Goal: Task Accomplishment & Management: Manage account settings

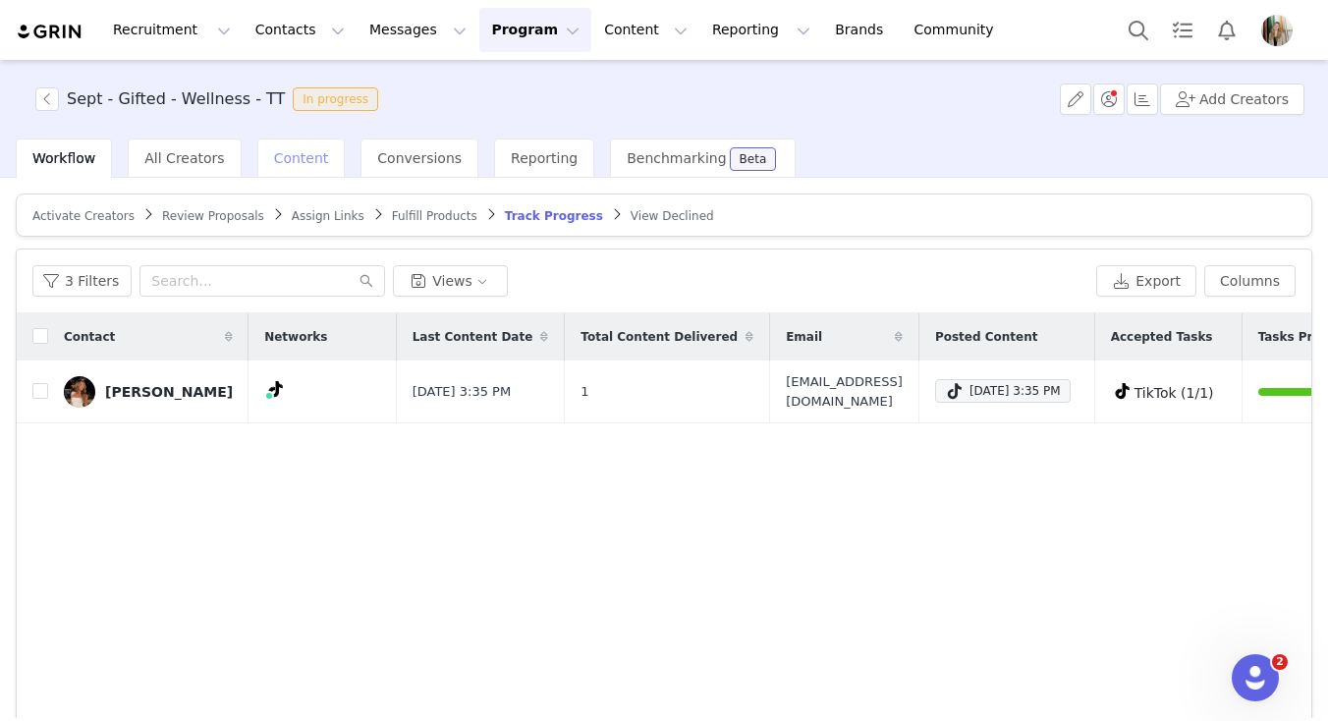
click at [283, 167] on div "Content" at bounding box center [301, 157] width 88 height 39
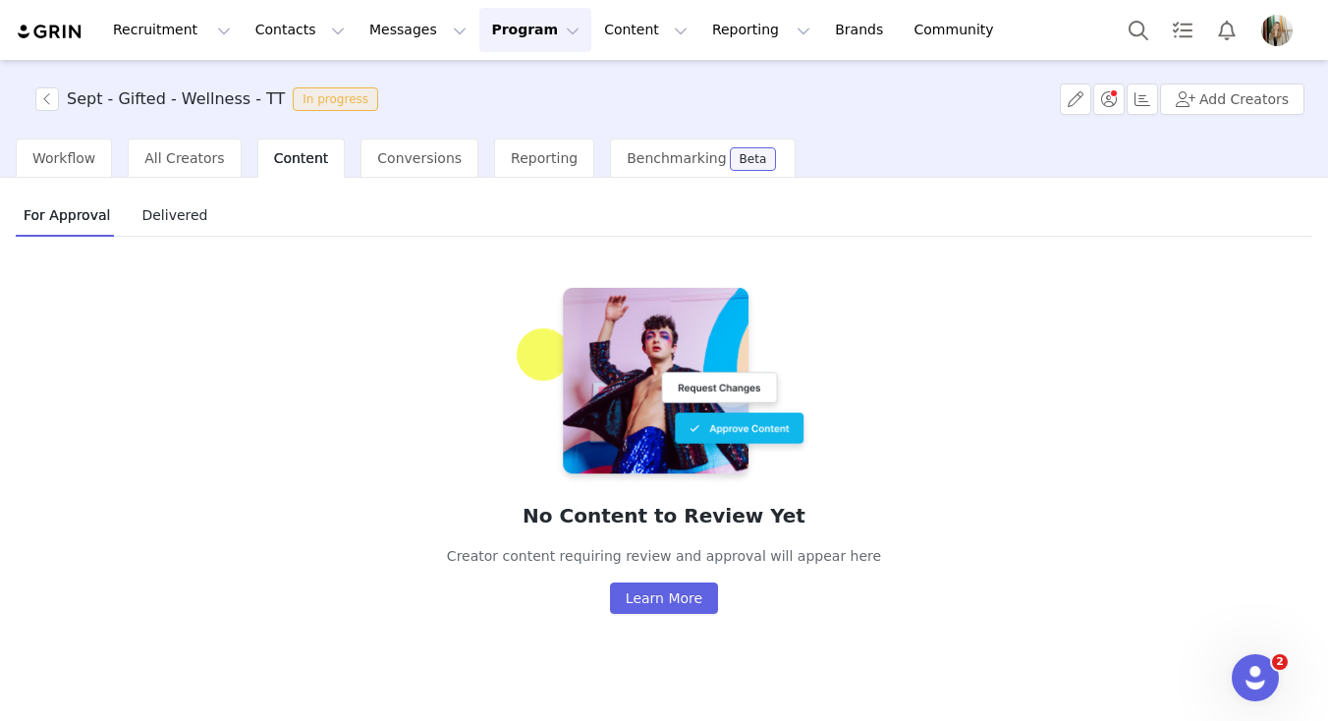
click at [7, 163] on div "Workflow All Creators Content Conversions Reporting Benchmarking Beta" at bounding box center [664, 157] width 1328 height 39
click at [55, 162] on span "Workflow" at bounding box center [63, 158] width 63 height 16
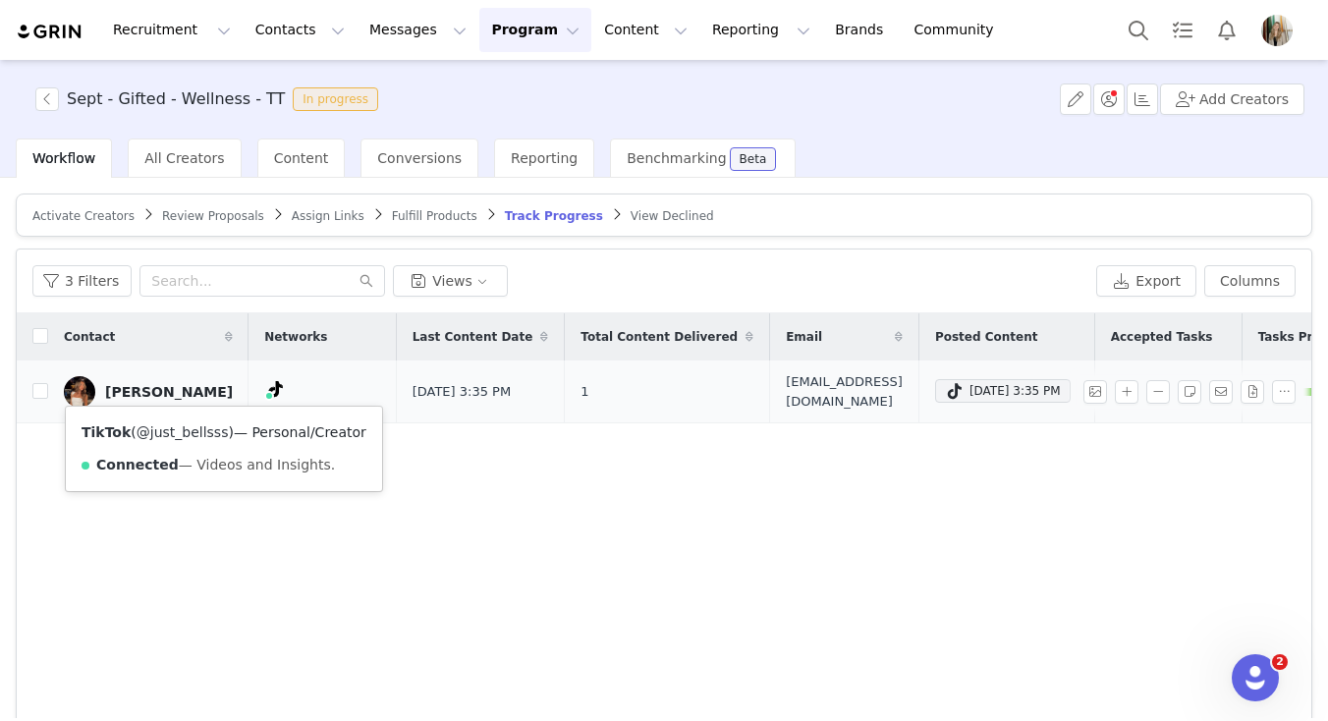
click at [197, 429] on link "@just_bellsss" at bounding box center [183, 432] width 92 height 16
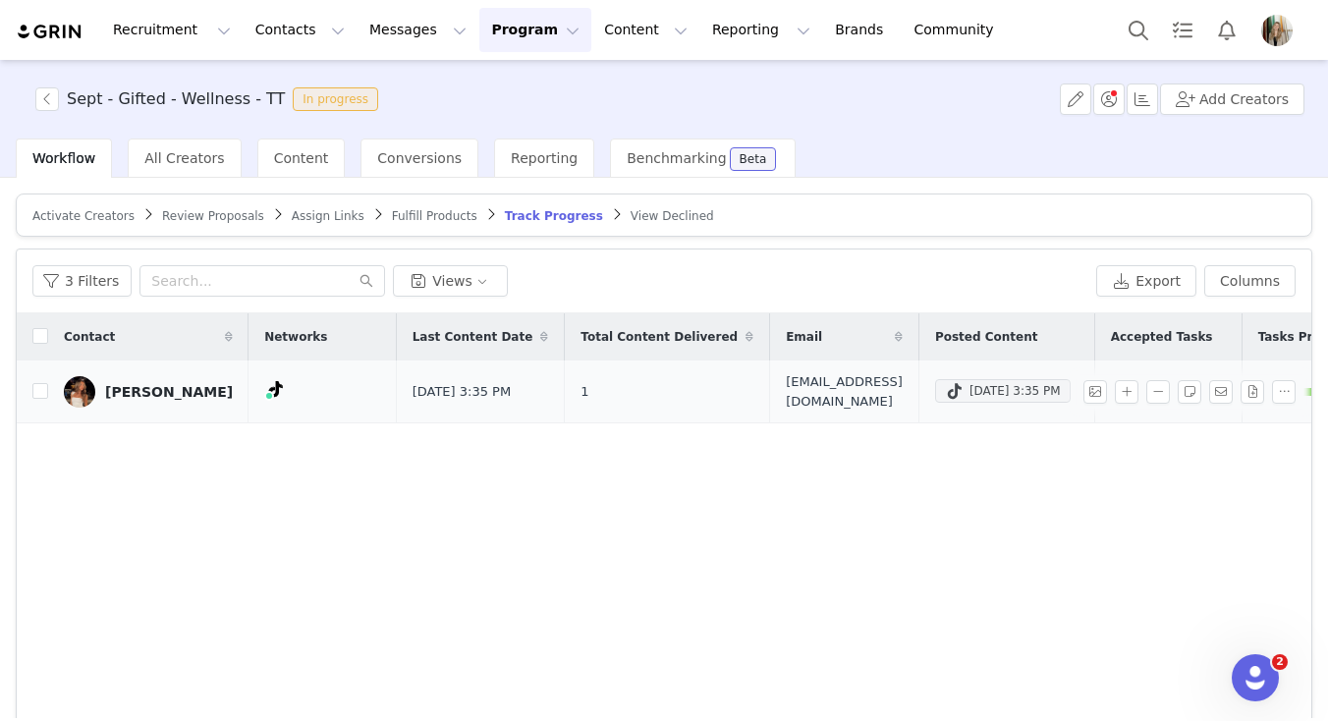
click at [947, 388] on div "Sep 27, 2025 3:35 PM" at bounding box center [1003, 391] width 116 height 24
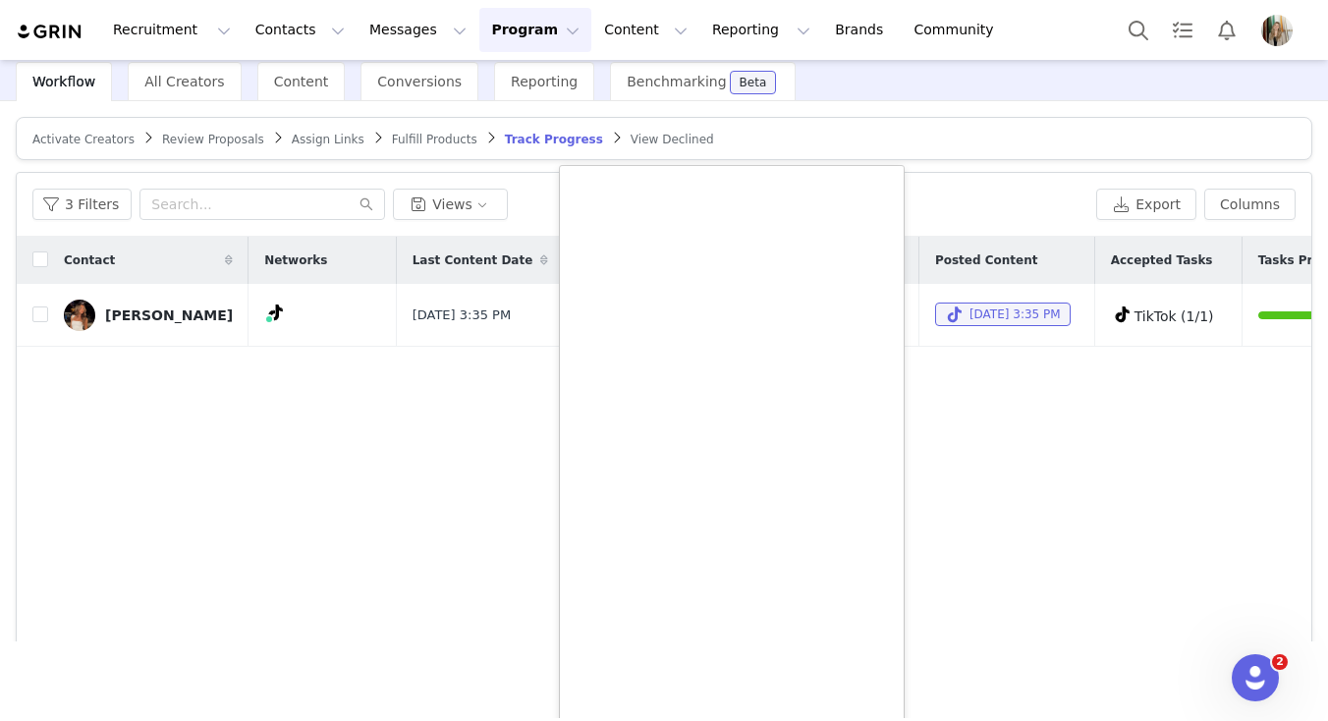
scroll to position [287, 0]
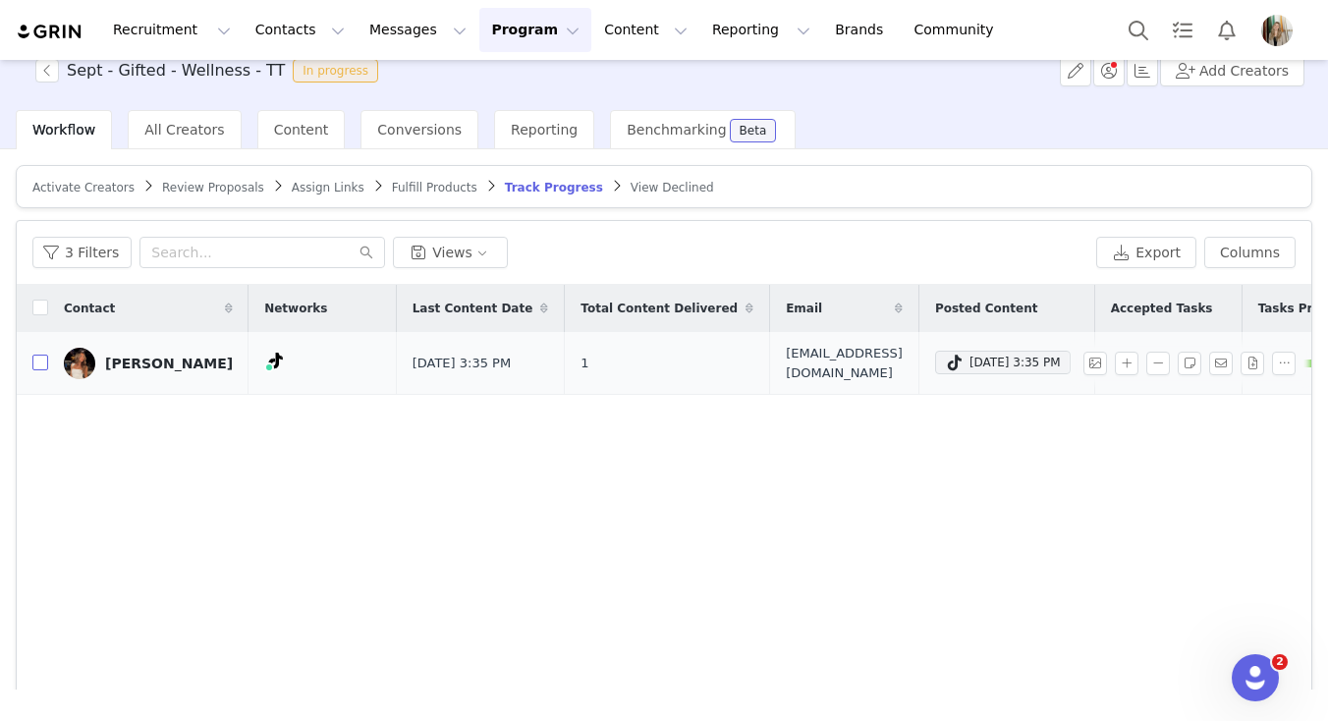
click at [47, 111] on div "Sept - Gifted - Wellness - TT In progress Add Creators Workflow All Creators Co…" at bounding box center [664, 360] width 1328 height 658
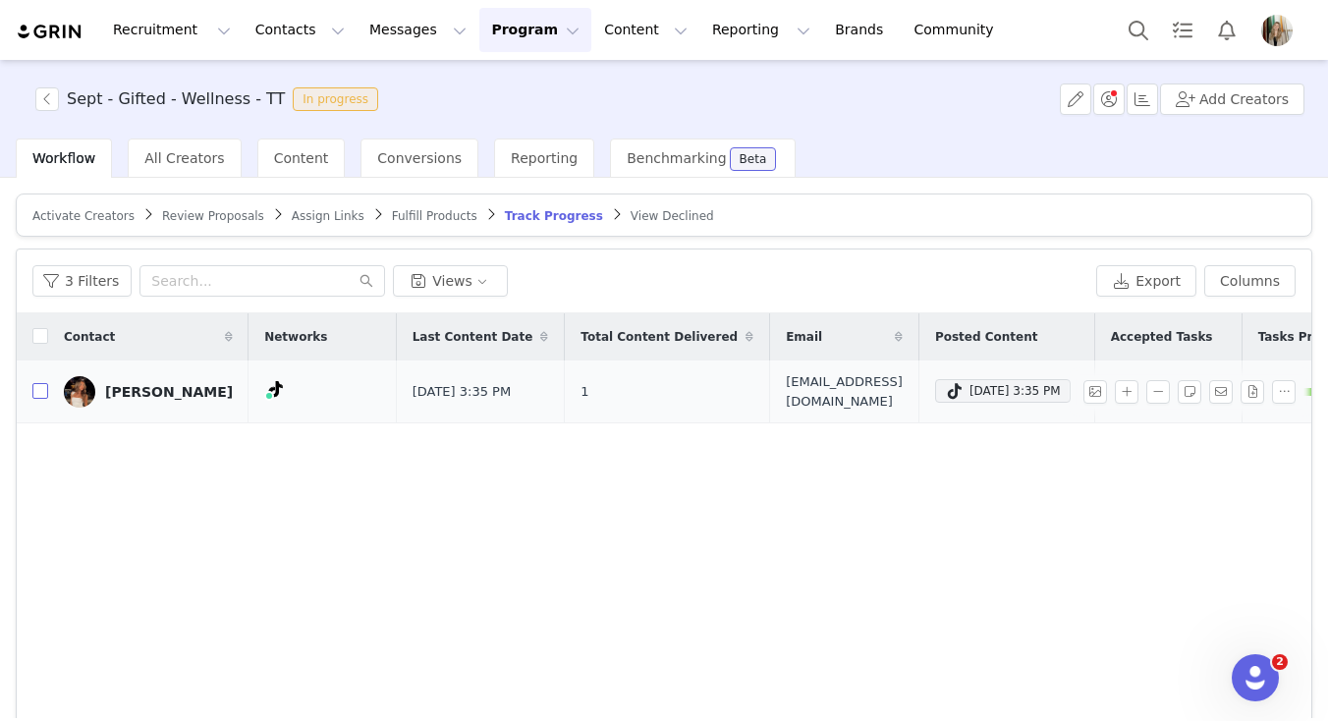
click at [39, 390] on input "checkbox" at bounding box center [40, 391] width 16 height 16
checkbox input "true"
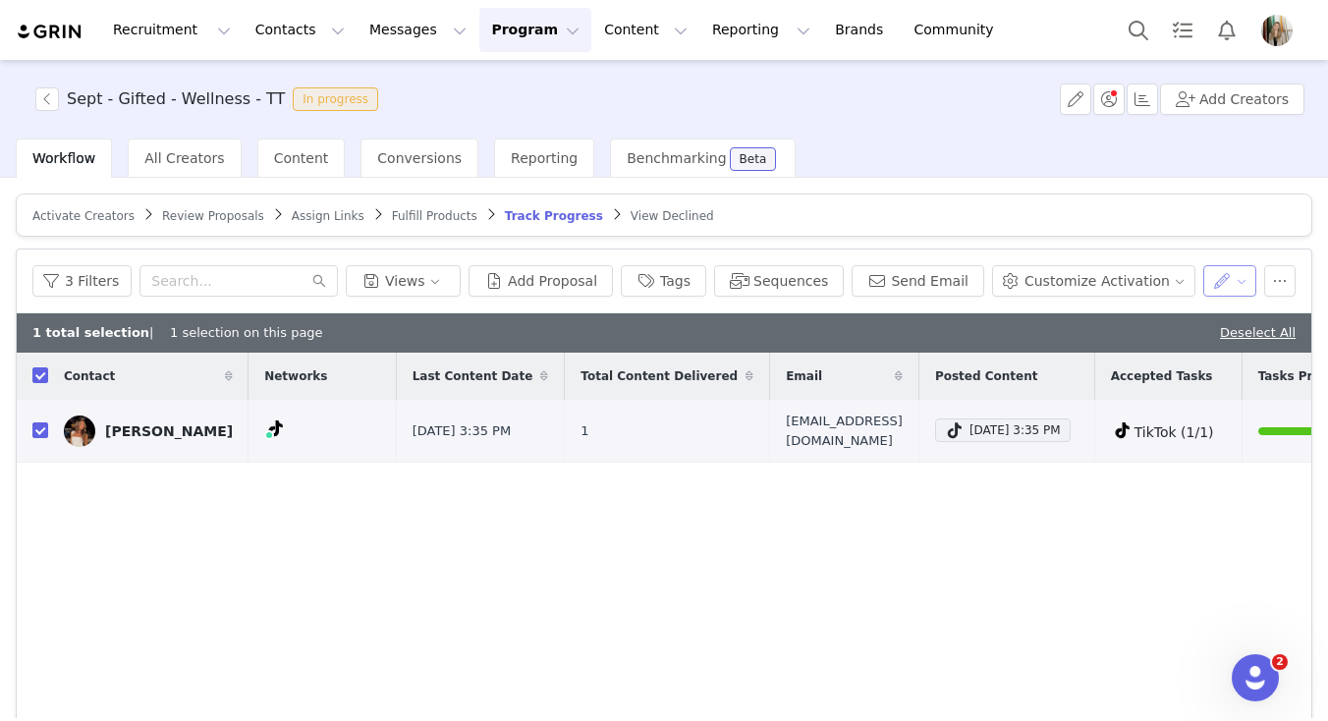
click at [1223, 281] on button "button" at bounding box center [1230, 280] width 54 height 31
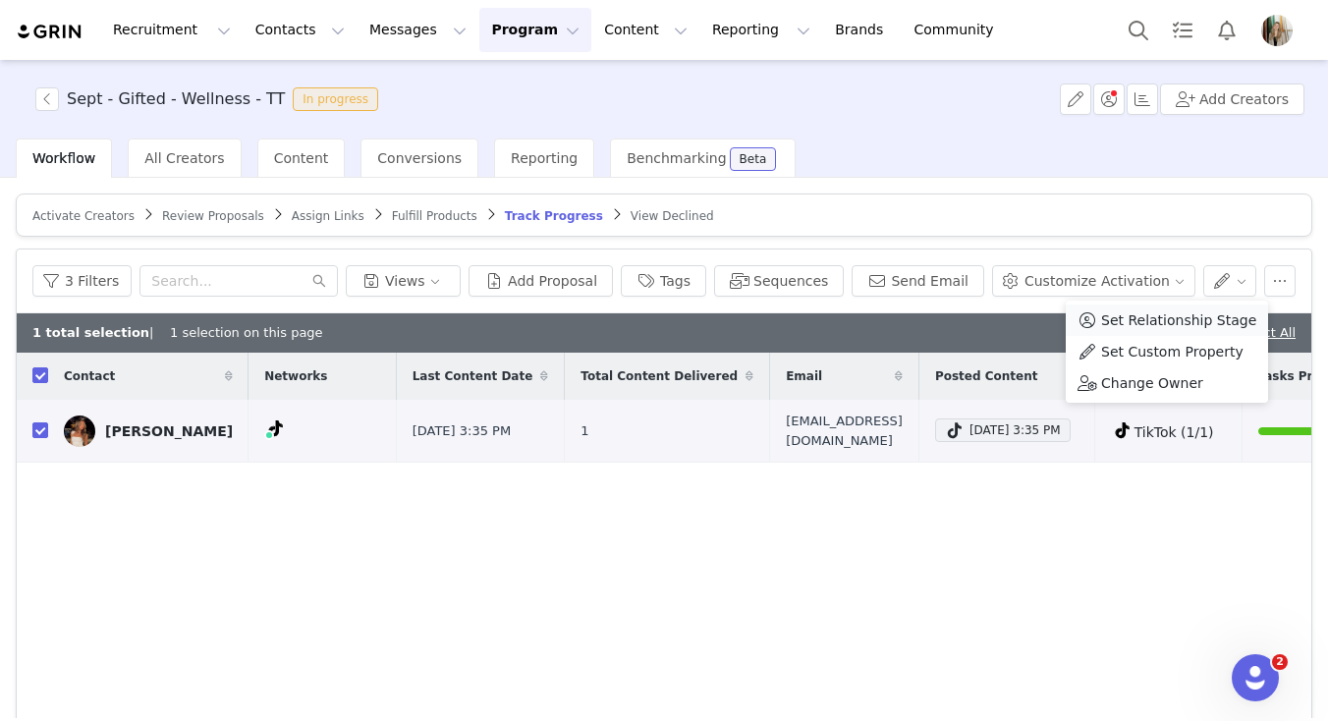
click at [1150, 309] on span "Set Relationship Stage" at bounding box center [1178, 320] width 155 height 22
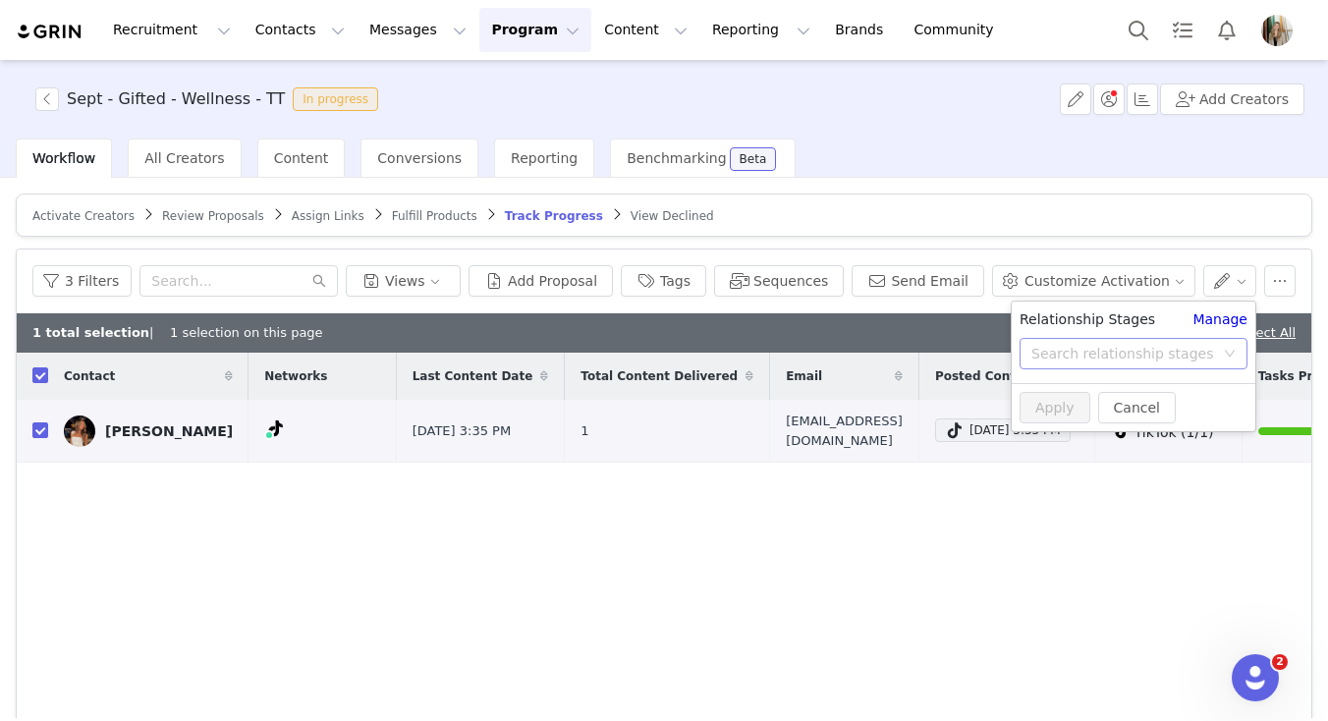
click at [1139, 349] on div "Search relationship stages" at bounding box center [1122, 354] width 183 height 20
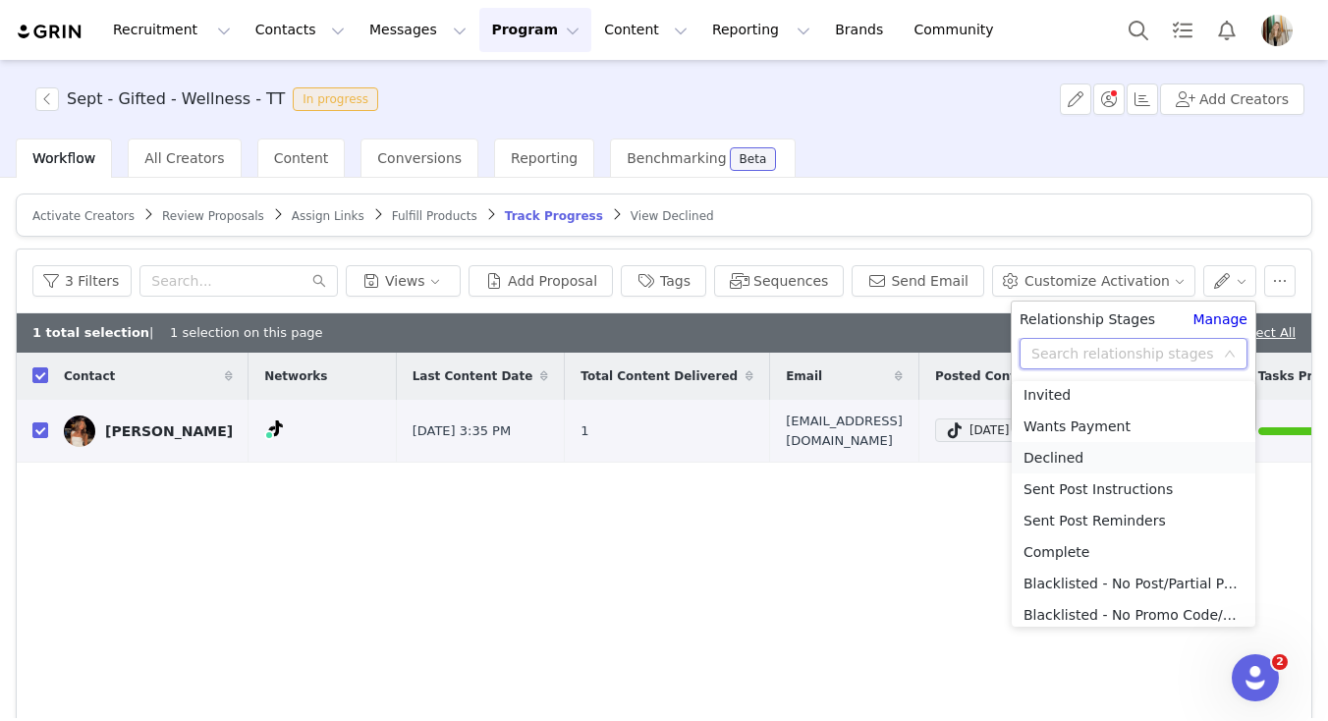
scroll to position [124, 0]
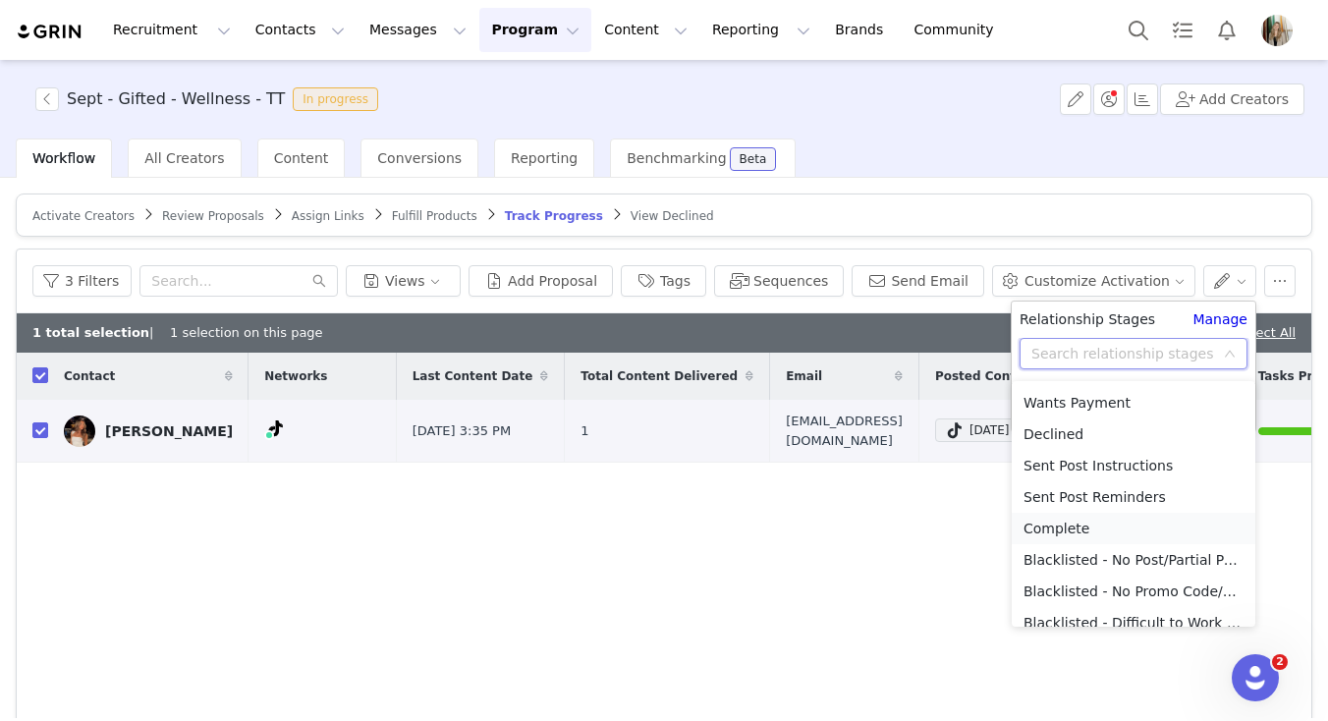
click at [1072, 529] on li "Complete" at bounding box center [1134, 528] width 244 height 31
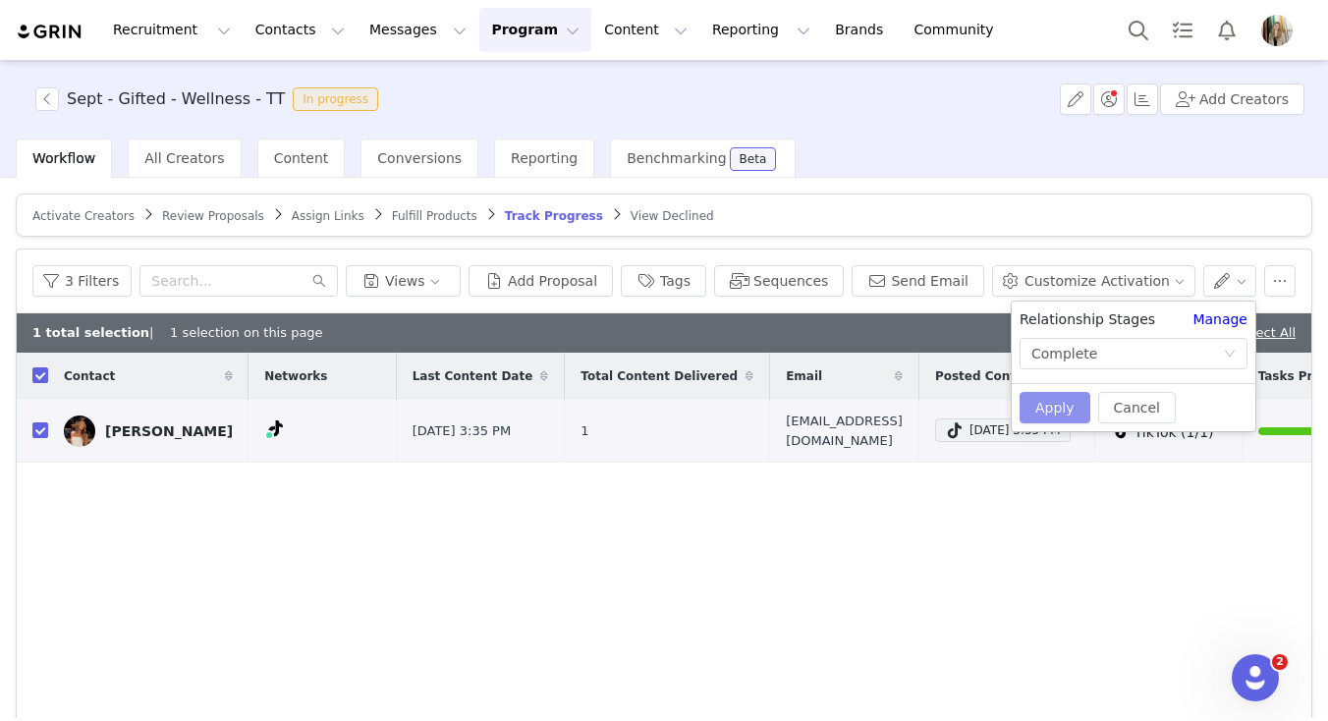
click at [1061, 414] on button "Apply" at bounding box center [1054, 407] width 71 height 31
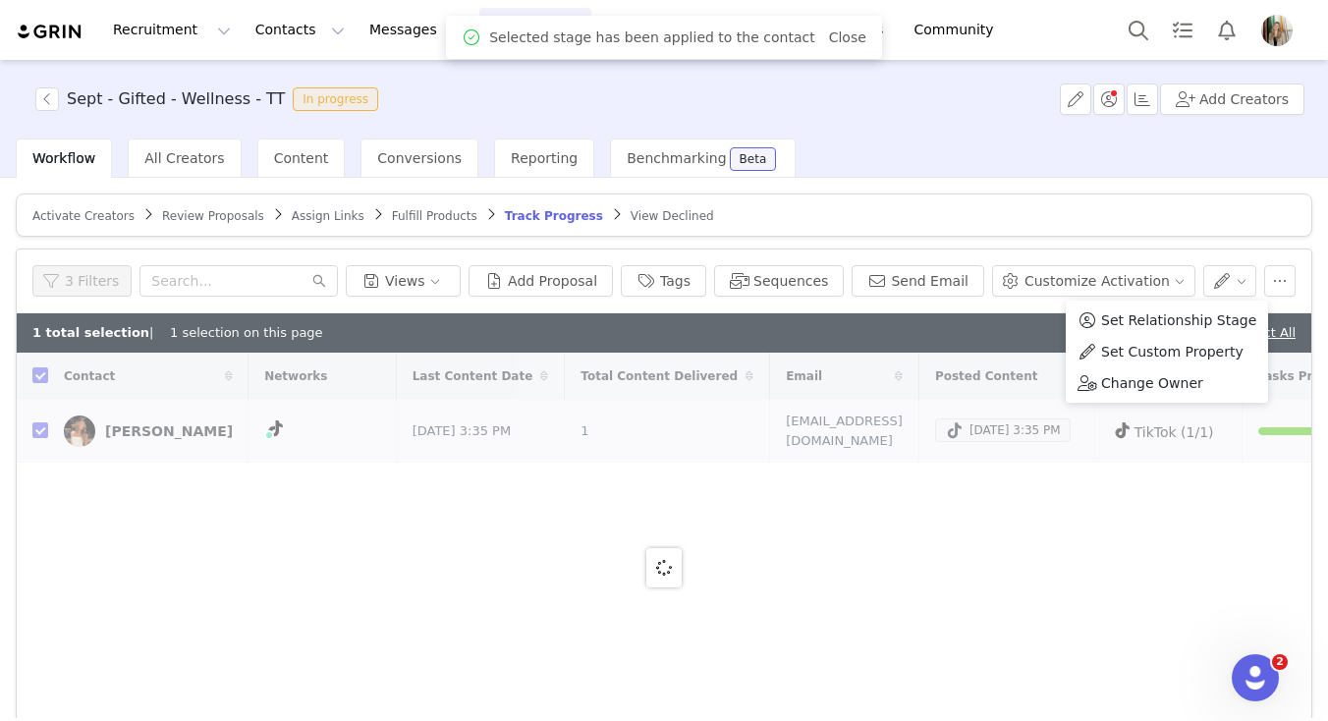
checkbox input "false"
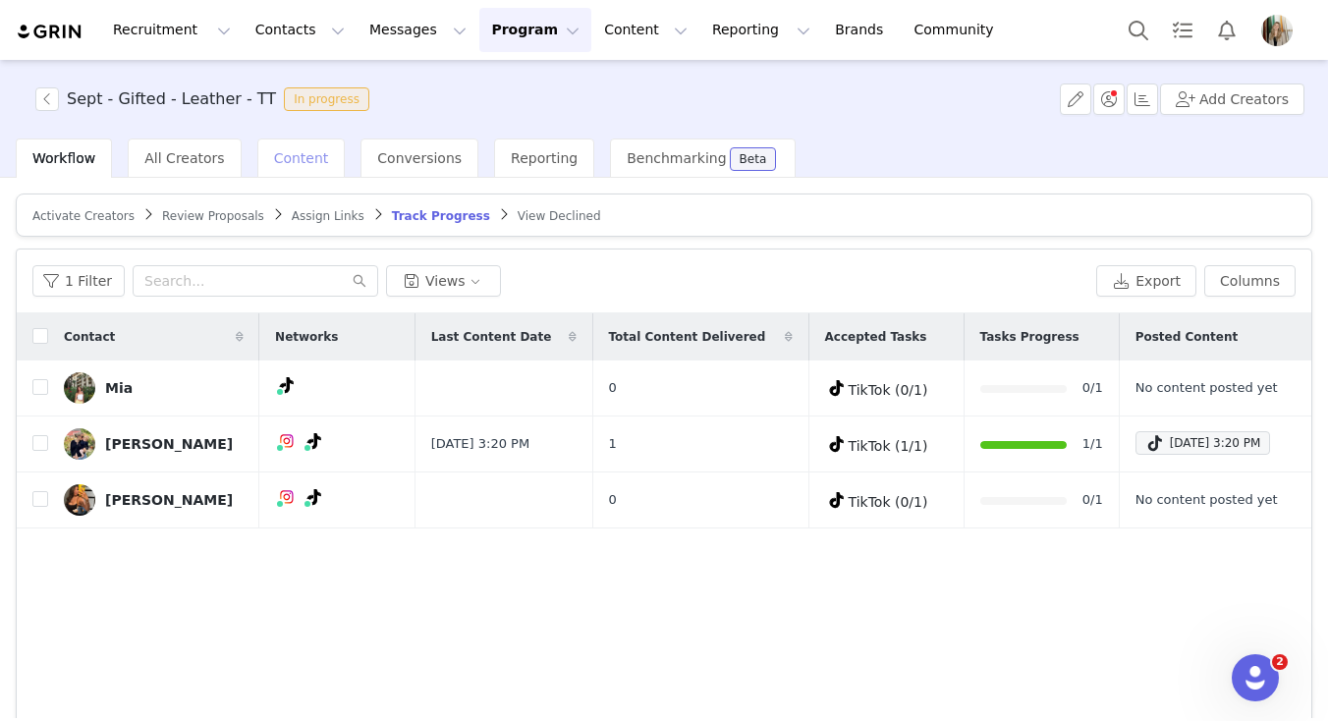
click at [294, 163] on span "Content" at bounding box center [301, 158] width 55 height 16
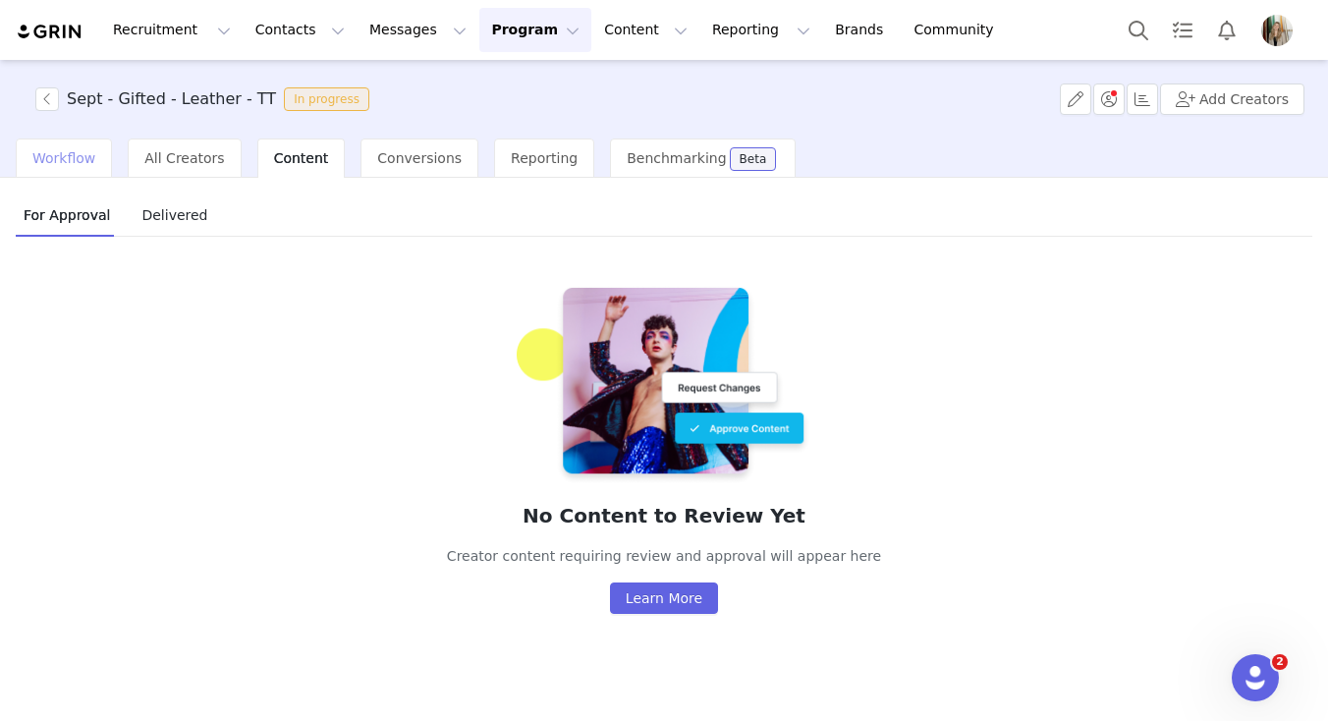
click at [79, 162] on span "Workflow" at bounding box center [63, 158] width 63 height 16
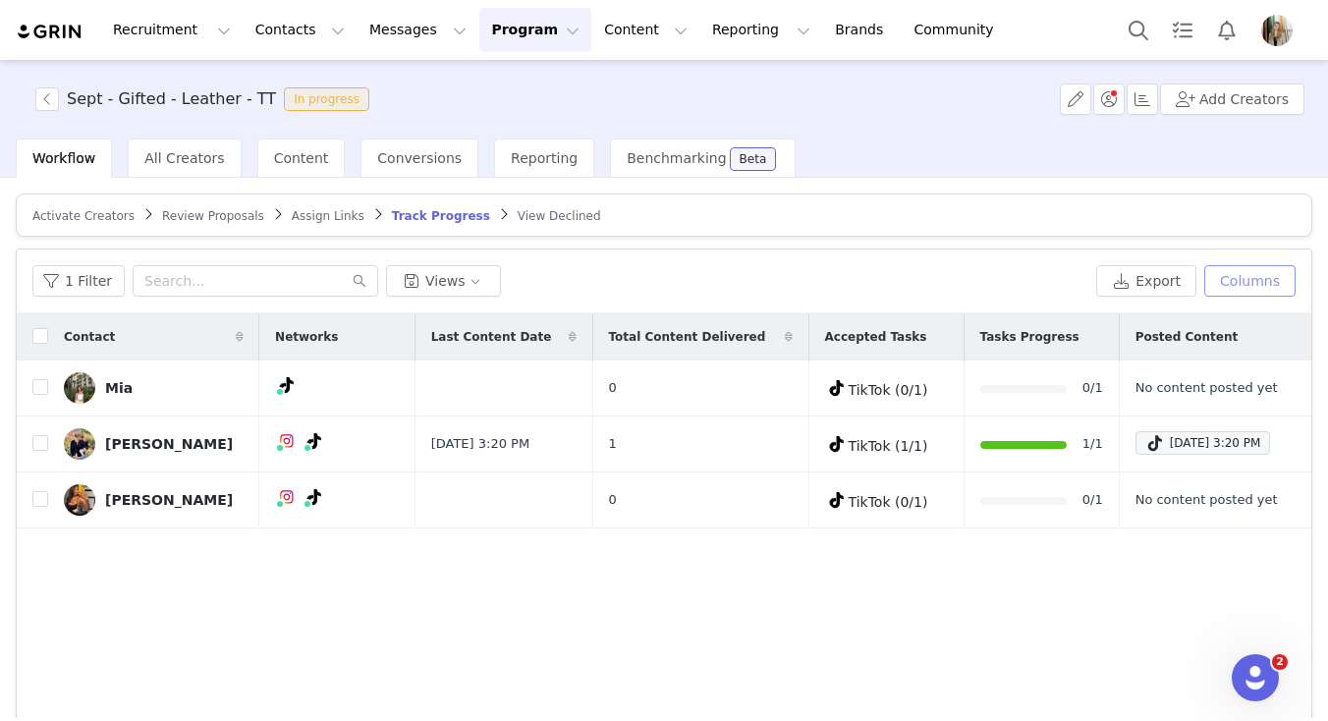
click at [1262, 275] on button "Columns" at bounding box center [1249, 280] width 91 height 31
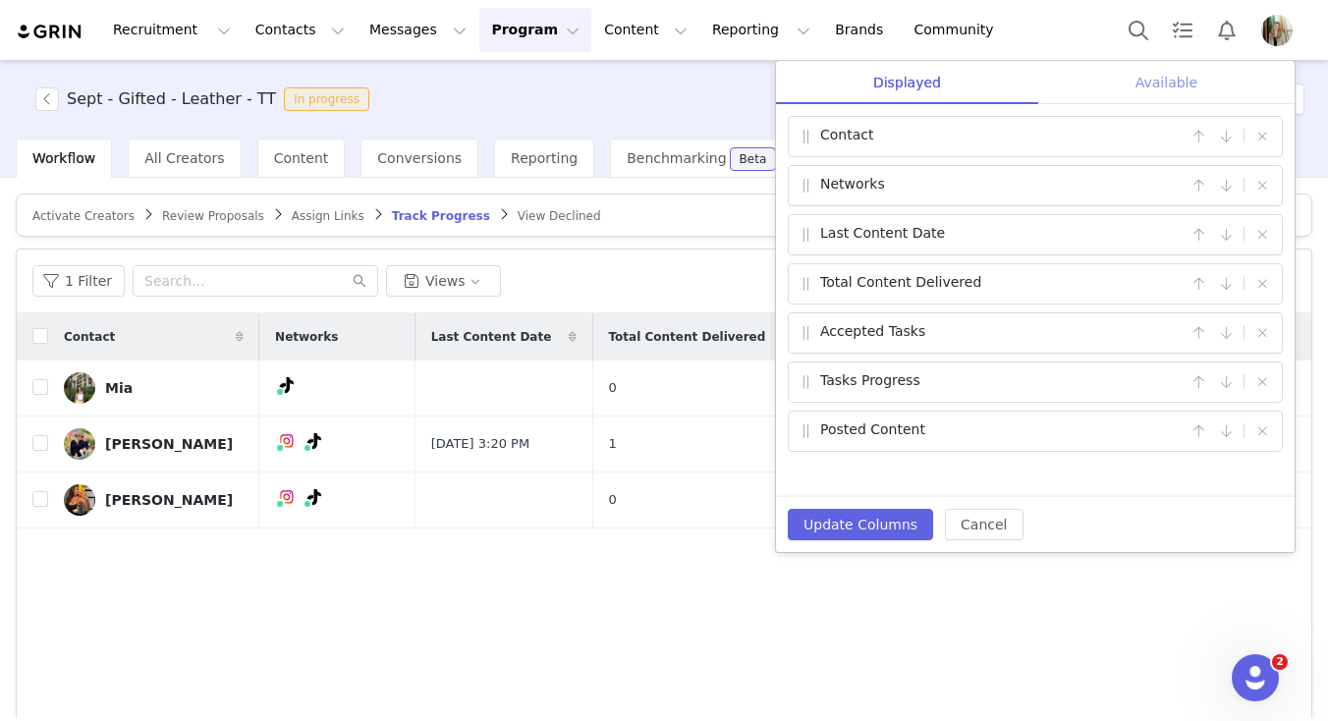
click at [1195, 87] on div "Available" at bounding box center [1166, 83] width 256 height 44
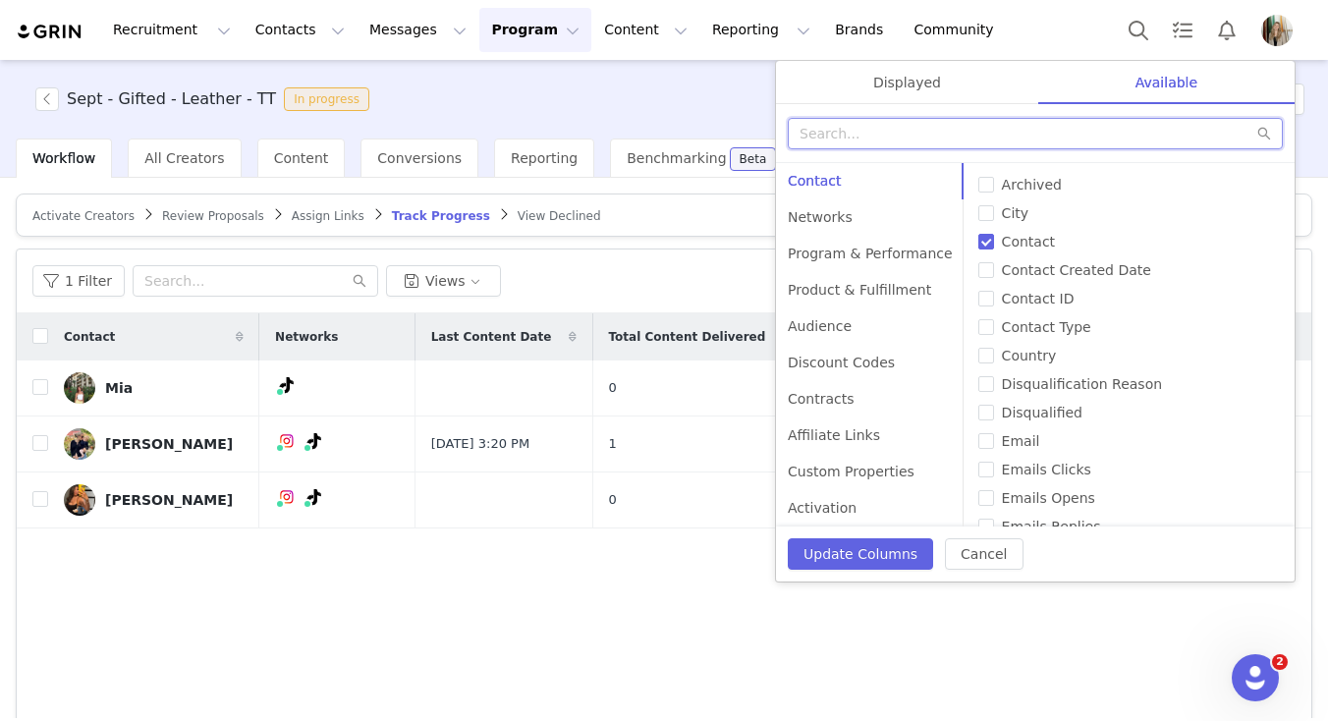
click at [1015, 131] on input "text" at bounding box center [1035, 133] width 495 height 31
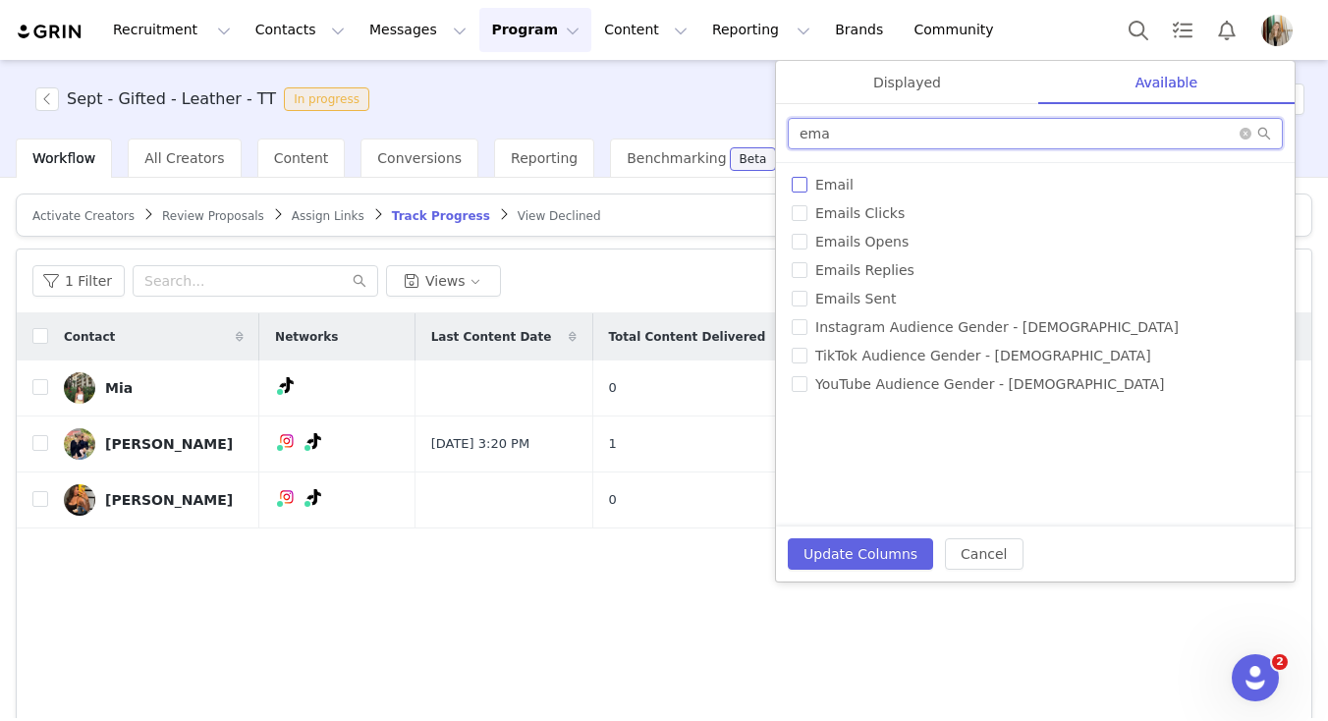
type input "ema"
click at [801, 191] on input "Email" at bounding box center [800, 185] width 16 height 16
checkbox input "true"
click at [893, 83] on div "Displayed" at bounding box center [907, 83] width 262 height 44
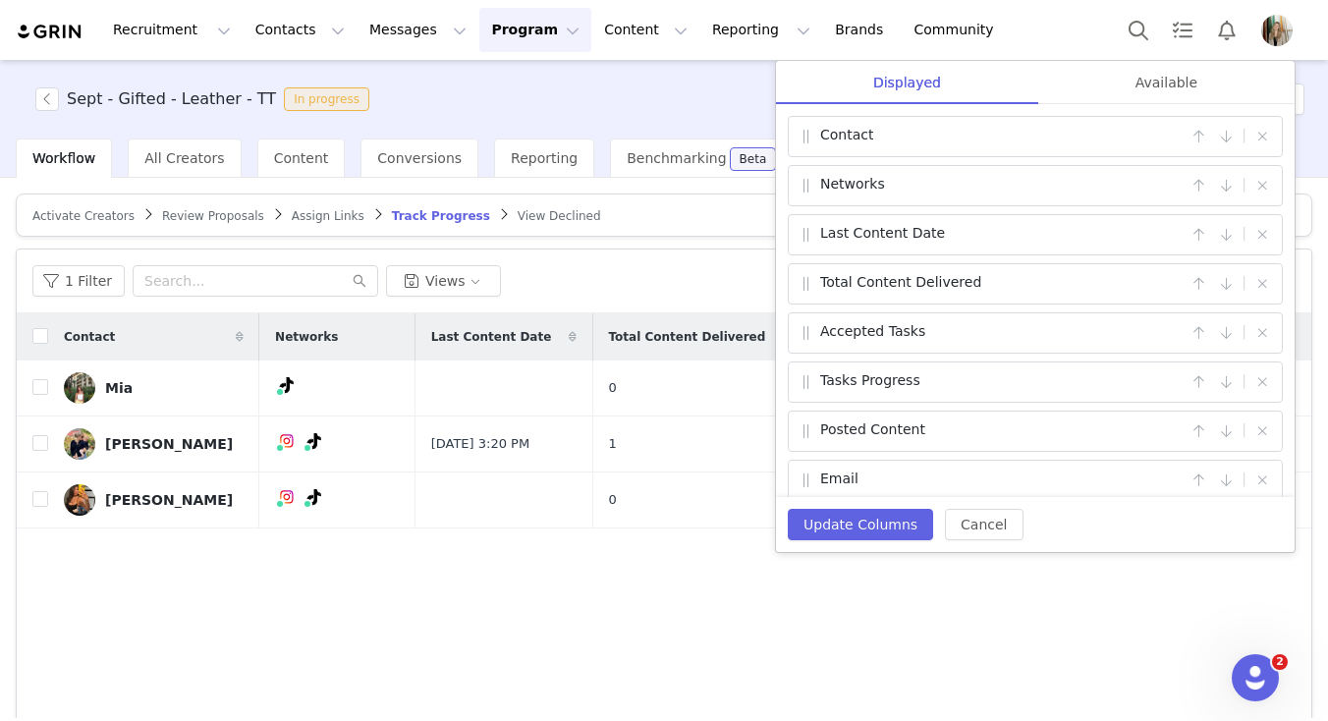
scroll to position [16, 0]
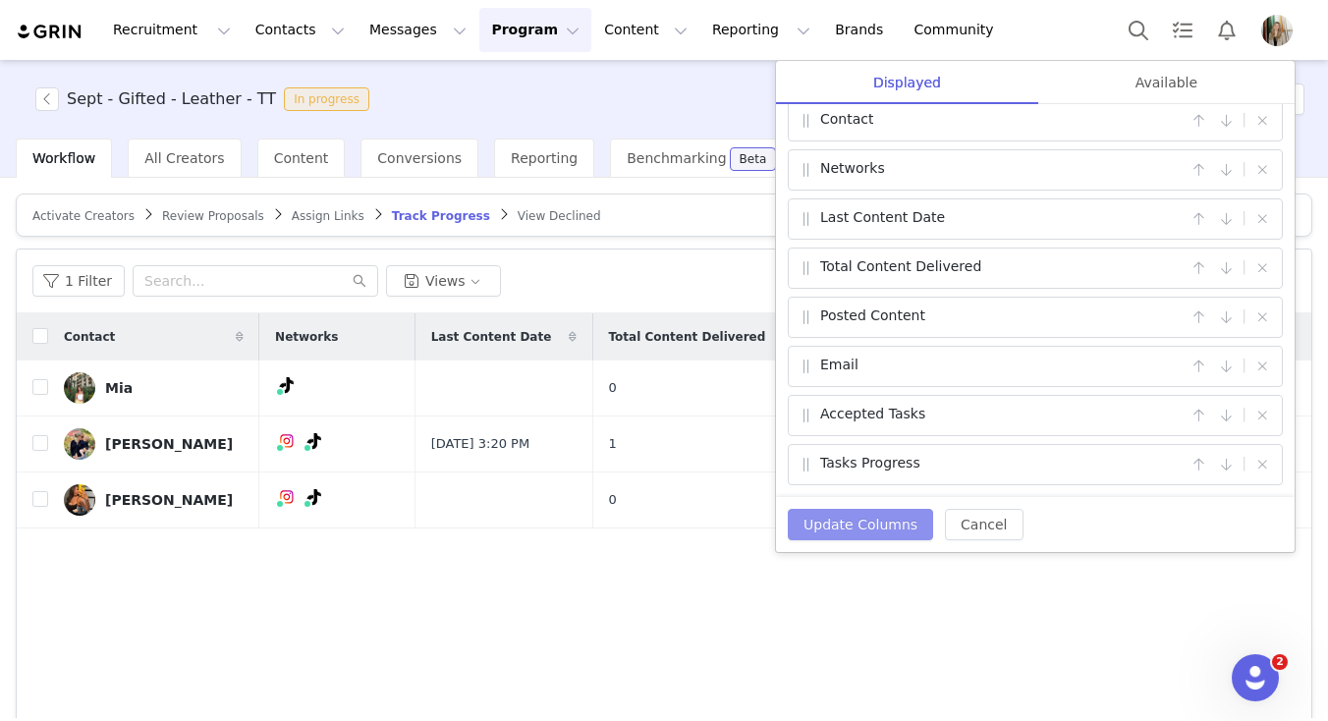
click at [811, 513] on button "Update Columns" at bounding box center [860, 524] width 145 height 31
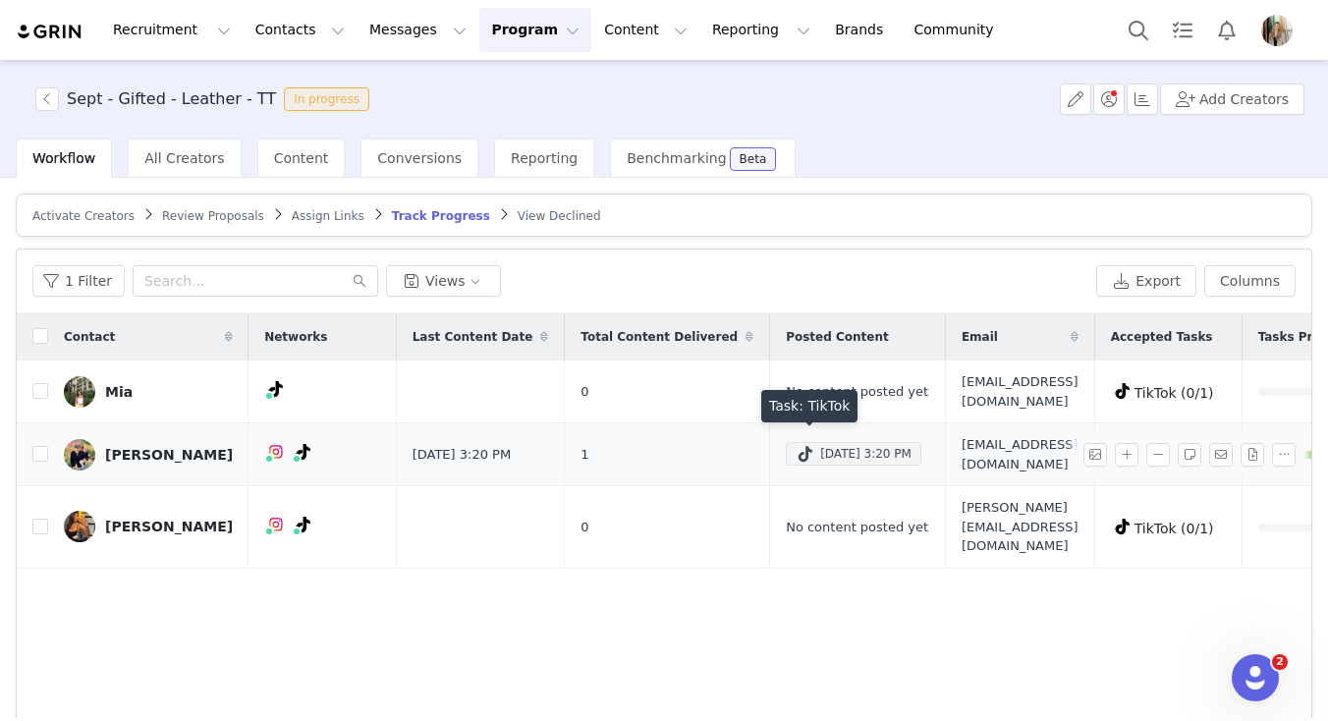
click at [815, 447] on div "Sep 22, 2025 3:20 PM" at bounding box center [854, 454] width 116 height 24
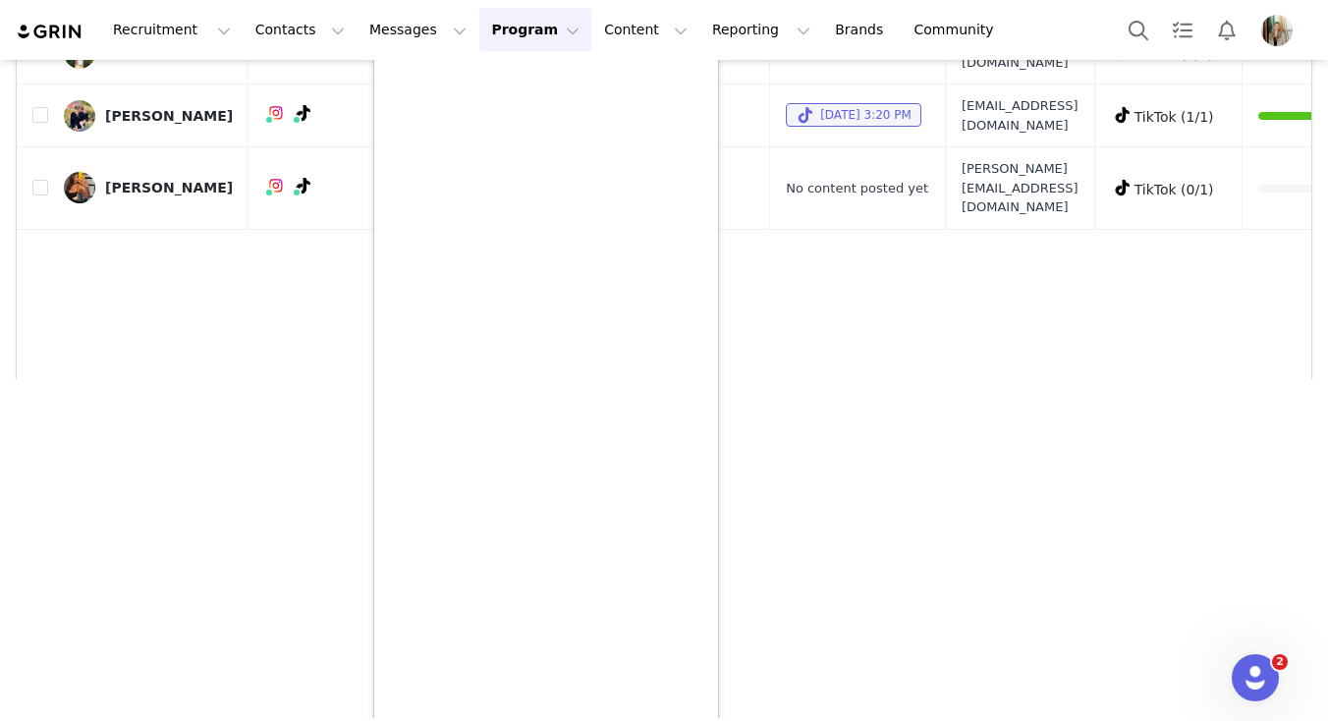
scroll to position [343, 0]
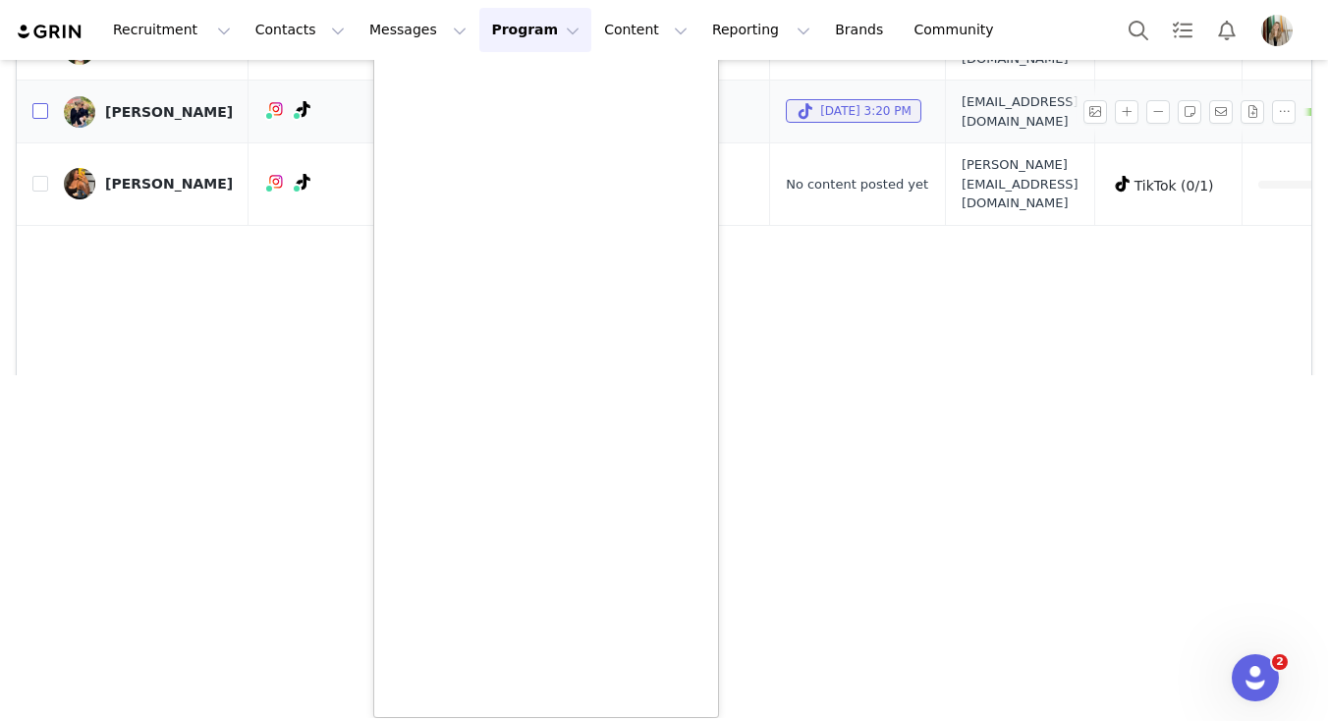
click at [35, 106] on div "Sept - Gifted - Leather - TT In progress Add Creators Workflow All Creators Con…" at bounding box center [664, 46] width 1328 height 658
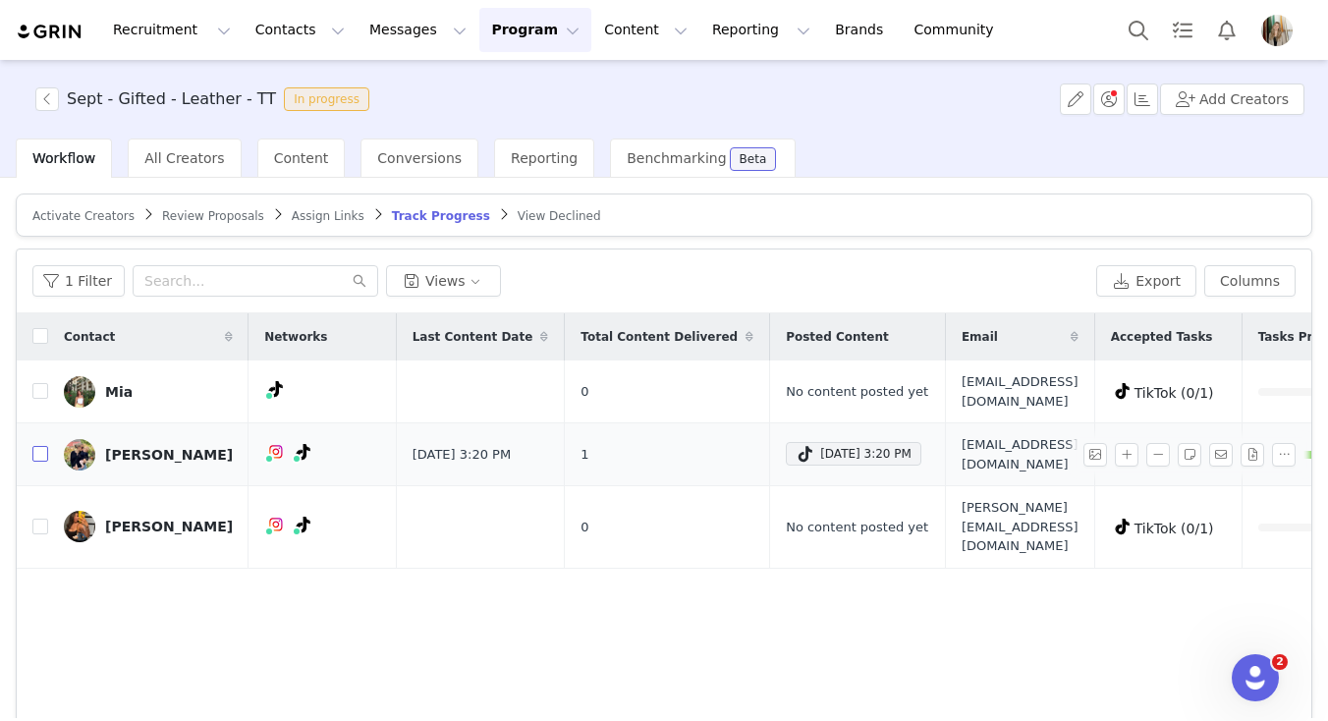
click at [40, 446] on input "checkbox" at bounding box center [40, 454] width 16 height 16
checkbox input "true"
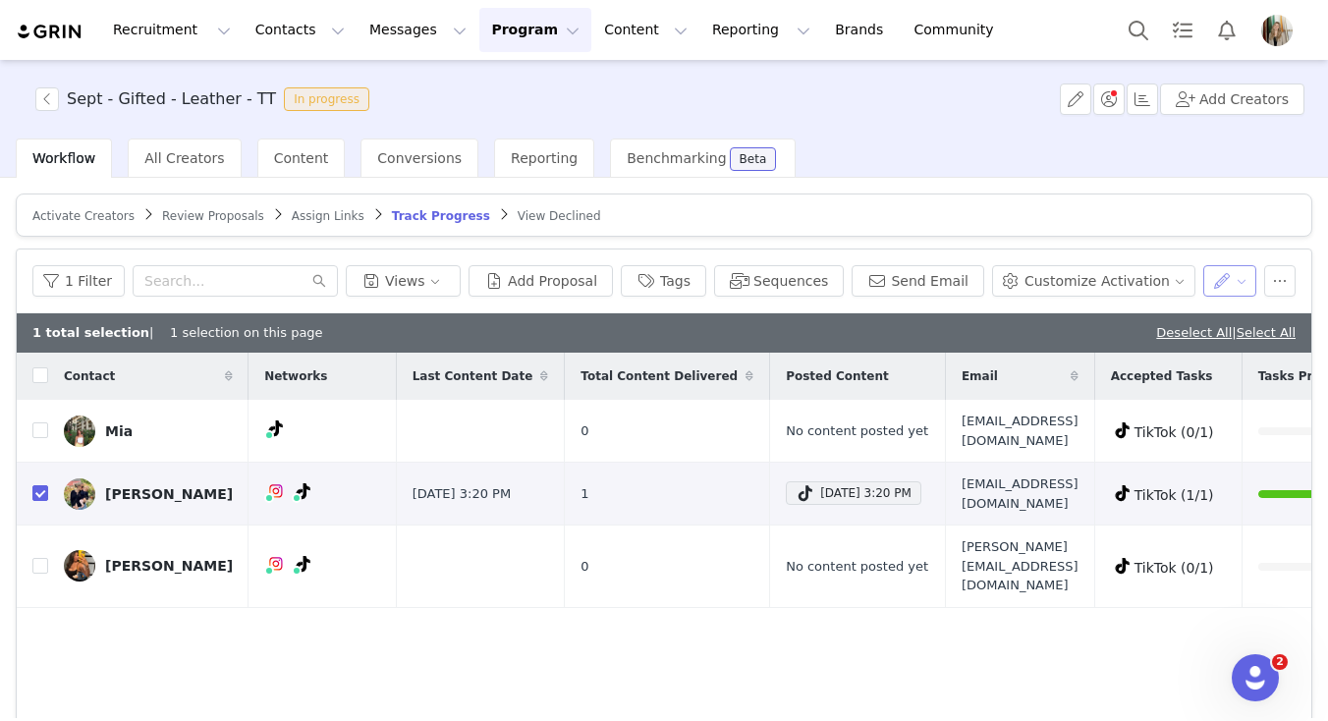
click at [1229, 281] on button "button" at bounding box center [1230, 280] width 54 height 31
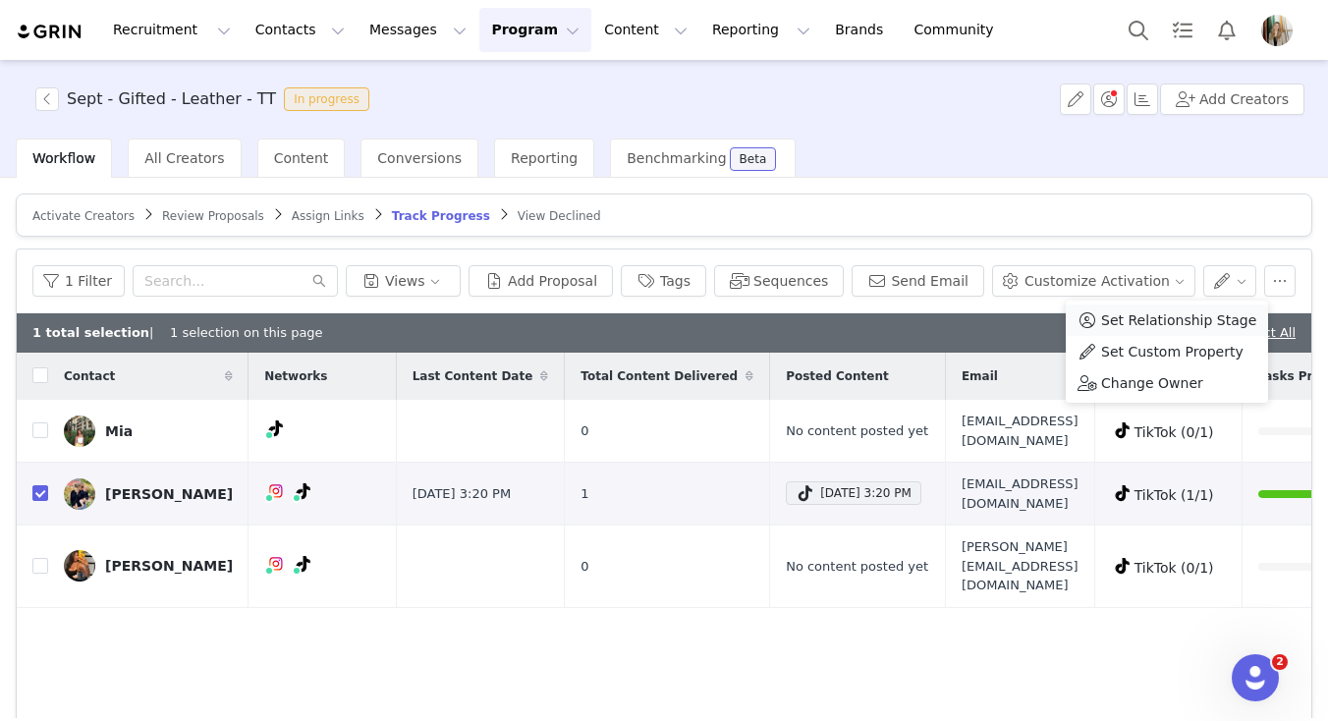
click at [1170, 316] on span "Set Relationship Stage" at bounding box center [1178, 320] width 155 height 22
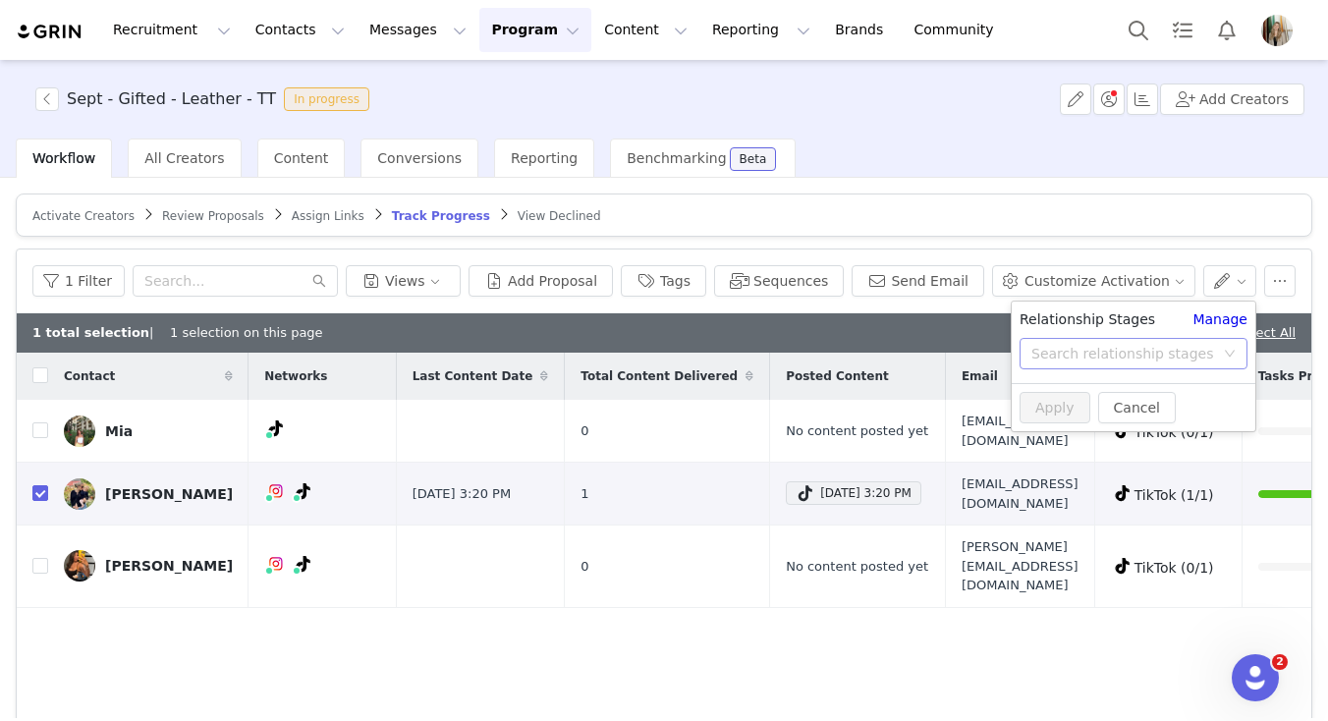
click at [1118, 357] on div "Search relationship stages" at bounding box center [1122, 354] width 183 height 20
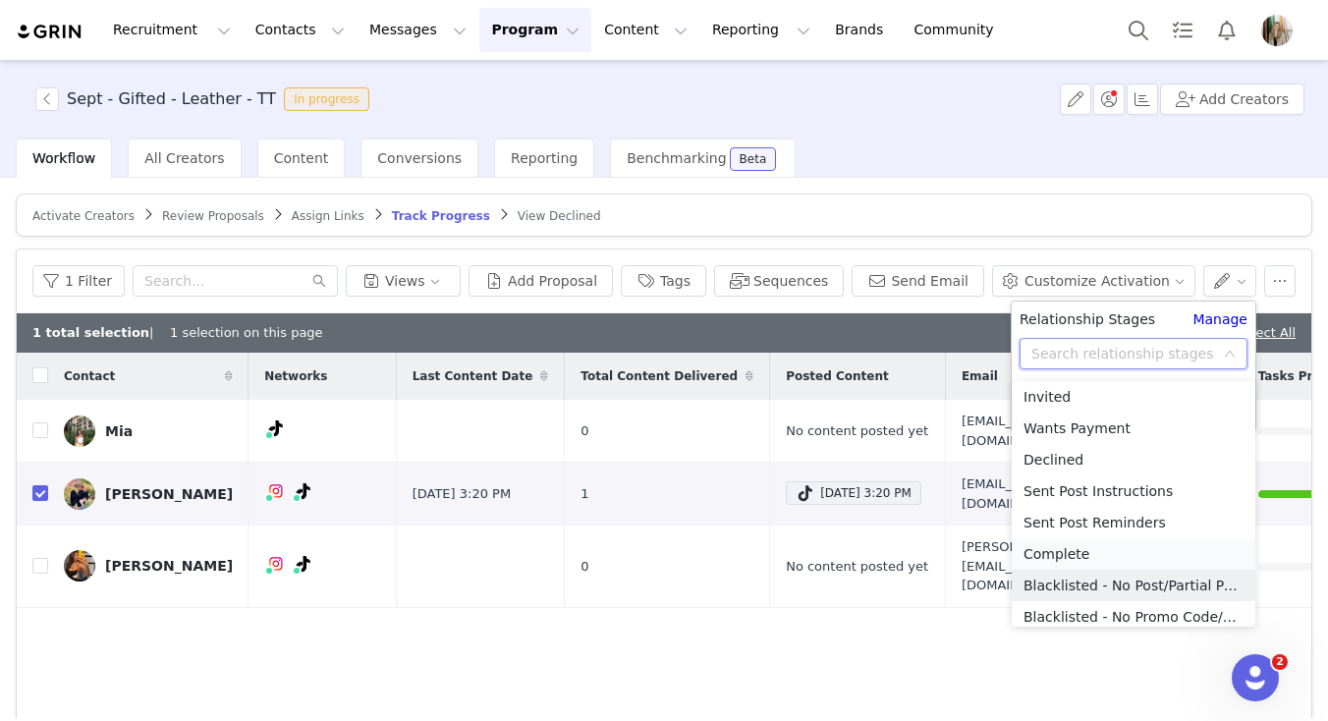
scroll to position [104, 0]
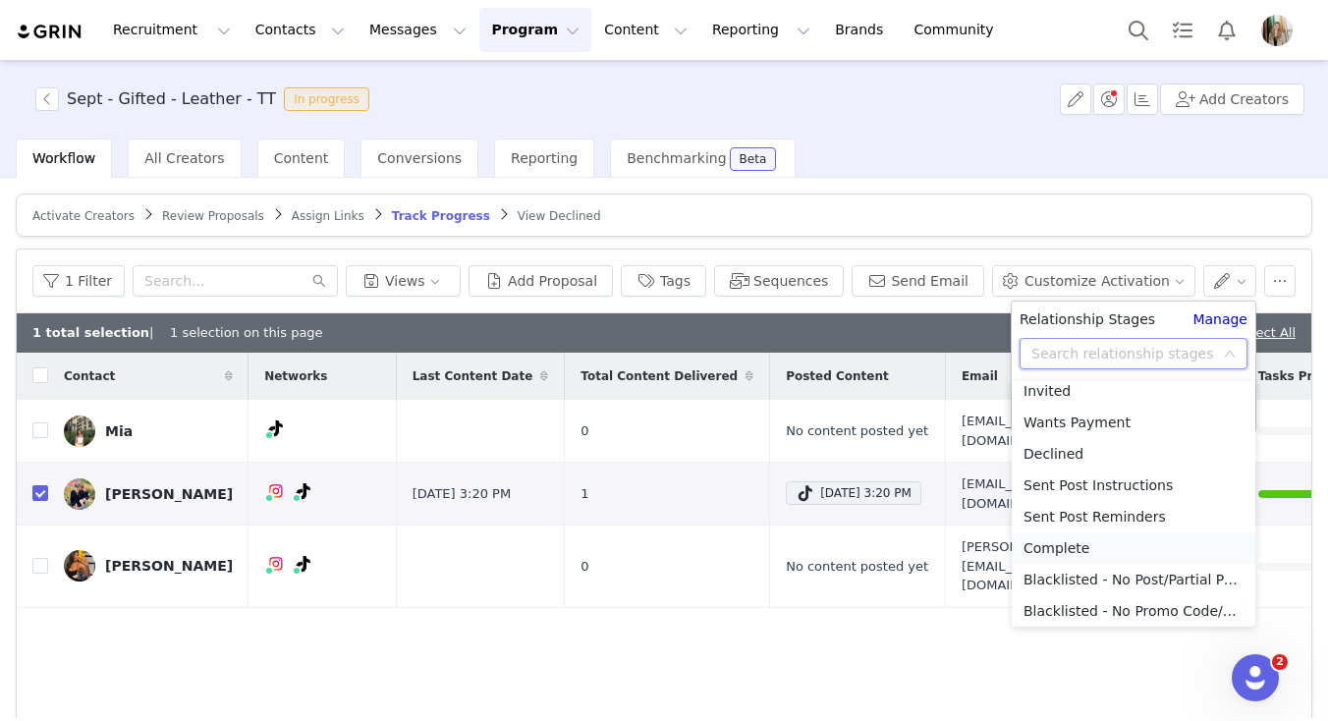
click at [1083, 545] on li "Complete" at bounding box center [1134, 547] width 244 height 31
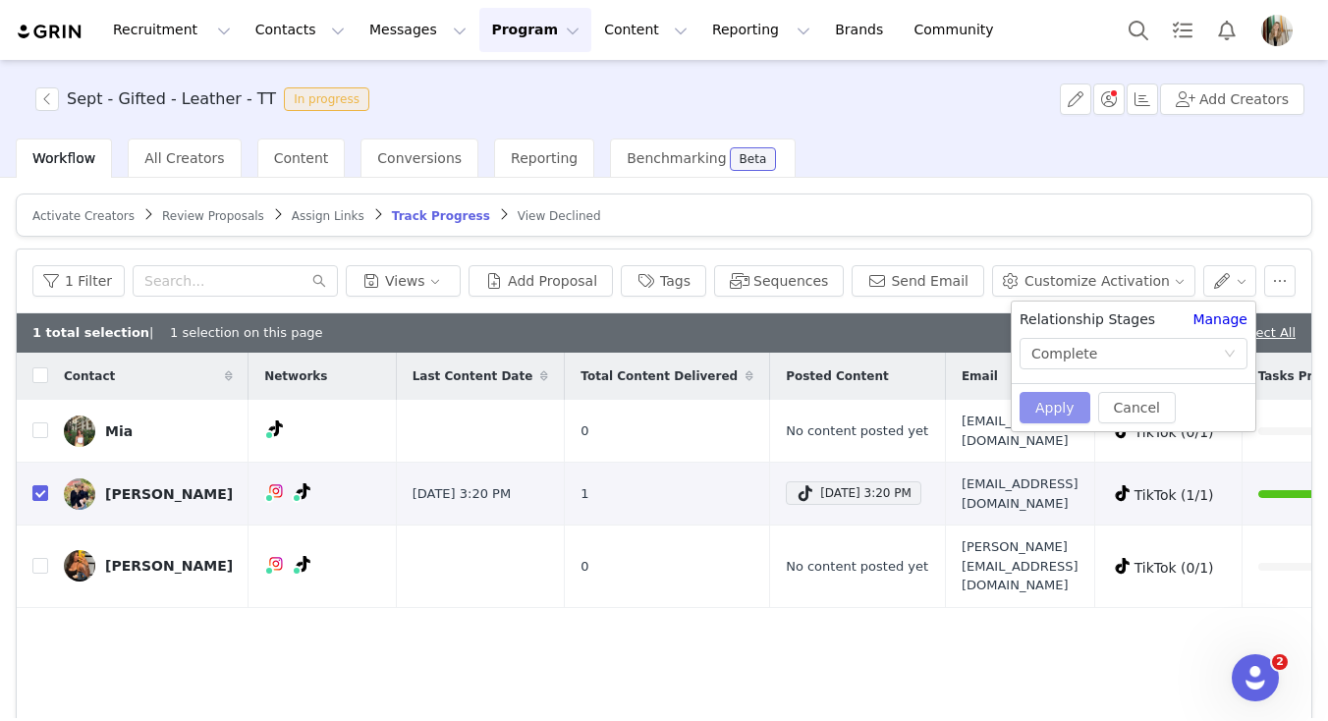
click at [1057, 413] on button "Apply" at bounding box center [1054, 407] width 71 height 31
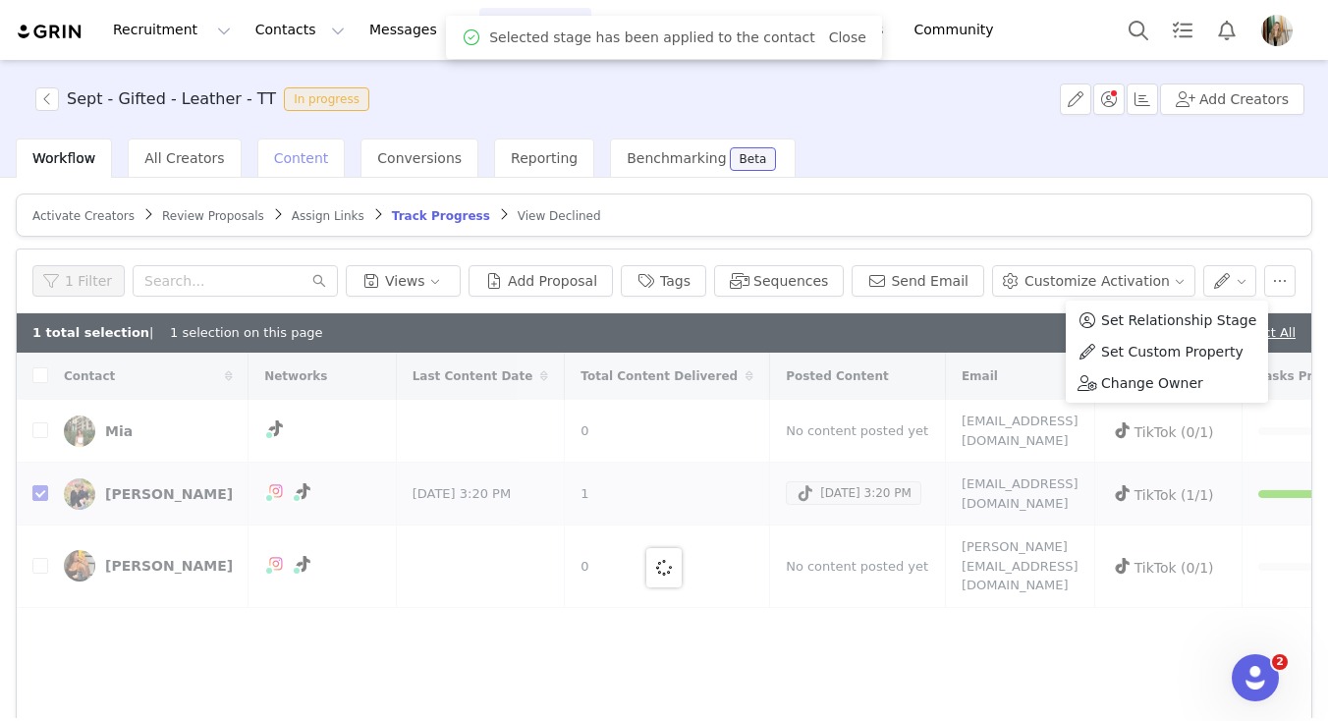
click at [294, 161] on span "Content" at bounding box center [301, 158] width 55 height 16
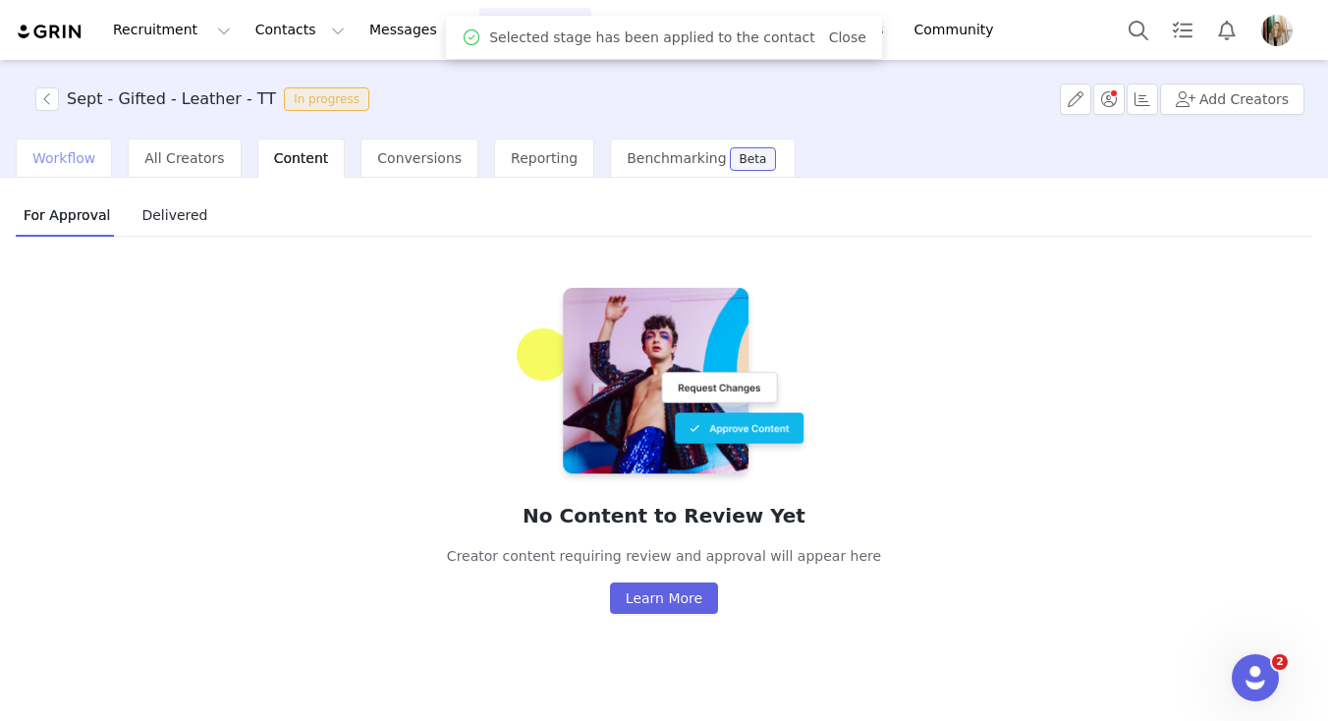
click at [77, 152] on span "Workflow" at bounding box center [63, 158] width 63 height 16
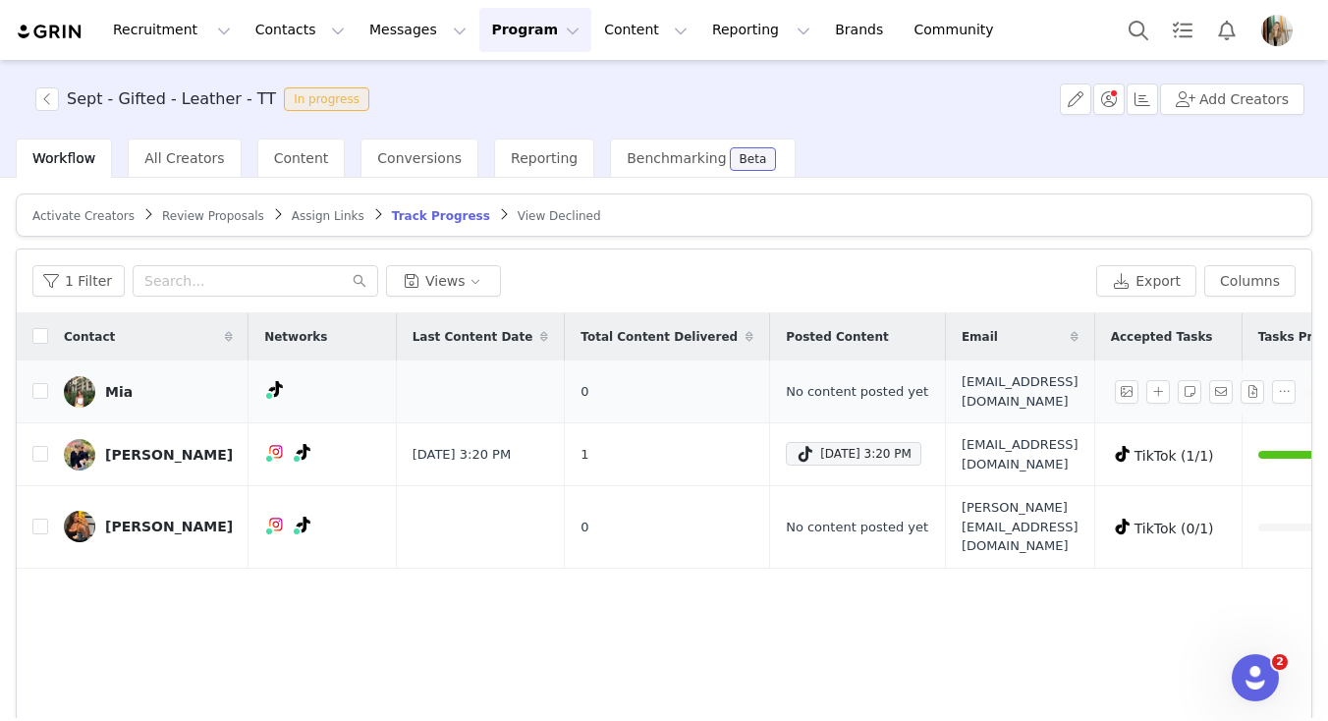
click at [962, 391] on span "mjaye.collabs@gmail.com" at bounding box center [1020, 391] width 117 height 38
copy span "mjaye.collabs@gmail.com"
click at [98, 278] on button "1 Filter" at bounding box center [78, 280] width 92 height 31
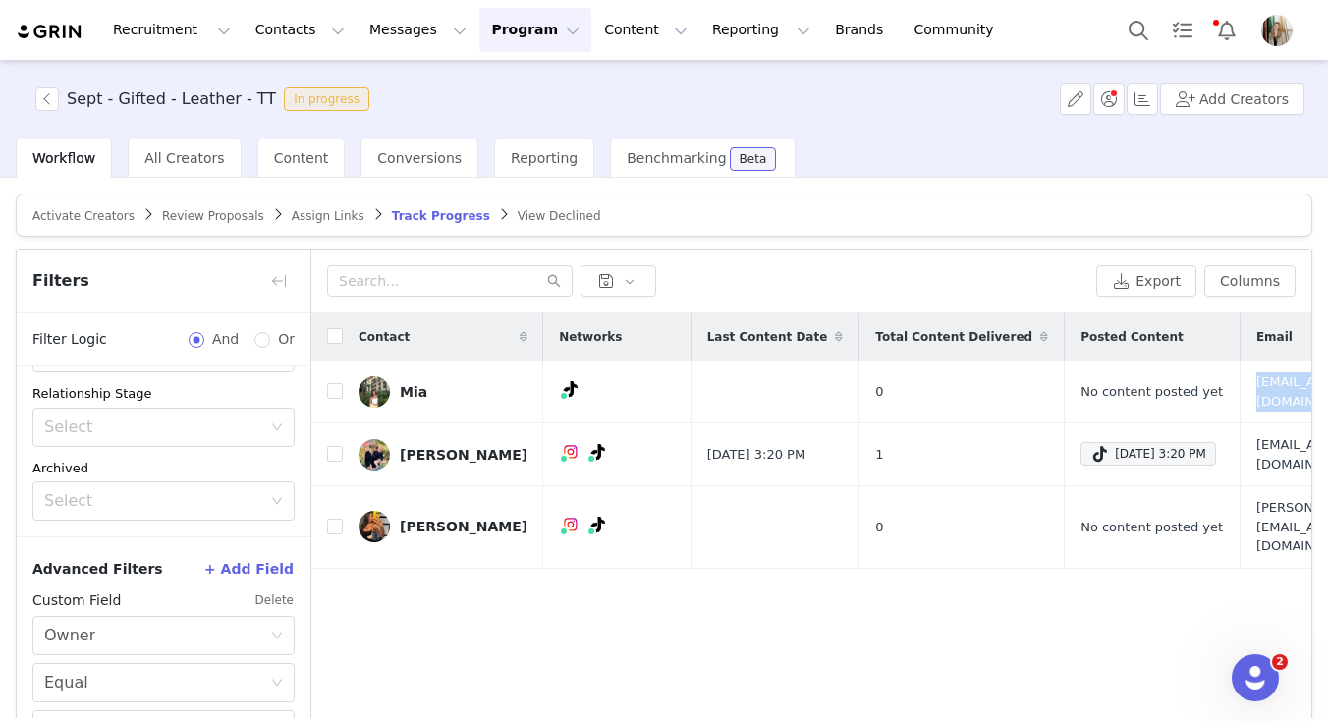
scroll to position [135, 0]
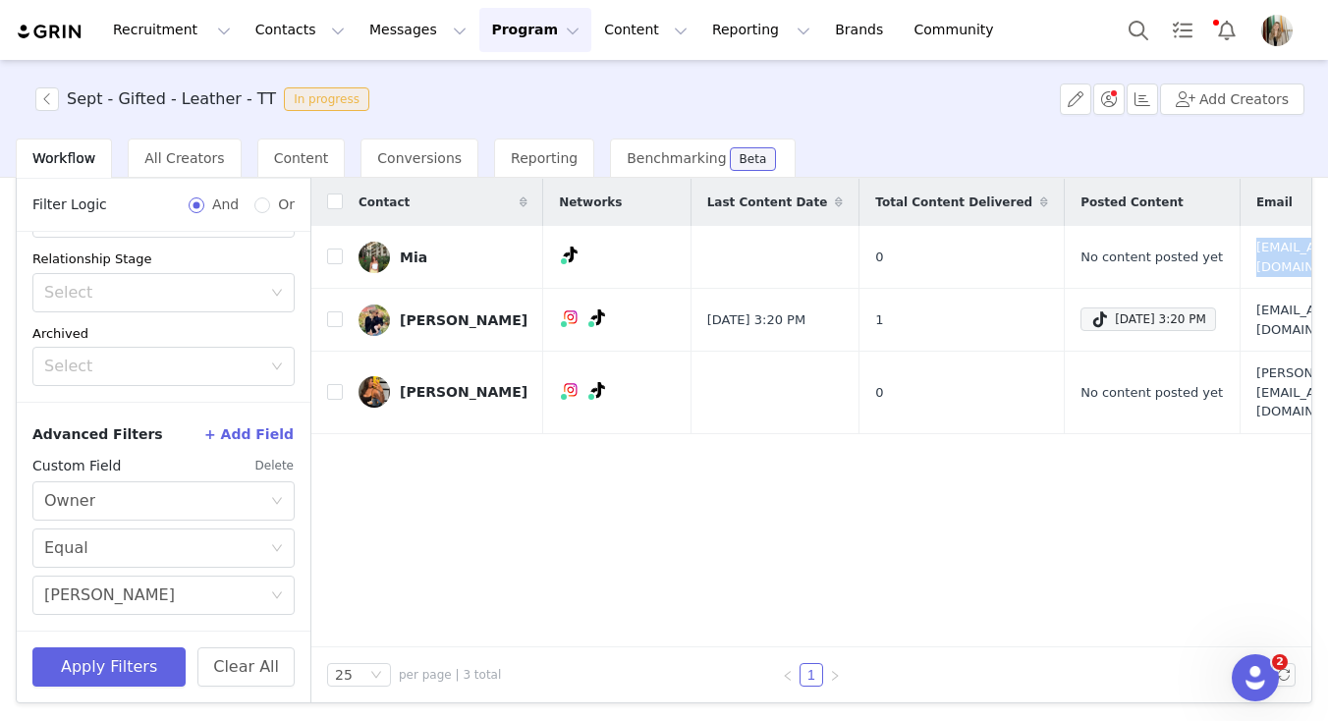
click at [261, 428] on button "+ Add Field" at bounding box center [248, 433] width 91 height 31
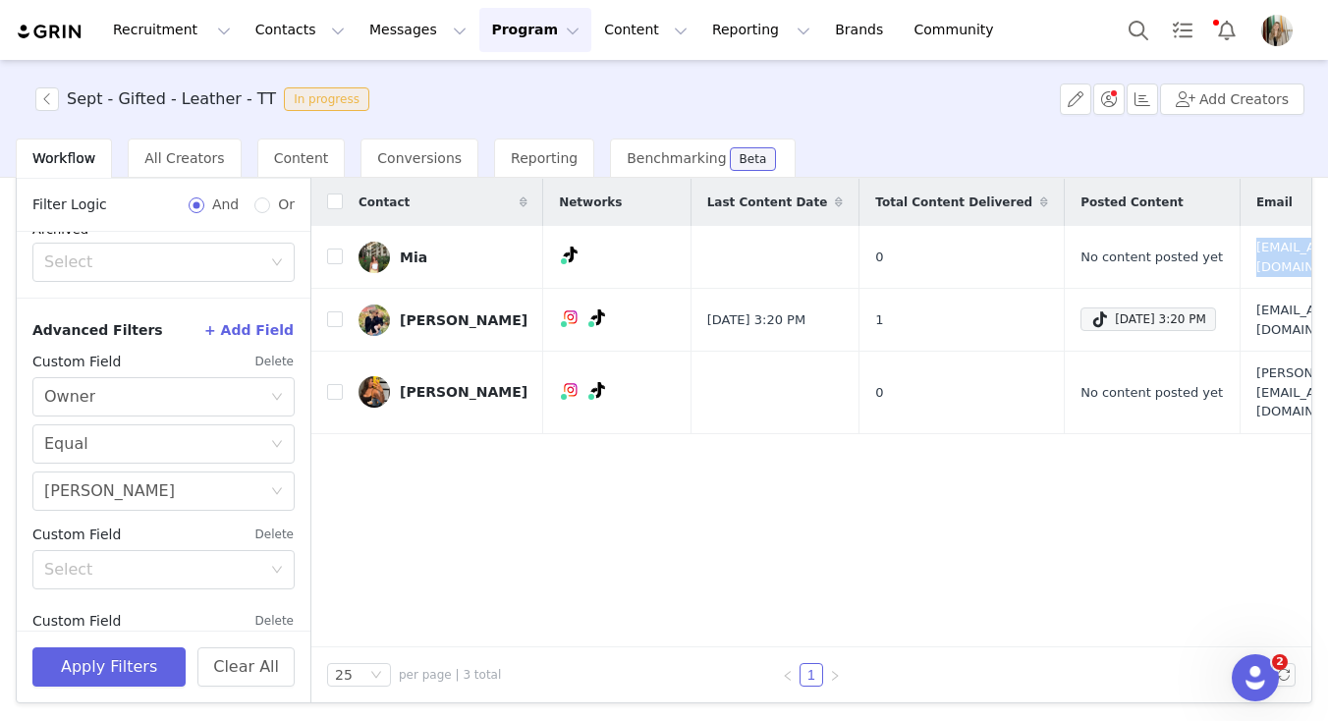
click at [272, 359] on button "Delete" at bounding box center [274, 361] width 40 height 31
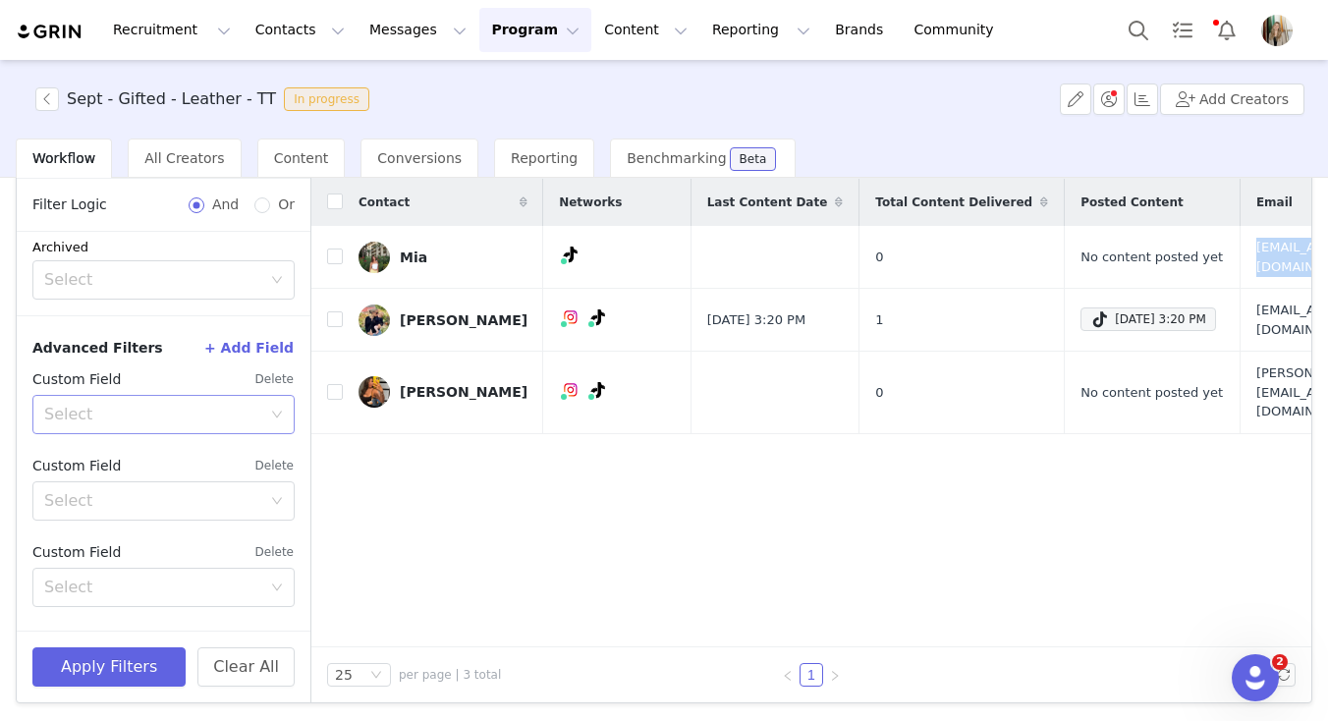
click at [242, 410] on div "Select" at bounding box center [152, 415] width 217 height 20
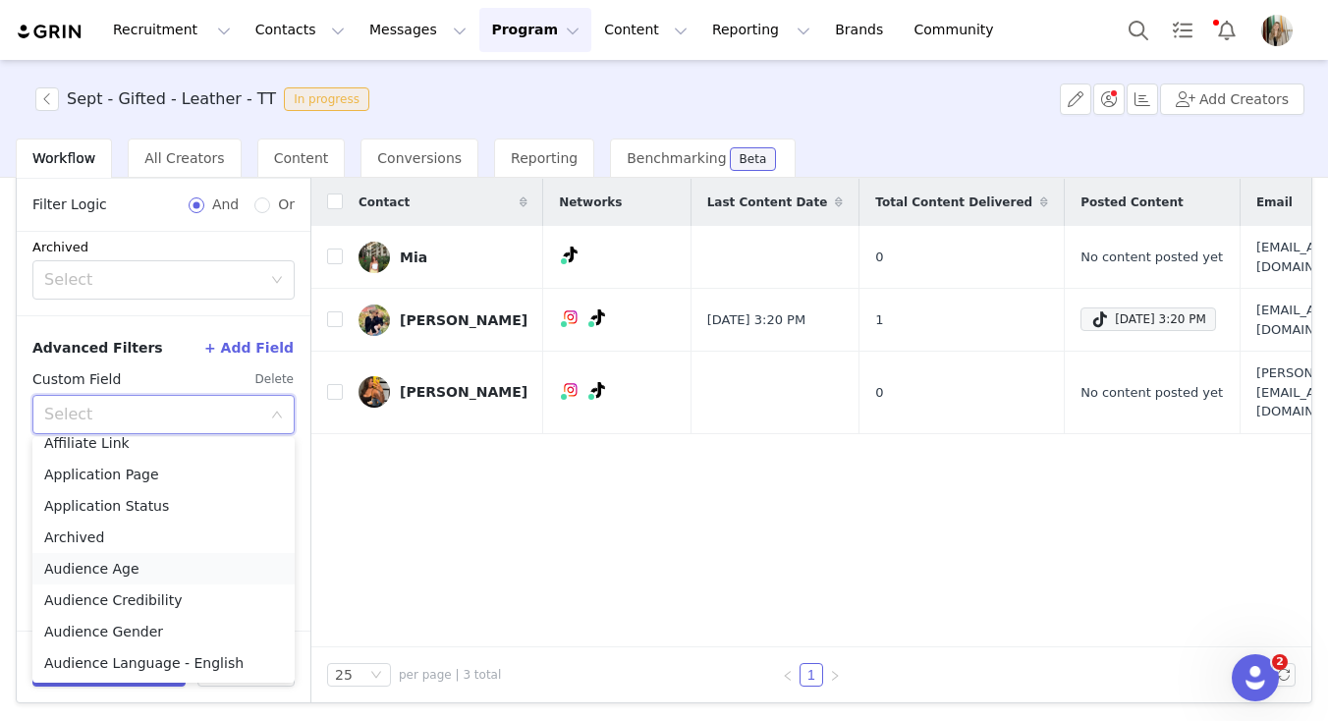
scroll to position [0, 0]
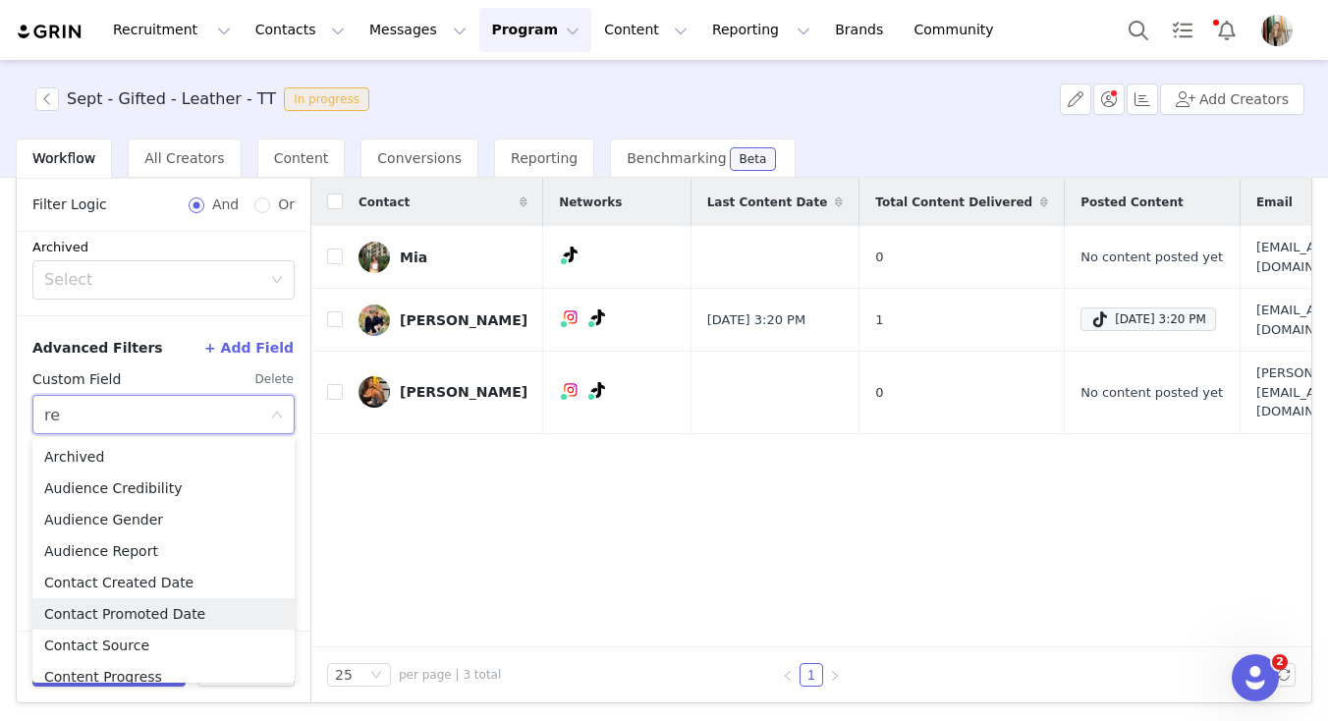
type input "rel"
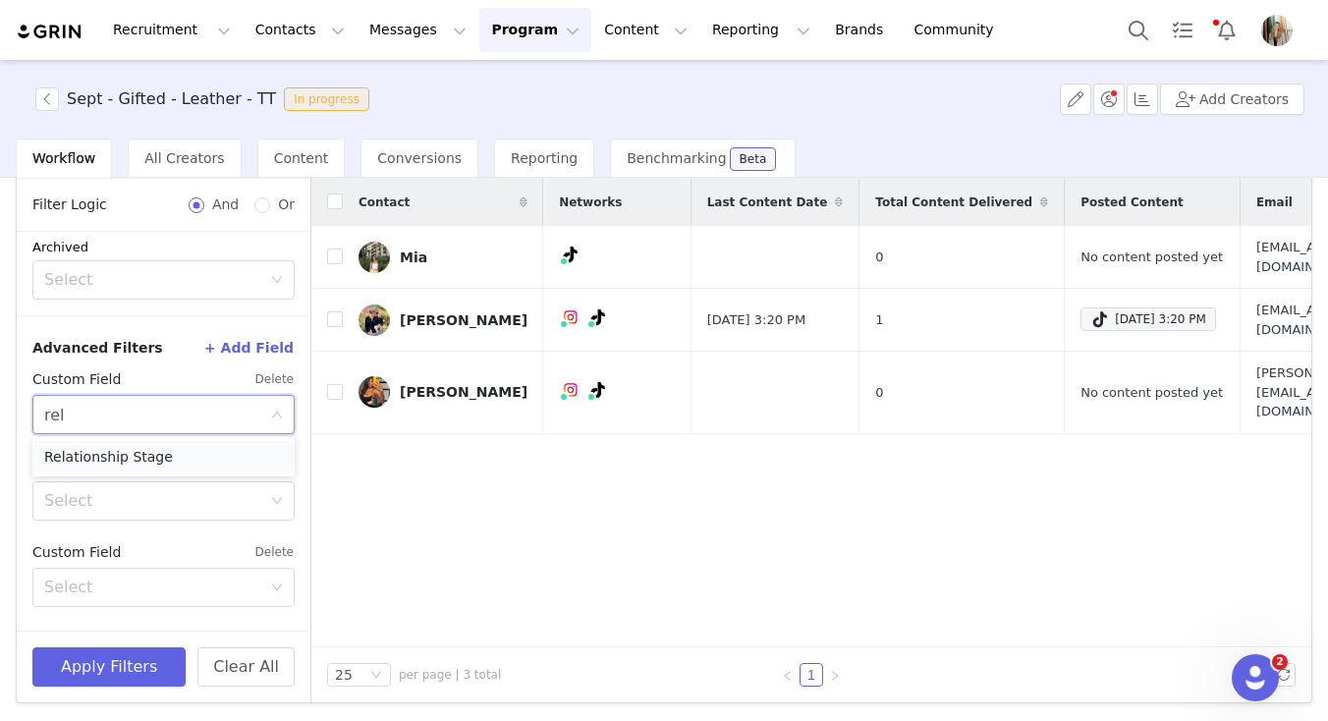
click at [183, 453] on li "Relationship Stage" at bounding box center [163, 456] width 262 height 31
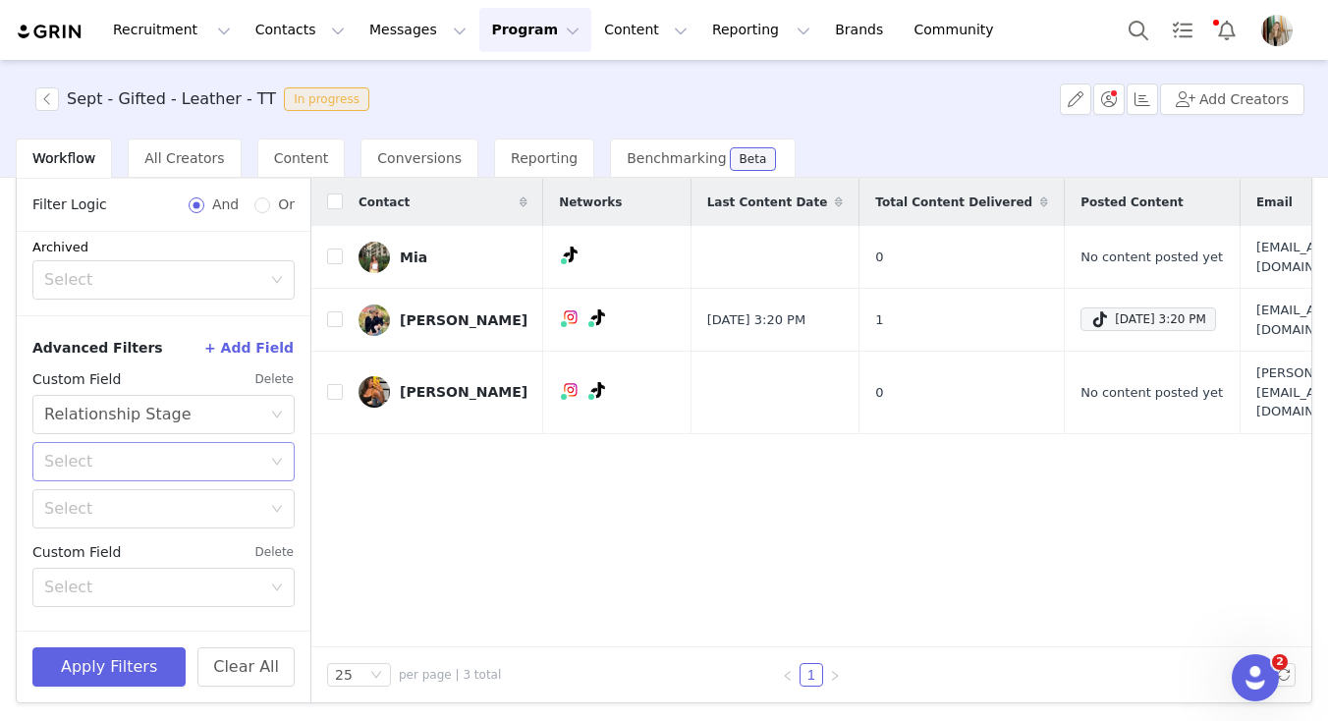
click at [136, 468] on div "Select" at bounding box center [152, 462] width 217 height 20
click at [108, 507] on li "Is" at bounding box center [163, 503] width 262 height 31
click at [104, 502] on div "Select" at bounding box center [152, 509] width 217 height 20
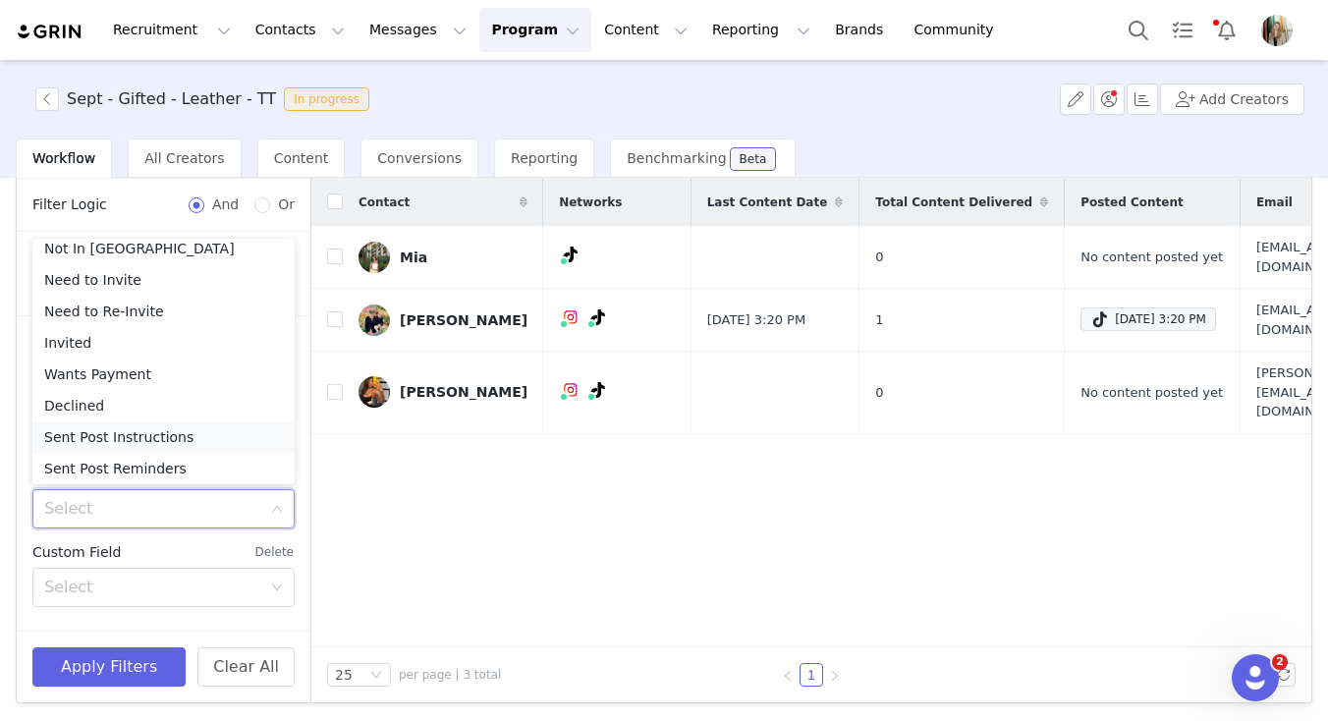
scroll to position [171, 0]
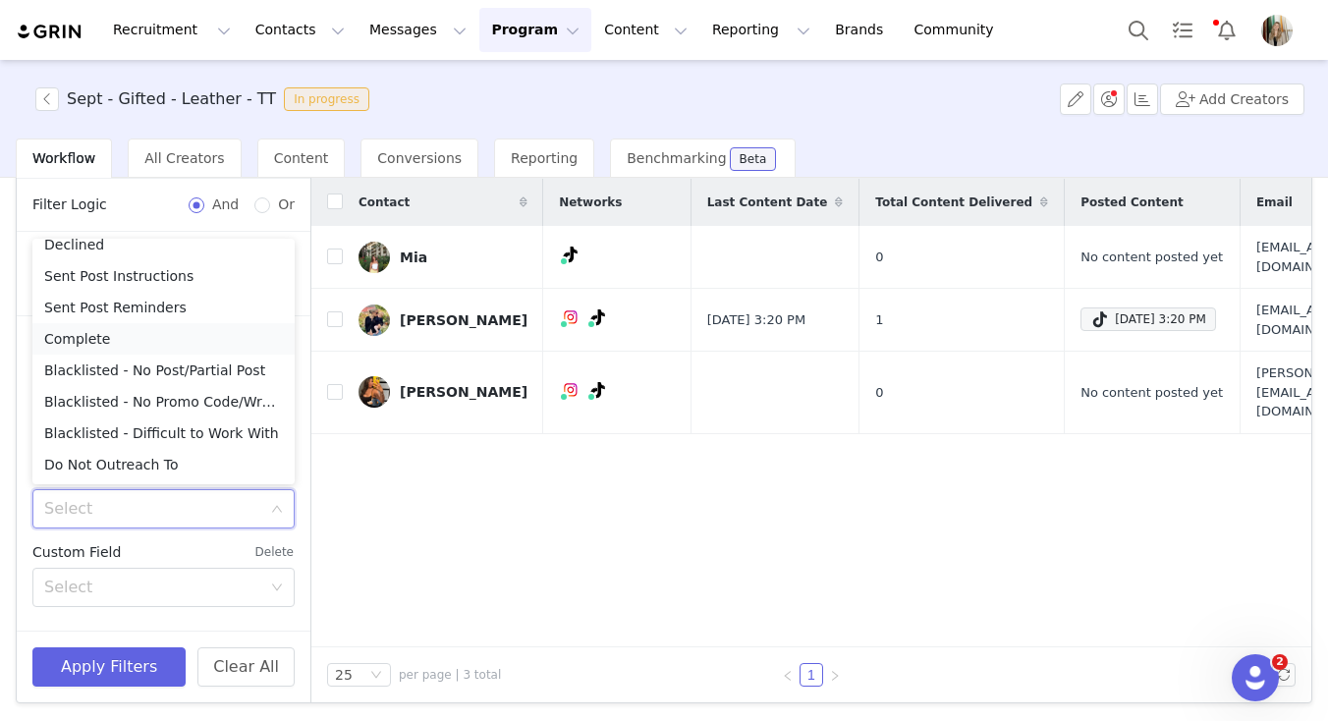
click at [126, 332] on li "Complete" at bounding box center [163, 338] width 262 height 31
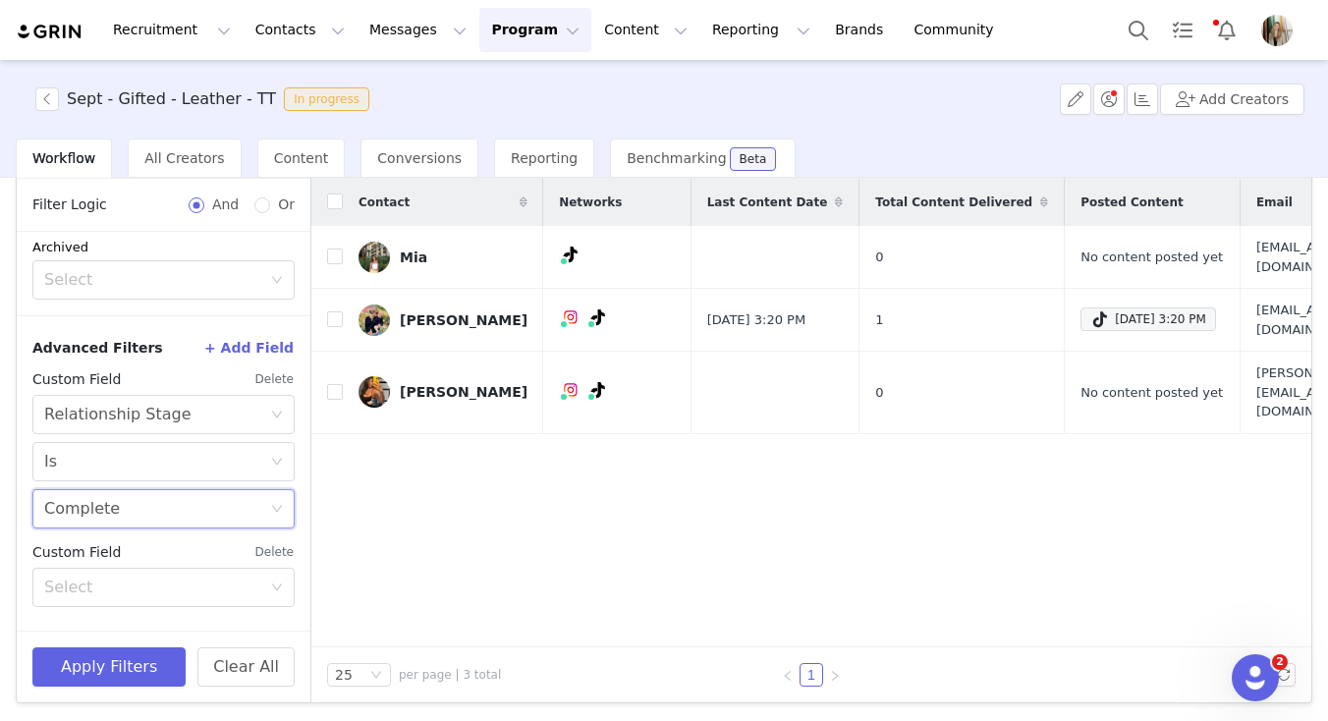
scroll to position [468, 0]
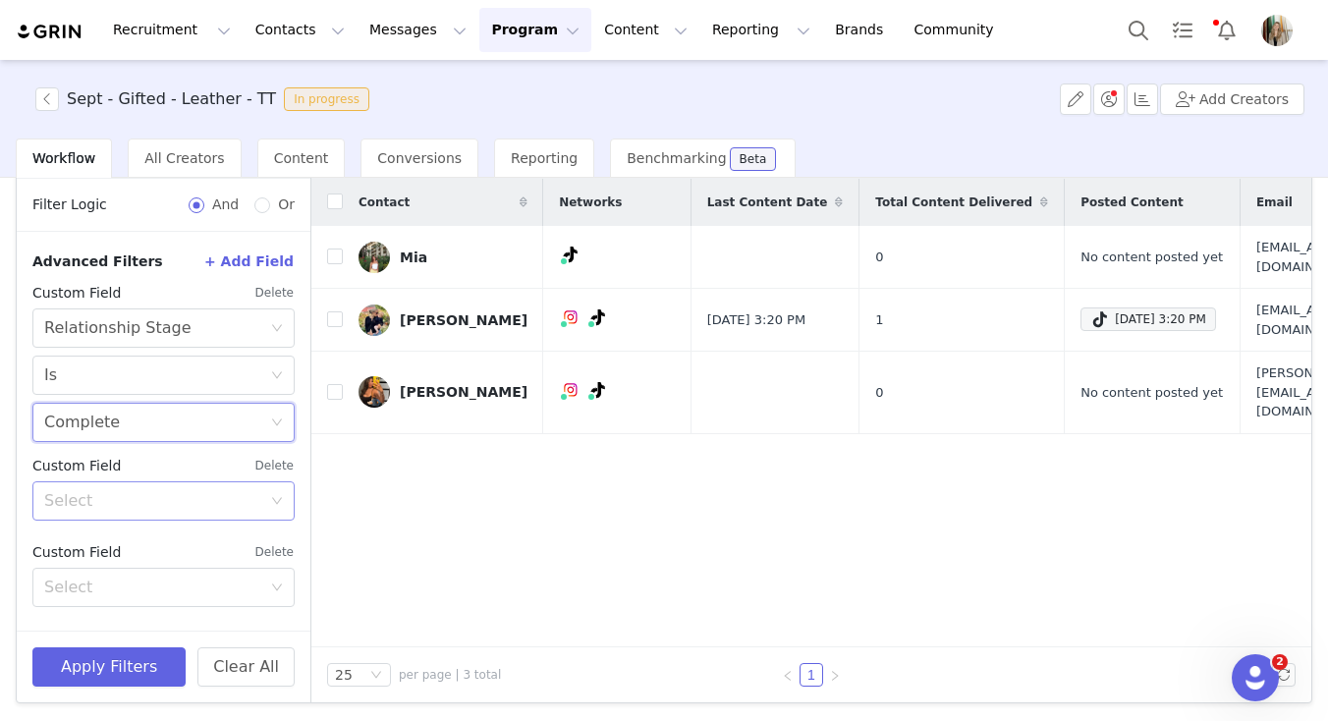
click at [138, 497] on div "Select" at bounding box center [152, 501] width 217 height 20
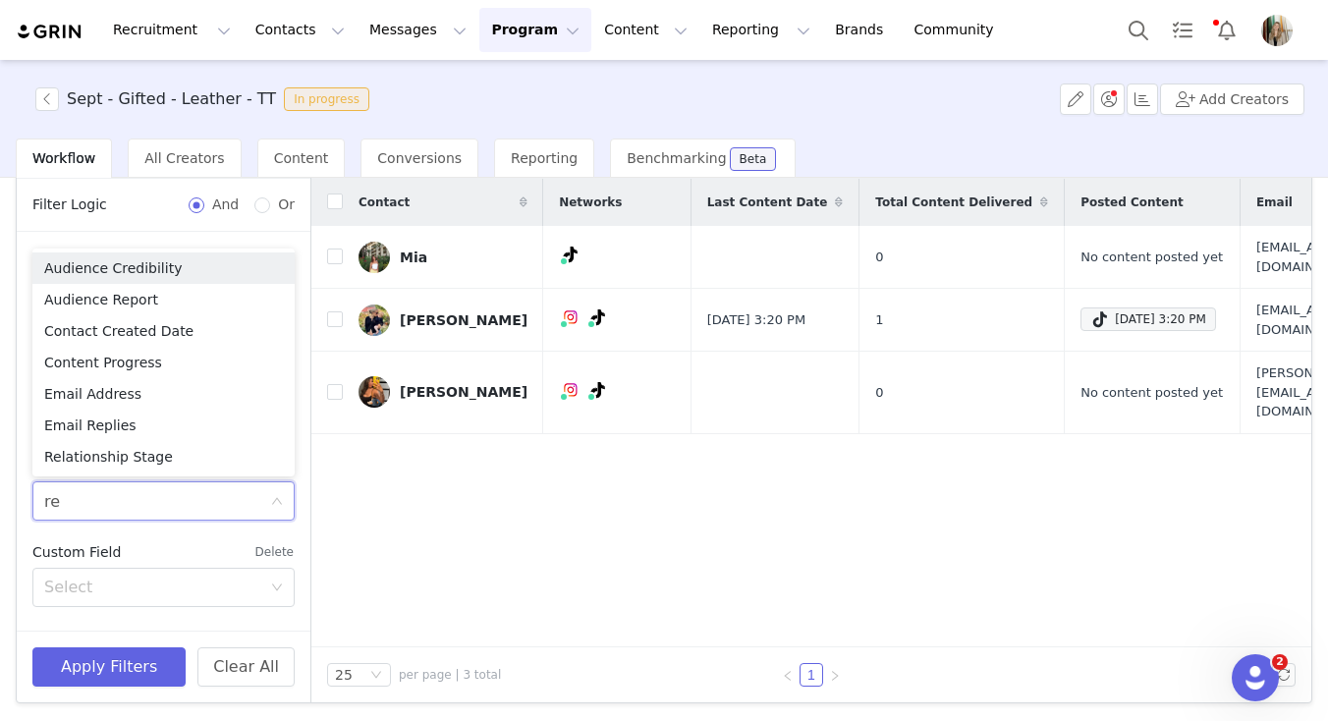
type input "rel"
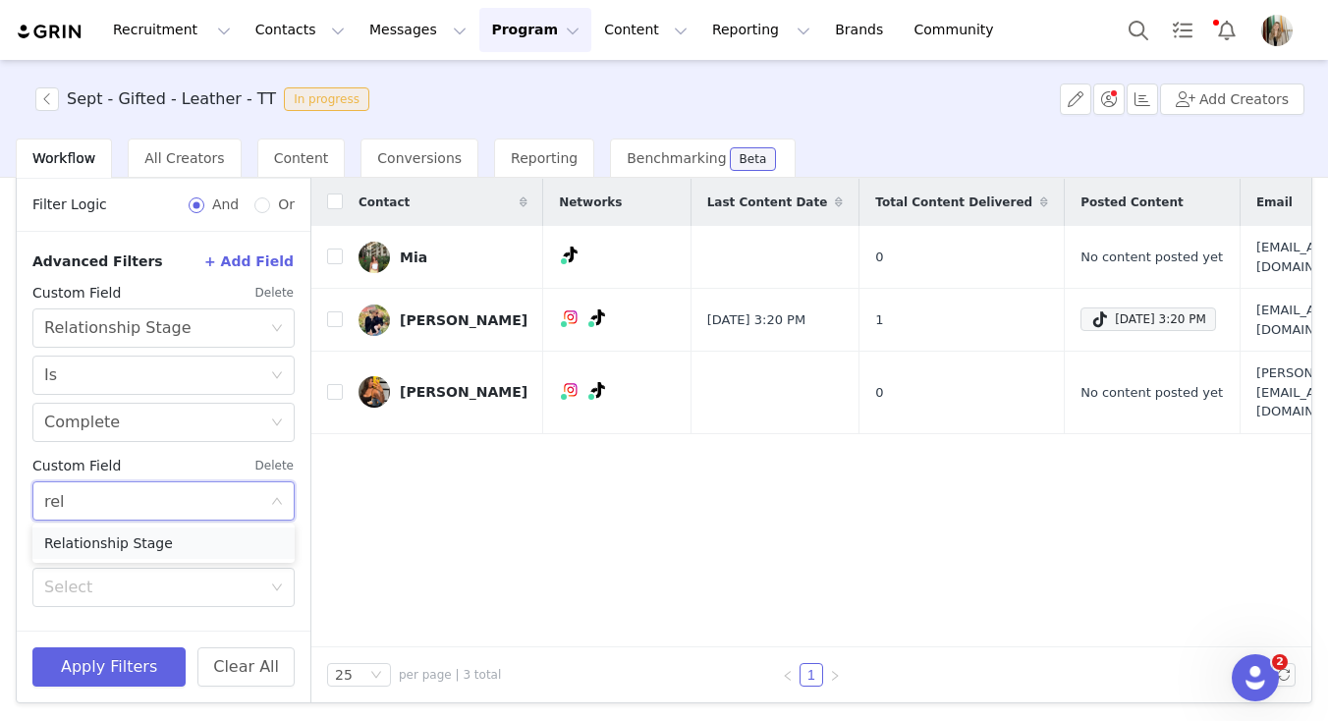
click at [122, 538] on li "Relationship Stage" at bounding box center [163, 542] width 262 height 31
click at [118, 548] on div "Select" at bounding box center [152, 548] width 217 height 20
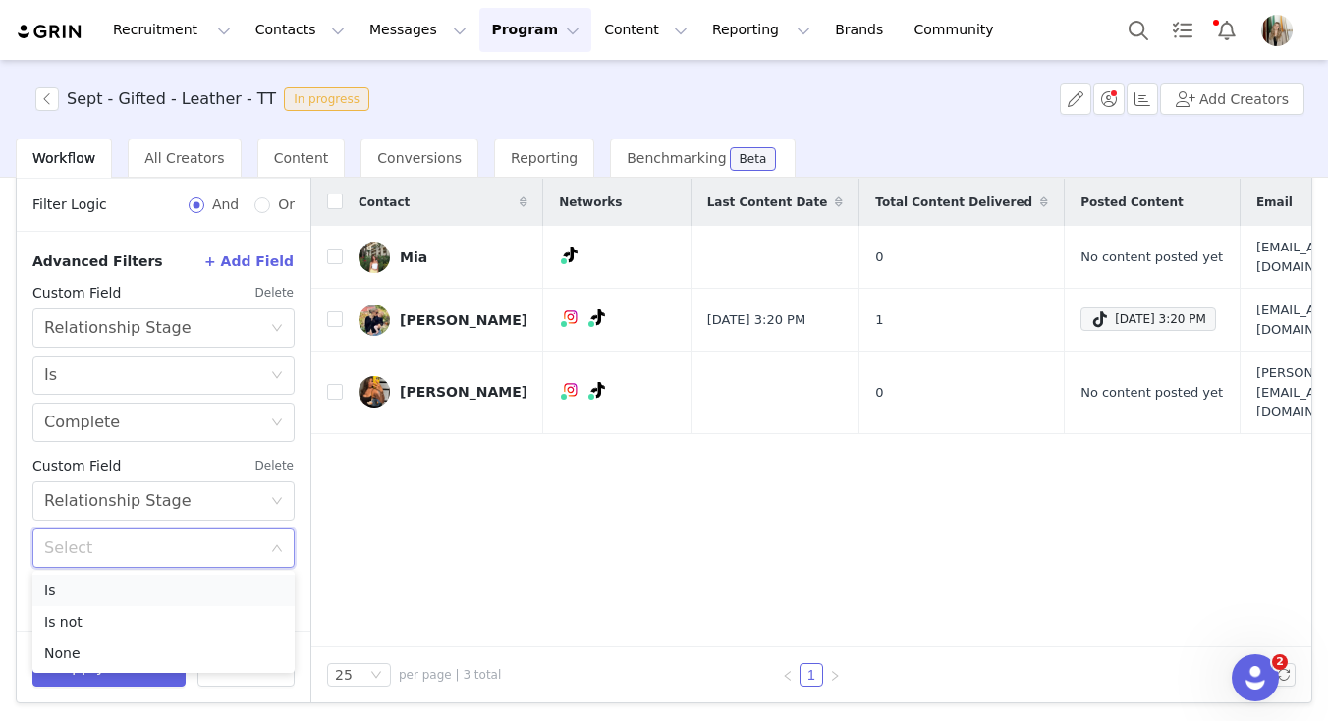
click at [105, 595] on li "Is" at bounding box center [163, 590] width 262 height 31
click at [108, 598] on div "Select" at bounding box center [152, 595] width 217 height 20
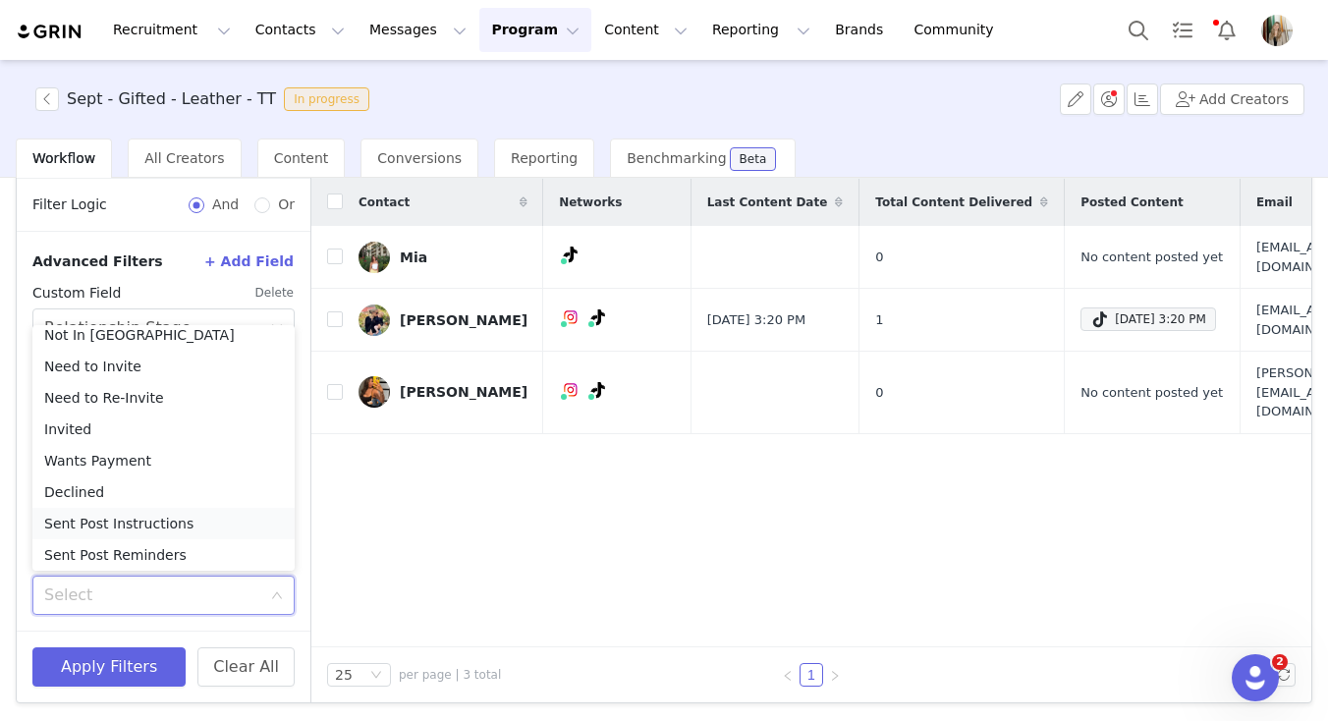
scroll to position [171, 0]
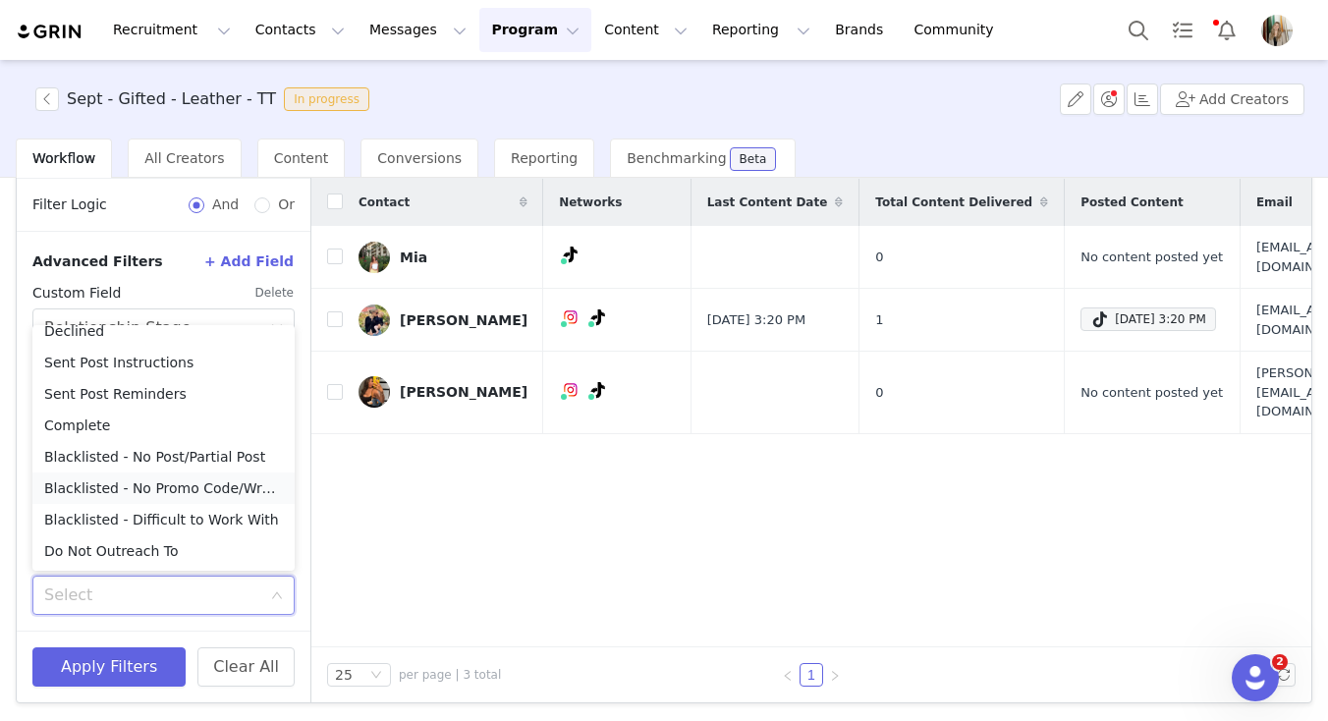
click at [136, 496] on li "Blacklisted - No Promo Code/Wrong Promo Code" at bounding box center [163, 487] width 262 height 31
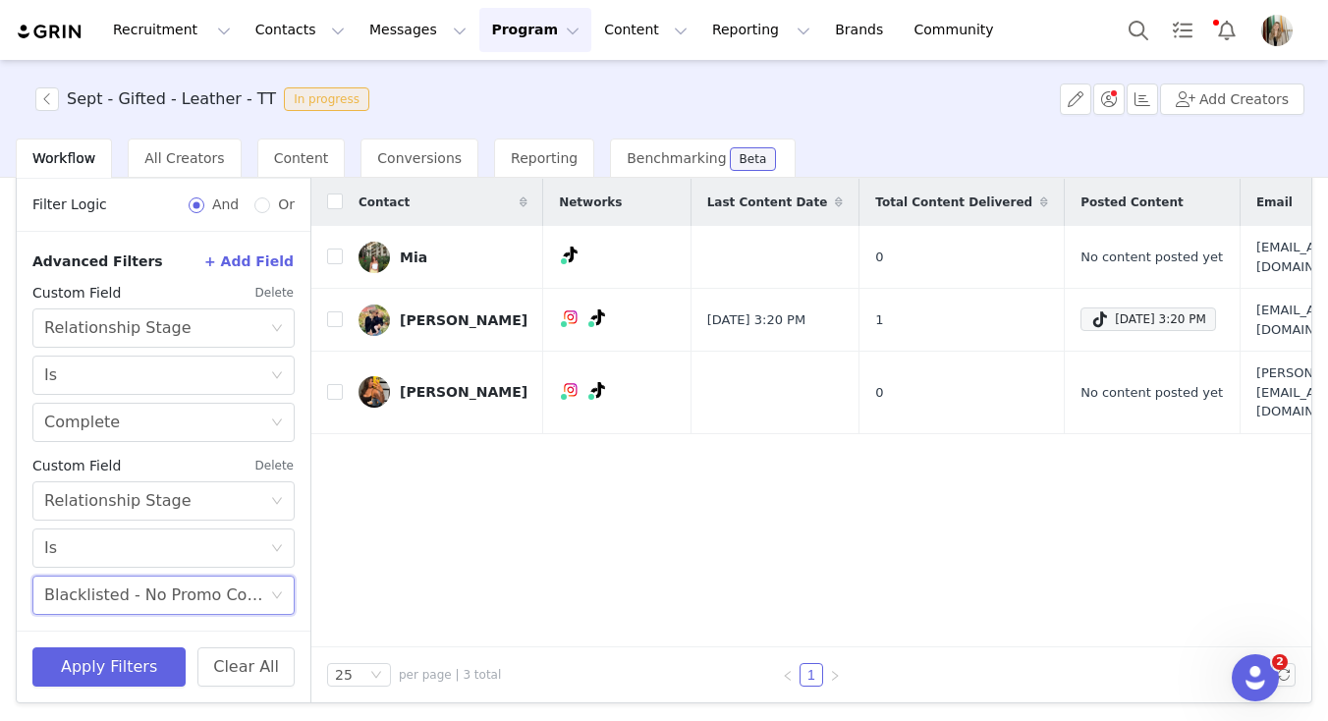
scroll to position [554, 0]
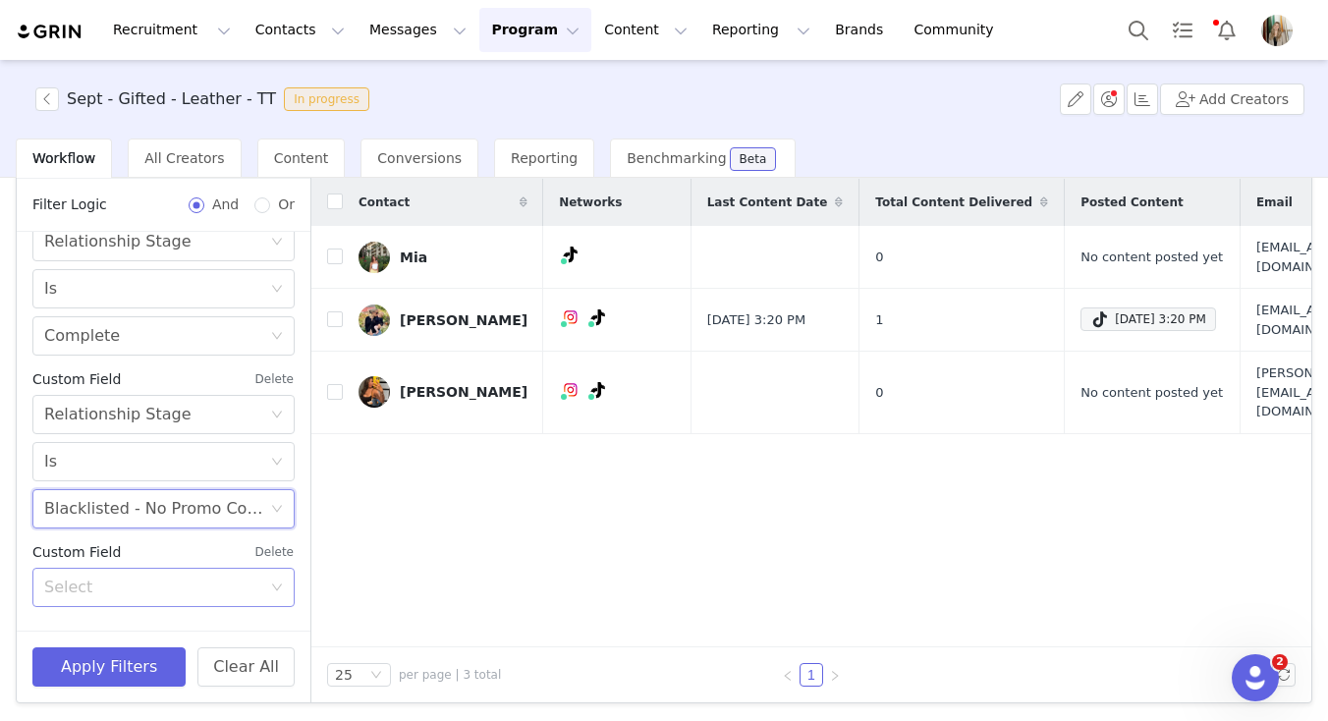
click at [83, 590] on div "Select" at bounding box center [152, 588] width 217 height 20
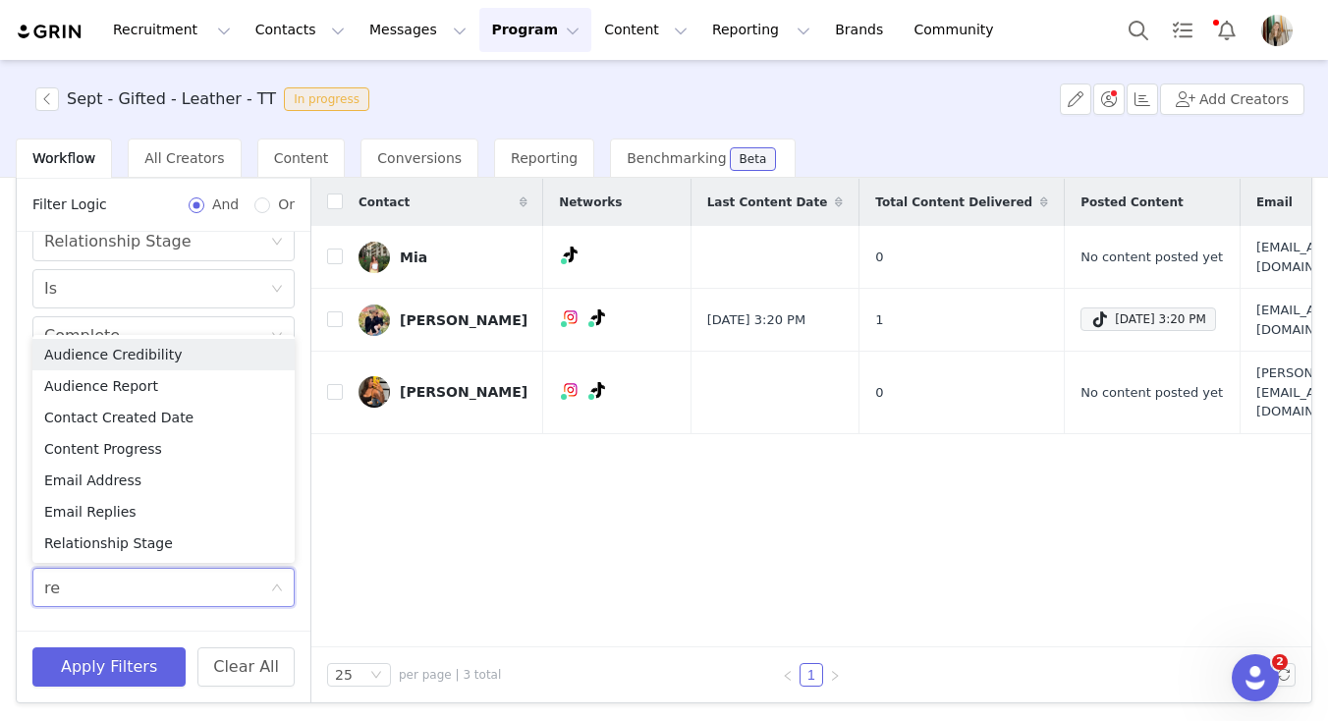
type input "rel"
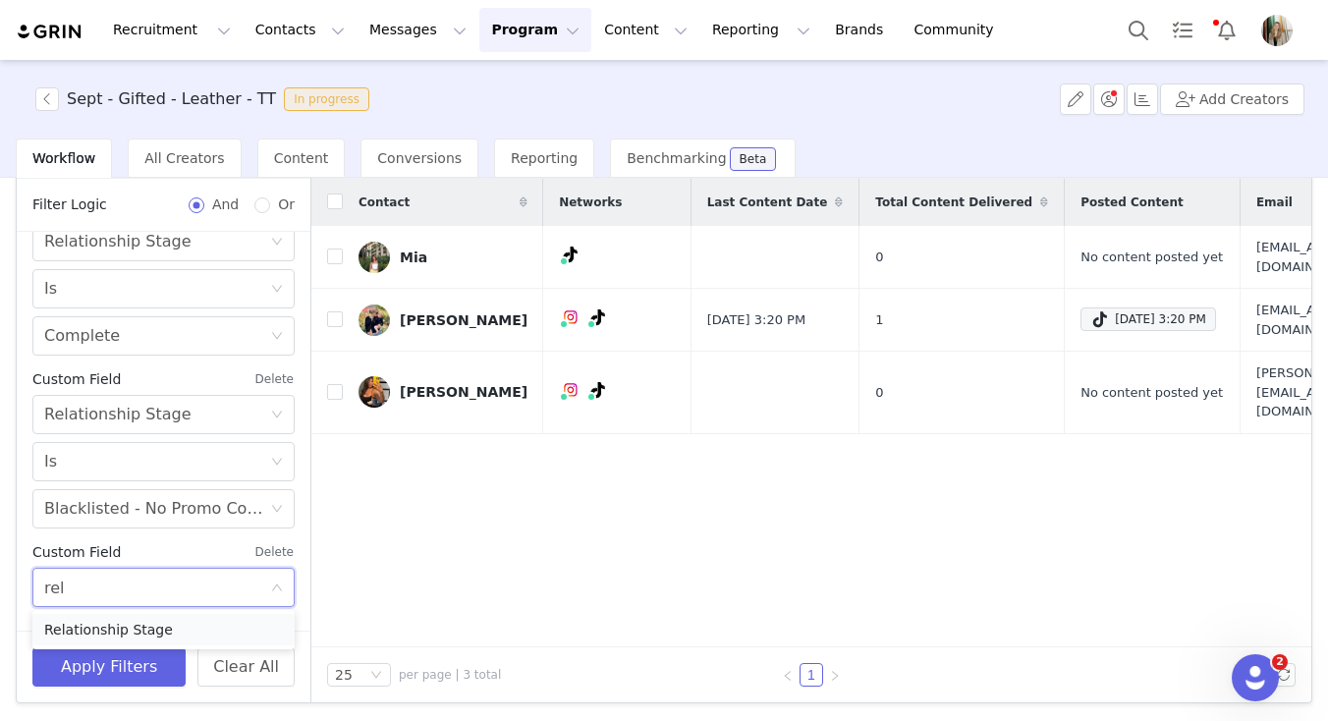
click at [108, 621] on li "Relationship Stage" at bounding box center [163, 629] width 262 height 31
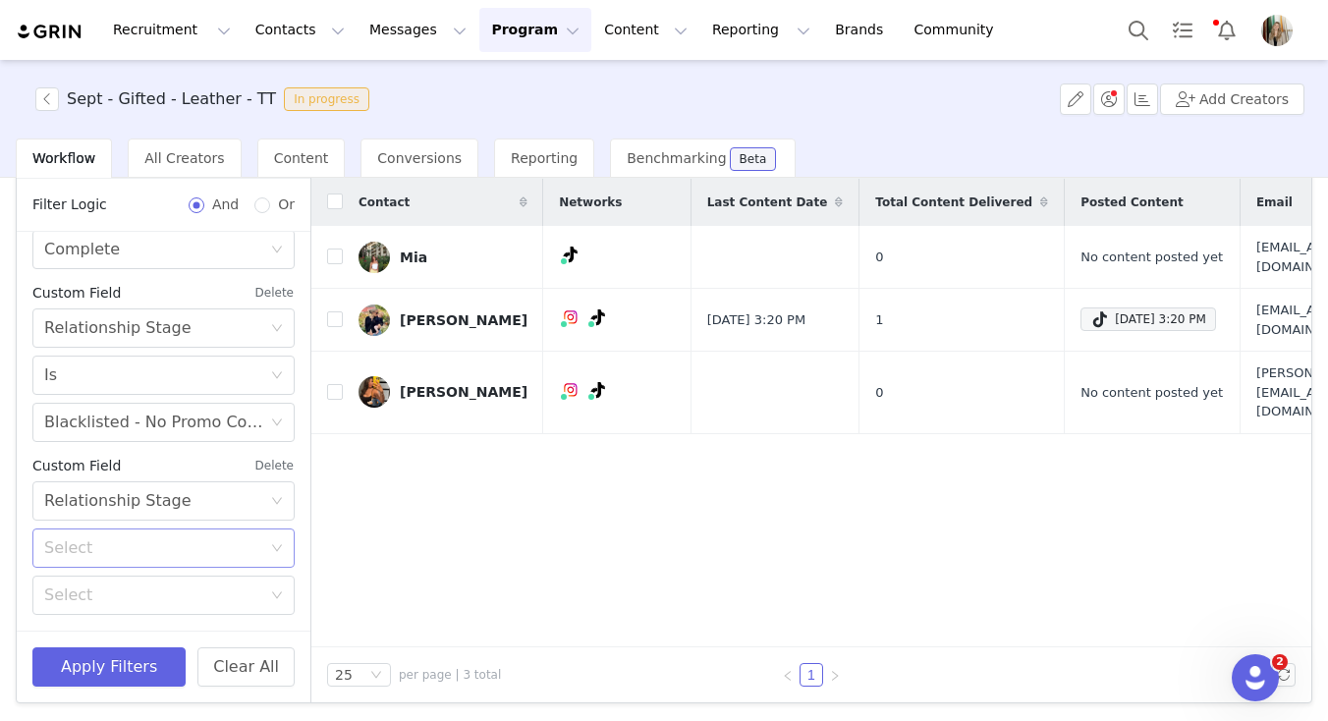
click at [96, 549] on div "Select" at bounding box center [152, 548] width 217 height 20
click at [77, 602] on li "Is" at bounding box center [163, 590] width 262 height 31
click at [100, 558] on div "Select Is" at bounding box center [157, 547] width 226 height 37
click at [111, 377] on div "Select Is" at bounding box center [157, 375] width 226 height 37
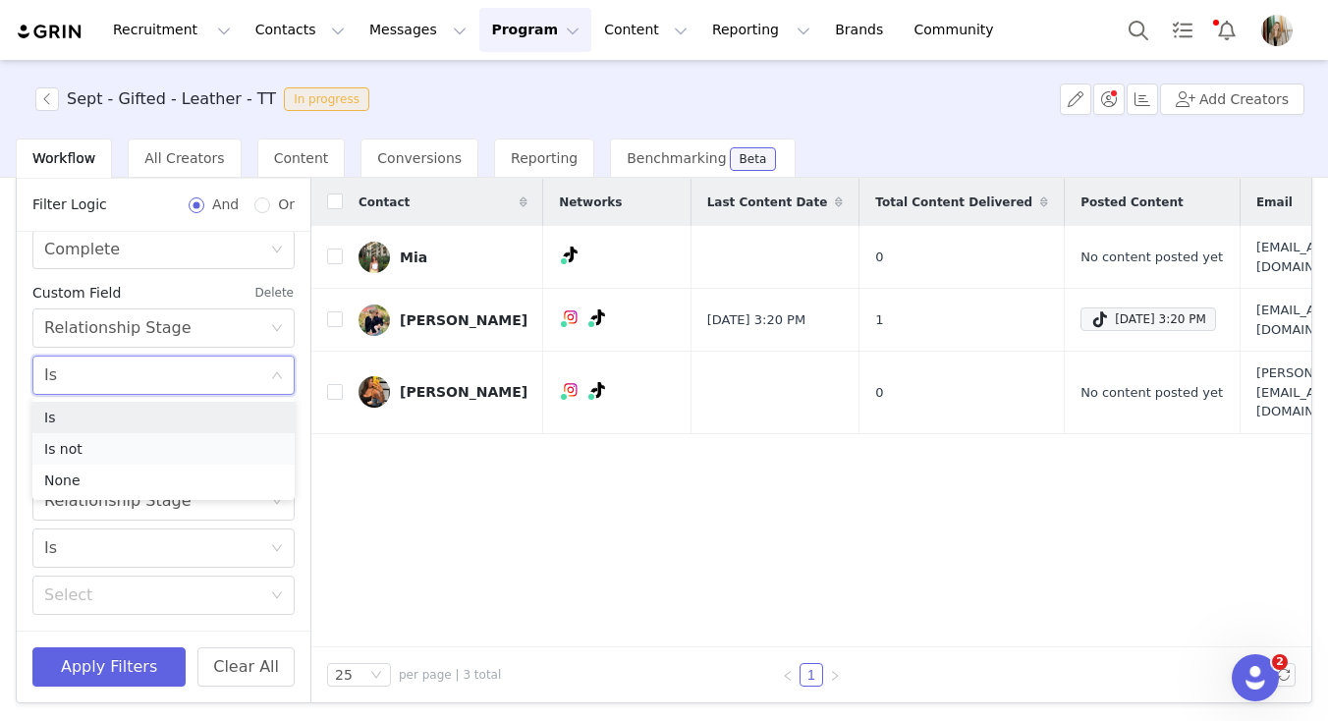
click at [97, 451] on li "Is not" at bounding box center [163, 448] width 262 height 31
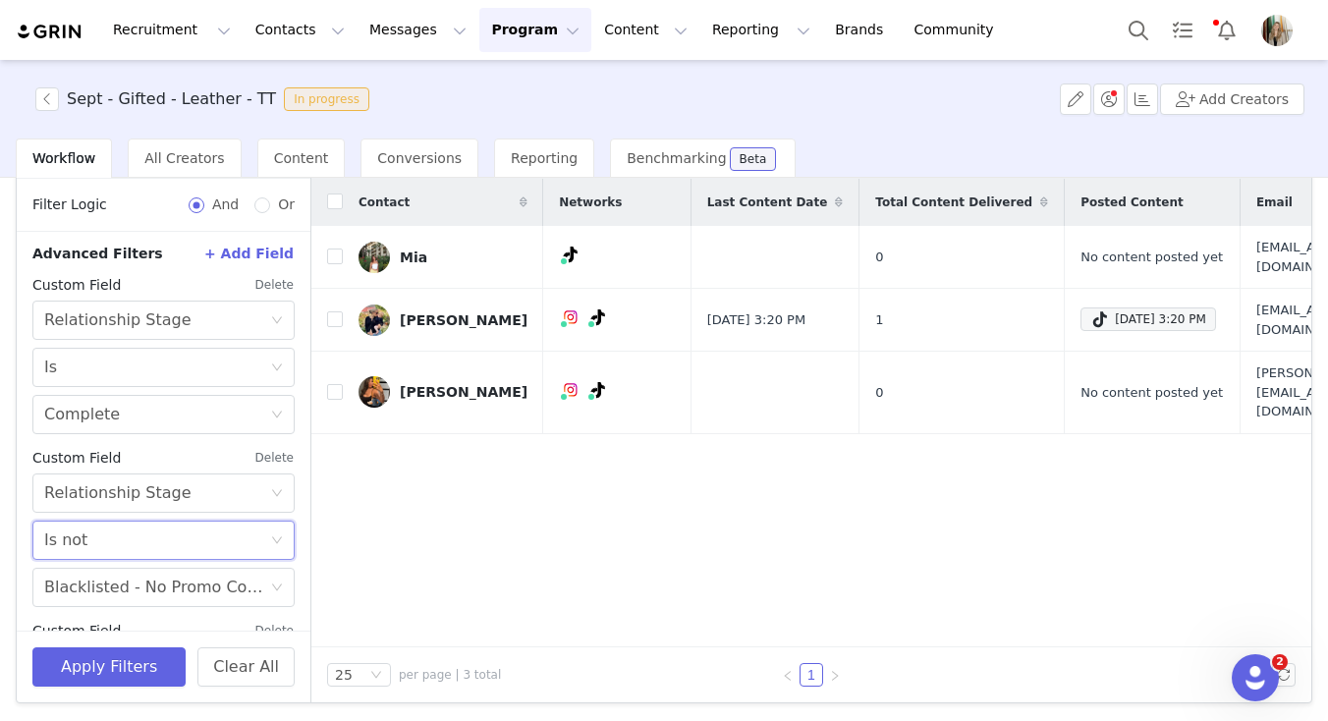
scroll to position [476, 0]
click at [108, 356] on div "Select Is" at bounding box center [157, 366] width 226 height 37
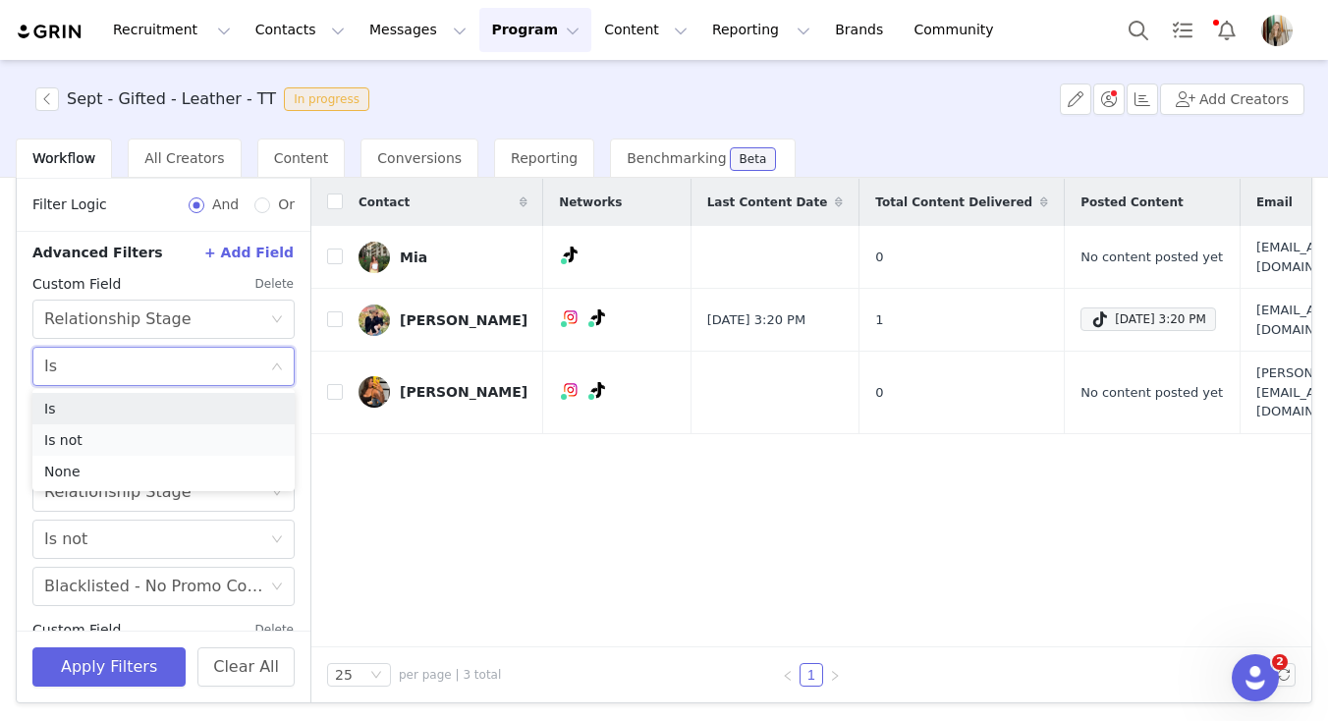
click at [90, 440] on li "Is not" at bounding box center [163, 439] width 262 height 31
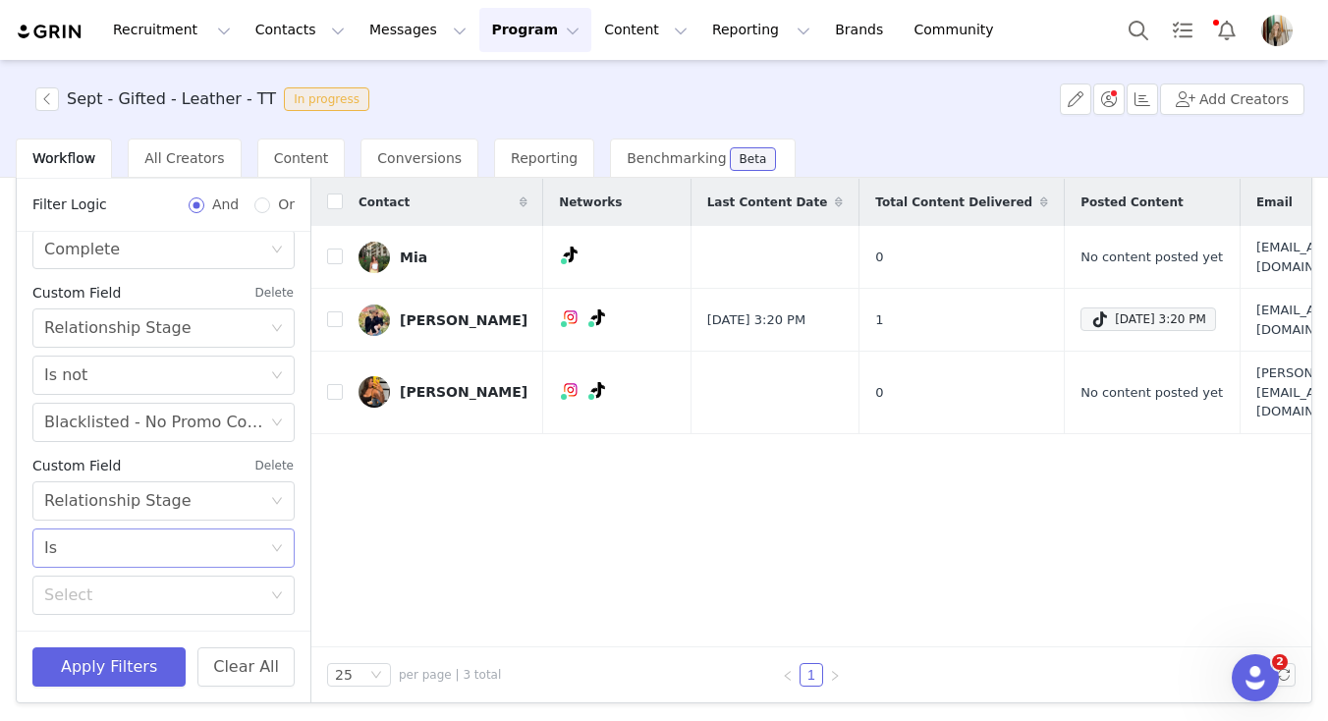
click at [99, 549] on div "Select Is" at bounding box center [157, 547] width 226 height 37
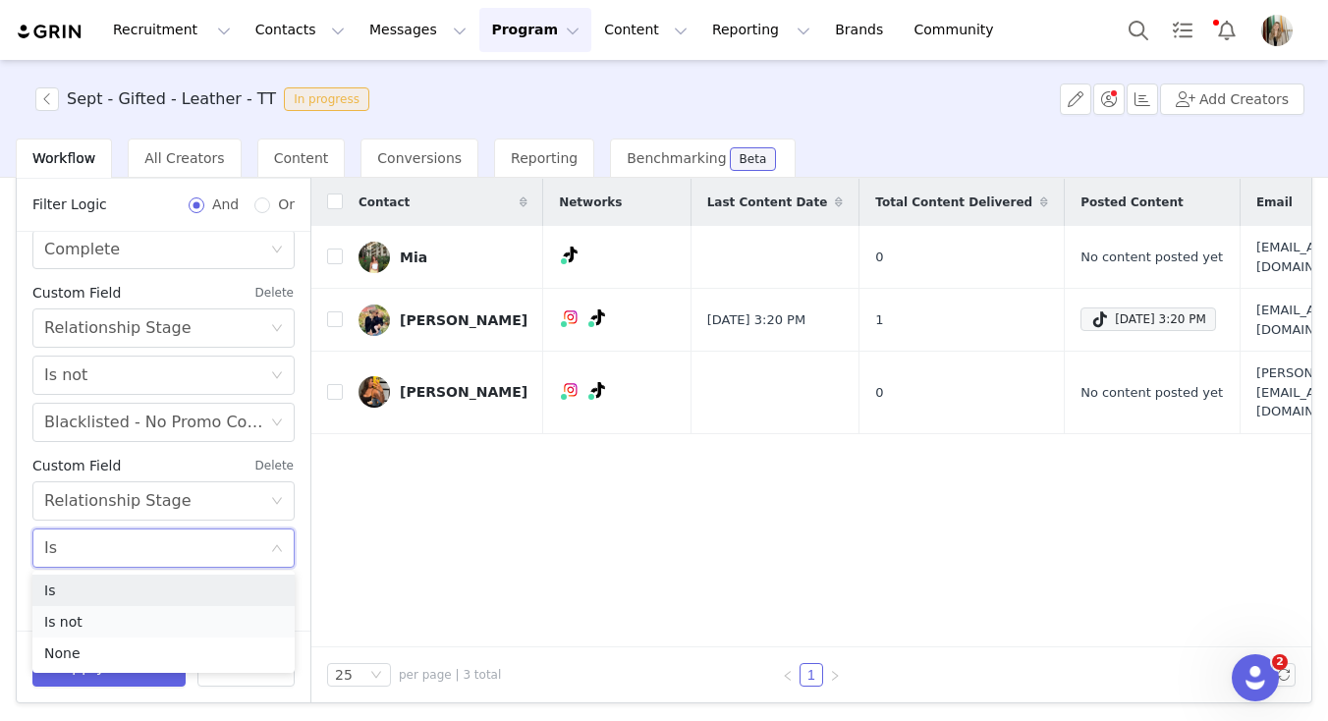
click at [82, 619] on li "Is not" at bounding box center [163, 621] width 262 height 31
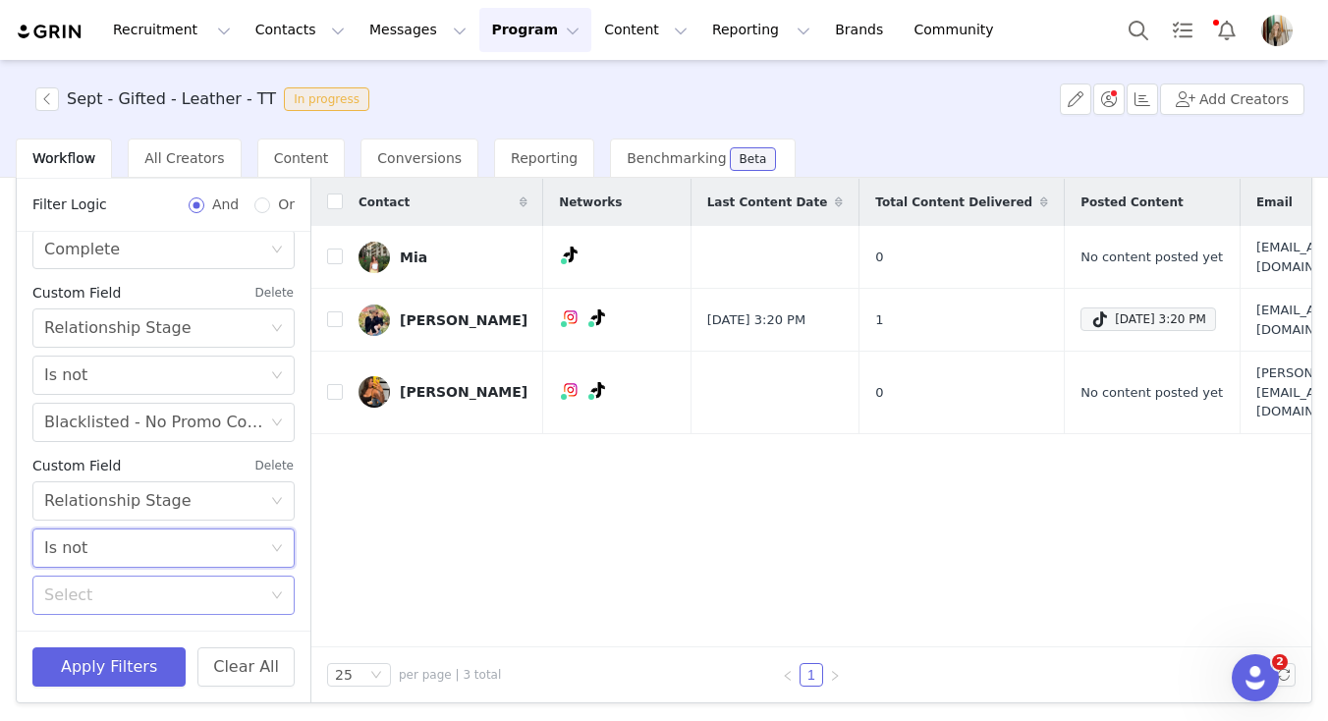
click at [92, 597] on div "Select" at bounding box center [152, 595] width 217 height 20
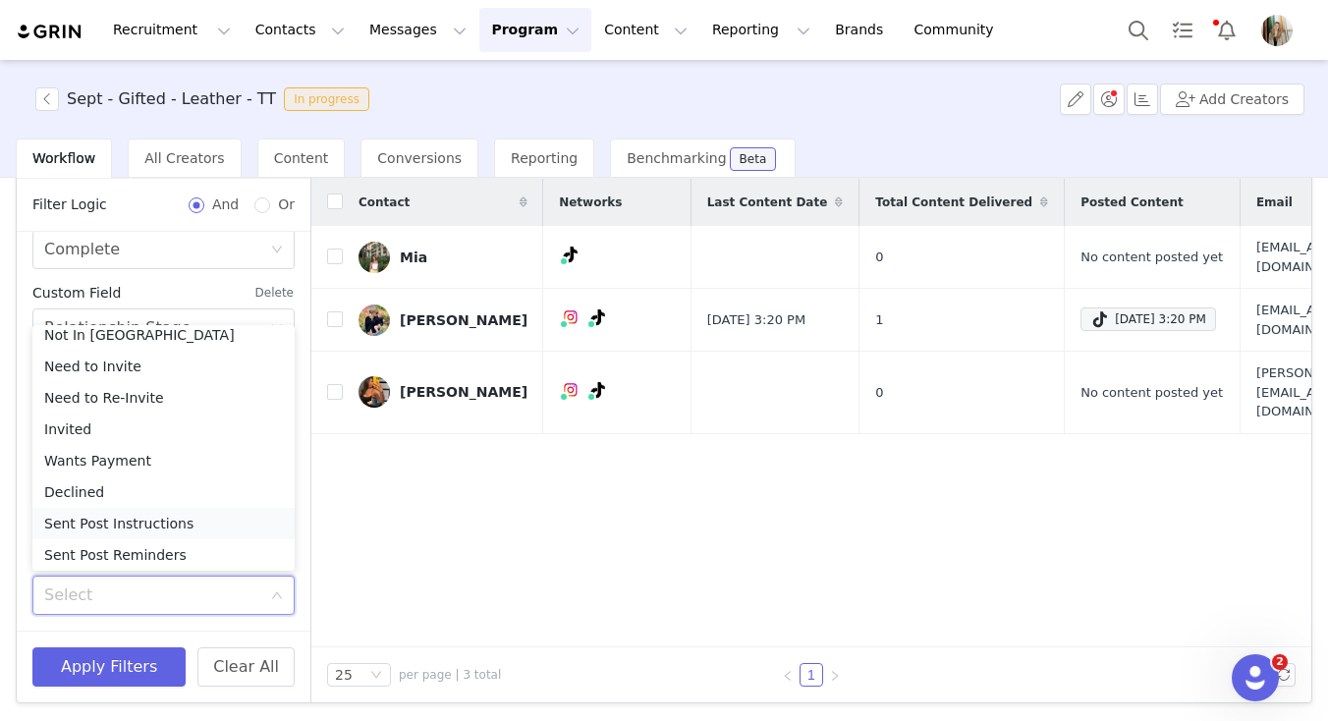
scroll to position [171, 0]
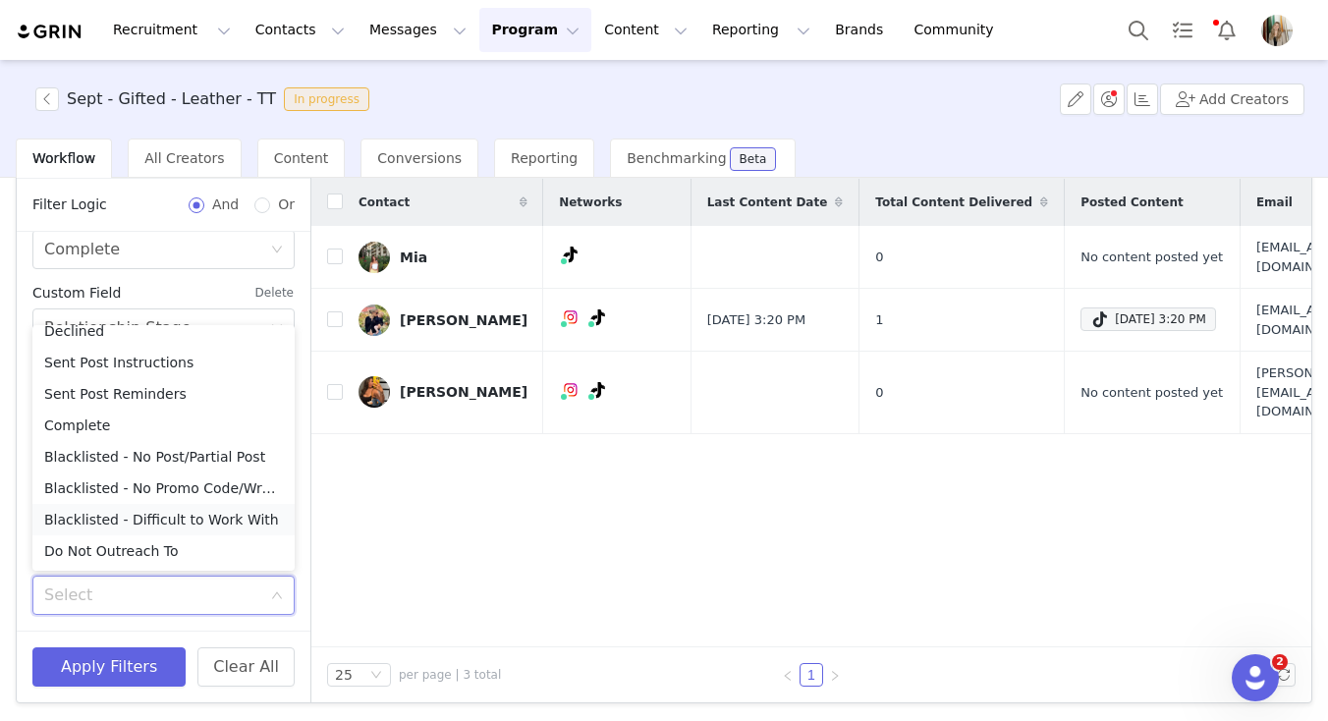
click at [123, 527] on li "Blacklisted - Difficult to Work With" at bounding box center [163, 519] width 262 height 31
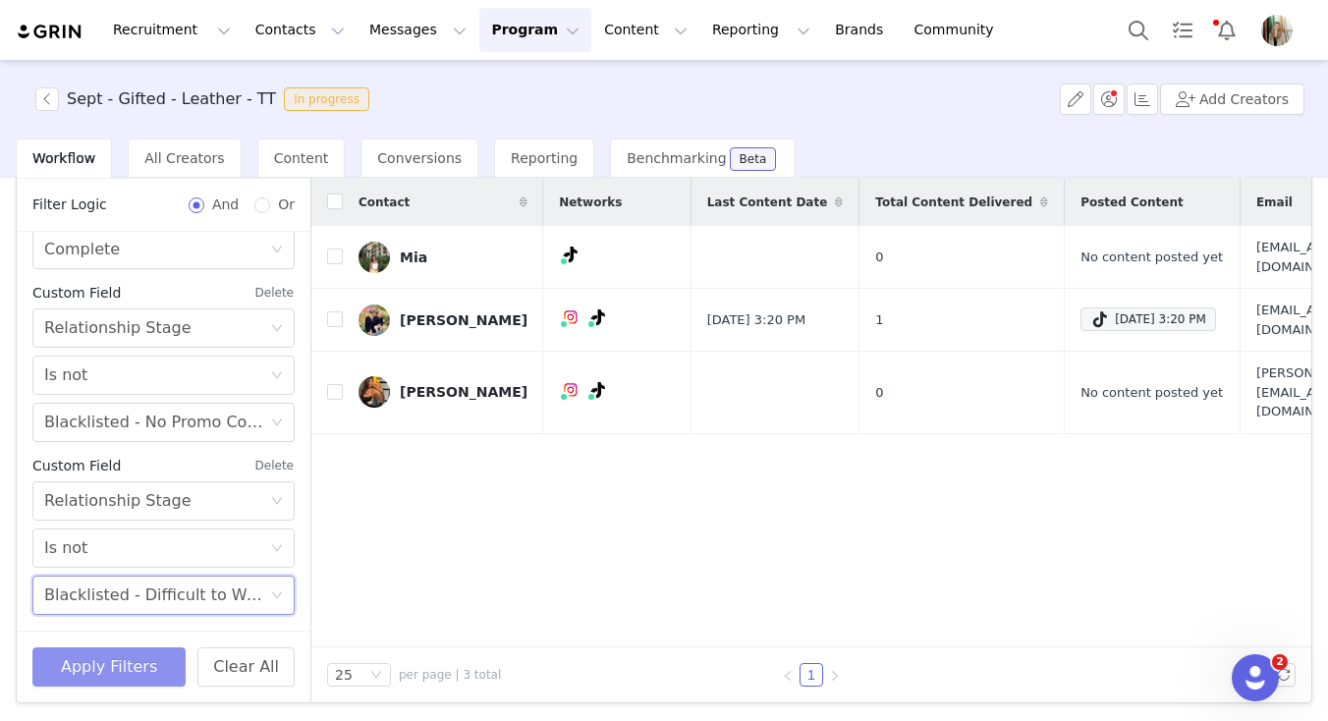
click at [91, 669] on button "Apply Filters" at bounding box center [108, 666] width 153 height 39
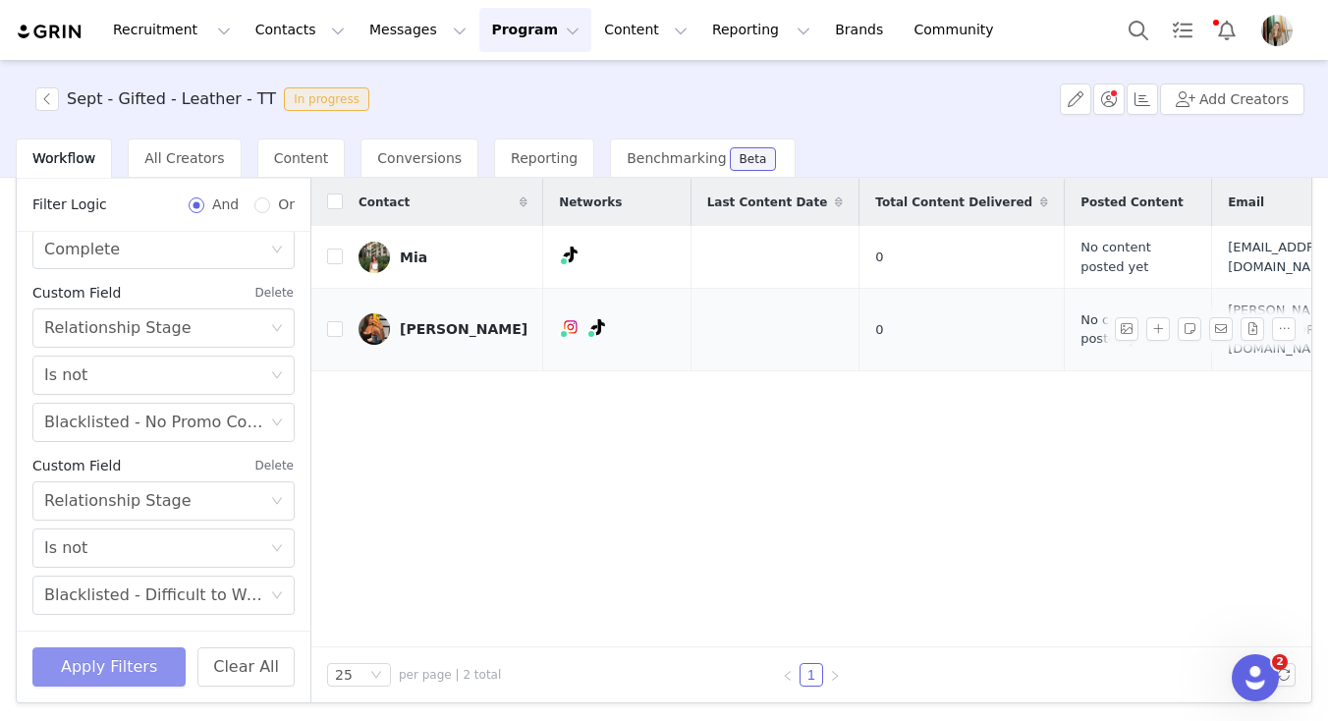
scroll to position [0, 296]
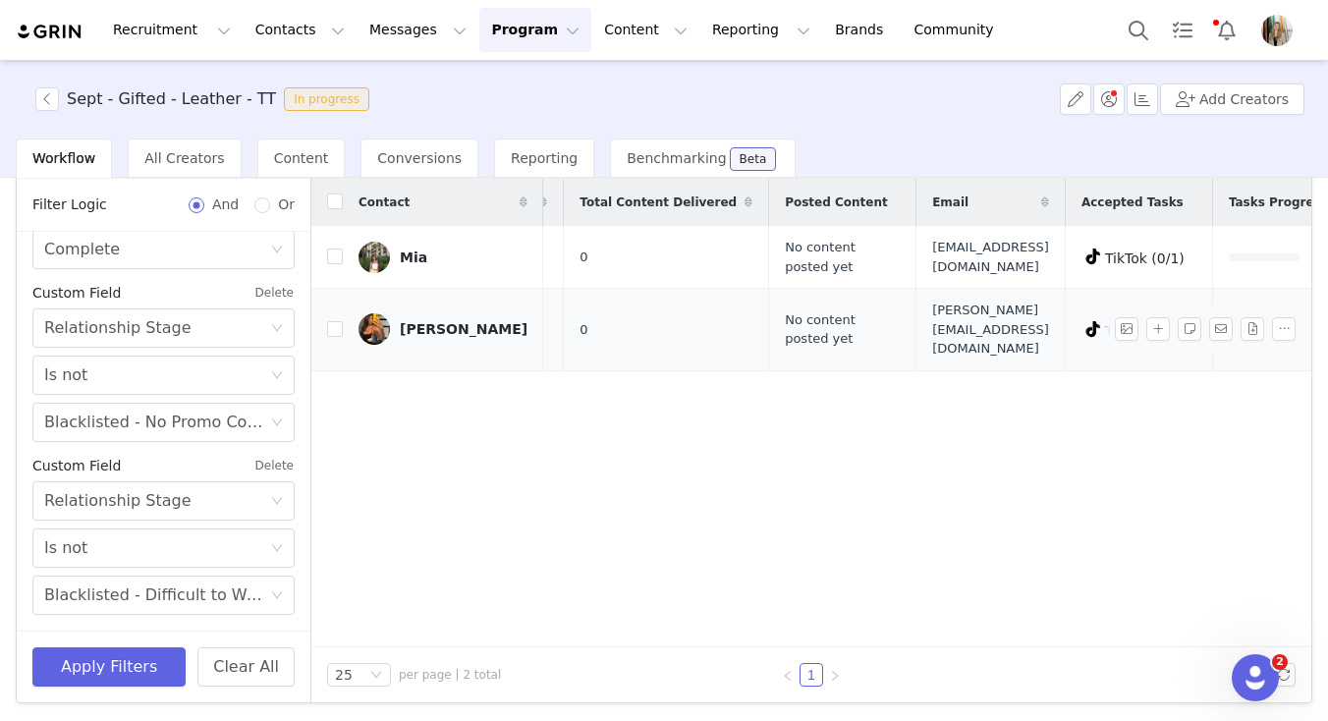
click at [932, 313] on span "sadie@pctalent.co" at bounding box center [990, 330] width 117 height 58
copy span "sadie@pctalent.co"
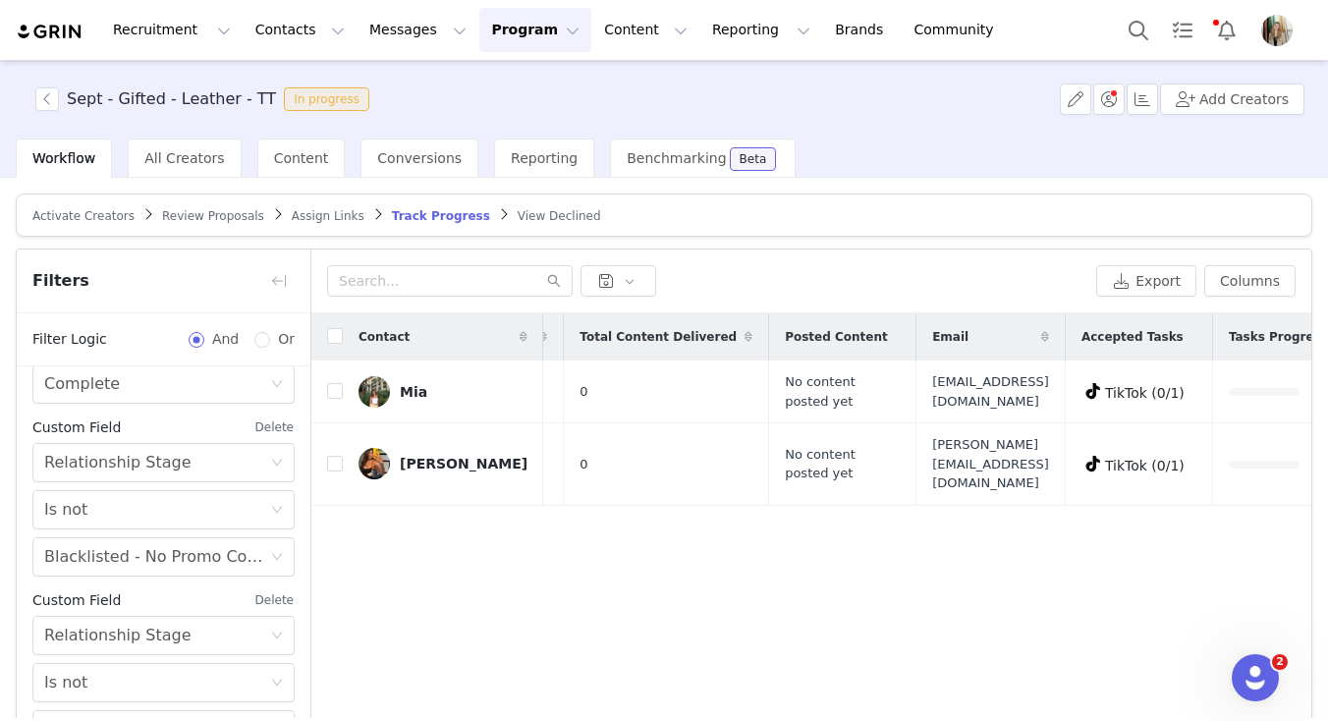
click at [277, 138] on div "Sept - Gifted - Leather - TT In progress Add Creators" at bounding box center [664, 99] width 1328 height 79
click at [269, 182] on div "Activate Creators Review Proposals Assign Links Track Progress View Declined Fi…" at bounding box center [664, 448] width 1328 height 540
click at [282, 172] on div "Content" at bounding box center [301, 157] width 88 height 39
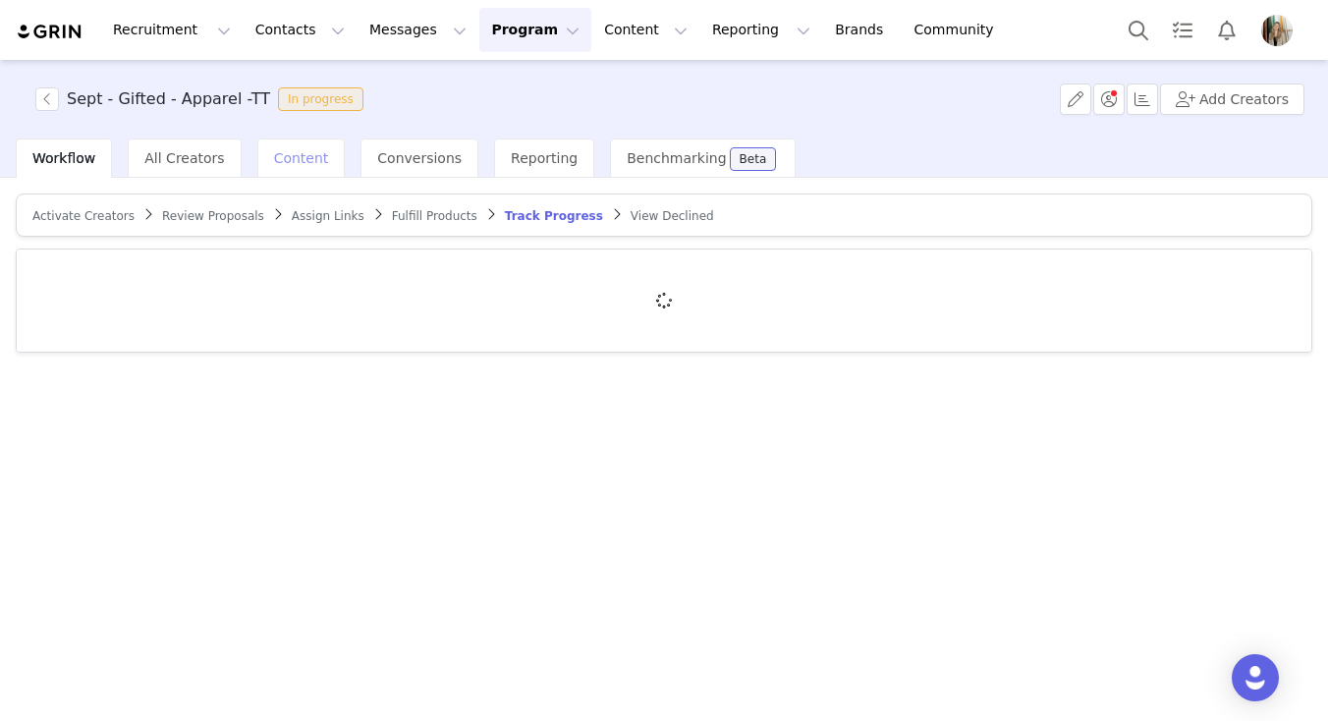
click at [291, 163] on span "Content" at bounding box center [301, 158] width 55 height 16
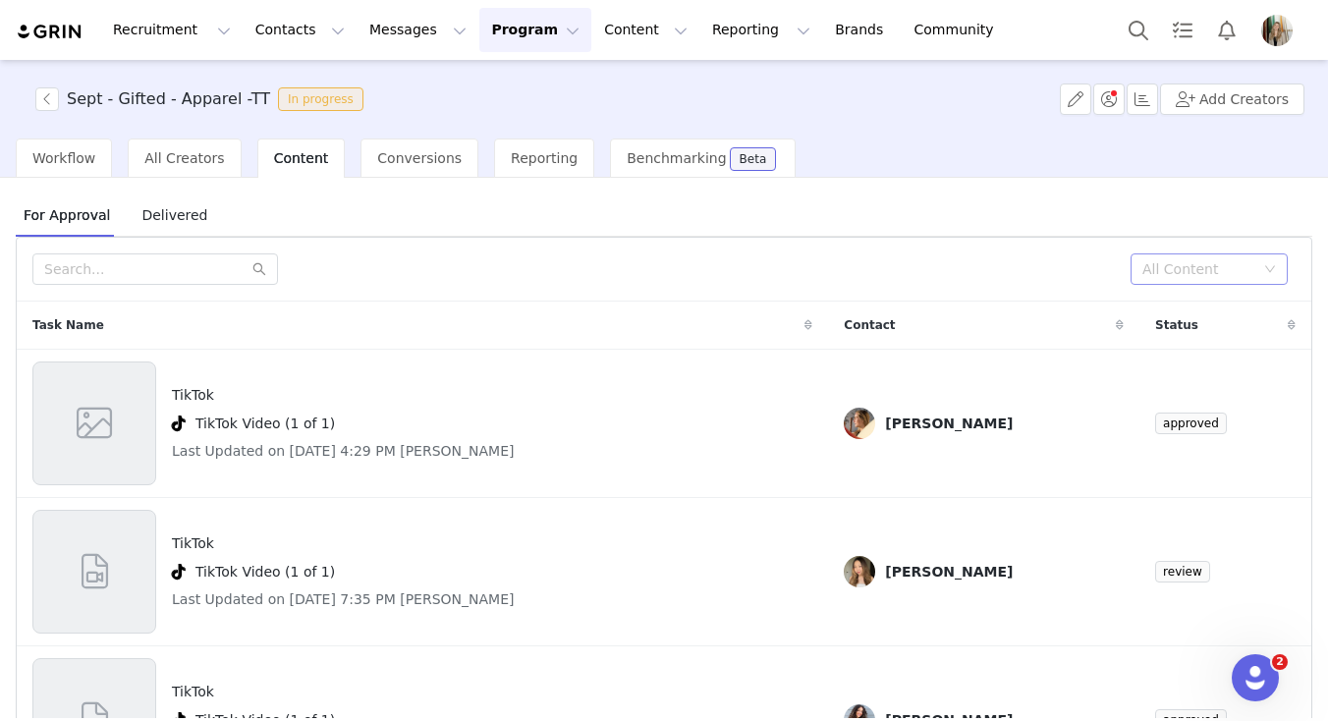
click at [1215, 261] on div "All Content" at bounding box center [1198, 269] width 112 height 20
click at [1187, 303] on li "Needs Review" at bounding box center [1208, 308] width 157 height 31
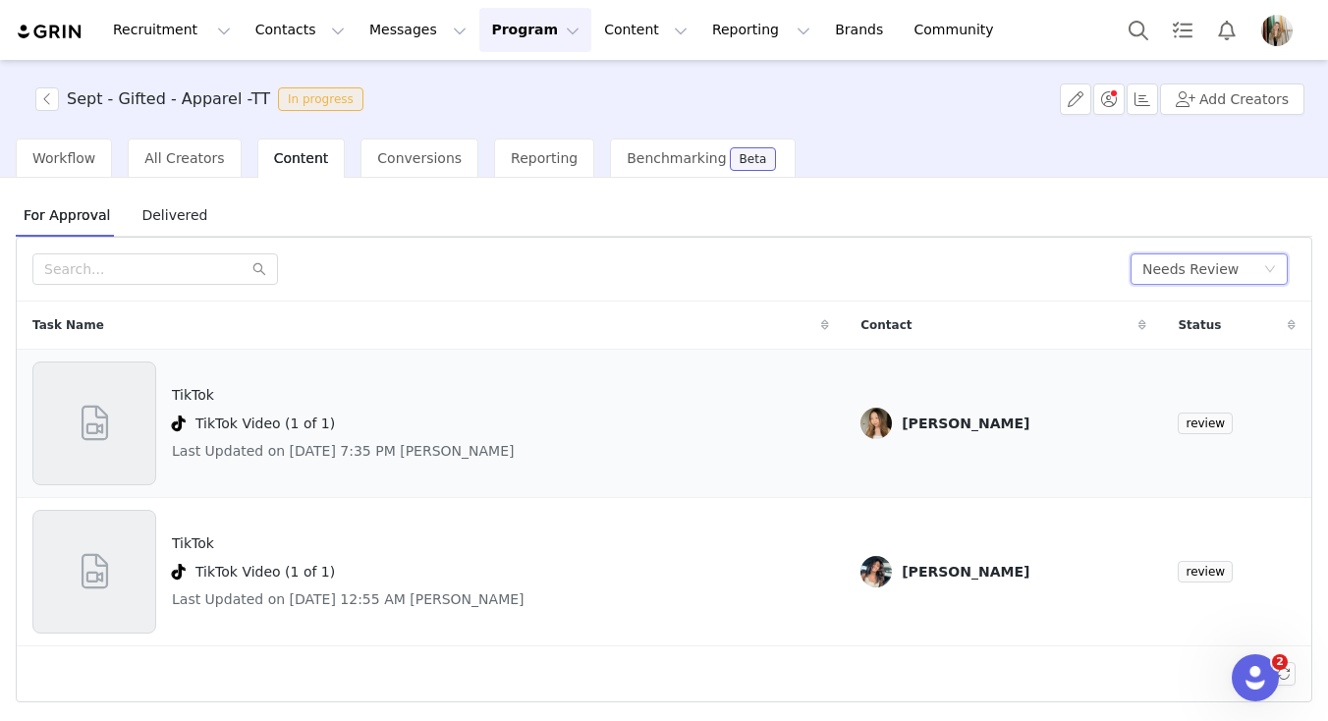
click at [755, 430] on div "TikTok TikTok Video (1 of 1) Last Updated on Sep 29, 2025 7:35 PM Julie" at bounding box center [430, 423] width 797 height 124
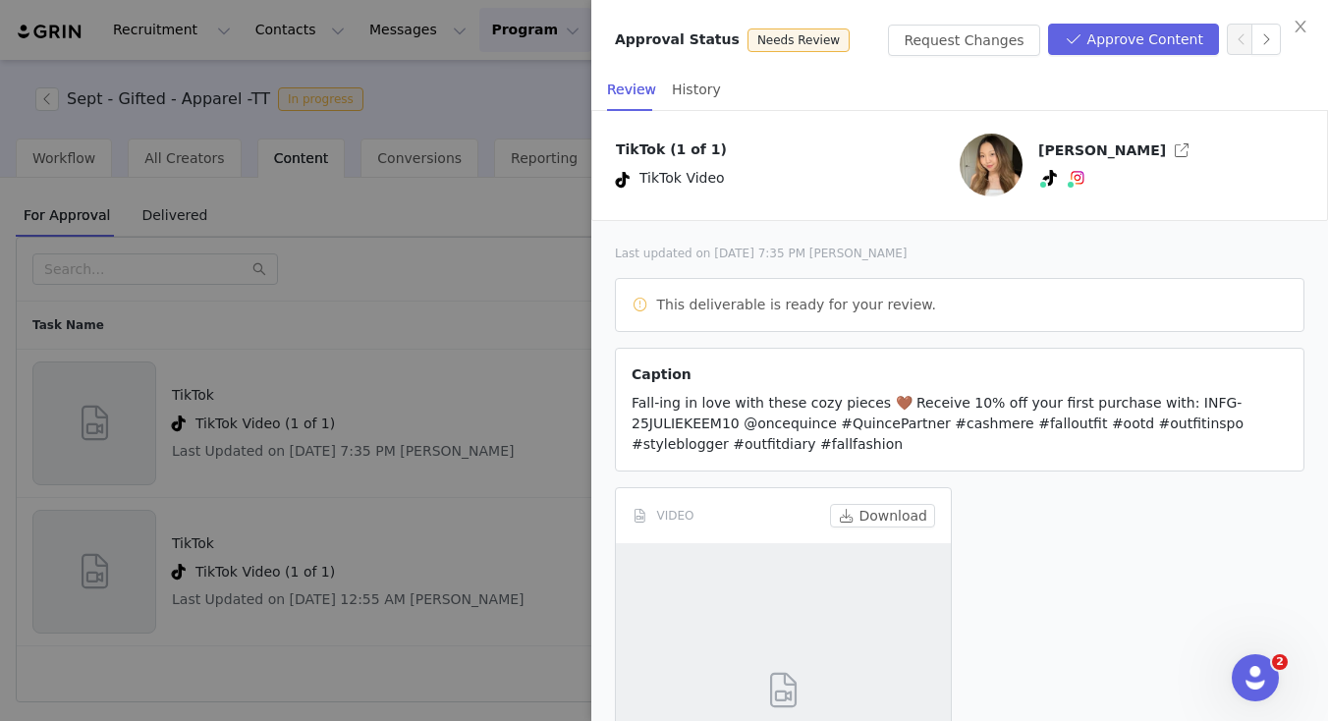
scroll to position [201, 0]
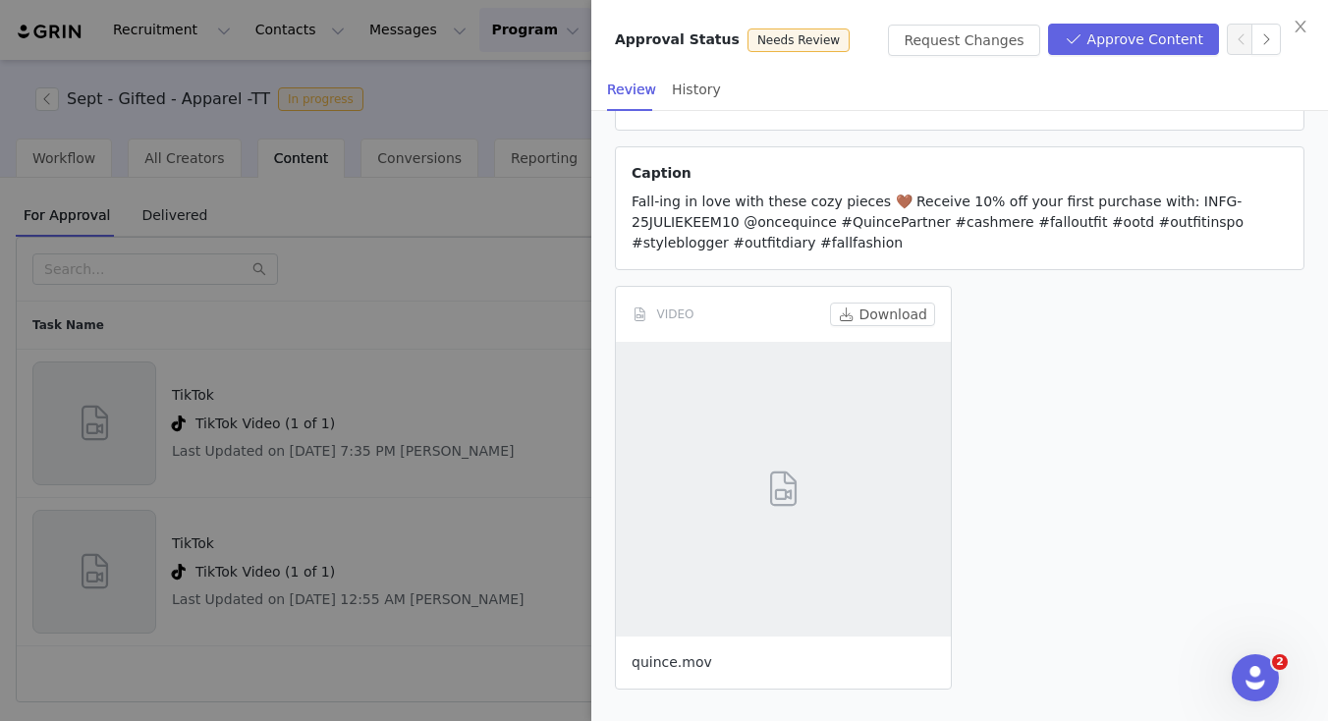
click at [677, 665] on link "quince.mov" at bounding box center [672, 662] width 81 height 16
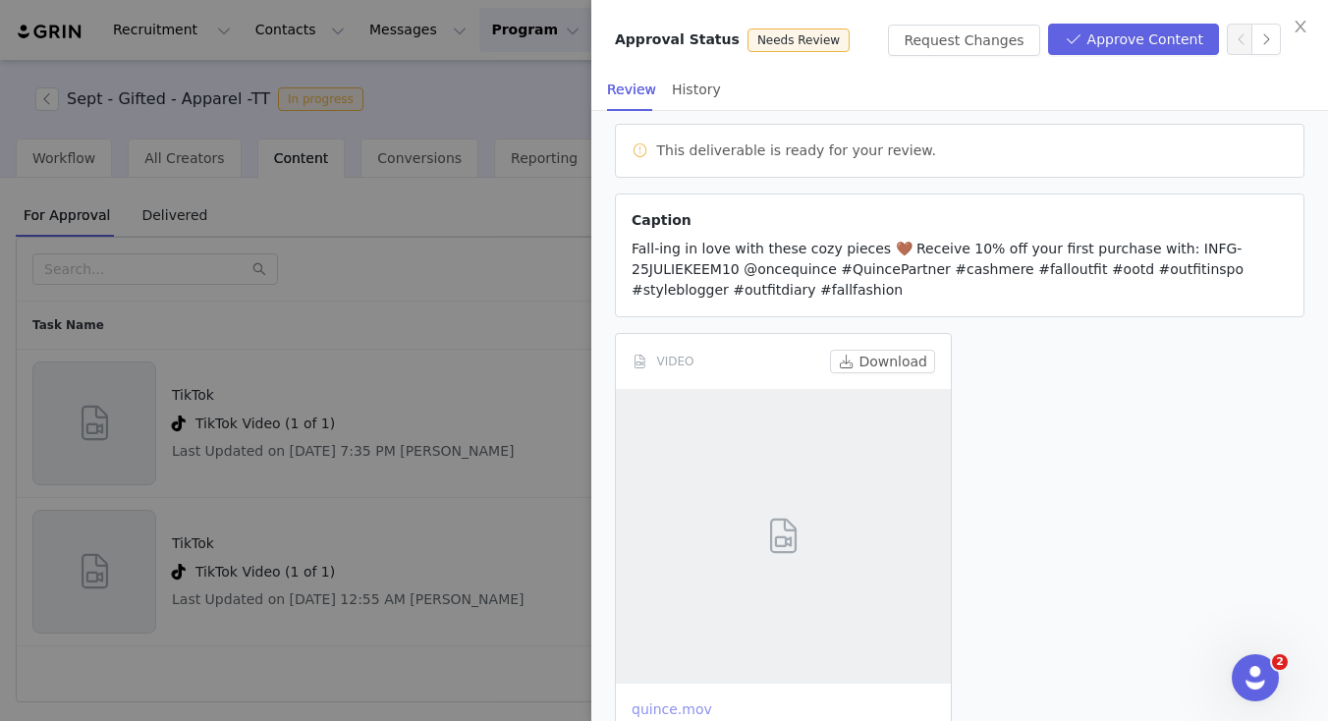
scroll to position [147, 0]
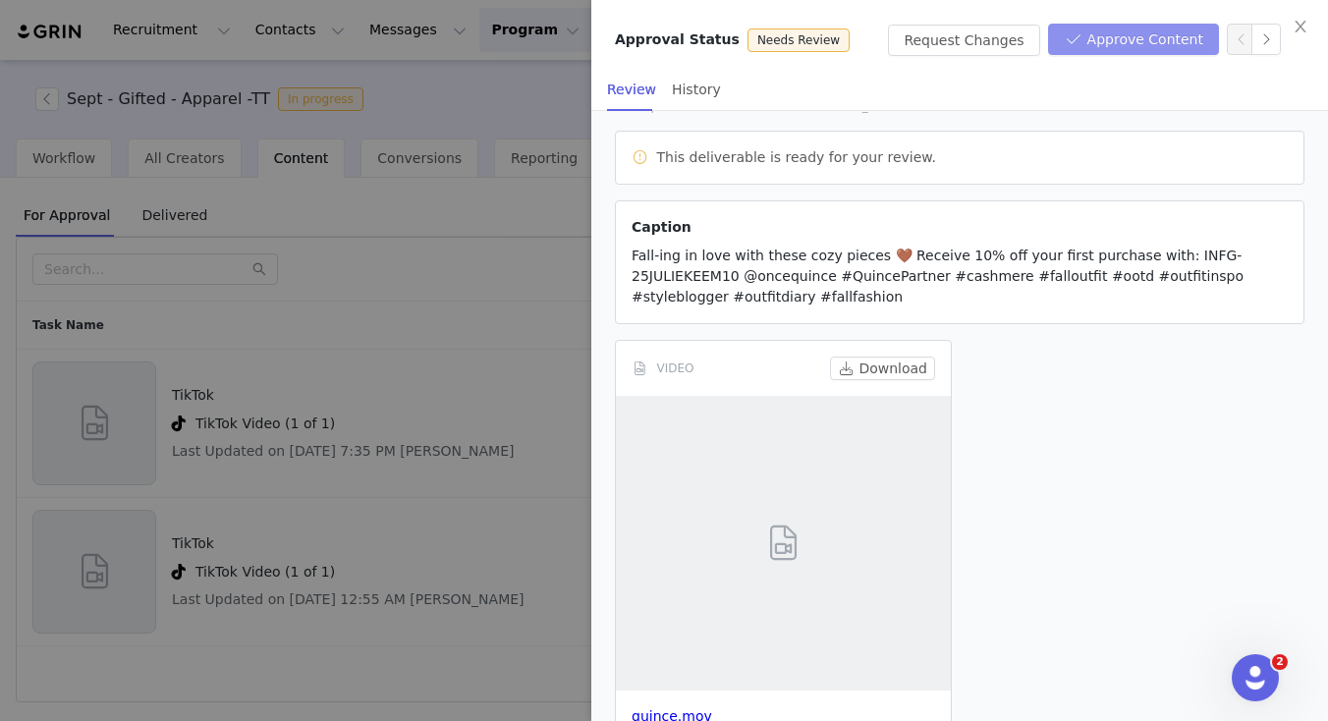
click at [1138, 30] on button "Approve Content" at bounding box center [1133, 39] width 171 height 31
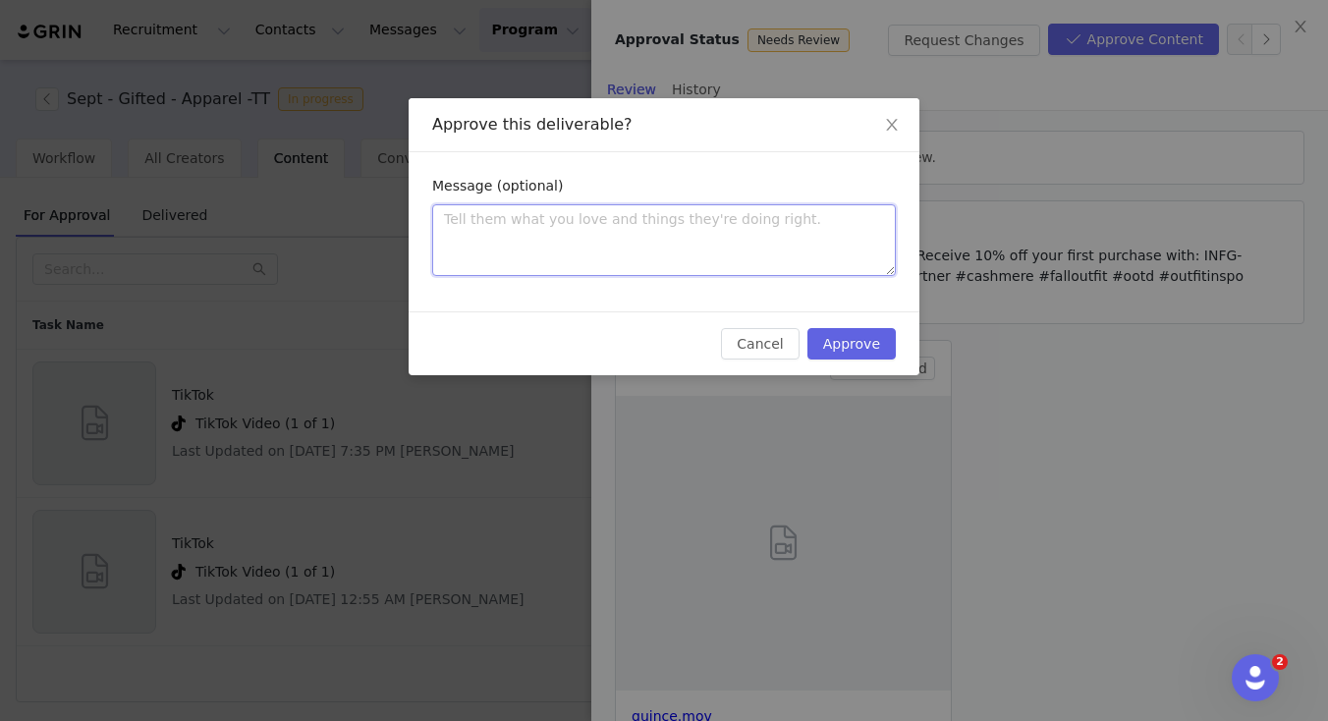
click at [743, 248] on textarea at bounding box center [664, 240] width 464 height 72
type textarea "L"
type textarea "Lo"
type textarea "Loo"
type textarea "Look"
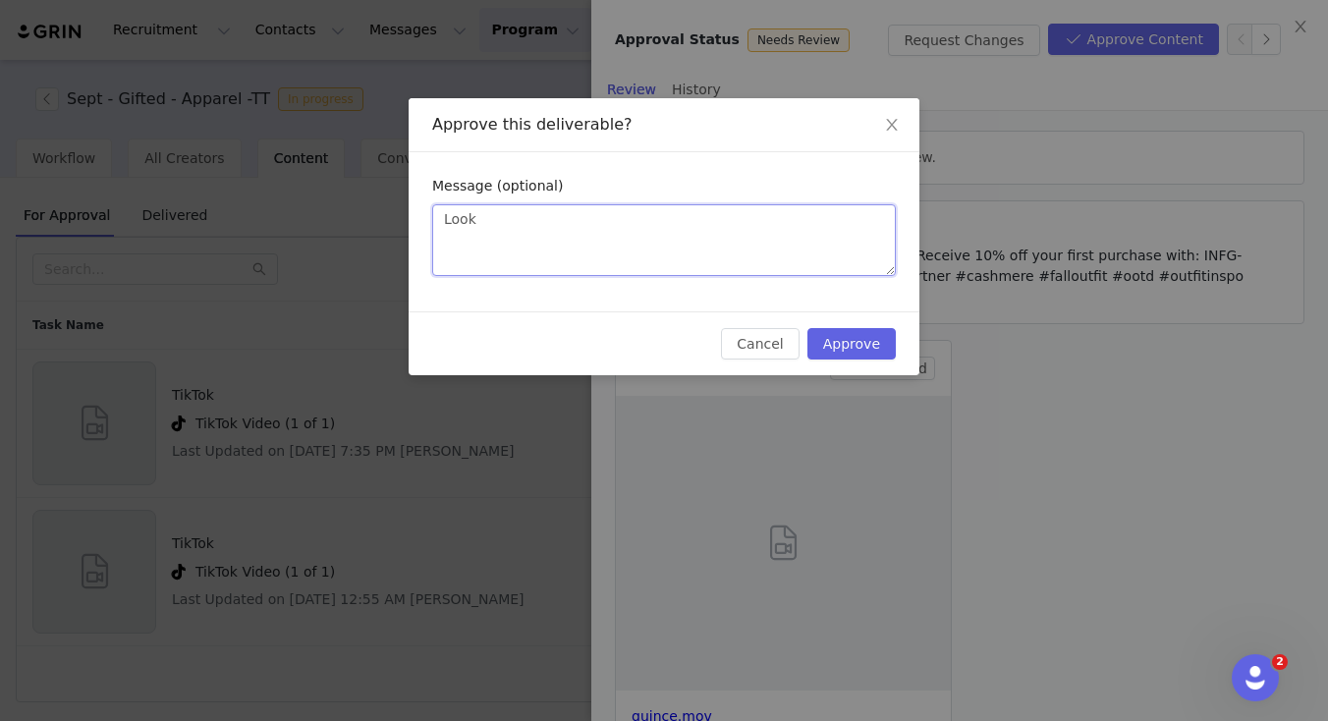
type textarea "Looks"
type textarea "Looks p"
type textarea "Looks pe"
type textarea "Looks per"
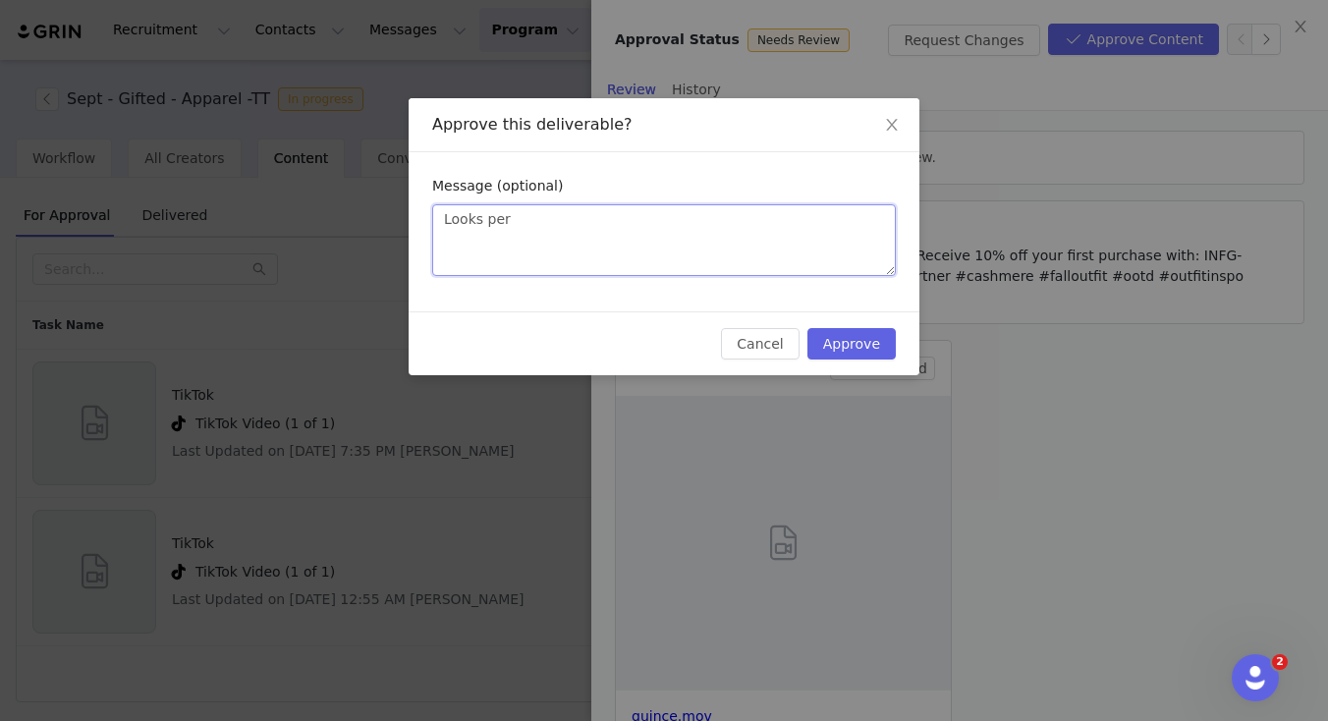
type textarea "Looks perf"
type textarea "Looks perfe"
type textarea "Looks perfec"
type textarea "Looks perfect"
type textarea "Looks perfect!"
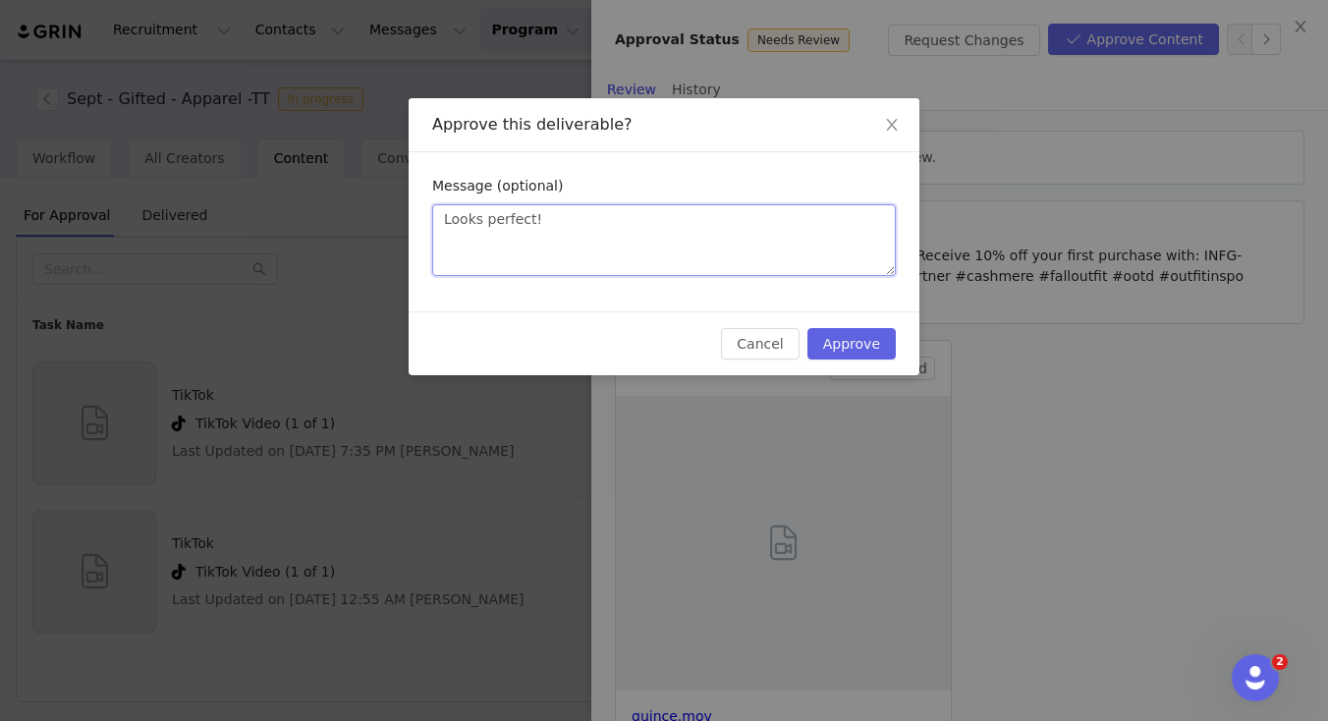
type textarea "Looks perfect!"
type textarea "Looks perfect! A"
type textarea "Looks perfect! As"
type textarea "Looks perfect! As l"
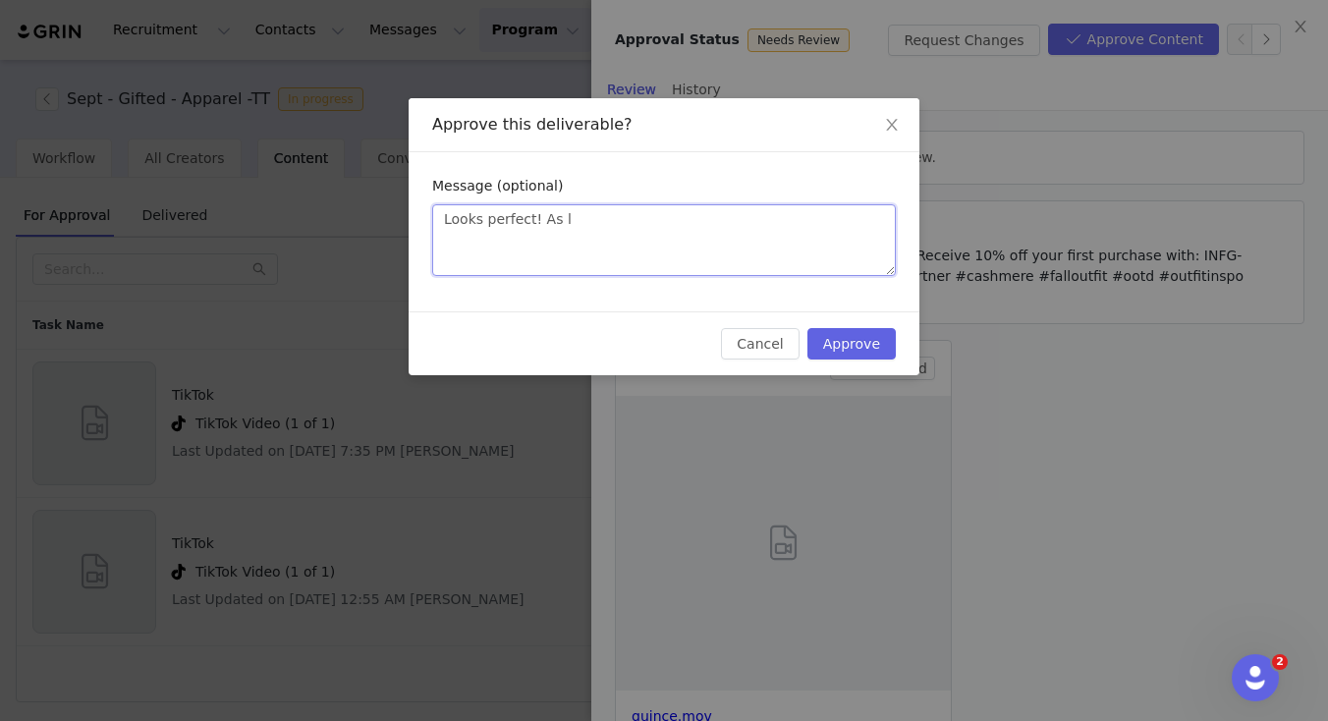
type textarea "Looks perfect! As lo"
type textarea "Looks perfect! As lon"
type textarea "Looks perfect! As long"
type textarea "Looks perfect! As long a"
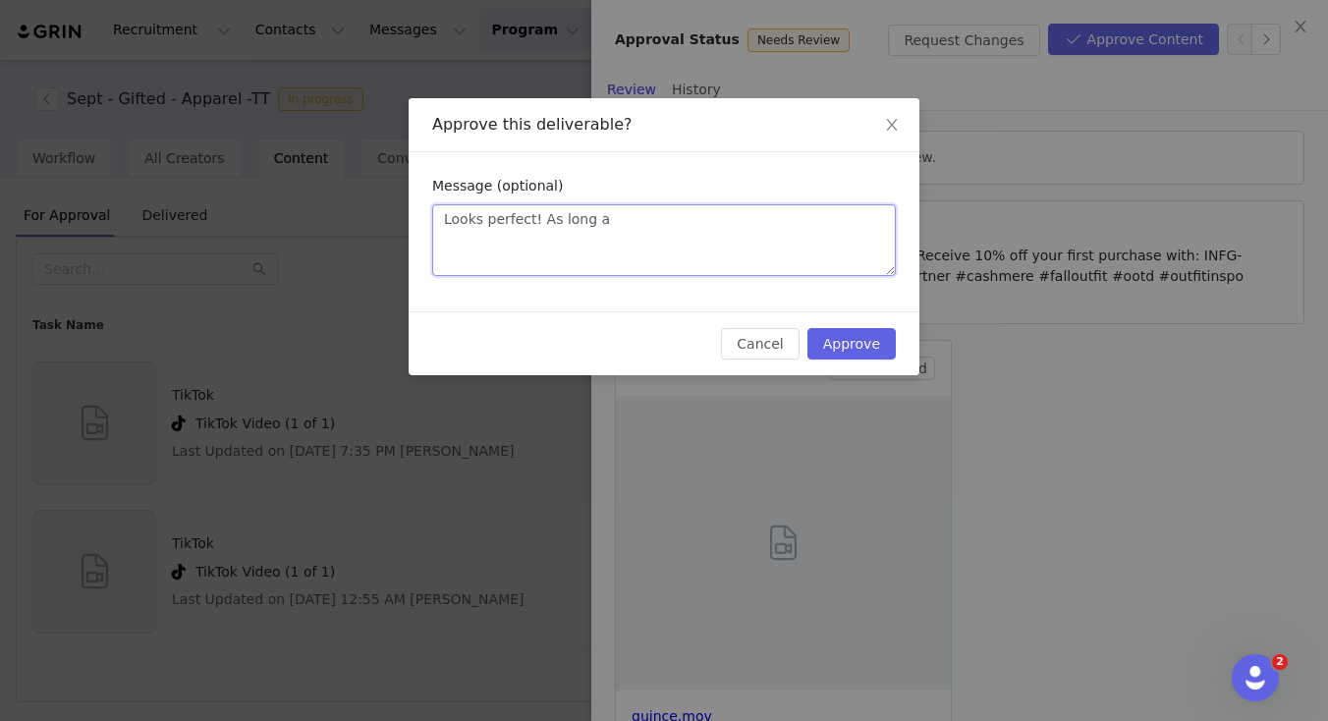
type textarea "Looks perfect! As long as"
type textarea "Looks perfect! As long as y"
type textarea "Looks perfect! As long as yo"
type textarea "Looks perfect! As long as you"
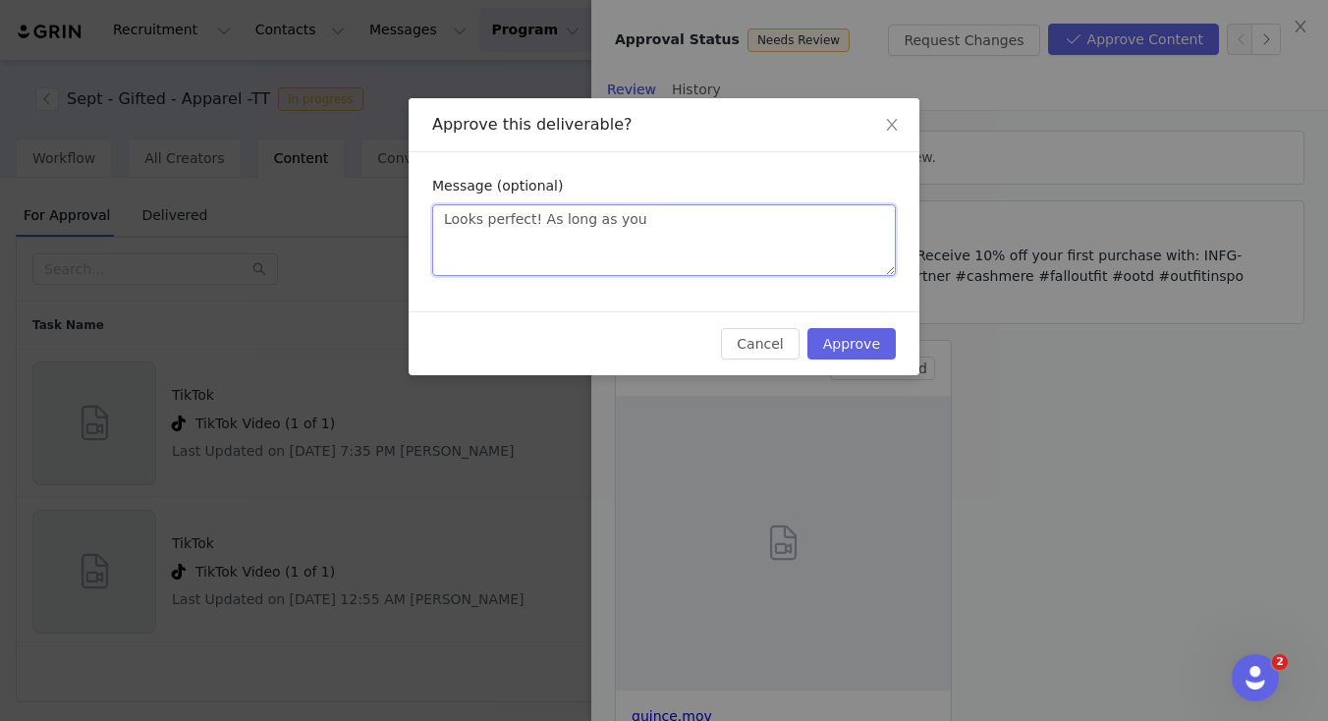
type textarea "Looks perfect! As long as your"
type textarea "Looks perfect! As long as your m"
type textarea "Looks perfect! As long as your mu"
type textarea "Looks perfect! As long as your mus"
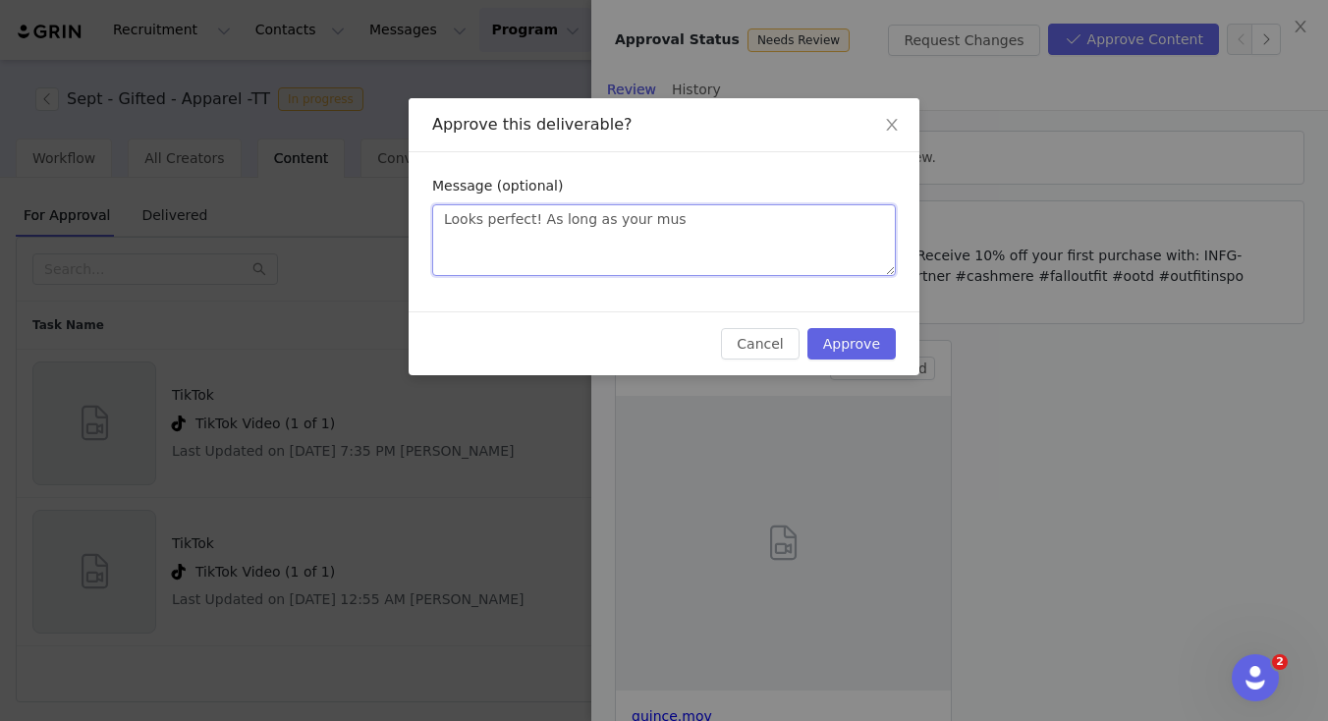
type textarea "Looks perfect! As long as your musi"
type textarea "Looks perfect! As long as your music"
type textarea "Looks perfect! As long as your music i"
type textarea "Looks perfect! As long as your music is"
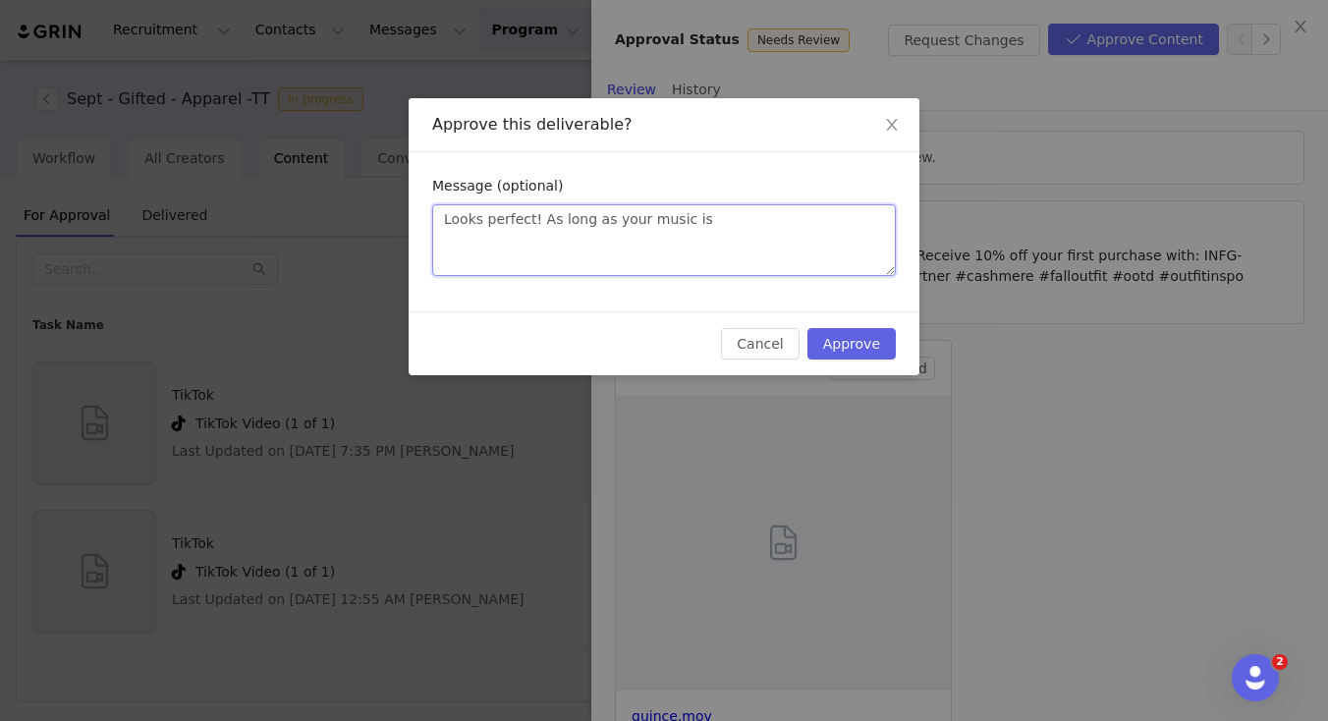
type textarea "Looks perfect! As long as your music is"
type textarea "Looks perfect! As long as your music is f"
type textarea "Looks perfect! As long as your music is fr"
type textarea "Looks perfect! As long as your music is fro"
type textarea "Looks perfect! As long as your music is from"
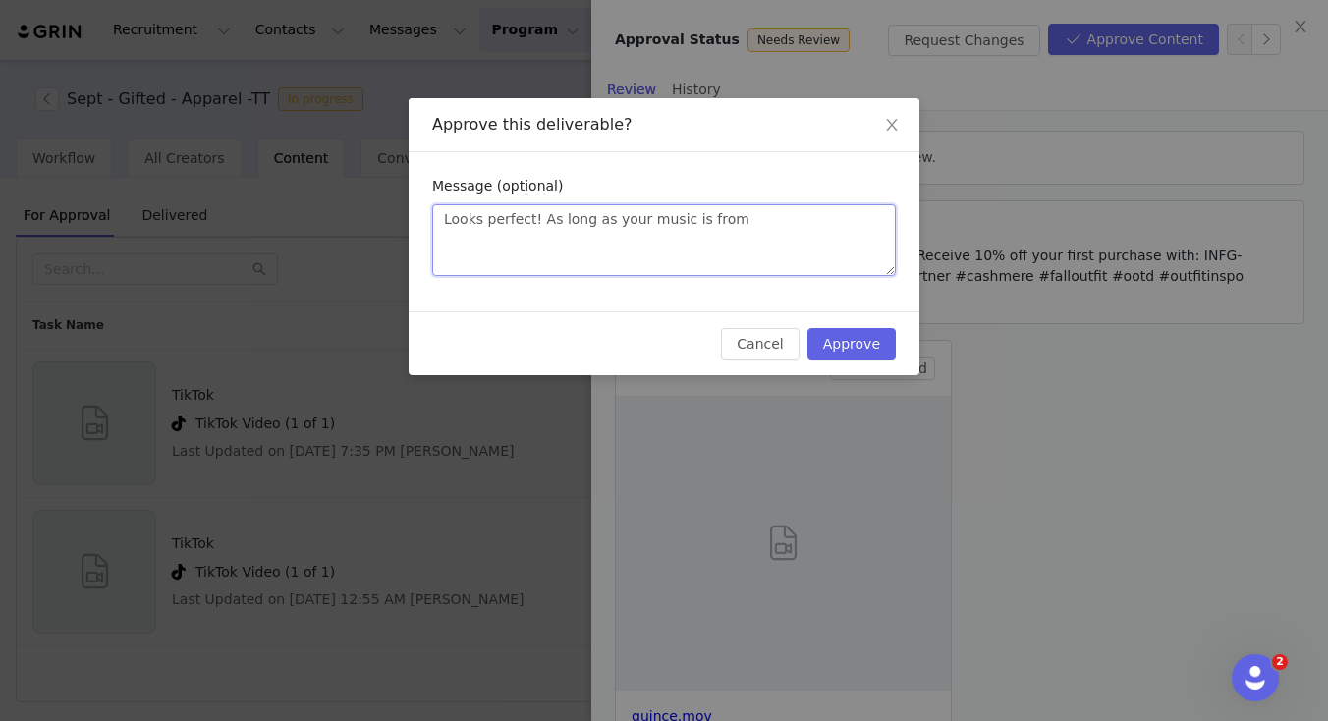
type textarea "Looks perfect! As long as your music is from"
type textarea "Looks perfect! As long as your music is from t"
type textarea "Looks perfect! As long as your music is from th"
type textarea "Looks perfect! As long as your music is from the"
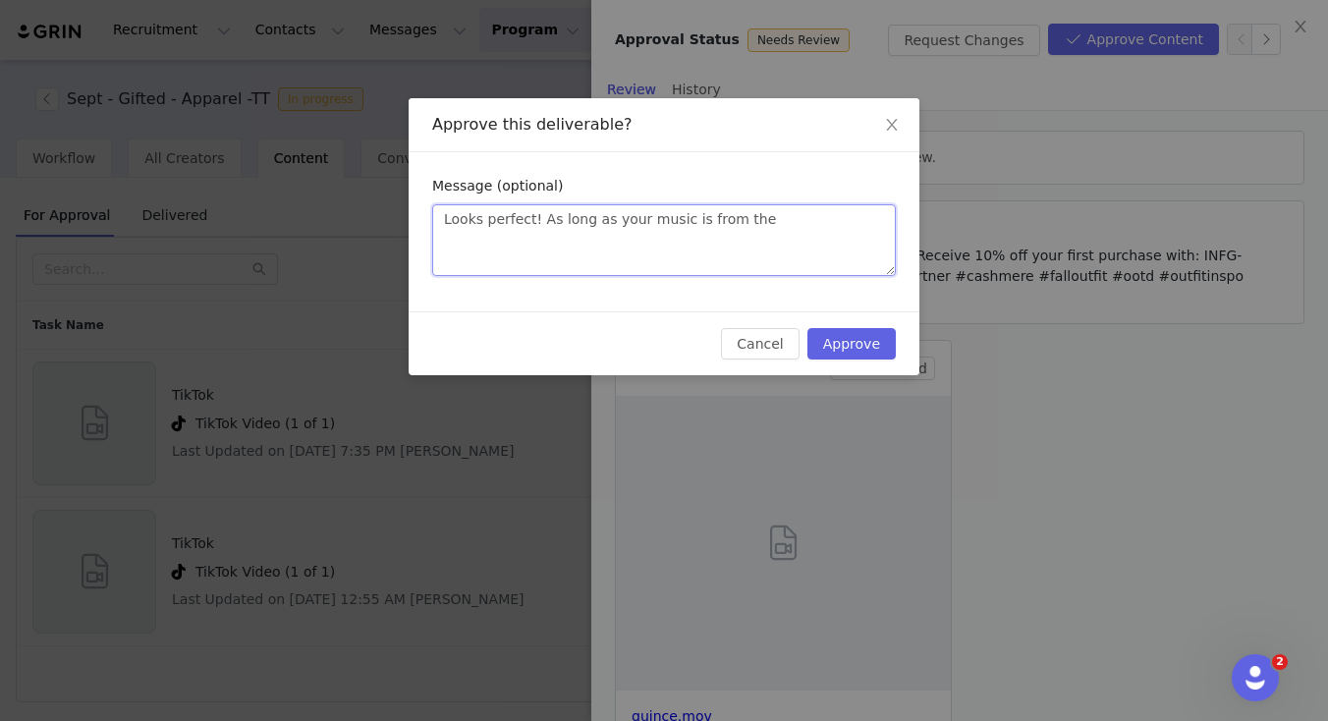
type textarea "Looks perfect! As long as your music is from the T"
type textarea "Looks perfect! As long as your music is from the Ti"
type textarea "Looks perfect! As long as your music is from the Tik"
type textarea "Looks perfect! As long as your music is from the TikT"
type textarea "Looks perfect! As long as your music is from the TikTo"
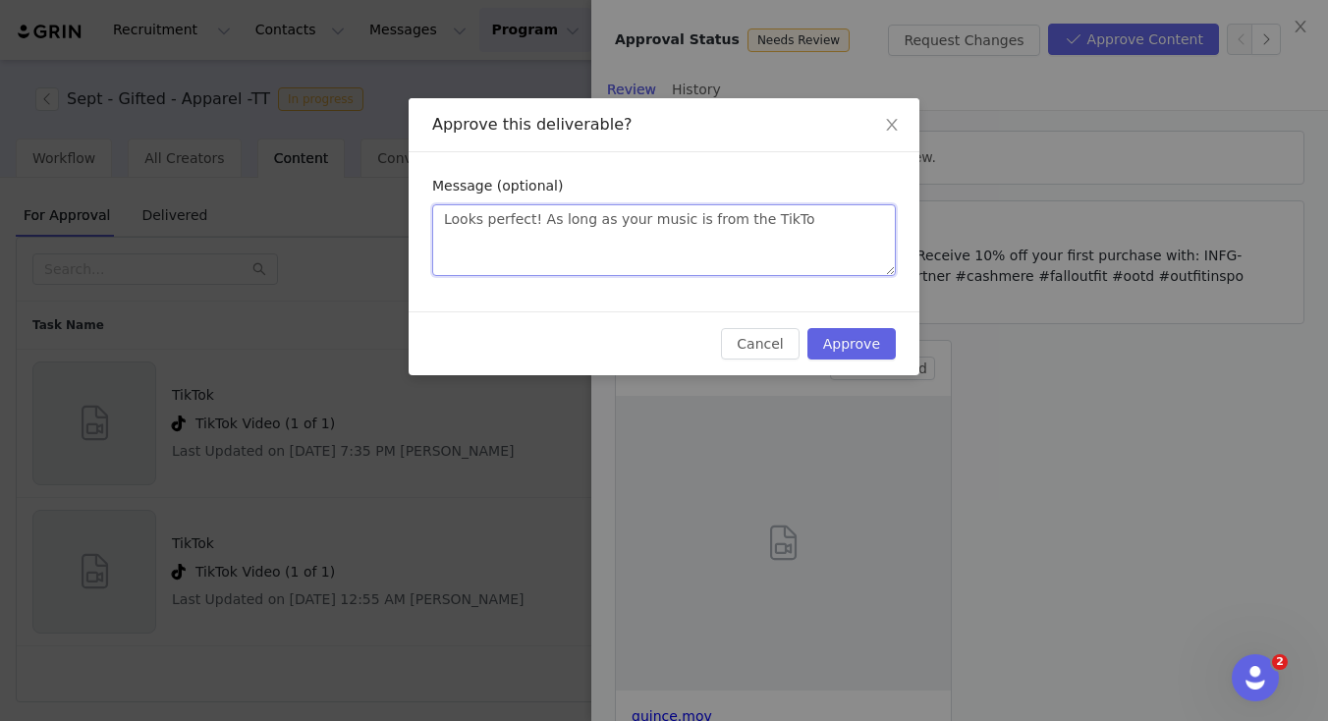
type textarea "Looks perfect! As long as your music is from the TikTok"
type textarea "Looks perfect! As long as your music is from the TikTok c"
type textarea "Looks perfect! As long as your music is from the TikTok co"
type textarea "Looks perfect! As long as your music is from the TikTok com"
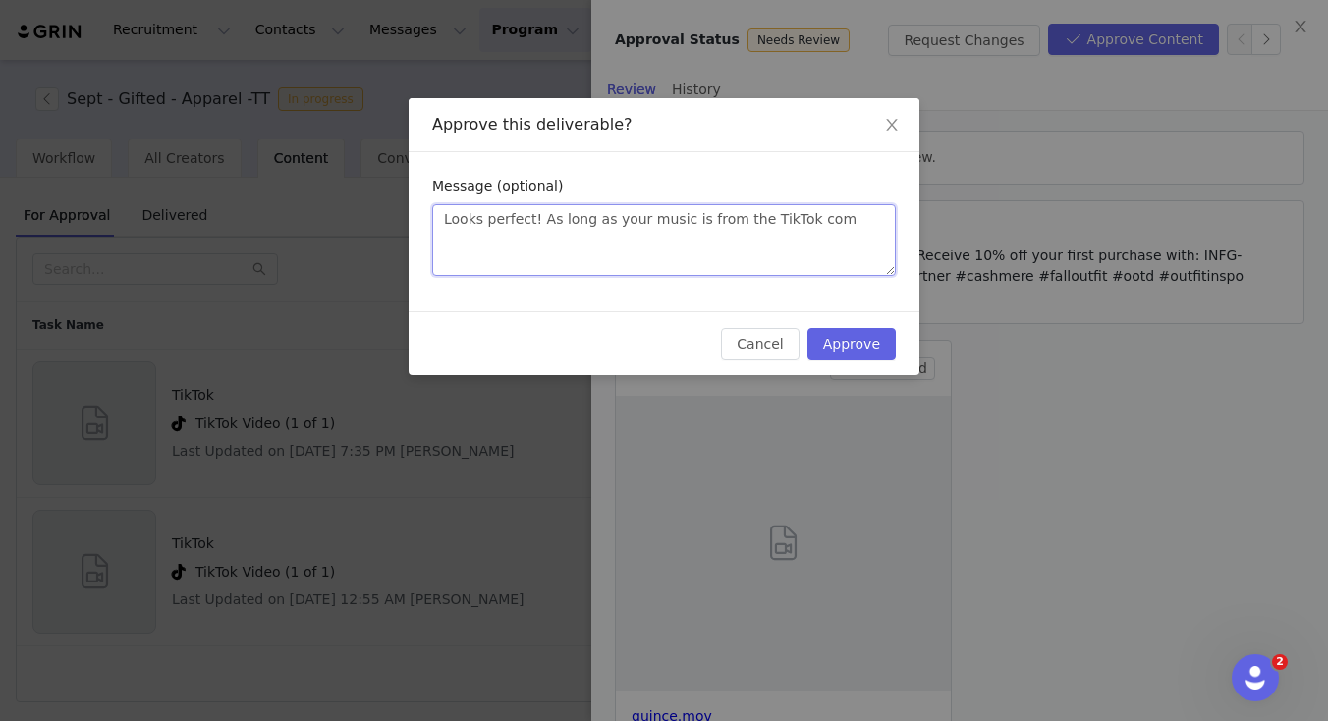
type textarea "Looks perfect! As long as your music is from the TikTok comm"
type textarea "Looks perfect! As long as your music is from the TikTok comme"
type textarea "Looks perfect! As long as your music is from the TikTok commer"
type textarea "Looks perfect! As long as your music is from the TikTok commerc"
type textarea "Looks perfect! As long as your music is from the TikTok commerci"
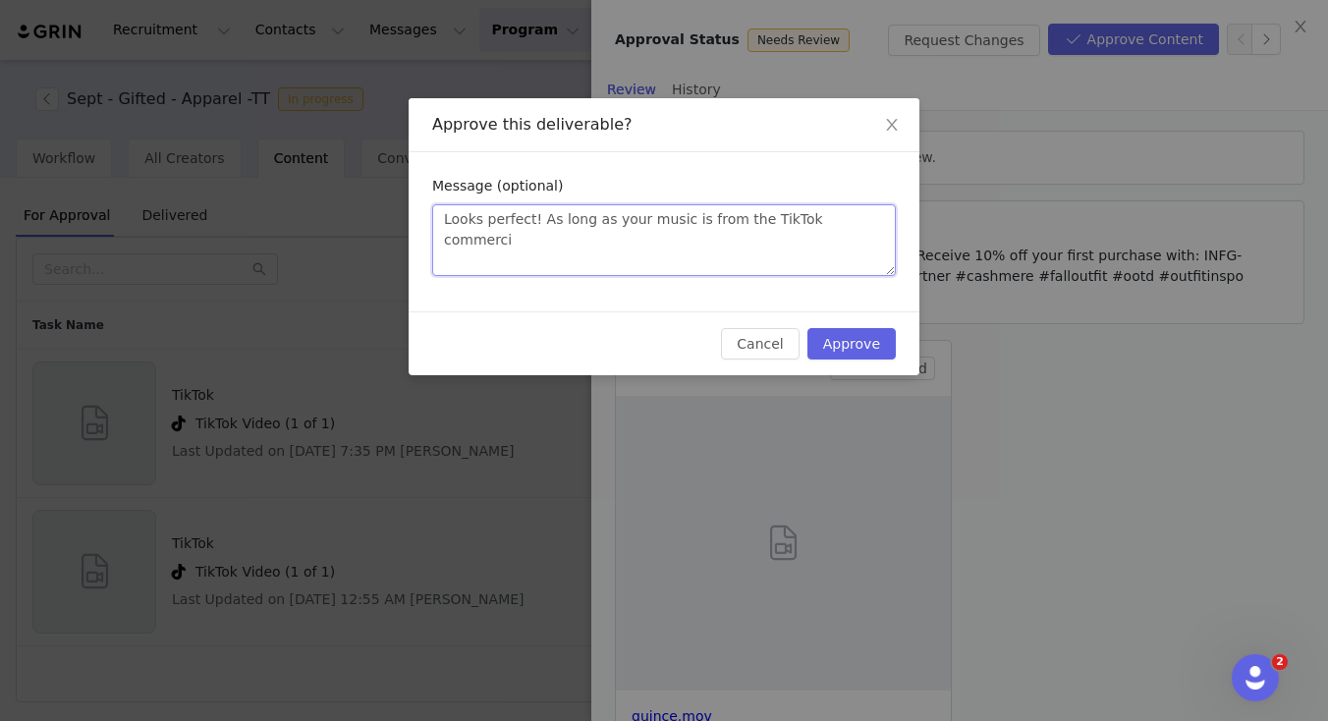
type textarea "Looks perfect! As long as your music is from the TikTok commercia"
type textarea "Looks perfect! As long as your music is from the TikTok commercial"
type textarea "Looks perfect! As long as your music is from the TikTok commercial f"
type textarea "Looks perfect! As long as your music is from the TikTok commercial fr"
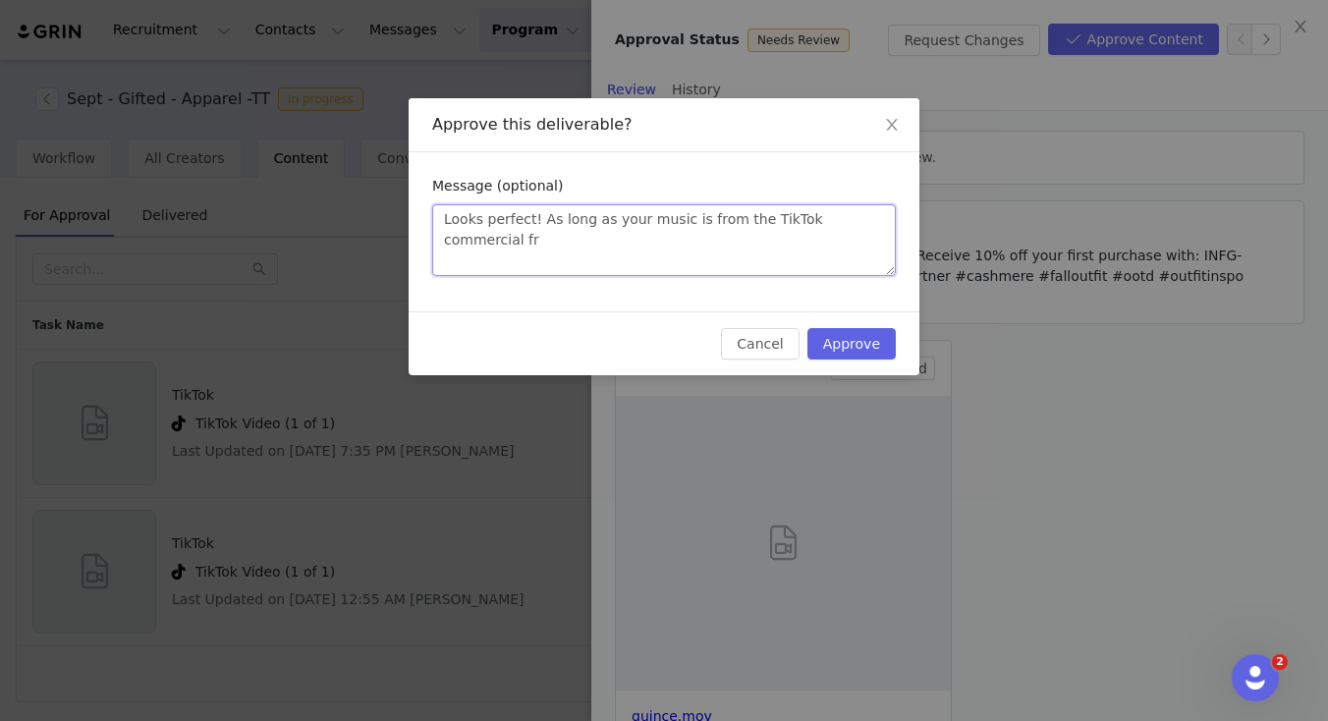
type textarea "Looks perfect! As long as your music is from the TikTok commercial fre"
type textarea "Looks perfect! As long as your music is from the TikTok commercial free"
type textarea "Looks perfect! As long as your music is from the TikTok commercial free l"
type textarea "Looks perfect! As long as your music is from the TikTok commercial free li"
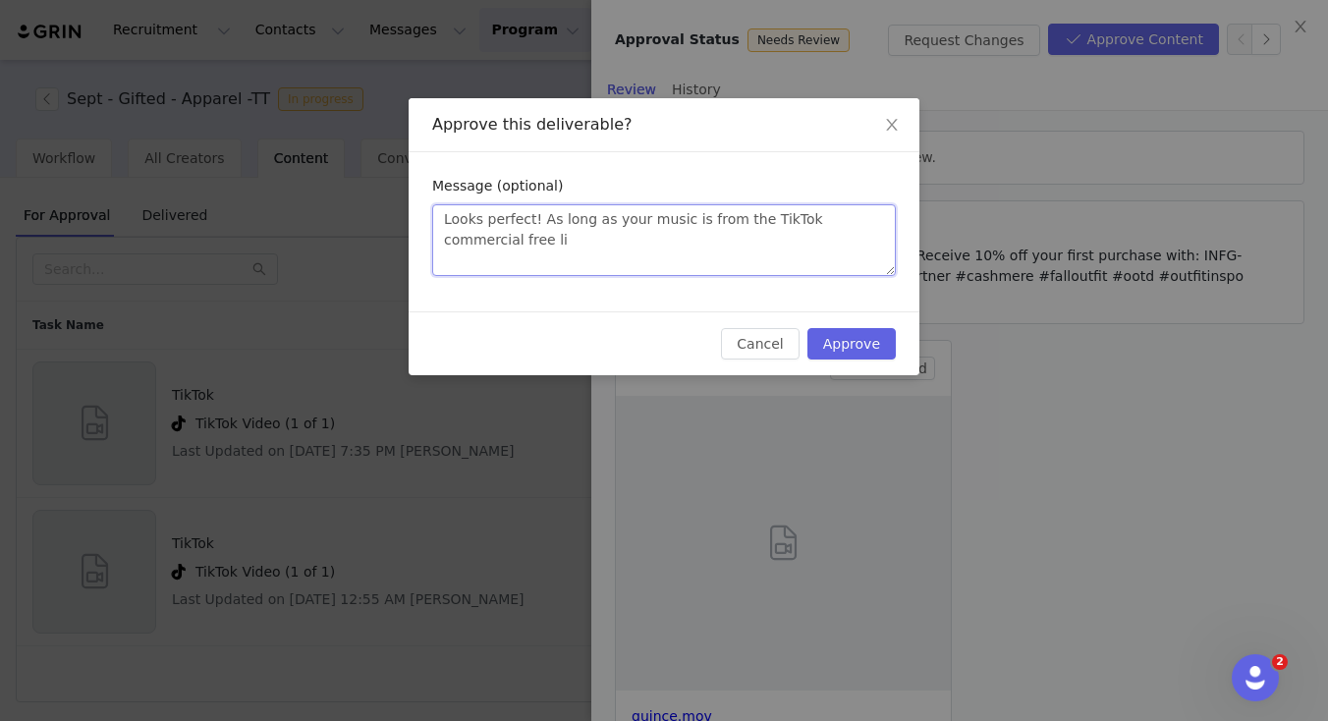
type textarea "Looks perfect! As long as your music is from the TikTok commercial free lib"
type textarea "Looks perfect! As long as your music is from the TikTok commercial free libr"
type textarea "Looks perfect! As long as your music is from the TikTok commercial free libra"
type textarea "Looks perfect! As long as your music is from the TikTok commercial free librar"
type textarea "Looks perfect! As long as your music is from the TikTok commercial free library"
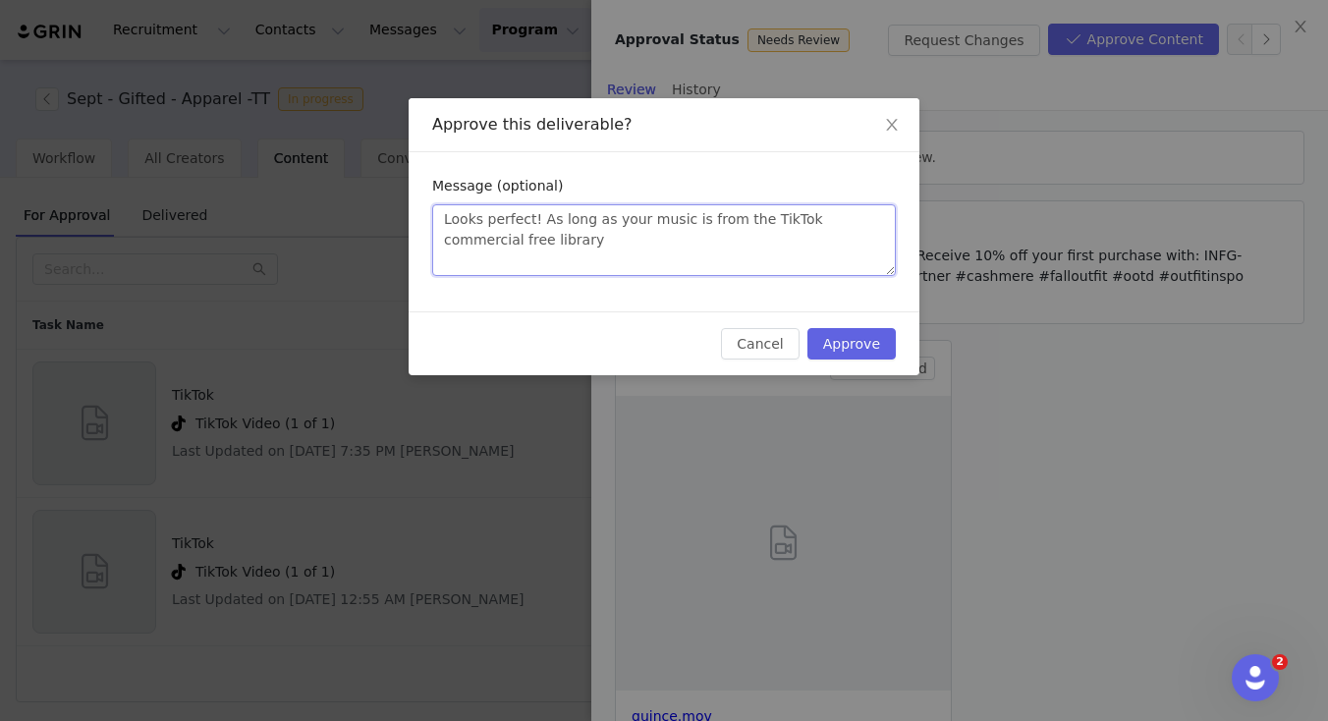
type textarea "Looks perfect! As long as your music is from the TikTok commercial free library"
type textarea "Looks perfect! As long as your music is from the TikTok commercial free library…"
paste textarea "https://ads.tiktok.com/business/creativecenter/music/pc/en"
type textarea "Looks perfect! As long as your music is from the TikTok commercial free library…"
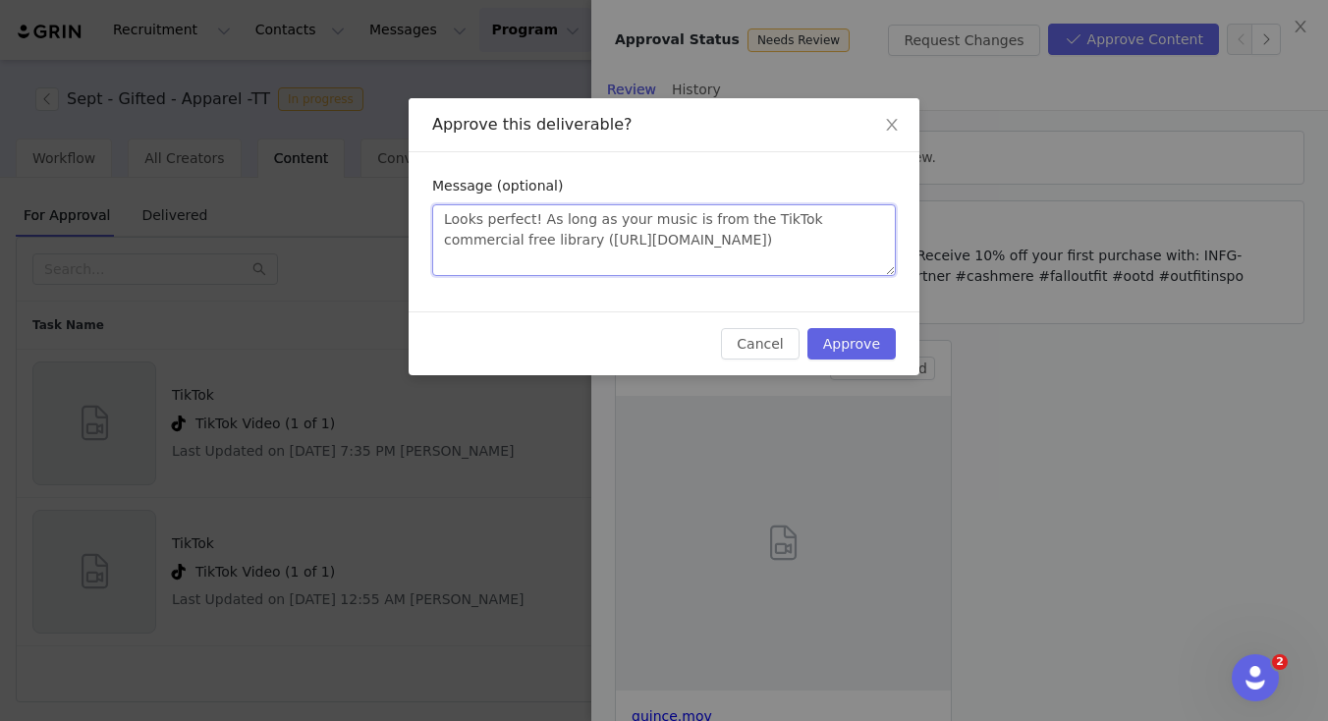
type textarea "Looks perfect! As long as your music is from the TikTok commercial free library…"
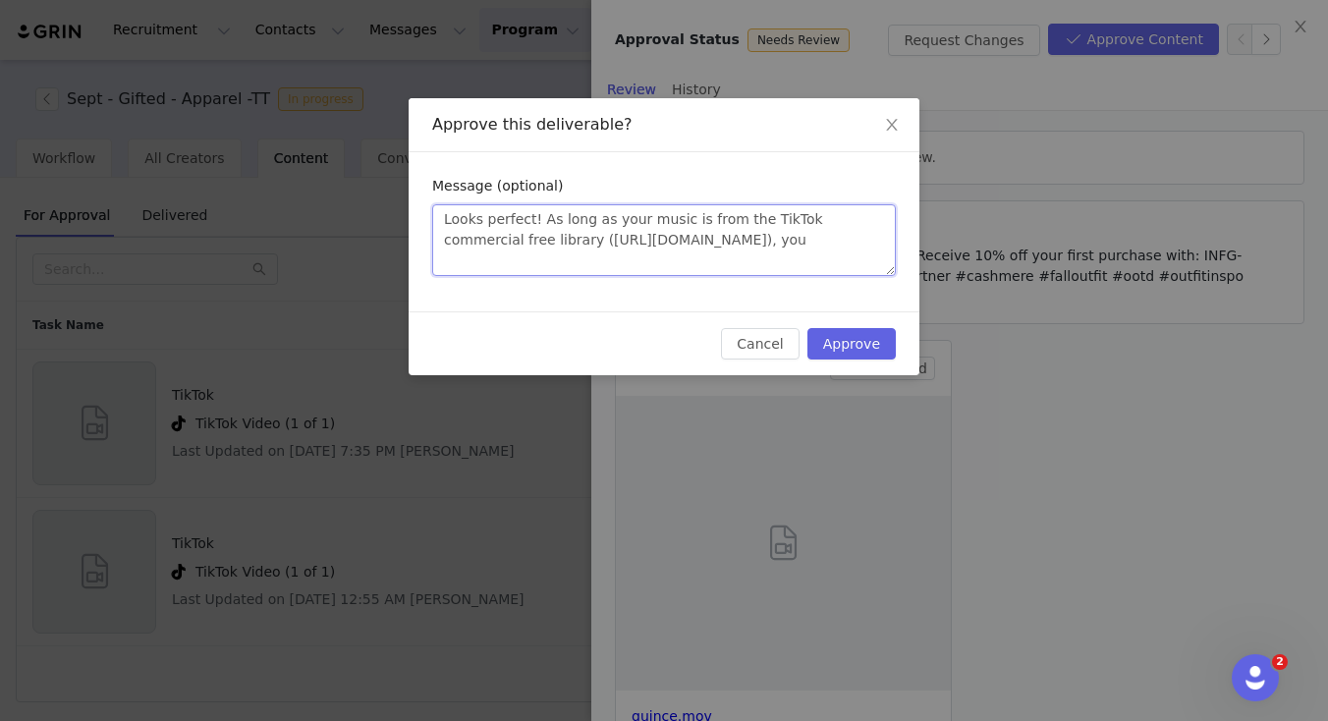
type textarea "Looks perfect! As long as your music is from the TikTok commercial free library…"
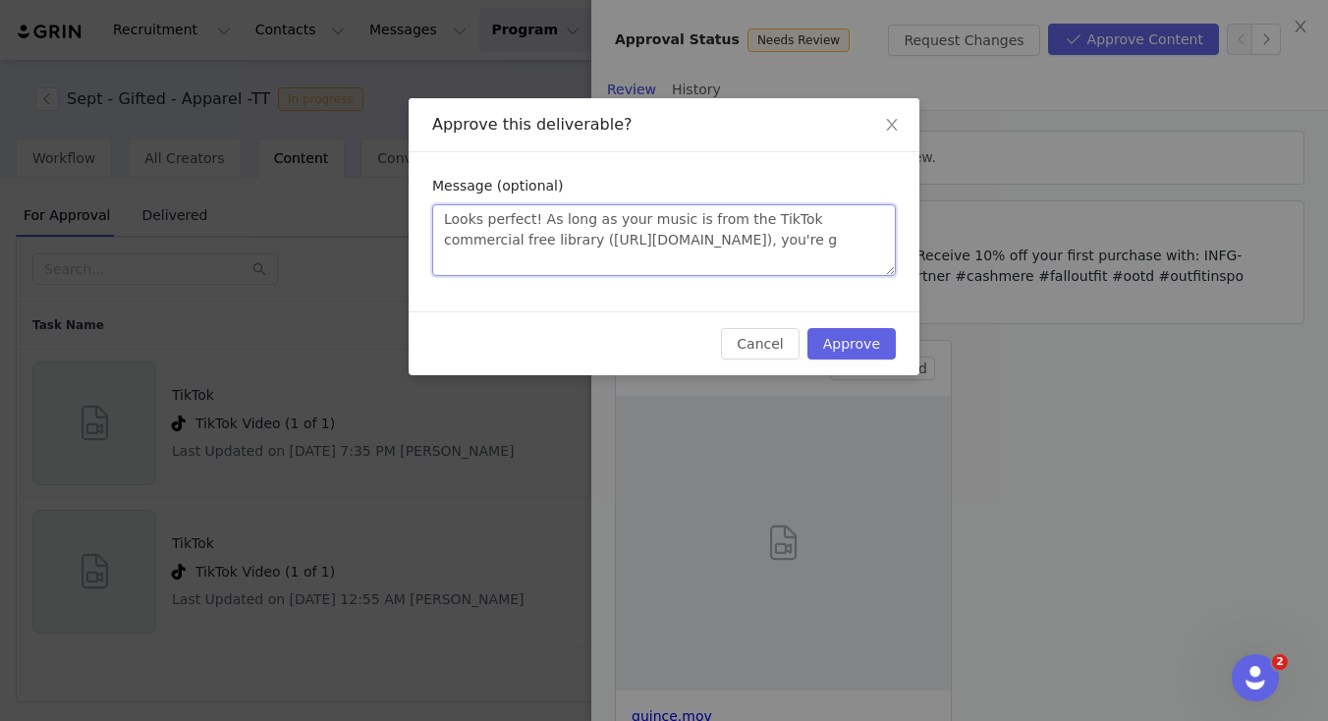
scroll to position [14, 0]
type textarea "Looks perfect! As long as your music is from the TikTok commercial free library…"
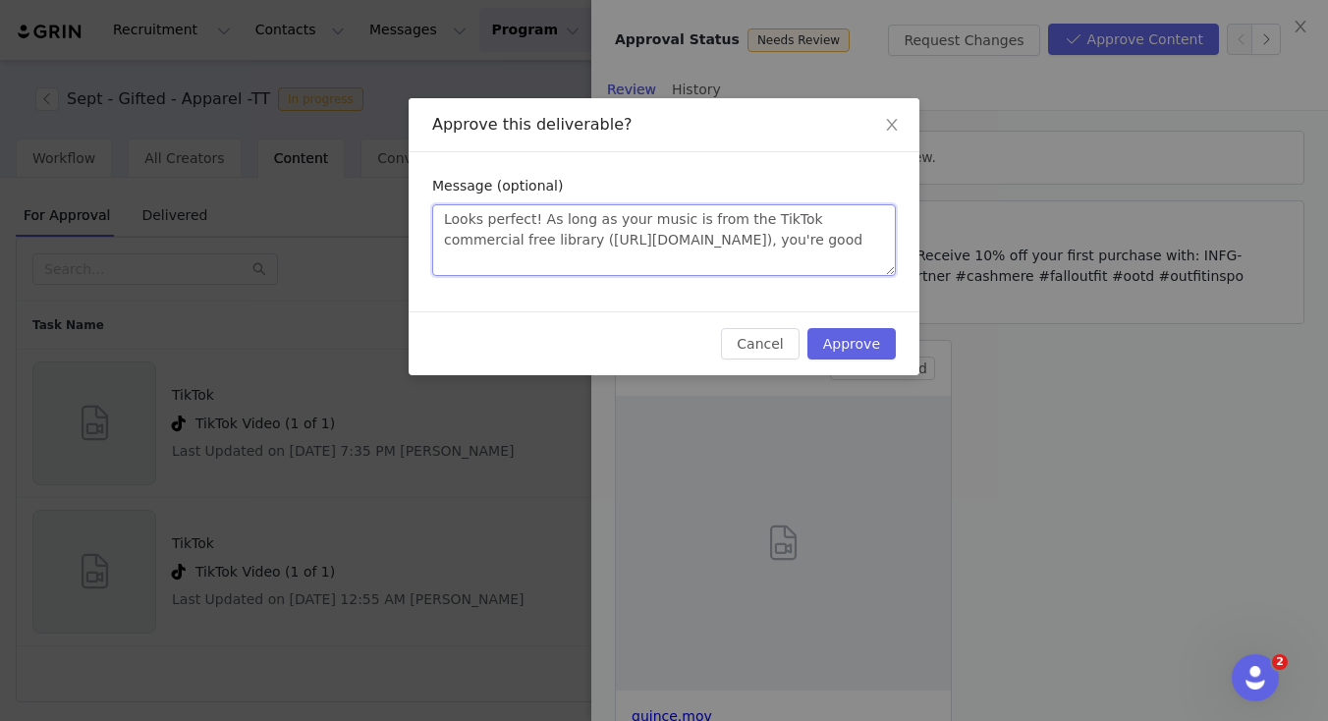
type textarea "Looks perfect! As long as your music is from the TikTok commercial free library…"
click at [861, 340] on button "Approve" at bounding box center [851, 343] width 88 height 31
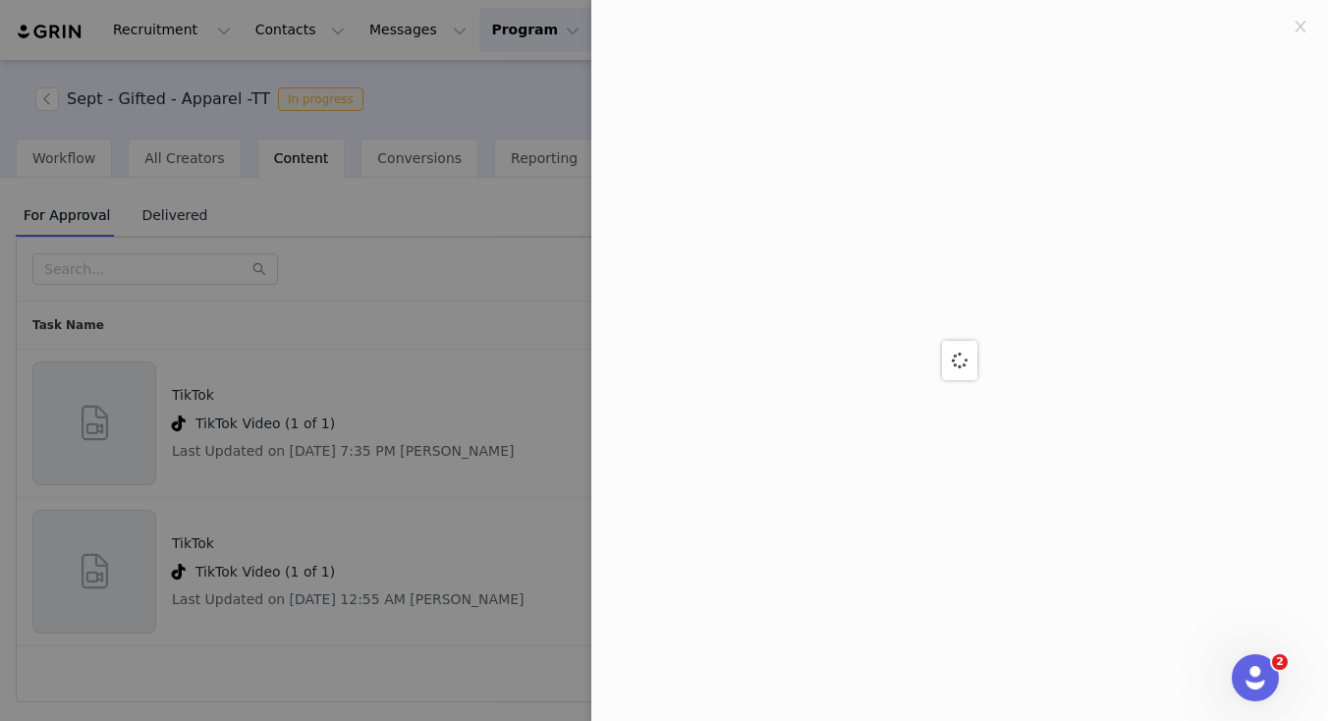
scroll to position [0, 0]
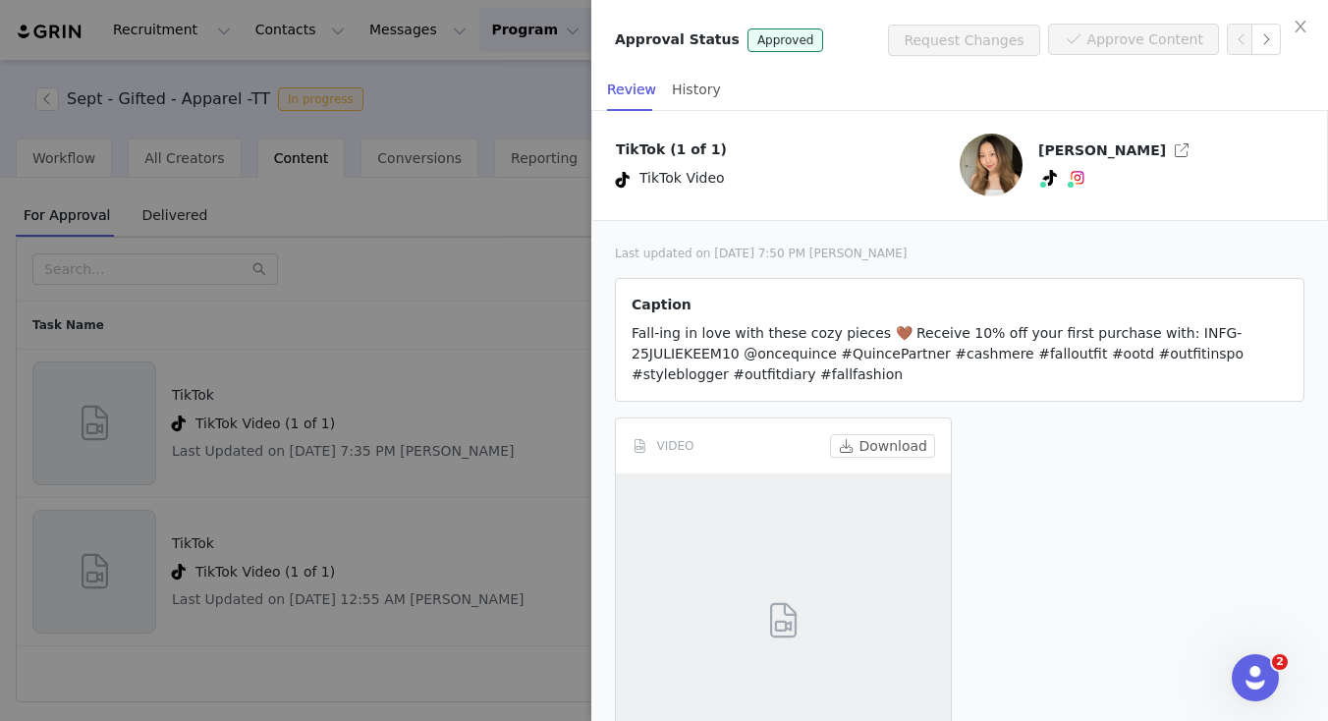
click at [457, 412] on div at bounding box center [664, 360] width 1328 height 721
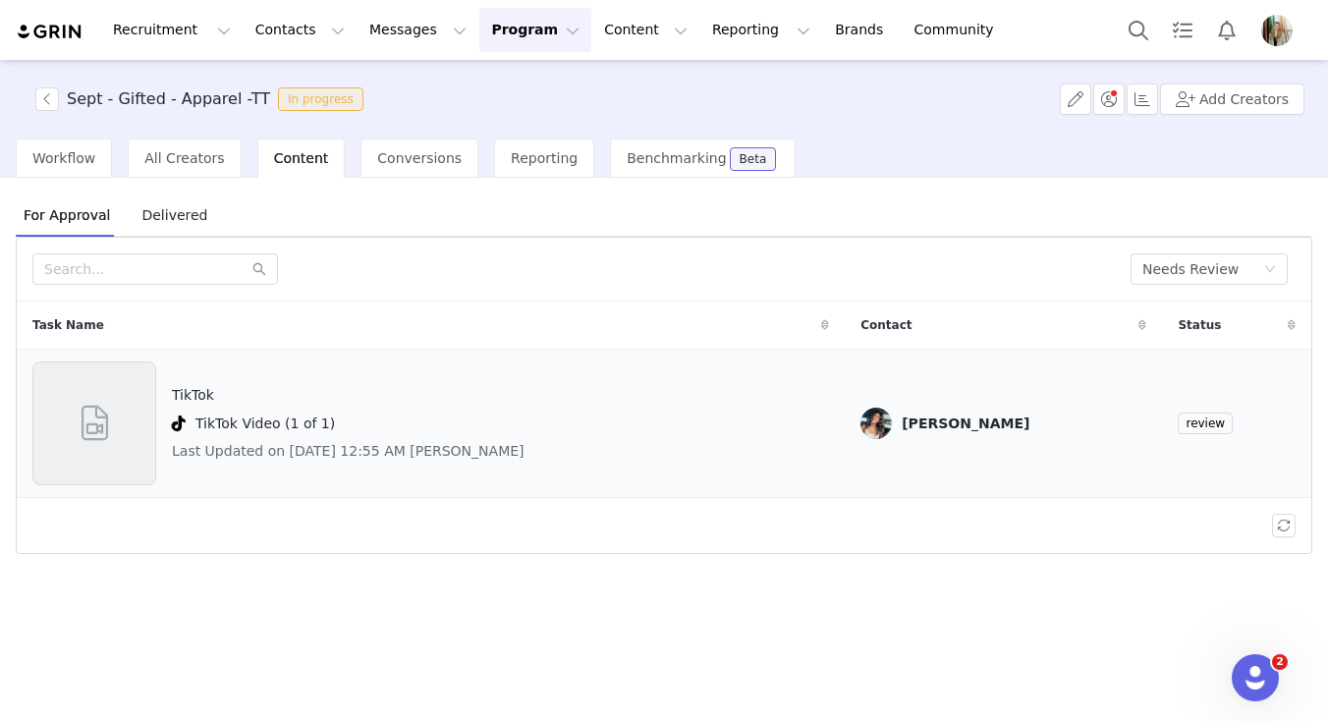
click at [770, 409] on div "TikTok TikTok Video (1 of 1) Last Updated on Sep 30, 2025 12:55 AM Yoshita" at bounding box center [430, 423] width 797 height 124
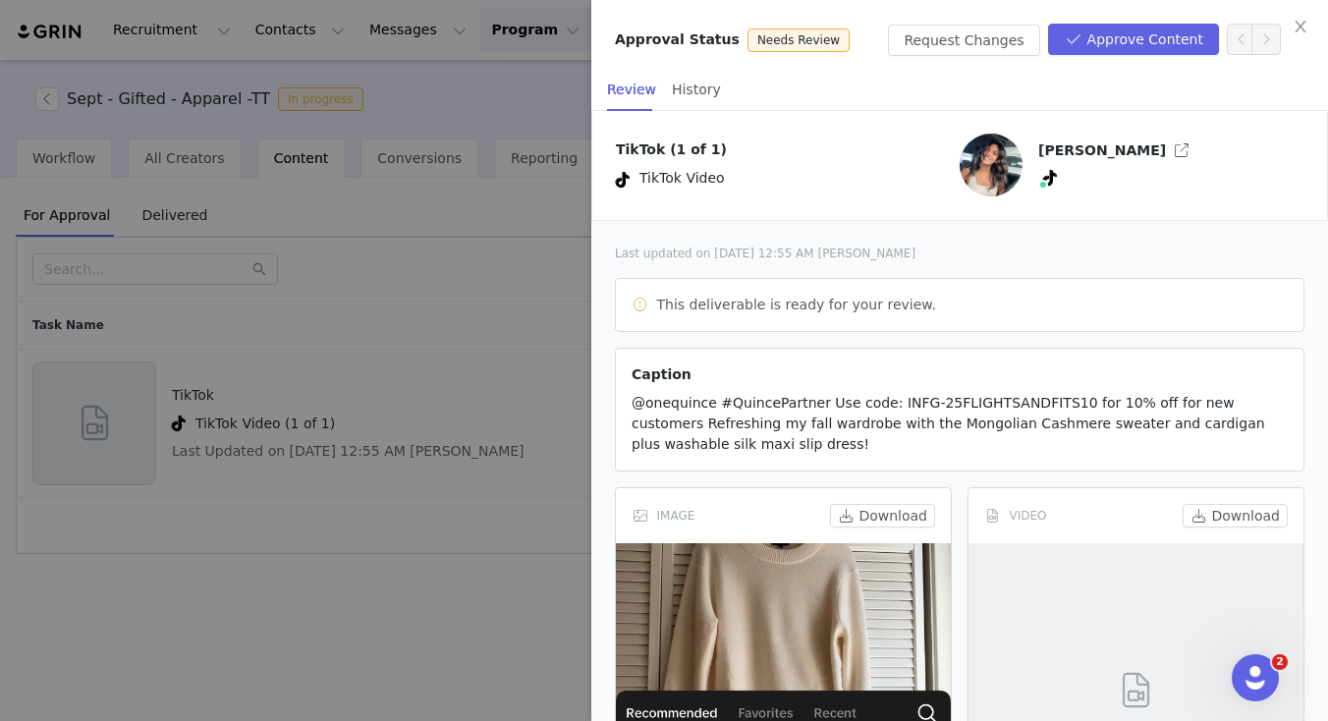
click at [928, 449] on article "Caption @onequince #QuincePartner Use code: INFG-25FLIGHTSANDFITS10 for 10% off…" at bounding box center [959, 410] width 689 height 124
click at [1129, 43] on button "Approve Content" at bounding box center [1133, 39] width 171 height 31
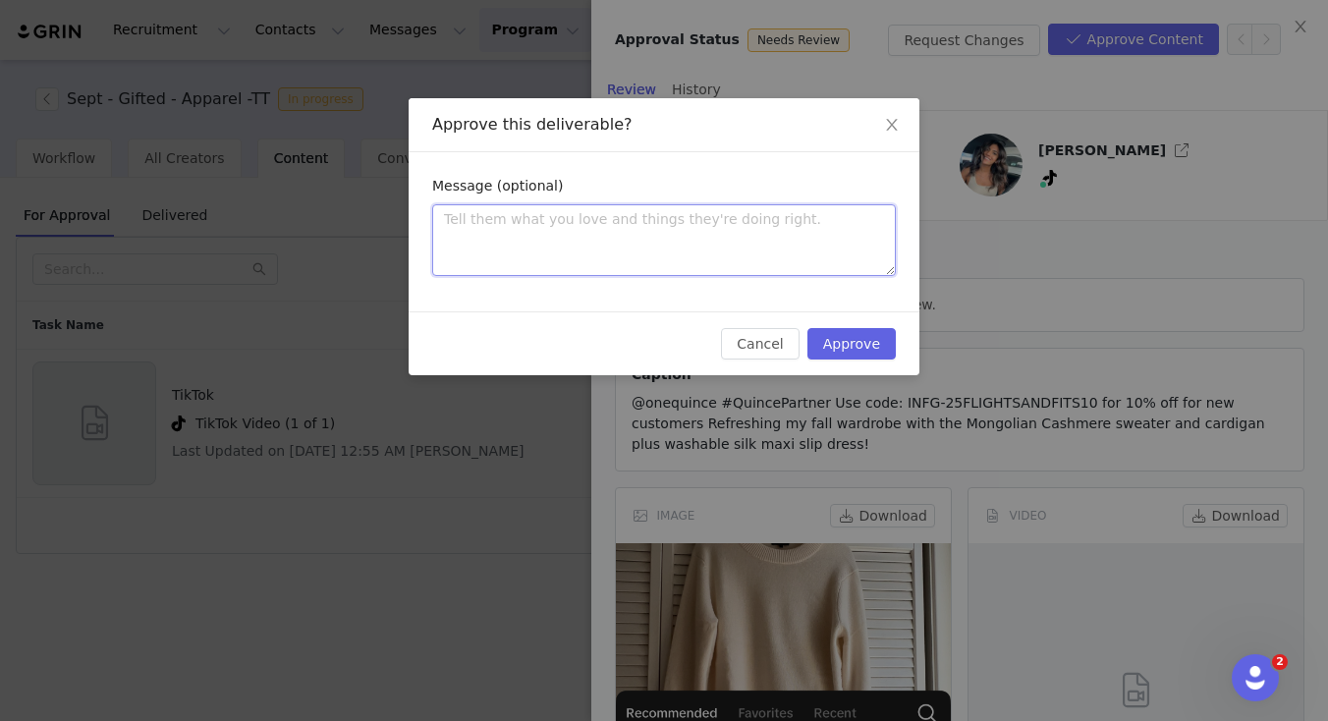
click at [768, 235] on textarea at bounding box center [664, 240] width 464 height 72
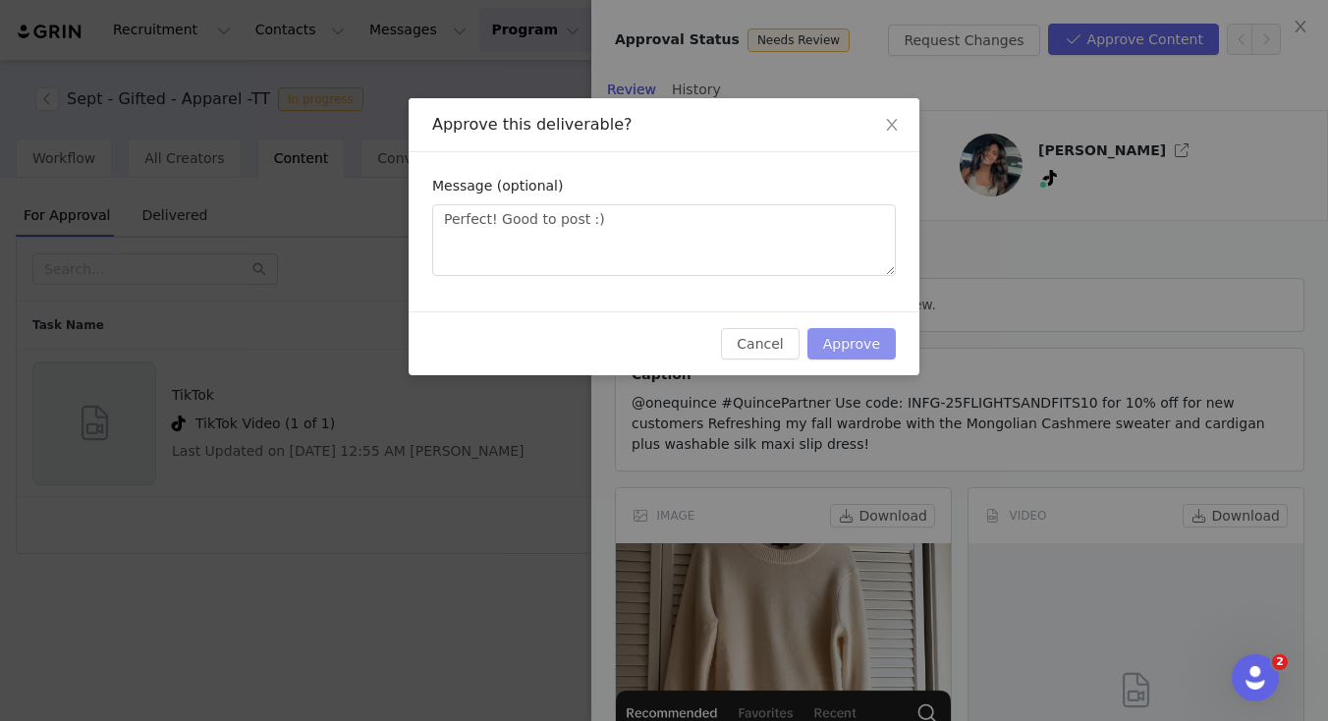
click at [869, 348] on button "Approve" at bounding box center [851, 343] width 88 height 31
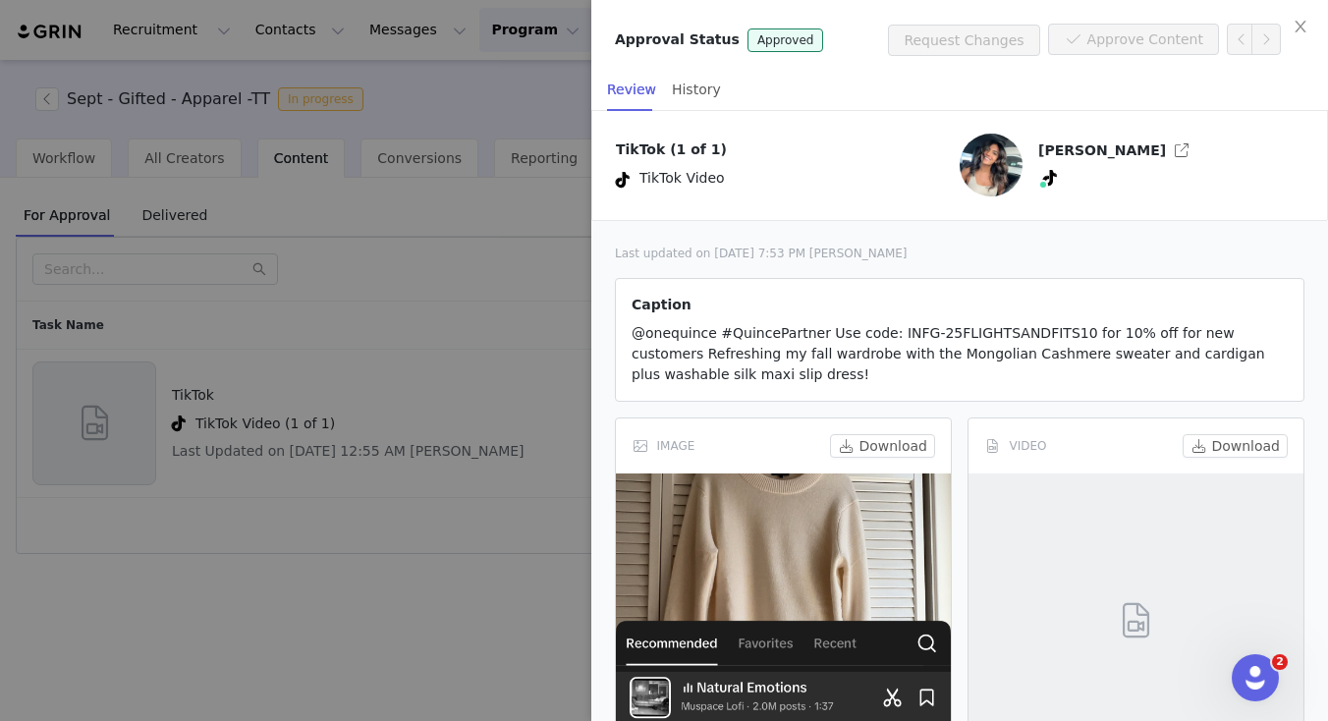
click at [427, 667] on div at bounding box center [664, 360] width 1328 height 721
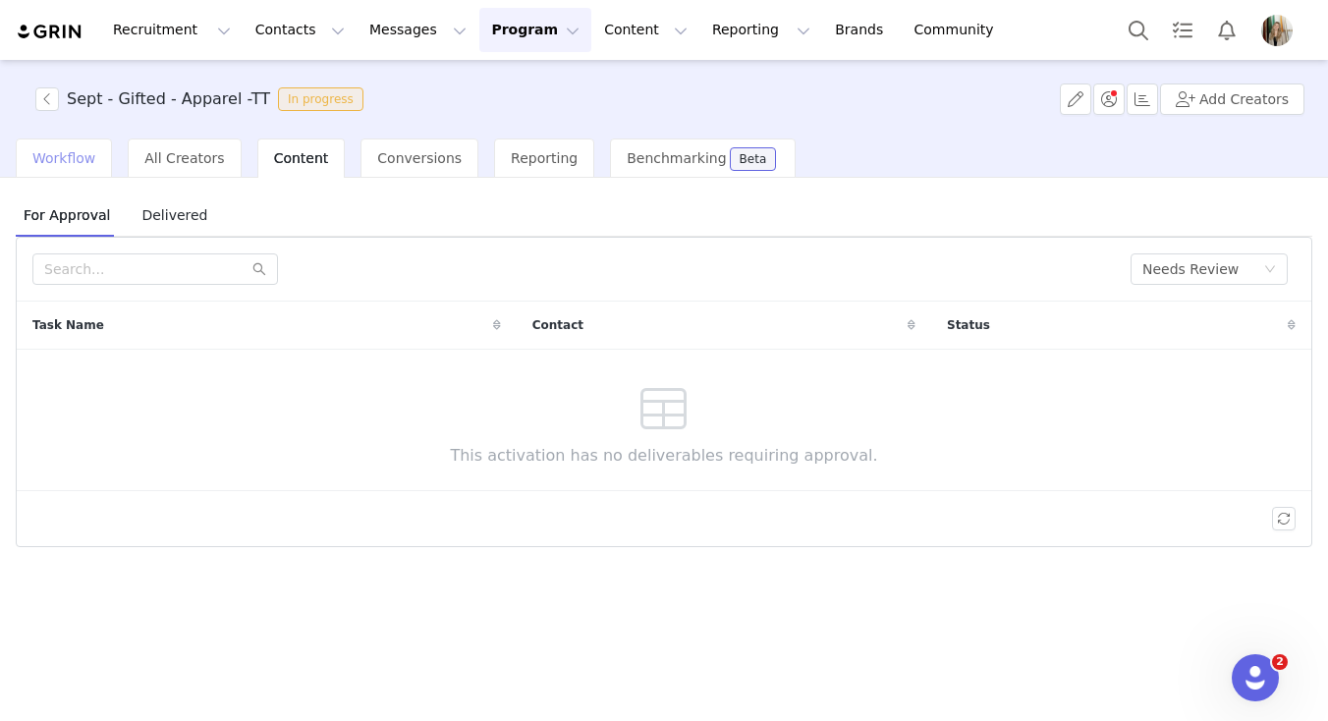
click at [72, 150] on span "Workflow" at bounding box center [63, 158] width 63 height 16
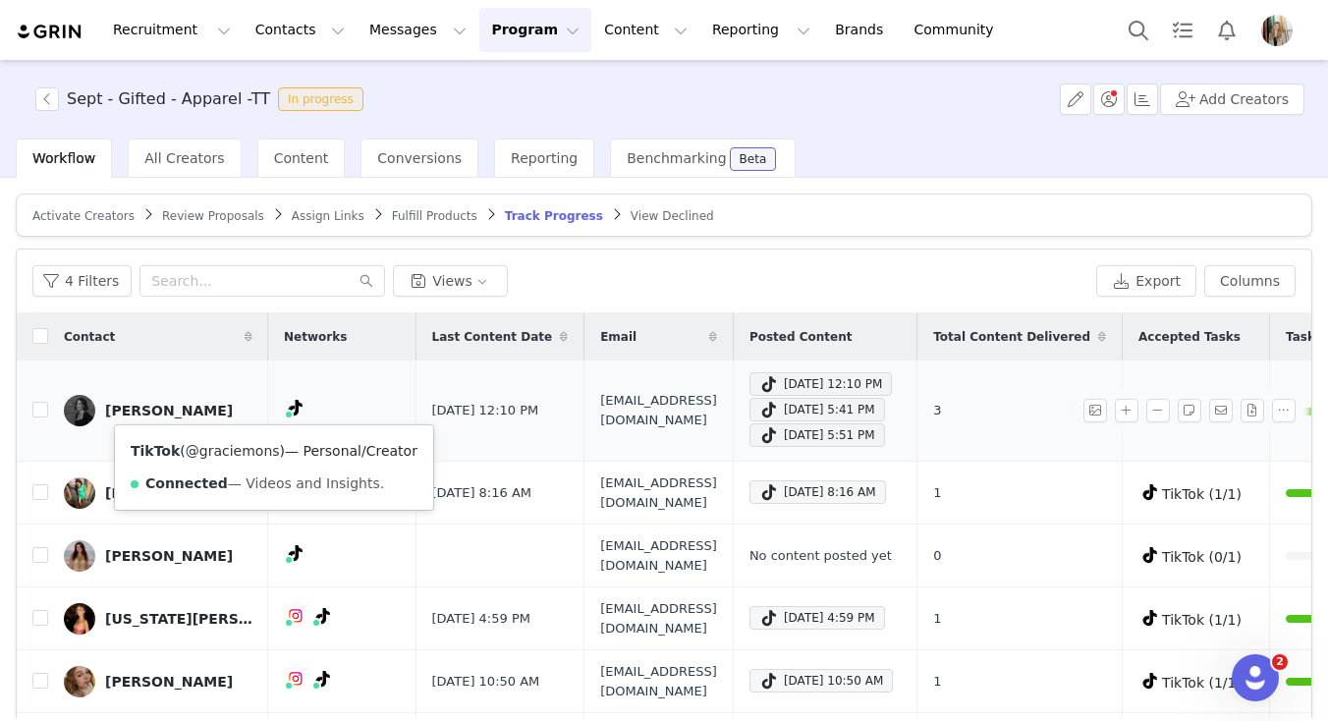
click at [251, 450] on link "@graciemons" at bounding box center [233, 451] width 94 height 16
click at [643, 406] on span "Gracielmonson@gmail.com" at bounding box center [658, 410] width 117 height 38
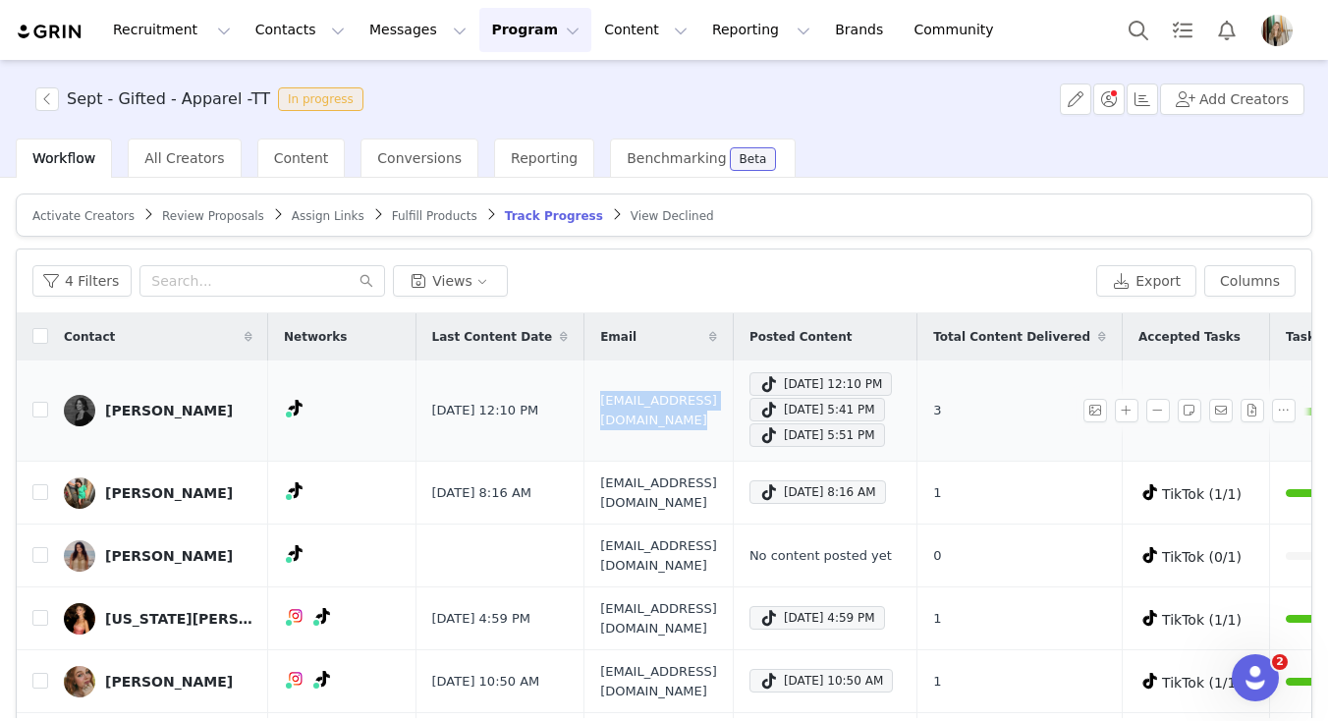
click at [643, 406] on span "Gracielmonson@gmail.com" at bounding box center [658, 410] width 117 height 38
copy span "Gracielmonson@gmail.com"
click at [41, 411] on input "checkbox" at bounding box center [40, 410] width 16 height 16
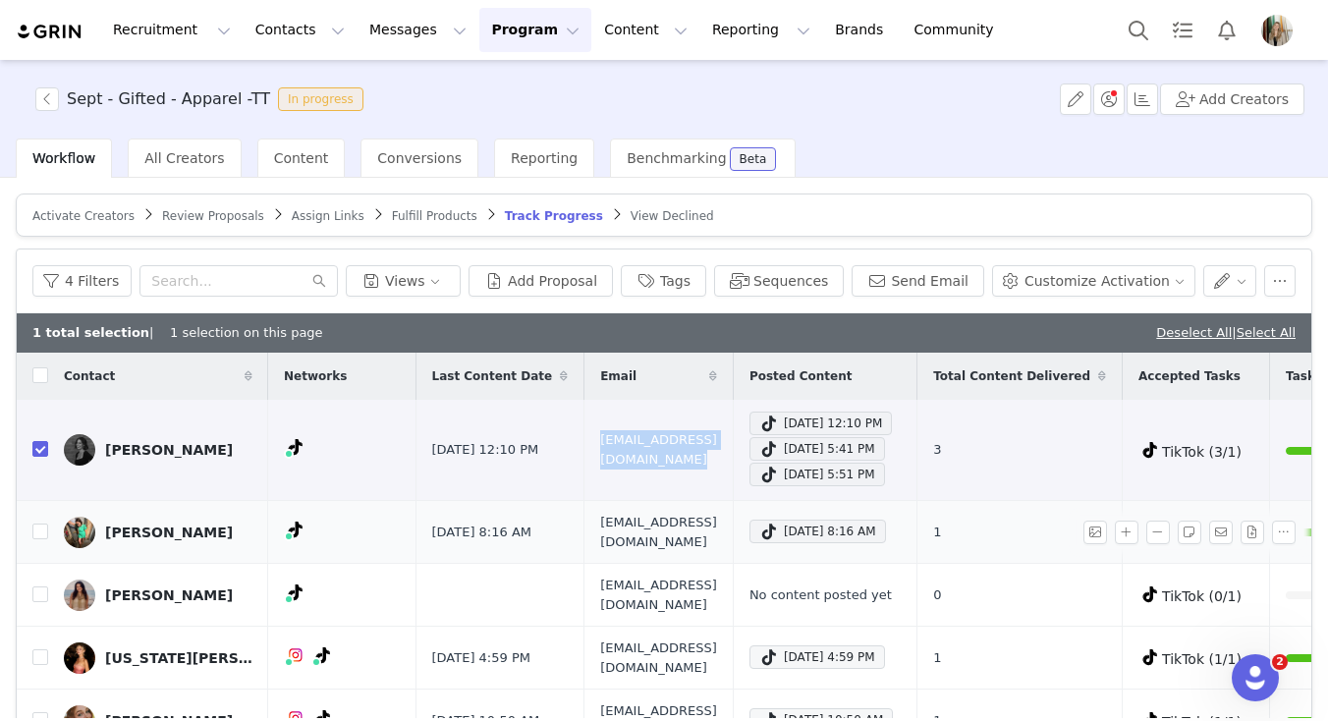
scroll to position [57, 0]
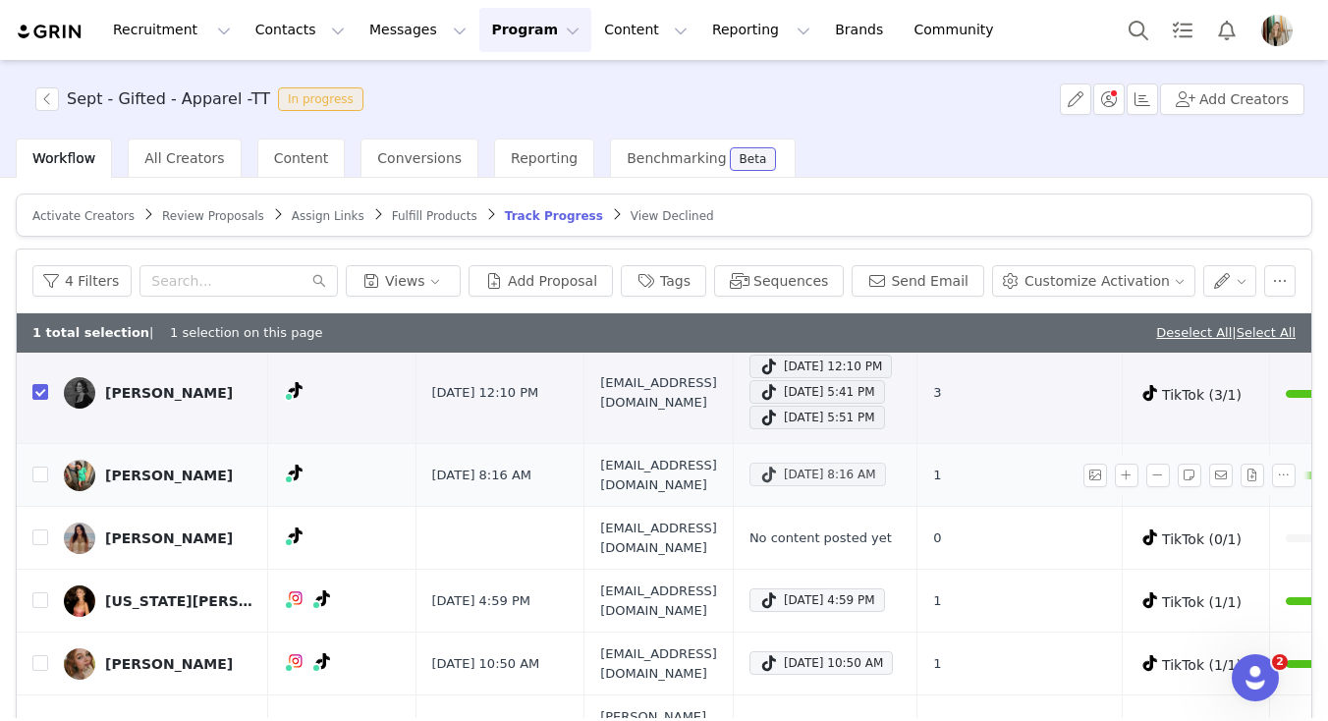
click at [848, 472] on div "Sep 28, 2025 8:16 AM" at bounding box center [817, 475] width 117 height 24
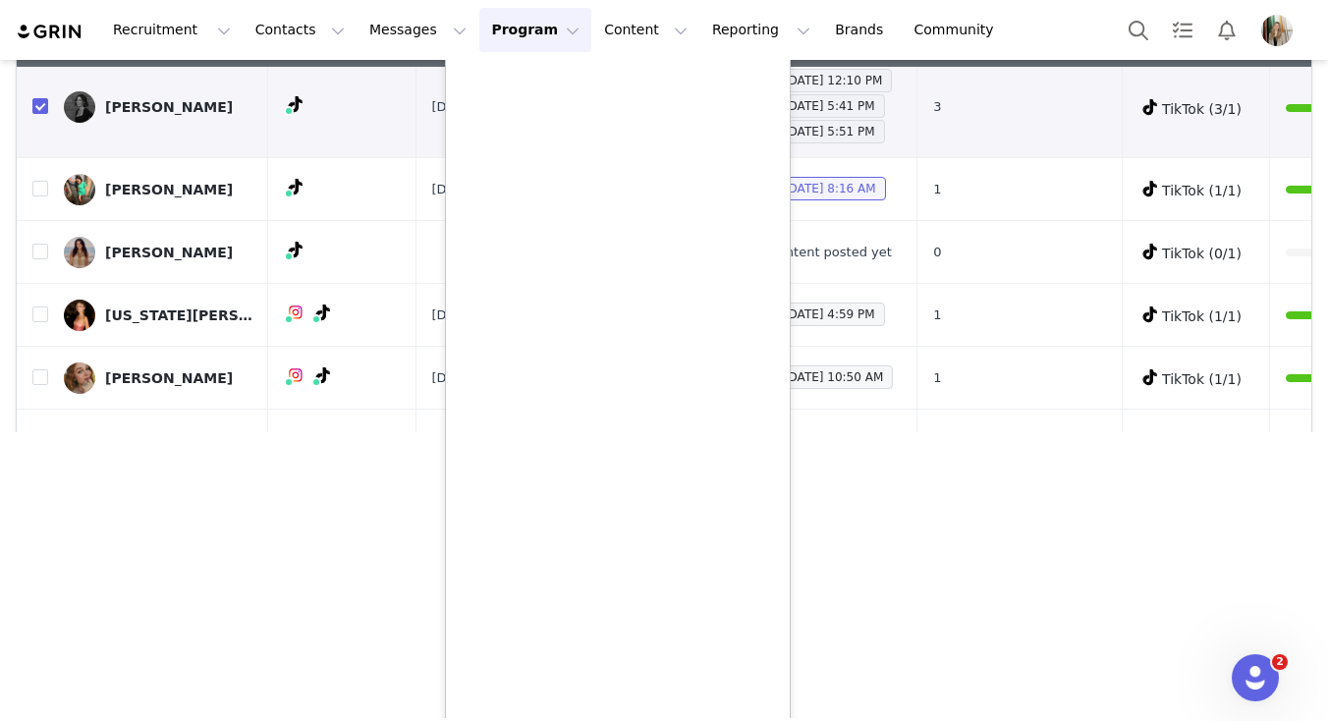
scroll to position [370, 0]
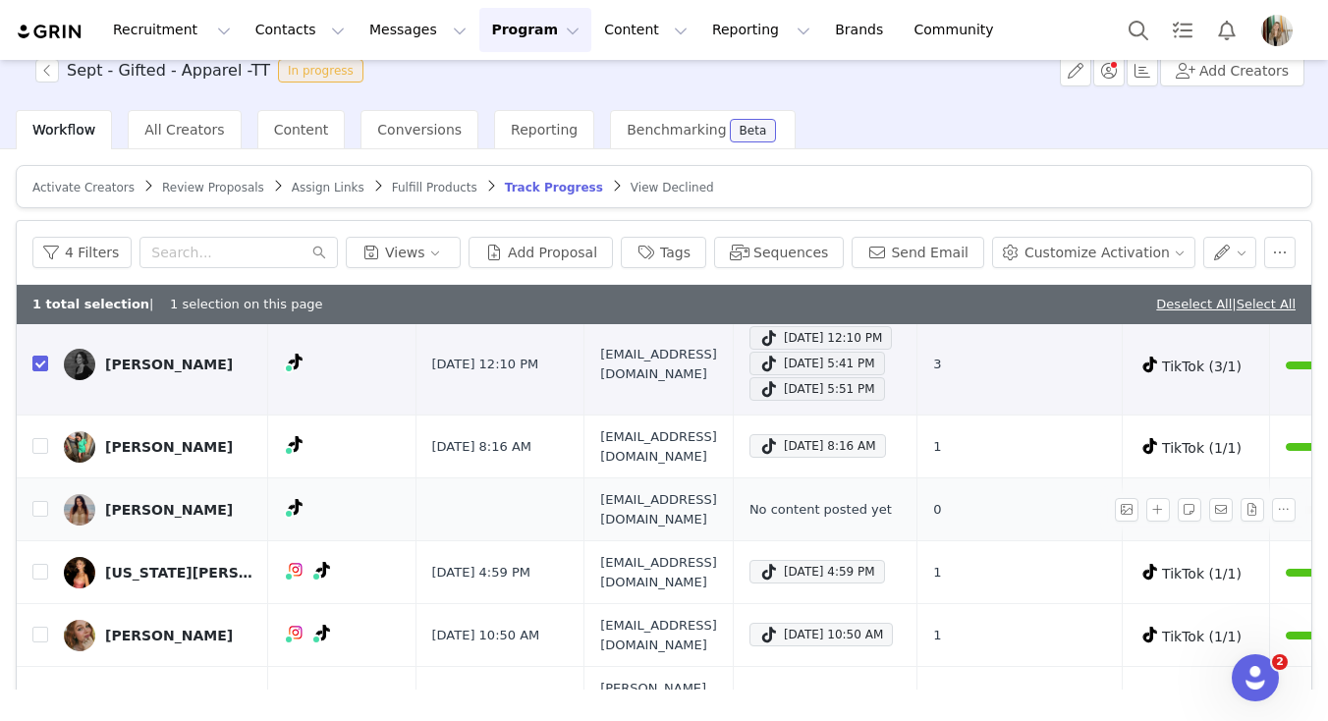
click at [931, 172] on div "Sept - Gifted - Apparel -TT In progress Add Creators Workflow All Creators Cont…" at bounding box center [664, 360] width 1328 height 658
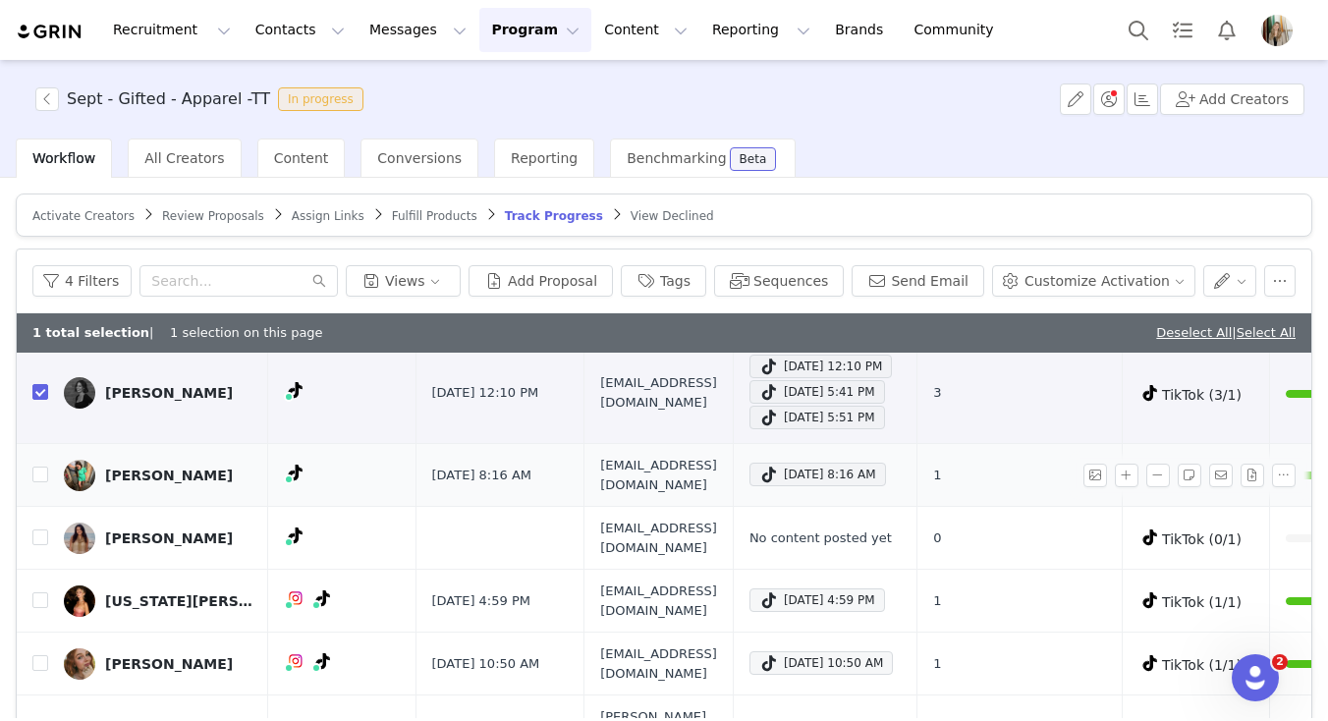
click at [635, 476] on span "bridgetmarr01@gmail.com" at bounding box center [658, 475] width 117 height 38
copy span "bridgetmarr01@gmail.com"
click at [40, 472] on input "checkbox" at bounding box center [40, 475] width 16 height 16
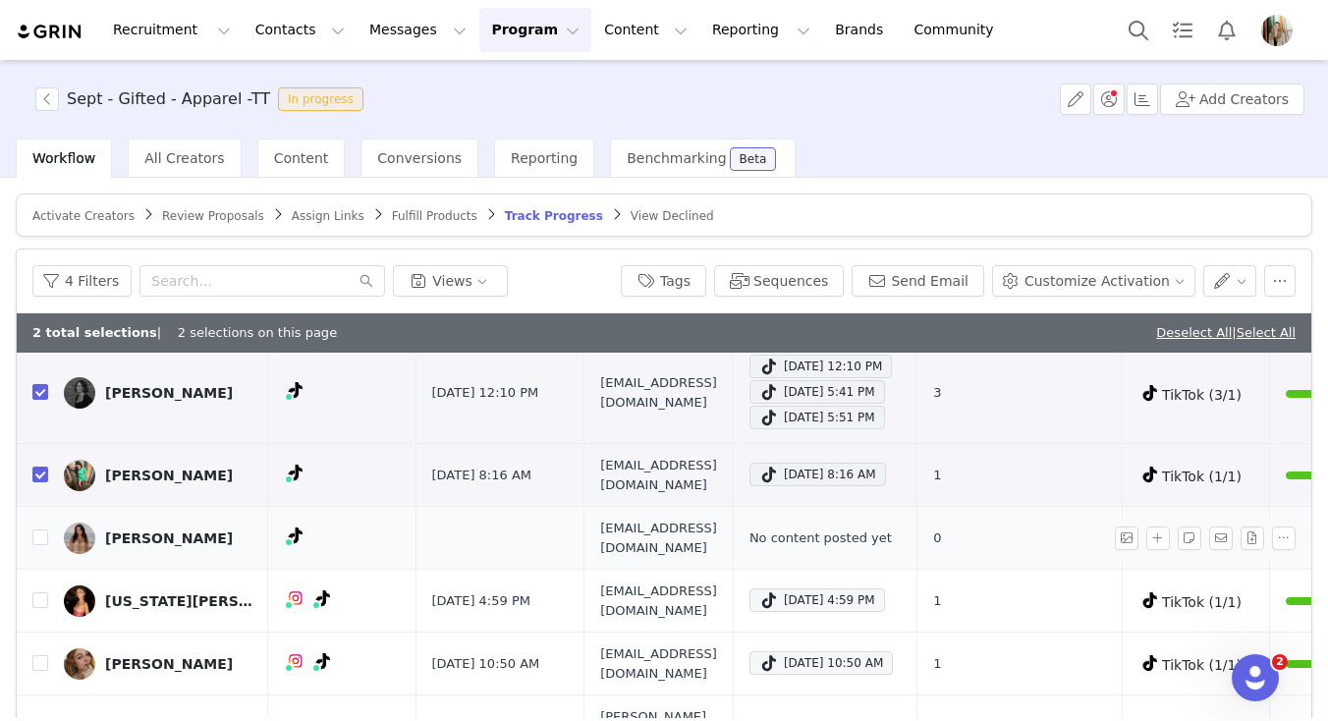
click at [630, 524] on span "julianapaige13@gmail.com" at bounding box center [658, 538] width 117 height 38
copy span "julianapaige13@gmail.com"
click at [600, 590] on span "hello.thegzh@gmail.com" at bounding box center [658, 600] width 117 height 38
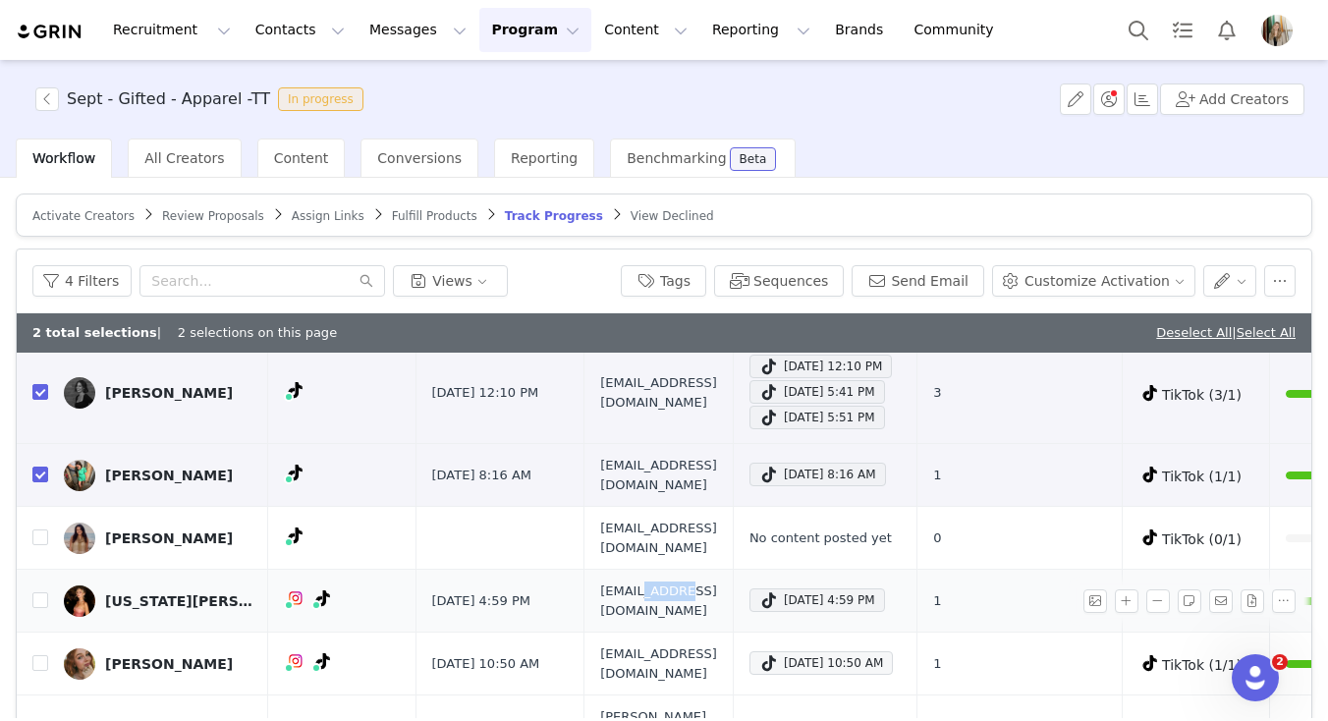
click at [600, 590] on span "hello.thegzh@gmail.com" at bounding box center [658, 600] width 117 height 38
copy span "hello.thegzh@gmail.com"
click at [826, 592] on div "Sep 27, 2025 4:59 PM" at bounding box center [817, 600] width 116 height 24
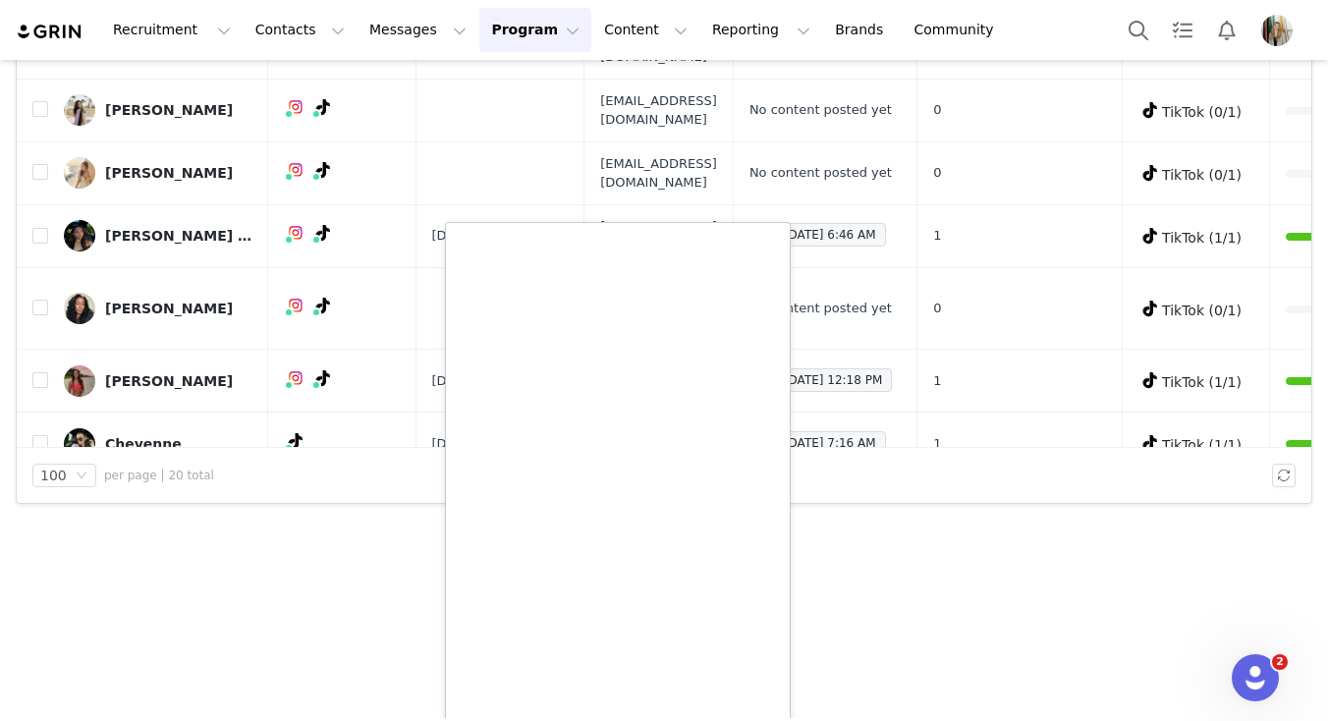
scroll to position [467, 0]
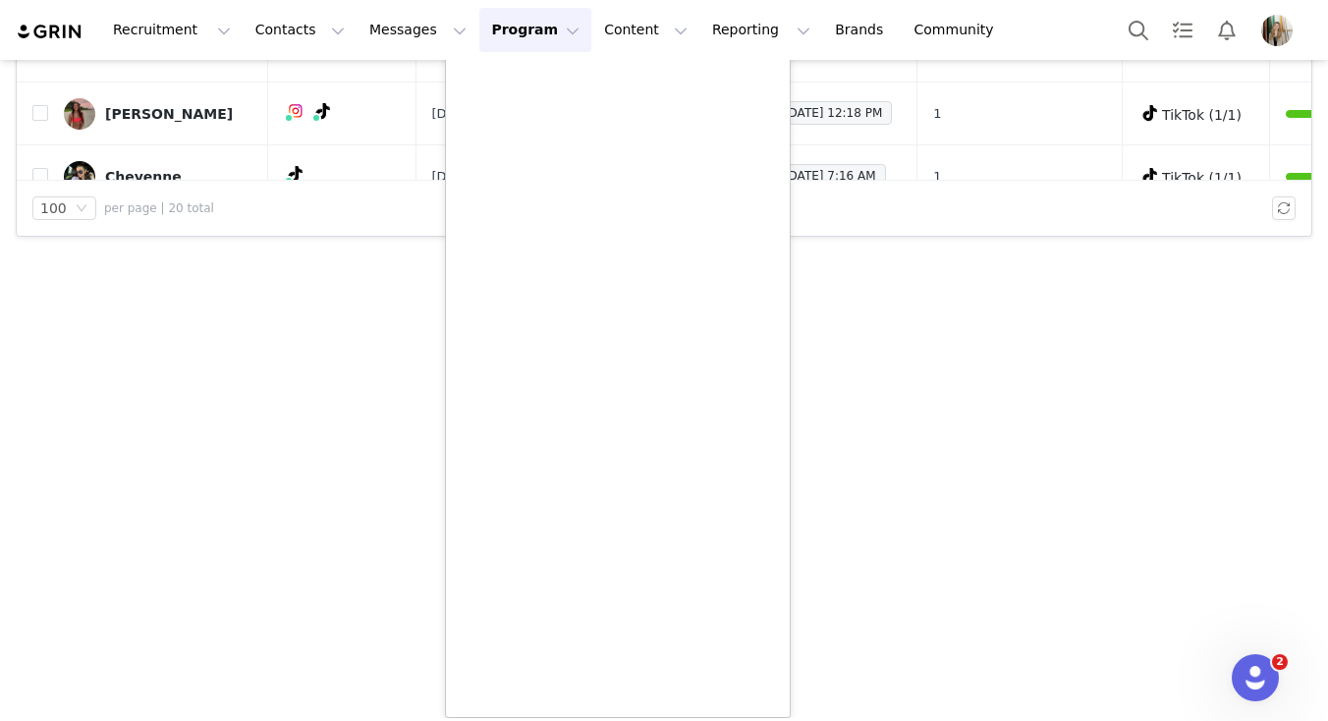
click at [176, 361] on section "Sept - Gifted - Apparel -TT In progress Add Creators Workflow All Creators Cont…" at bounding box center [664, 389] width 1328 height 658
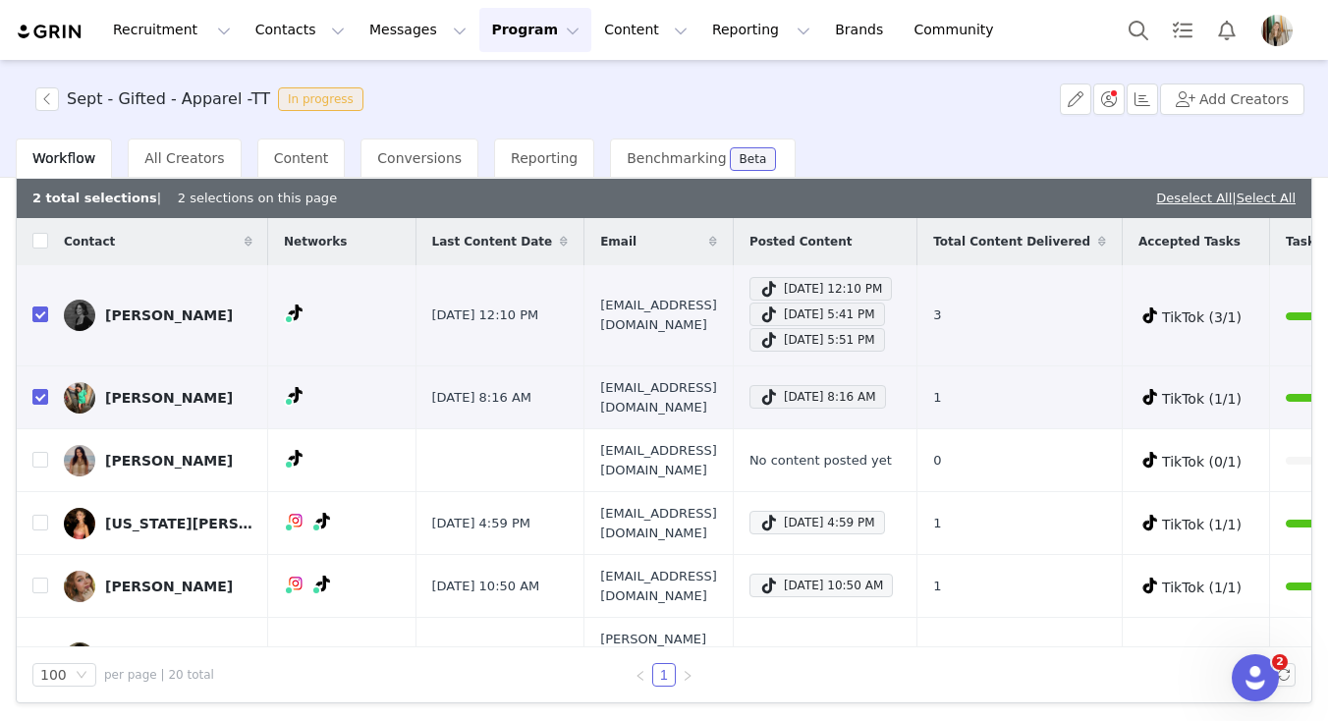
scroll to position [123, 0]
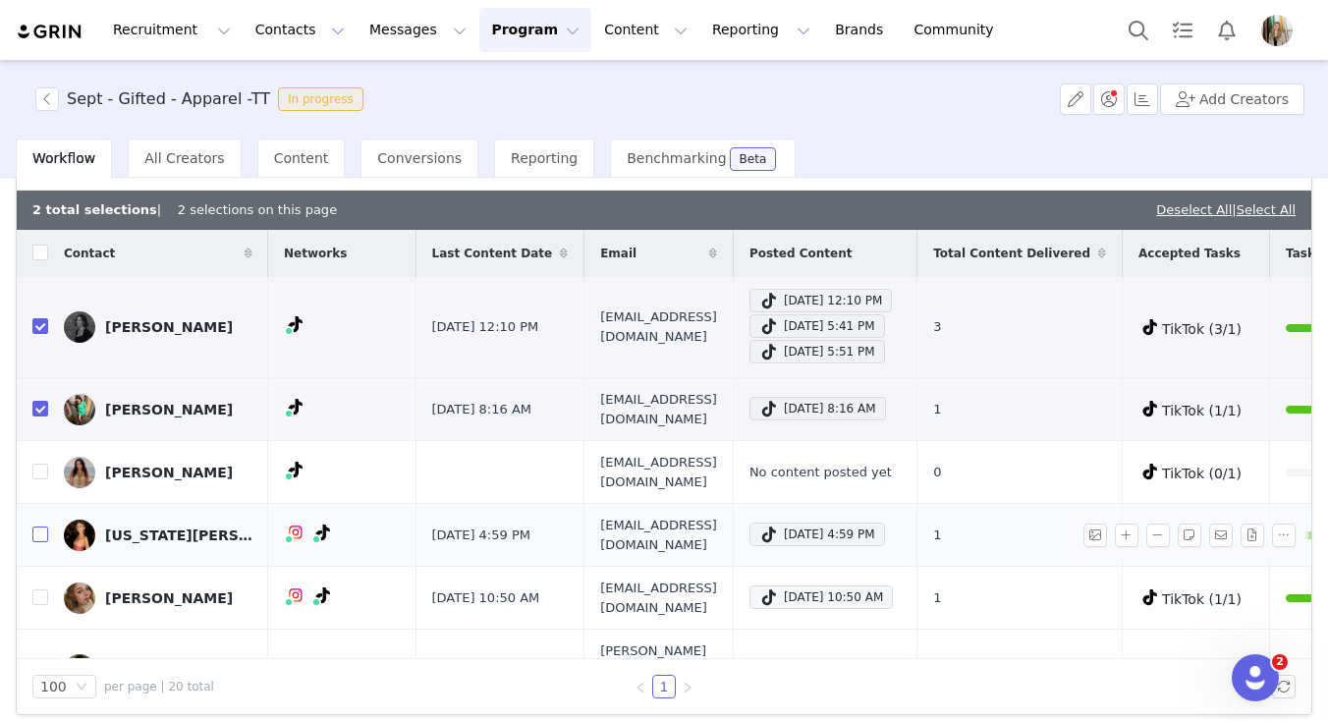
click at [43, 526] on input "checkbox" at bounding box center [40, 534] width 16 height 16
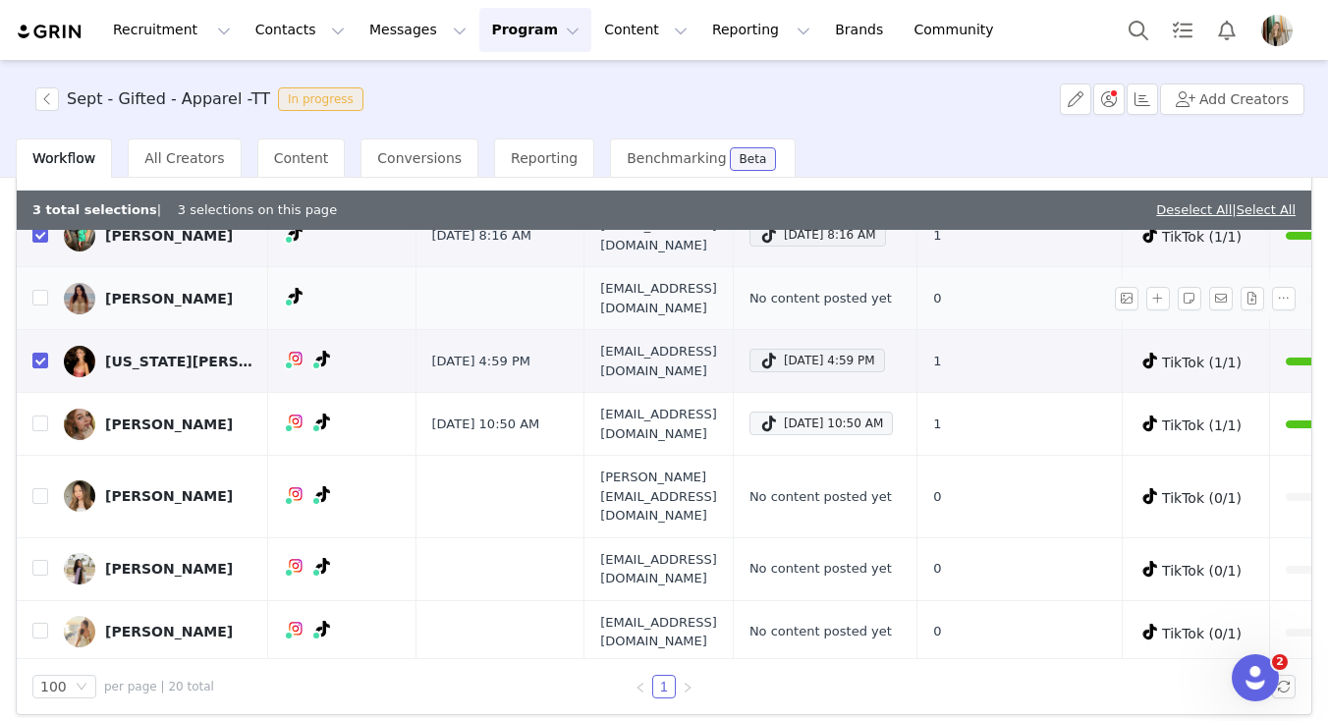
scroll to position [176, 0]
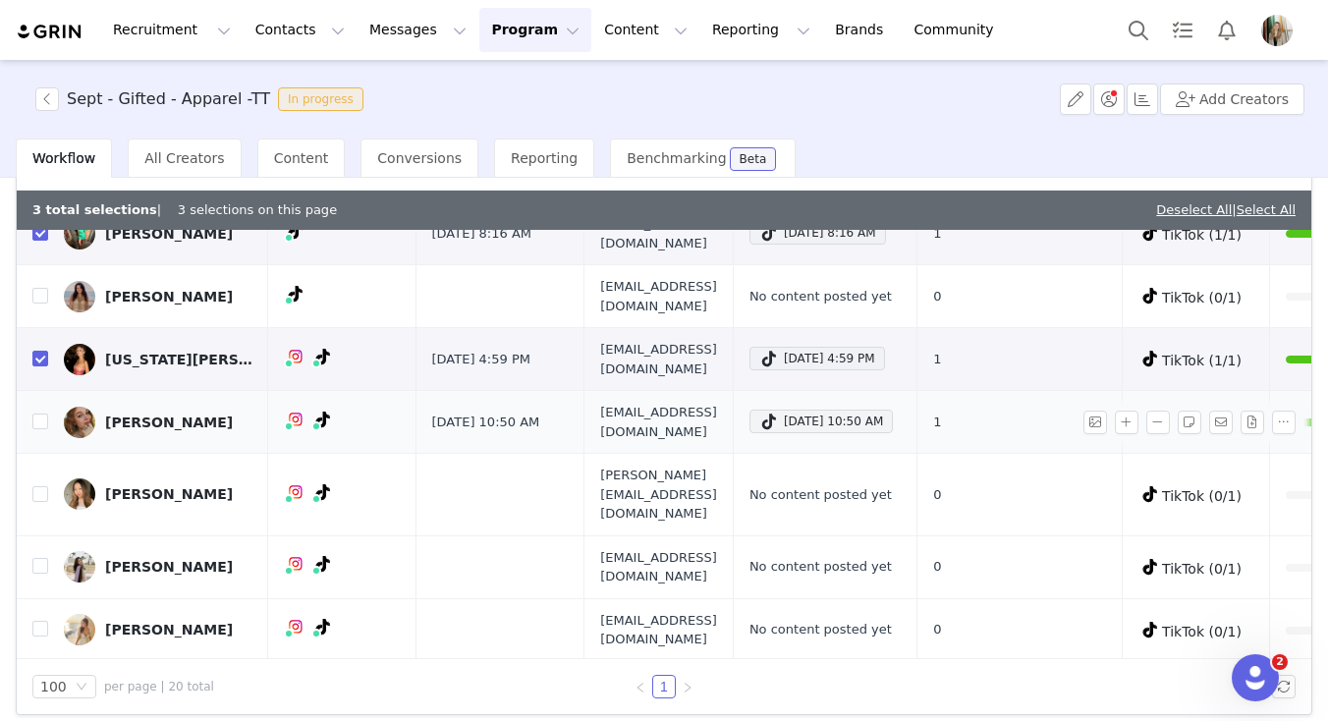
click at [620, 413] on span "jonesgirlugcstudio@hotmail.com" at bounding box center [658, 422] width 117 height 38
copy span "jonesgirlugcstudio@hotmail.com"
click at [836, 421] on div "Sep 27, 2025 10:50 AM" at bounding box center [821, 422] width 124 height 24
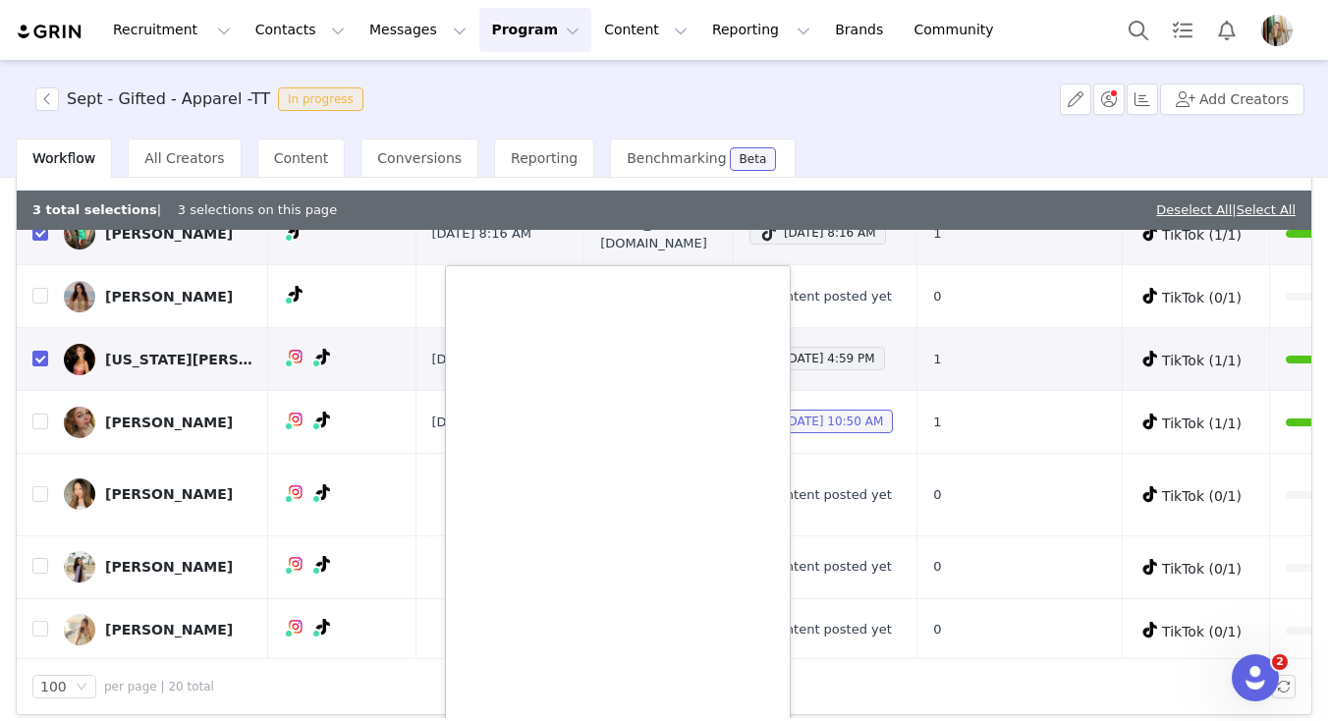
scroll to position [358, 0]
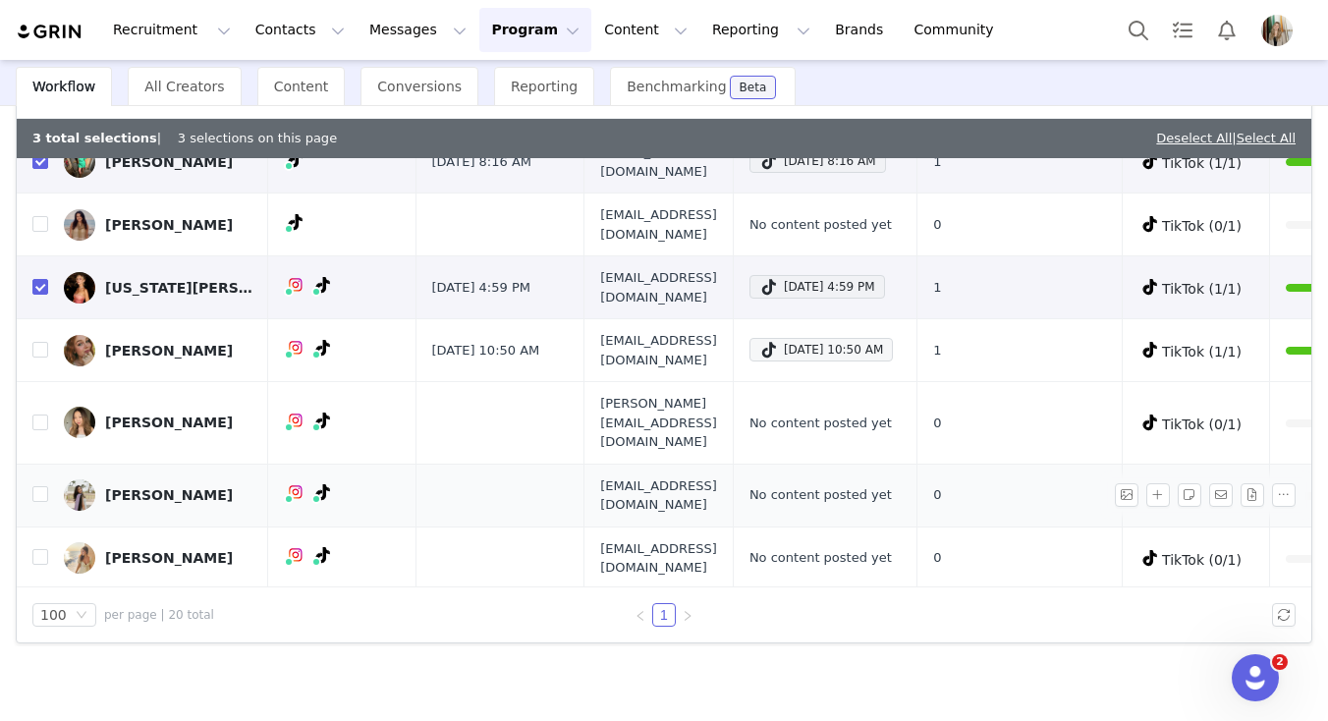
click at [356, 544] on section "Sept - Gifted - Apparel -TT In progress Add Creators Workflow All Creators Cont…" at bounding box center [664, 389] width 1328 height 658
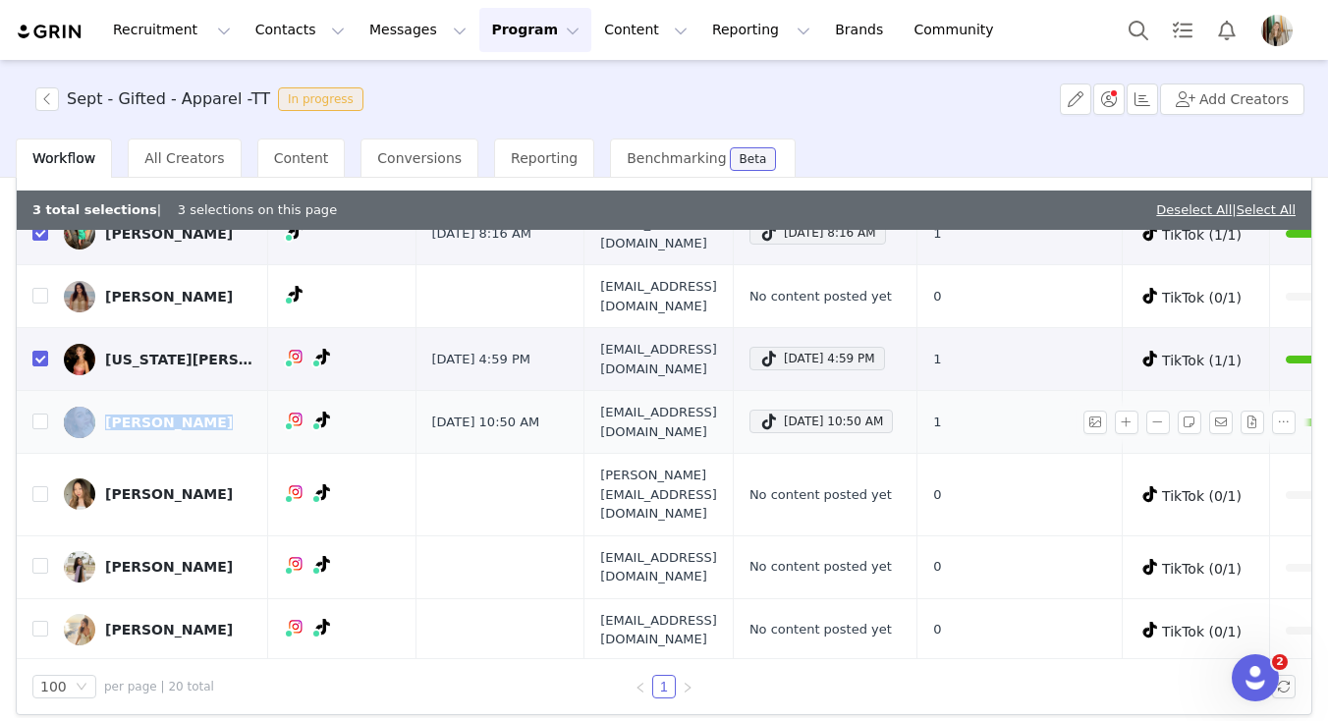
click at [144, 418] on div "Hannah Jones" at bounding box center [169, 422] width 128 height 16
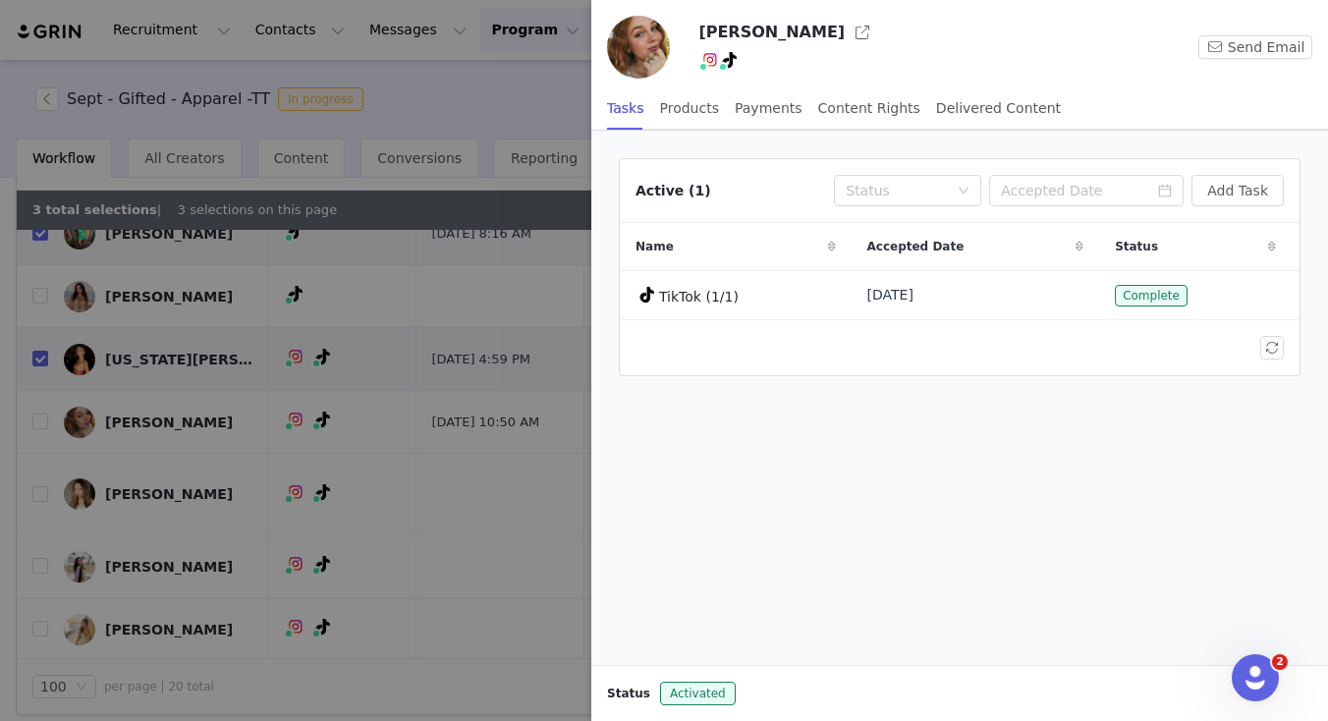
click at [277, 461] on div at bounding box center [664, 360] width 1328 height 721
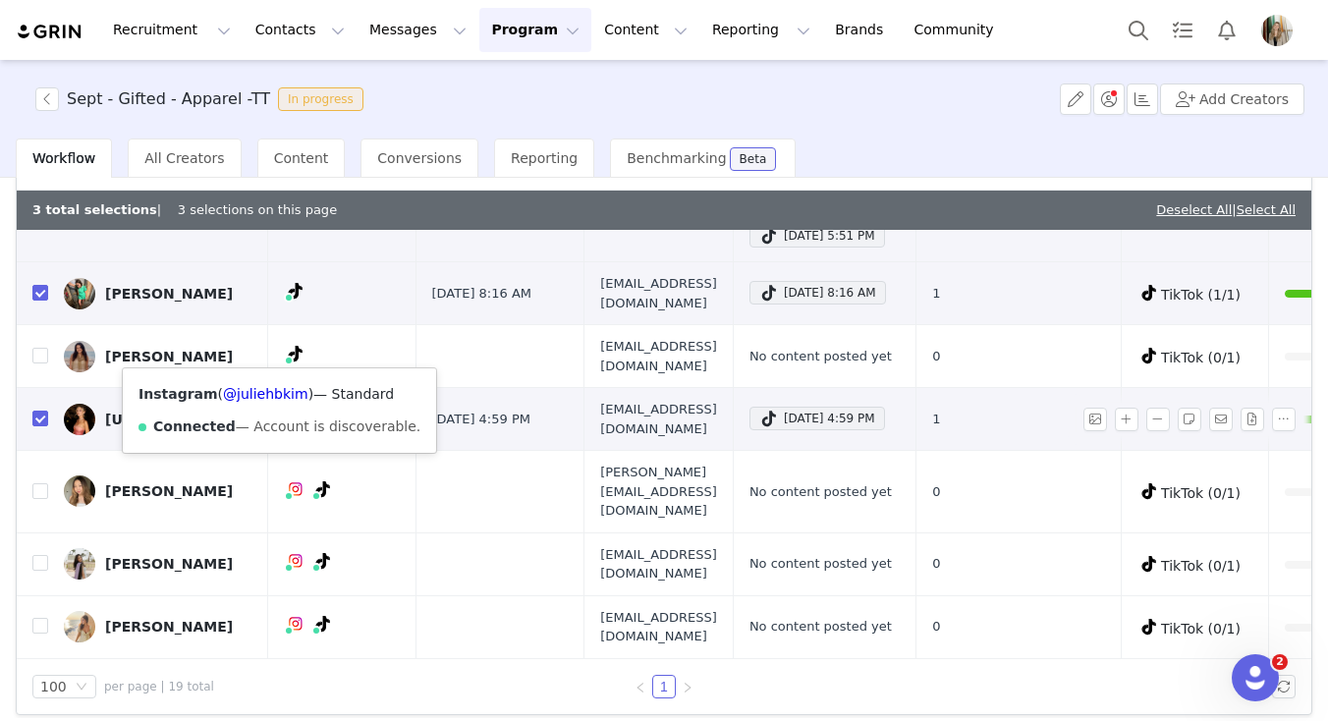
scroll to position [118, 0]
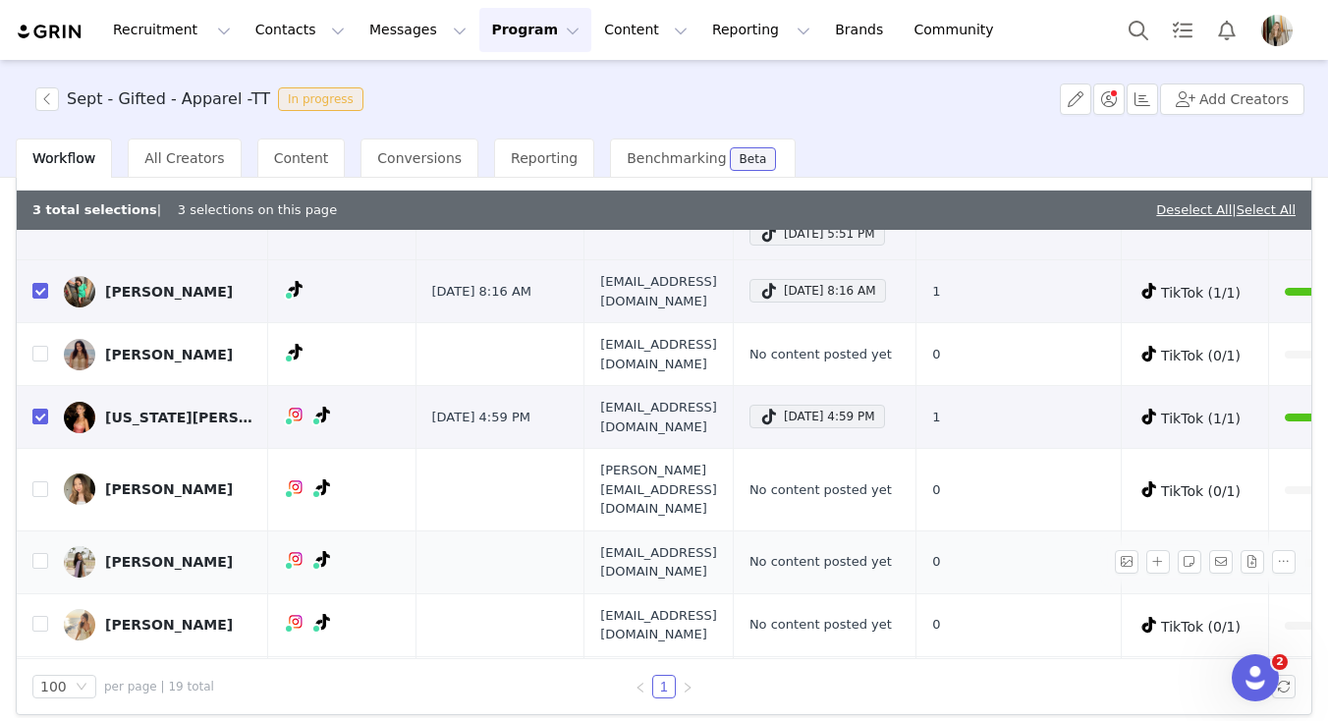
click at [642, 543] on span "sabrinachan72@gmail.com" at bounding box center [658, 562] width 117 height 38
copy span "sabrinachan72@gmail.com"
click at [600, 606] on span "oliviamin.collabs@gmail.com" at bounding box center [658, 625] width 117 height 38
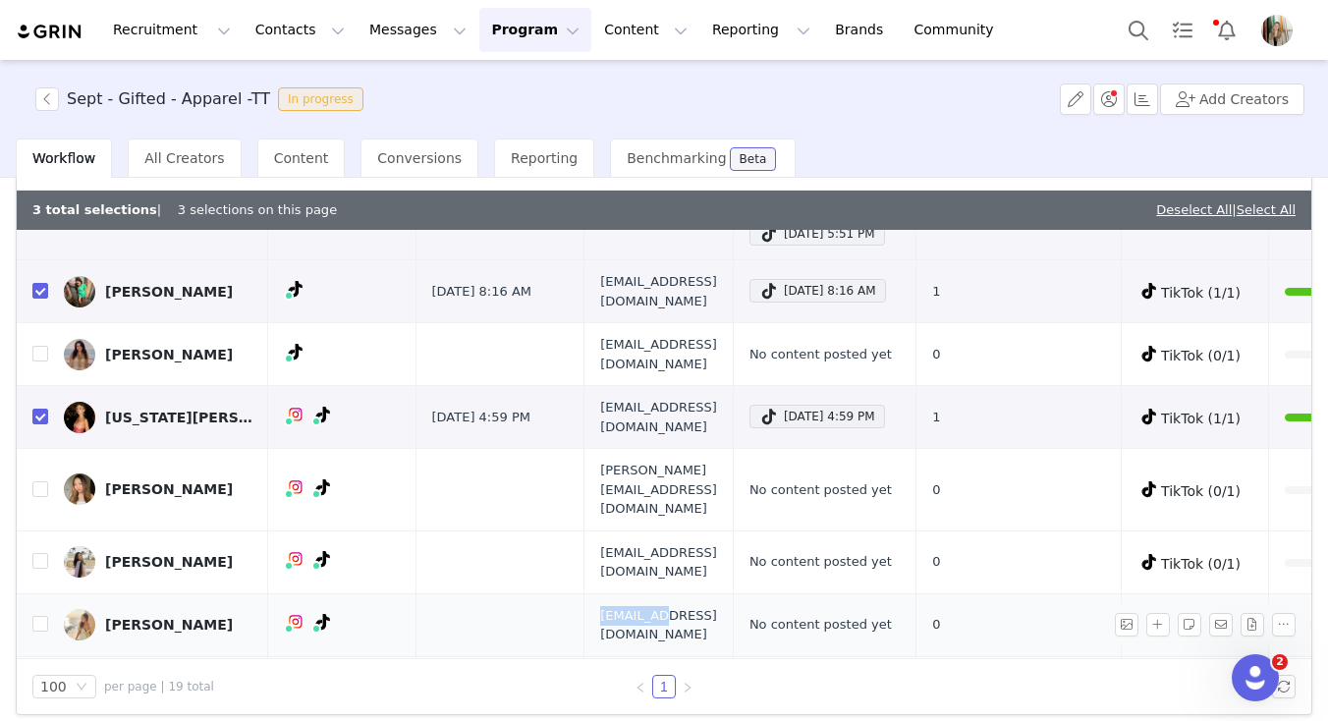
click at [600, 606] on span "oliviamin.collabs@gmail.com" at bounding box center [658, 625] width 117 height 38
copy span "oliviamin.collabs@gmail.com"
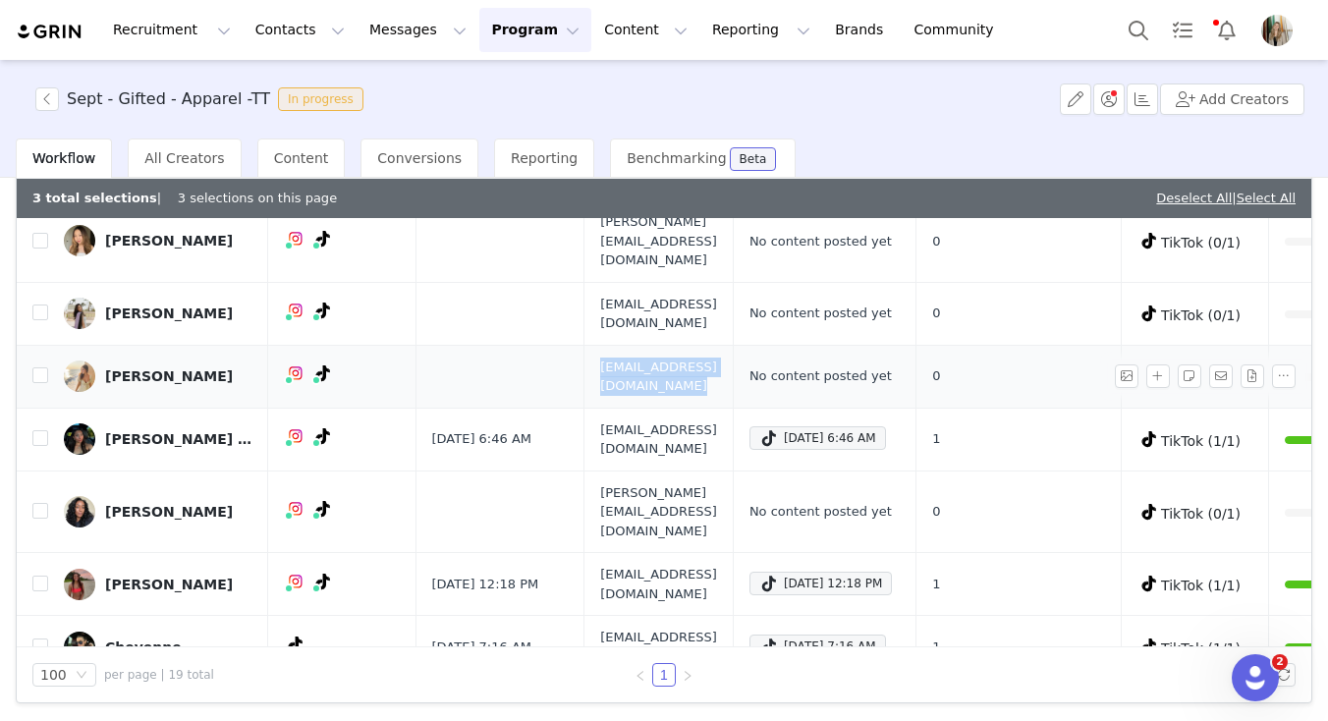
scroll to position [359, 0]
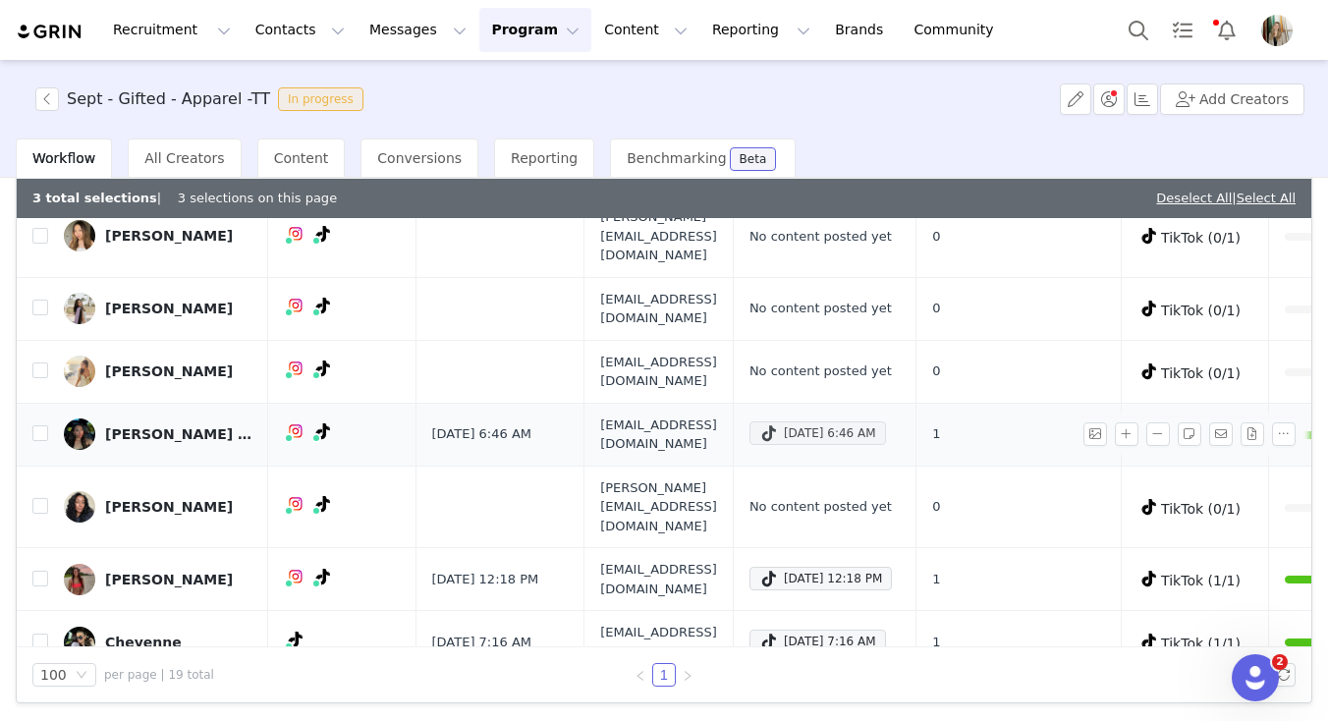
click at [845, 421] on div "Sep 28, 2025 6:46 AM" at bounding box center [817, 433] width 117 height 24
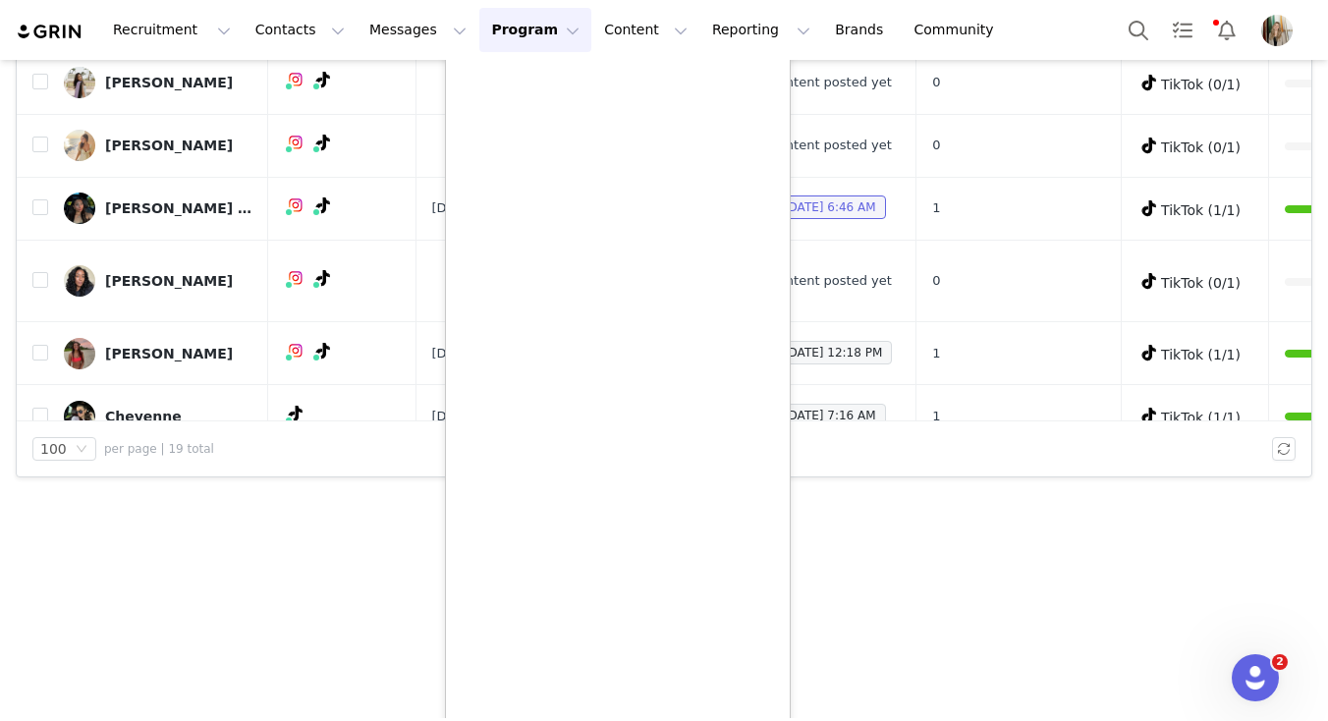
scroll to position [228, 0]
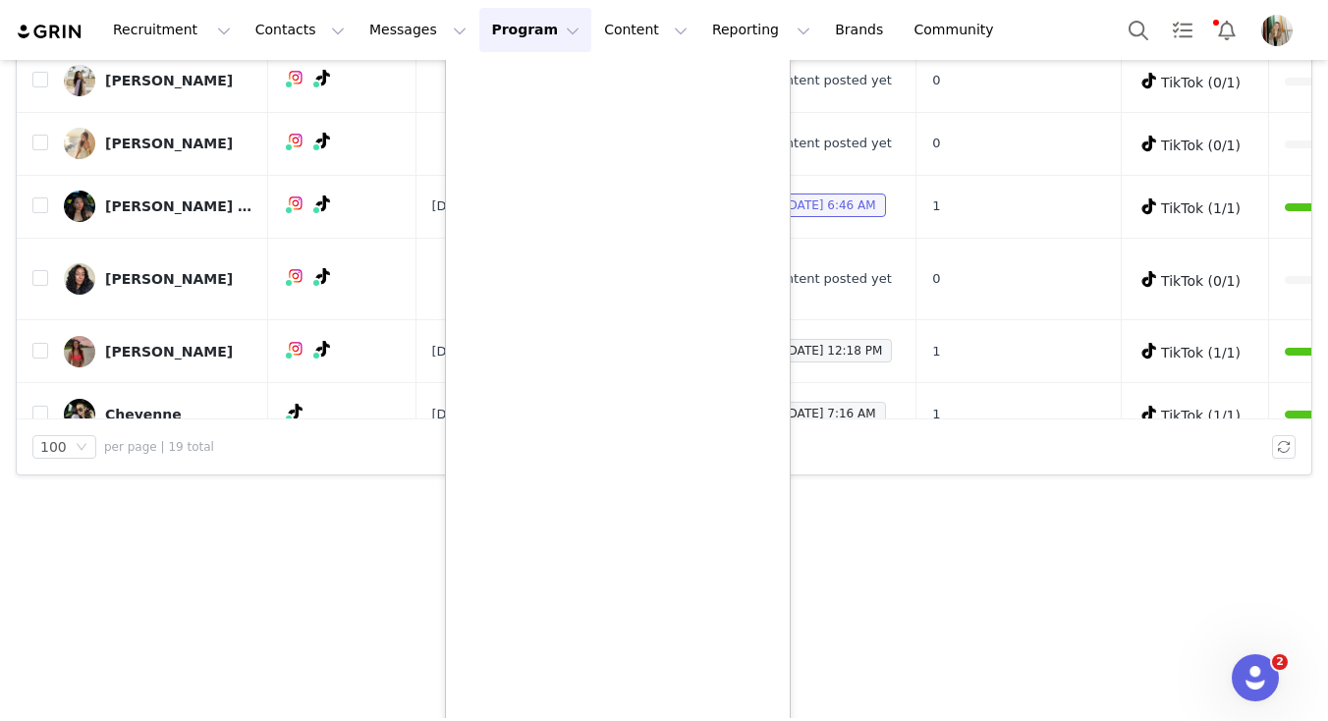
click at [233, 625] on section "Sept - Gifted - Apparel -TT In progress Add Creators Workflow All Creators Cont…" at bounding box center [664, 389] width 1328 height 658
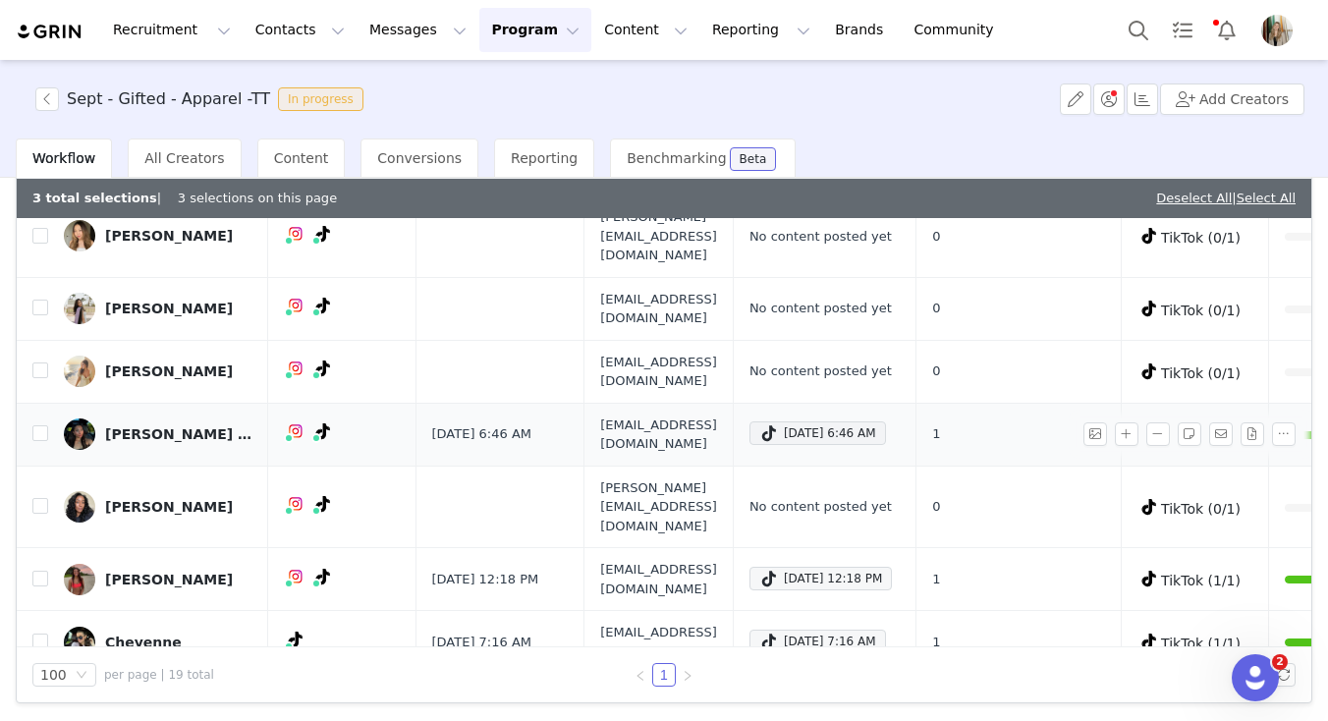
click at [48, 403] on td "Alyssa Kathryn" at bounding box center [158, 434] width 220 height 63
click at [41, 425] on input "checkbox" at bounding box center [40, 433] width 16 height 16
click at [657, 415] on span "contact.alyssavangi@gmail.com" at bounding box center [658, 434] width 117 height 38
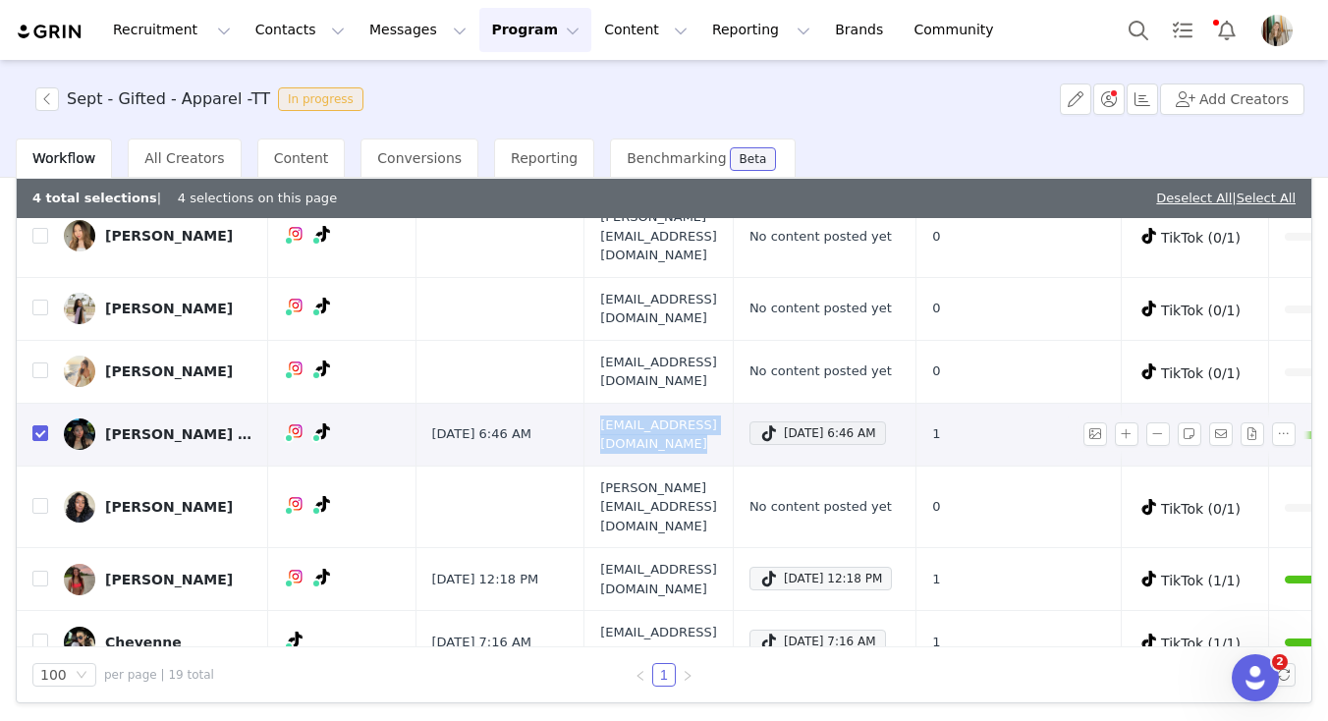
copy span "contact.alyssavangi@gmail.com"
click at [649, 478] on span "amaya@grindgroup.co" at bounding box center [658, 507] width 117 height 58
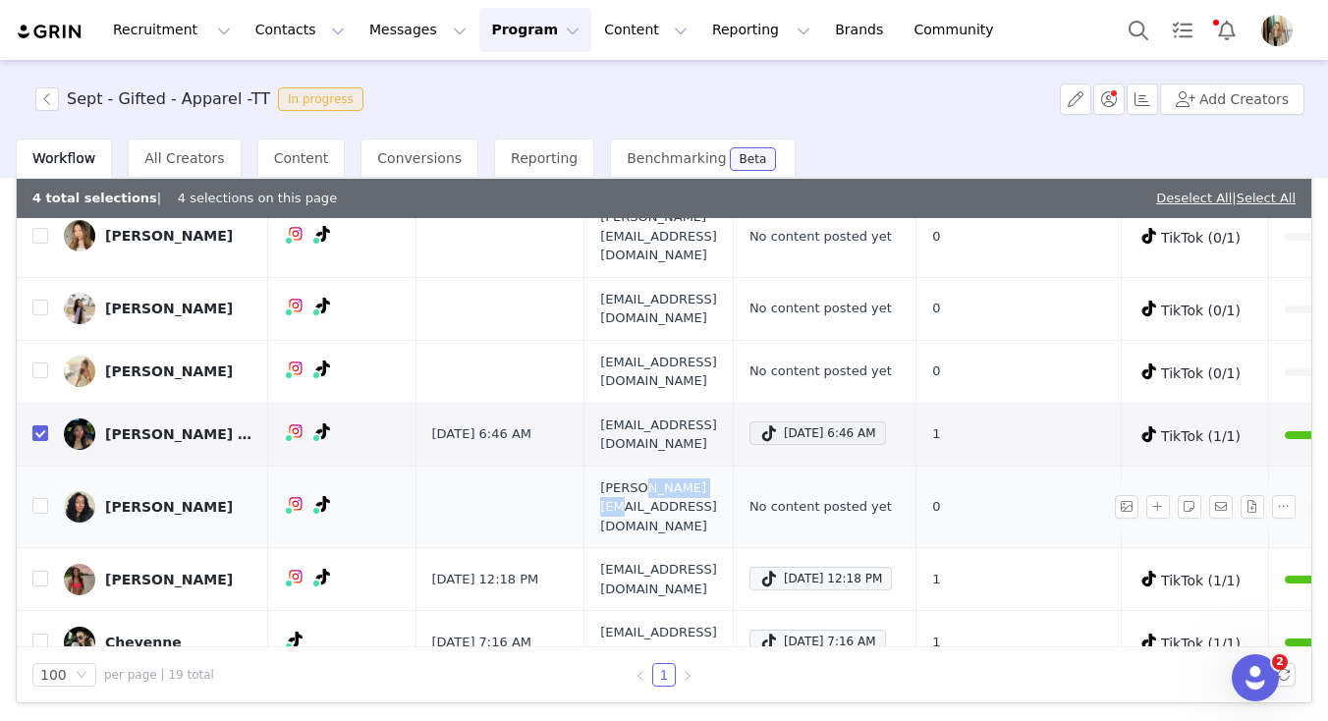
click at [649, 478] on span "amaya@grindgroup.co" at bounding box center [658, 507] width 117 height 58
copy span "amaya@grindgroup.co"
click at [673, 560] on span "kennawalkerr@gmail.com" at bounding box center [658, 579] width 117 height 38
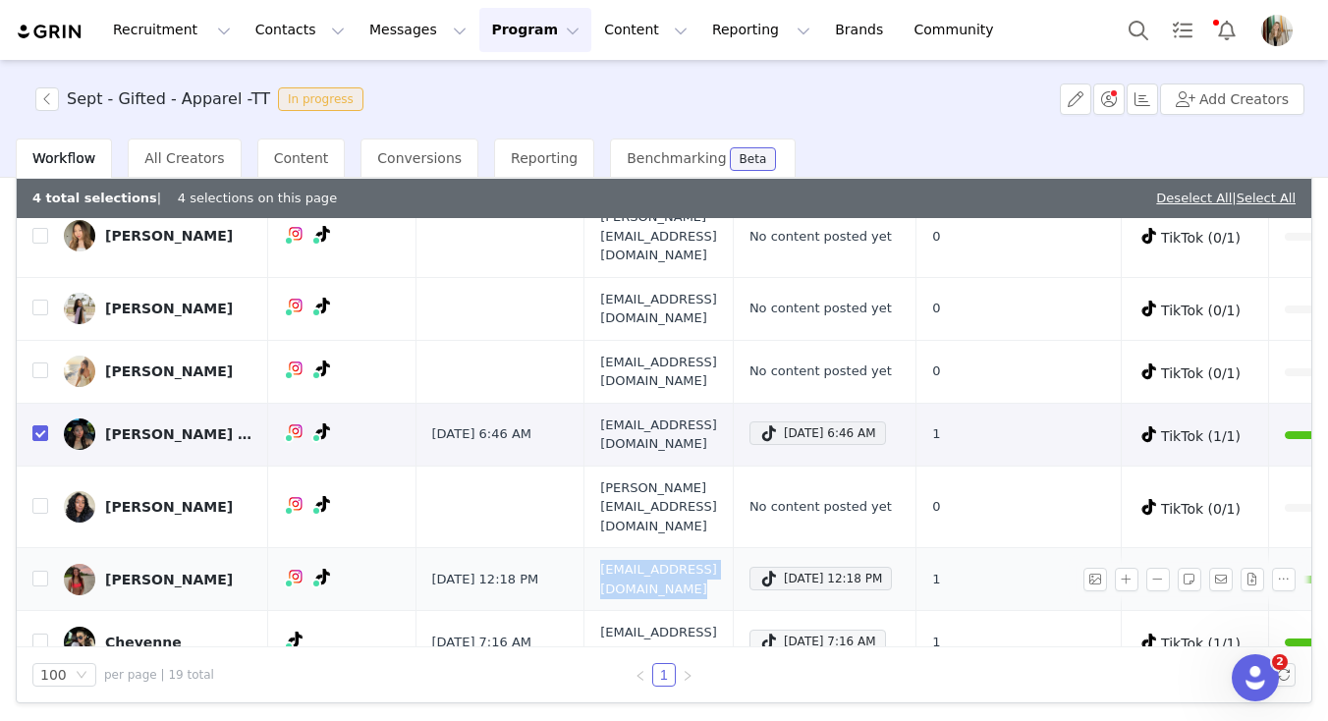
click at [673, 560] on span "kennawalkerr@gmail.com" at bounding box center [658, 579] width 117 height 38
copy span "kennawalkerr@gmail.com"
click at [829, 567] on div "Sep 30, 2025 12:18 PM" at bounding box center [820, 579] width 123 height 24
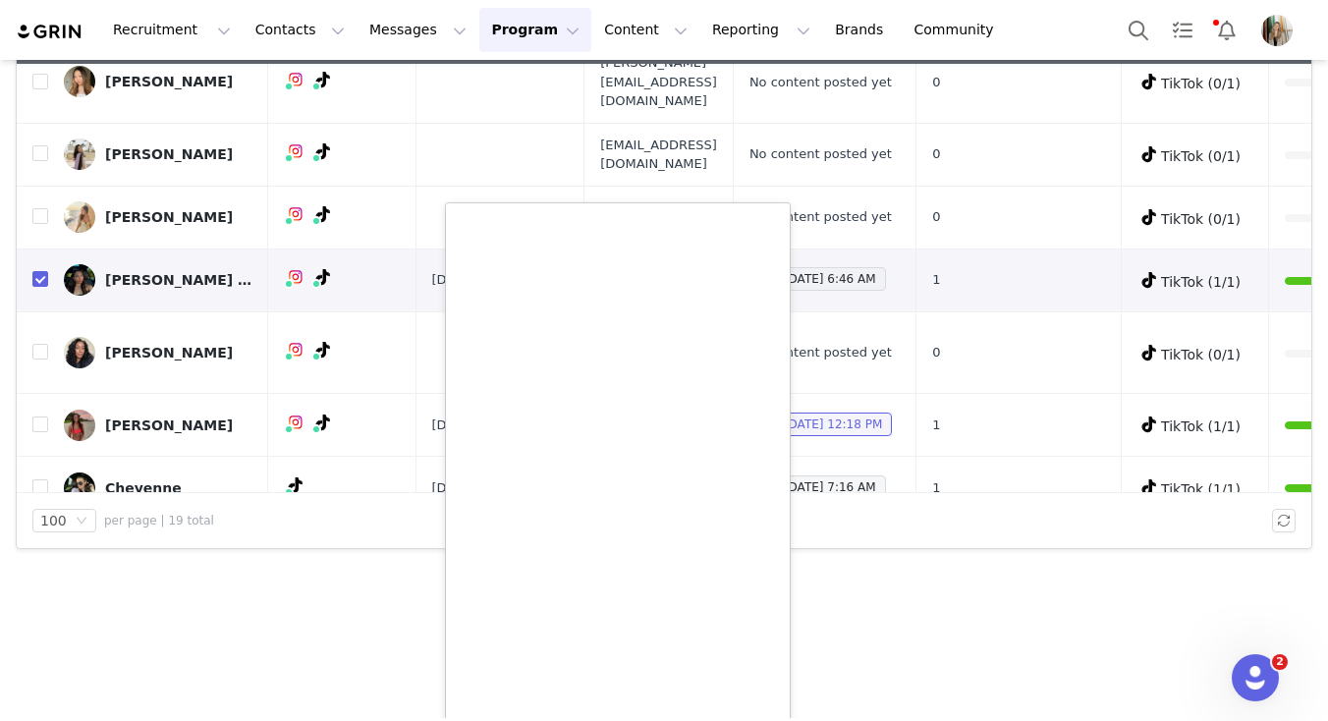
scroll to position [402, 0]
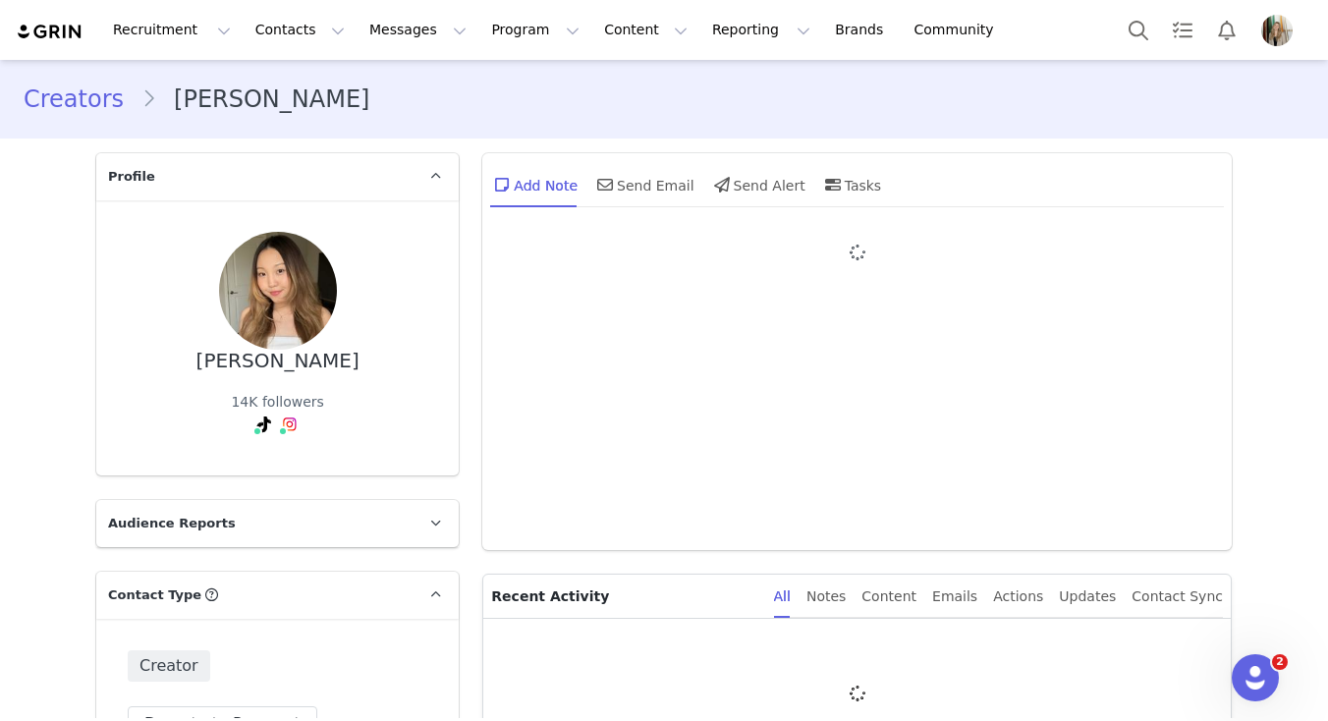
type input "+1 ([GEOGRAPHIC_DATA])"
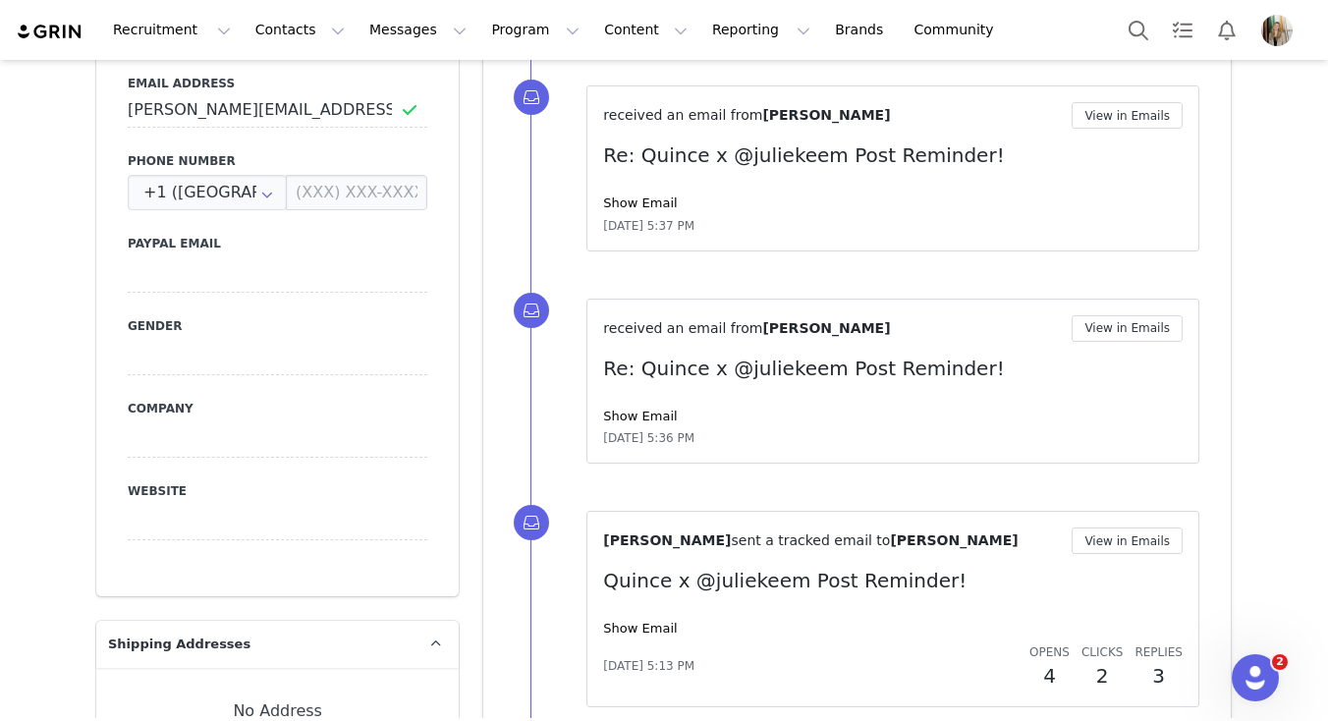
scroll to position [1003, 0]
click at [648, 413] on link "Show Email" at bounding box center [640, 415] width 74 height 15
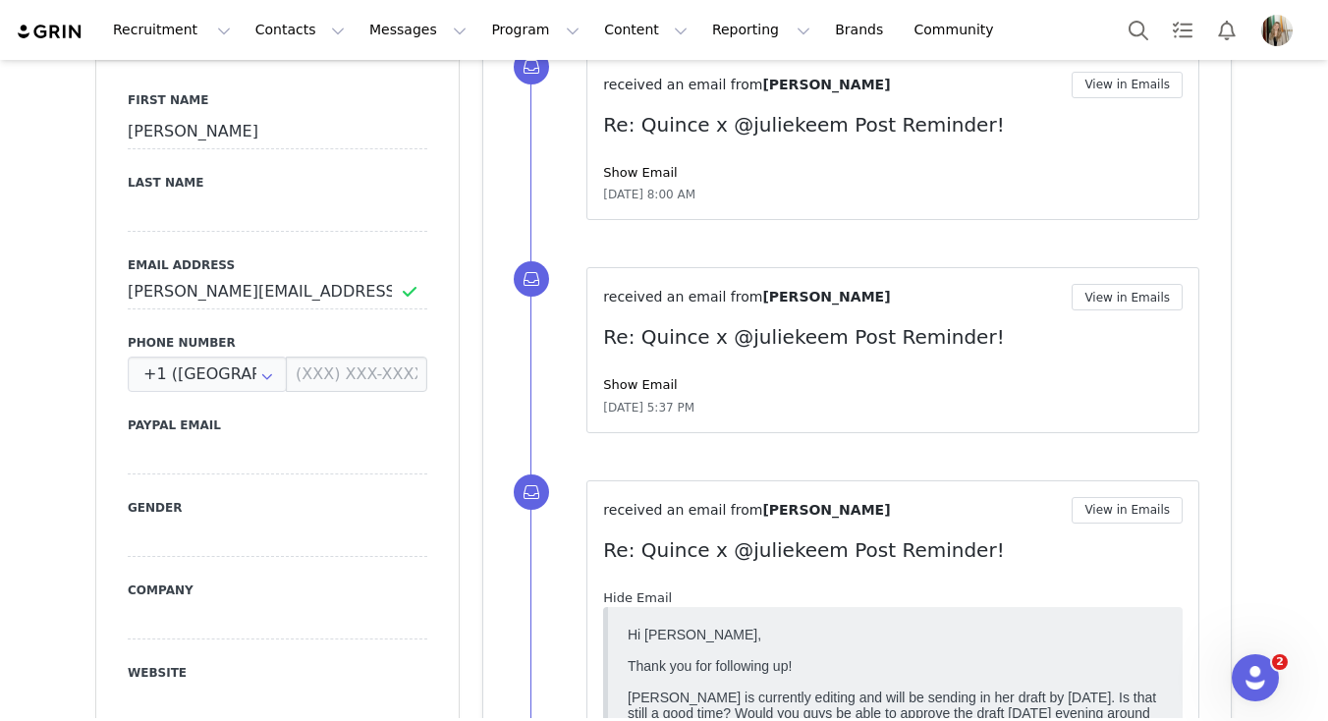
scroll to position [798, 0]
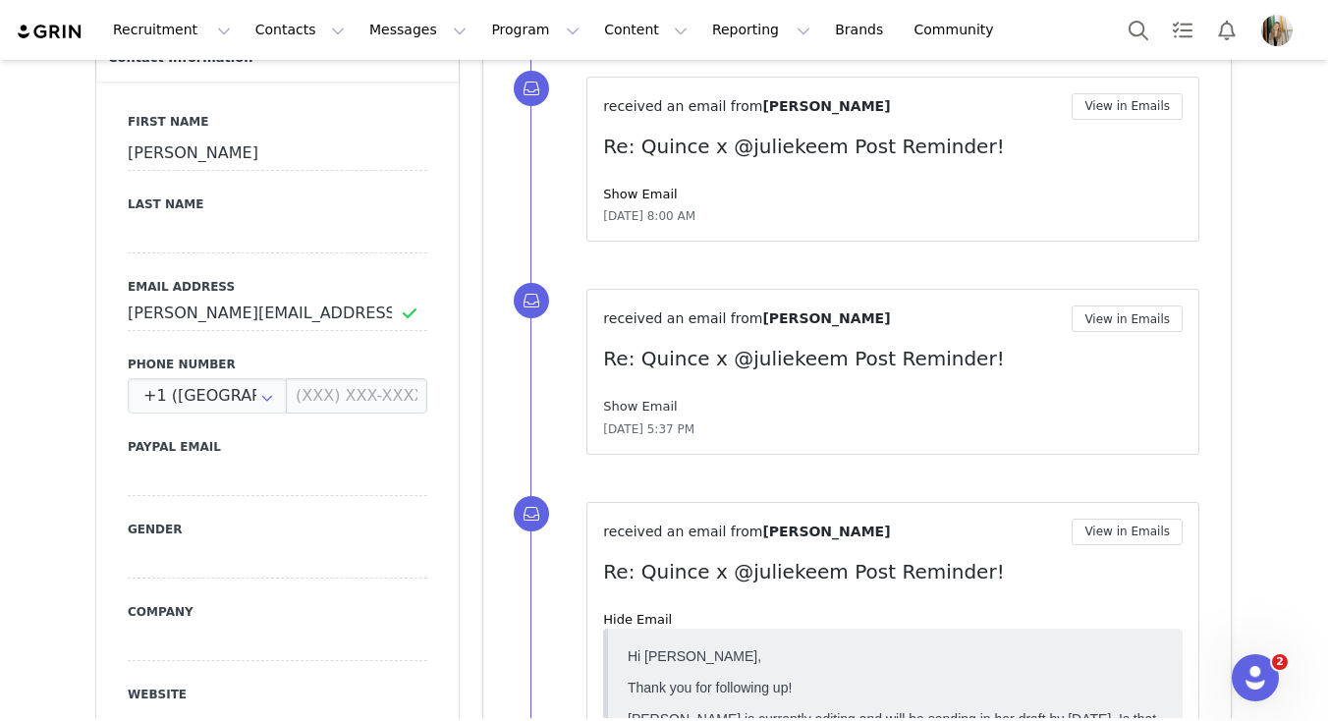
click at [645, 404] on link "Show Email" at bounding box center [640, 406] width 74 height 15
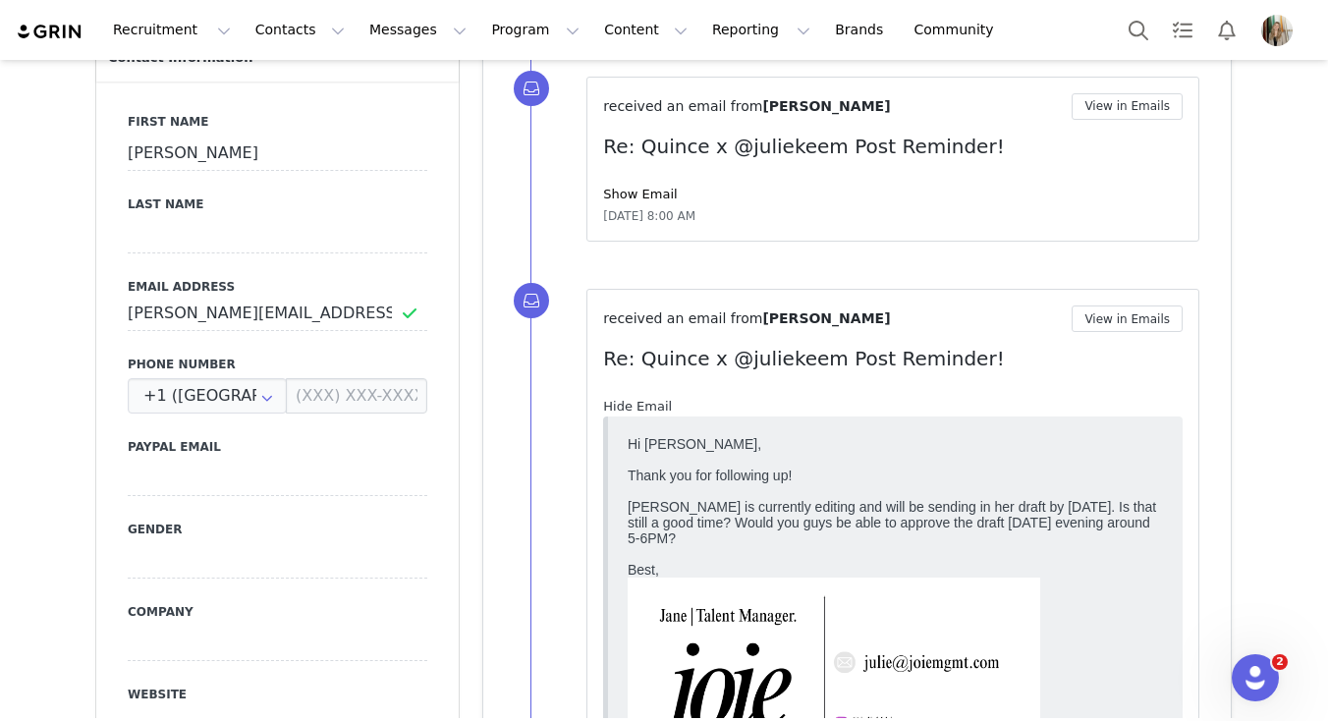
scroll to position [604, 0]
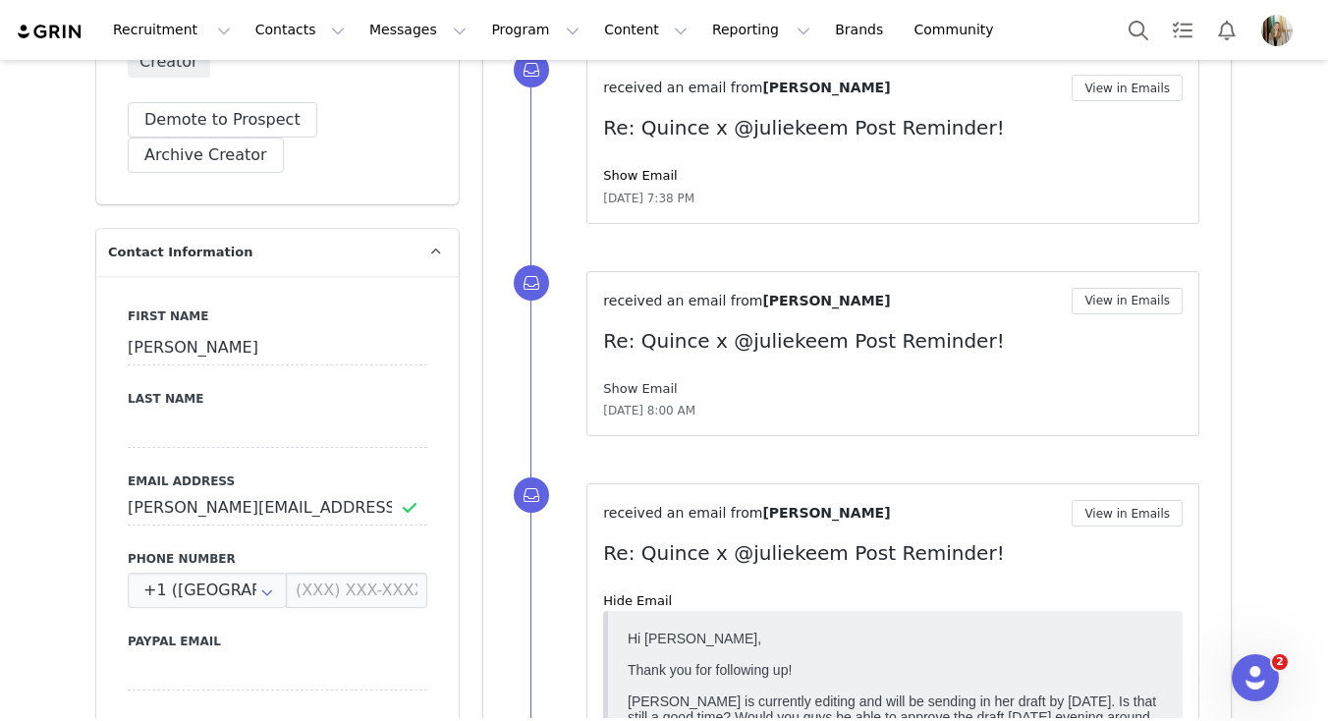
click at [649, 388] on link "Show Email" at bounding box center [640, 388] width 74 height 15
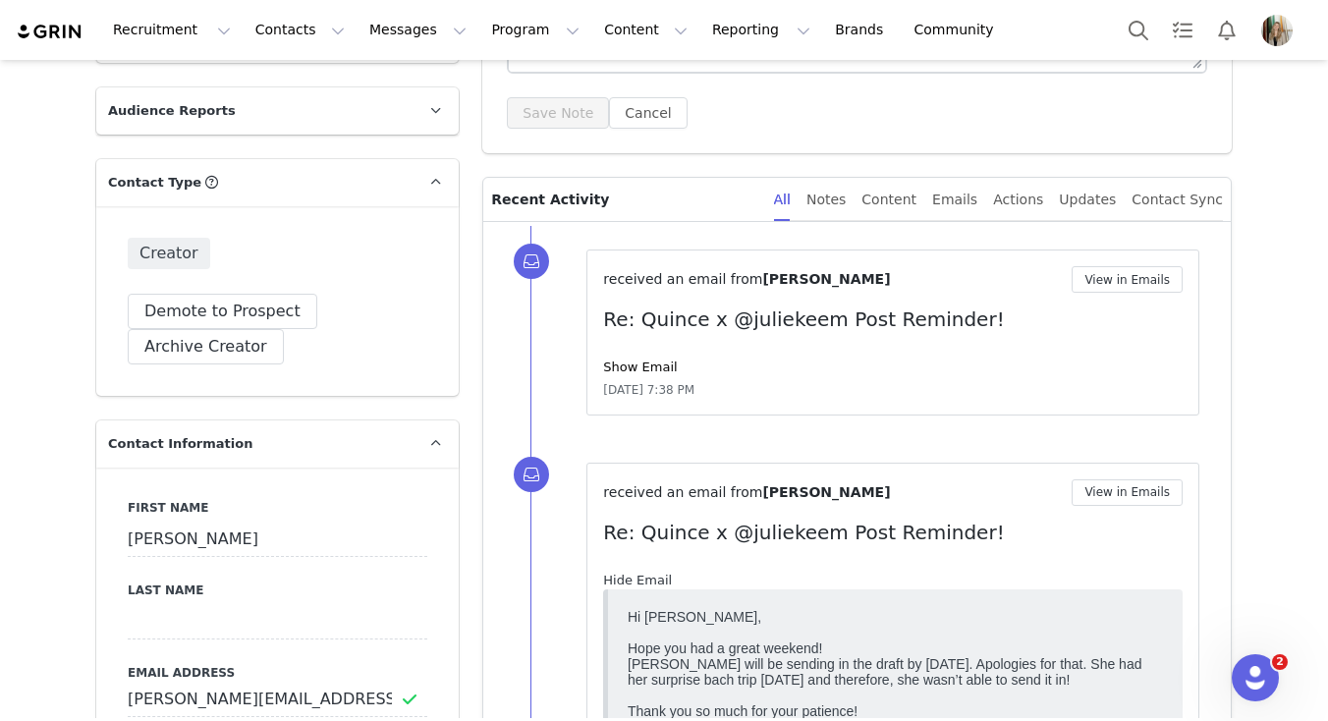
scroll to position [410, 0]
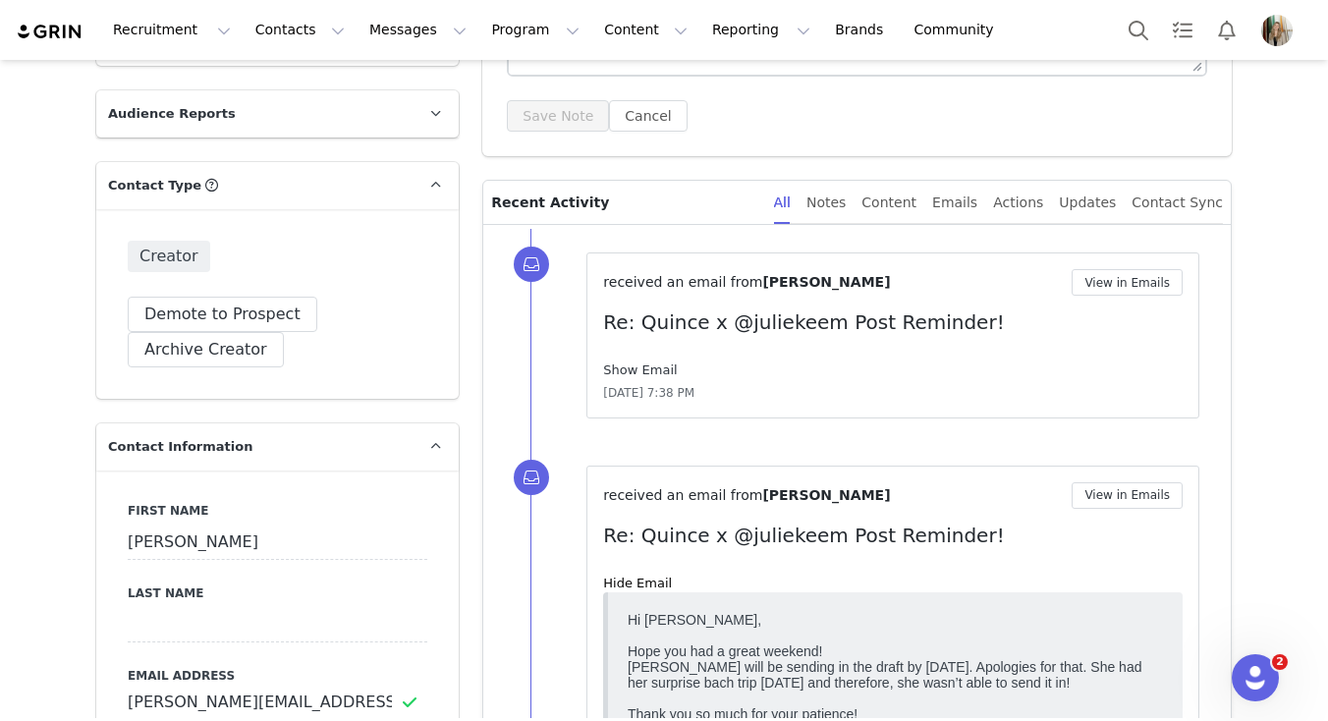
click at [651, 373] on link "Show Email" at bounding box center [640, 369] width 74 height 15
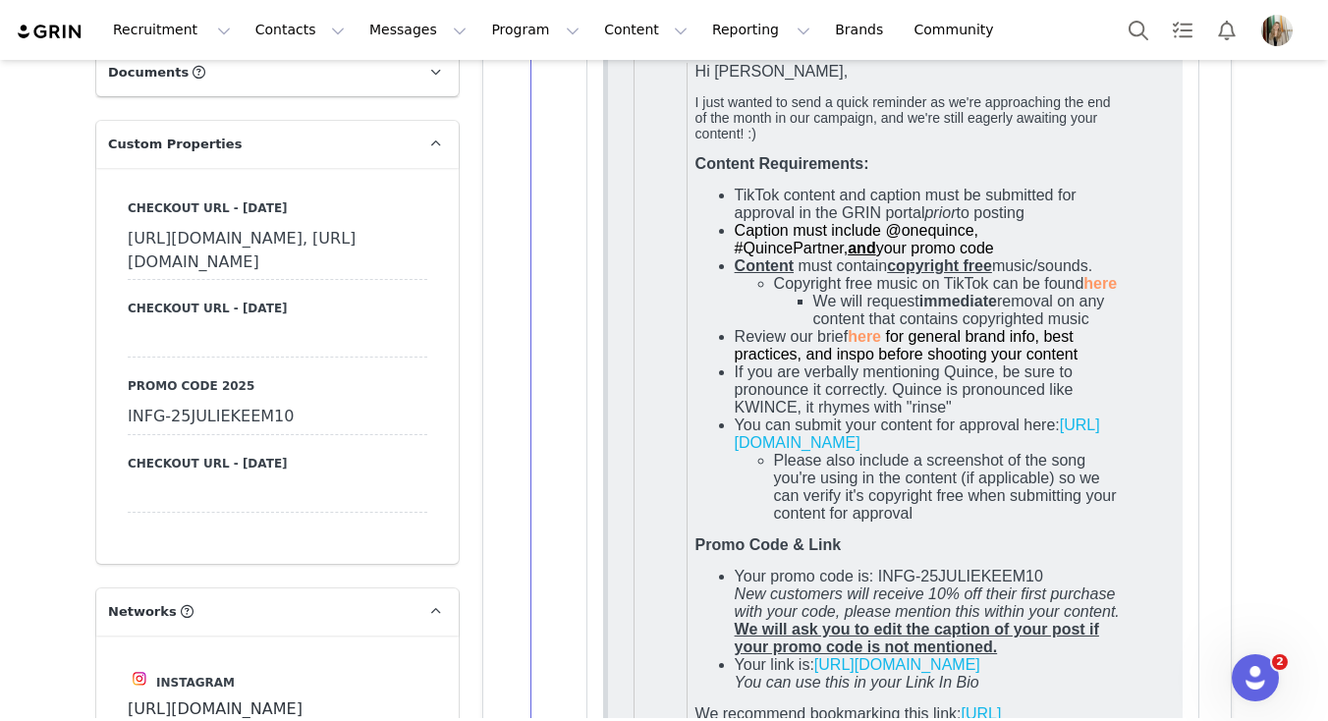
scroll to position [1964, 0]
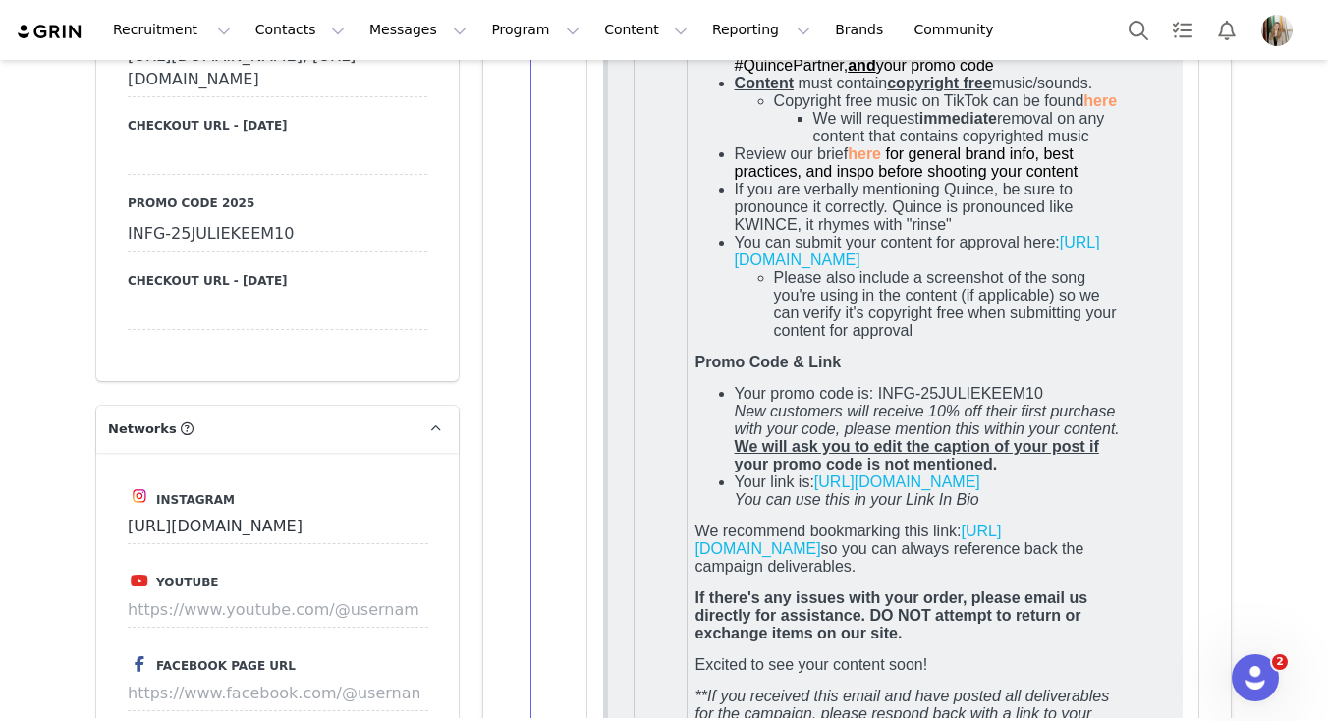
click at [248, 252] on div "INFG-25JULIEKEEM10" at bounding box center [278, 234] width 300 height 35
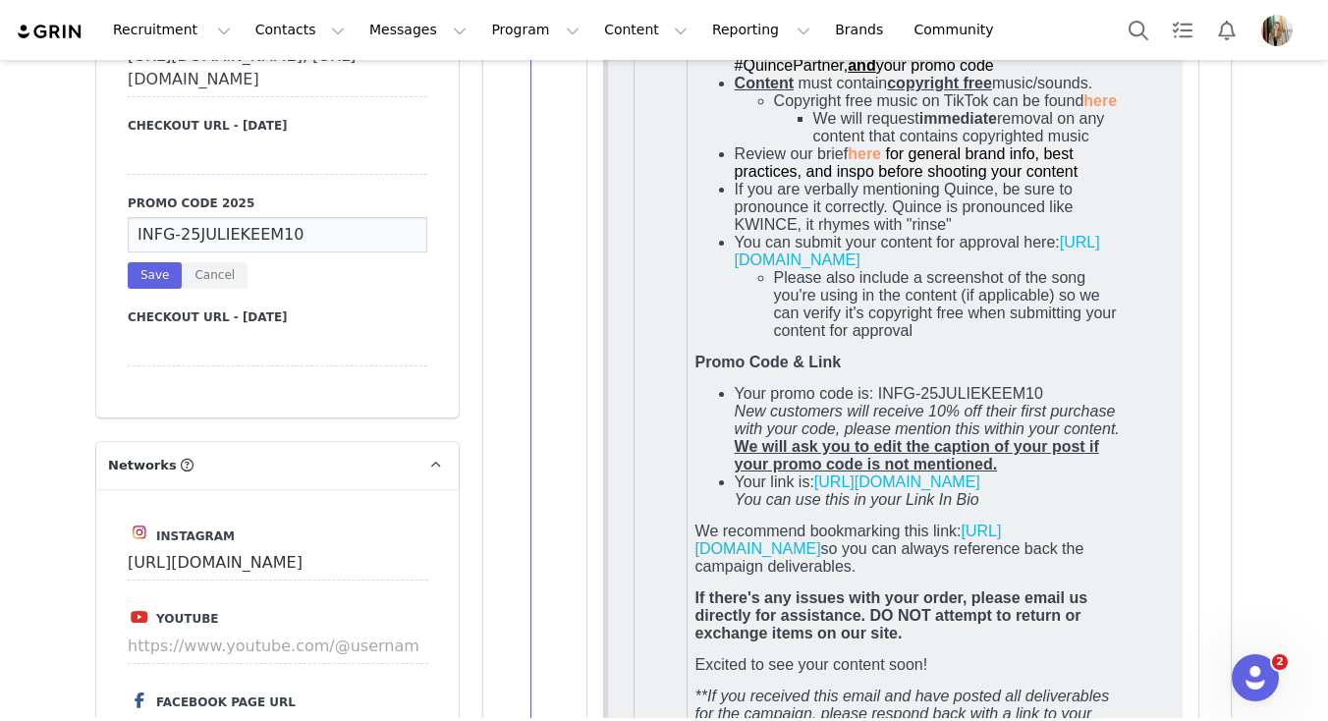
click at [248, 252] on input "INFG-25JULIEKEEM10" at bounding box center [278, 234] width 300 height 35
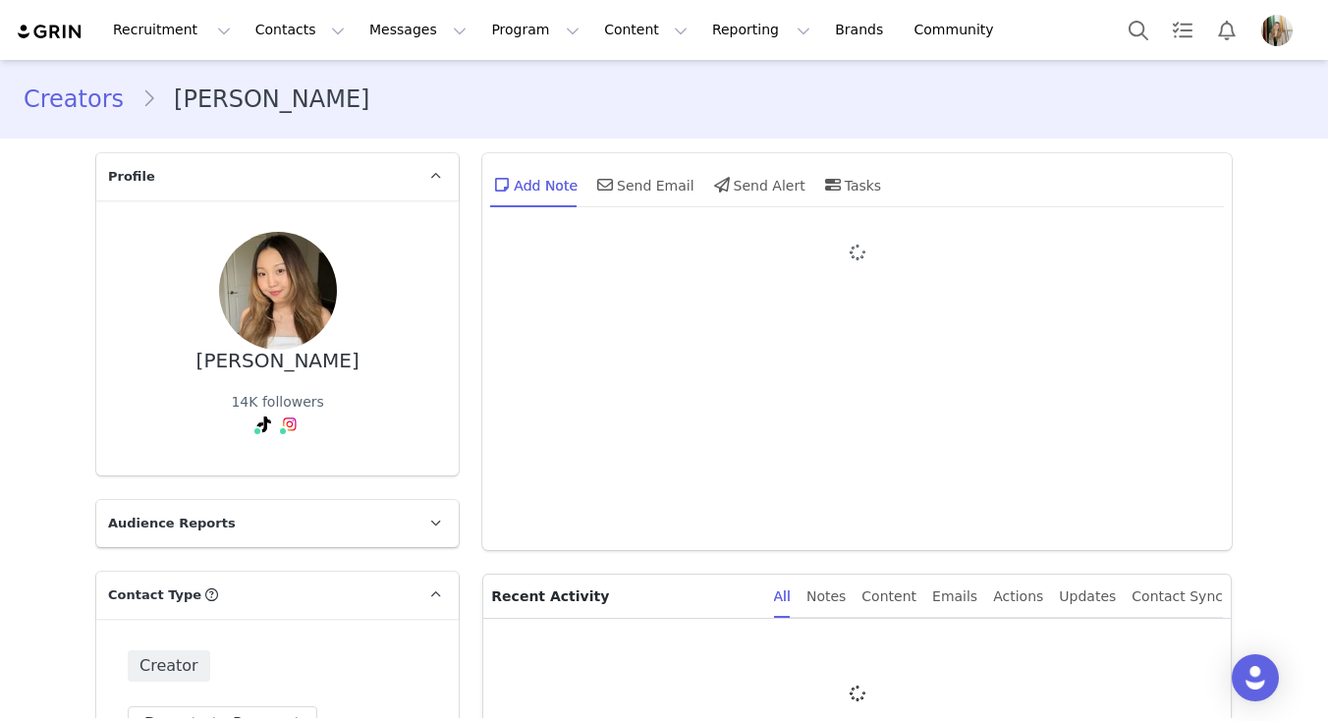
type input "+1 ([GEOGRAPHIC_DATA])"
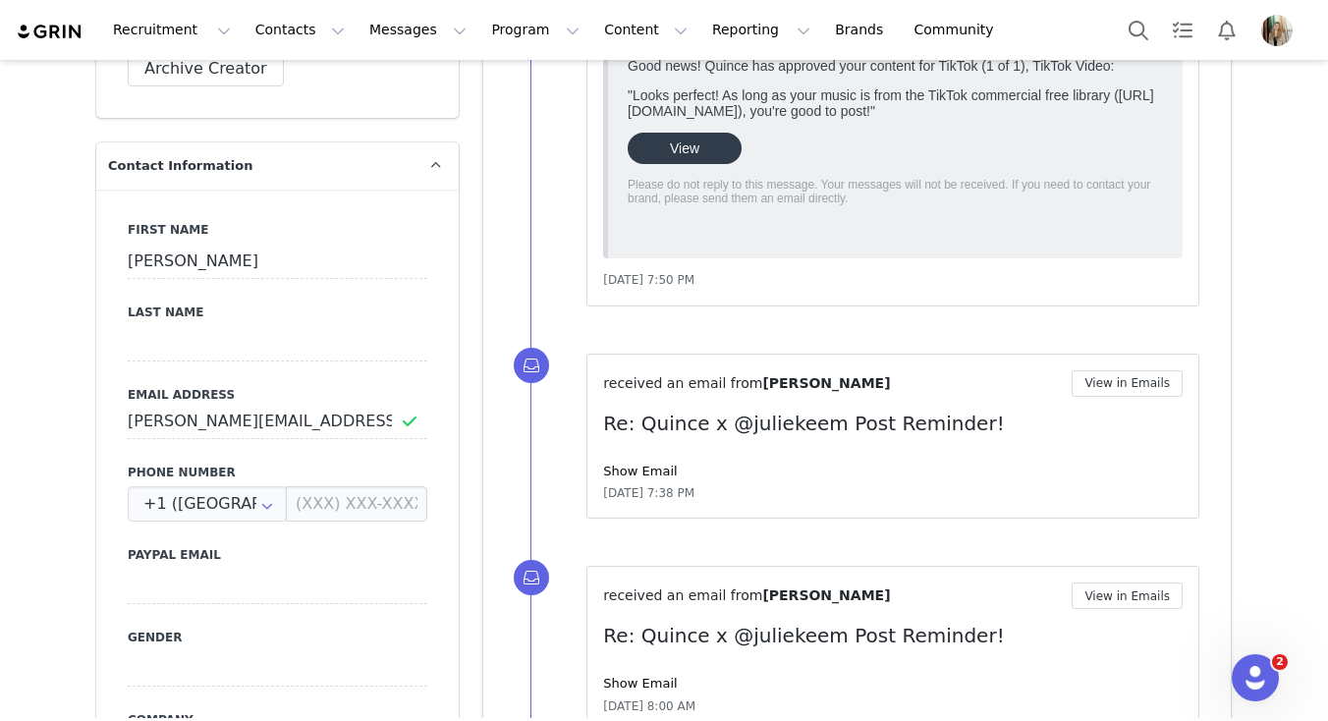
scroll to position [691, 0]
click at [224, 409] on input "julie@joiemgmt.com" at bounding box center [278, 420] width 300 height 35
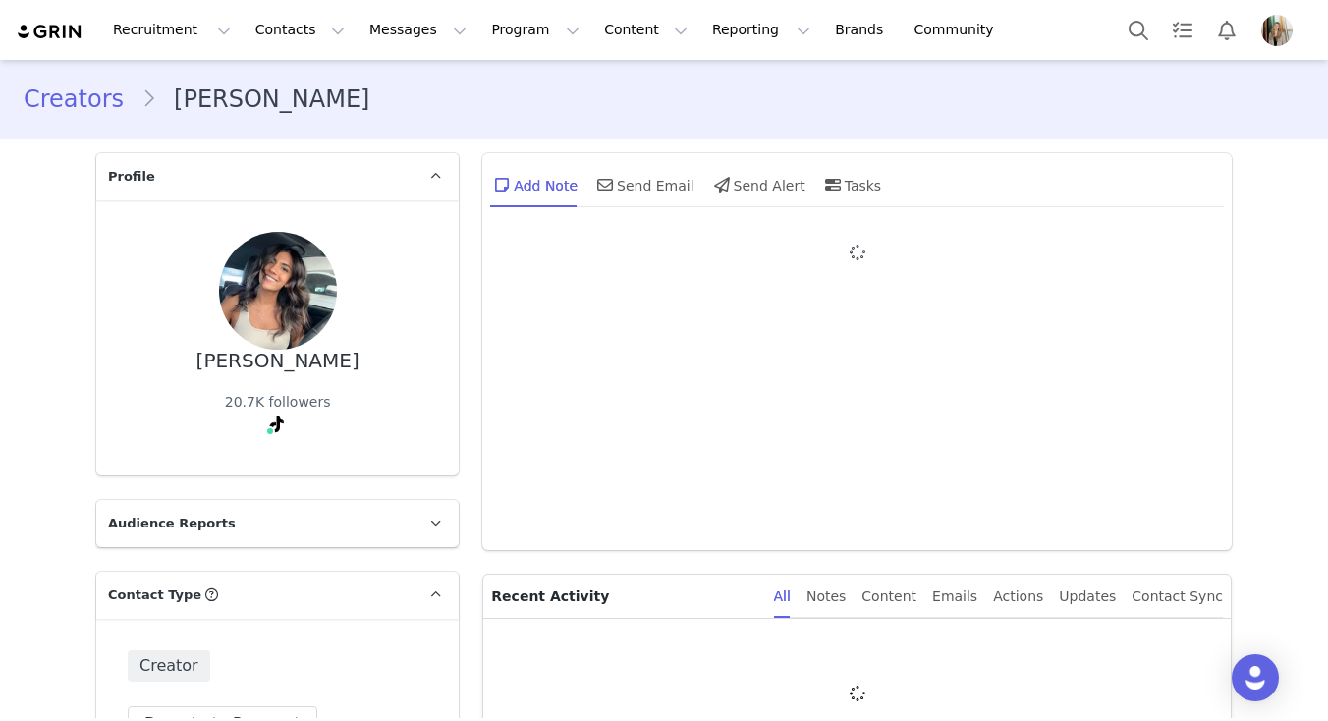
type input "+1 ([GEOGRAPHIC_DATA])"
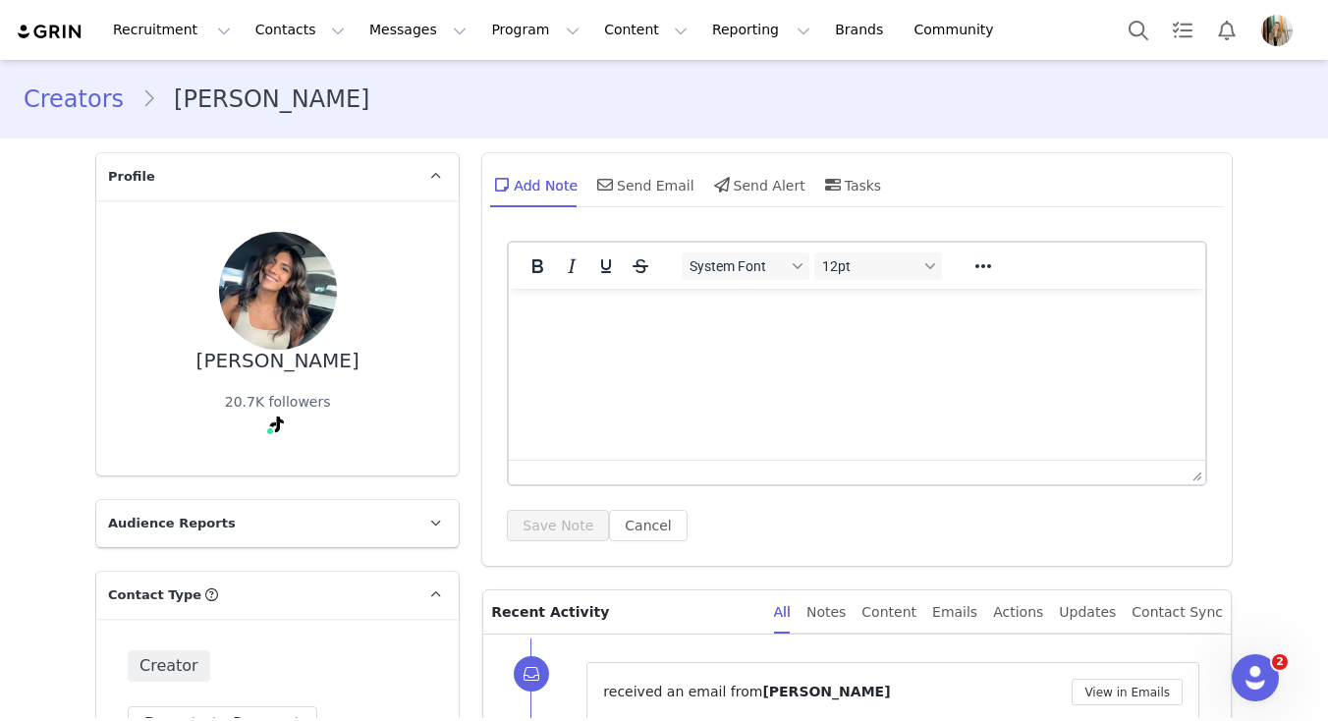
scroll to position [368, 0]
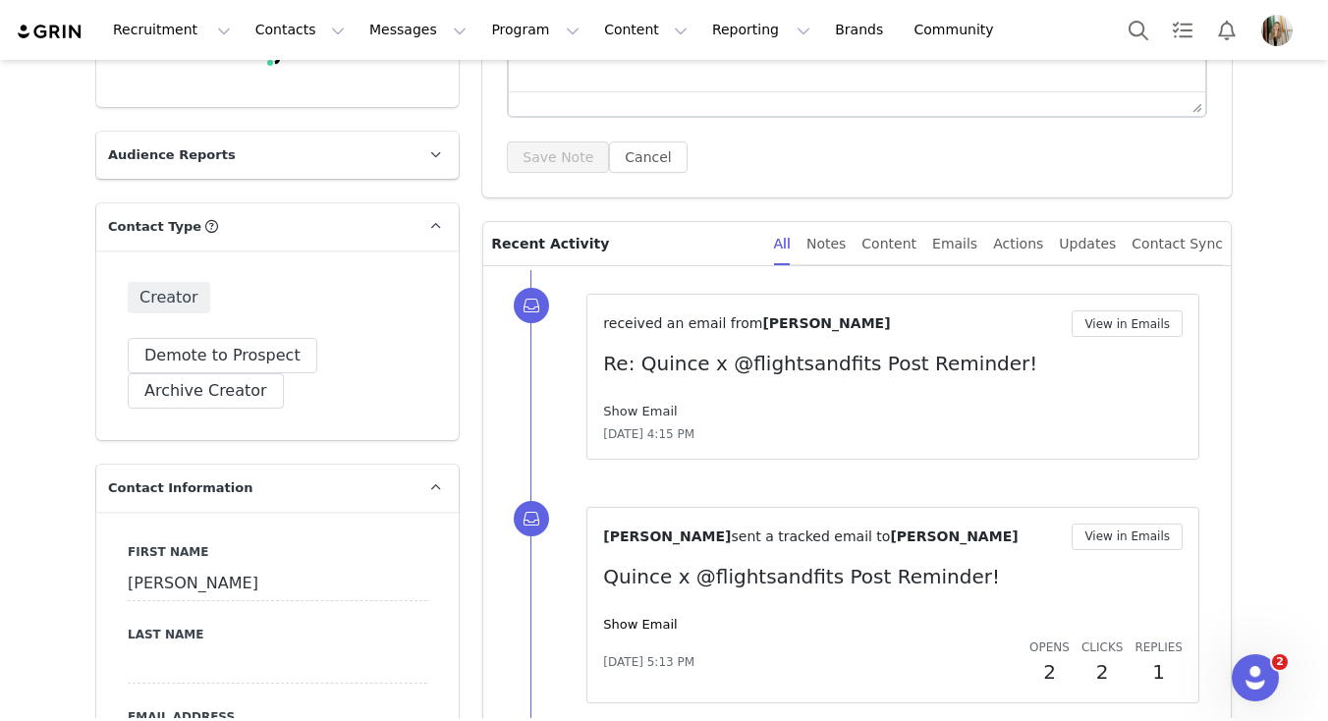
click at [632, 407] on link "Show Email" at bounding box center [640, 411] width 74 height 15
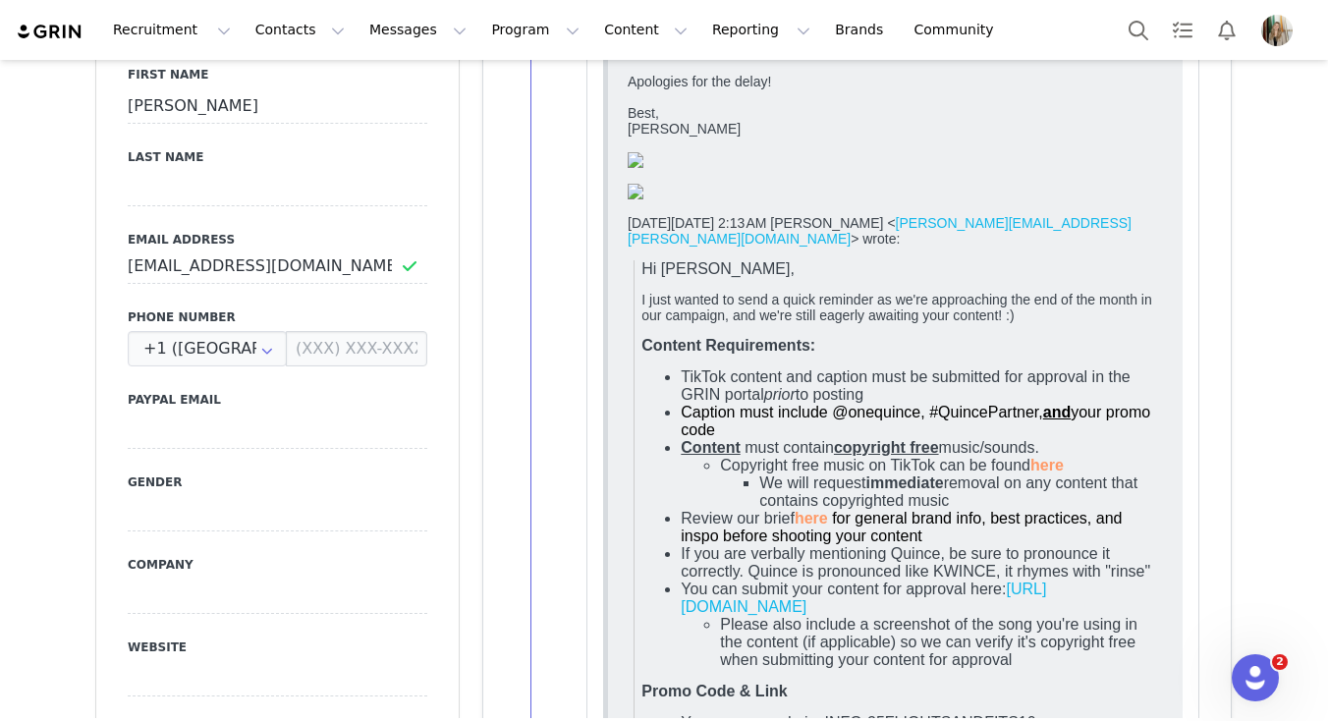
scroll to position [850, 0]
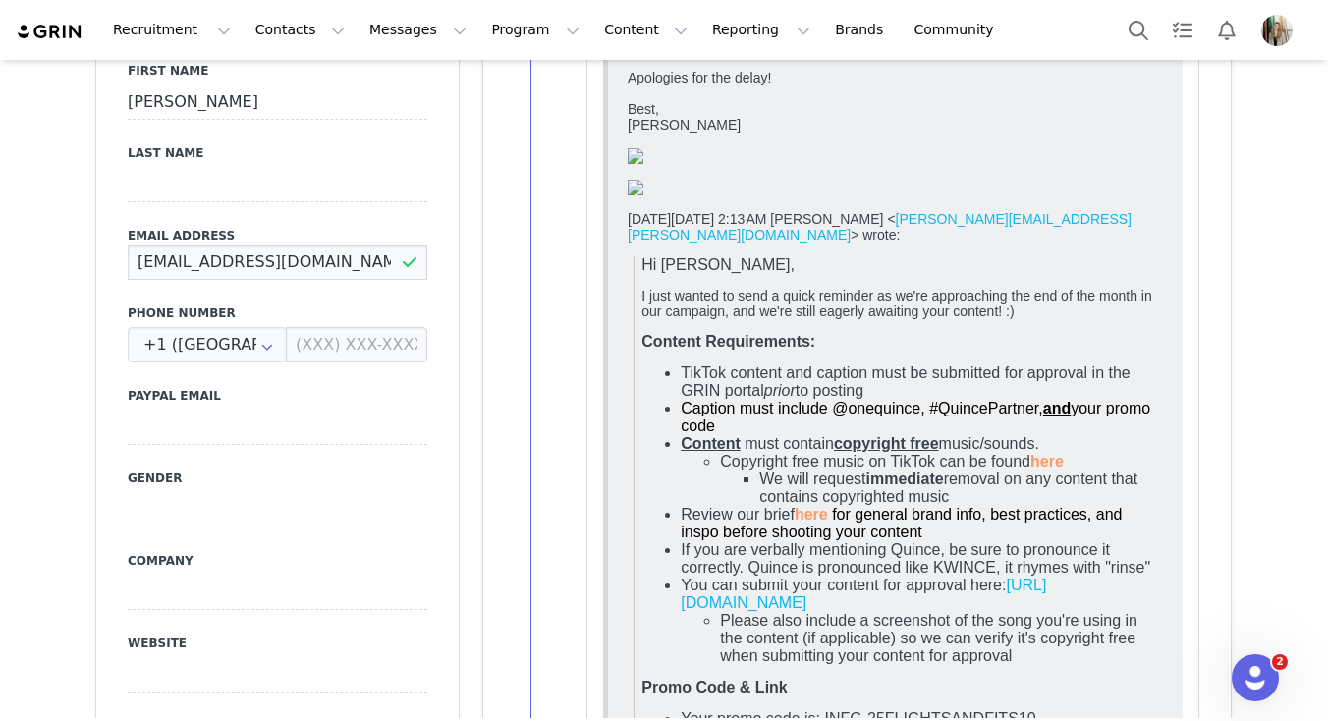
click at [211, 264] on input "[EMAIL_ADDRESS][DOMAIN_NAME]" at bounding box center [278, 262] width 300 height 35
type input "[EMAIL_ADDRESS][DOMAIN_NAME]"
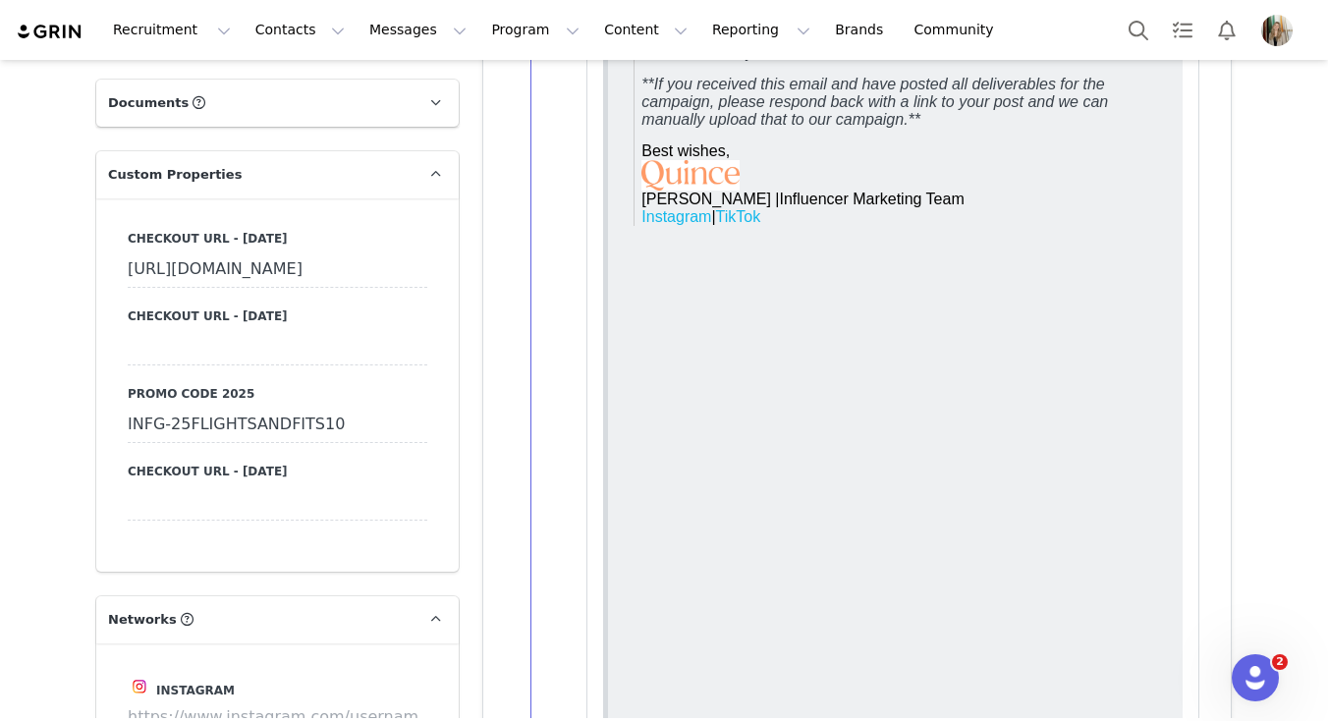
scroll to position [1791, 0]
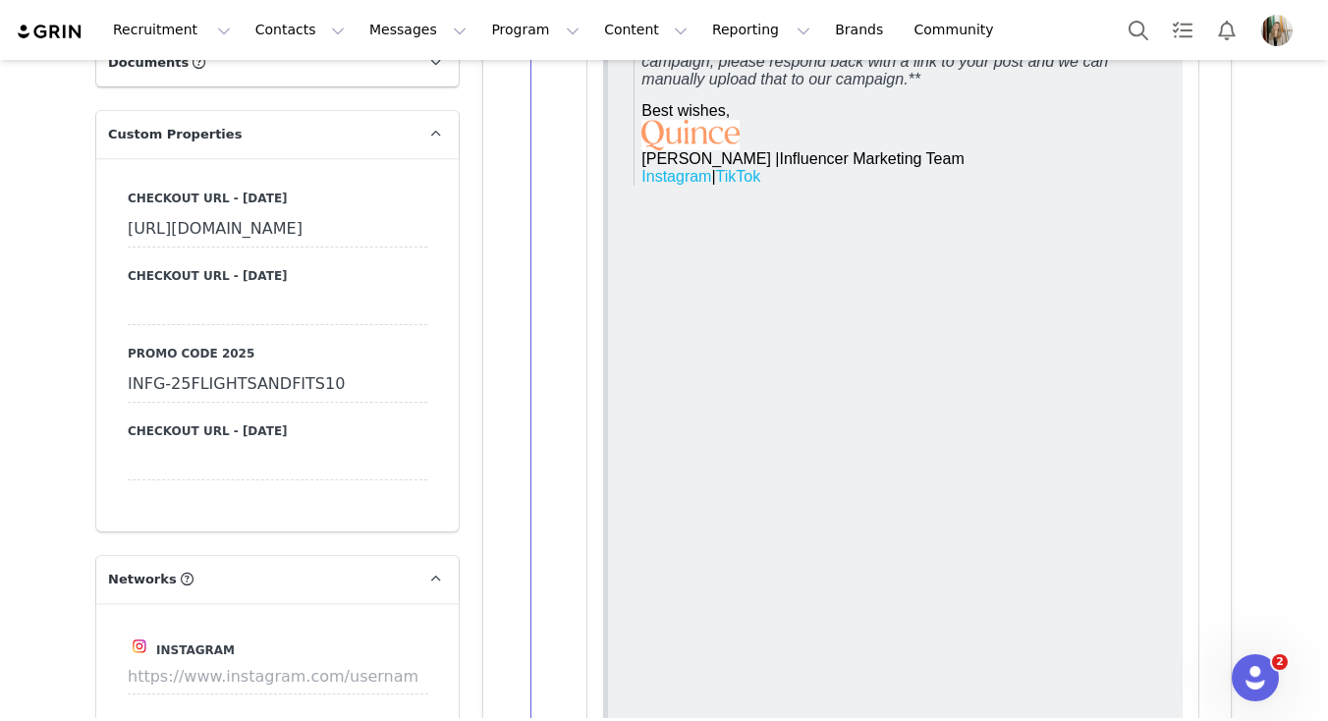
click at [212, 403] on div "INFG-25FLIGHTSANDFITS10" at bounding box center [278, 384] width 300 height 35
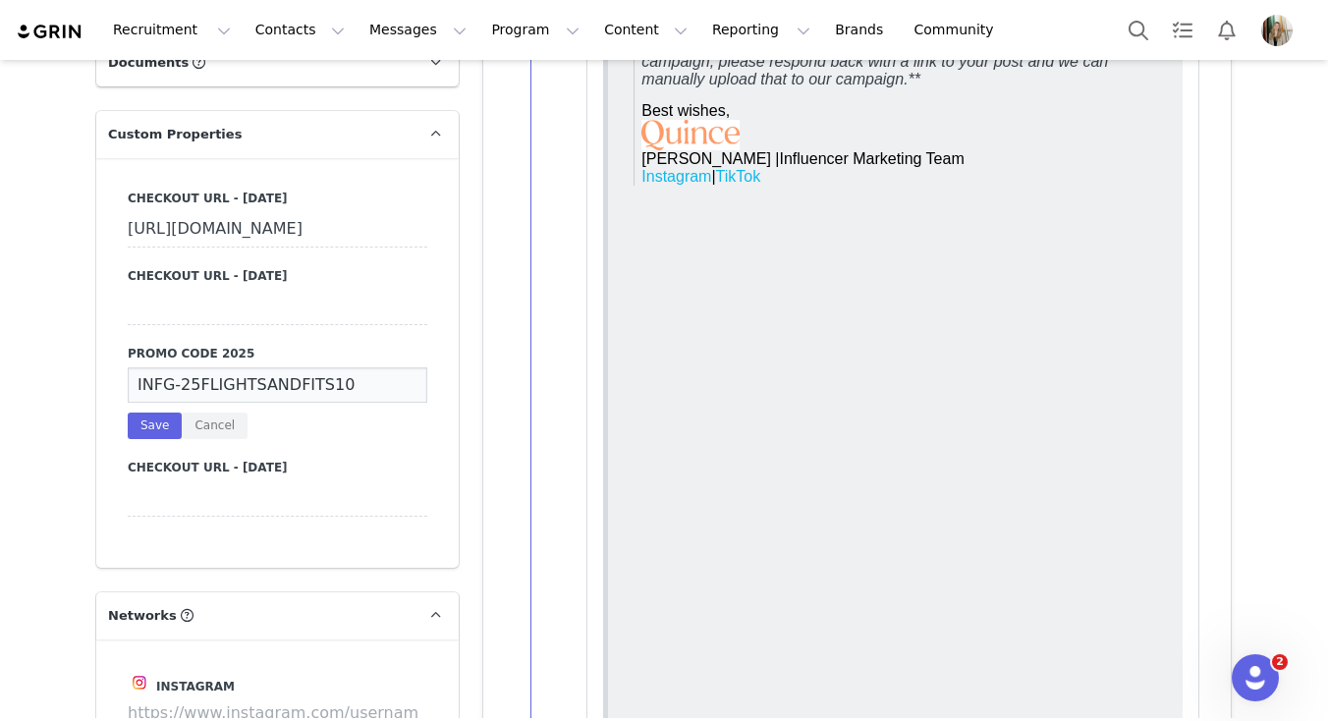
click at [212, 403] on input "INFG-25FLIGHTSANDFITS10" at bounding box center [278, 384] width 300 height 35
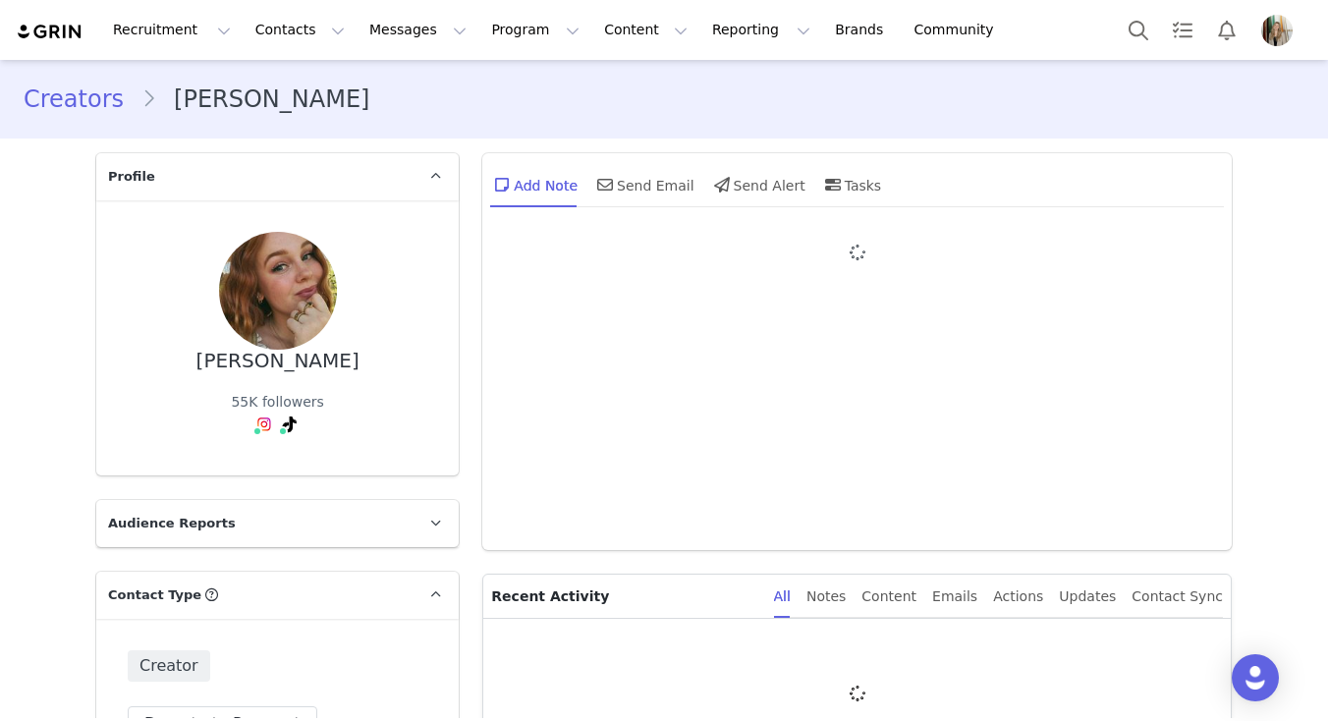
type input "+1 ([GEOGRAPHIC_DATA])"
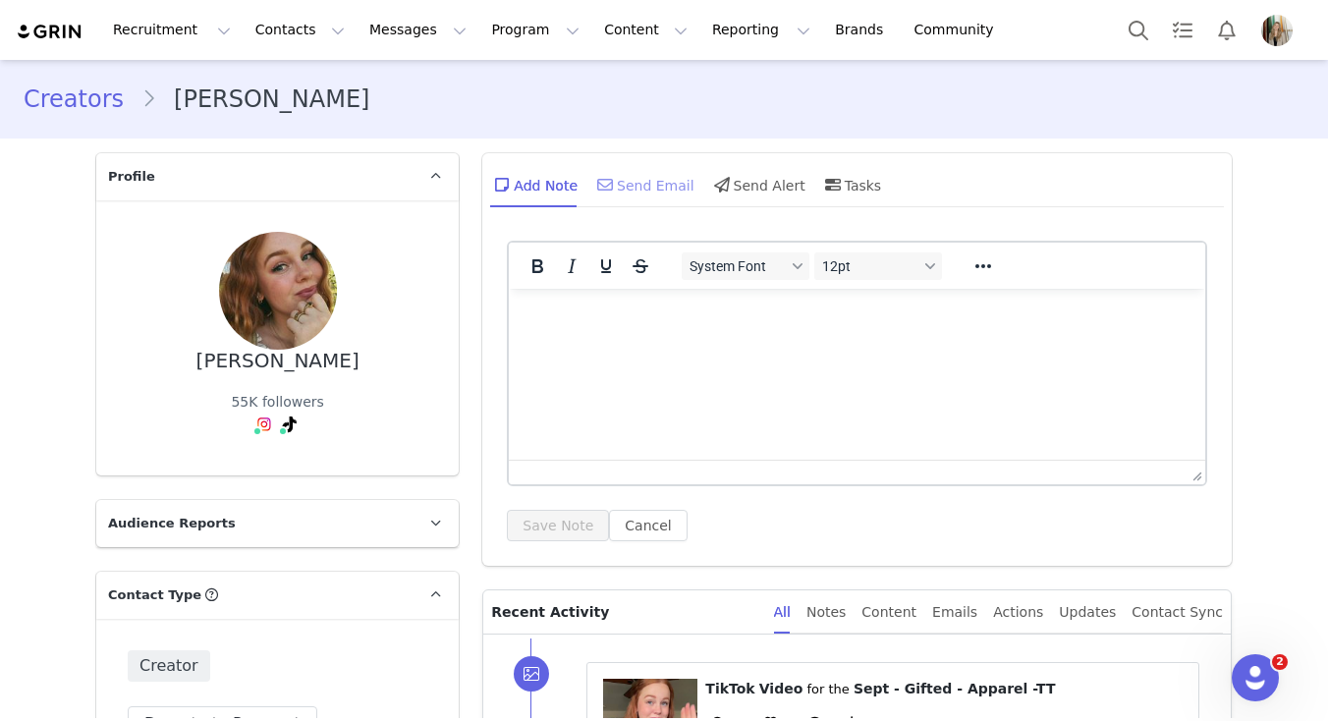
click at [656, 190] on div "Send Email" at bounding box center [643, 184] width 101 height 47
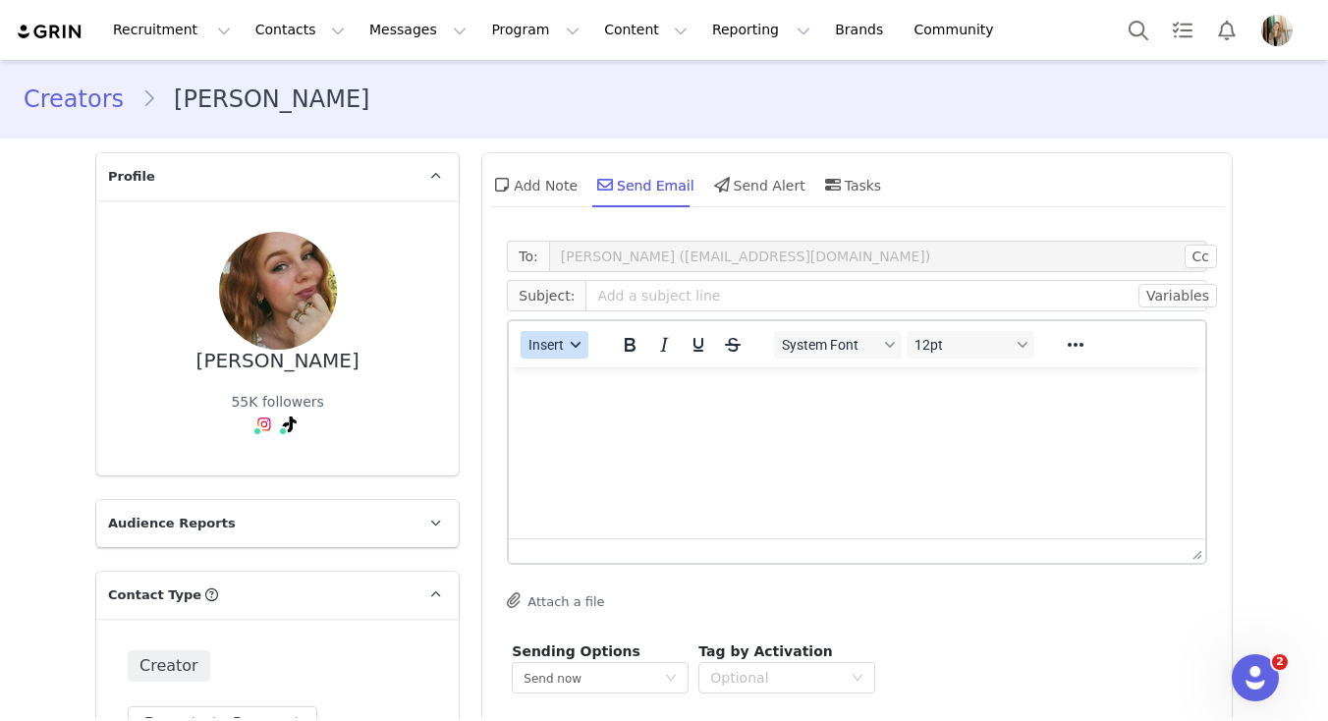
click at [557, 353] on button "Insert" at bounding box center [555, 345] width 68 height 28
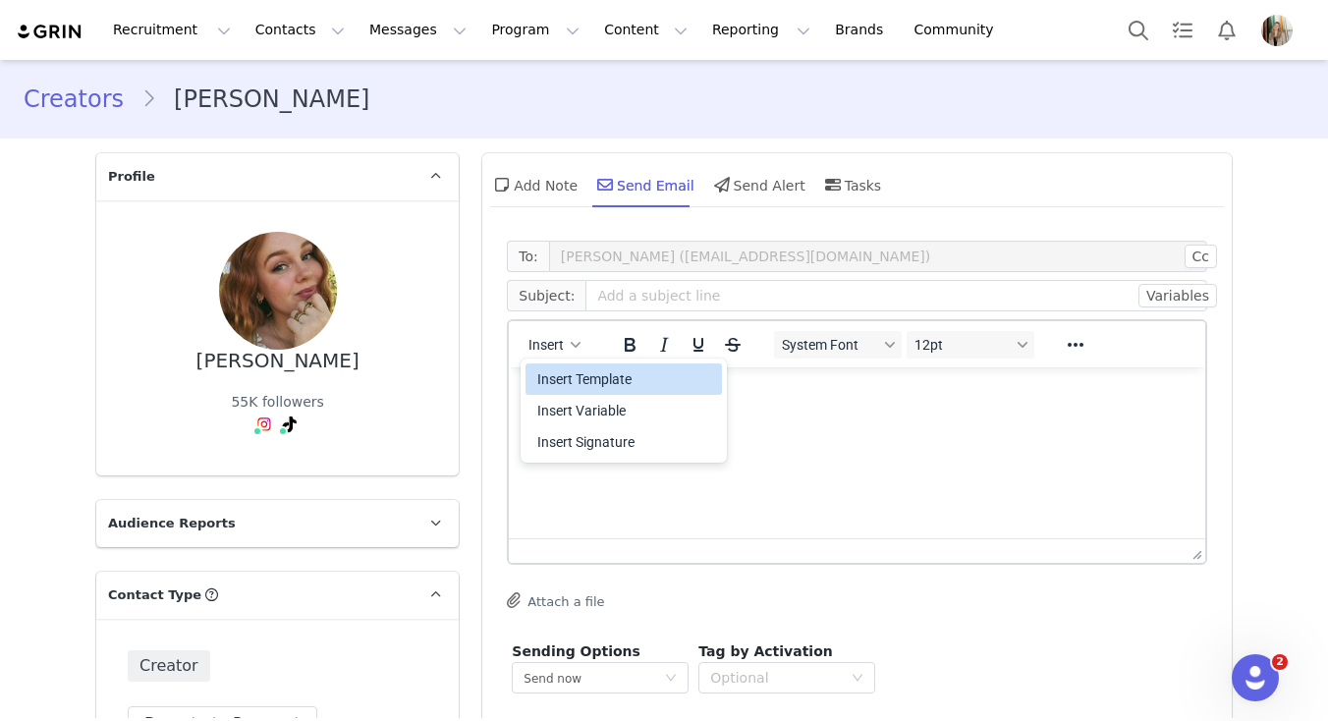
click at [559, 381] on div "Insert Template" at bounding box center [625, 379] width 177 height 24
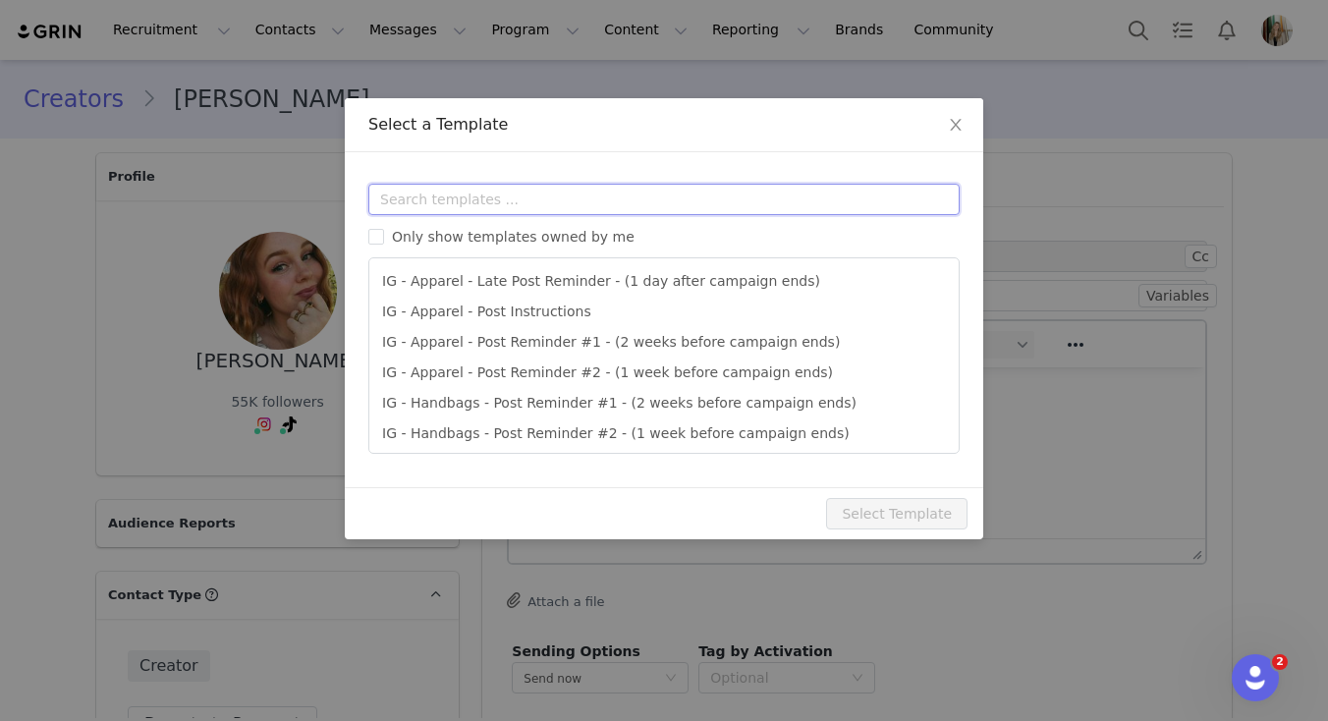
click at [532, 200] on input "text" at bounding box center [663, 199] width 591 height 31
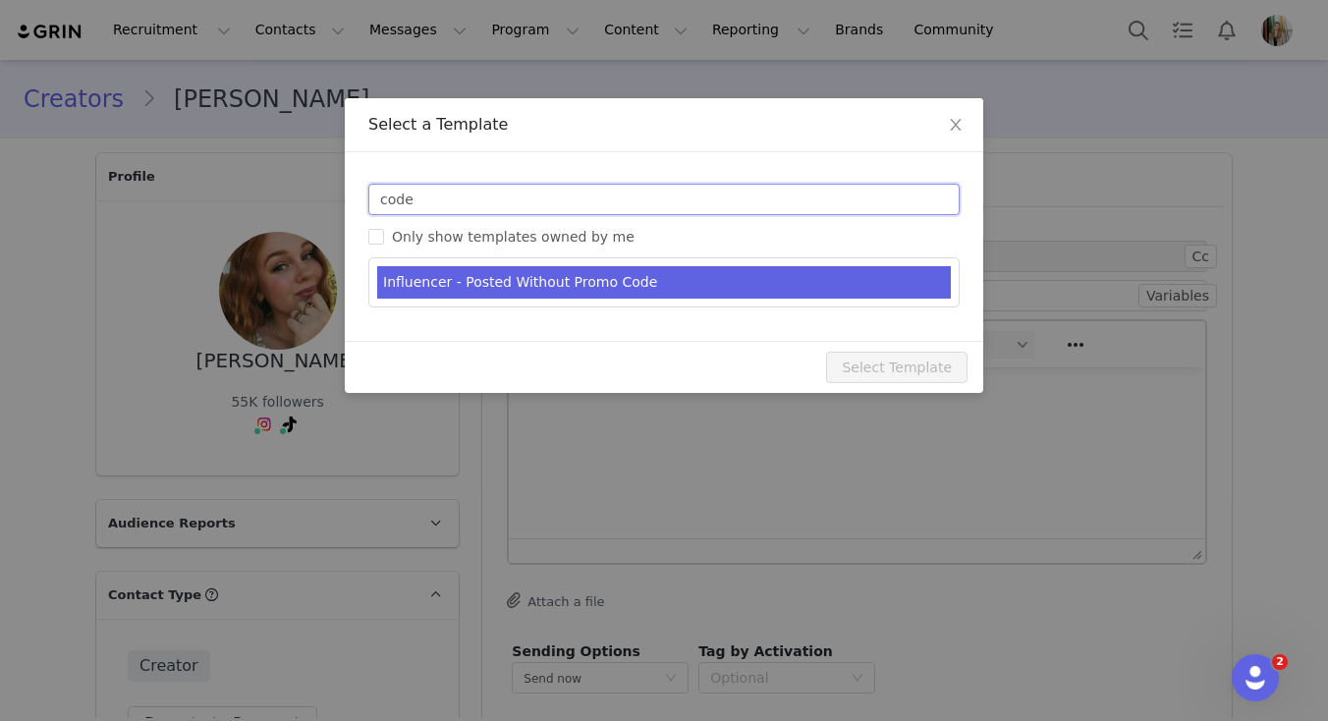
type input "code"
type input "RE: Quince Campaign!"
click at [546, 279] on li "Influencer - Posted Without Promo Code" at bounding box center [664, 282] width 574 height 32
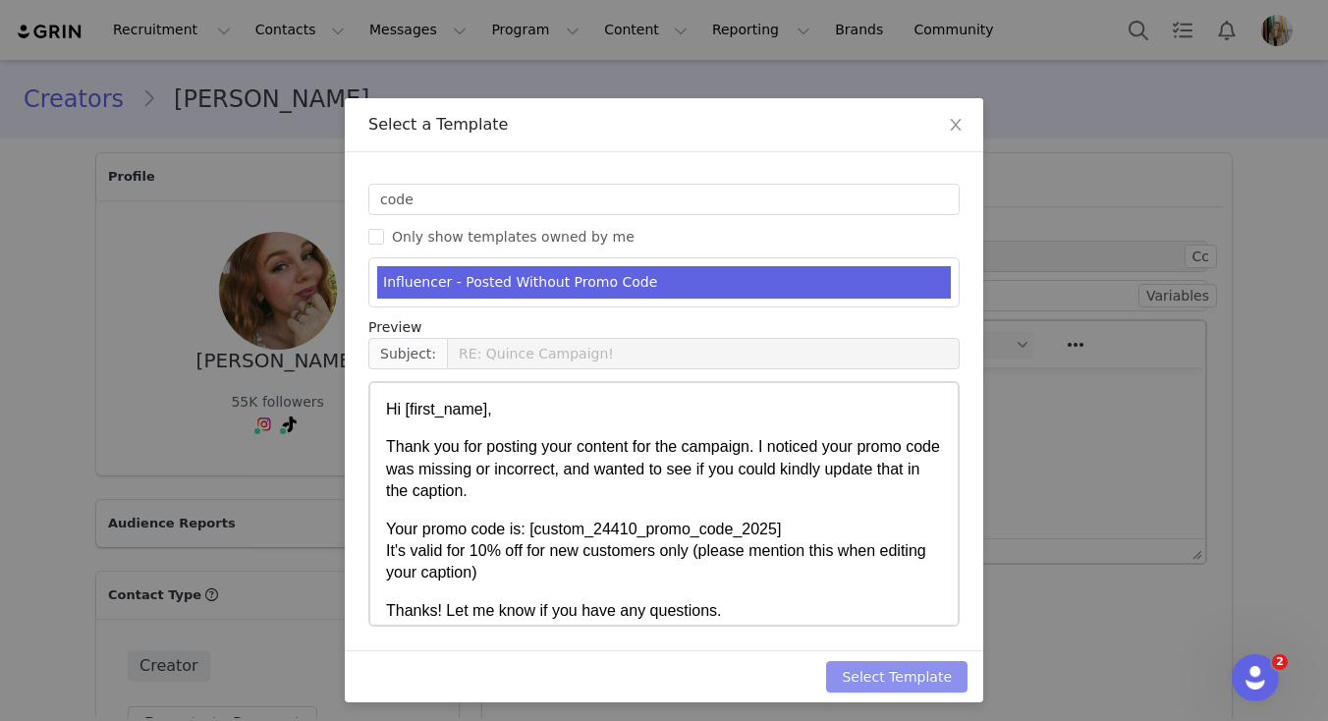
click at [896, 674] on button "Select Template" at bounding box center [896, 676] width 141 height 31
type input "RE: Quince Campaign!"
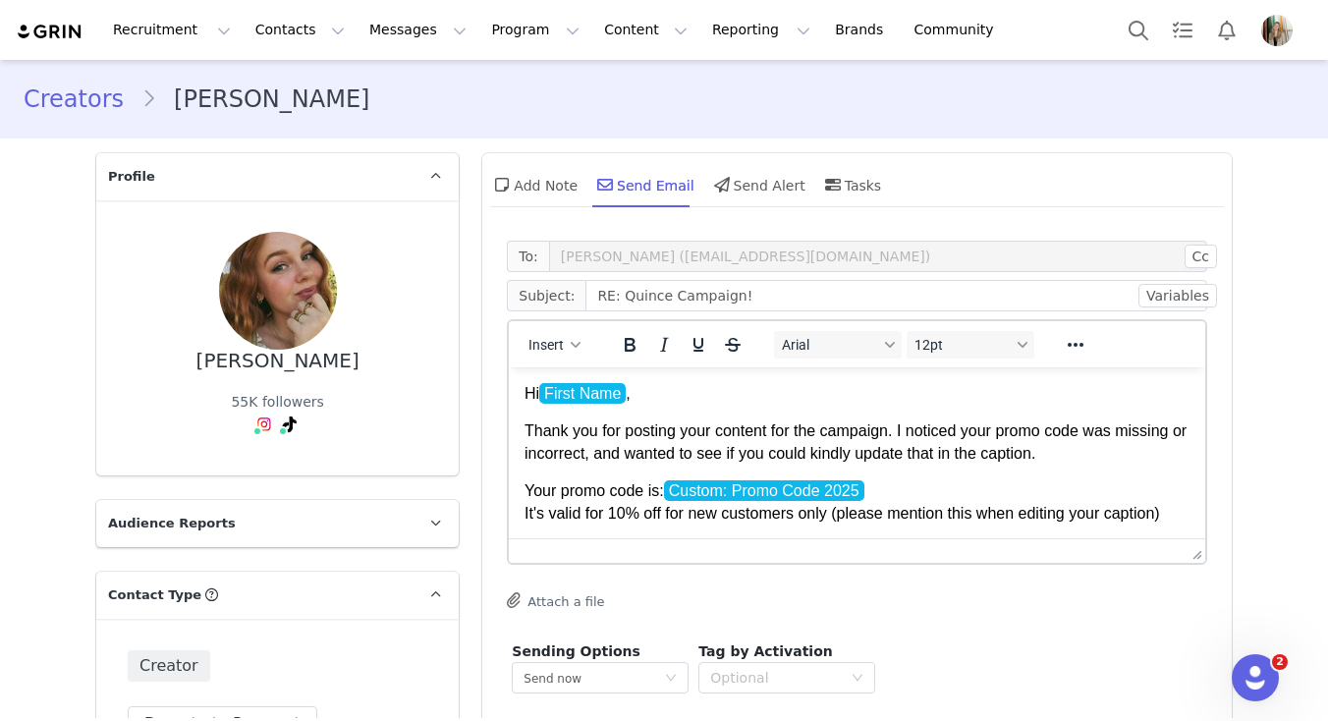
drag, startPoint x: 1113, startPoint y: 435, endPoint x: 1185, endPoint y: 435, distance: 72.7
click at [1185, 435] on span "Thank you for posting your content for the campaign. I noticed your promo code …" at bounding box center [855, 441] width 662 height 38
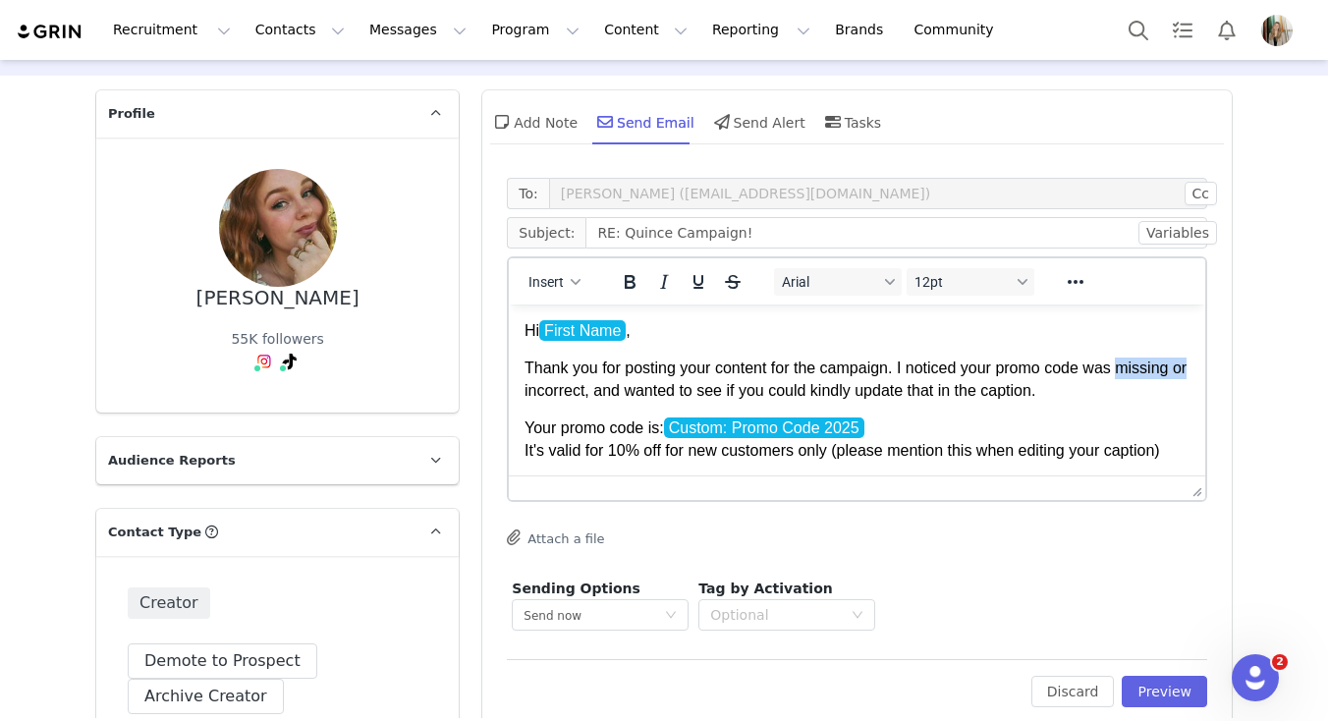
drag, startPoint x: 1187, startPoint y: 371, endPoint x: 1115, endPoint y: 373, distance: 72.7
click at [1115, 373] on p "Thank you for posting your content for the campaign. I noticed your promo code …" at bounding box center [856, 380] width 665 height 44
click at [1173, 368] on span "Thank you for posting your content for the campaign. I noticed your promo code …" at bounding box center [851, 378] width 655 height 38
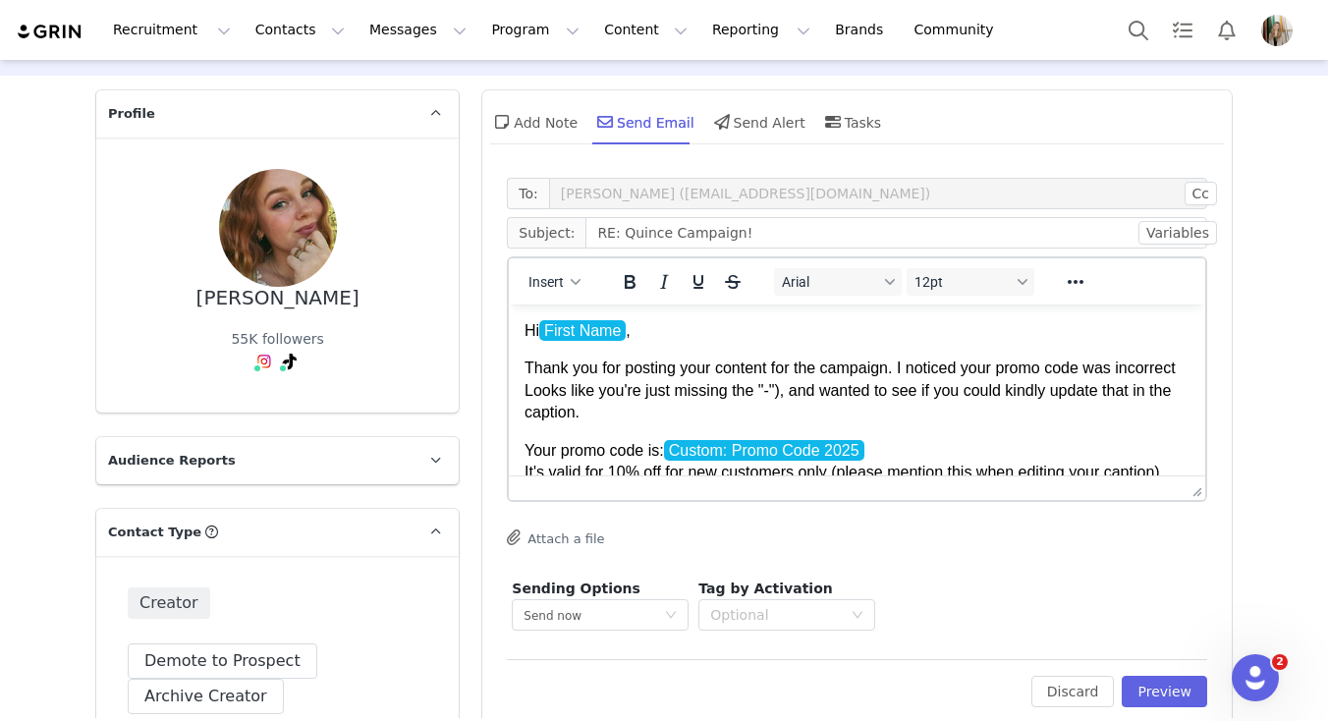
click at [528, 395] on span "Thank you for posting your content for the campaign. I noticed your promo code …" at bounding box center [849, 389] width 651 height 61
click at [599, 394] on span "Thank you for posting your content for the campaign. I noticed your promo code …" at bounding box center [845, 389] width 642 height 61
click at [586, 392] on span "Thank you for posting your content for the campaign. I noticed your promo code …" at bounding box center [856, 389] width 664 height 61
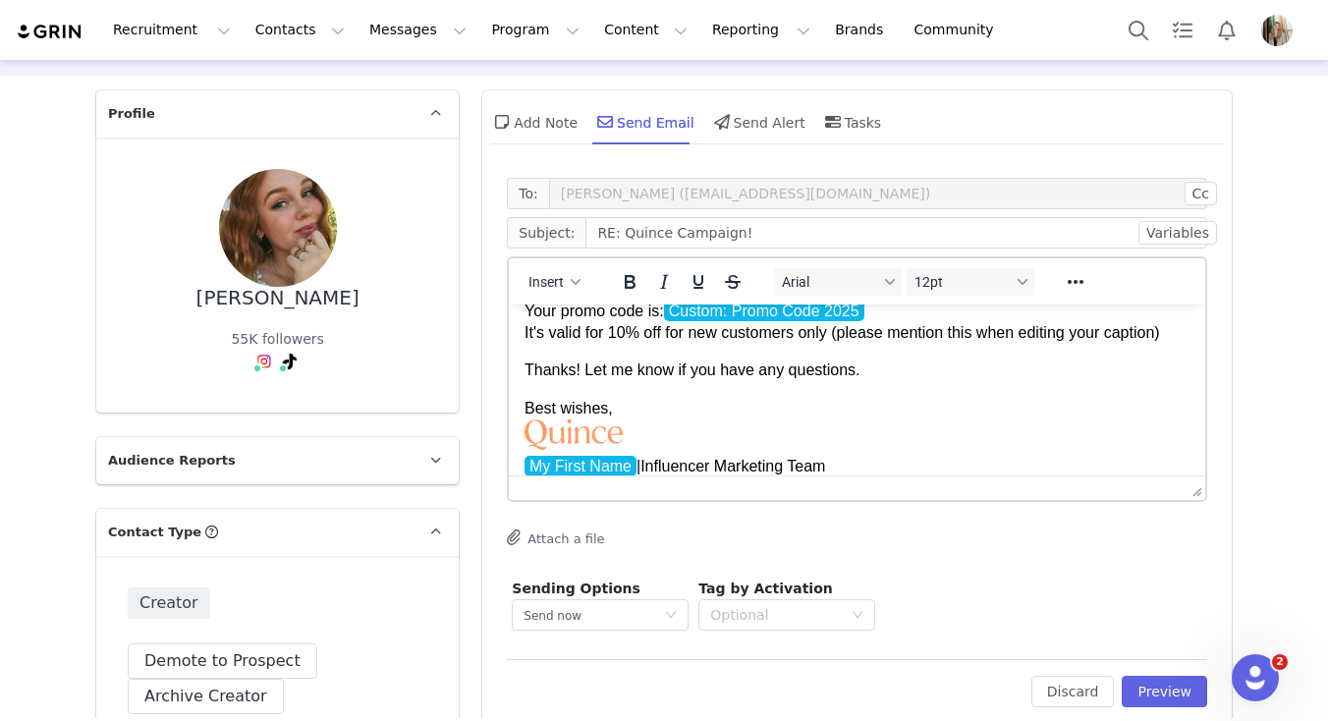
scroll to position [183, 0]
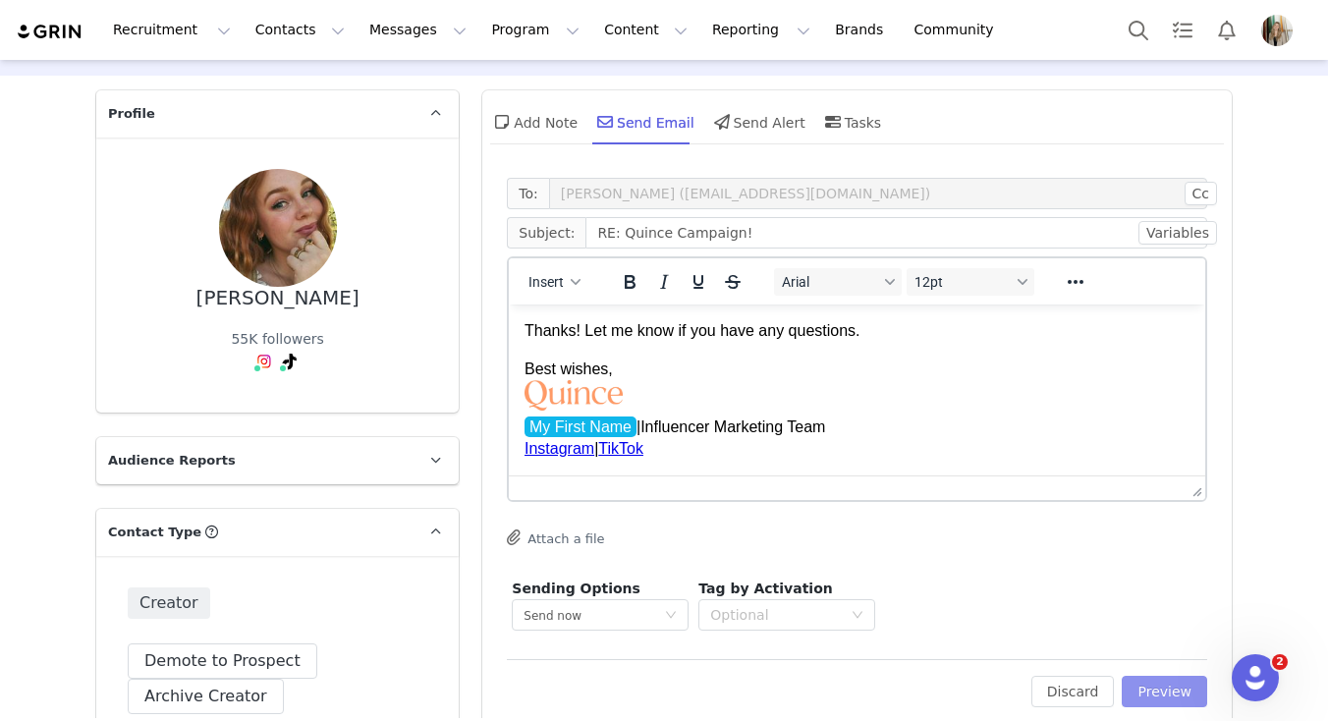
click at [1182, 690] on button "Preview" at bounding box center [1164, 691] width 85 height 31
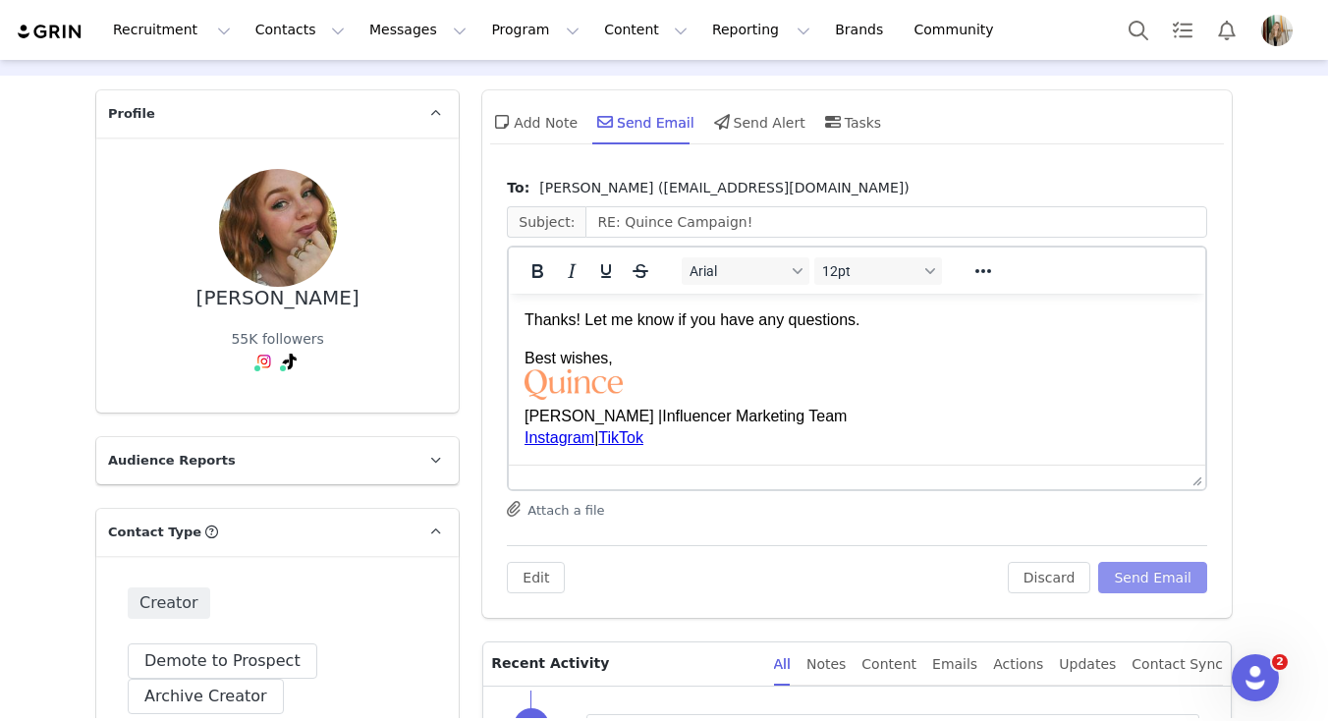
click at [1138, 583] on button "Send Email" at bounding box center [1152, 577] width 109 height 31
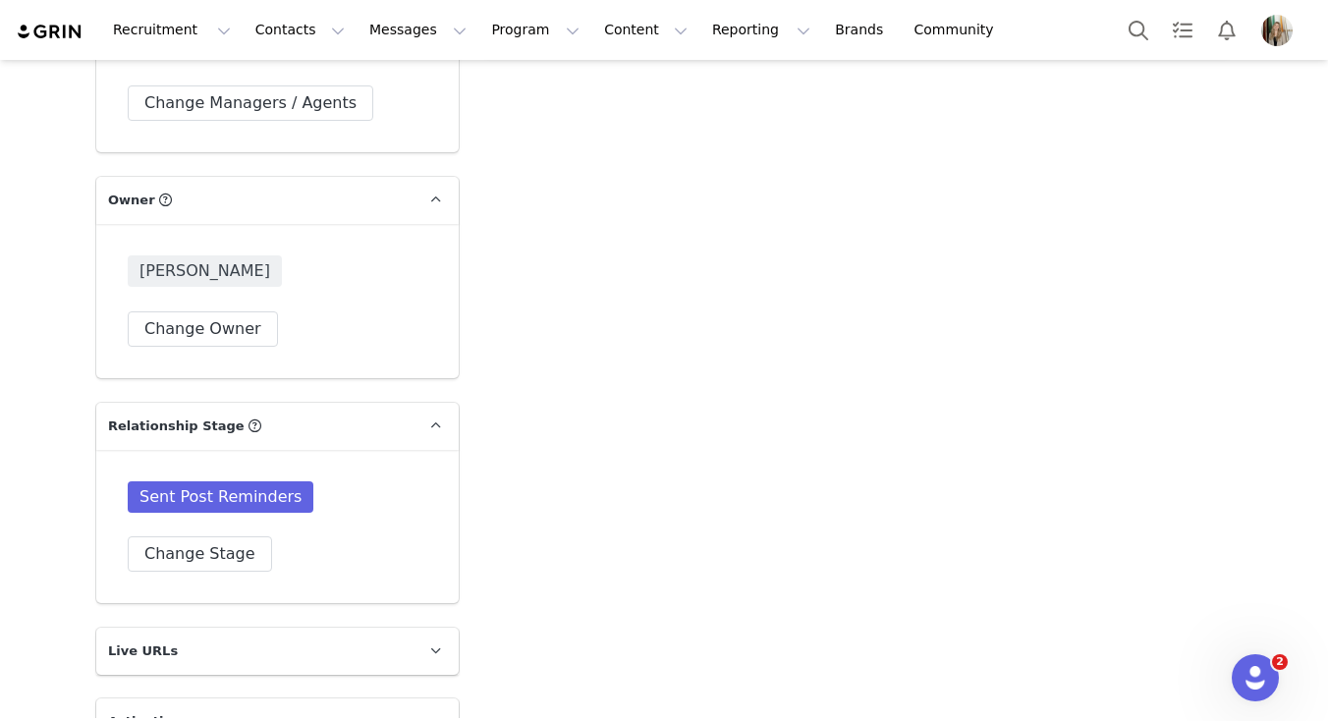
scroll to position [3399, 0]
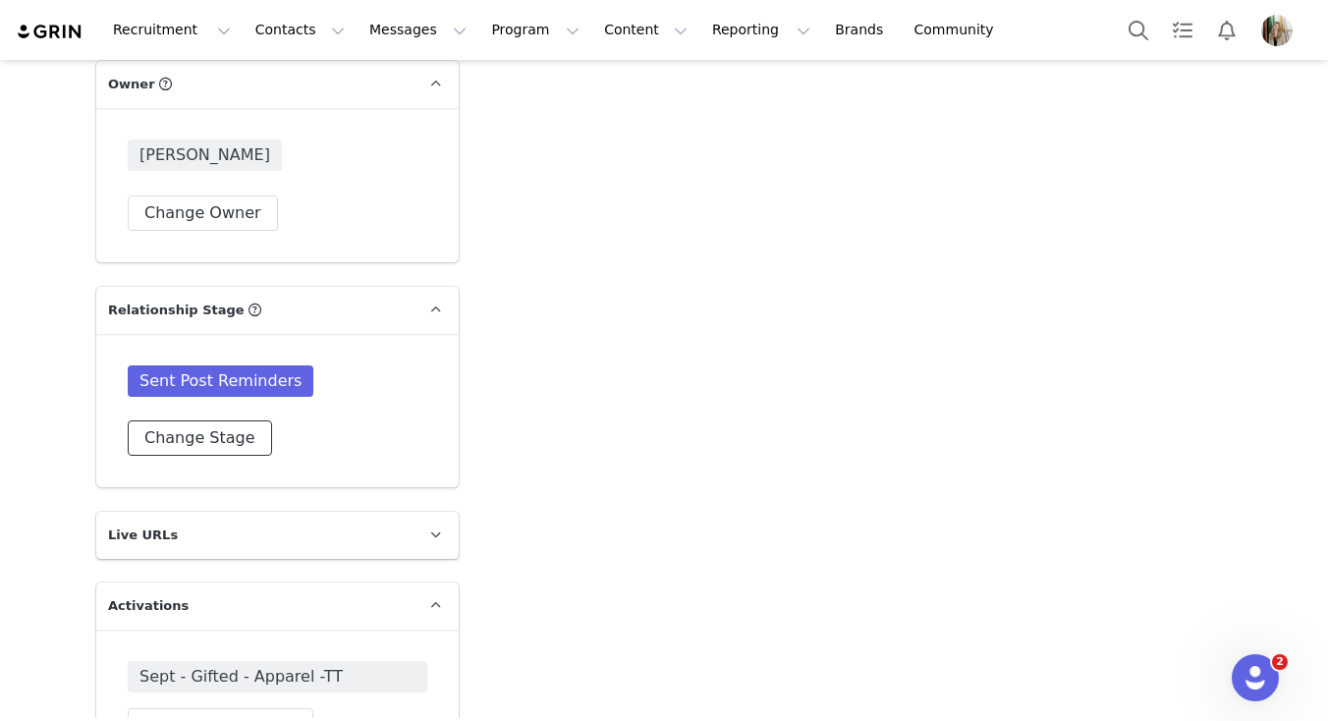
click at [215, 456] on button "Change Stage" at bounding box center [200, 437] width 144 height 35
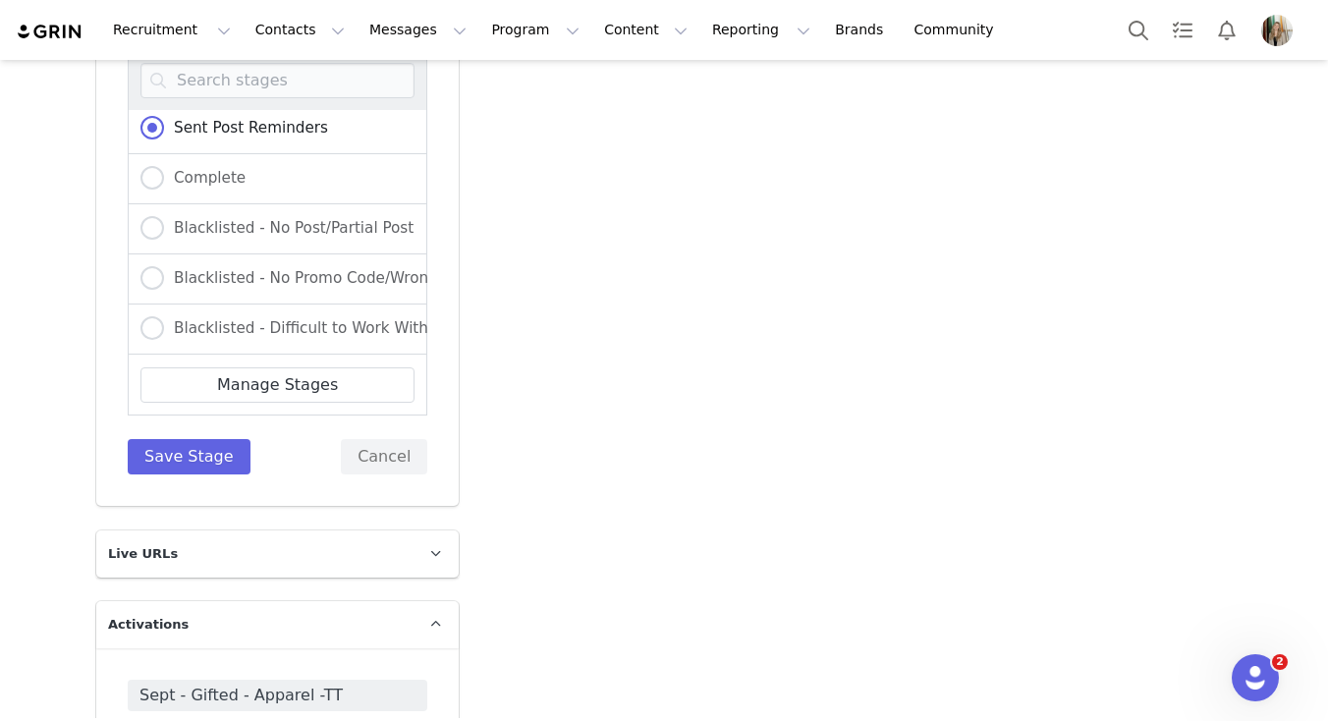
scroll to position [360, 0]
click at [151, 287] on span at bounding box center [152, 275] width 24 height 24
click at [151, 289] on input "Blacklisted - No Promo Code/Wrong Promo Code" at bounding box center [152, 276] width 24 height 26
radio input "true"
radio input "false"
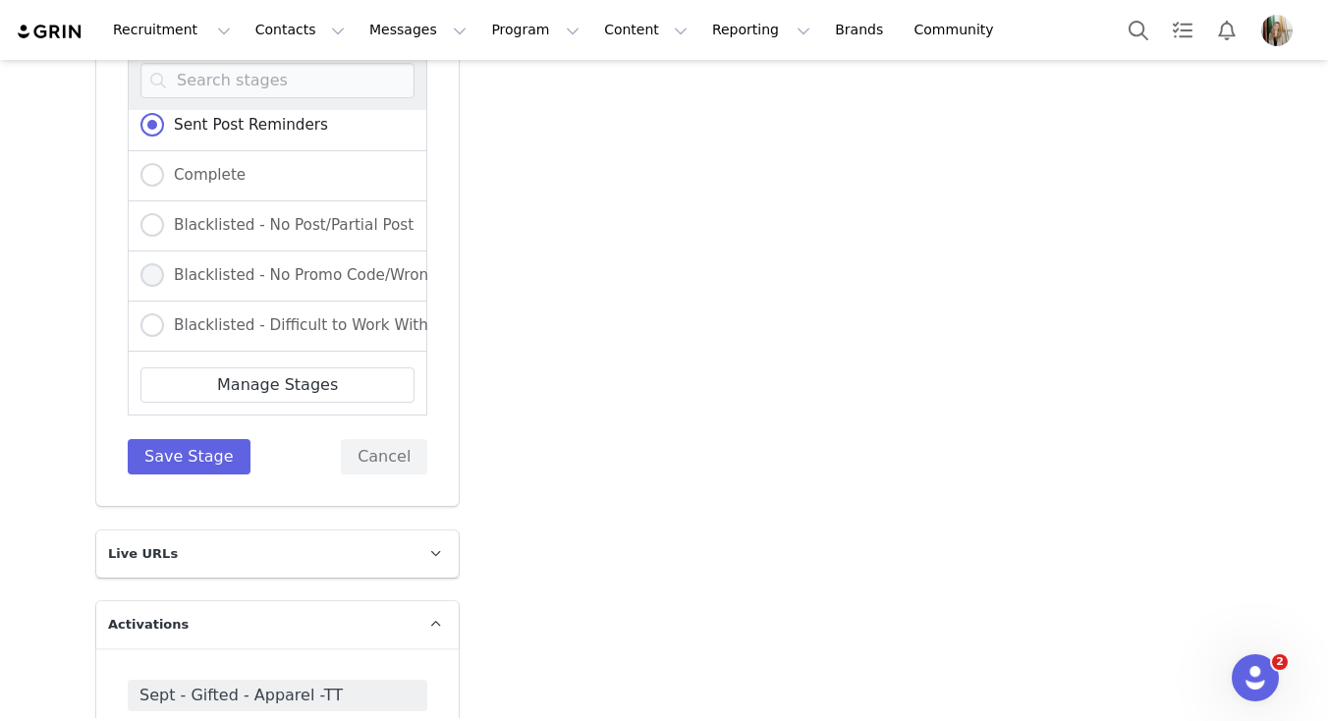
radio input "true"
click at [199, 474] on button "Save Stage" at bounding box center [189, 456] width 123 height 35
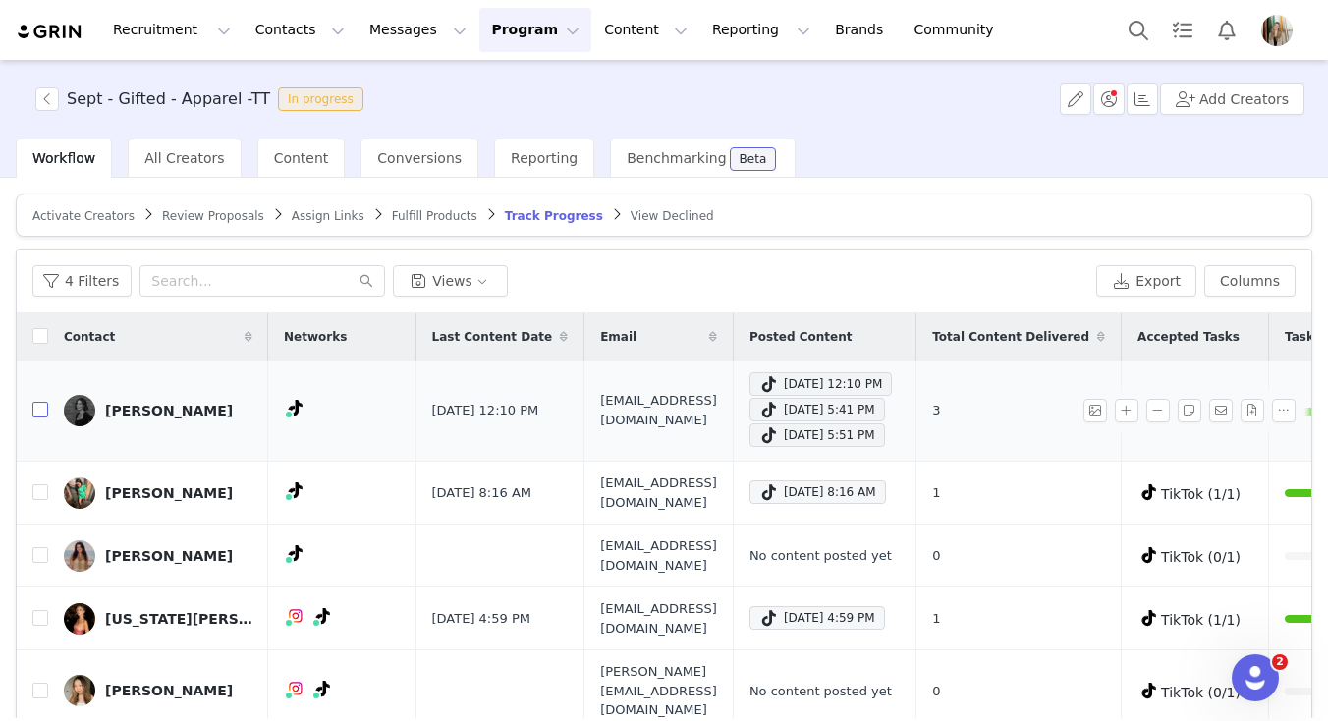
click at [40, 410] on input "checkbox" at bounding box center [40, 410] width 16 height 16
checkbox input "true"
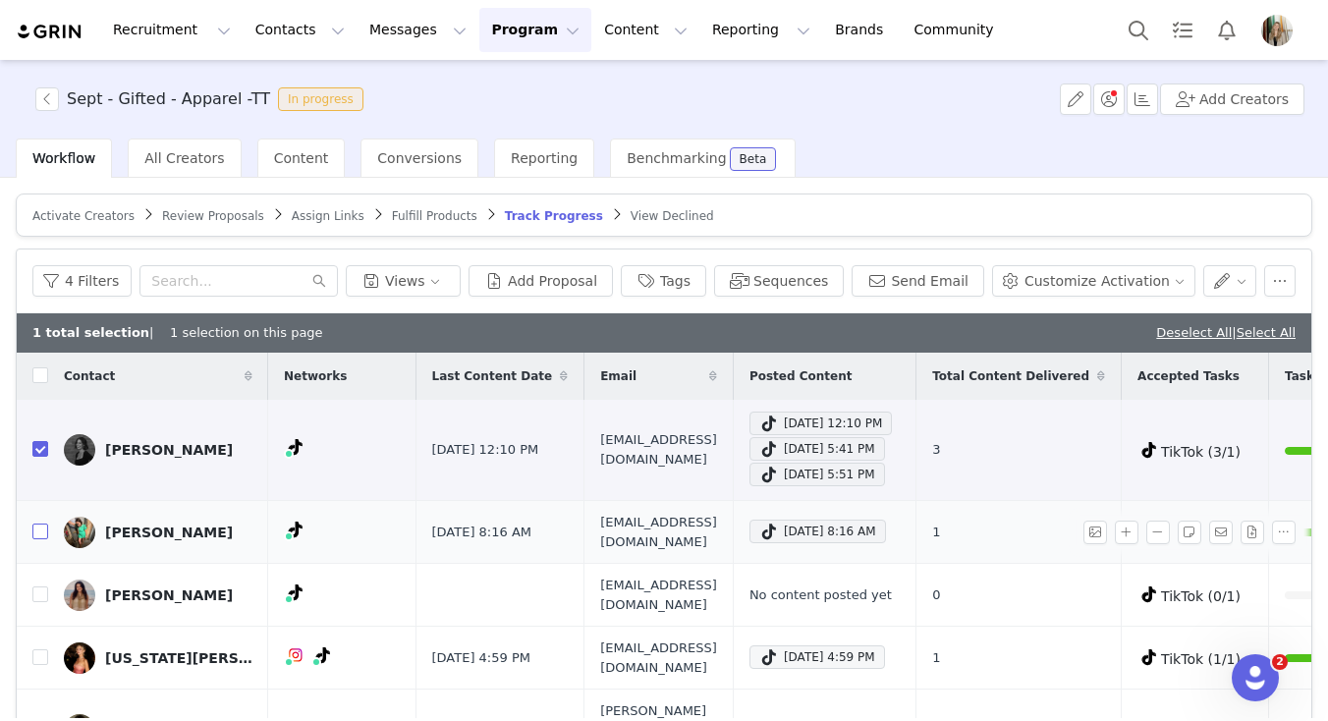
click at [40, 530] on input "checkbox" at bounding box center [40, 531] width 16 height 16
checkbox input "true"
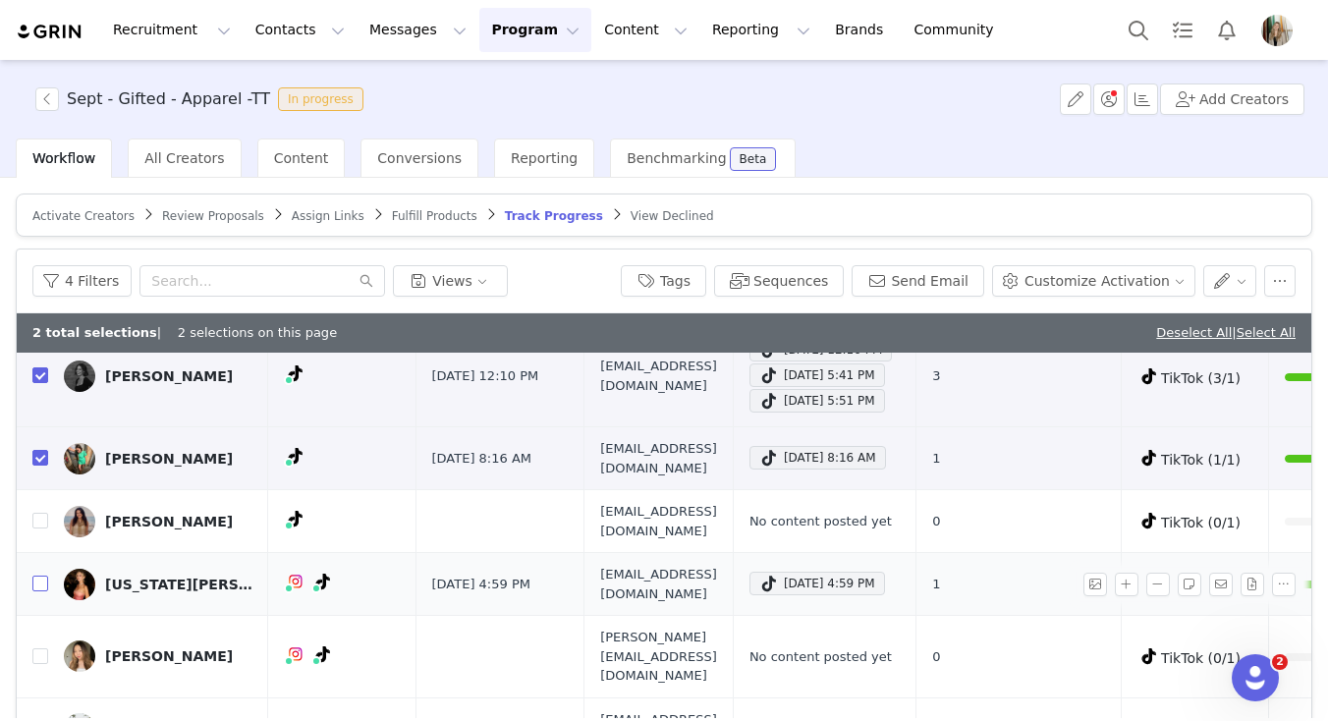
click at [37, 578] on input "checkbox" at bounding box center [40, 584] width 16 height 16
checkbox input "true"
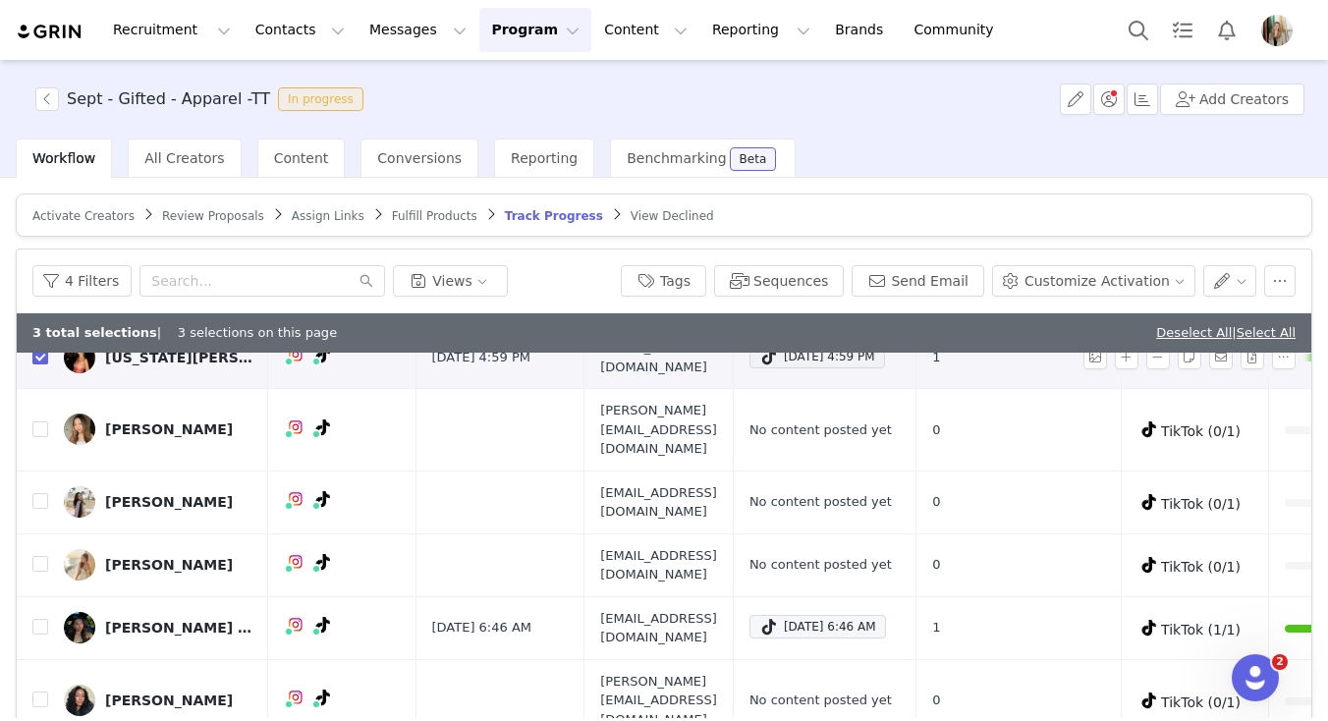
scroll to position [319, 0]
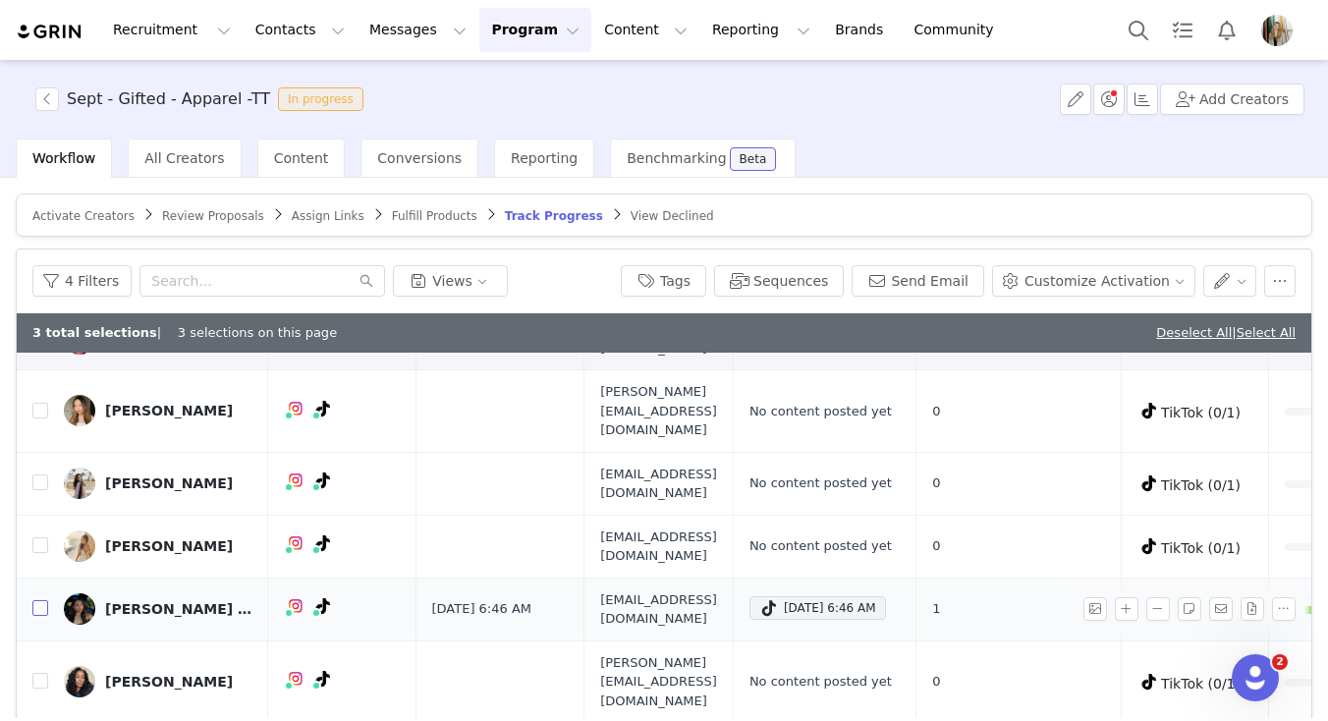
click at [37, 600] on input "checkbox" at bounding box center [40, 608] width 16 height 16
checkbox input "true"
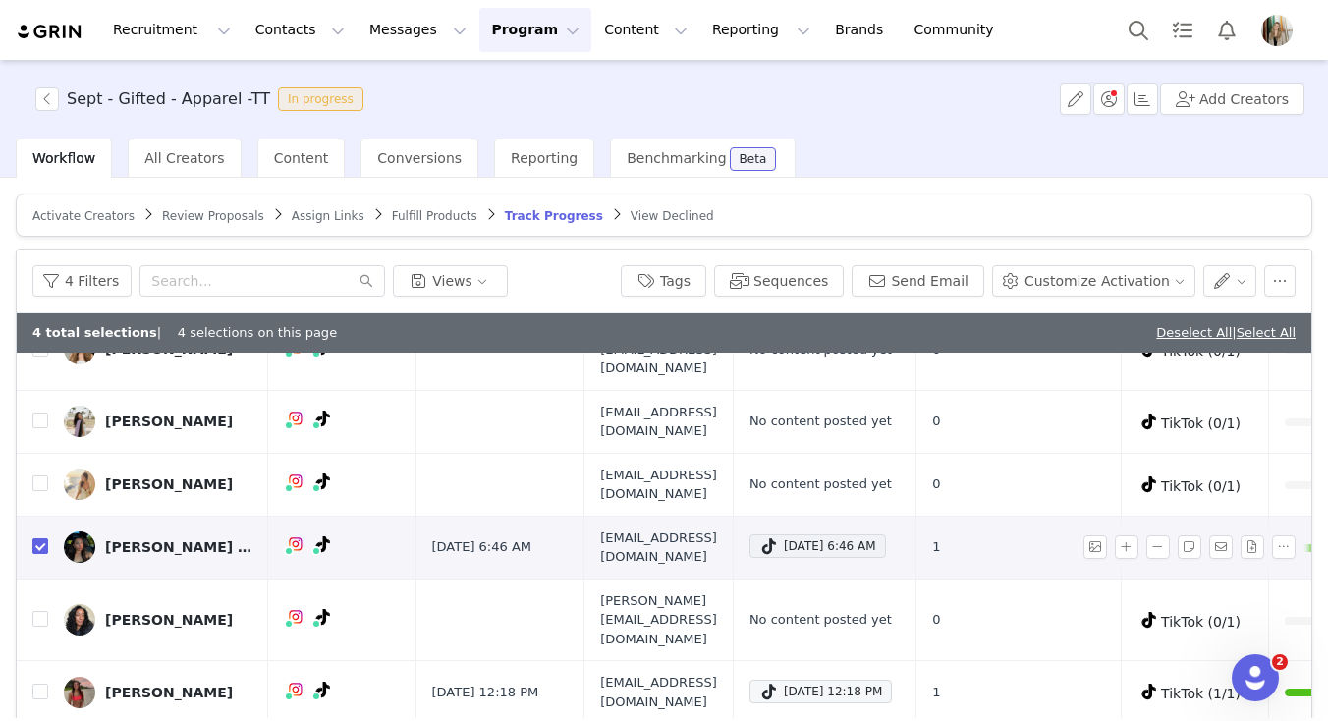
scroll to position [385, 0]
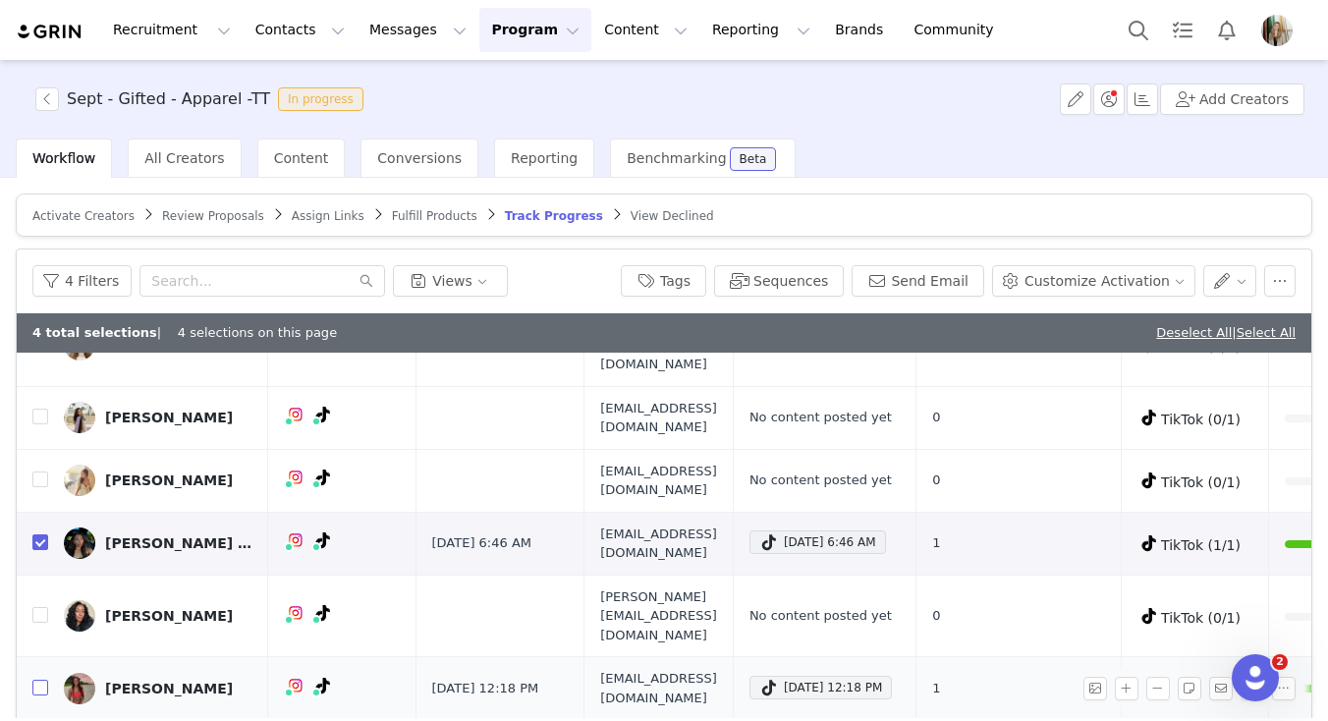
click at [40, 680] on input "checkbox" at bounding box center [40, 688] width 16 height 16
checkbox input "true"
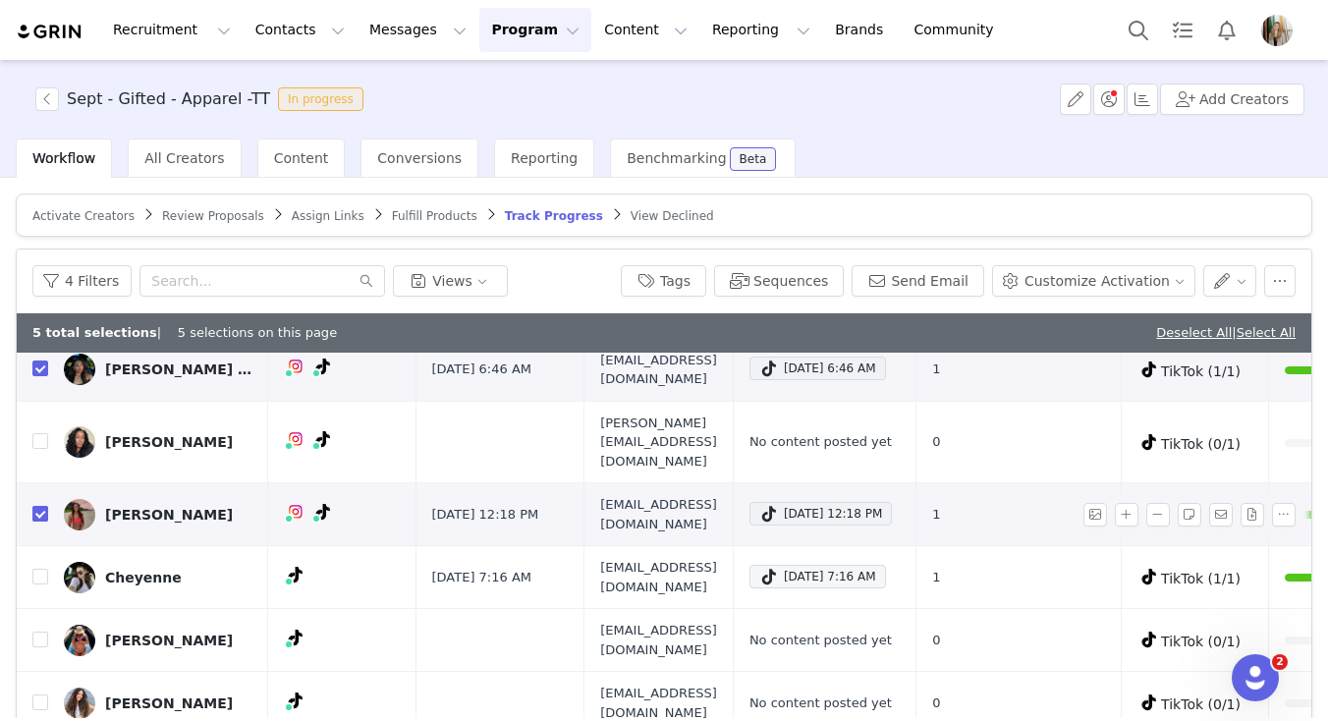
scroll to position [572, 0]
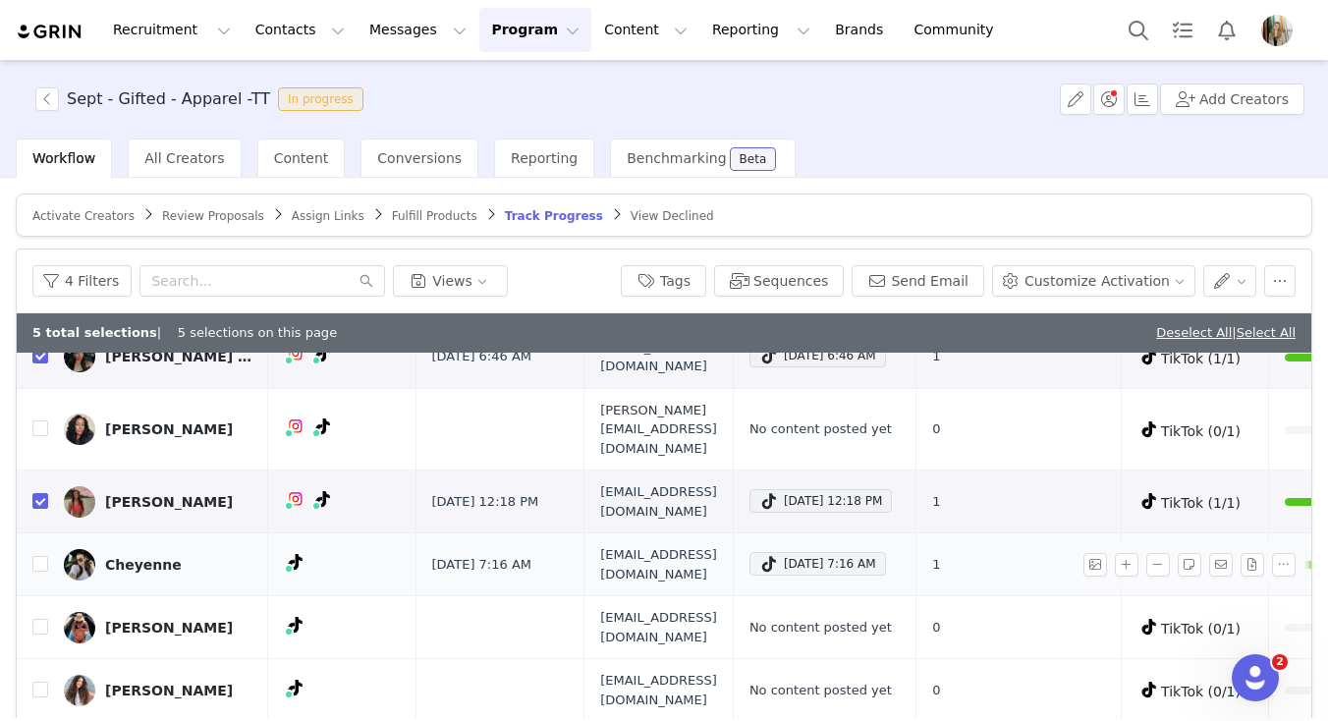
click at [684, 545] on span "hello.cheyennebritt@gmail.com" at bounding box center [658, 564] width 117 height 38
click at [695, 545] on span "hello.cheyennebritt@gmail.com" at bounding box center [658, 564] width 117 height 38
copy span "hello.cheyennebritt@gmail.com"
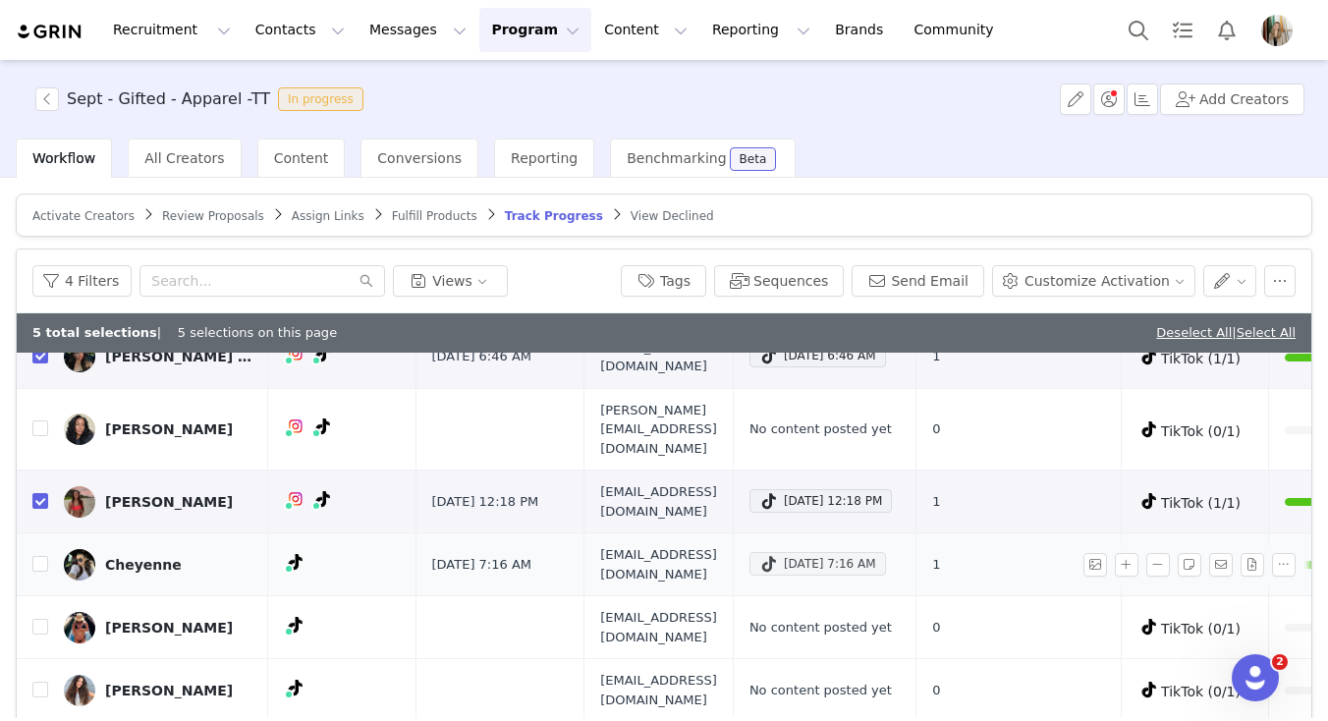
click at [779, 552] on span at bounding box center [769, 564] width 20 height 24
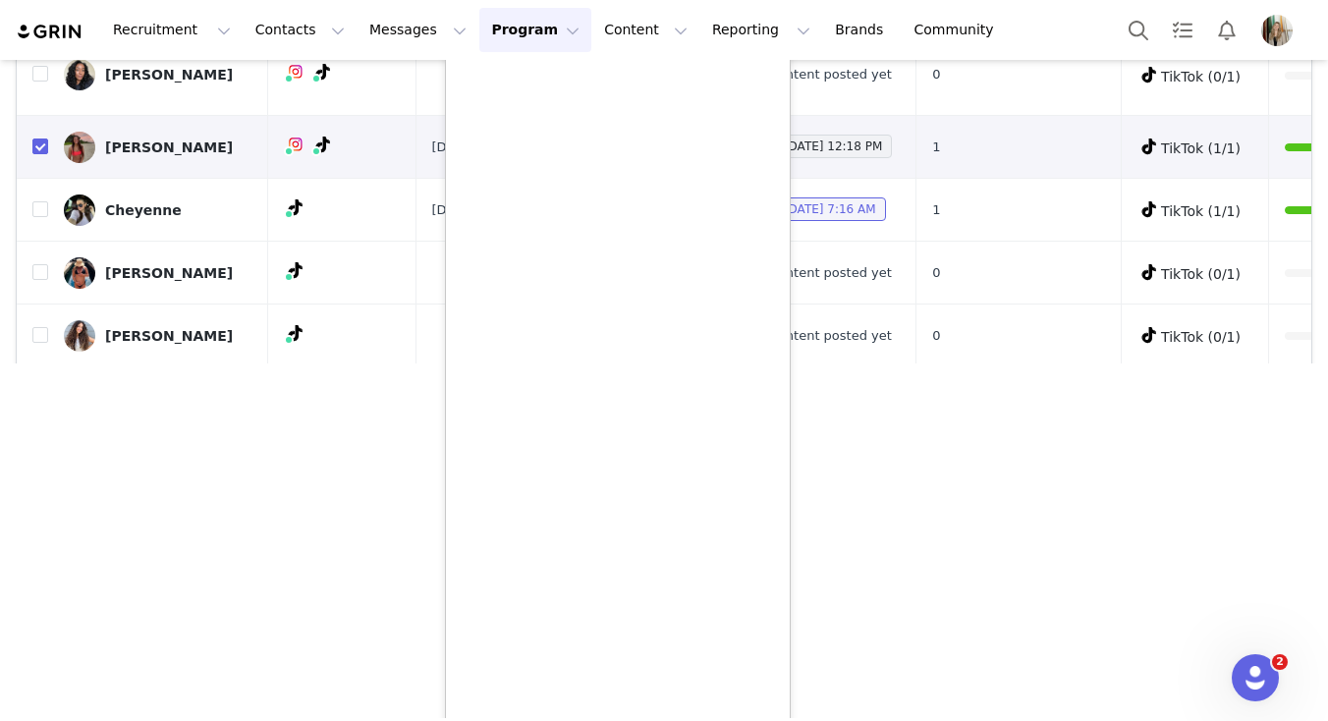
scroll to position [357, 0]
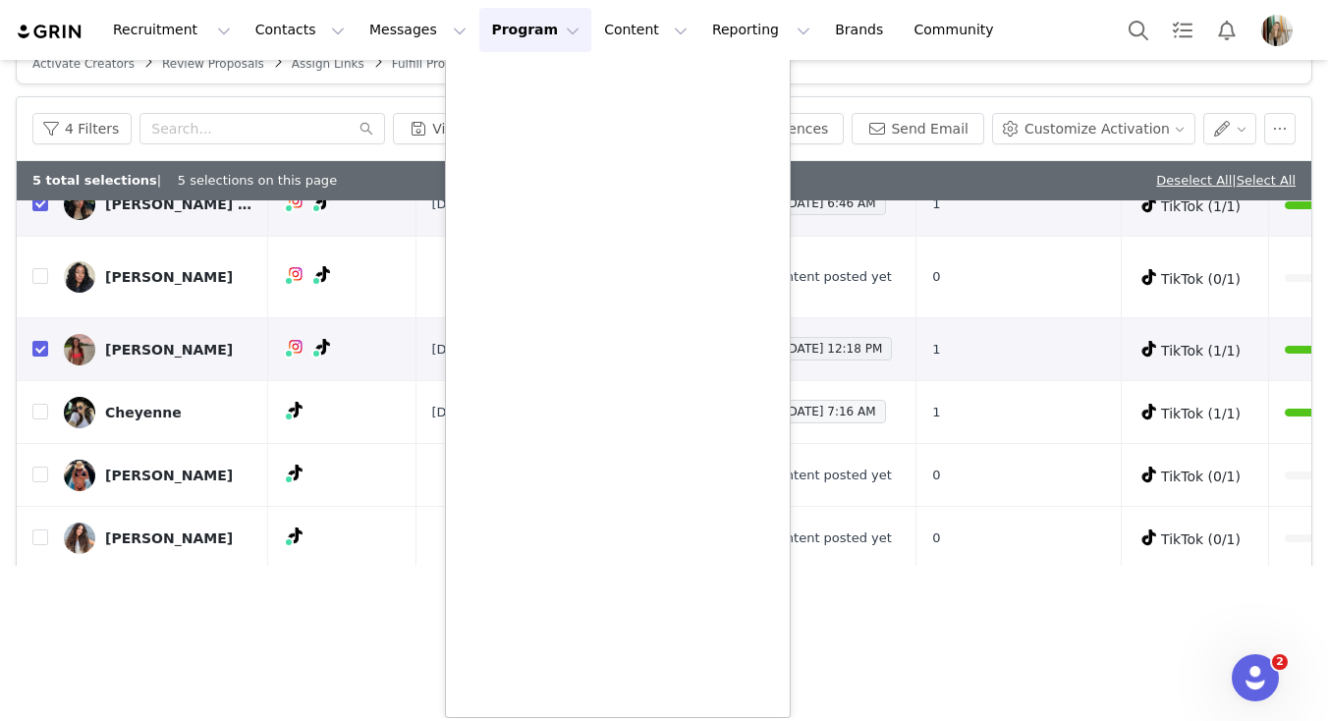
click at [212, 567] on section "Sept - Gifted - Apparel -TT In progress Add Creators Workflow All Creators Cont…" at bounding box center [664, 389] width 1328 height 658
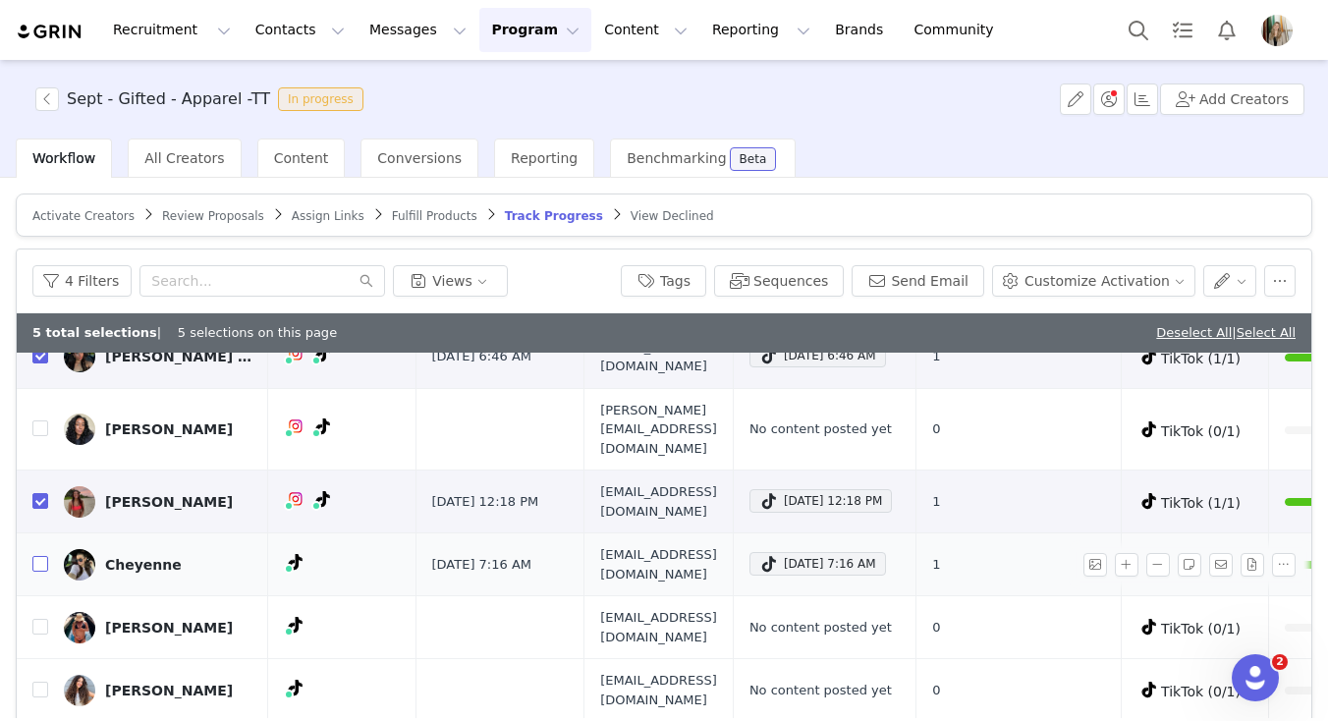
click at [34, 556] on input "checkbox" at bounding box center [40, 564] width 16 height 16
checkbox input "true"
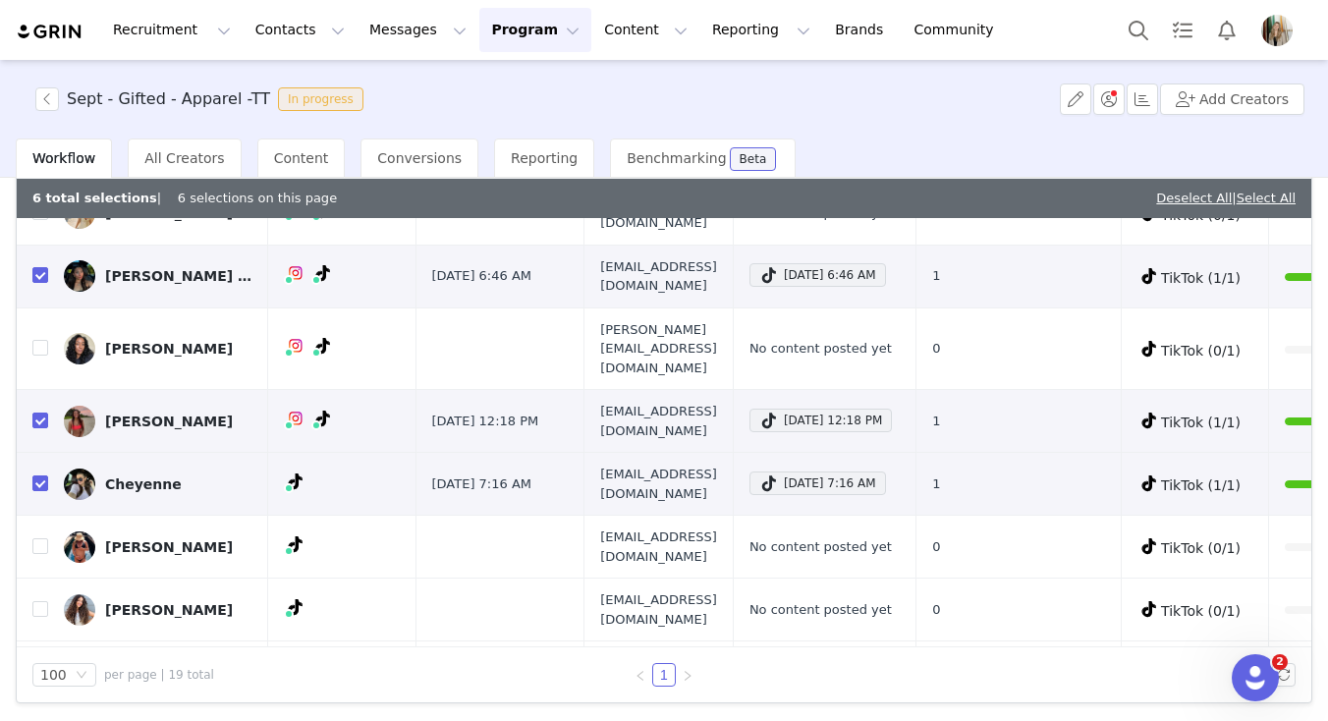
scroll to position [496, 0]
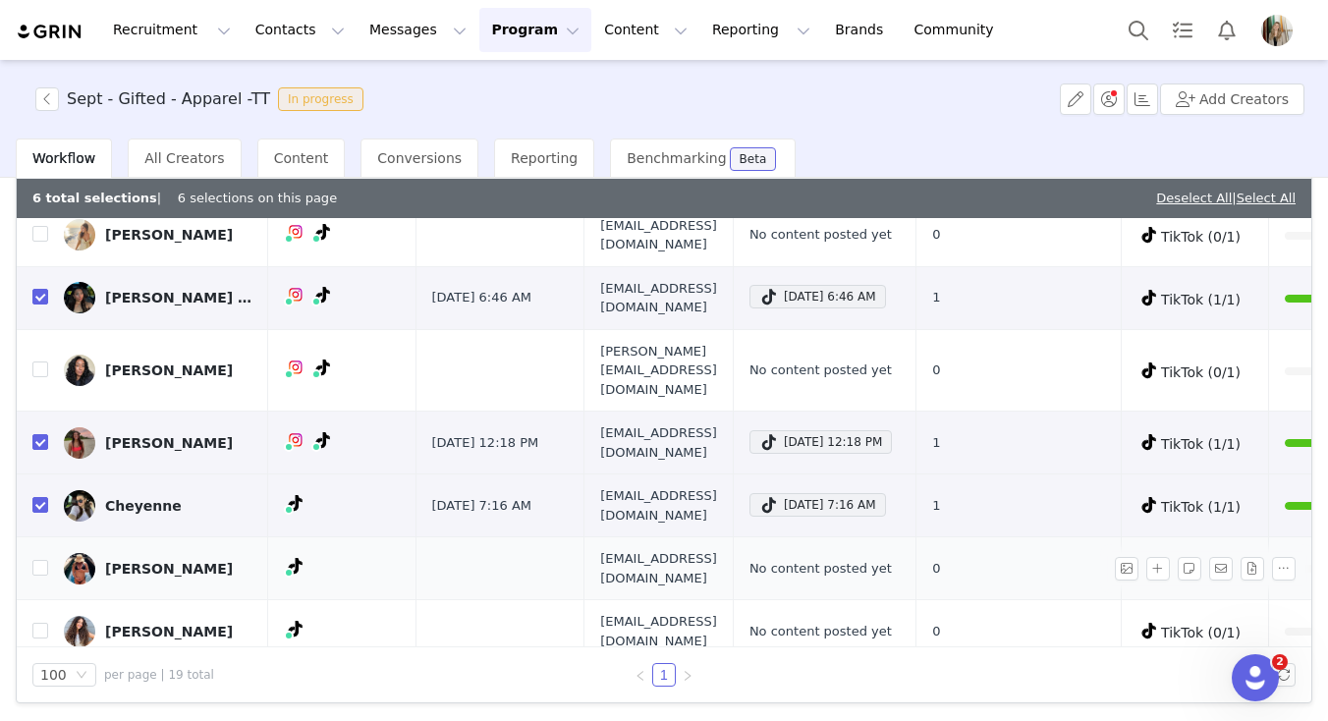
click at [602, 549] on span "jerhoffcreative@gmail.com" at bounding box center [658, 568] width 117 height 38
copy span "jerhoffcreative@gmail.com"
click at [600, 612] on span "brewingbalances@gmail.com" at bounding box center [658, 631] width 117 height 38
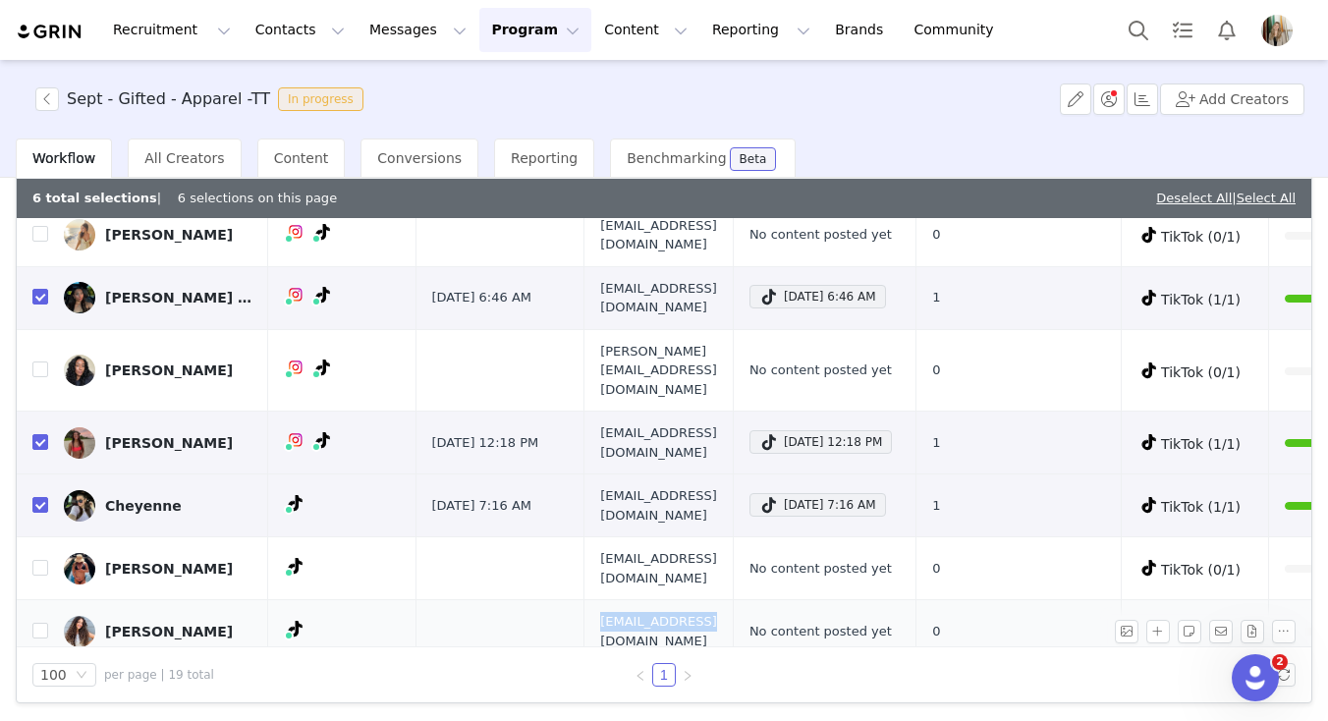
click at [600, 612] on span "brewingbalances@gmail.com" at bounding box center [658, 631] width 117 height 38
copy span "brewingbalances@gmail.com"
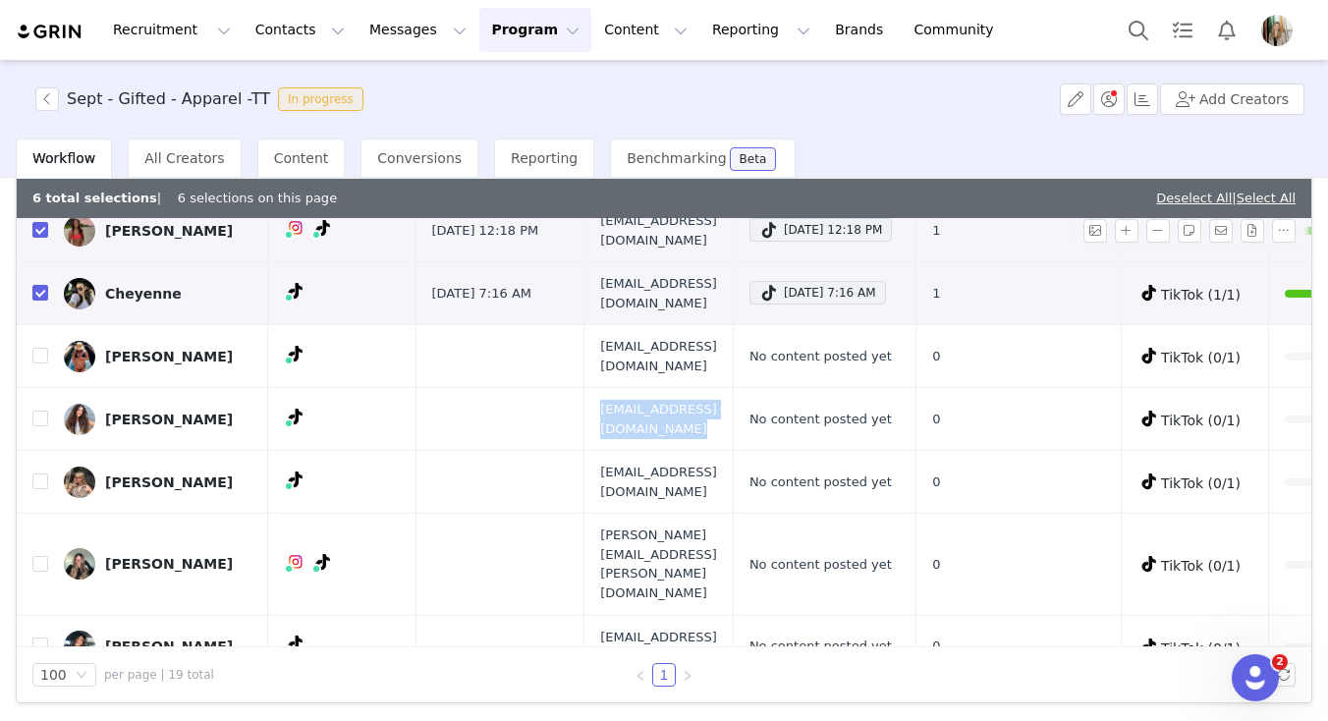
scroll to position [720, 0]
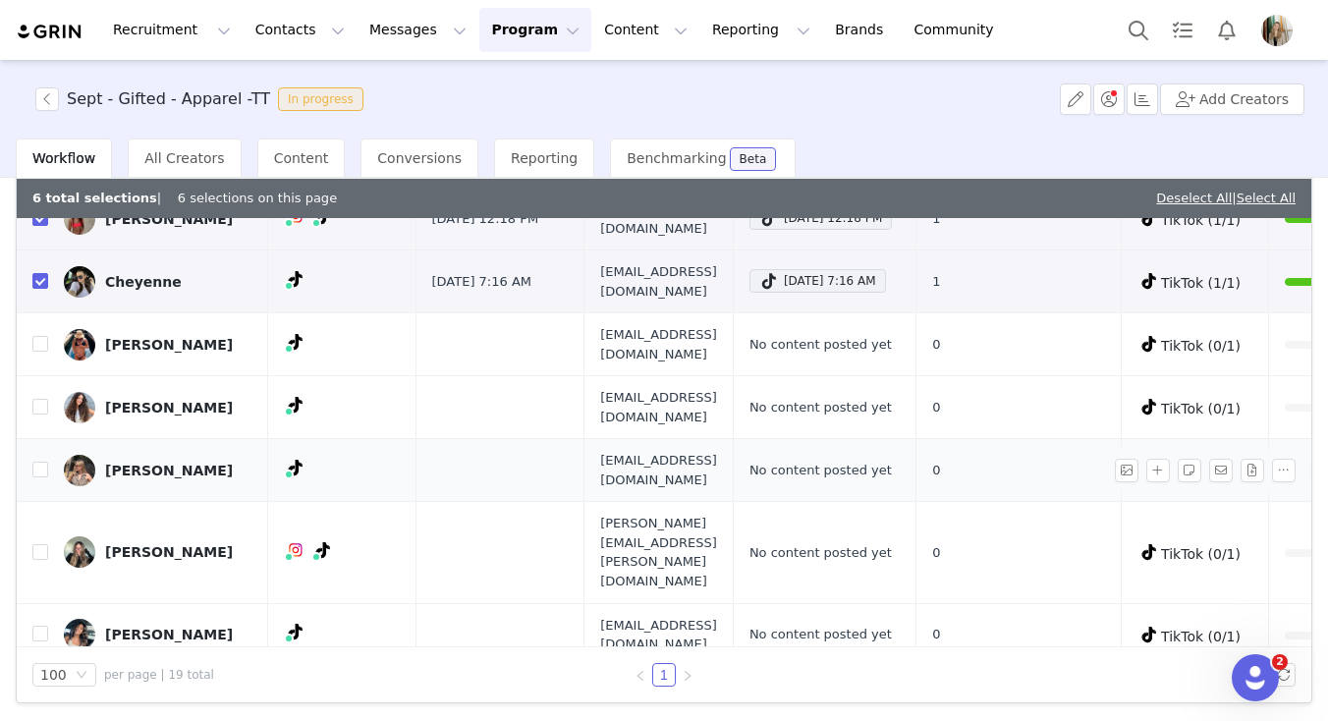
click at [621, 451] on span "itspamela.kk@gmail.com" at bounding box center [658, 470] width 117 height 38
copy span "itspamela.kk@gmail.com"
click at [617, 514] on span "Claudia.estrada@yahoo.com" at bounding box center [658, 552] width 117 height 77
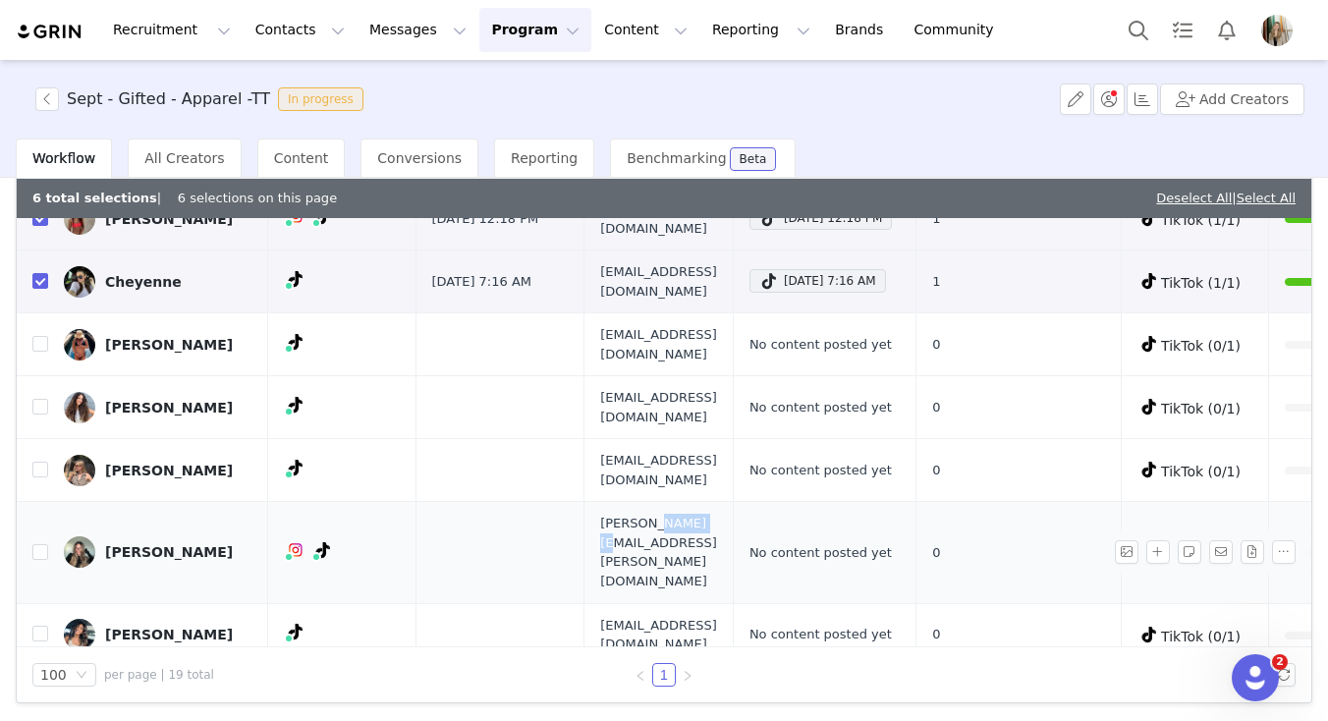
click at [617, 514] on span "Claudia.estrada@yahoo.com" at bounding box center [658, 552] width 117 height 77
copy span "Claudia.estrada@yahoo.com"
click at [617, 616] on span "flightsandfits@gmail.com" at bounding box center [658, 635] width 117 height 38
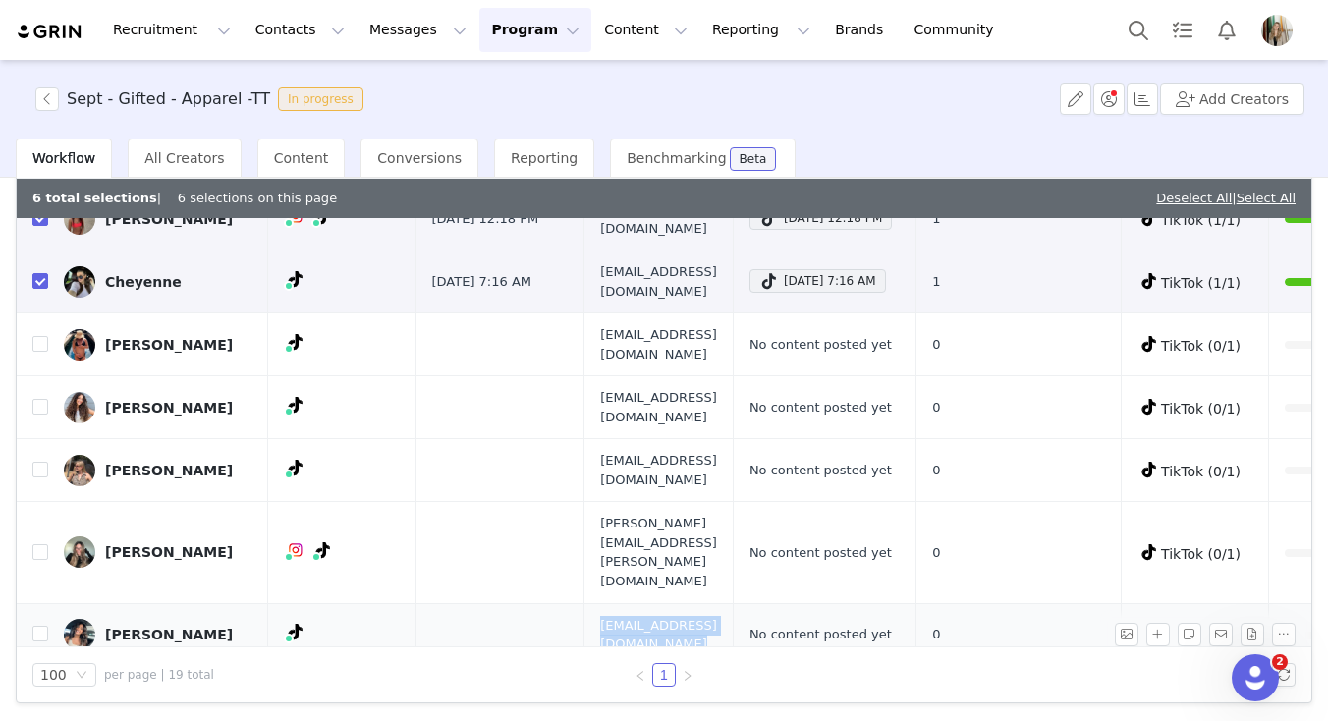
click at [617, 616] on span "flightsandfits@gmail.com" at bounding box center [658, 635] width 117 height 38
click at [606, 679] on span "jennazeiler@icloud.com" at bounding box center [658, 698] width 117 height 38
copy span "jennazeiler@icloud.com"
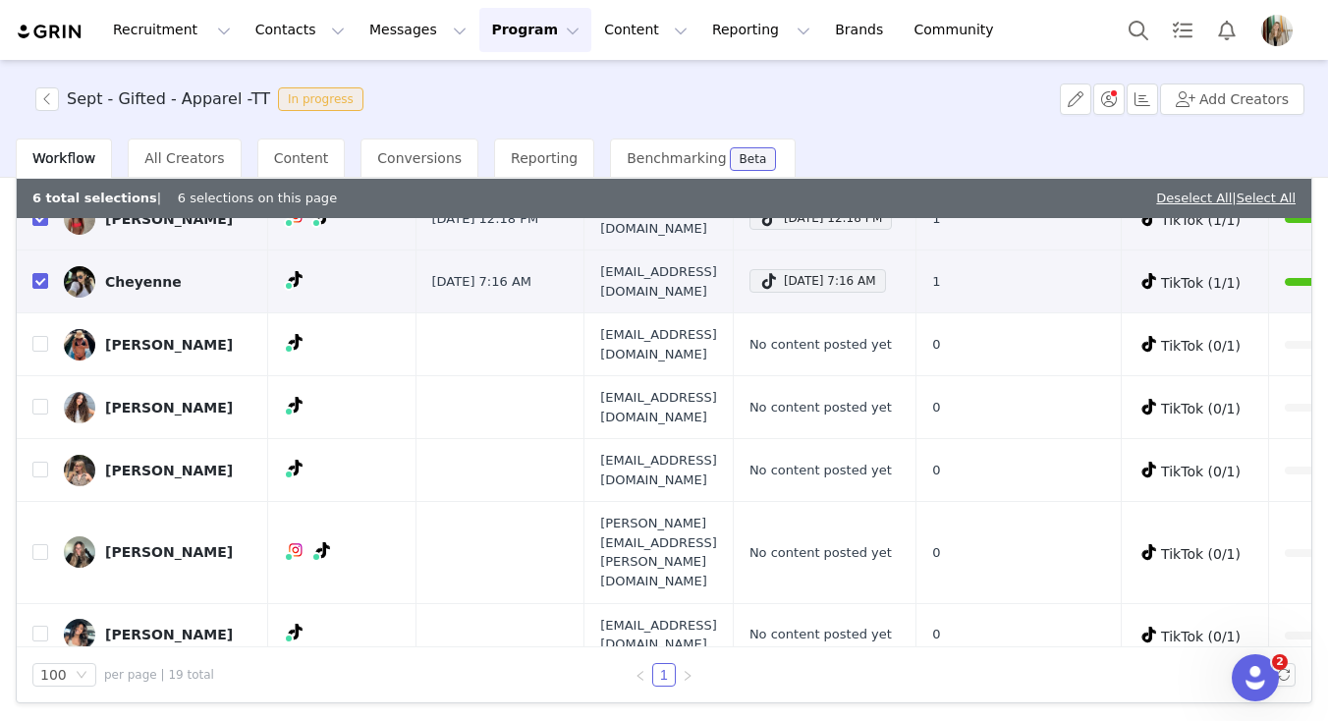
scroll to position [768, 0]
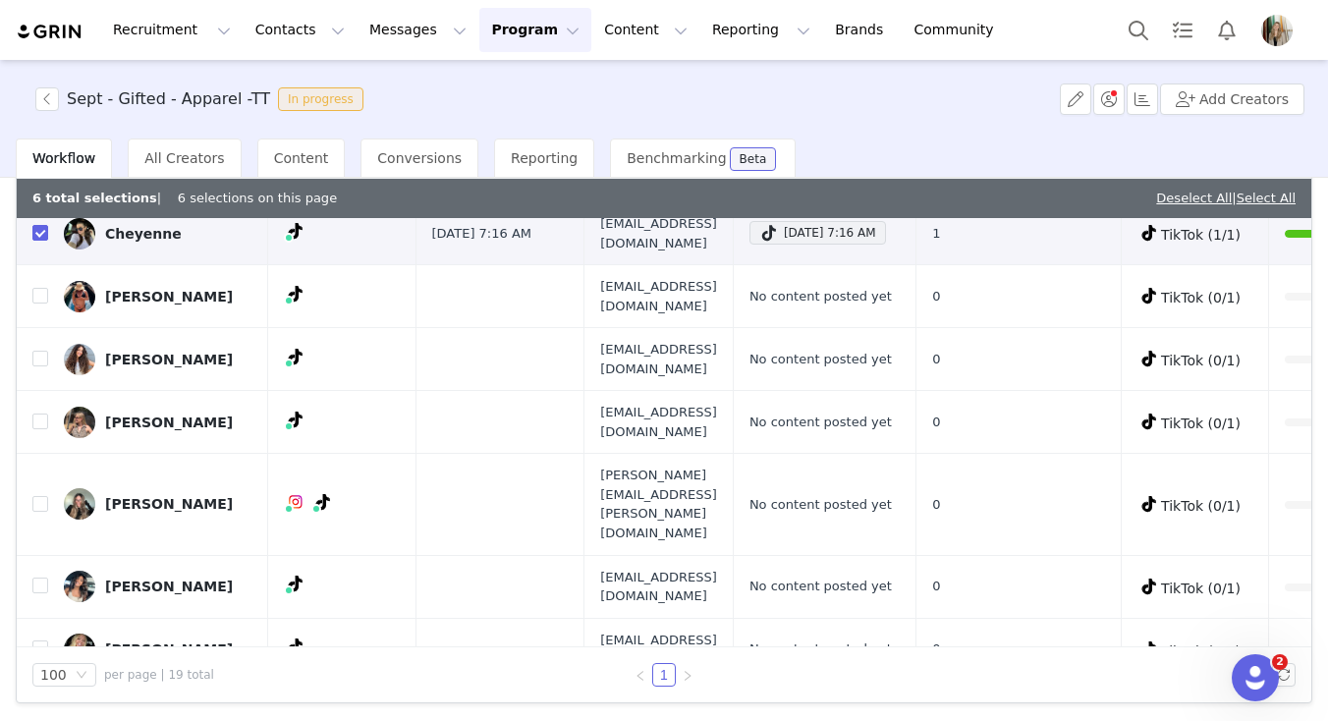
click at [603, 693] on span "melmemoir@riantmanagement.co" at bounding box center [658, 712] width 117 height 38
copy span "melmemoir@riantmanagement.co"
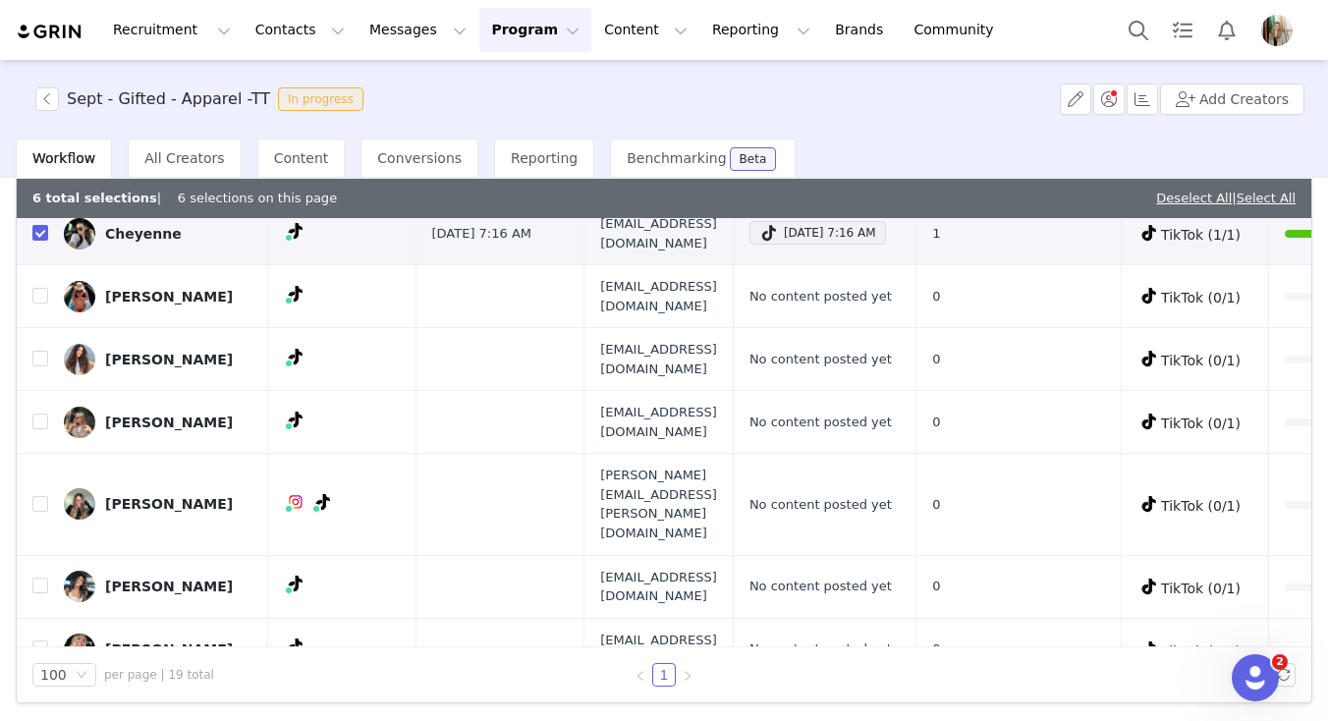
copy span "annaehrgott@gmail.com"
click at [844, 699] on div "Sep 27, 2025 6:56 PM" at bounding box center [817, 711] width 116 height 24
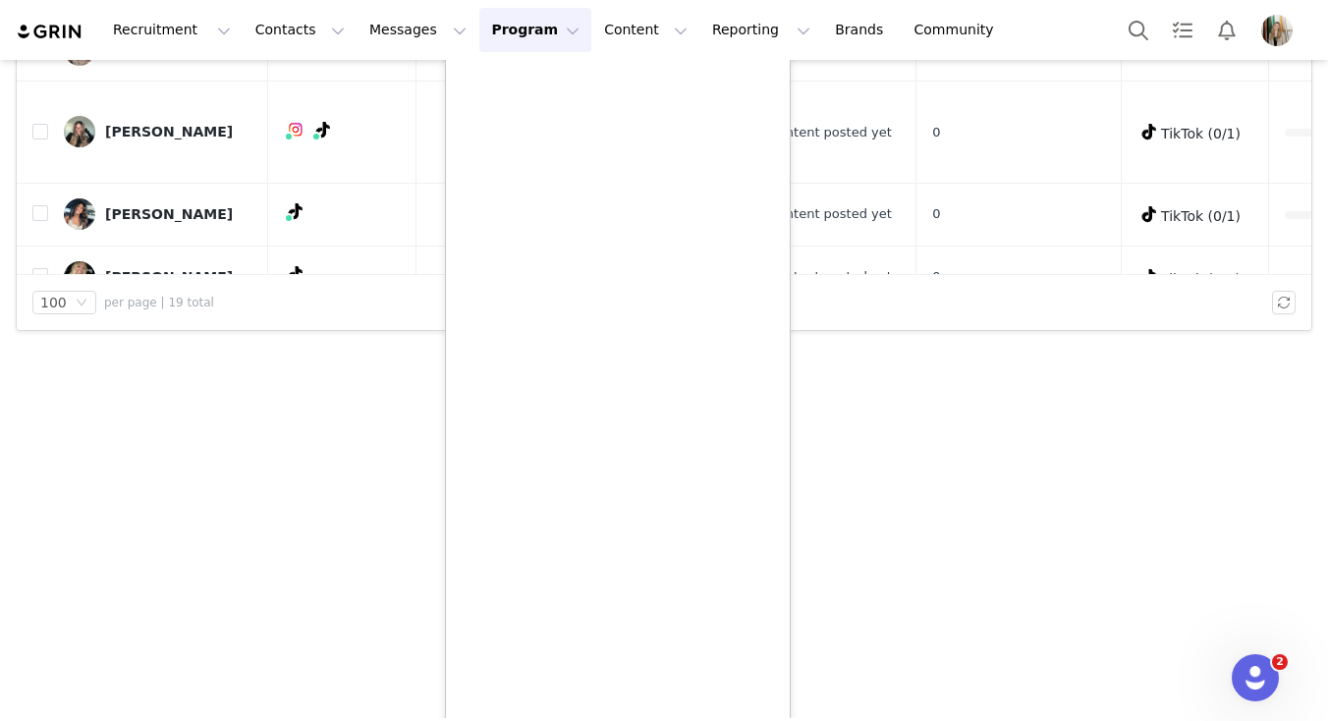
scroll to position [502, 0]
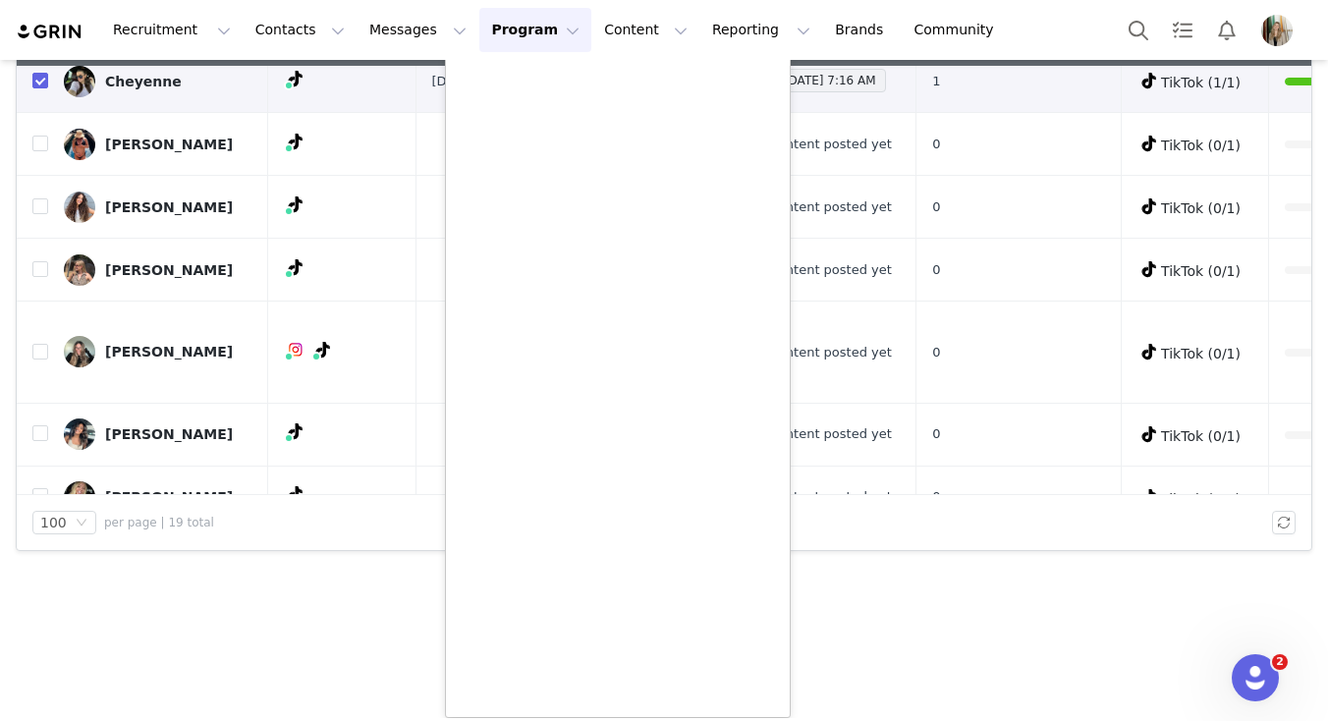
click at [149, 559] on section "Sept - Gifted - Apparel -TT In progress Add Creators Workflow All Creators Cont…" at bounding box center [664, 389] width 1328 height 658
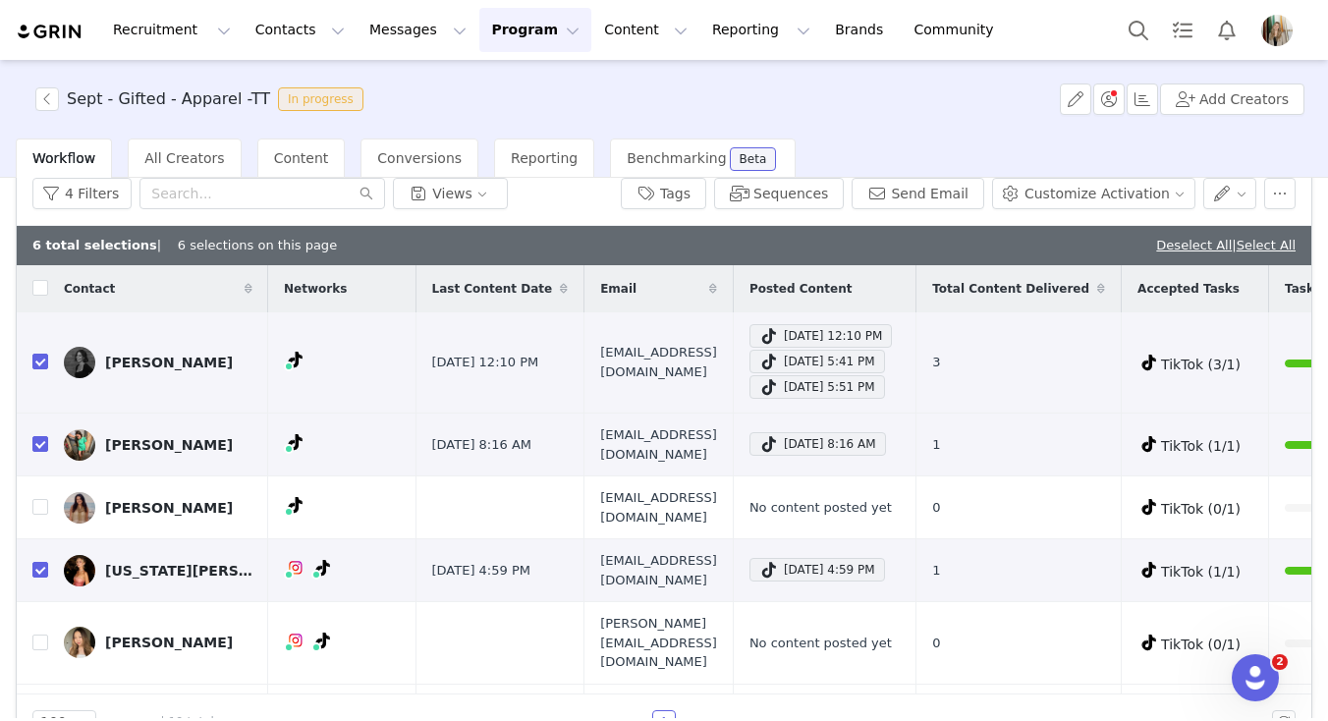
scroll to position [0, 0]
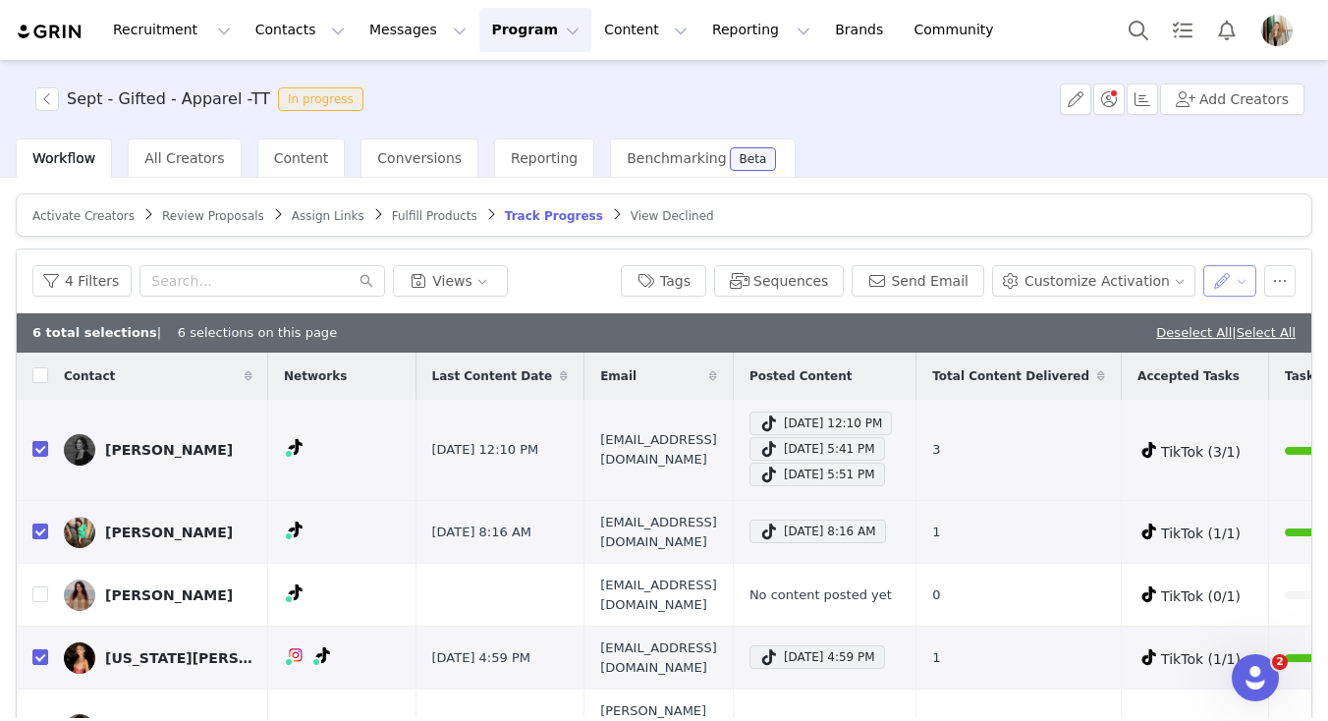
click at [1223, 282] on button "button" at bounding box center [1230, 280] width 54 height 31
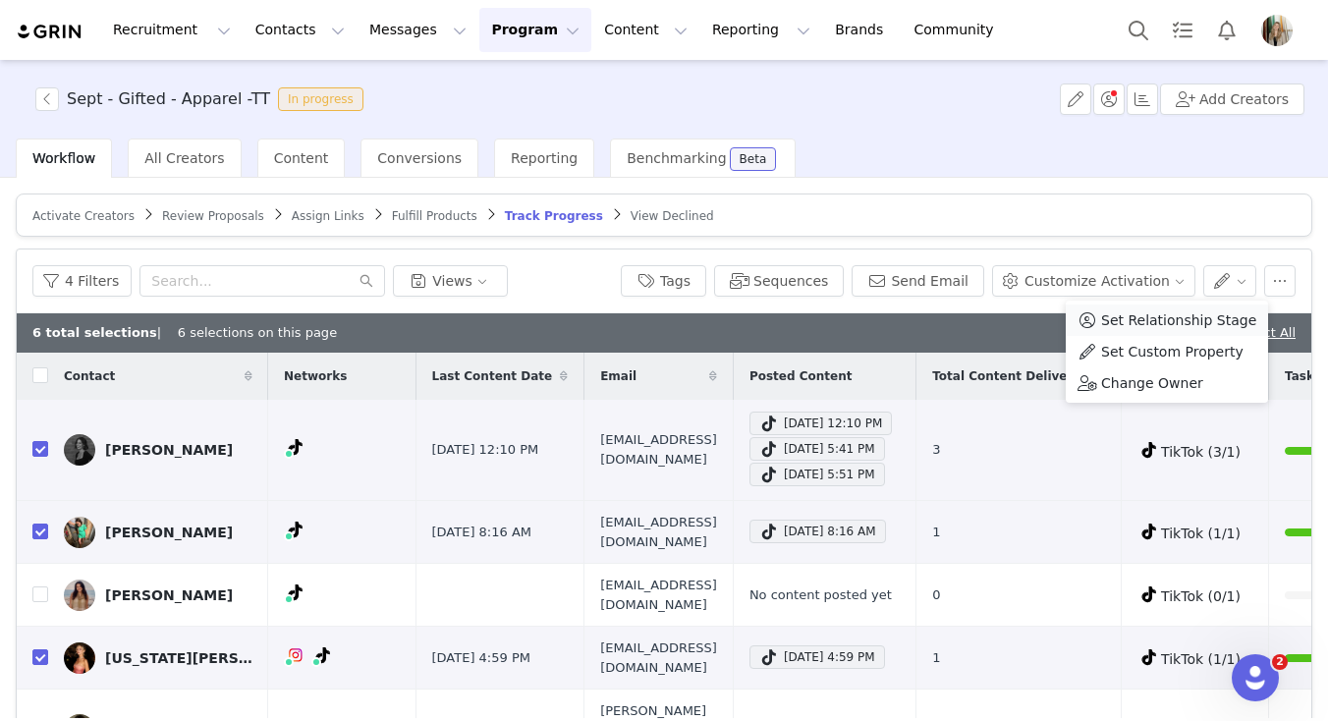
click at [1151, 320] on span "Set Relationship Stage" at bounding box center [1178, 320] width 155 height 22
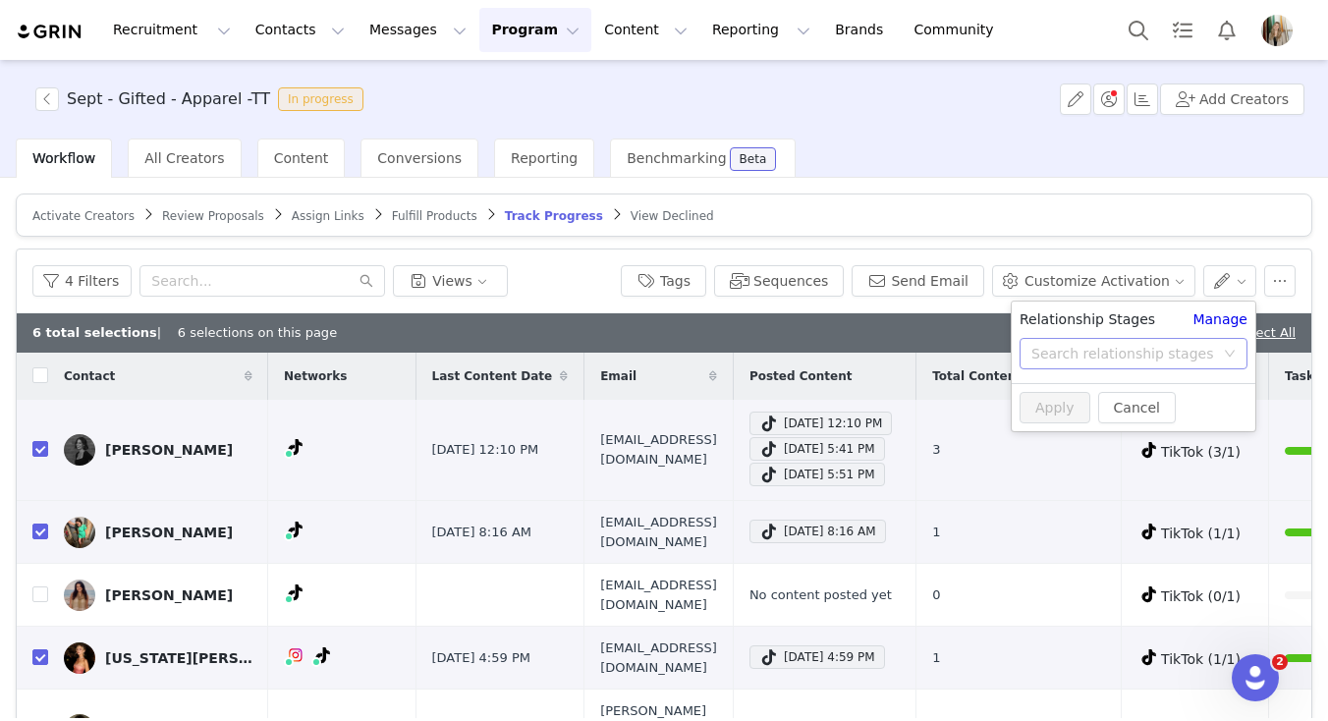
click at [1129, 338] on div "Search relationship stages" at bounding box center [1133, 353] width 228 height 31
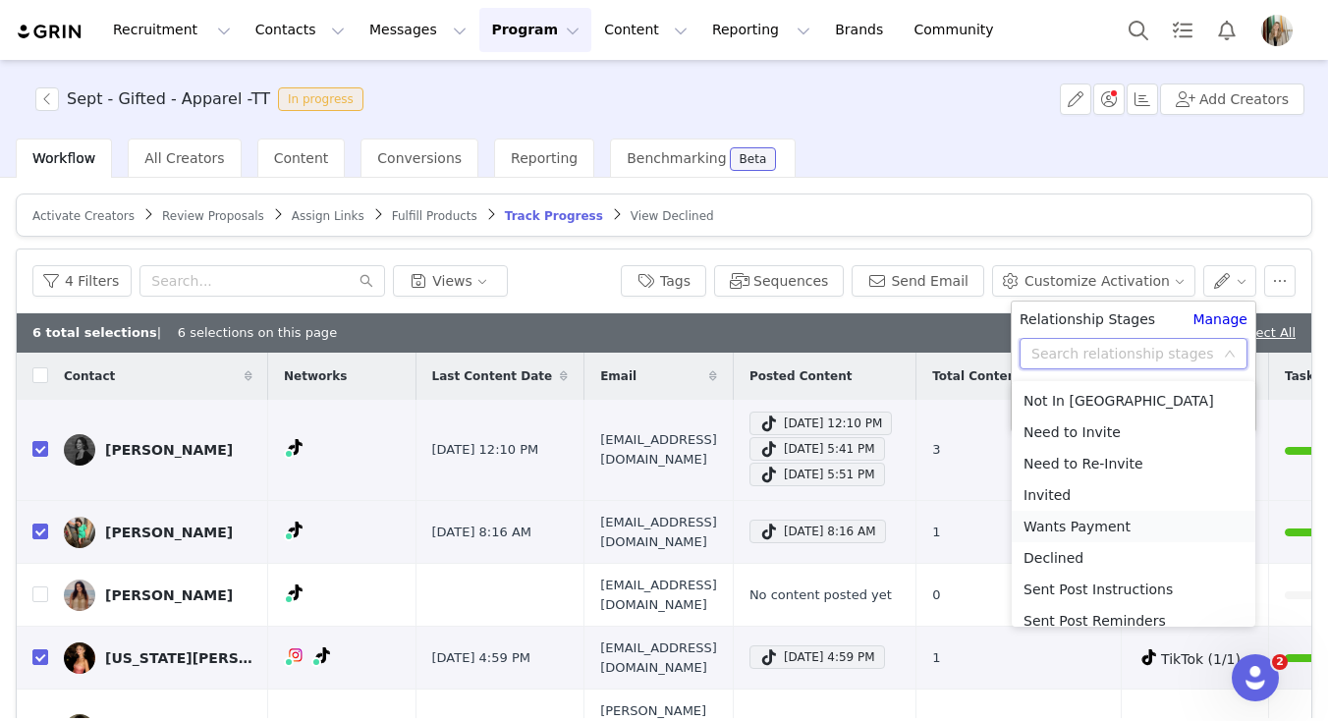
scroll to position [171, 0]
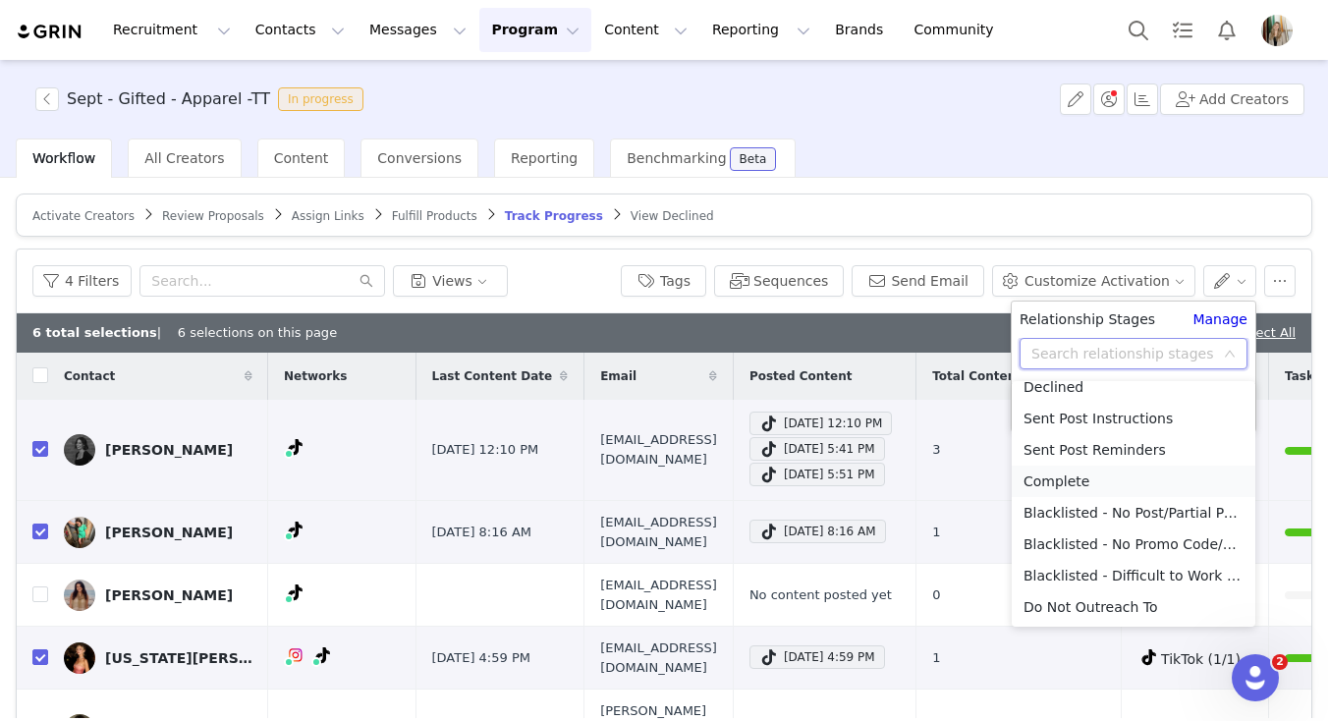
click at [1085, 481] on li "Complete" at bounding box center [1134, 481] width 244 height 31
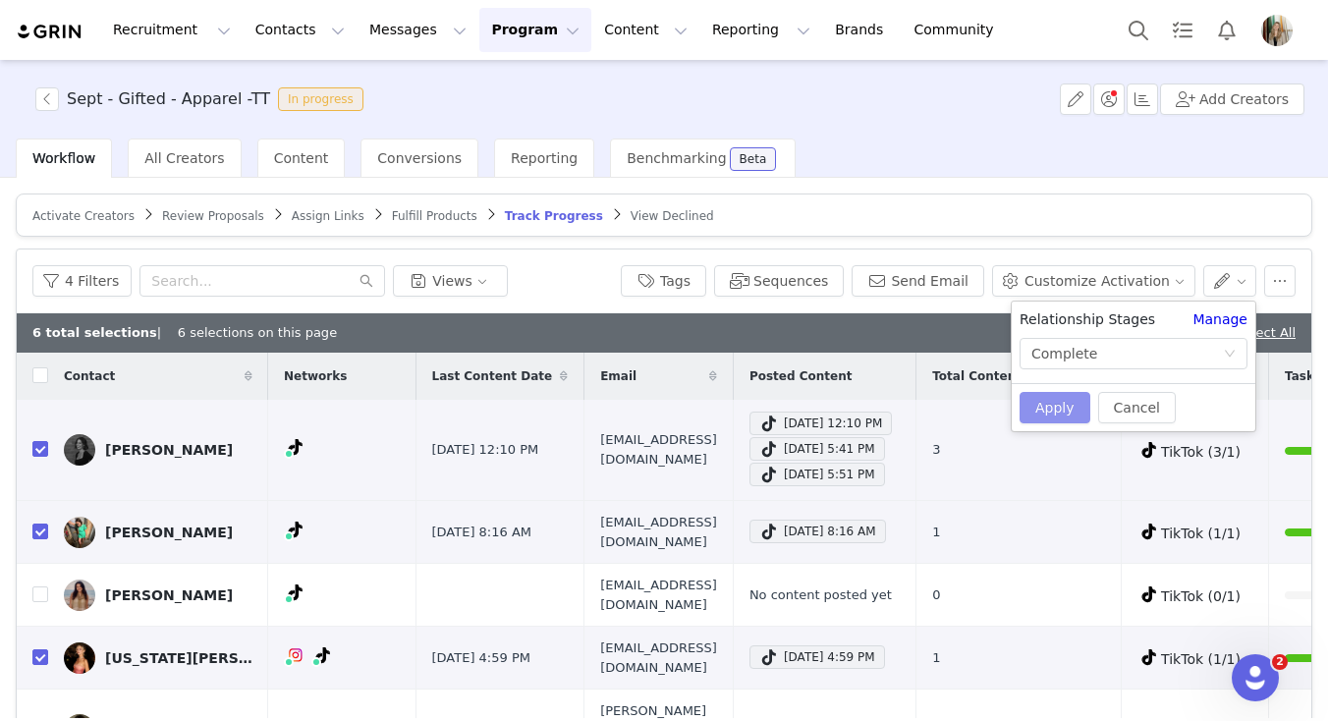
click at [1050, 397] on button "Apply" at bounding box center [1054, 407] width 71 height 31
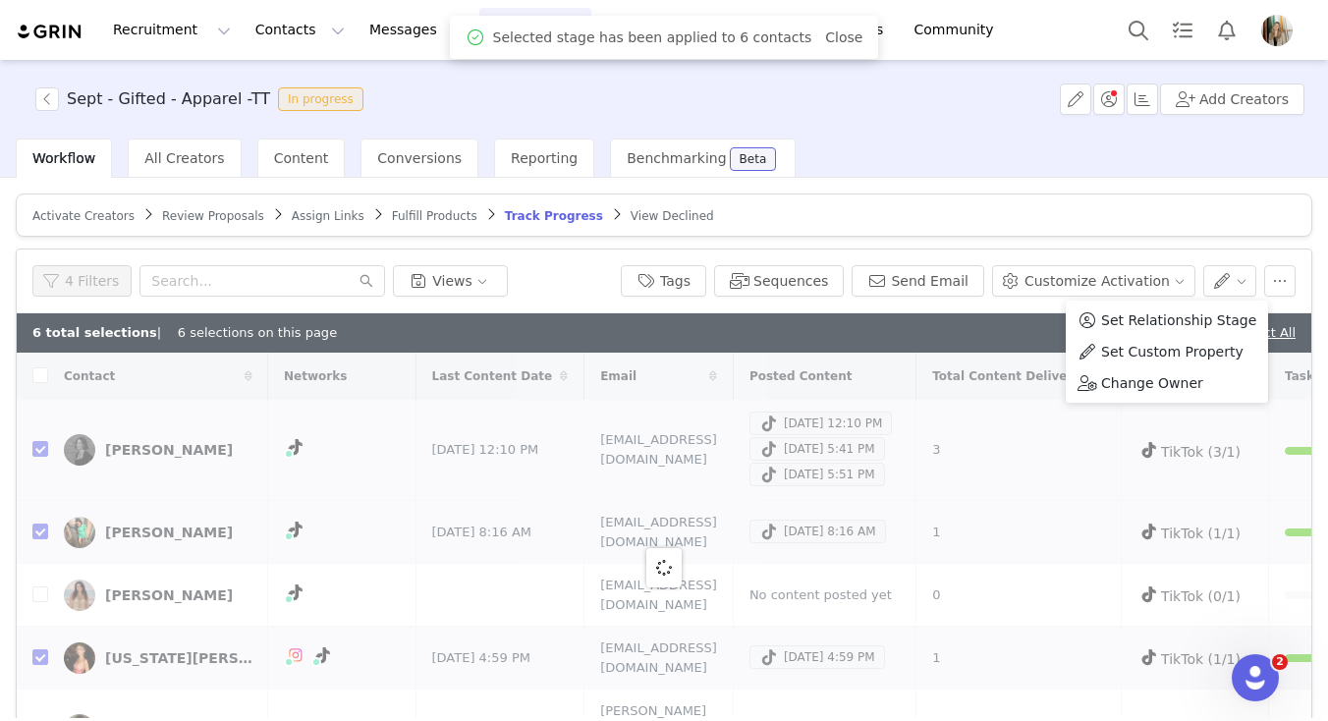
checkbox input "false"
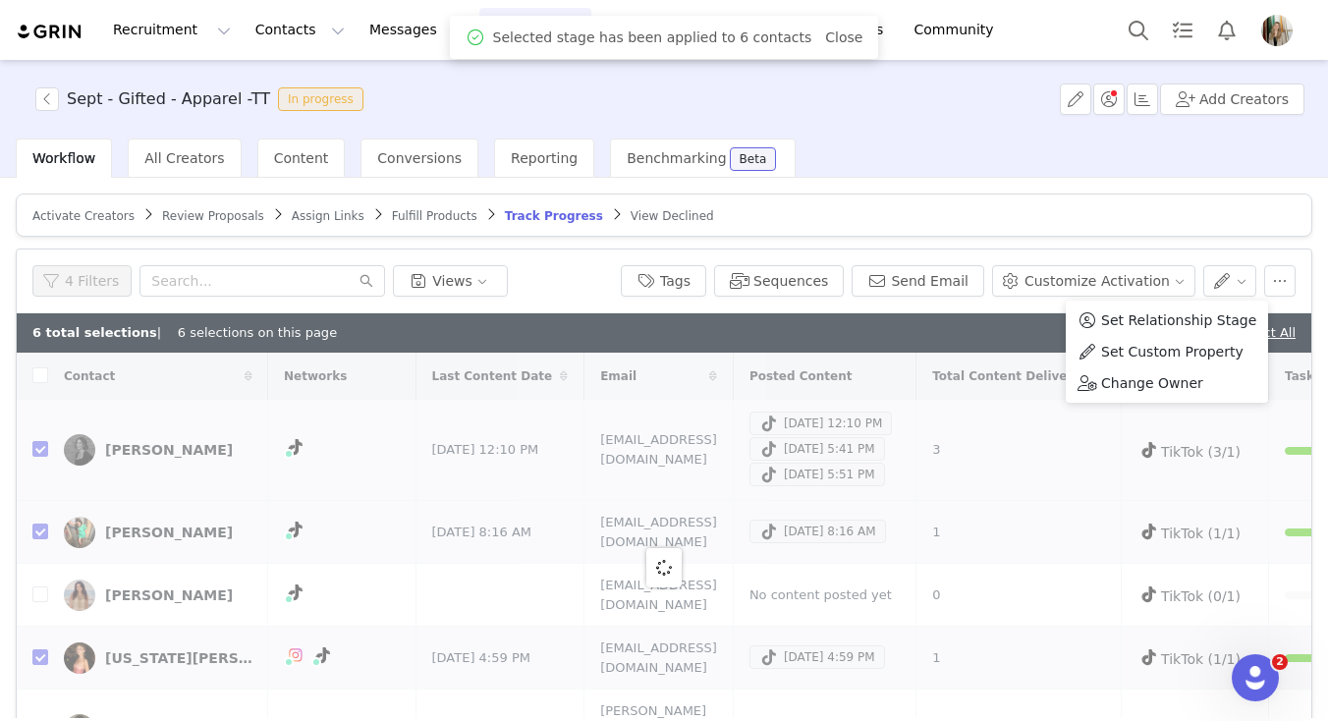
checkbox input "false"
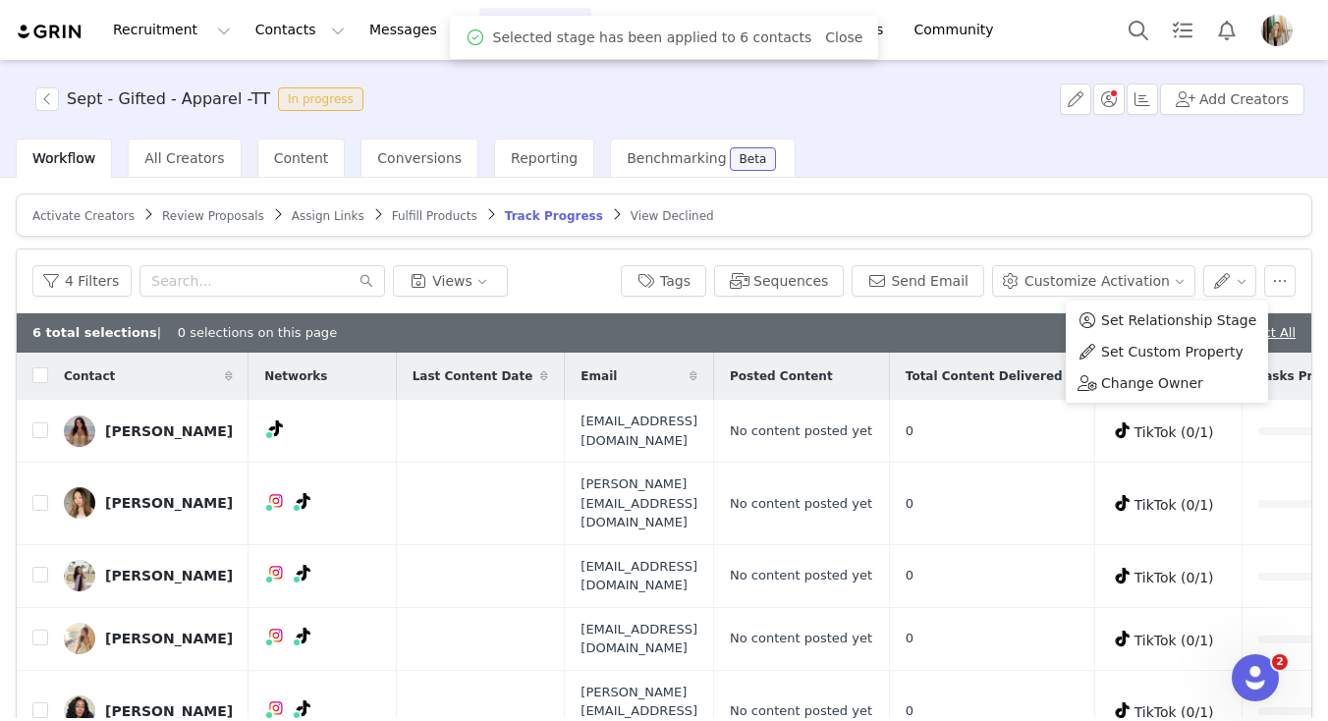
click at [1253, 188] on div "Activate Creators Review Proposals Assign Links Fulfill Products Track Progress…" at bounding box center [664, 448] width 1328 height 540
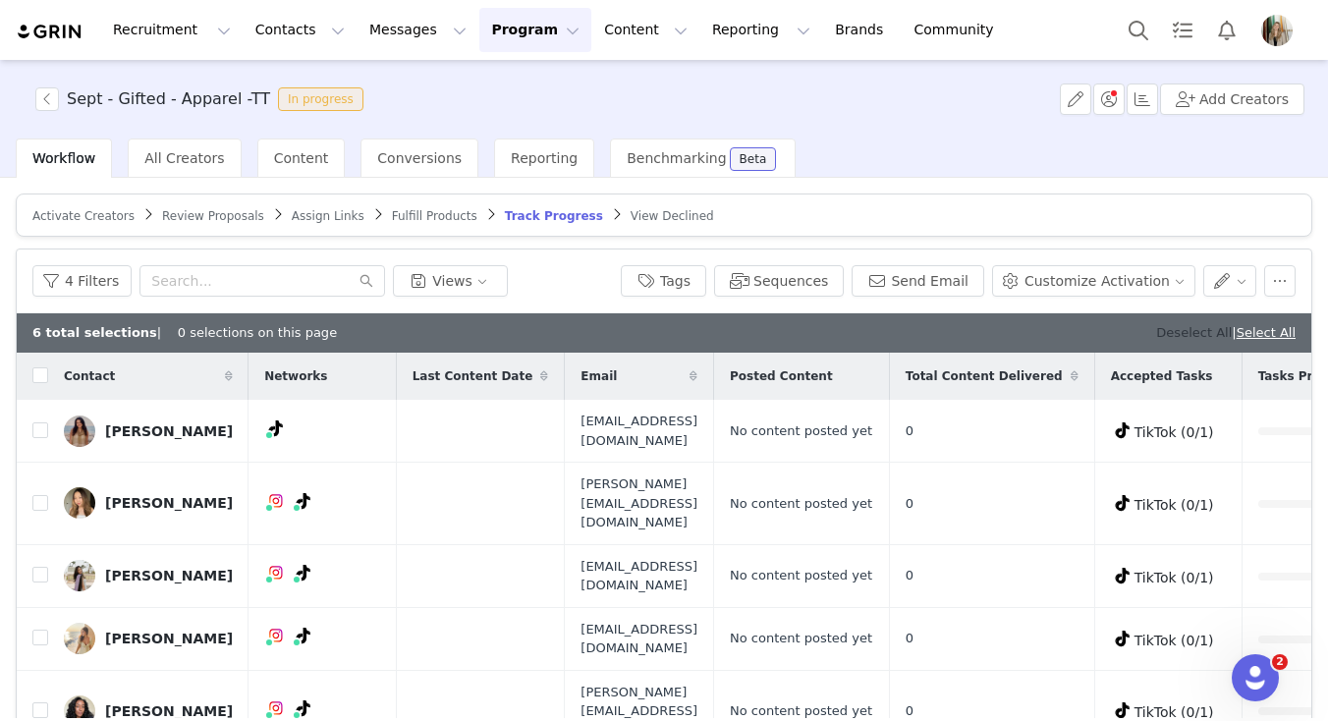
click at [1186, 332] on link "Deselect All" at bounding box center [1194, 332] width 76 height 15
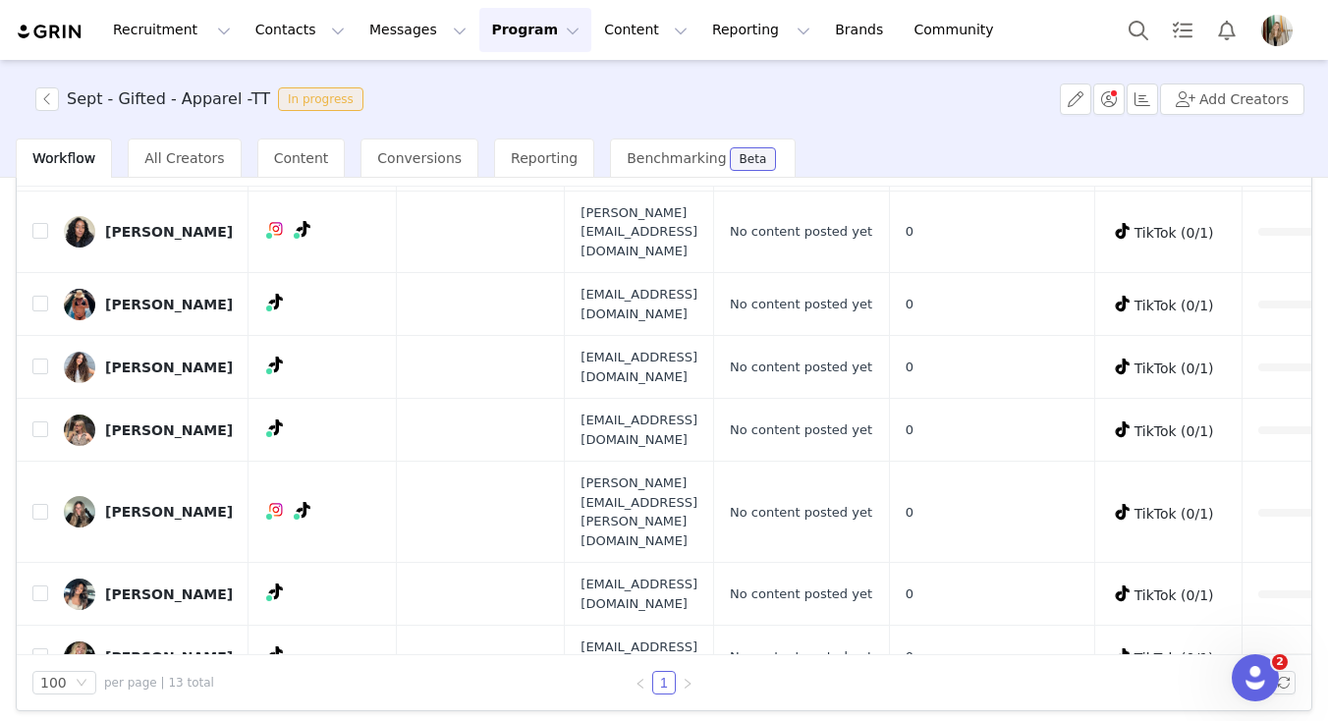
scroll to position [131, 0]
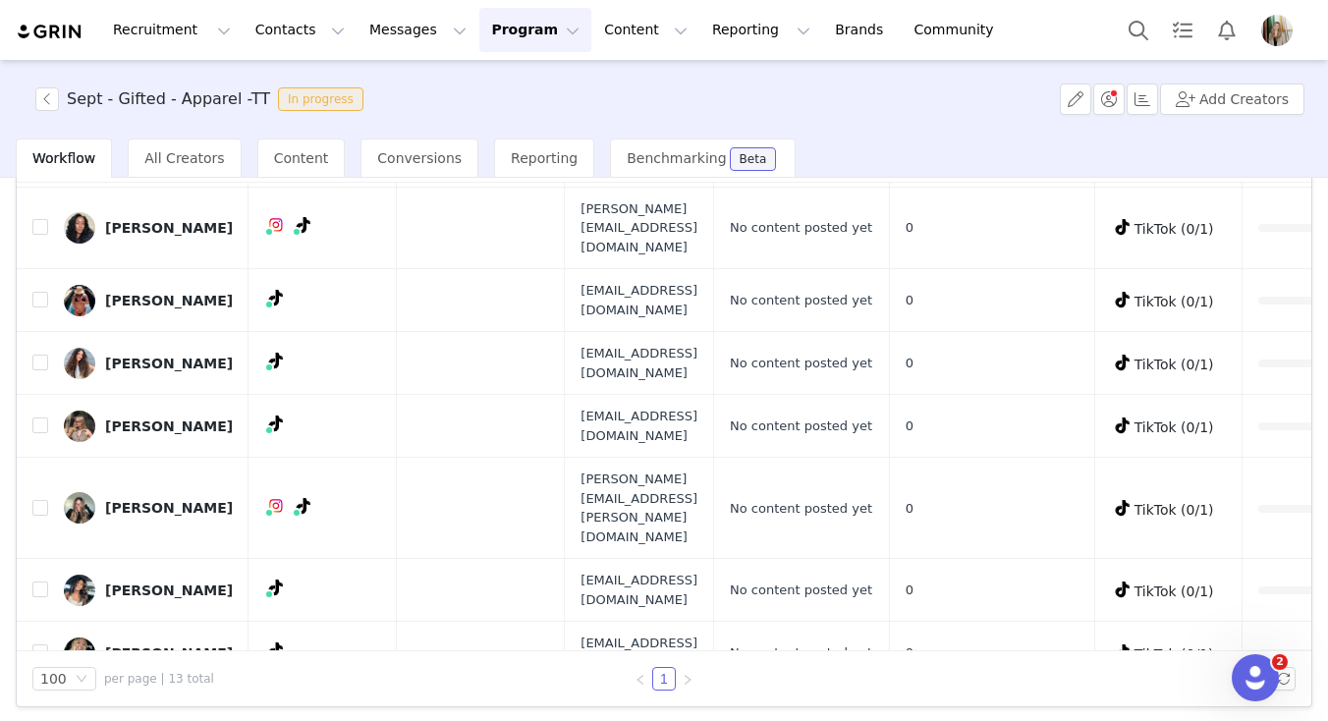
click at [37, 707] on input "checkbox" at bounding box center [40, 715] width 16 height 16
checkbox input "true"
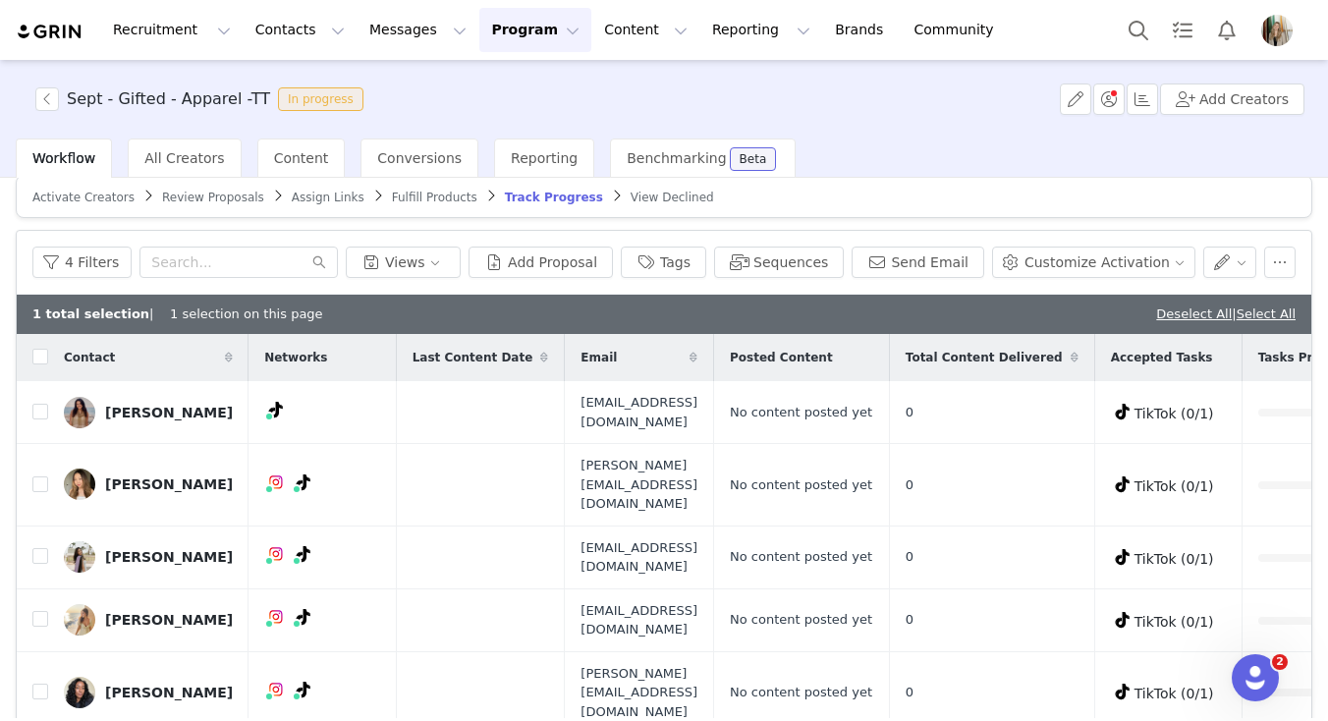
scroll to position [0, 0]
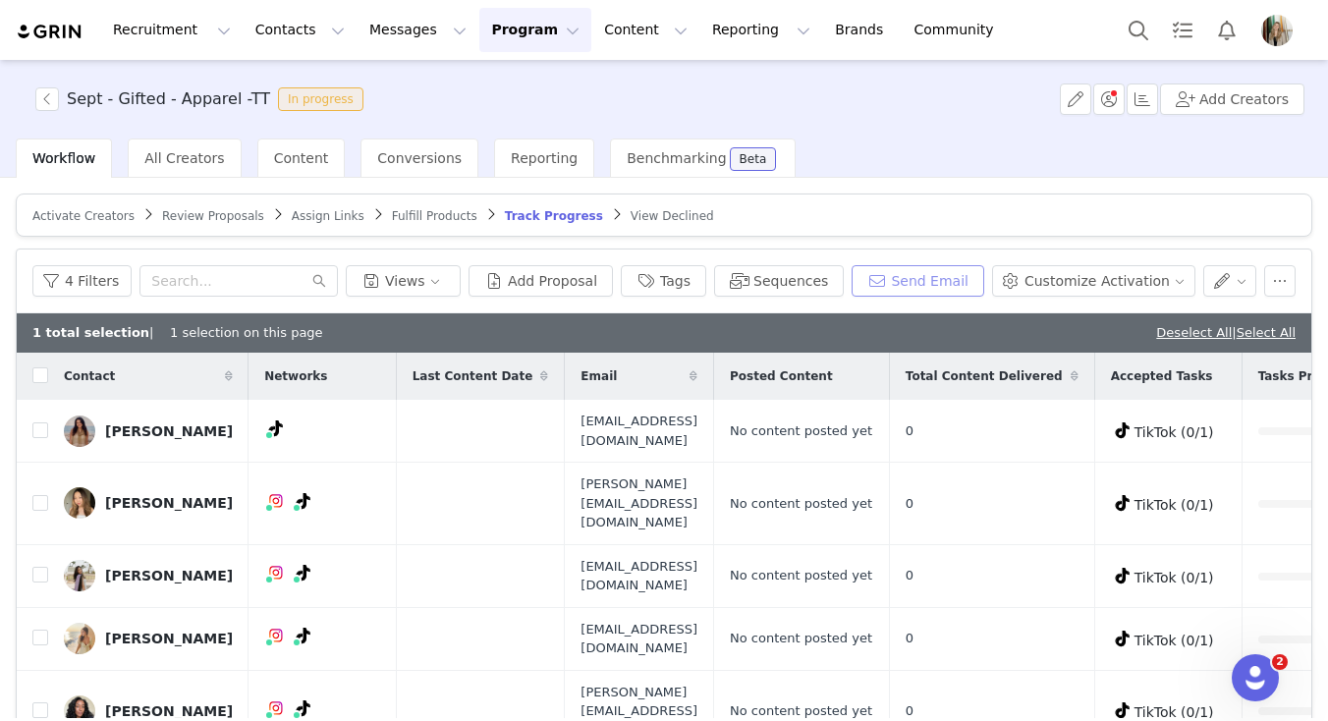
click at [933, 279] on button "Send Email" at bounding box center [918, 280] width 133 height 31
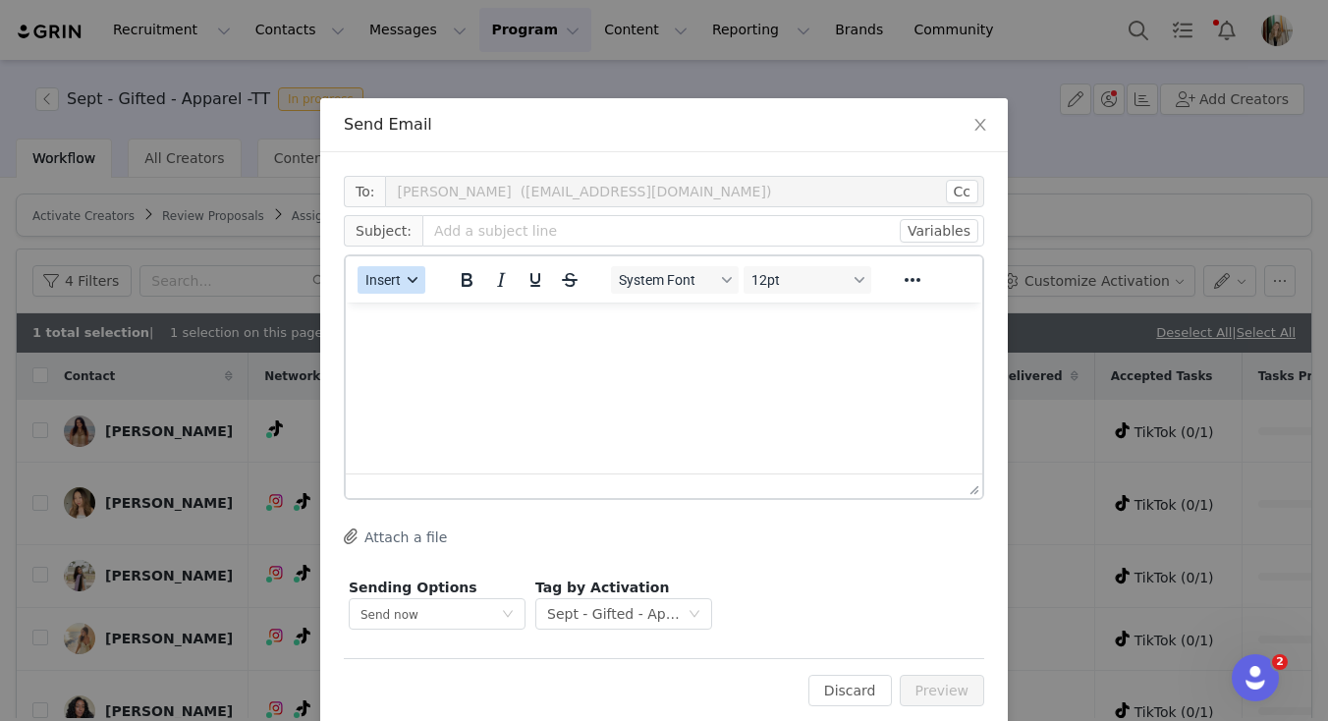
click at [395, 276] on span "Insert" at bounding box center [382, 280] width 35 height 16
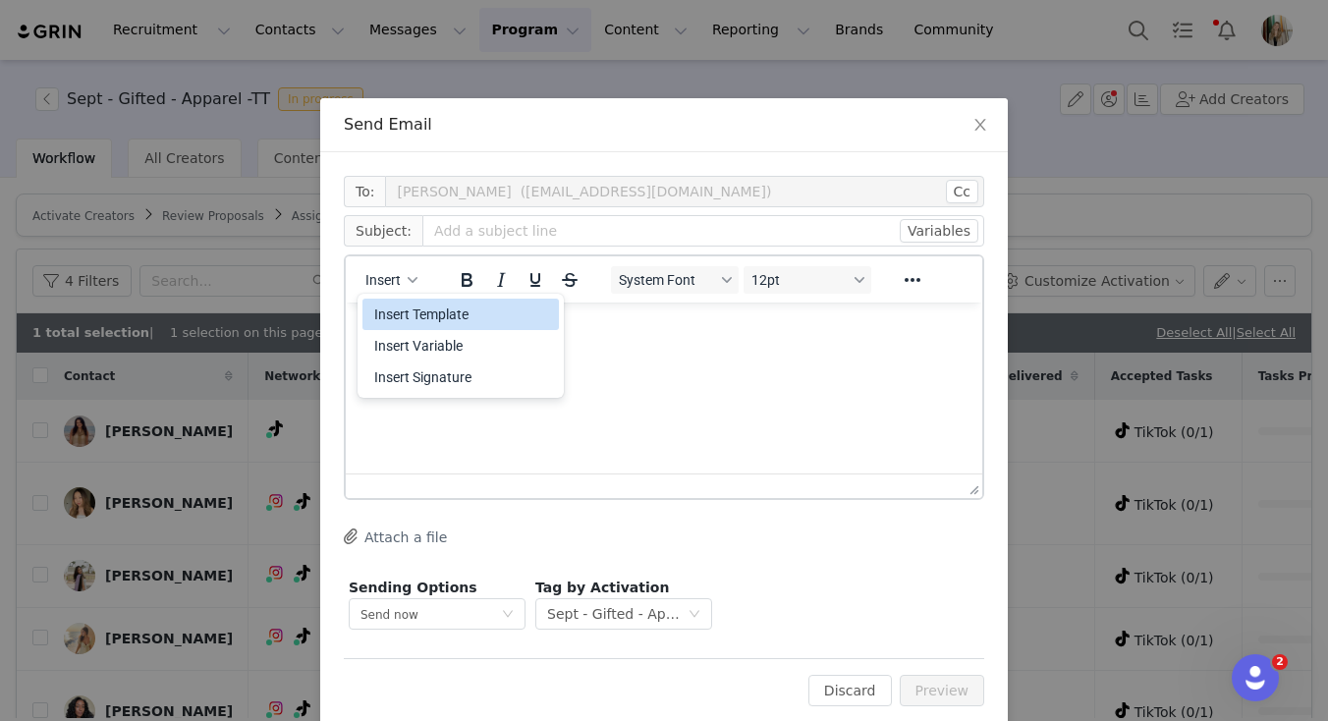
click at [409, 315] on div "Insert Template" at bounding box center [462, 315] width 177 height 24
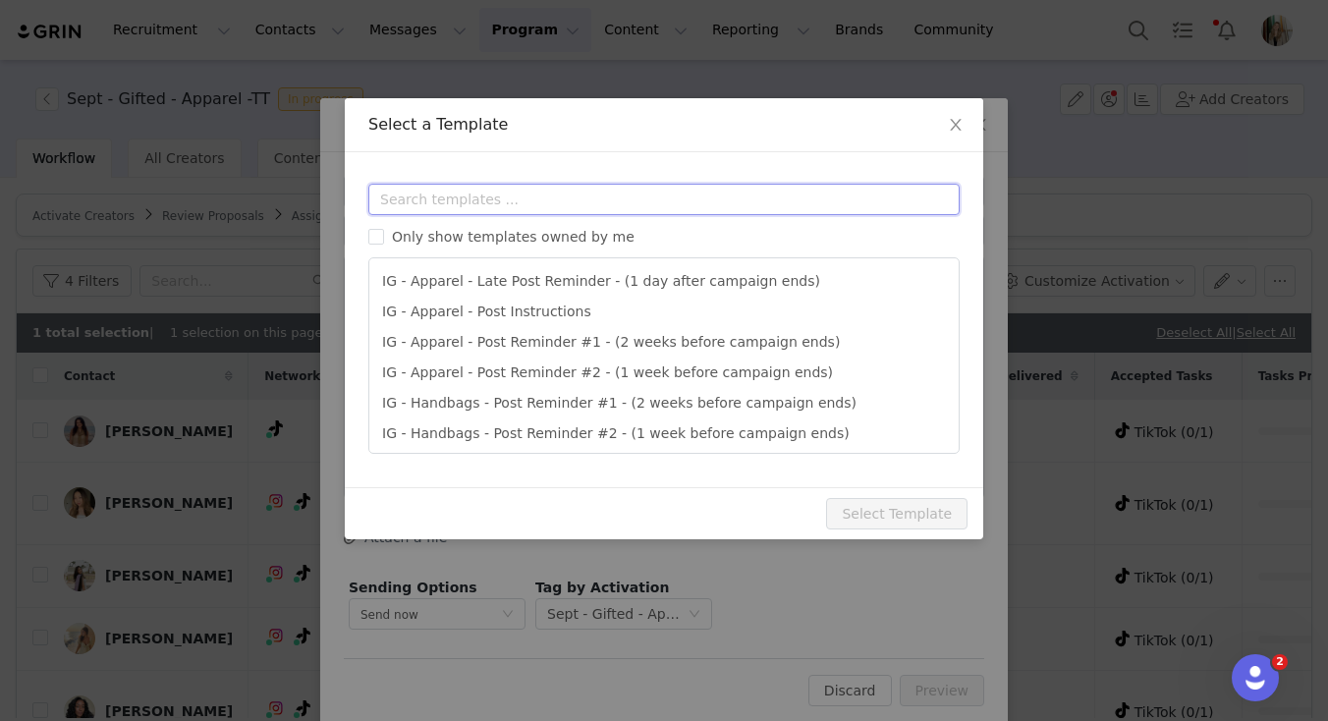
click at [450, 193] on input "text" at bounding box center [663, 199] width 591 height 31
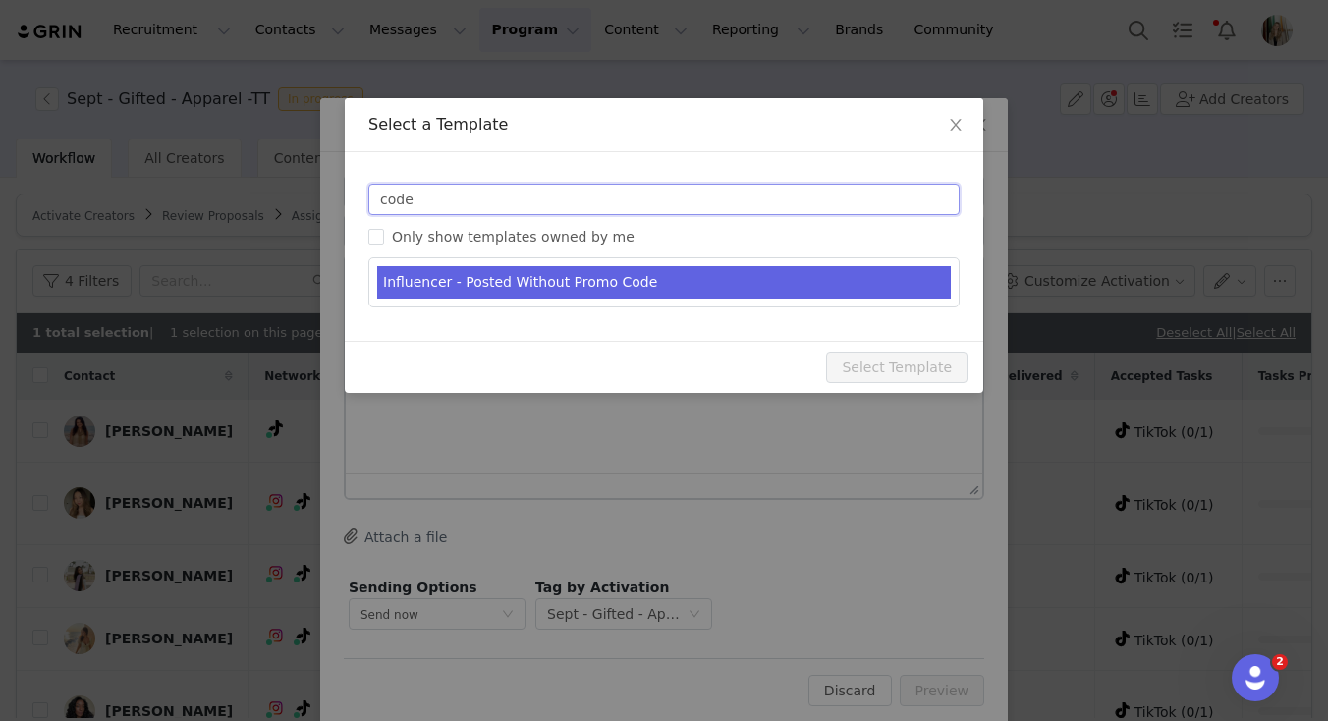
type input "code"
type input "RE: Quince Campaign!"
click at [476, 287] on li "Influencer - Posted Without Promo Code" at bounding box center [664, 282] width 574 height 32
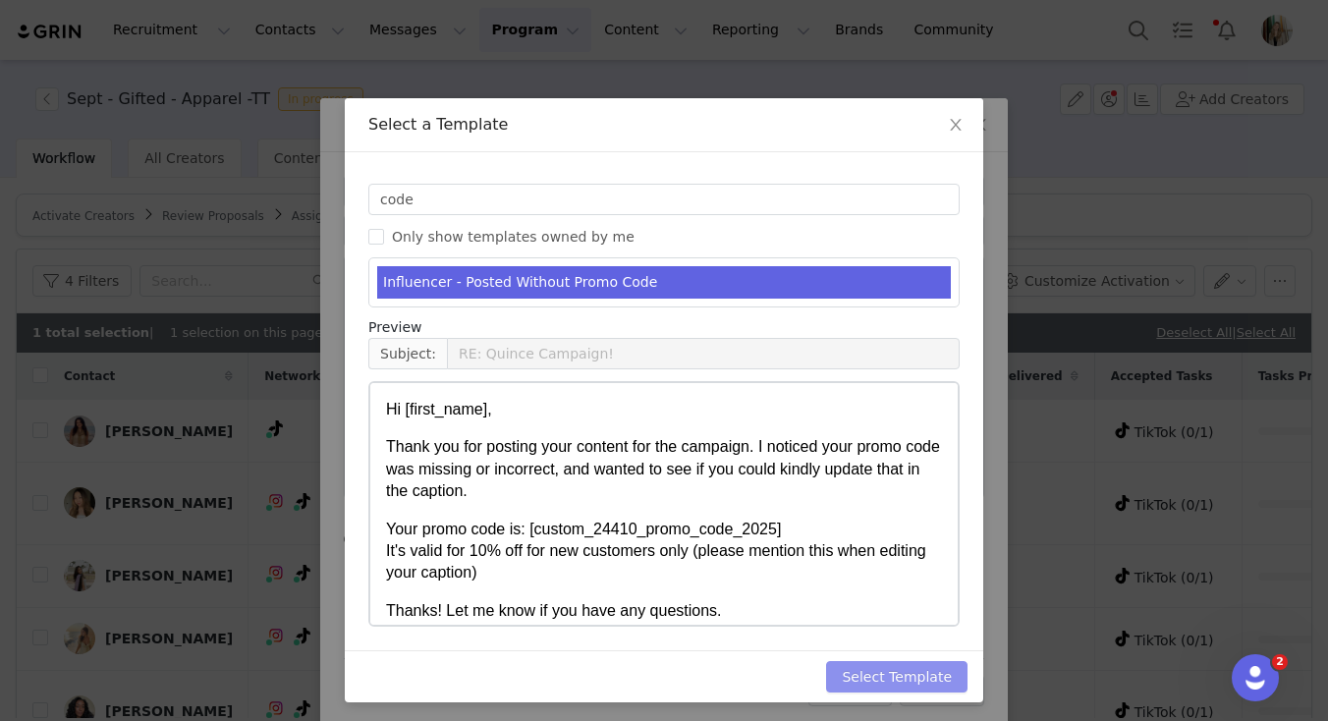
click at [888, 686] on button "Select Template" at bounding box center [896, 676] width 141 height 31
type input "RE: Quince Campaign!"
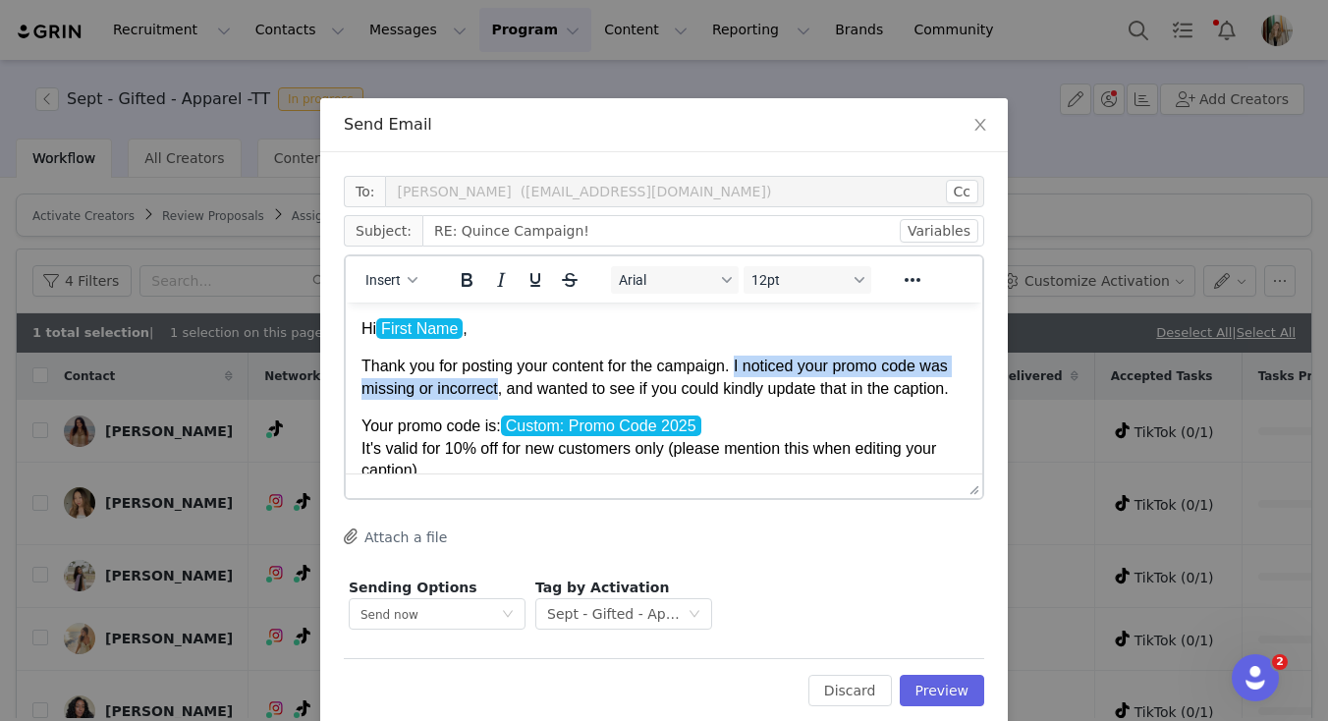
drag, startPoint x: 733, startPoint y: 366, endPoint x: 499, endPoint y: 394, distance: 235.4
click at [499, 394] on span "Thank you for posting your content for the campaign. I noticed your promo code …" at bounding box center [654, 377] width 587 height 38
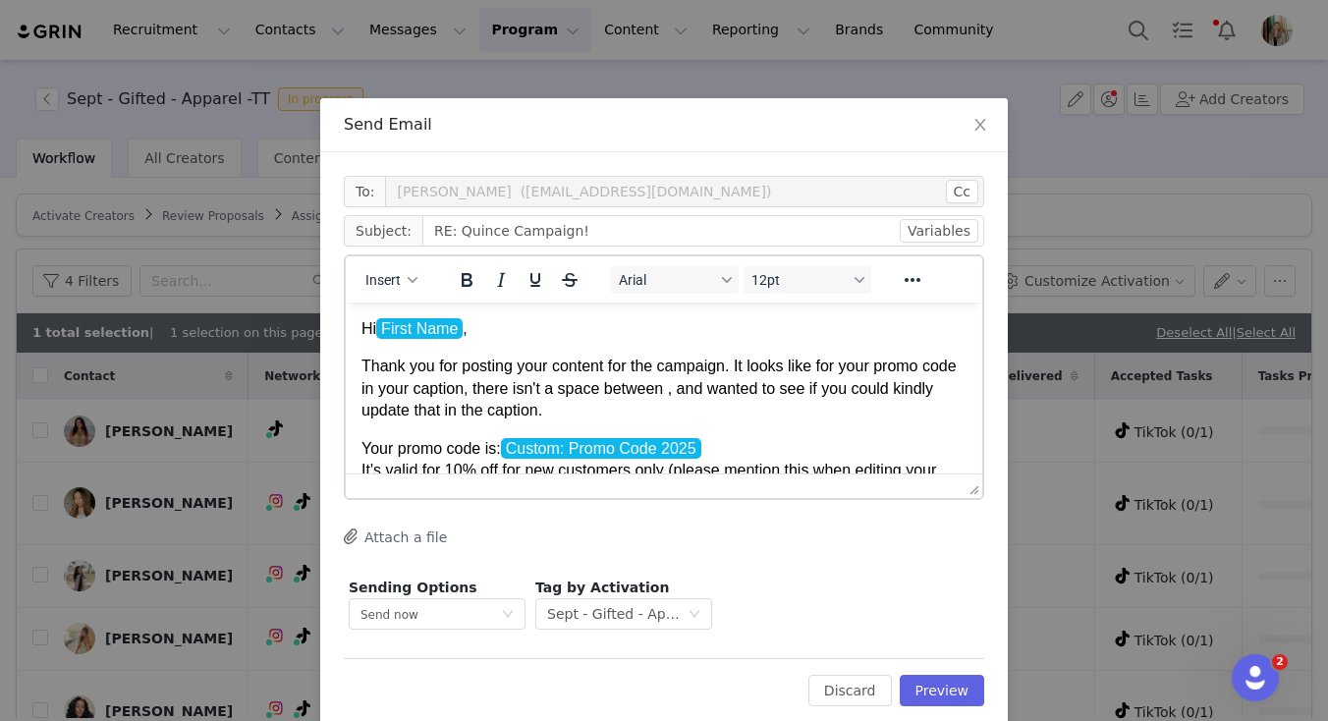
scroll to position [32, 0]
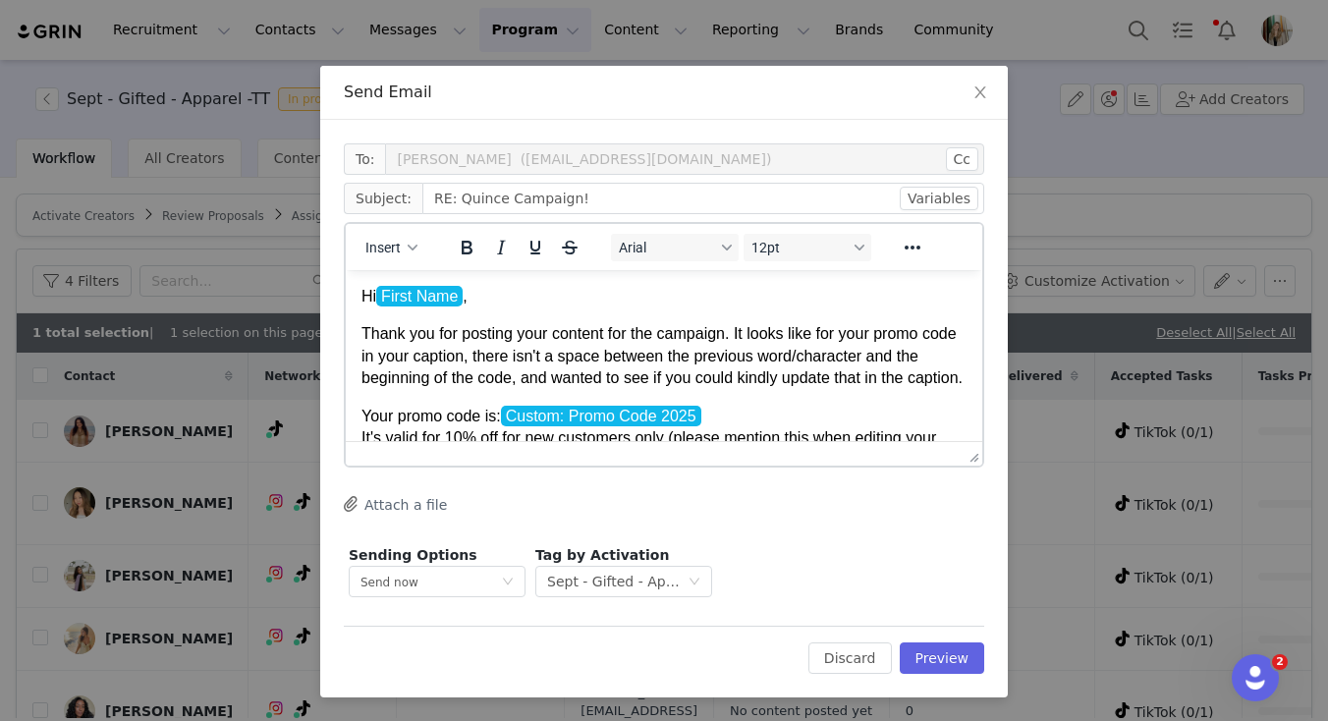
click at [515, 384] on span "Thank you for posting your content for the campaign. It looks like for your pro…" at bounding box center [661, 355] width 601 height 61
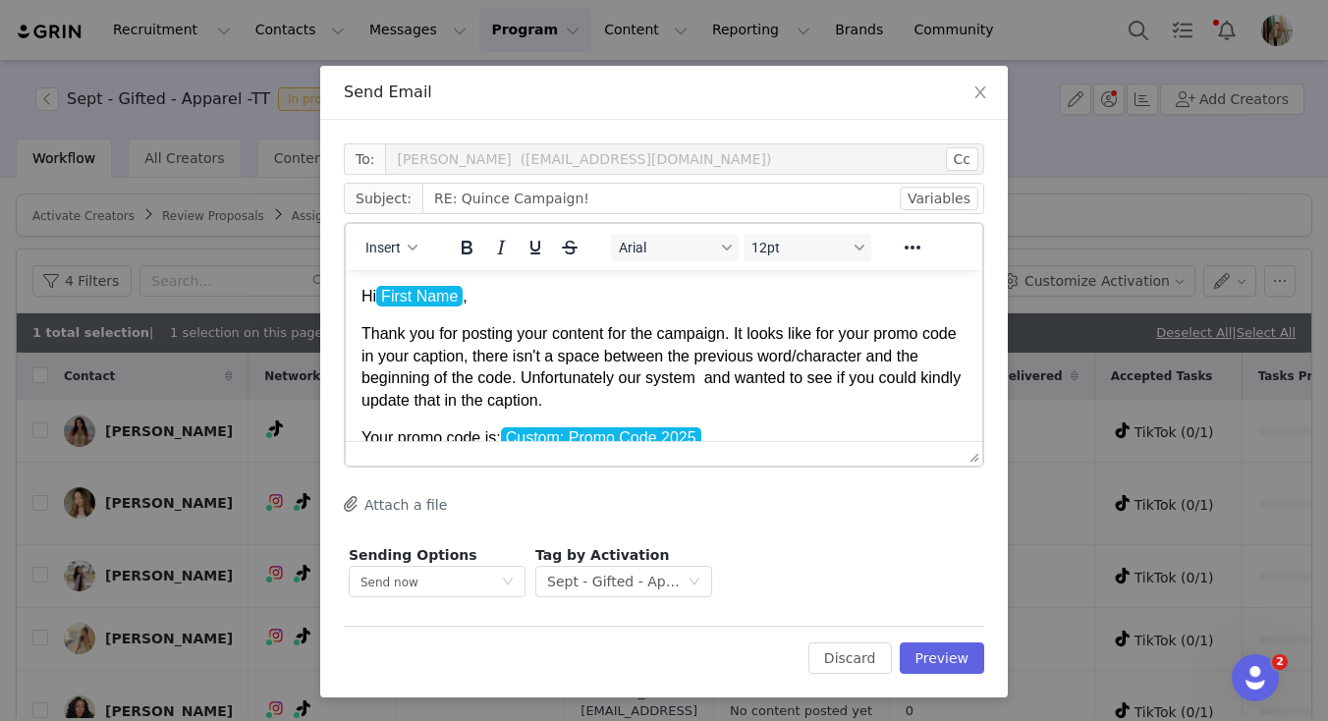
click at [695, 381] on span "Thank you for posting your content for the campaign. It looks like for your pro…" at bounding box center [660, 366] width 599 height 83
click at [442, 406] on span "Thank you for posting your content for the campaign. It looks like for your pro…" at bounding box center [658, 366] width 595 height 83
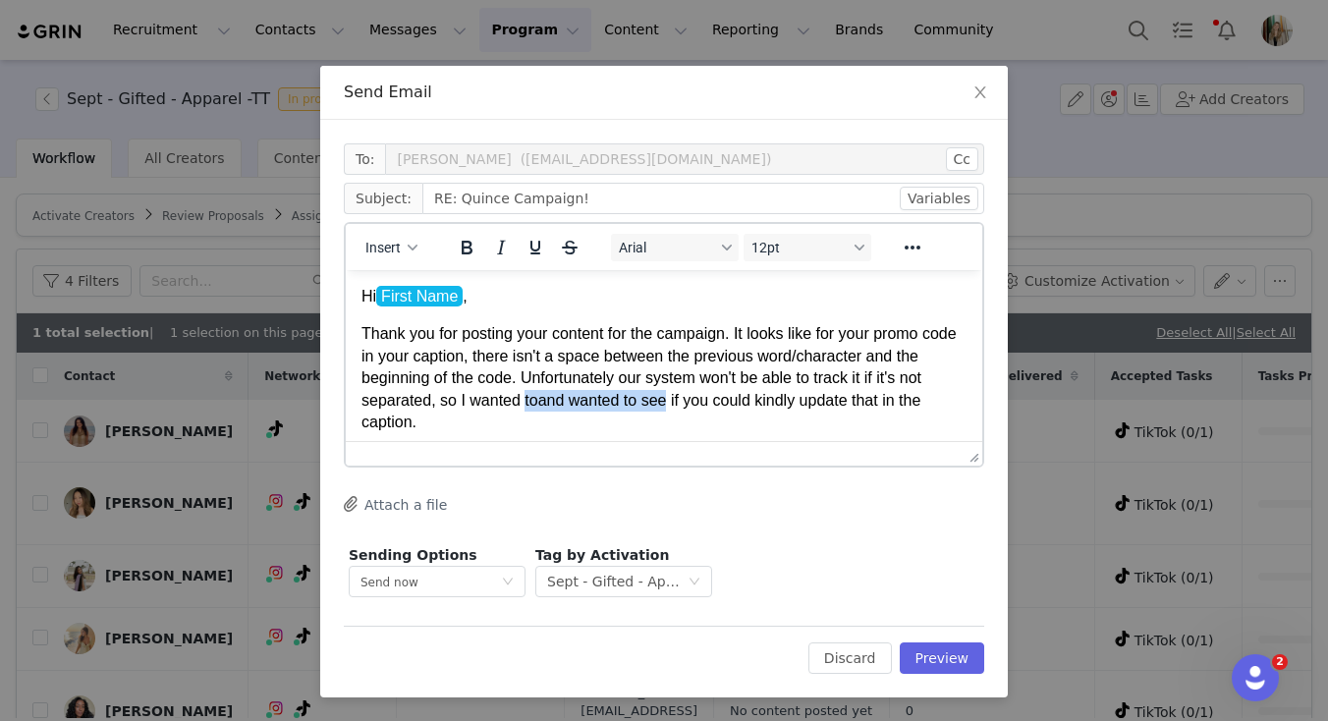
drag, startPoint x: 664, startPoint y: 403, endPoint x: 522, endPoint y: 407, distance: 142.5
click at [522, 407] on span "Thank you for posting your content for the campaign. It looks like for your pro…" at bounding box center [658, 377] width 595 height 105
click at [533, 407] on span "Thank you for posting your content for the campaign. It looks like for your pro…" at bounding box center [658, 377] width 595 height 105
drag, startPoint x: 534, startPoint y: 407, endPoint x: 634, endPoint y: 405, distance: 100.2
click at [634, 405] on span "Thank you for posting your content for the campaign. It looks like for your pro…" at bounding box center [658, 377] width 595 height 105
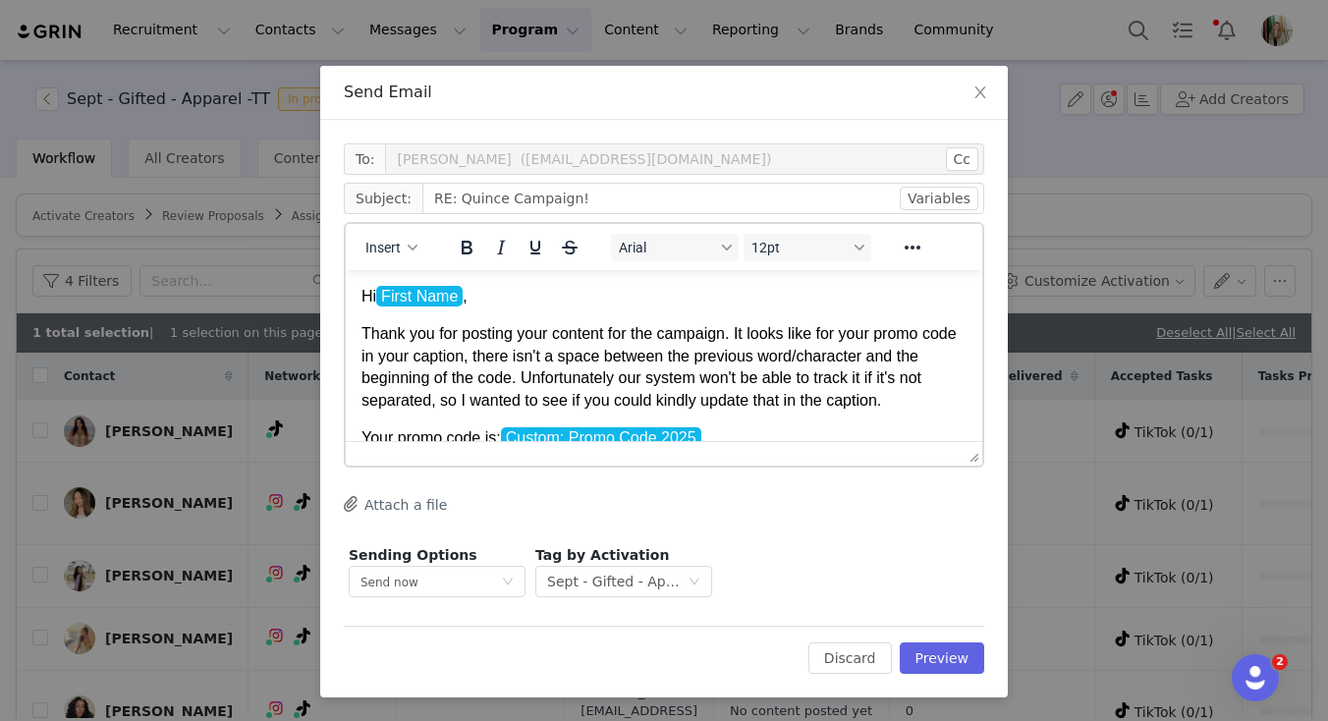
click at [890, 408] on p "Thank you for posting your content for the campaign. It looks like for your pro…" at bounding box center [663, 367] width 605 height 88
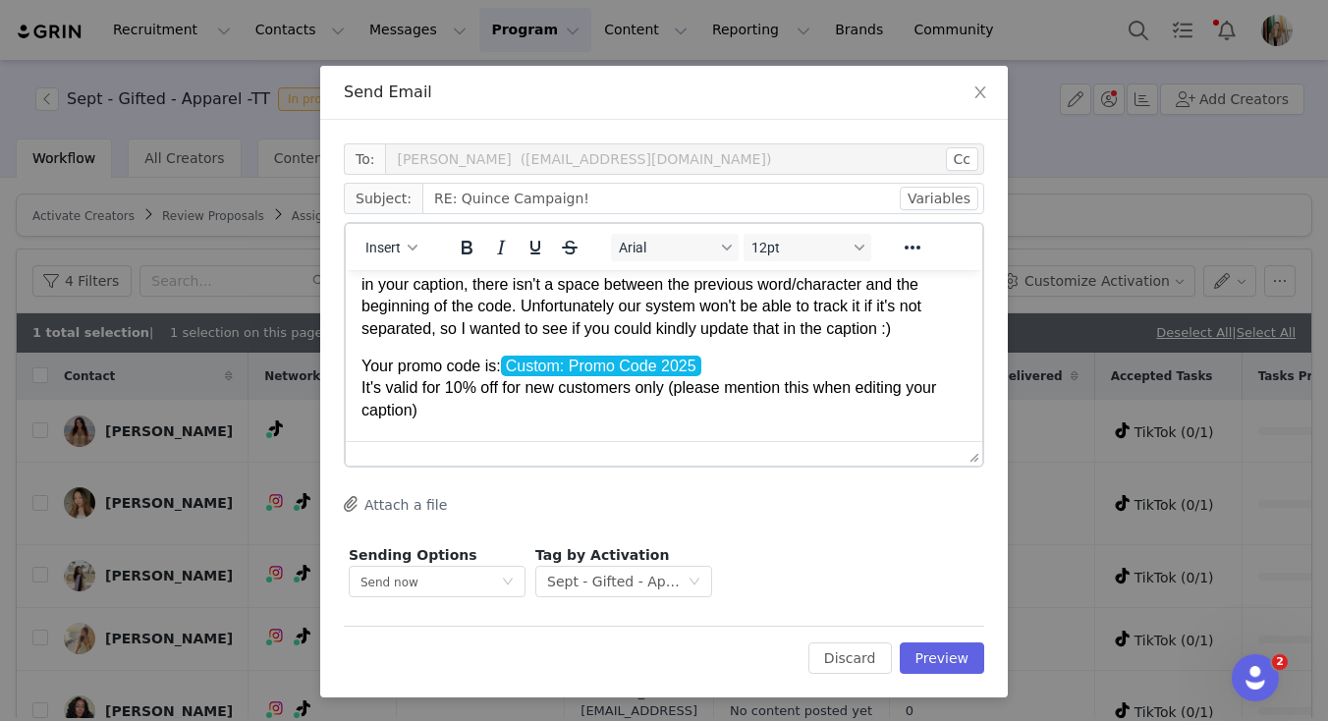
scroll to position [113, 0]
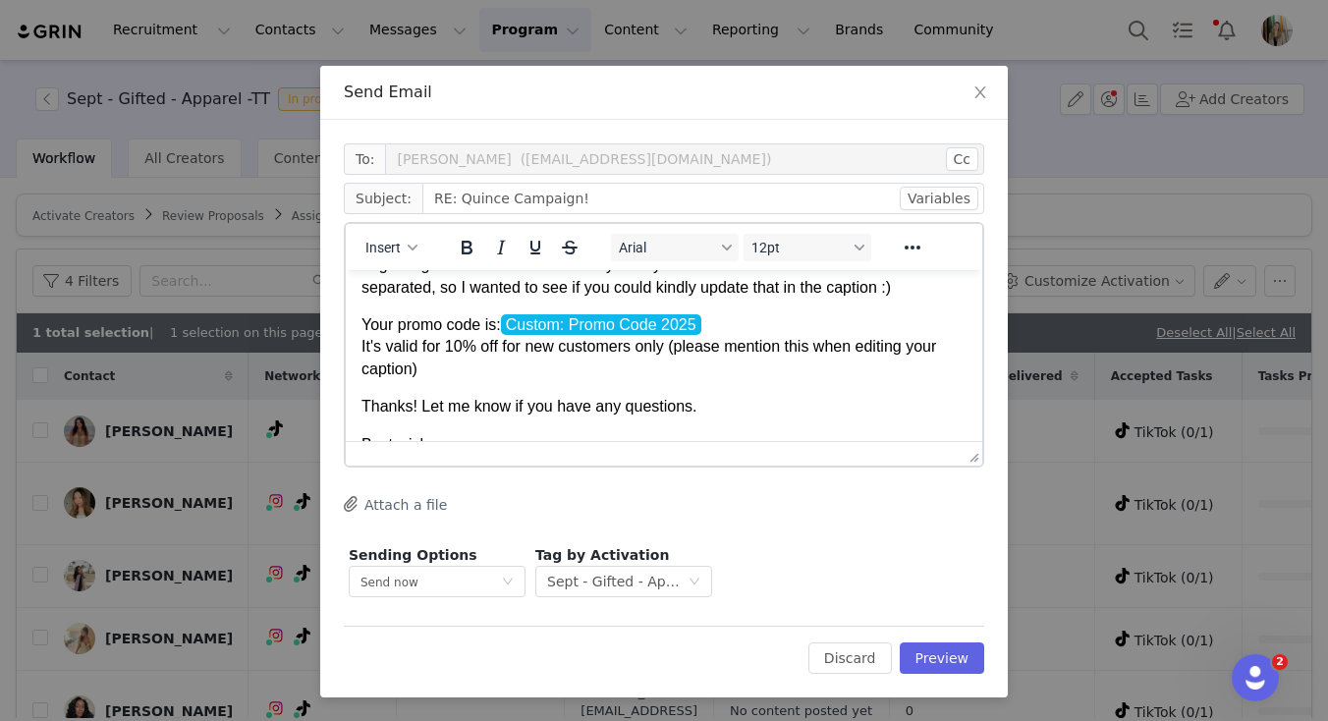
drag, startPoint x: 423, startPoint y: 377, endPoint x: 351, endPoint y: 356, distance: 75.8
click at [351, 356] on html "Hi First Name , Thank you for posting your content for the campaign. It looks l…" at bounding box center [664, 354] width 636 height 394
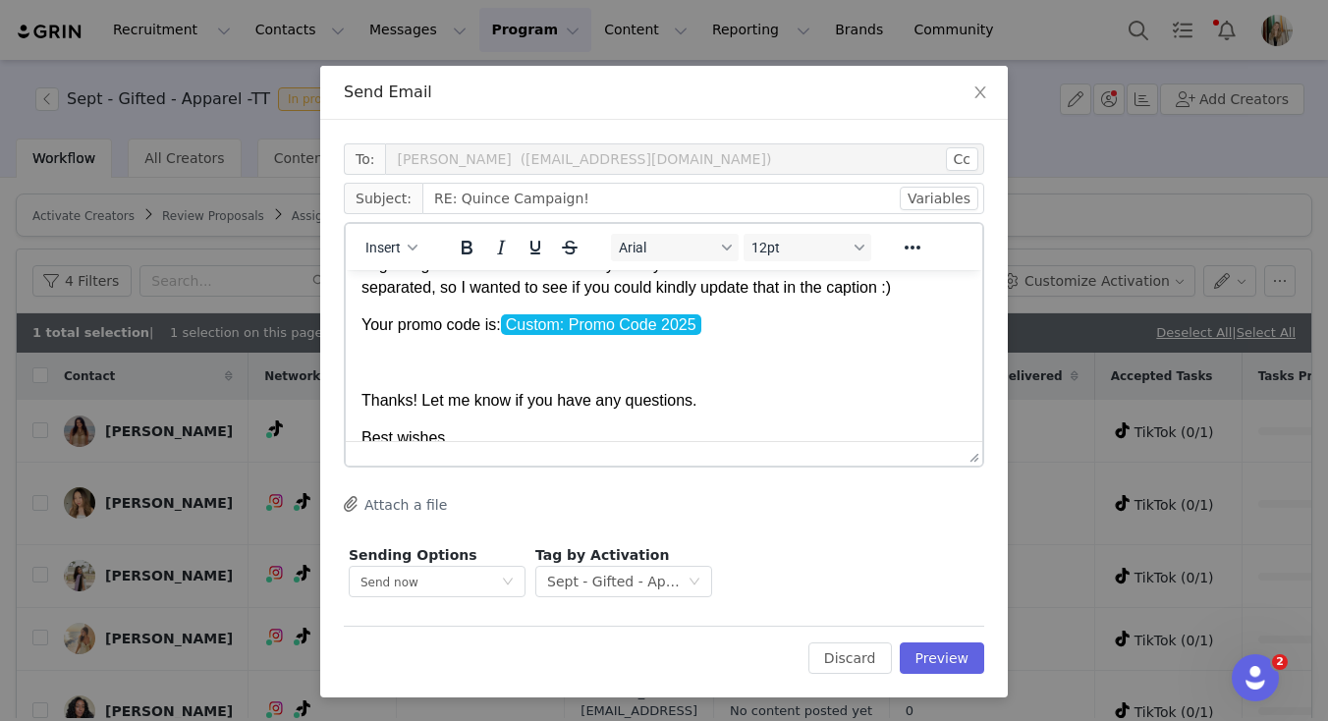
click at [367, 328] on span "Your promo code is: Custom: Promo Code 2025" at bounding box center [533, 324] width 344 height 21
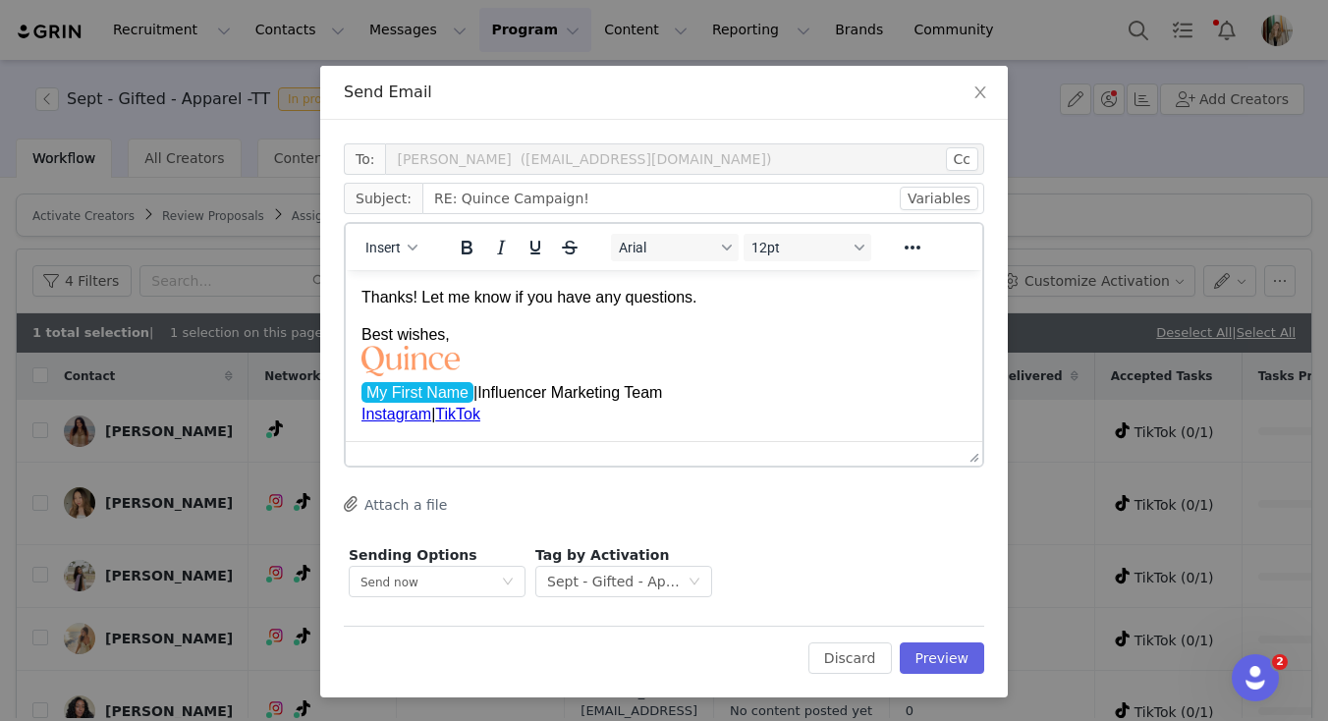
scroll to position [0, 0]
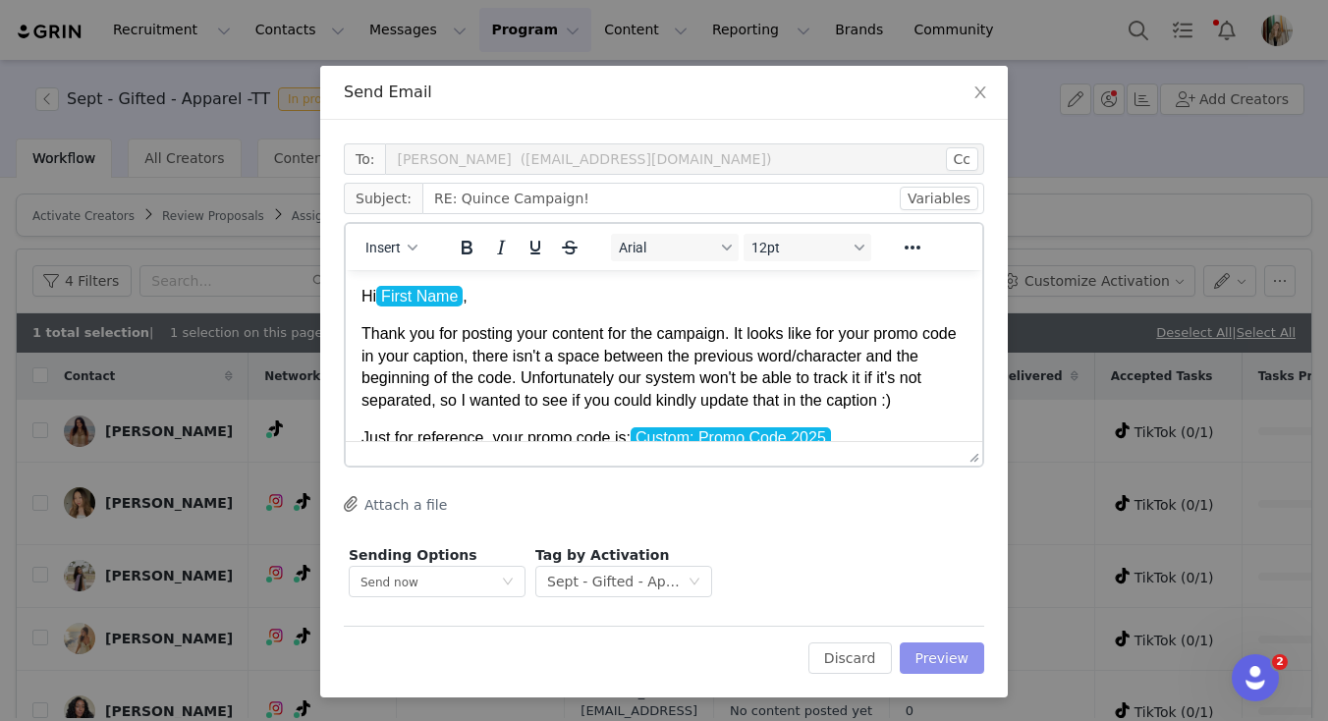
click at [949, 661] on button "Preview" at bounding box center [942, 657] width 85 height 31
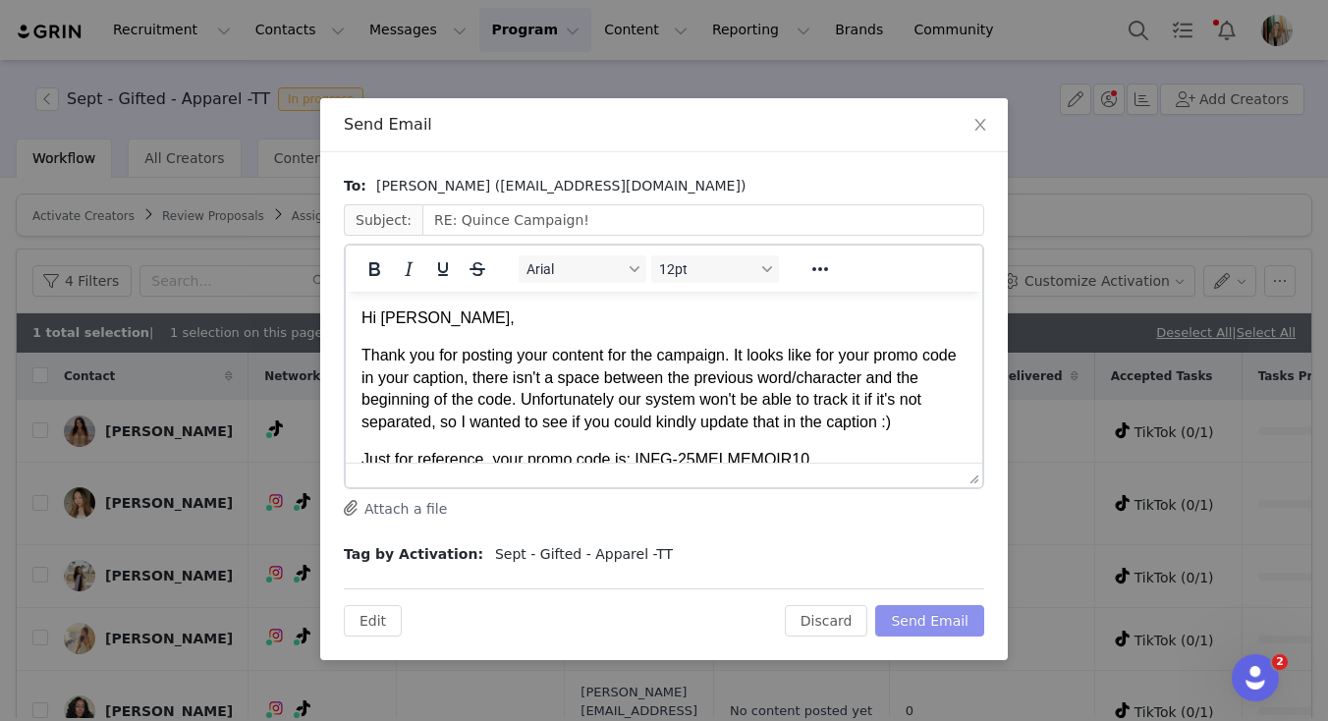
click at [948, 621] on button "Send Email" at bounding box center [929, 620] width 109 height 31
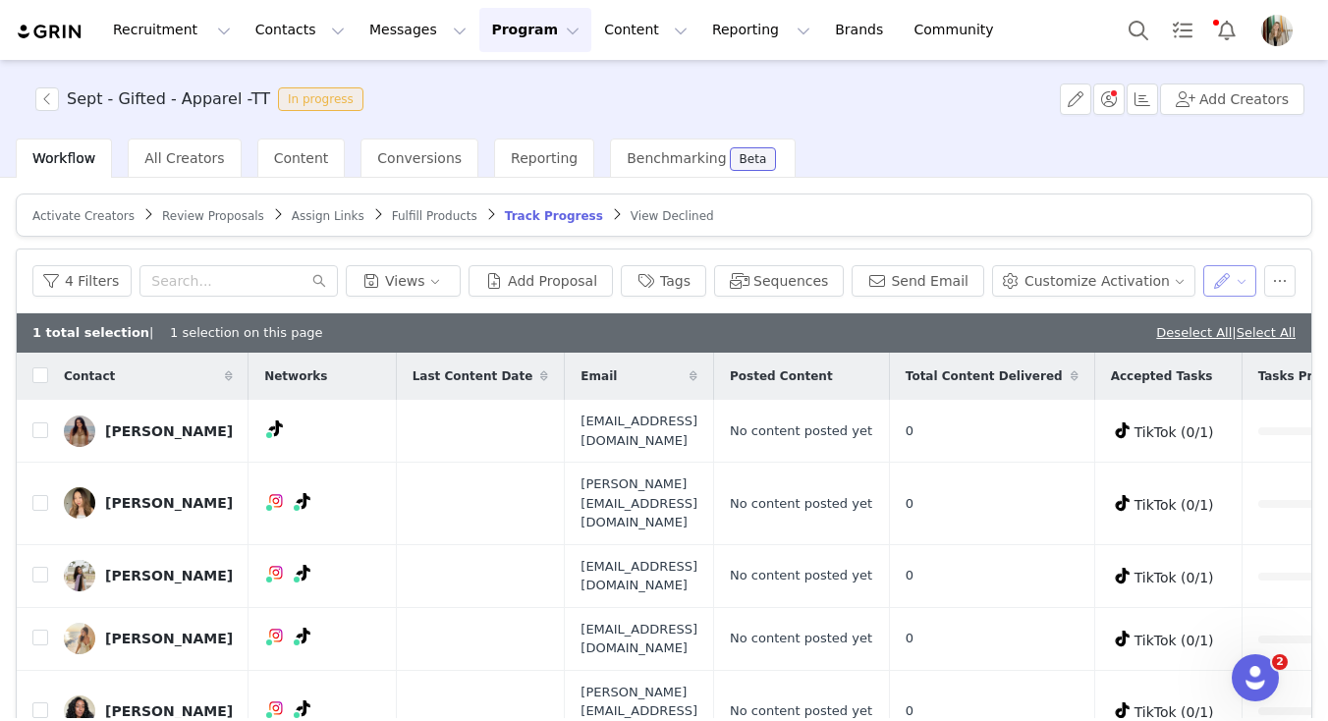
click at [1224, 266] on button "button" at bounding box center [1230, 280] width 54 height 31
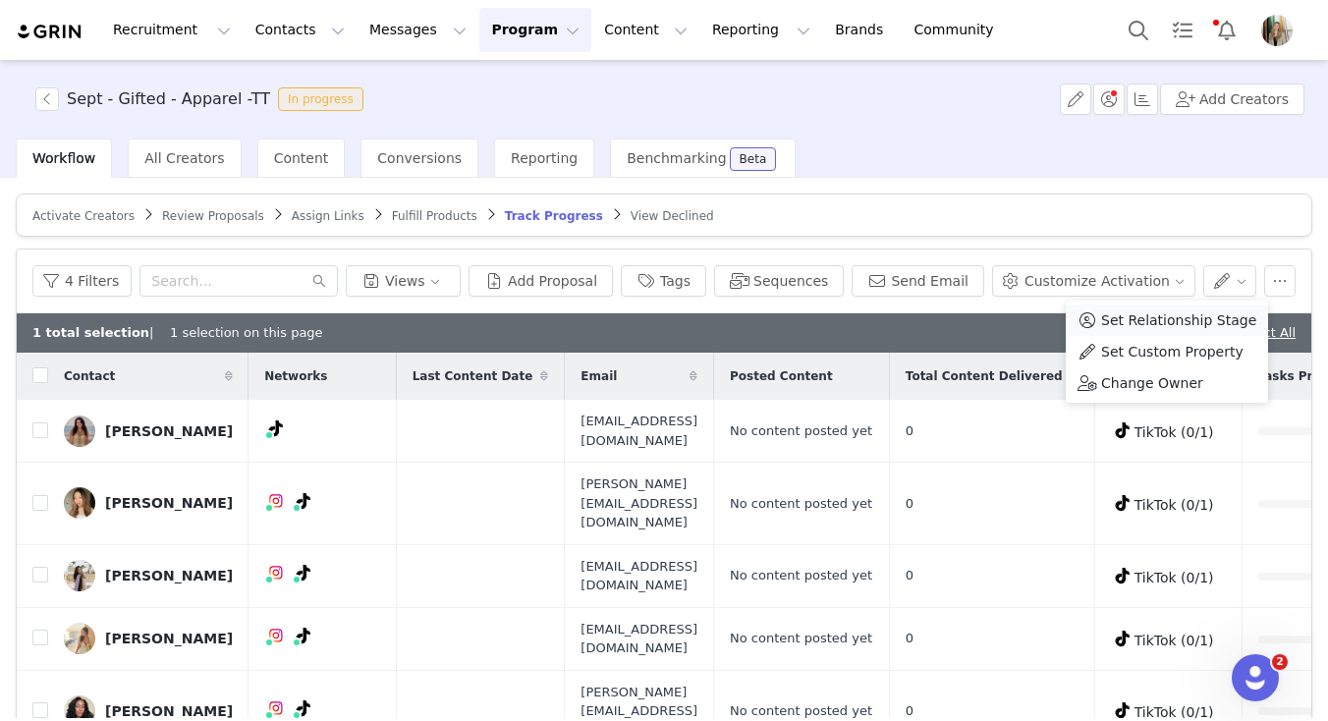
click at [1153, 319] on span "Set Relationship Stage" at bounding box center [1178, 320] width 155 height 22
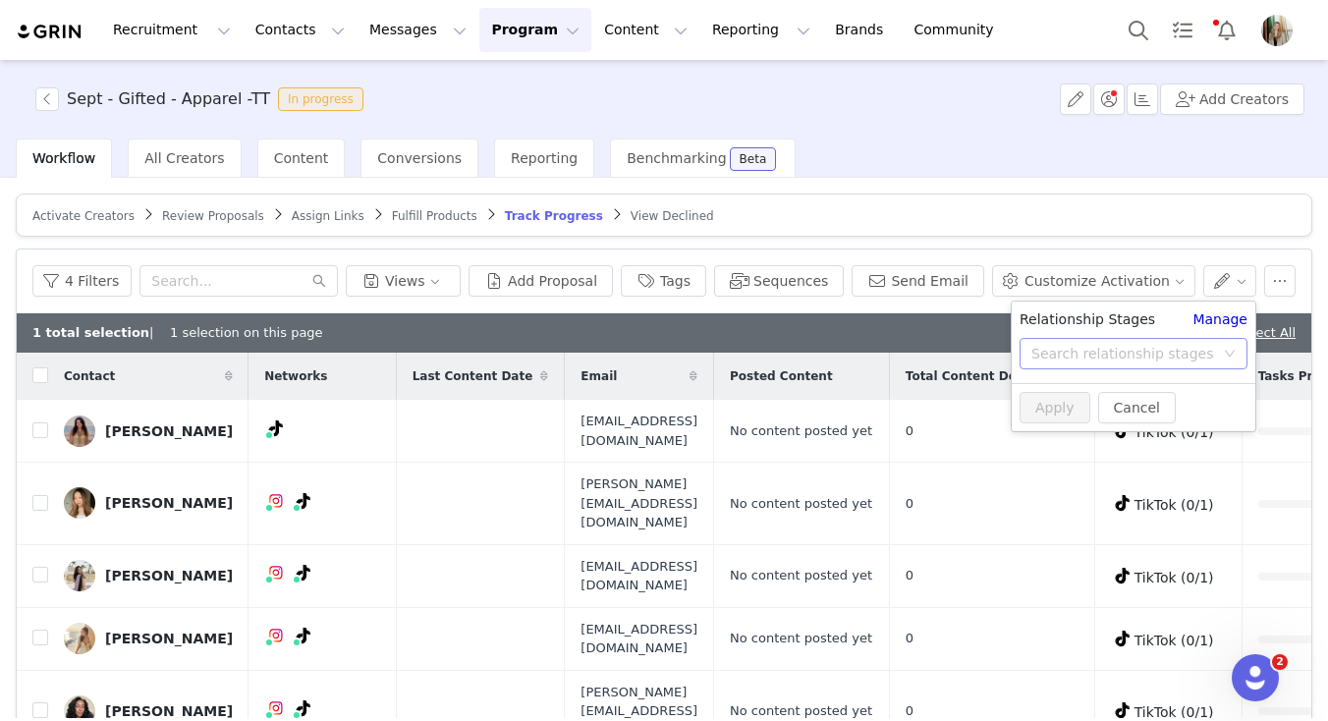
click at [1124, 351] on div "Search relationship stages" at bounding box center [1122, 354] width 183 height 20
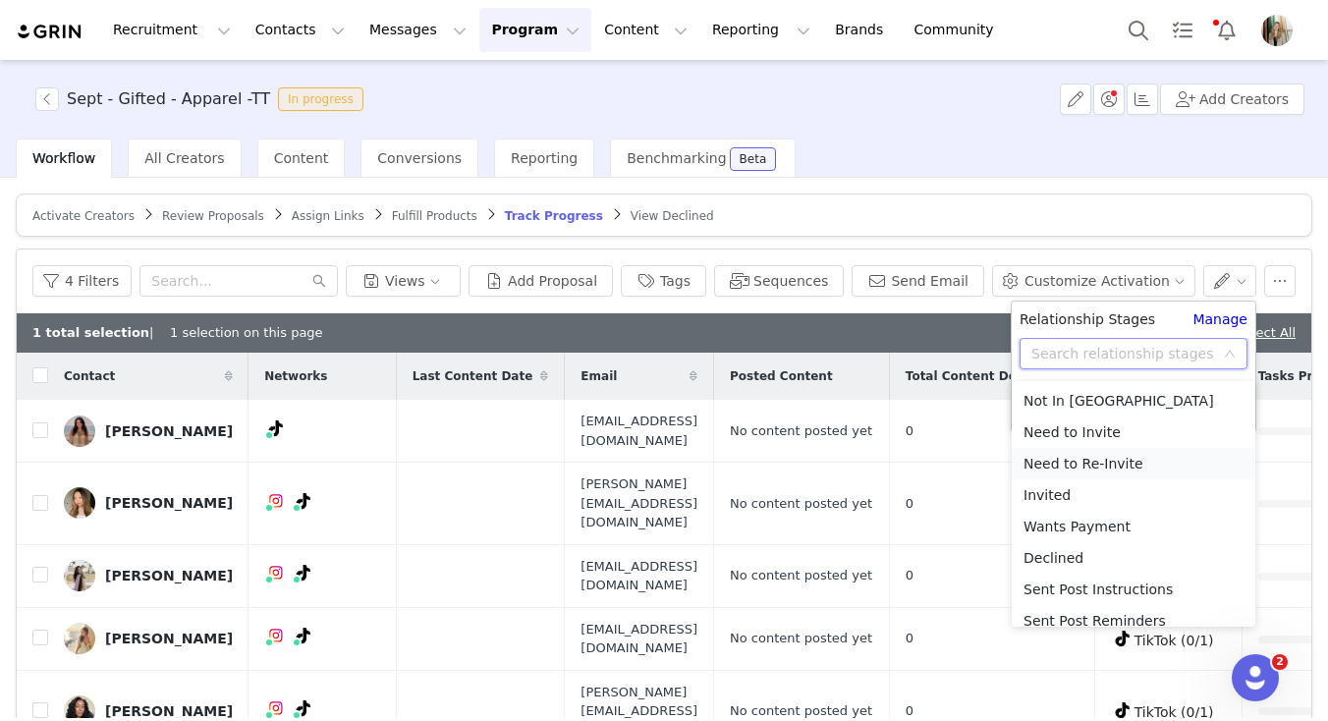
scroll to position [171, 0]
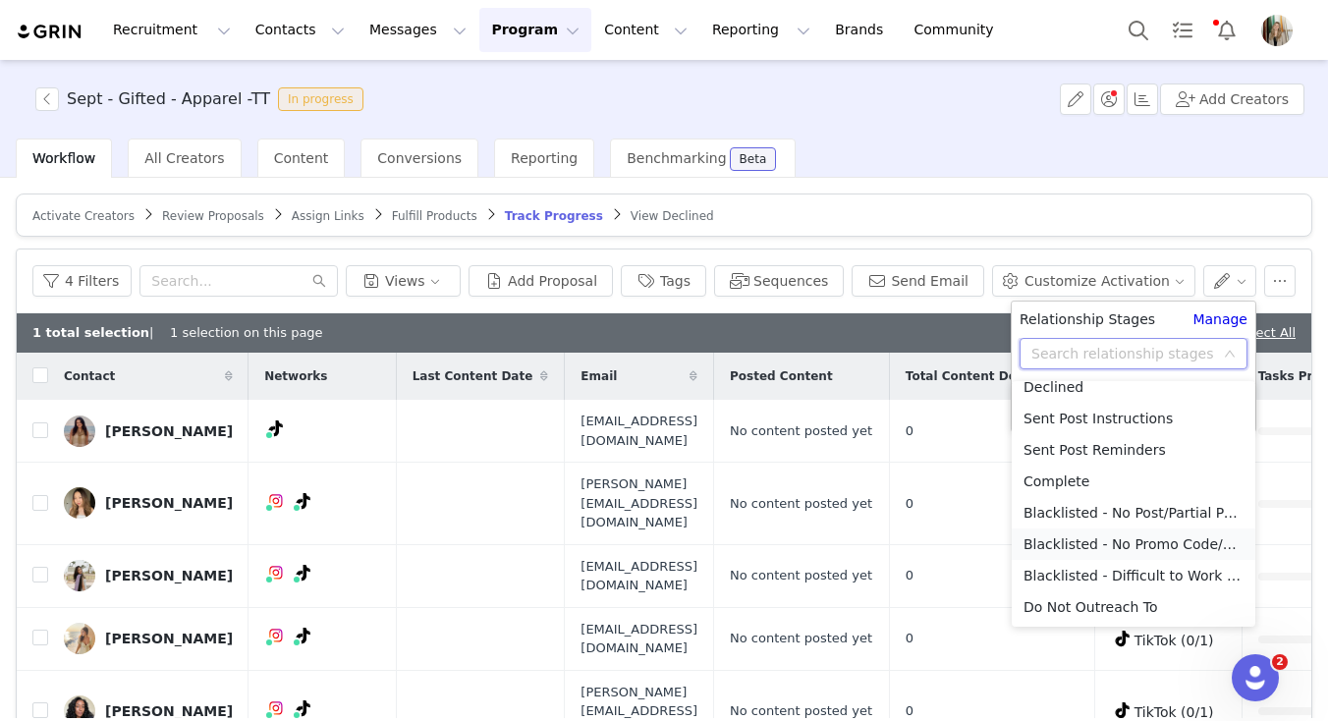
click at [1111, 545] on li "Blacklisted - No Promo Code/Wrong Promo Code" at bounding box center [1134, 543] width 244 height 31
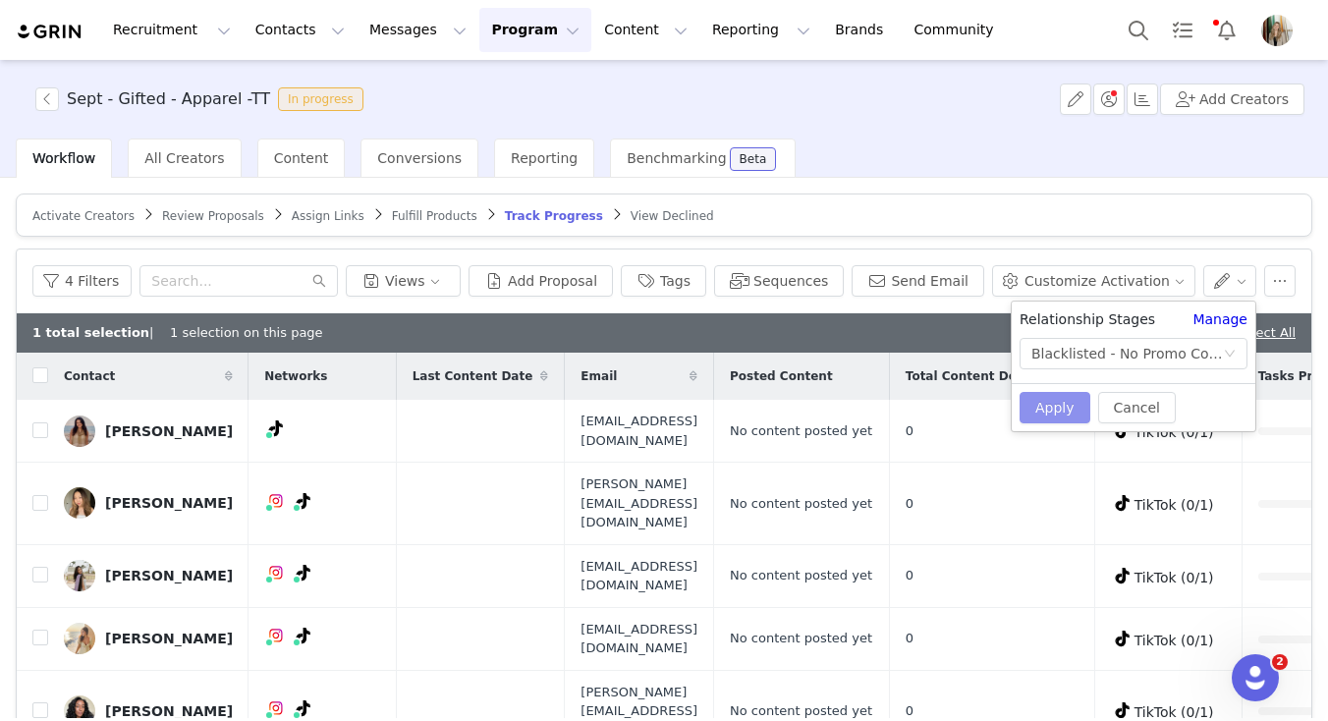
click at [1046, 394] on button "Apply" at bounding box center [1054, 407] width 71 height 31
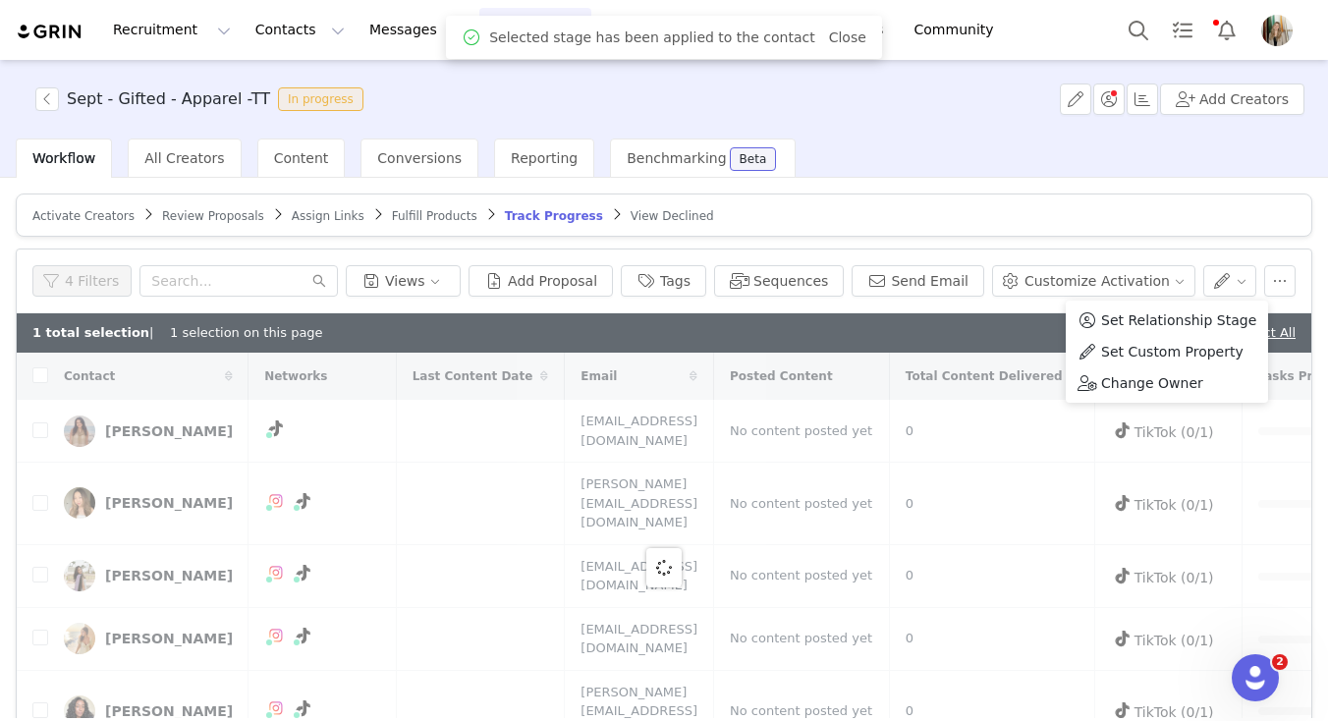
checkbox input "false"
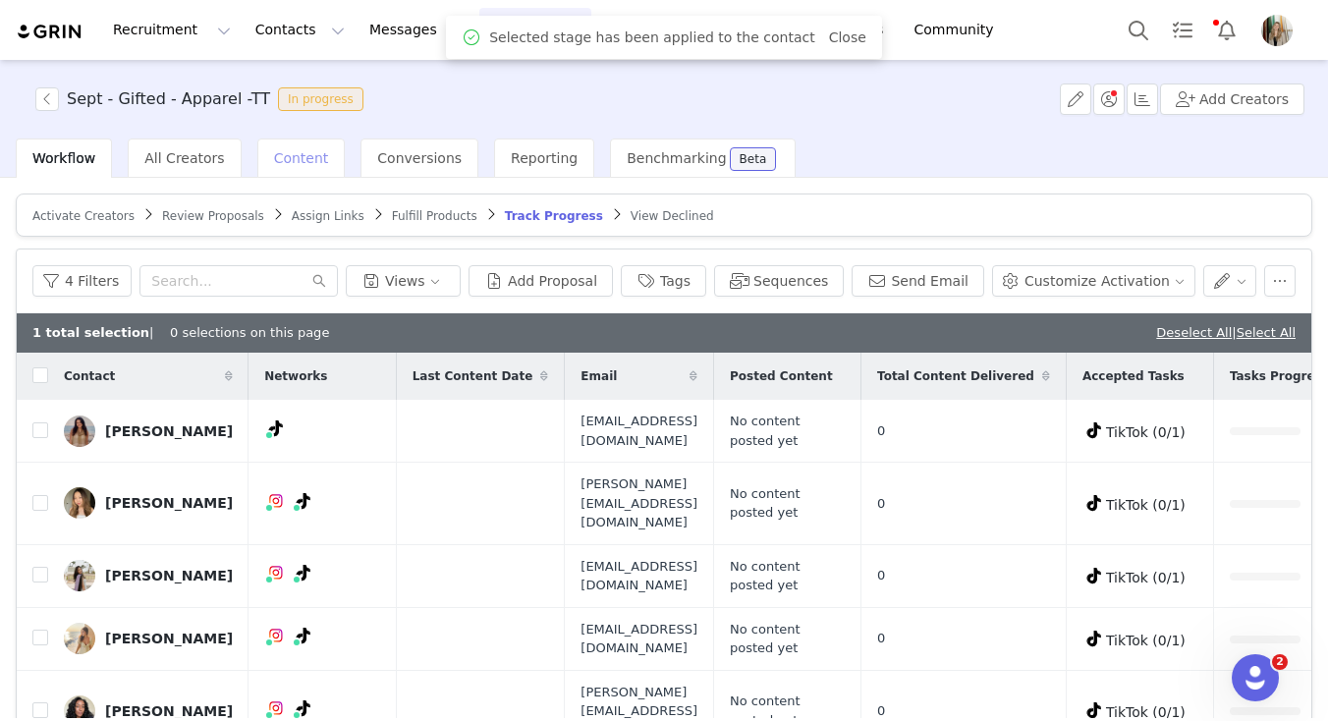
click at [259, 161] on div "Content" at bounding box center [301, 157] width 88 height 39
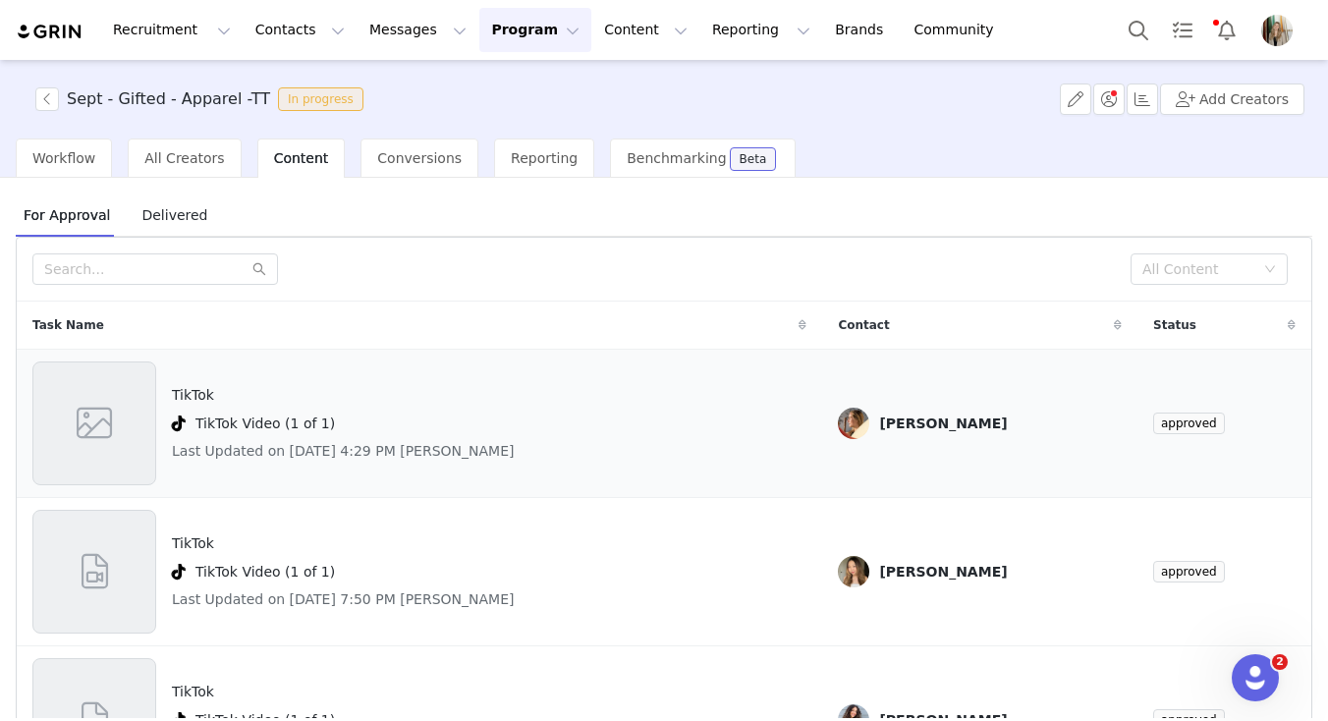
click at [743, 423] on div "TikTok TikTok Video (1 of 1) Last Updated on Sep 22, 2025 4:29 PM Rachel Stanke" at bounding box center [419, 423] width 774 height 124
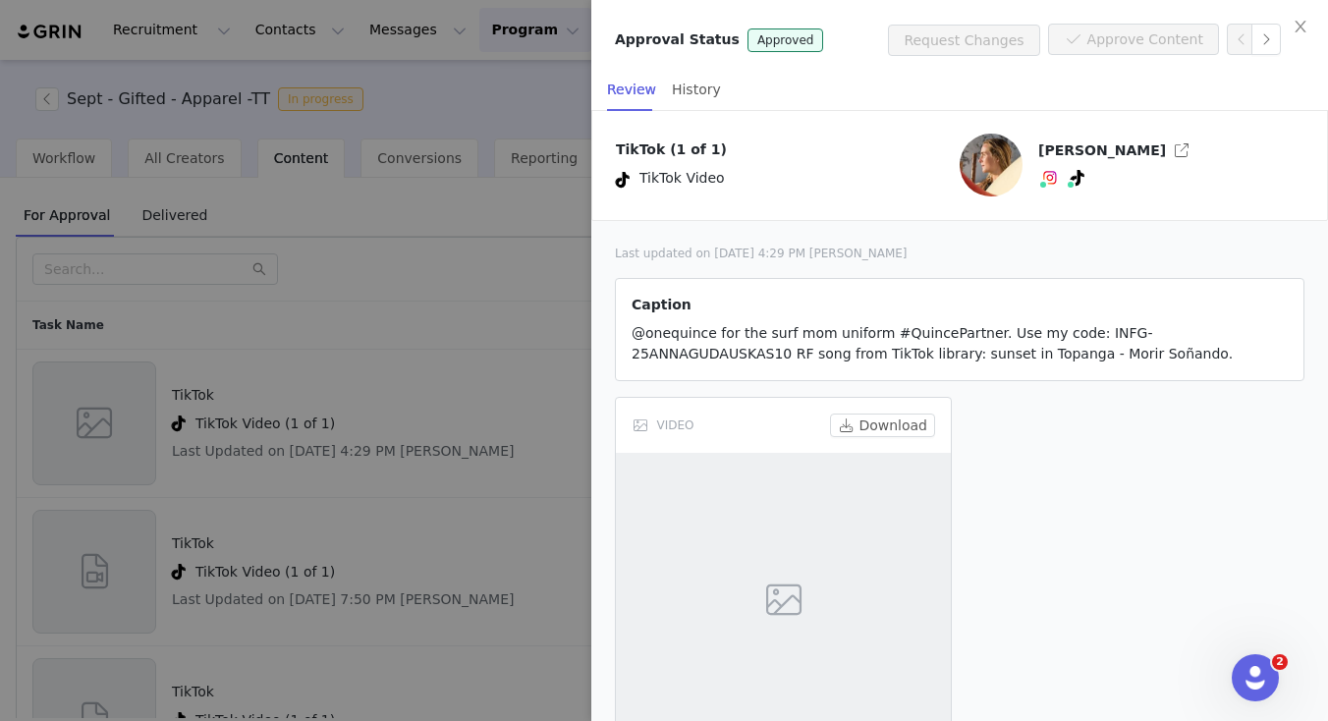
click at [474, 434] on div at bounding box center [664, 360] width 1328 height 721
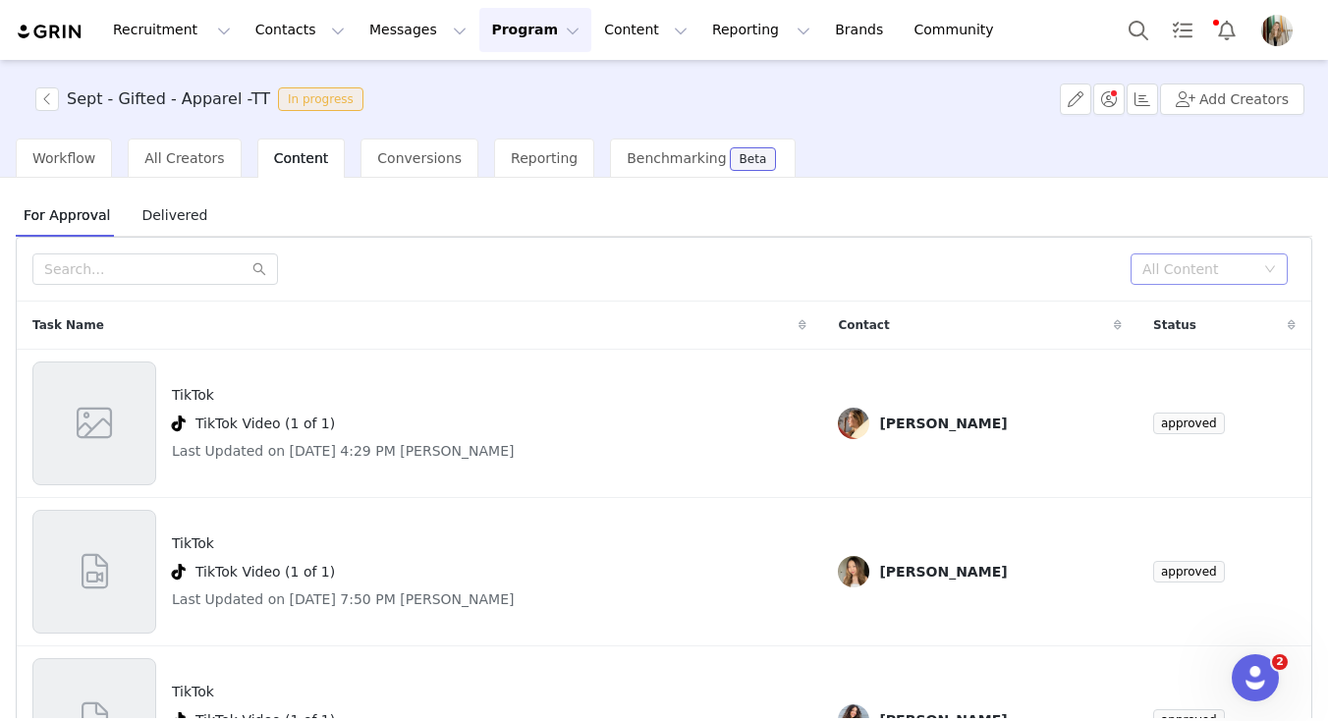
click at [1141, 274] on div "All Content" at bounding box center [1208, 268] width 157 height 31
click at [1142, 312] on li "Needs Review" at bounding box center [1208, 308] width 157 height 31
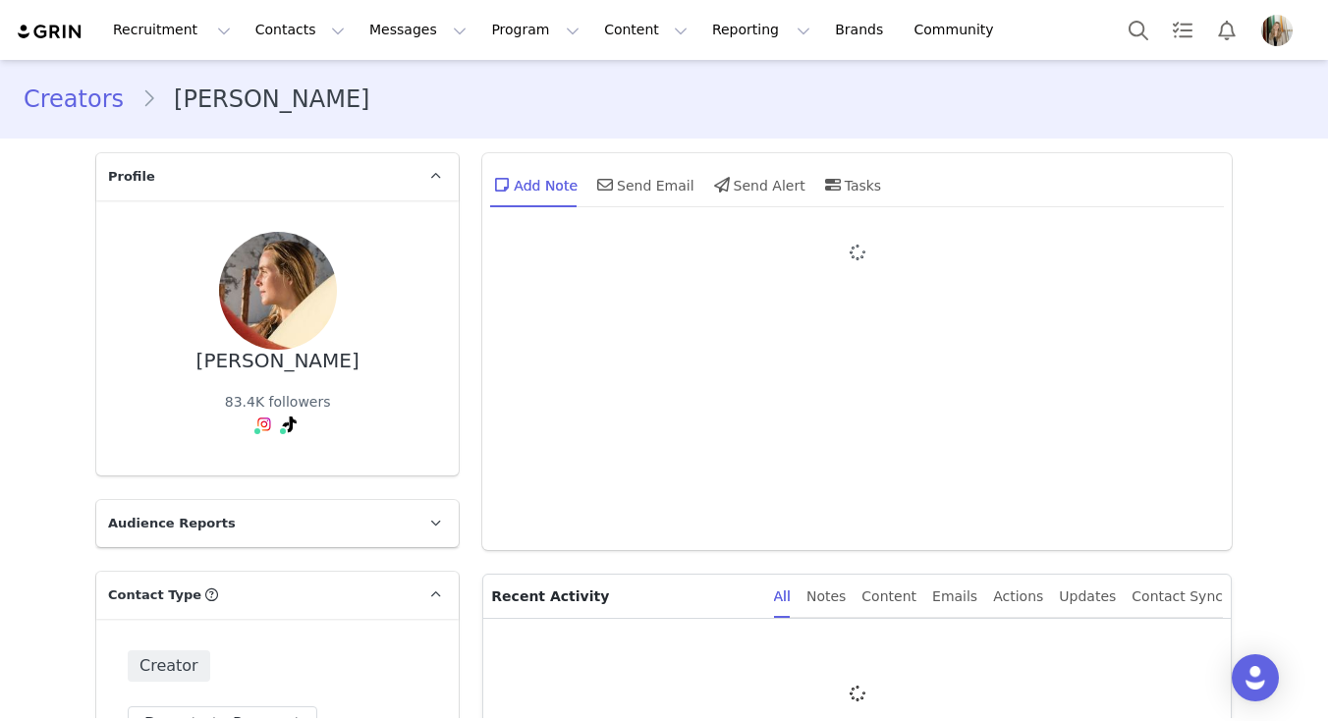
type input "+1 ([GEOGRAPHIC_DATA])"
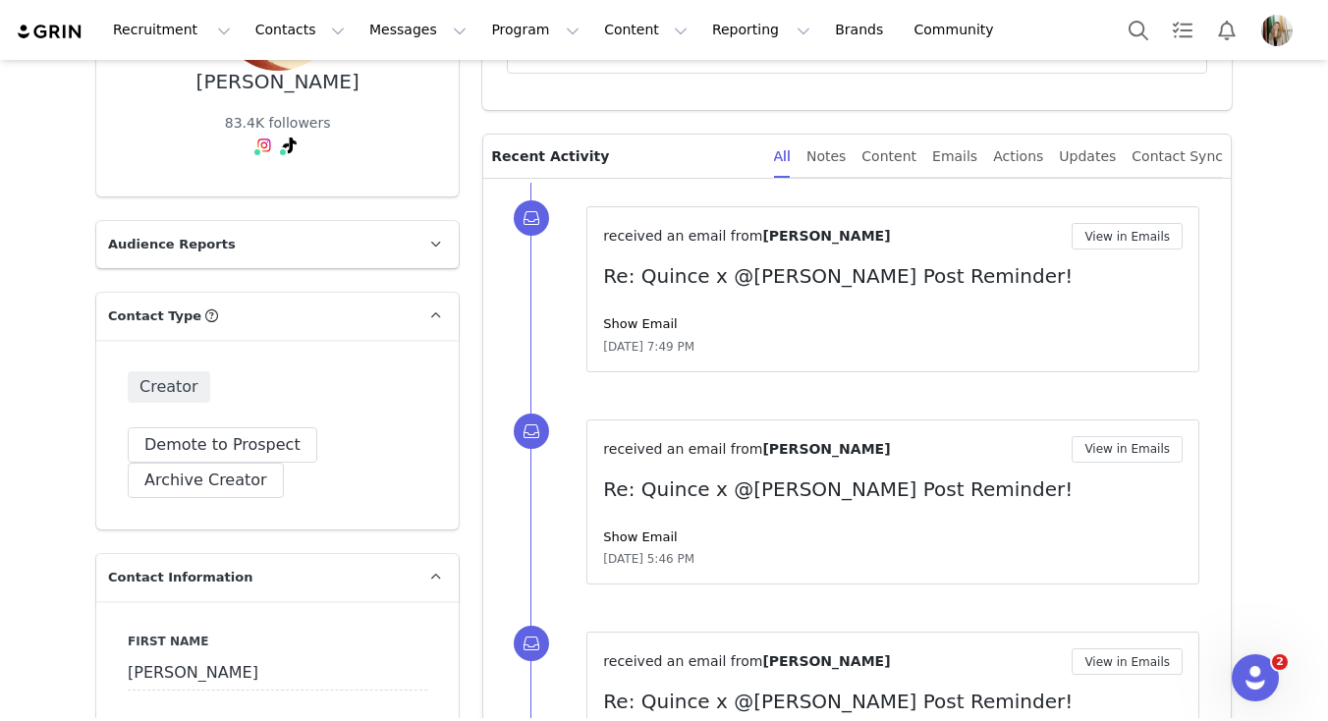
scroll to position [283, 0]
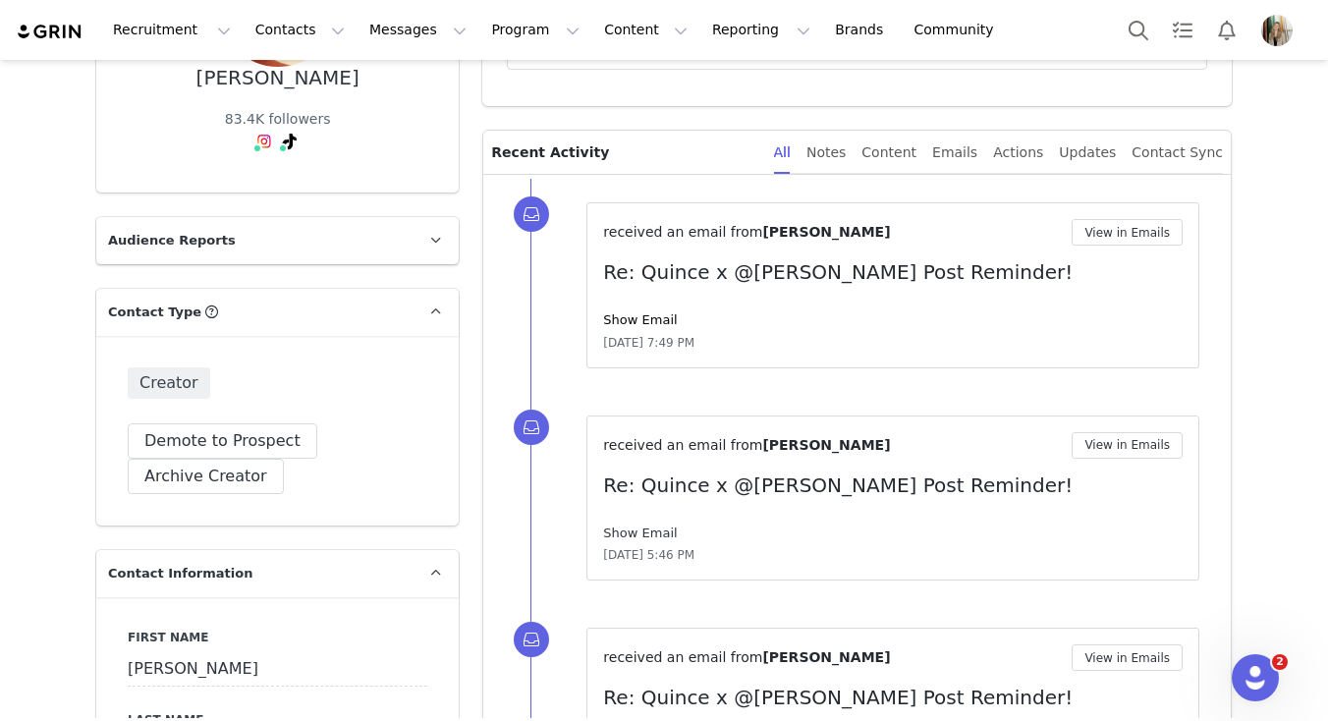
click at [646, 528] on link "Show Email" at bounding box center [640, 532] width 74 height 15
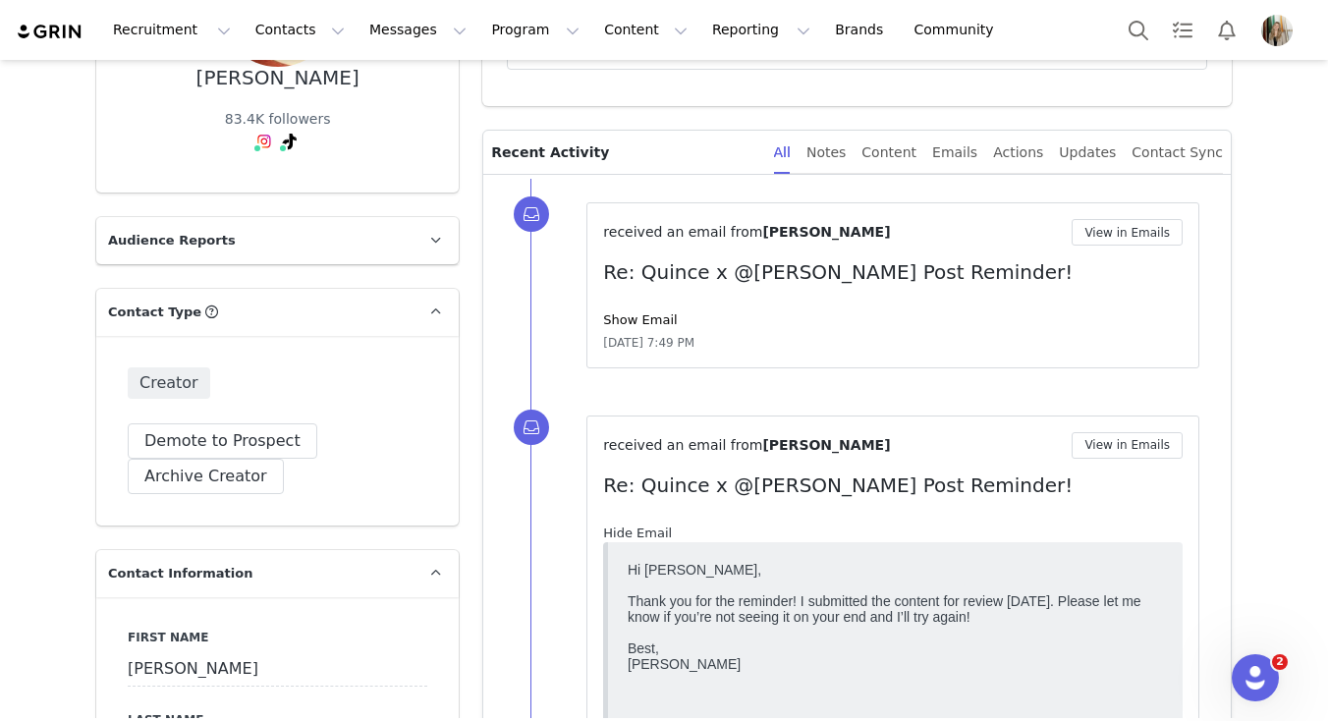
scroll to position [0, 0]
click at [646, 528] on link "Hide Email" at bounding box center [637, 532] width 69 height 15
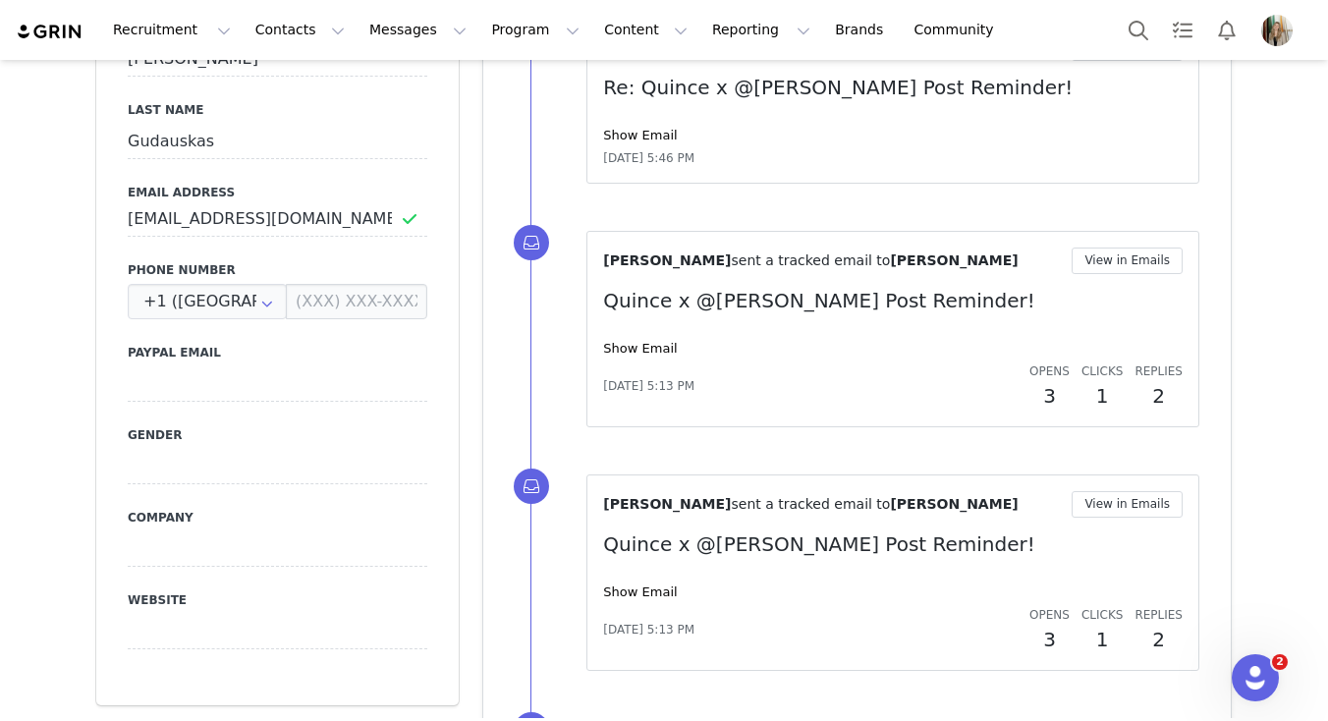
scroll to position [1290, 0]
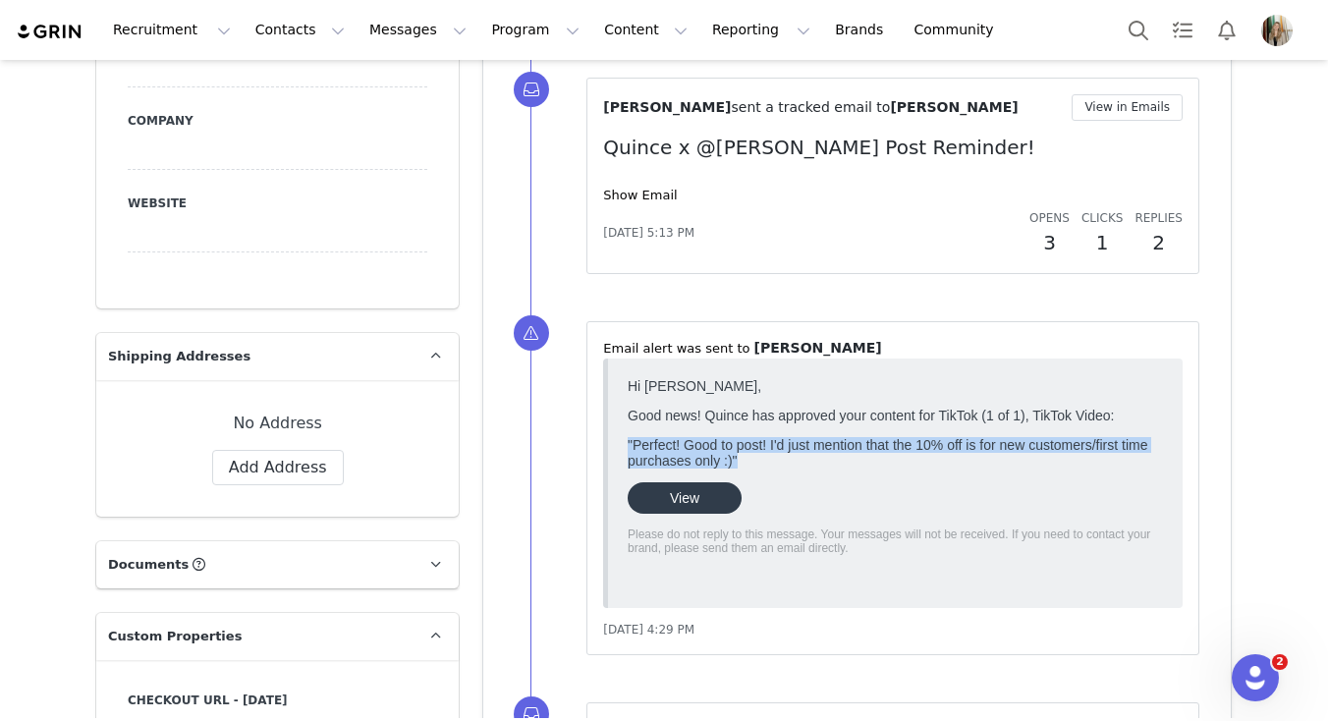
drag, startPoint x: 743, startPoint y: 466, endPoint x: 613, endPoint y: 449, distance: 131.7
click at [620, 449] on html "Hi [PERSON_NAME], Good news! Quince has approved your content for TikTok (1 of …" at bounding box center [895, 482] width 551 height 226
copy p ""Perfect! Good to post! I'd just mention that the 10% off is for new customers/…"
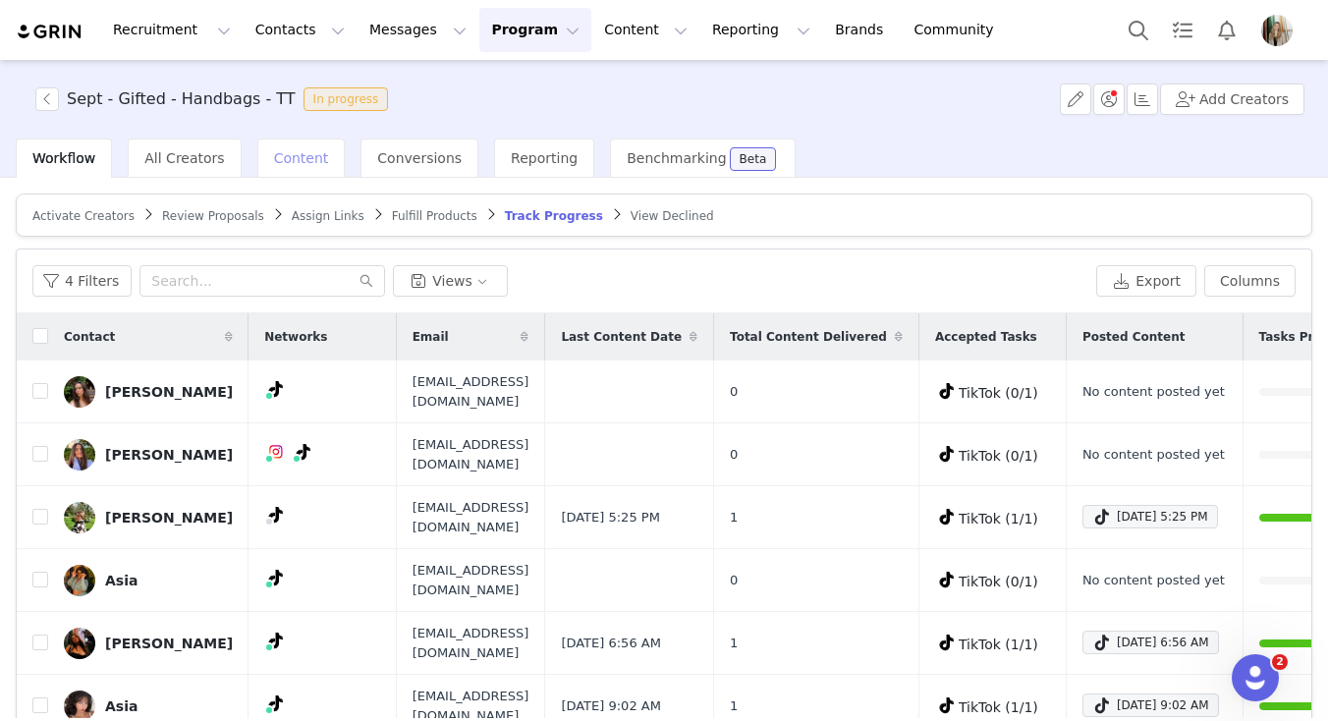
click at [292, 159] on span "Content" at bounding box center [301, 158] width 55 height 16
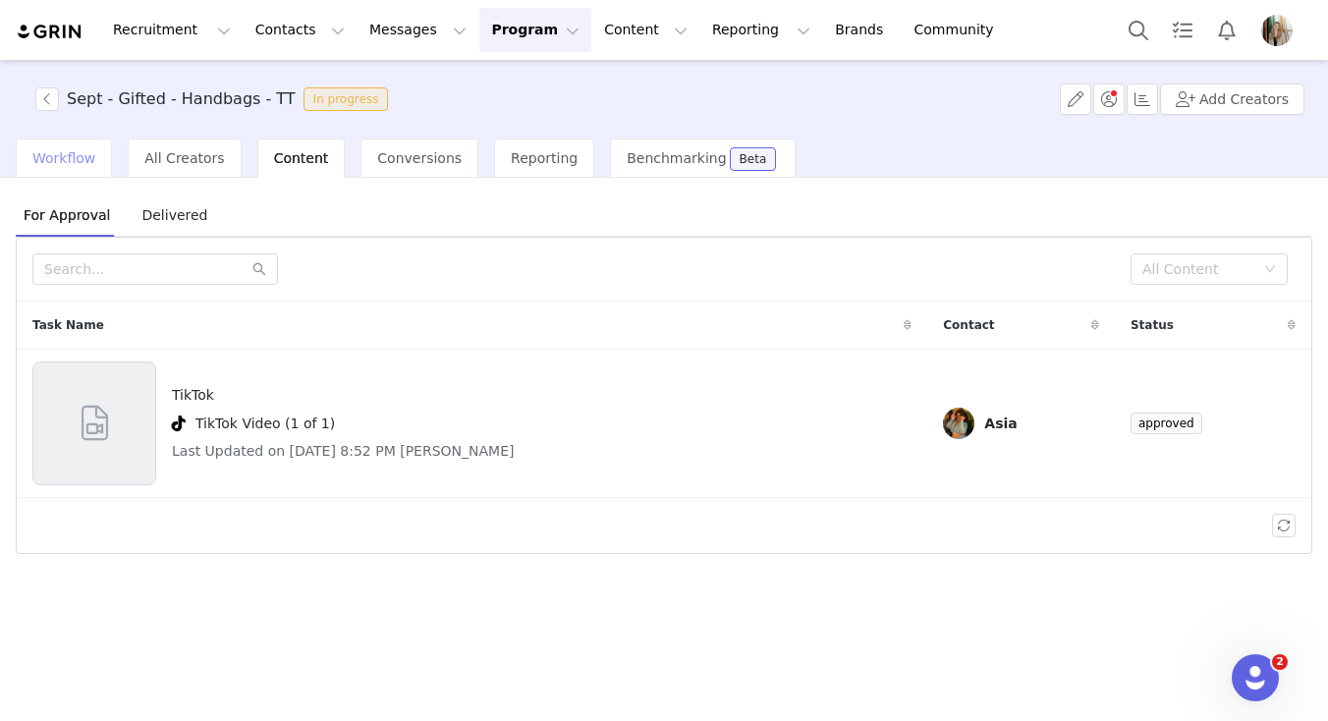
click at [71, 143] on div "Workflow" at bounding box center [64, 157] width 96 height 39
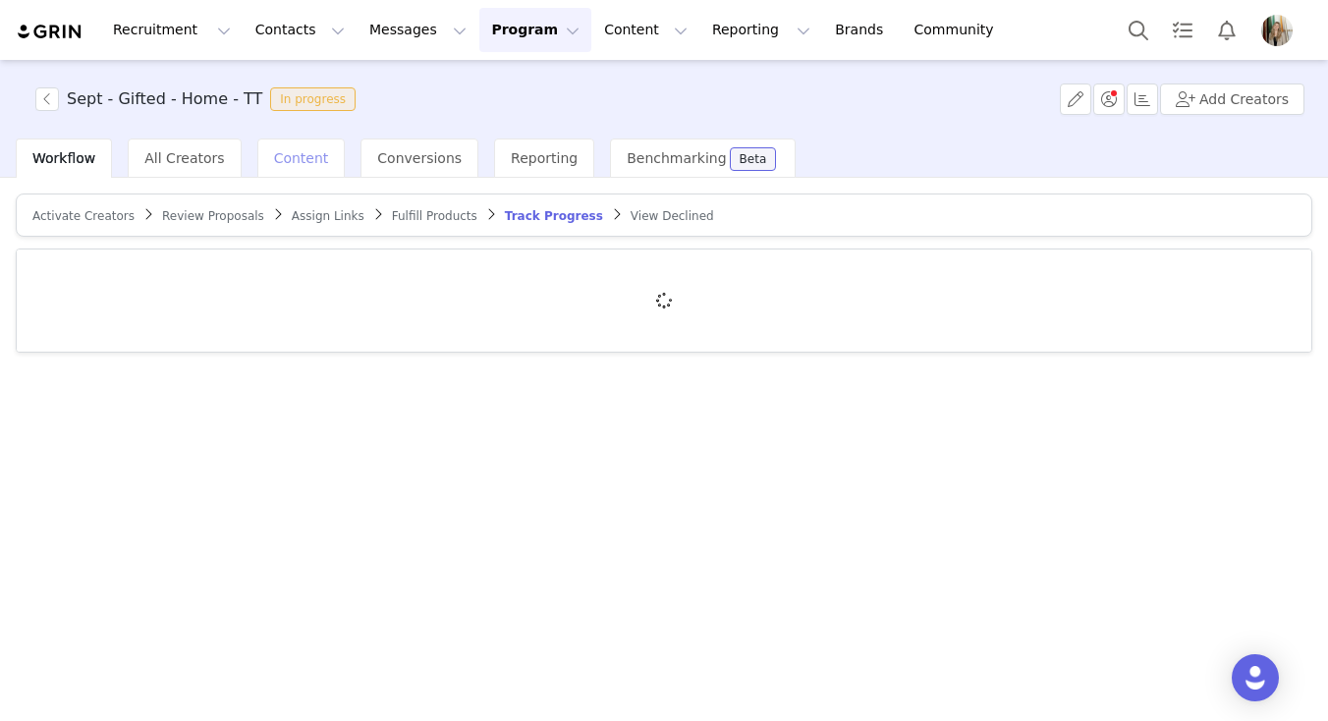
click at [294, 168] on div "Content" at bounding box center [301, 157] width 88 height 39
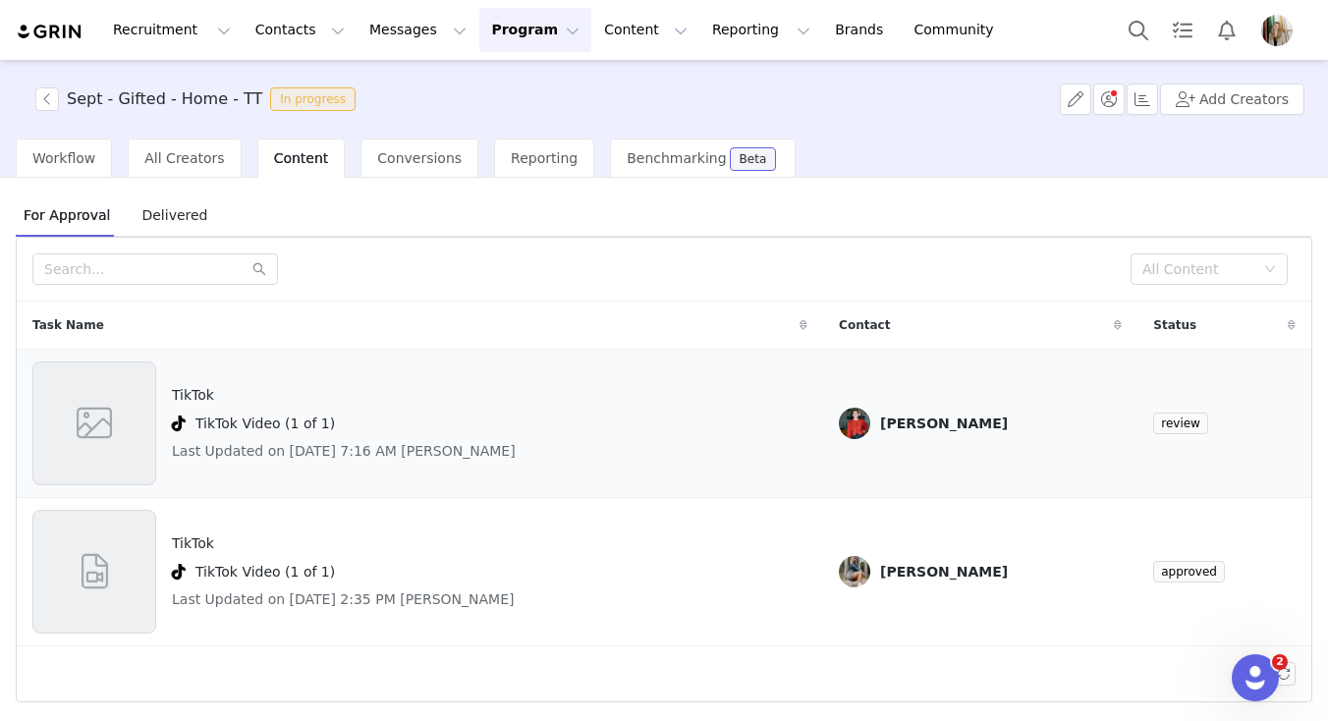
click at [459, 417] on div "TikTok Video (1 of 1)" at bounding box center [344, 424] width 344 height 24
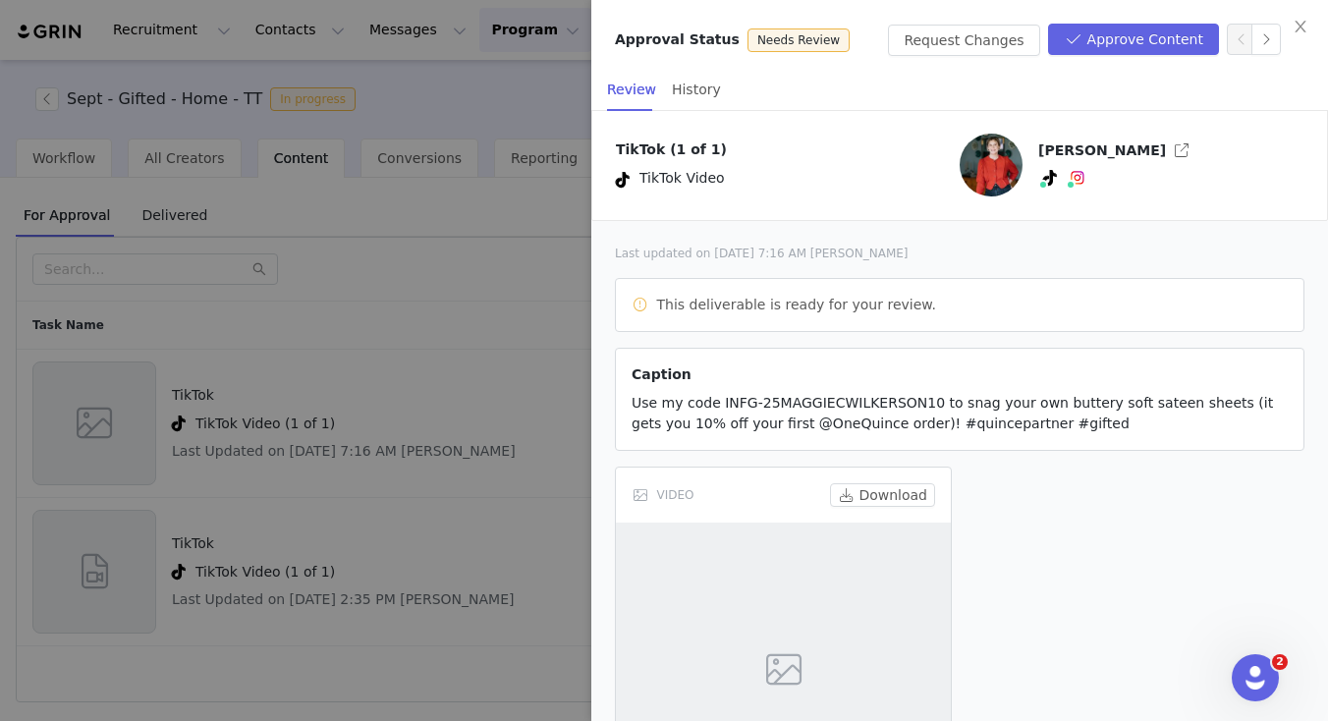
scroll to position [181, 0]
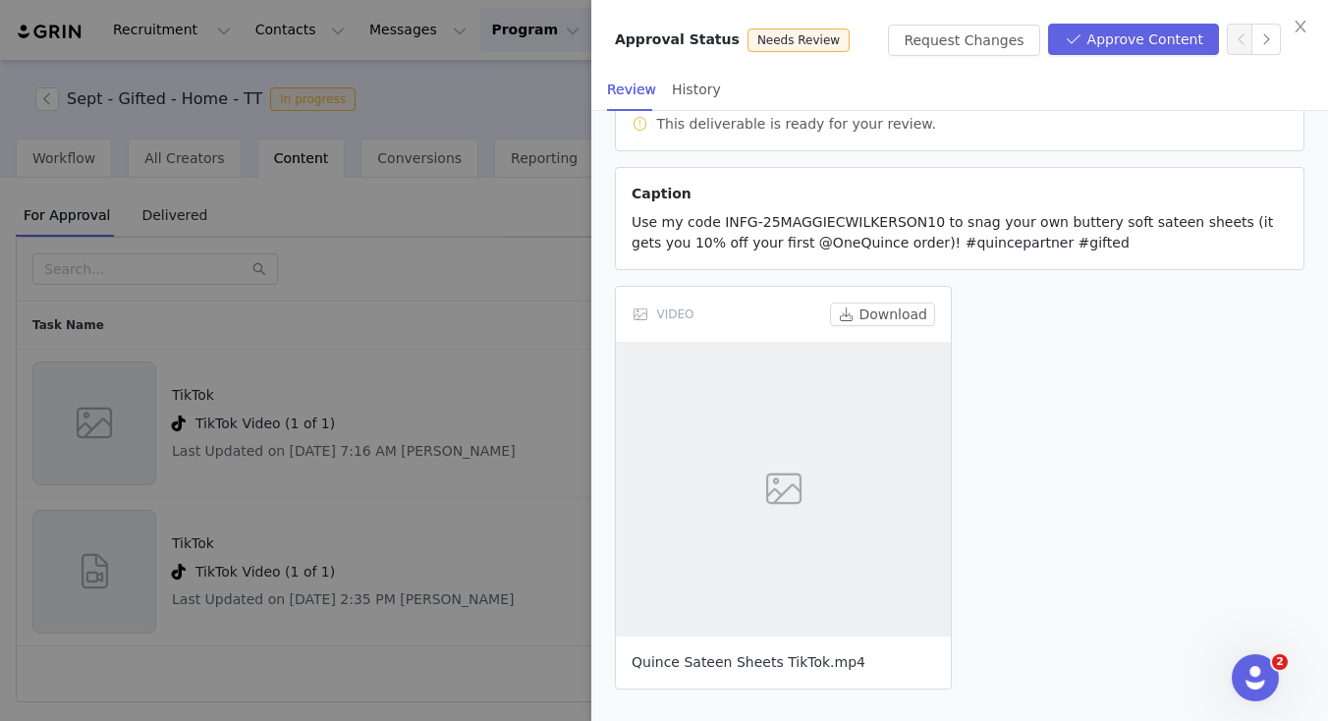
click at [771, 667] on link "Quince Sateen Sheets TikTok.mp4" at bounding box center [749, 662] width 234 height 16
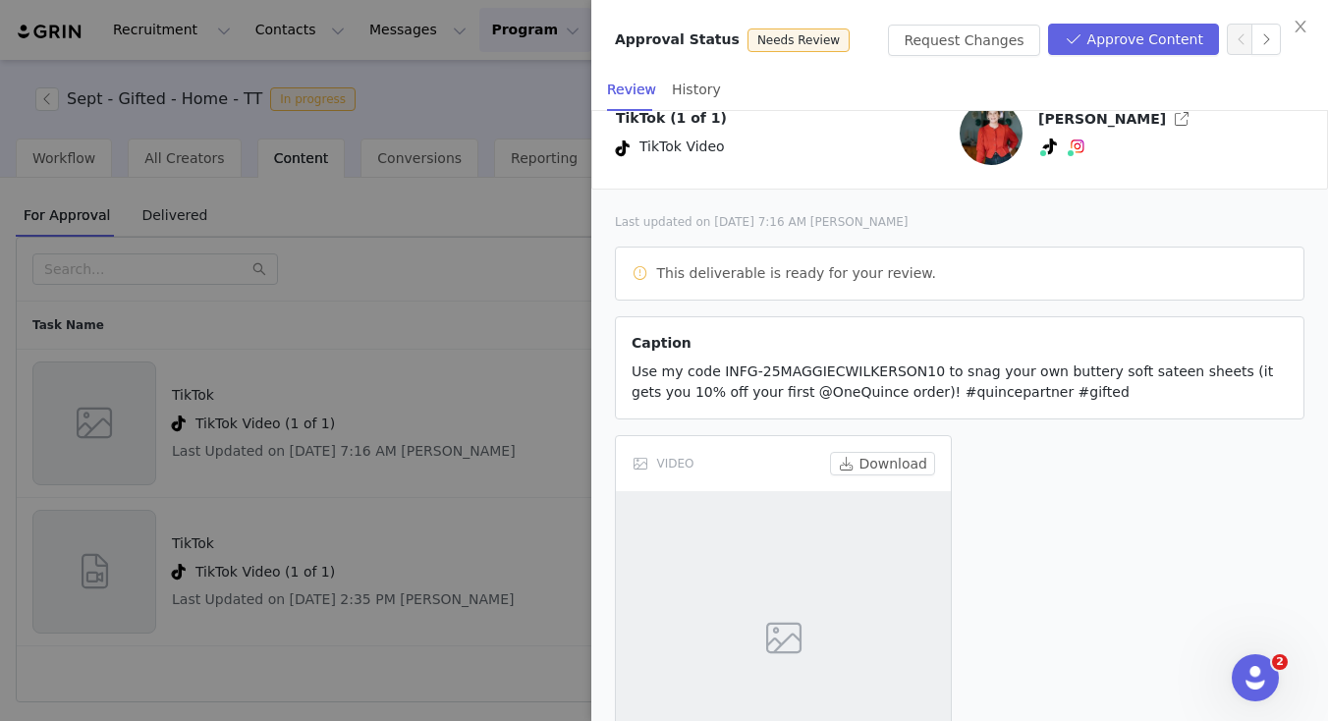
scroll to position [0, 0]
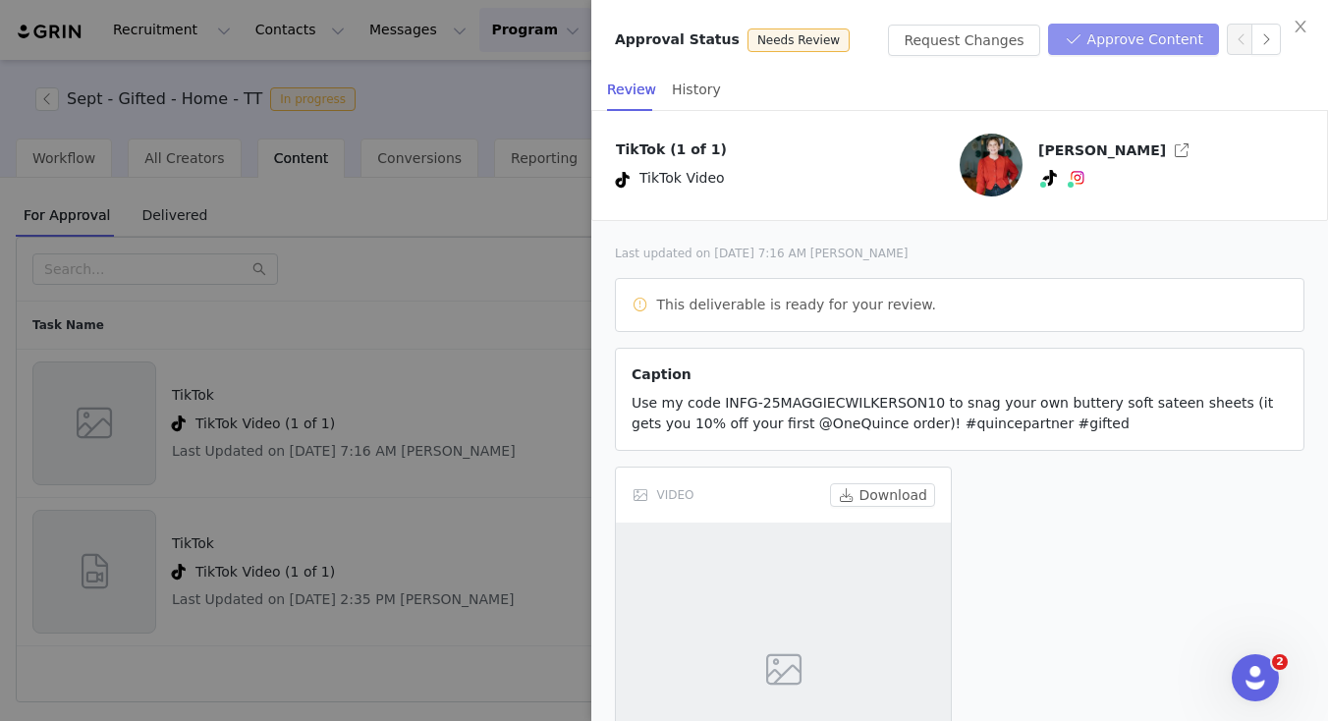
click at [1127, 37] on button "Approve Content" at bounding box center [1133, 39] width 171 height 31
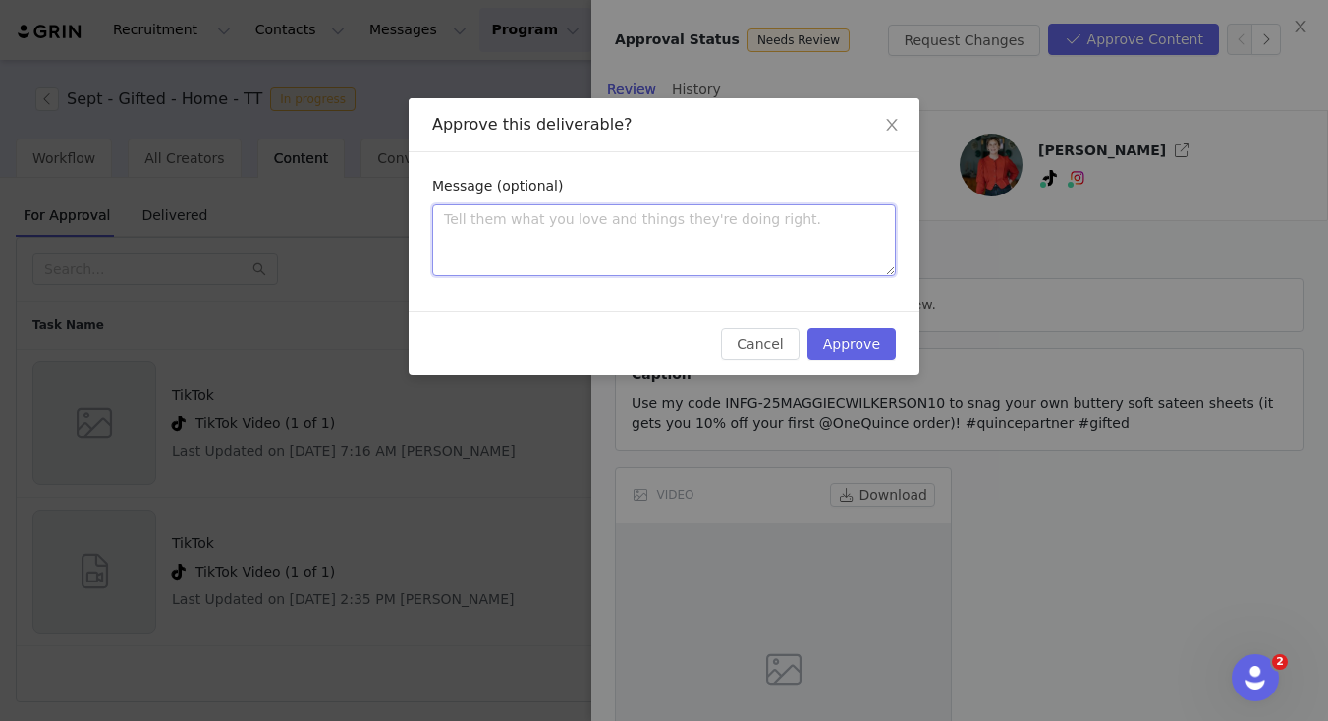
click at [508, 228] on textarea at bounding box center [664, 240] width 464 height 72
type textarea "L"
type textarea "Lo"
type textarea "Loo"
type textarea "Look"
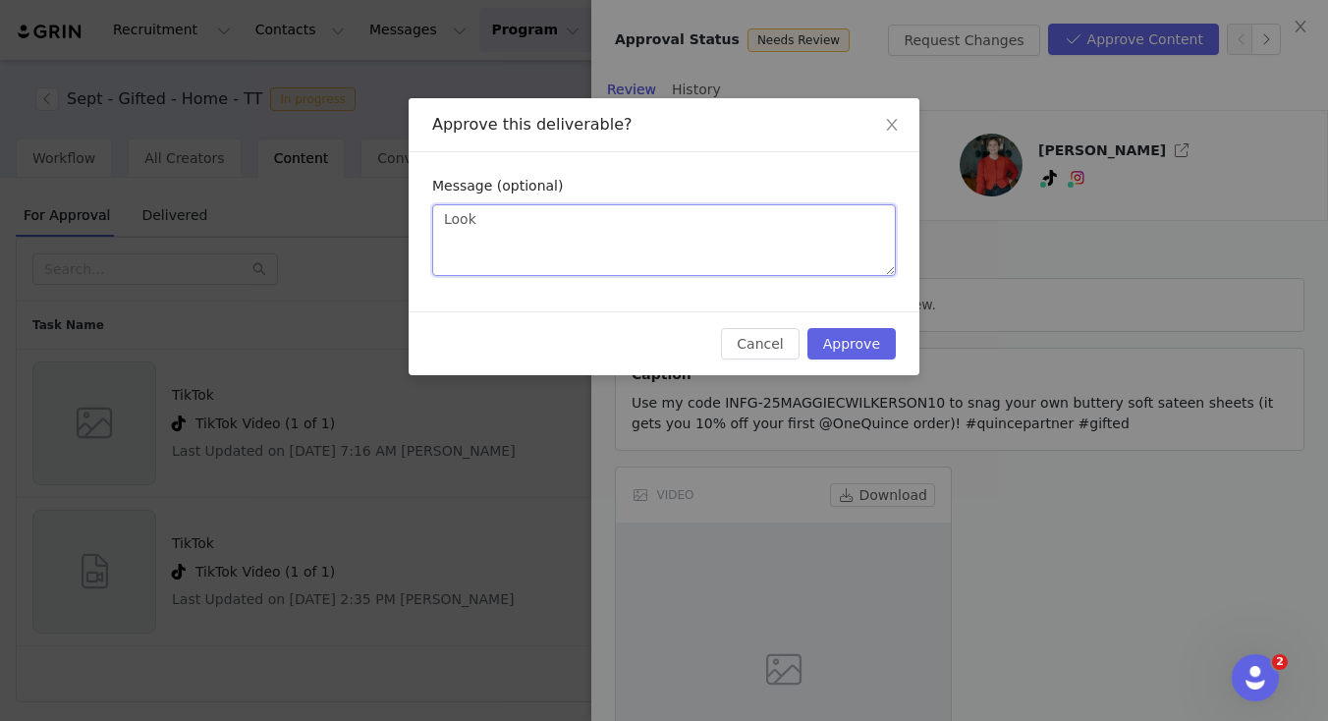
type textarea "Looks"
type textarea "Looks p"
type textarea "Looks pe"
type textarea "Looks per"
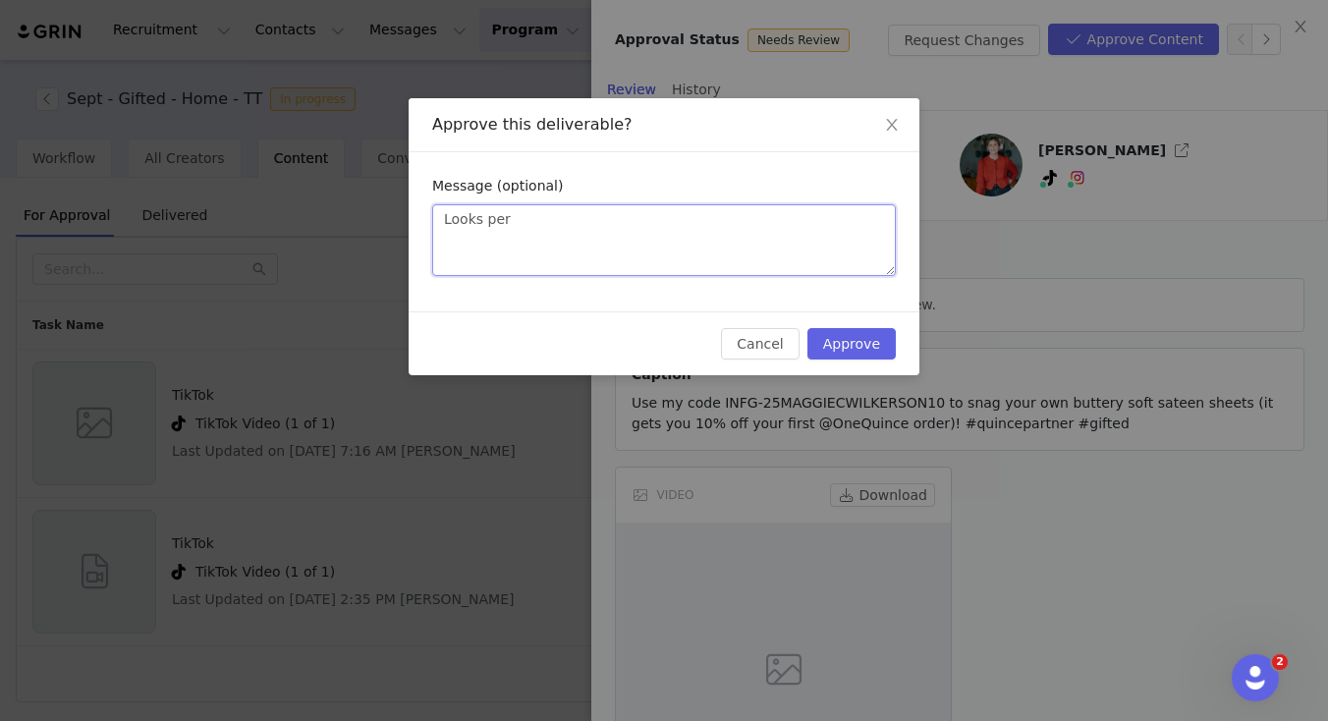
type textarea "Looks perf"
type textarea "Looks perfe"
type textarea "Looks perfec"
type textarea "Looks perfect"
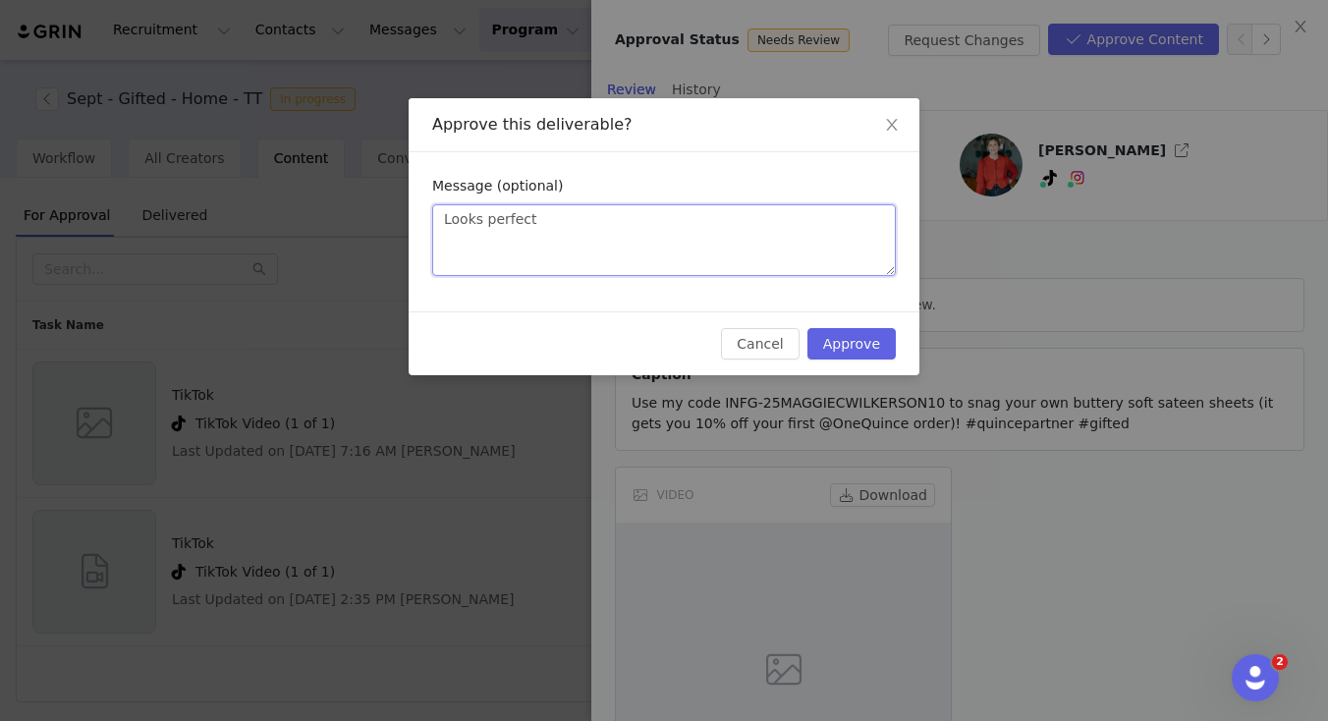
type textarea "Looks perfect M"
type textarea "Looks perfect Ma"
type textarea "Looks perfect Mag"
type textarea "Looks perfect Magg"
type textarea "Looks perfect Maggi"
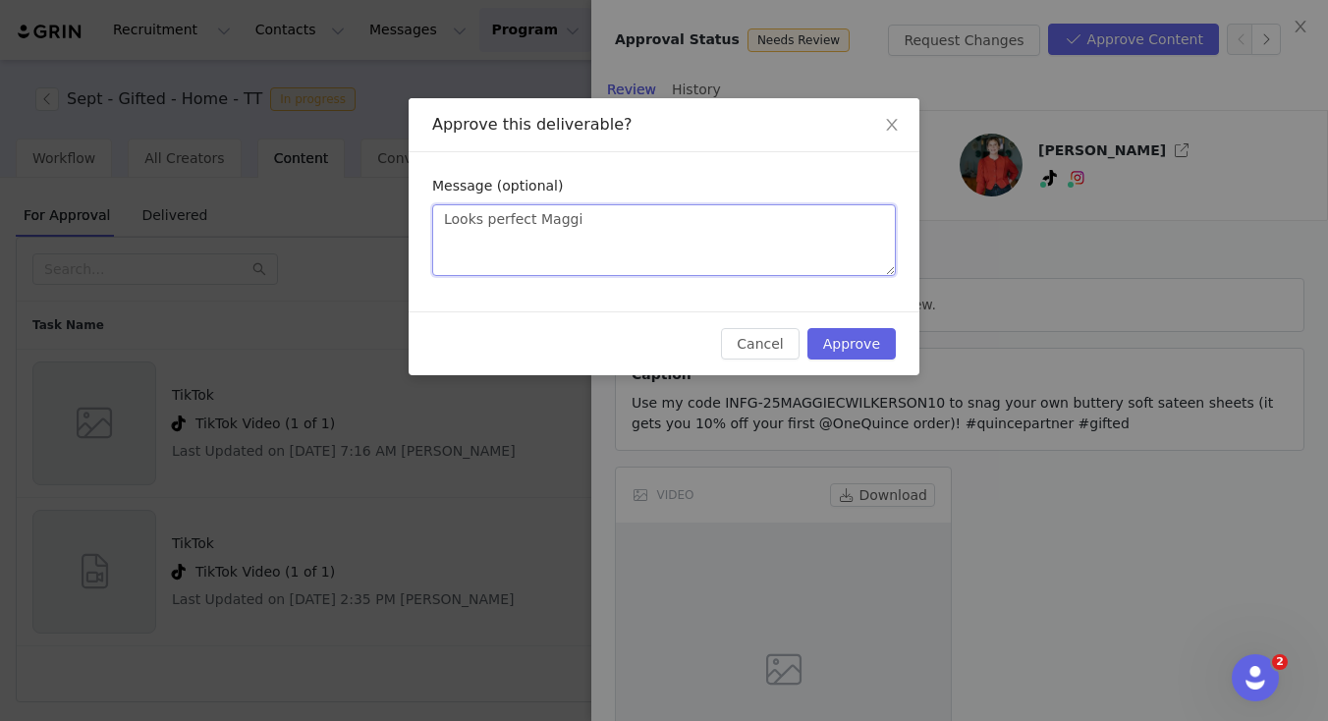
type textarea "Looks perfect Maggie"
type textarea "Looks perfect Maggie!"
type textarea "Looks perfect Maggie! A"
type textarea "Looks perfect Maggie! As"
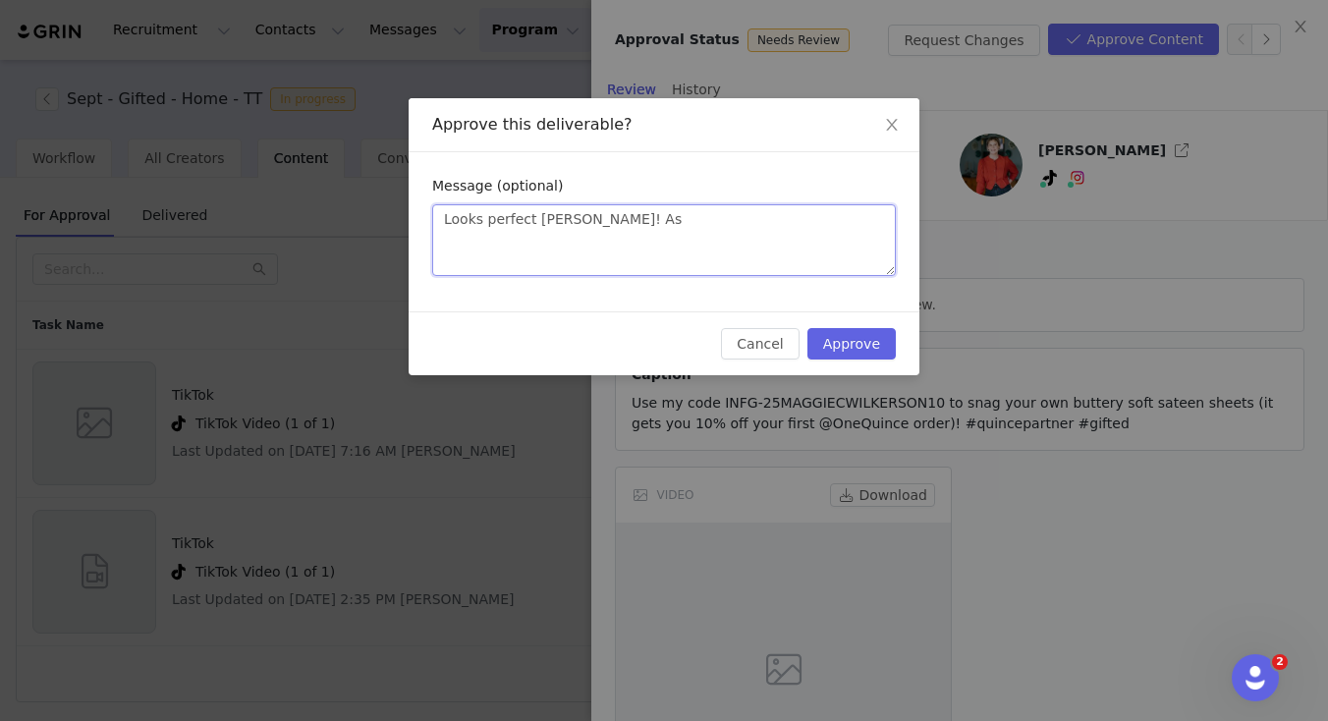
type textarea "Looks perfect Maggie! A"
type textarea "Looks perfect Maggie! Al"
type textarea "Looks perfect Maggie! Als"
type textarea "Looks perfect Maggie! Also"
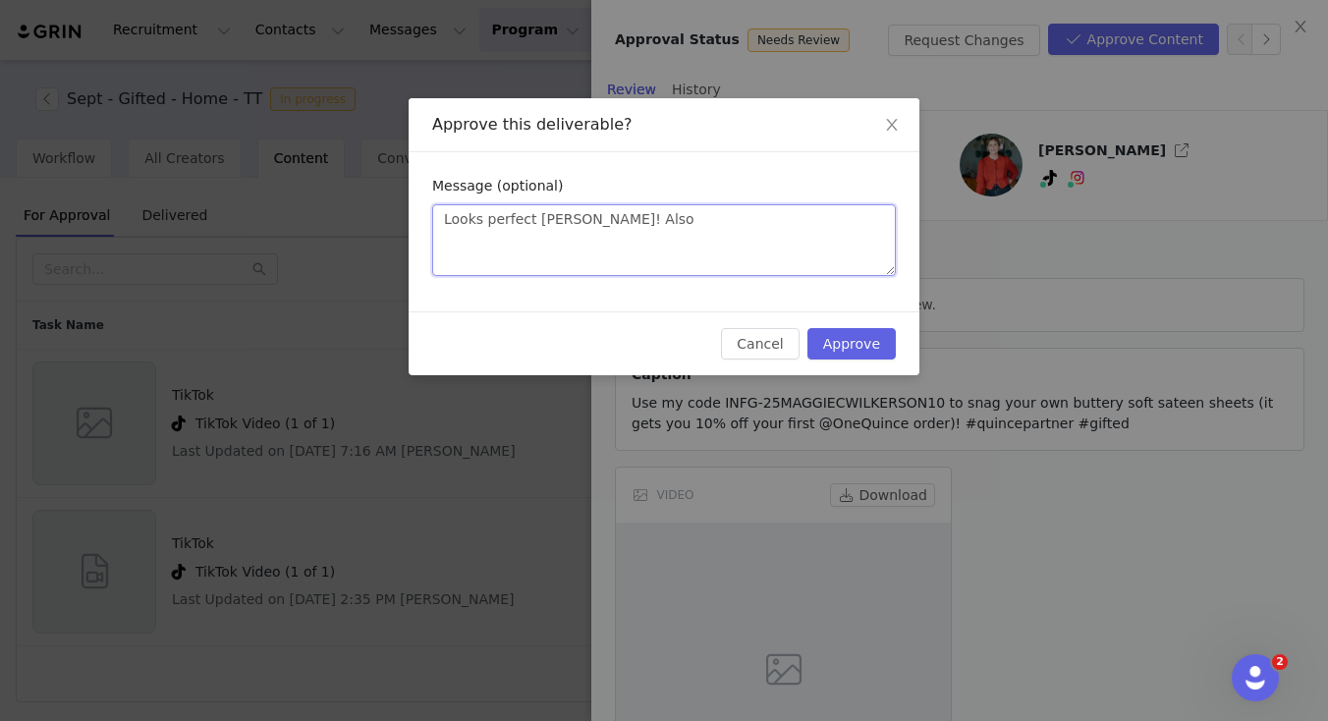
type textarea "Looks perfect Maggie! Also l"
type textarea "Looks perfect Maggie! Also lo"
type textarea "Looks perfect Maggie! Also lov"
type textarea "Looks perfect Maggie! Also love"
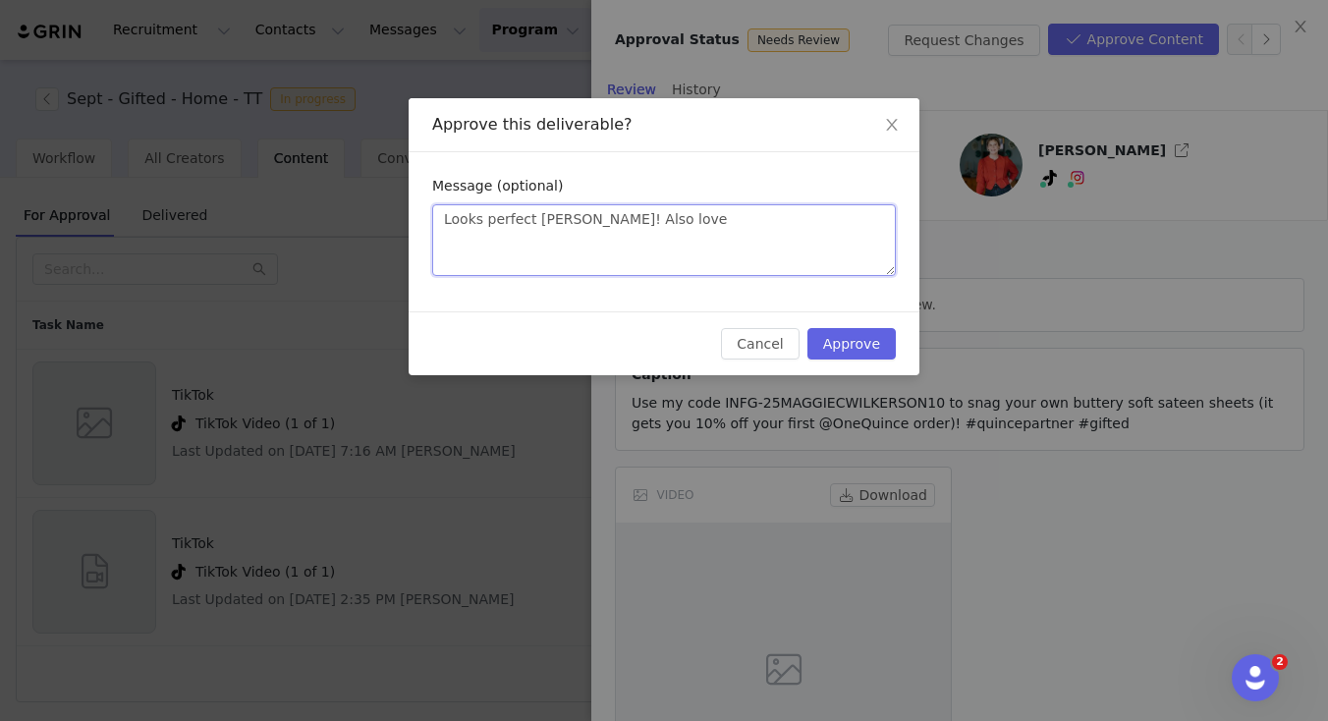
type textarea "Looks perfect Maggie! Also love t"
type textarea "Looks perfect Maggie! Also love th"
type textarea "Looks perfect Maggie! Also love the"
type textarea "Looks perfect Maggie! Also love the l"
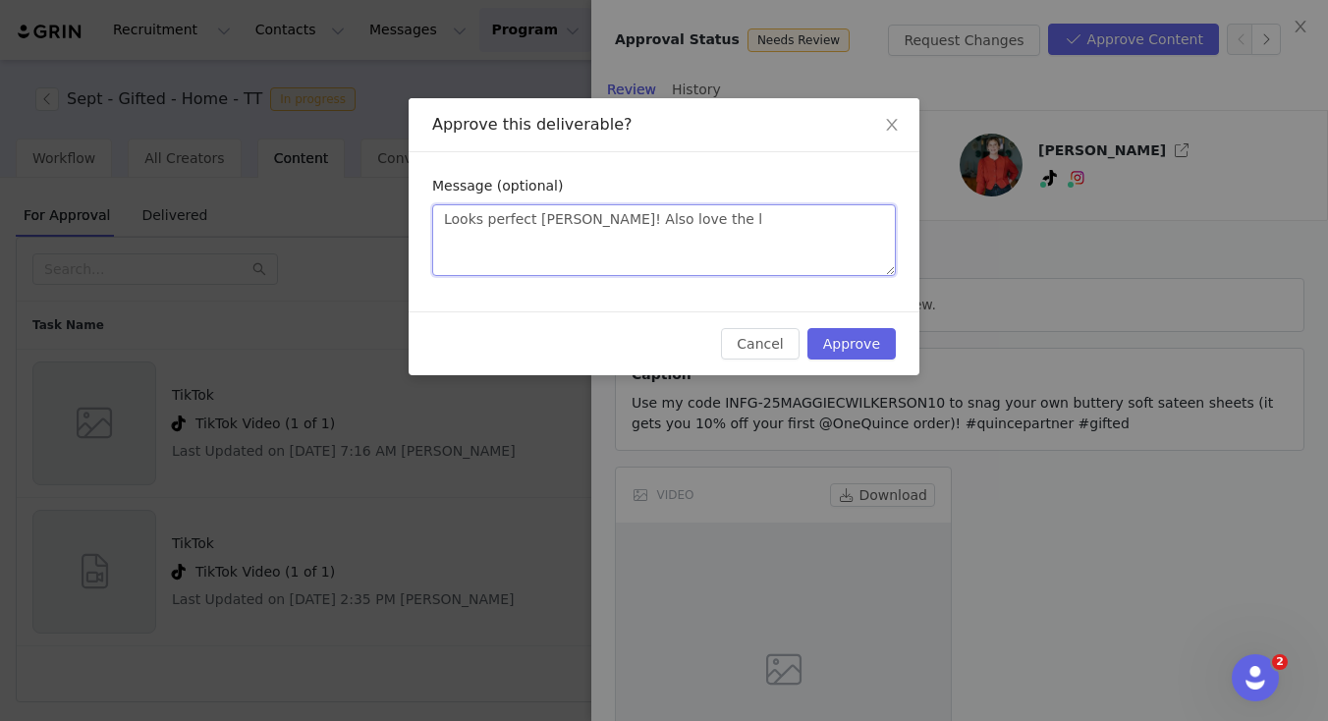
type textarea "Looks perfect Maggie! Also love the li"
type textarea "Looks perfect Maggie! Also love the lit"
type textarea "Looks perfect Maggie! Also love the litt"
type textarea "Looks perfect Maggie! Also love the littl"
type textarea "Looks perfect Maggie! Also love the little"
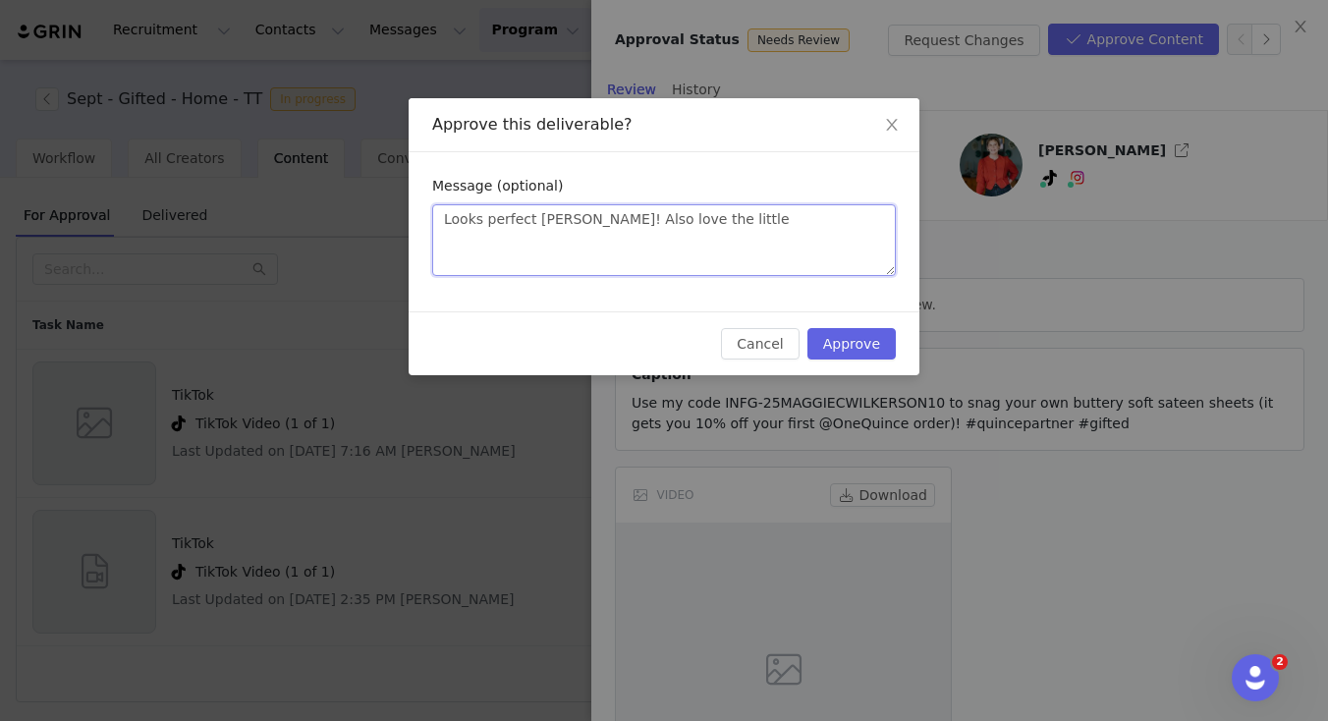
type textarea "Looks perfect Maggie! Also love the little"
type textarea "Looks perfect Maggie! Also love the little g"
type textarea "Looks perfect Maggie! Also love the little gu"
type textarea "Looks perfect Maggie! Also love the little gue"
type textarea "Looks perfect Maggie! Also love the little gues"
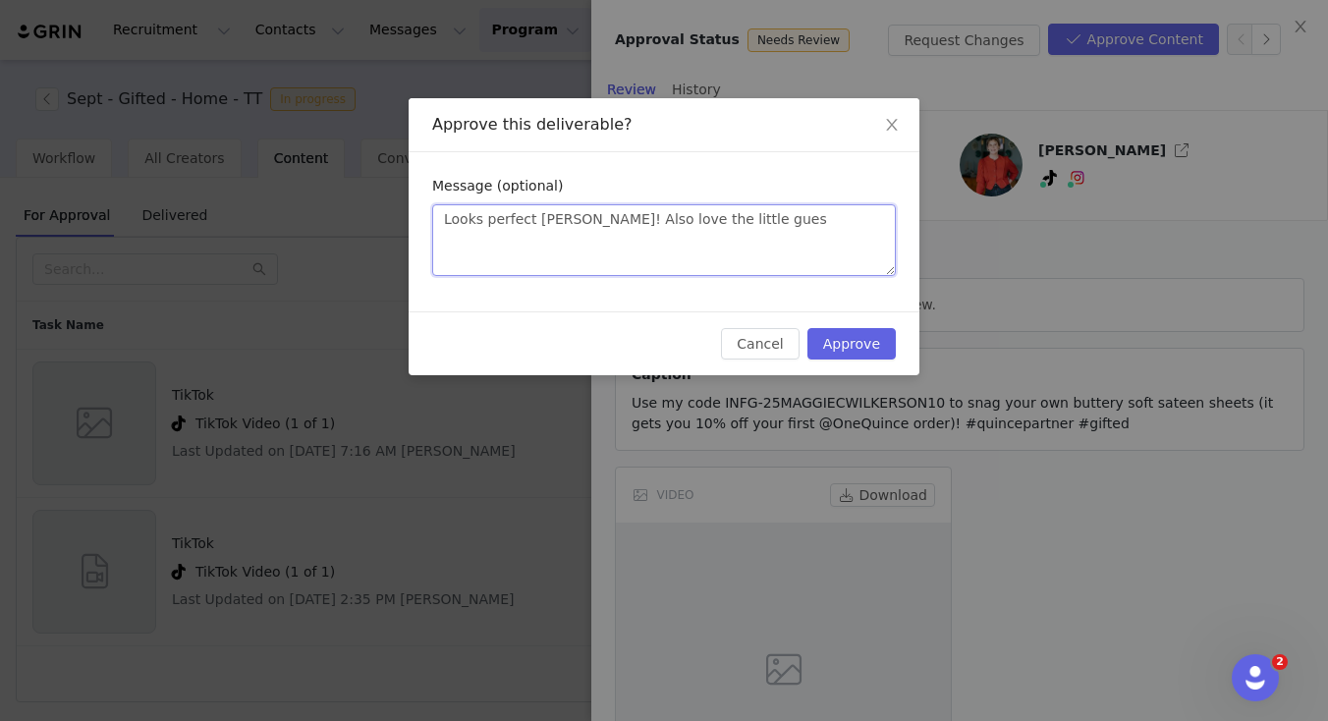
type textarea "Looks perfect Maggie! Also love the little guest"
type textarea "Looks perfect Maggie! Also love the little guest s"
type textarea "Looks perfect Maggie! Also love the little guest st"
type textarea "Looks perfect Maggie! Also love the little guest sta"
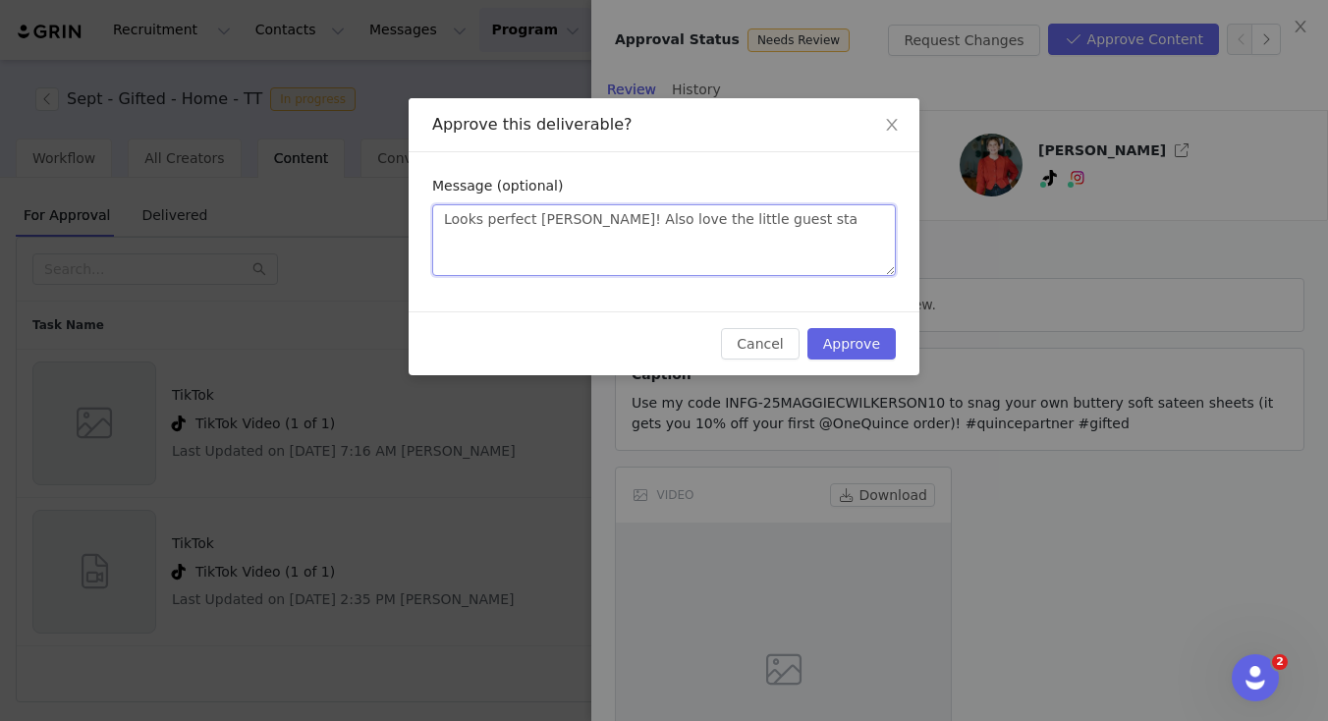
type textarea "Looks perfect Maggie! Also love the little guest star"
type textarea "Looks perfect Maggie! Also love the little guest star t"
type textarea "Looks perfect Maggie! Also love the little guest star ta"
type textarea "Looks perfect Maggie! Also love the little guest star tai"
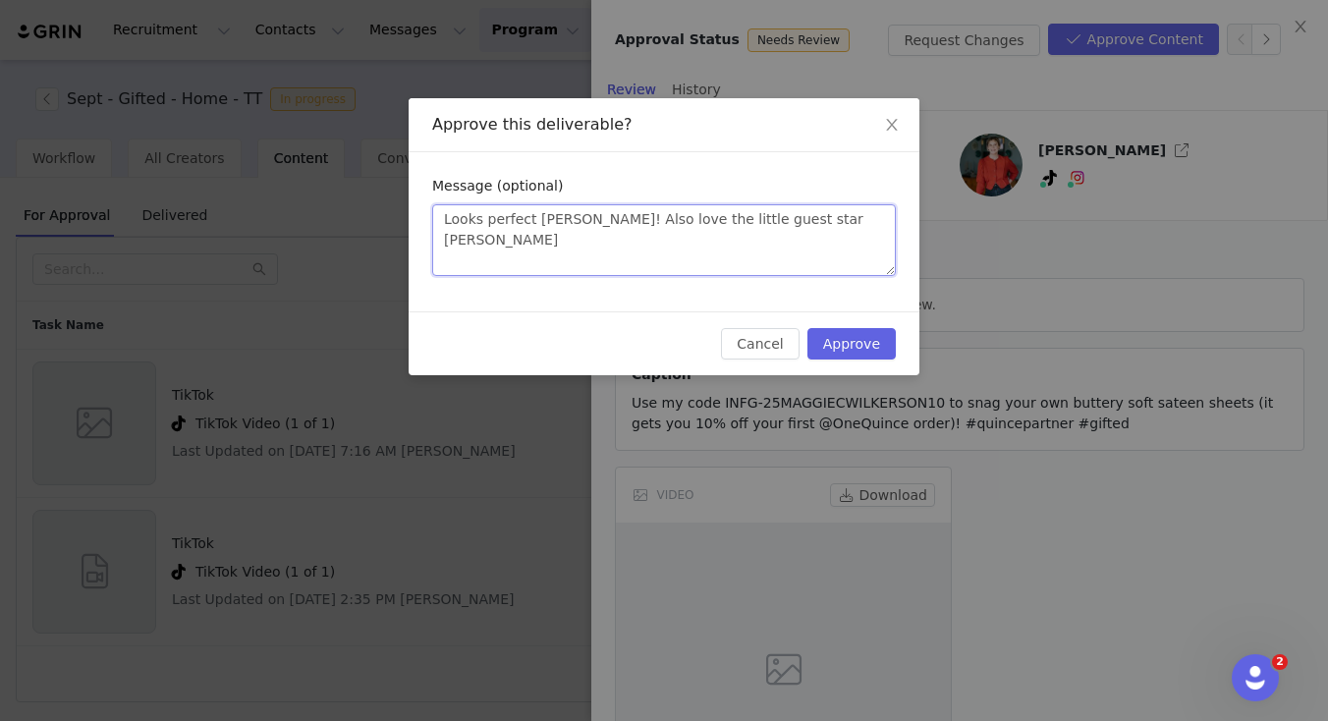
type textarea "Looks perfect Maggie! Also love the little guest star tail"
type textarea "Looks perfect Maggie! Also love the little guest star tail w"
type textarea "Looks perfect Maggie! Also love the little guest star tail wa"
type textarea "Looks perfect Maggie! Also love the little guest star tail wag"
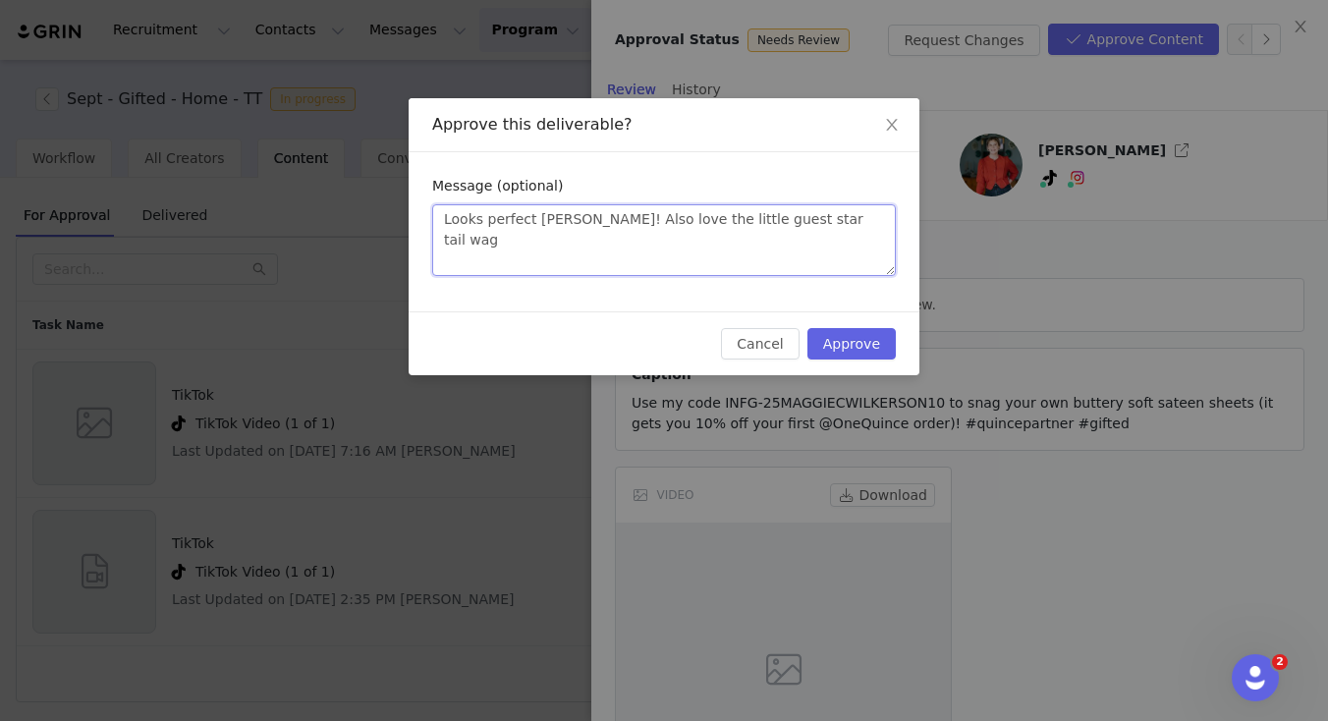
type textarea "Looks perfect Maggie! Also love the little guest star tail wagg"
type textarea "Looks perfect Maggie! Also love the little guest star tail waggi"
type textarea "Looks perfect Maggie! Also love the little guest star tail waggin"
type textarea "Looks perfect Maggie! Also love the little guest star tail wagging"
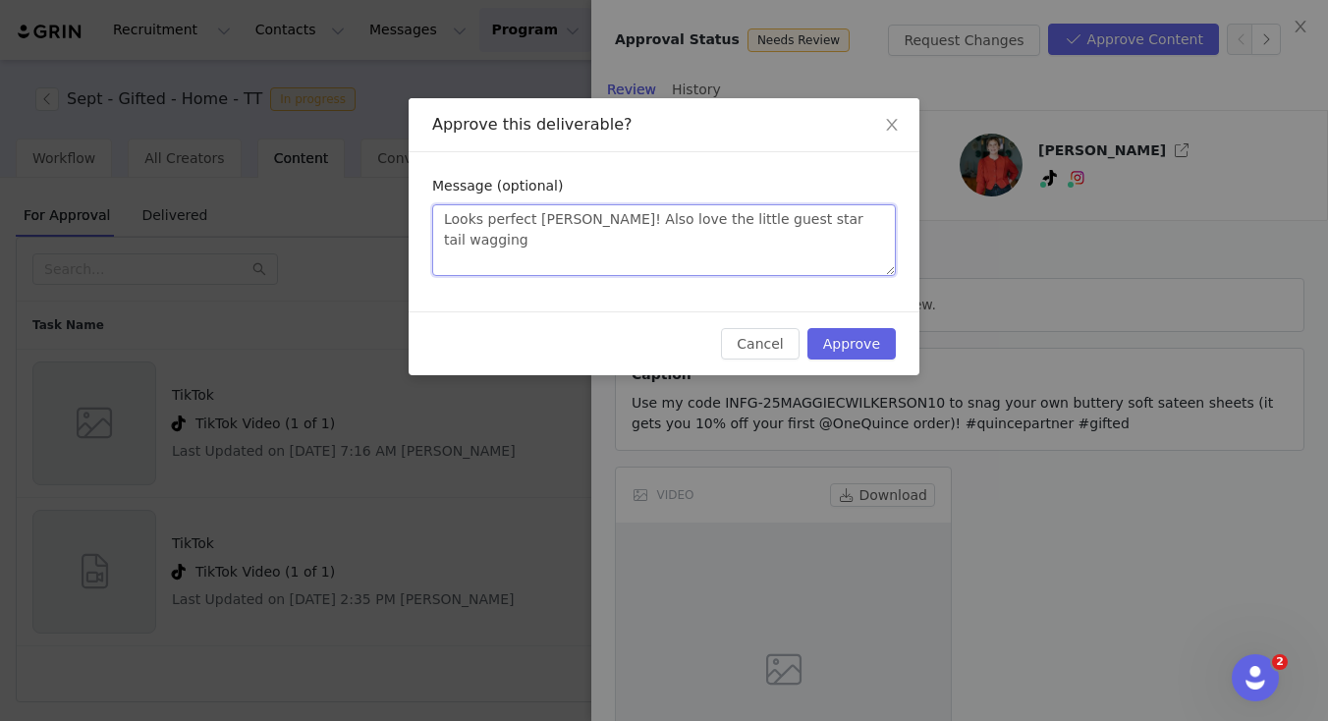
type textarea "Looks perfect Maggie! Also love the little guest star tail wagging i"
type textarea "Looks perfect Maggie! Also love the little guest star tail wagging in"
type textarea "Looks perfect Maggie! Also love the little guest star tail wagging in t"
type textarea "Looks perfect Maggie! Also love the little guest star tail wagging in th"
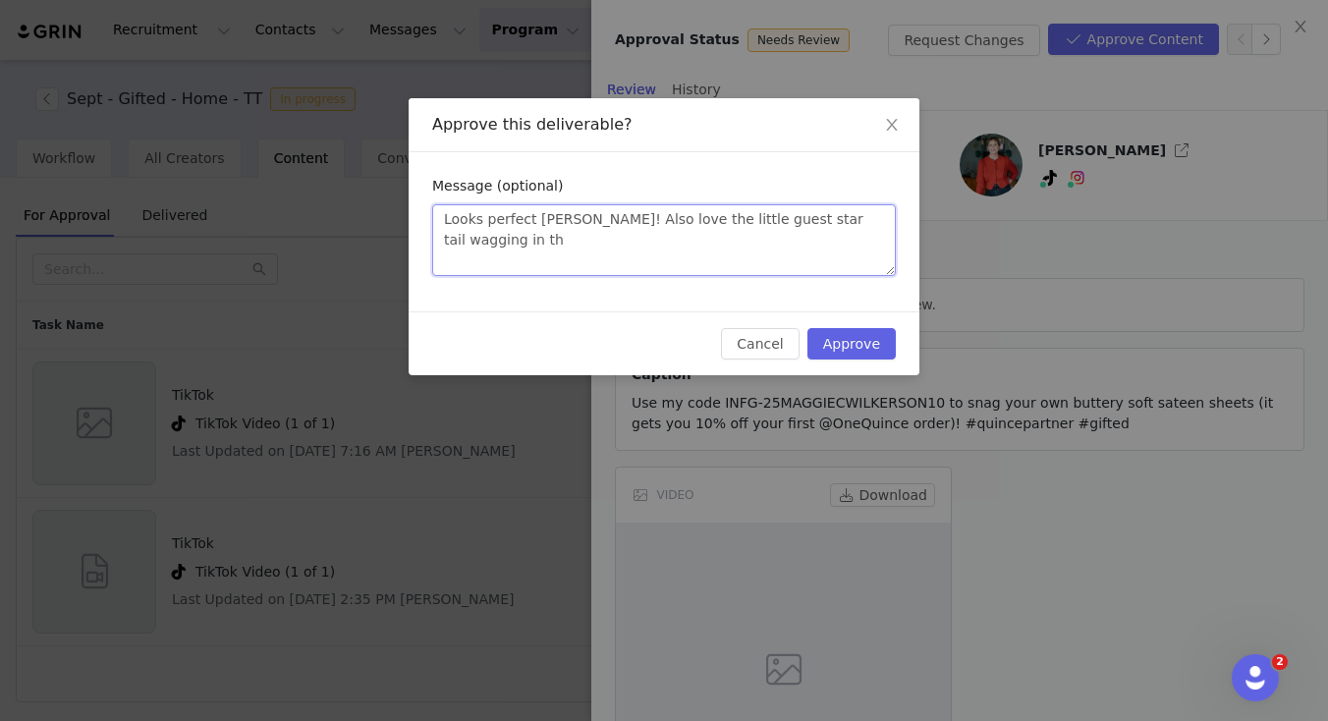
type textarea "Looks perfect Maggie! Also love the little guest star tail wagging in the"
type textarea "Looks perfect Maggie! Also love the little guest star tail wagging in the b"
type textarea "Looks perfect Maggie! Also love the little guest star tail wagging in the ba"
type textarea "Looks perfect Maggie! Also love the little guest star tail wagging in the bac"
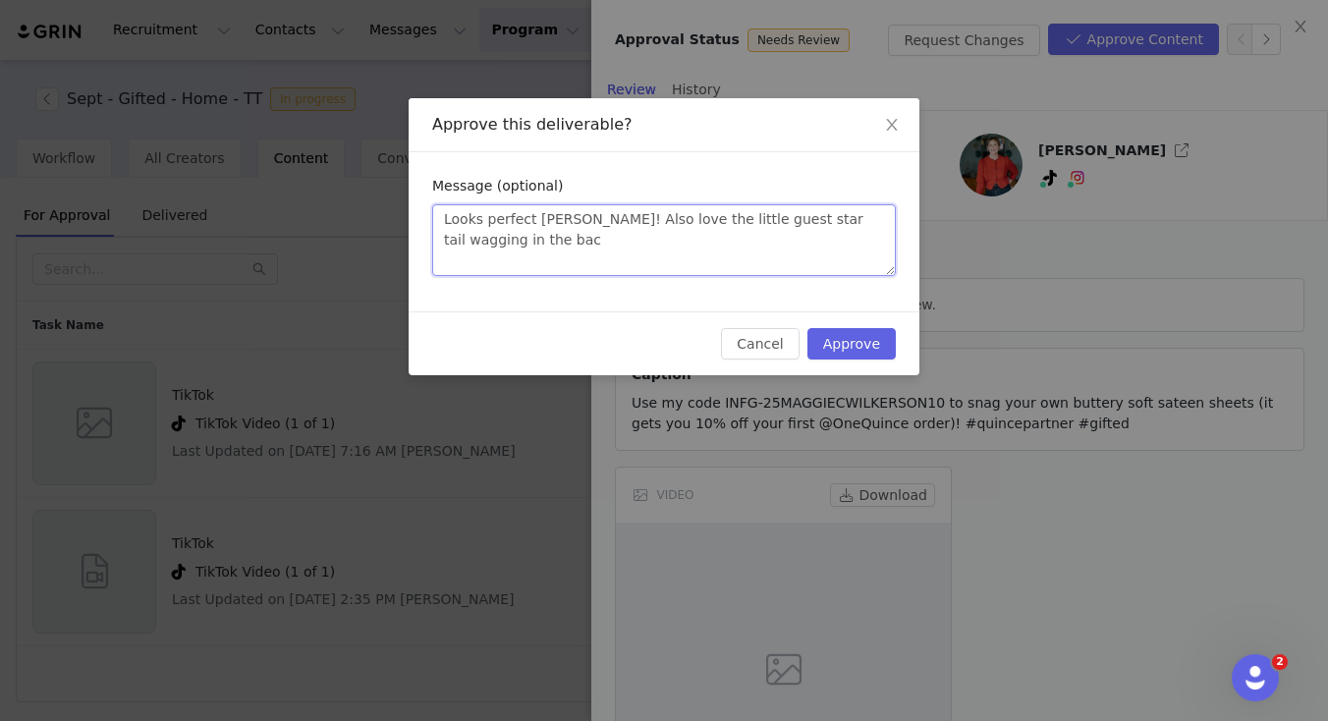
type textarea "Looks perfect Maggie! Also love the little guest star tail wagging in the back"
type textarea "Looks perfect Maggie! Also love the little guest star tail wagging in the backg"
type textarea "Looks perfect Maggie! Also love the little guest star tail wagging in the backgr"
type textarea "Looks perfect Maggie! Also love the little guest star tail wagging in the backg…"
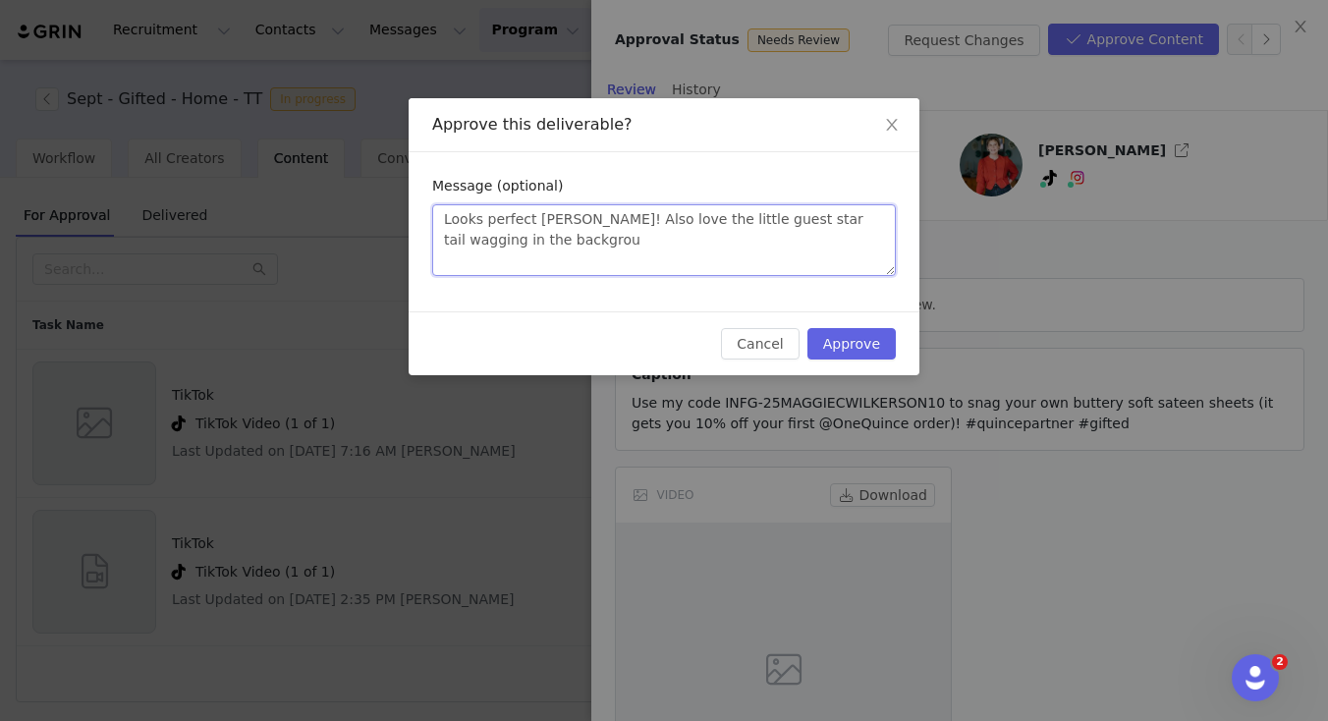
type textarea "Looks perfect Maggie! Also love the little guest star tail wagging in the backg…"
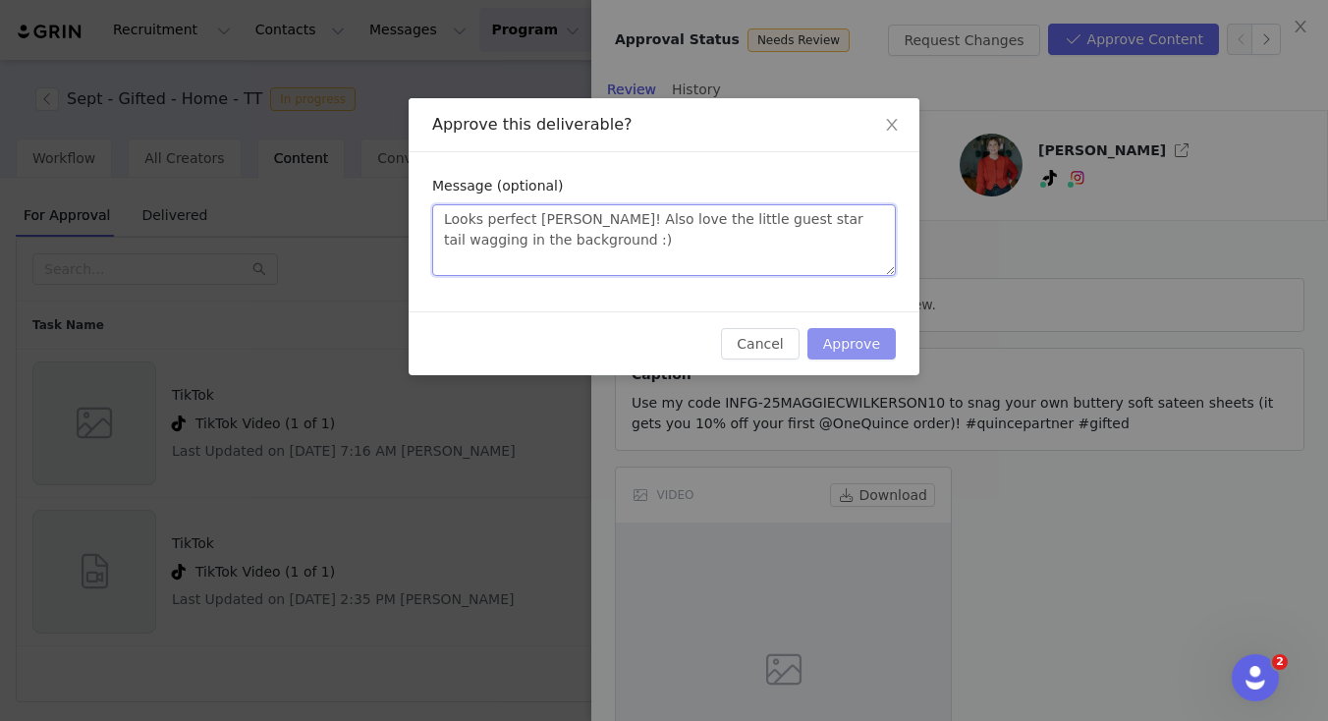
type textarea "Looks perfect Maggie! Also love the little guest star tail wagging in the backg…"
click at [869, 338] on button "Approve" at bounding box center [851, 343] width 88 height 31
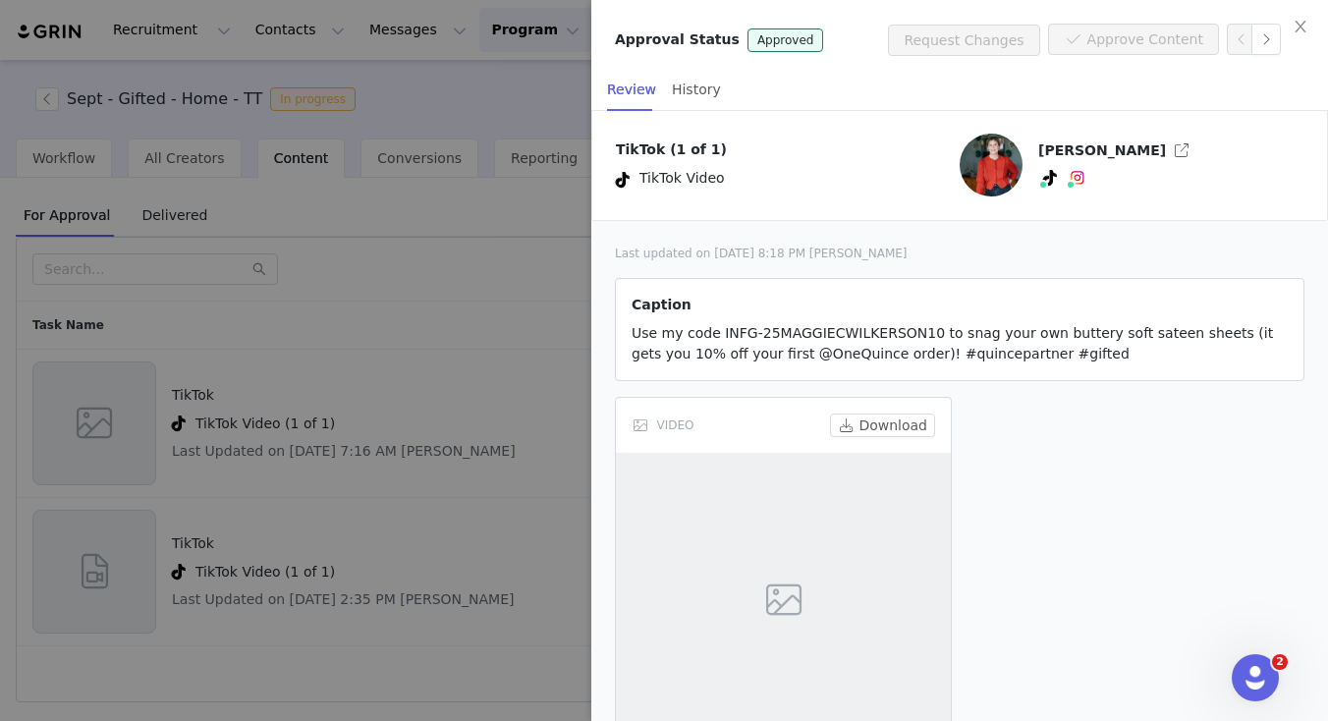
click at [376, 403] on div at bounding box center [664, 360] width 1328 height 721
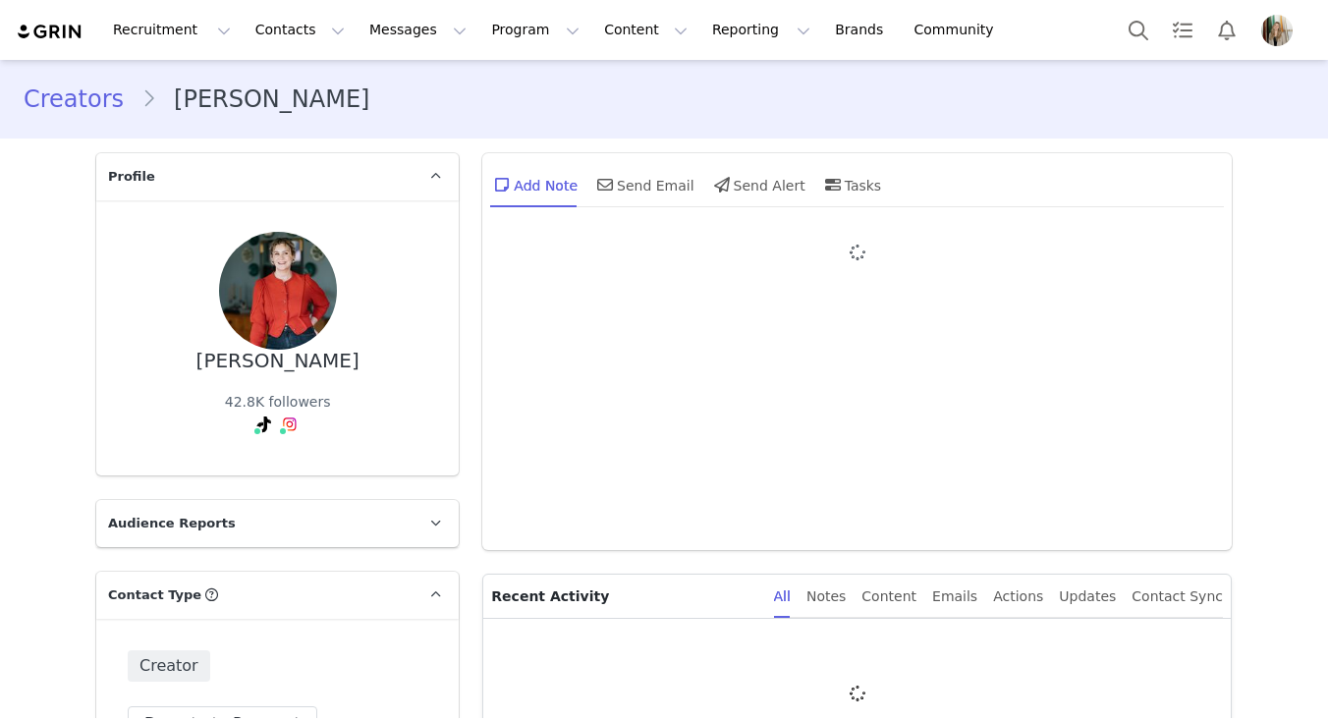
type input "+1 ([GEOGRAPHIC_DATA])"
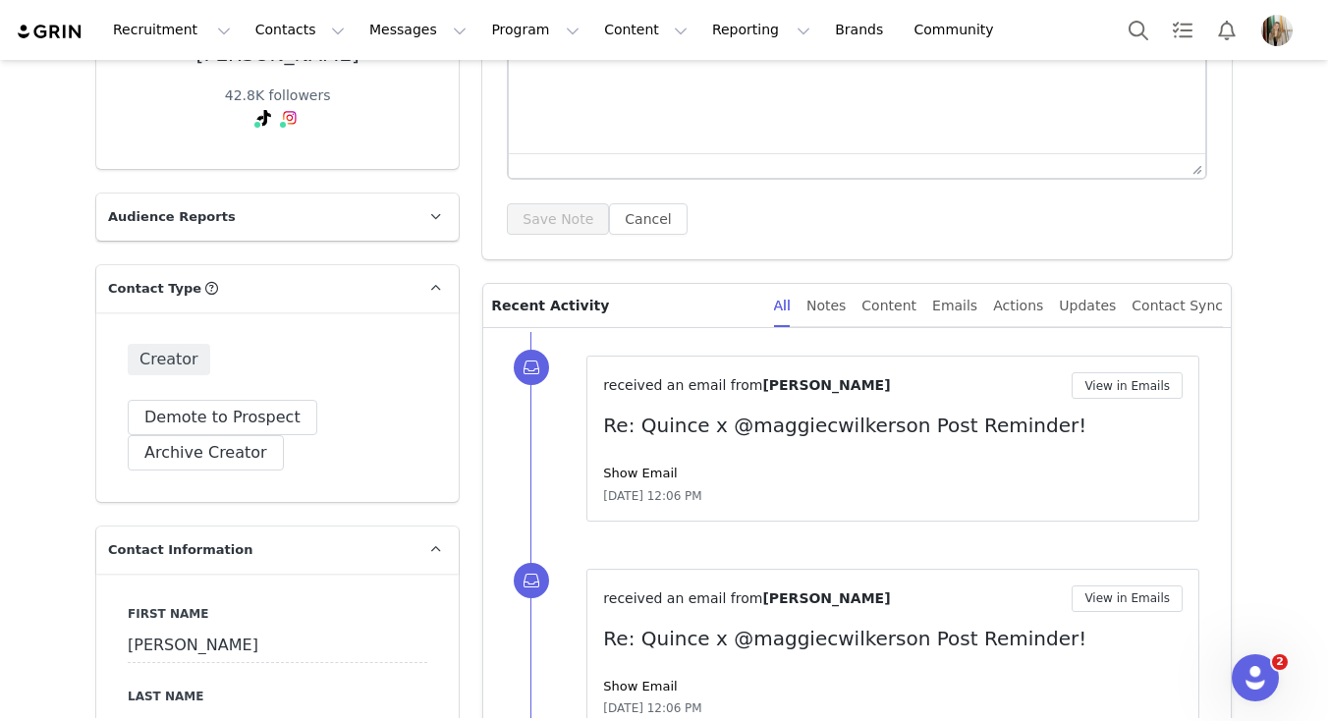
scroll to position [402, 0]
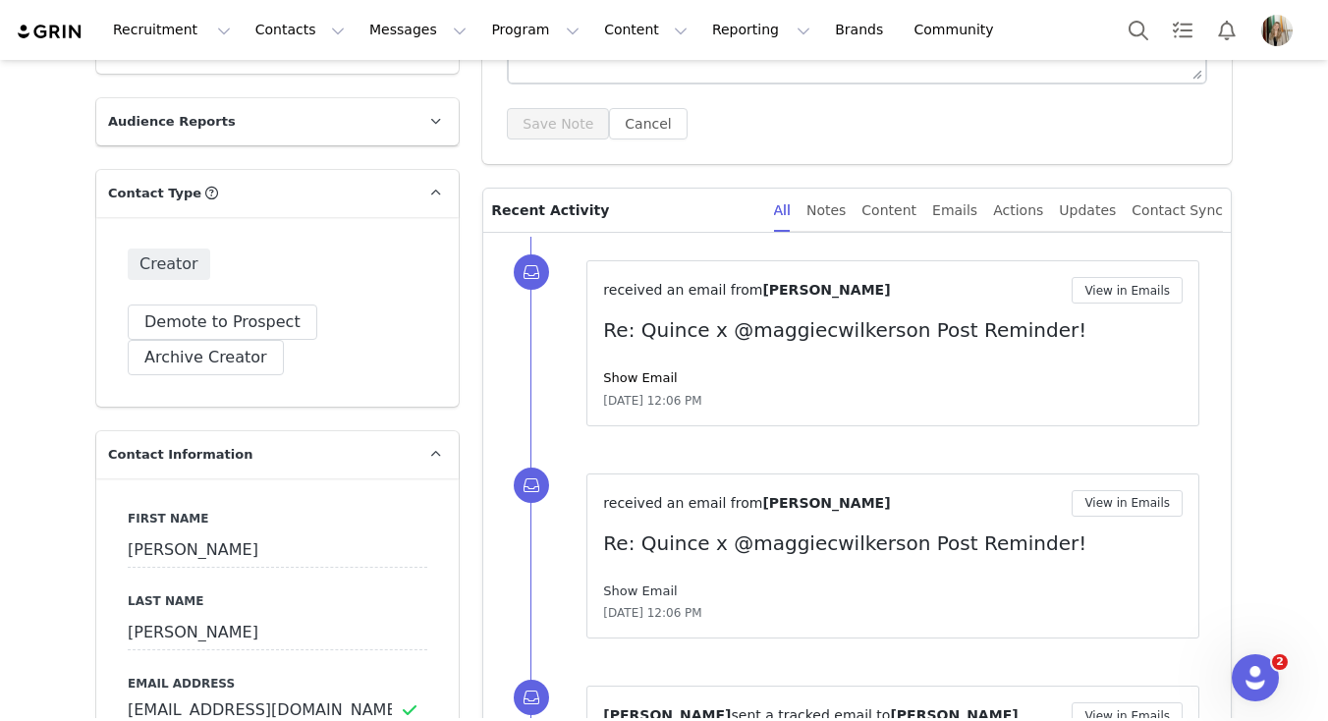
click at [645, 588] on link "Show Email" at bounding box center [640, 590] width 74 height 15
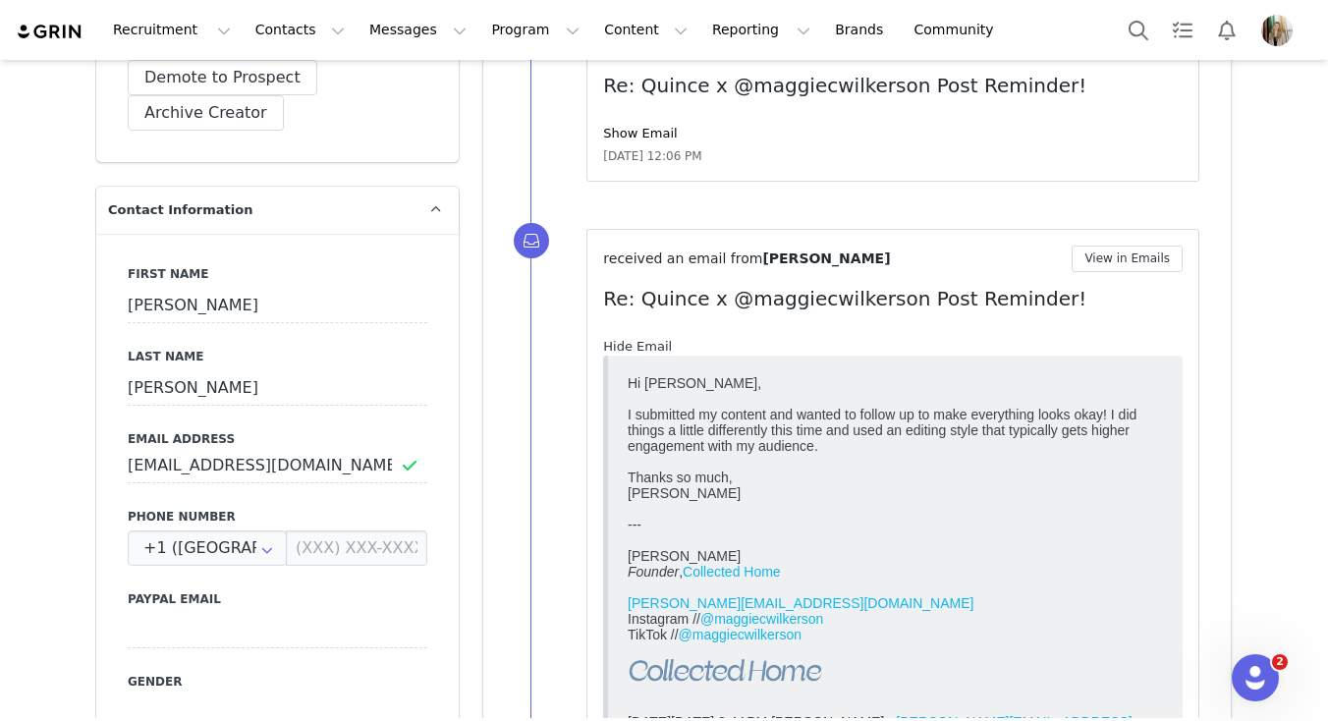
scroll to position [507, 0]
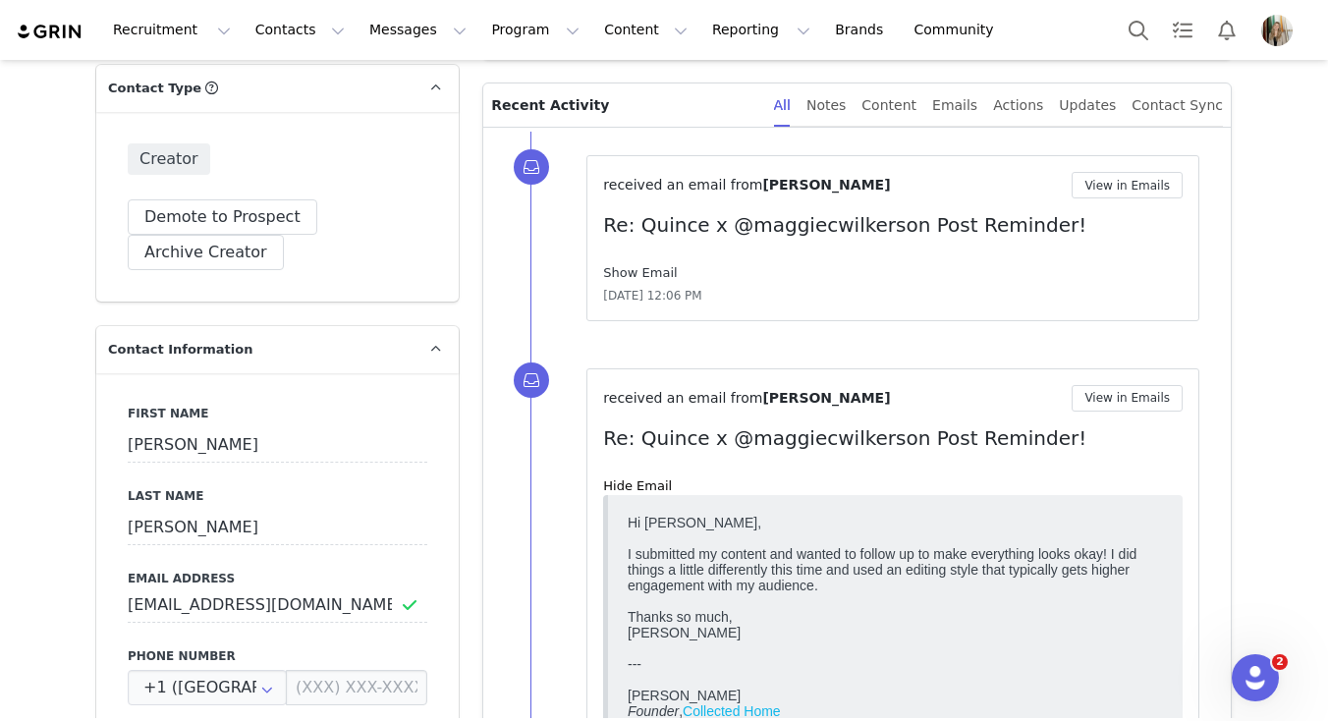
click at [647, 272] on link "Show Email" at bounding box center [640, 272] width 74 height 15
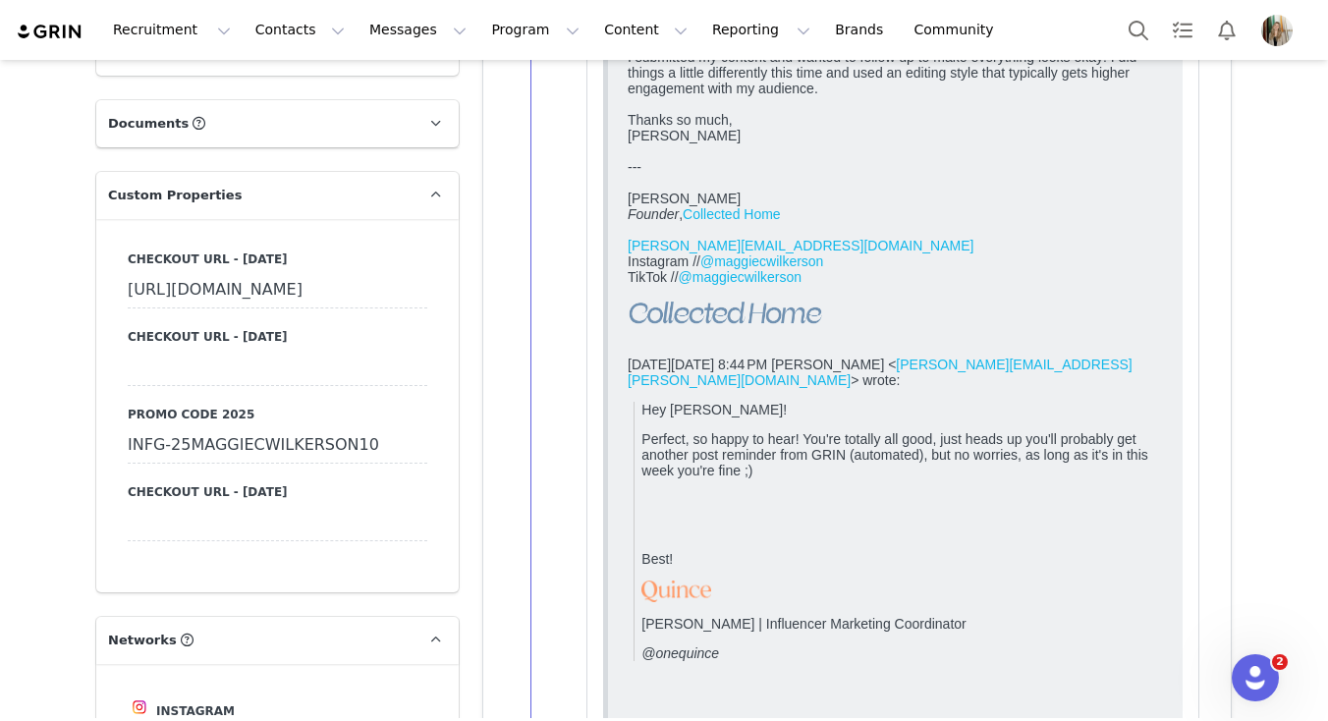
scroll to position [1735, 0]
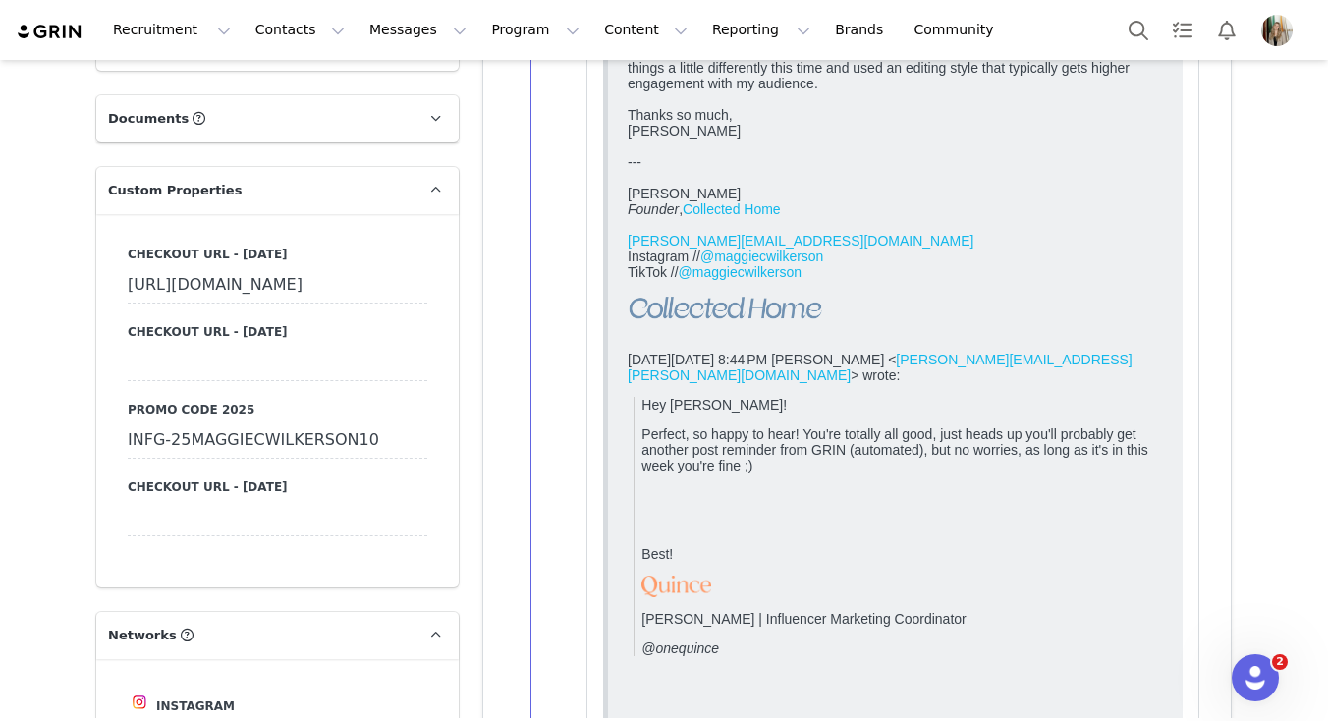
click at [234, 459] on div "INFG-25MAGGIECWILKERSON10" at bounding box center [278, 440] width 300 height 35
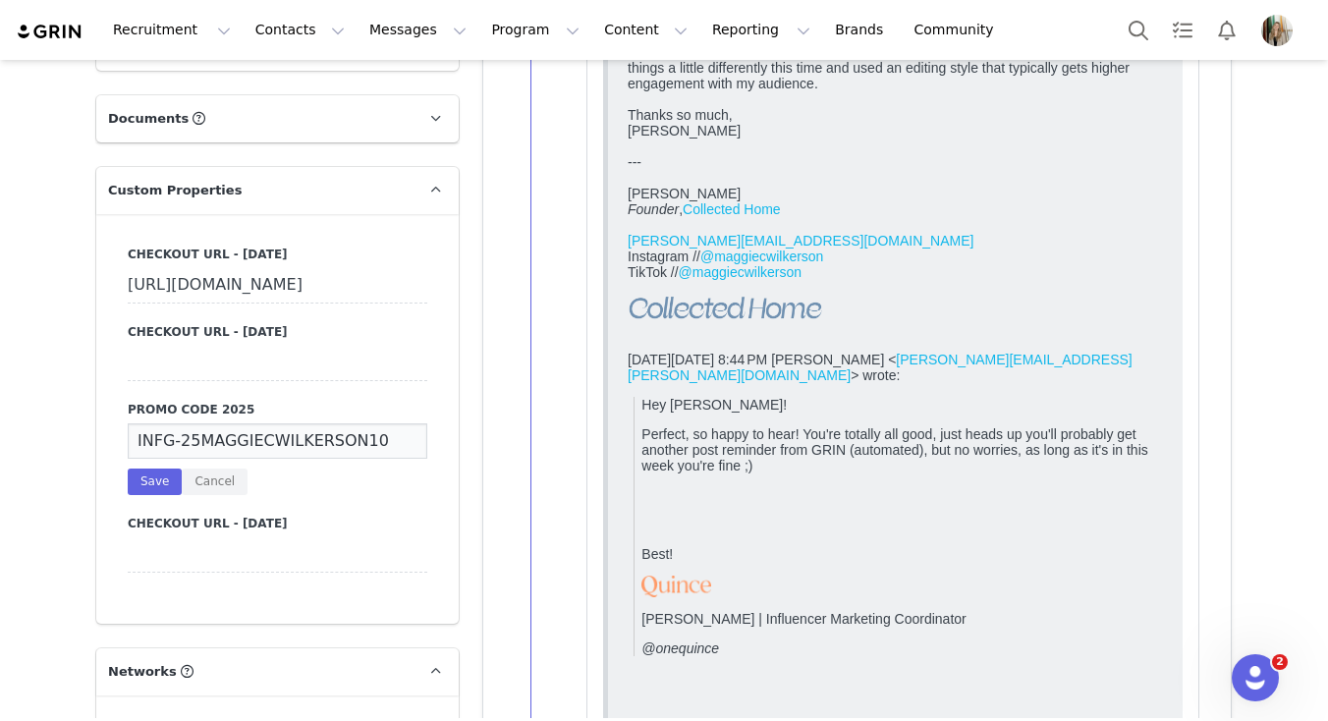
click at [234, 459] on input "INFG-25MAGGIECWILKERSON10" at bounding box center [278, 440] width 300 height 35
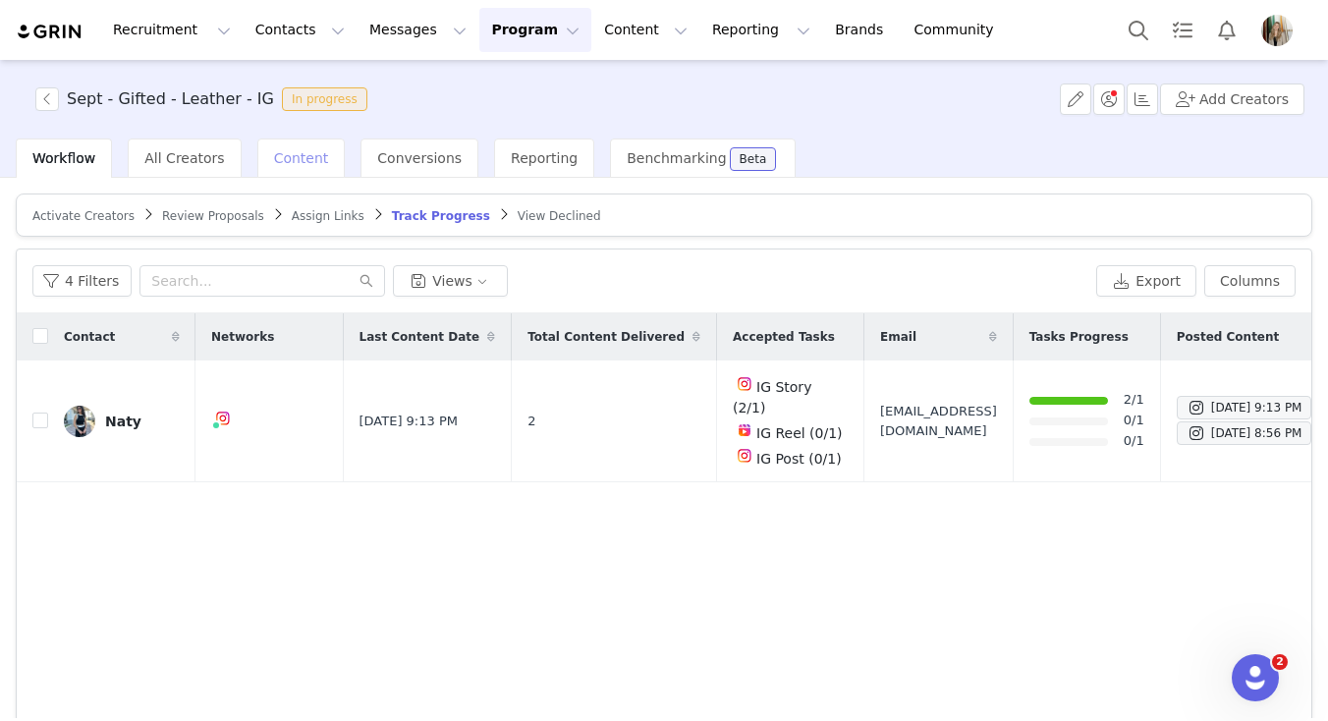
click at [286, 155] on span "Content" at bounding box center [301, 158] width 55 height 16
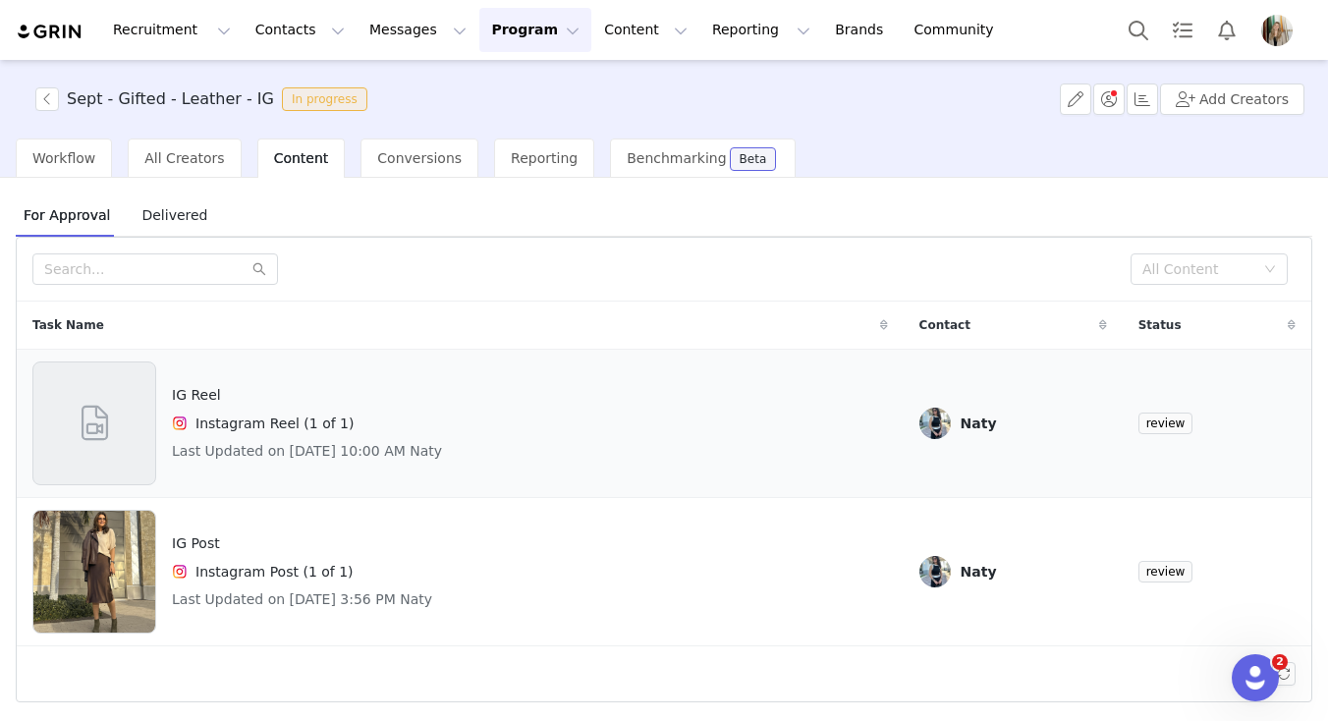
click at [677, 434] on div "IG Reel Instagram Reel (1 of 1) Last Updated on [DATE] 10:00 AM Naty" at bounding box center [459, 423] width 855 height 124
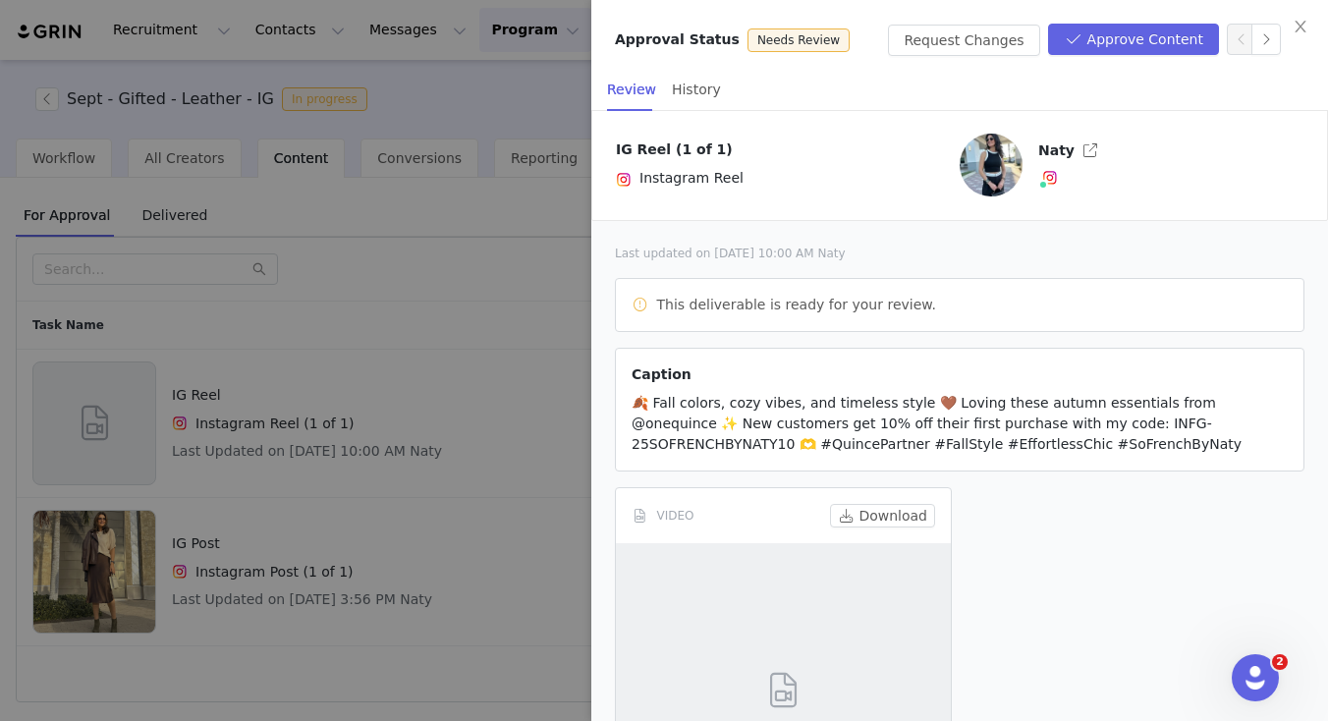
click at [523, 427] on div at bounding box center [664, 360] width 1328 height 721
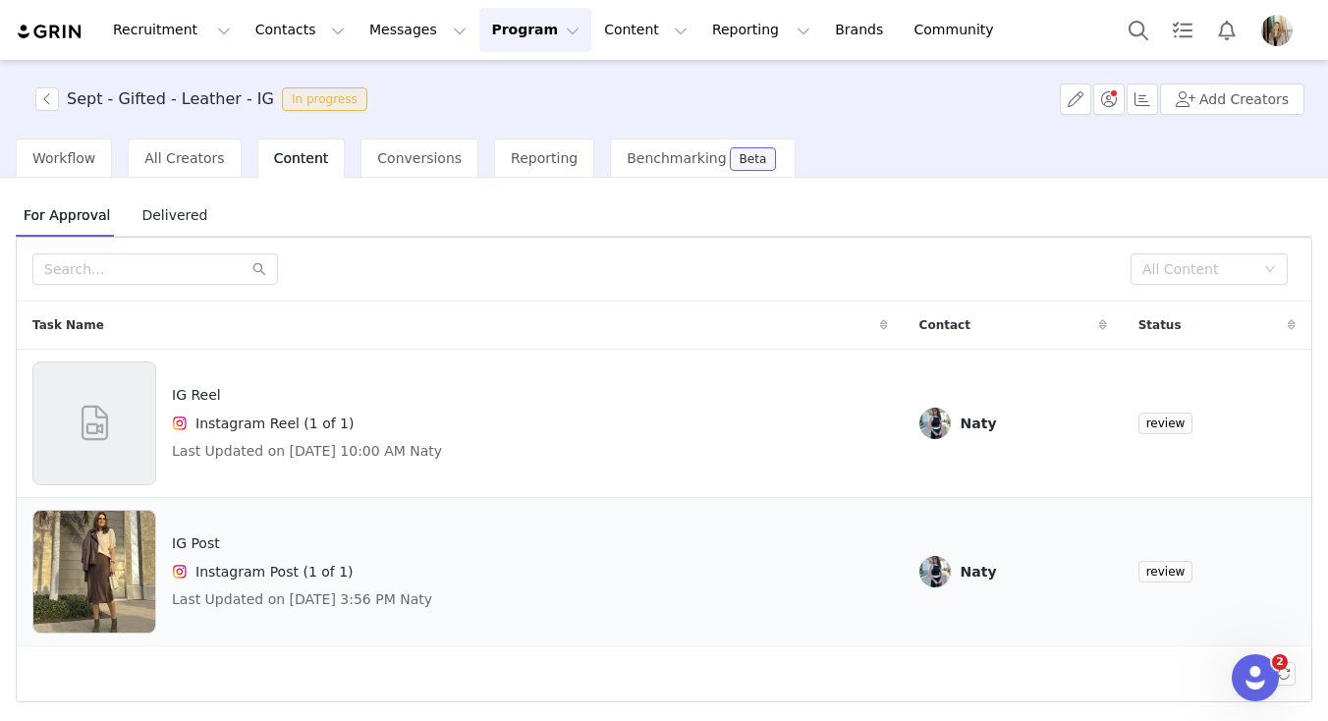
click at [668, 615] on div "IG Post Instagram Post (1 of 1) Last Updated on [DATE] 3:56 PM Naty" at bounding box center [459, 572] width 855 height 124
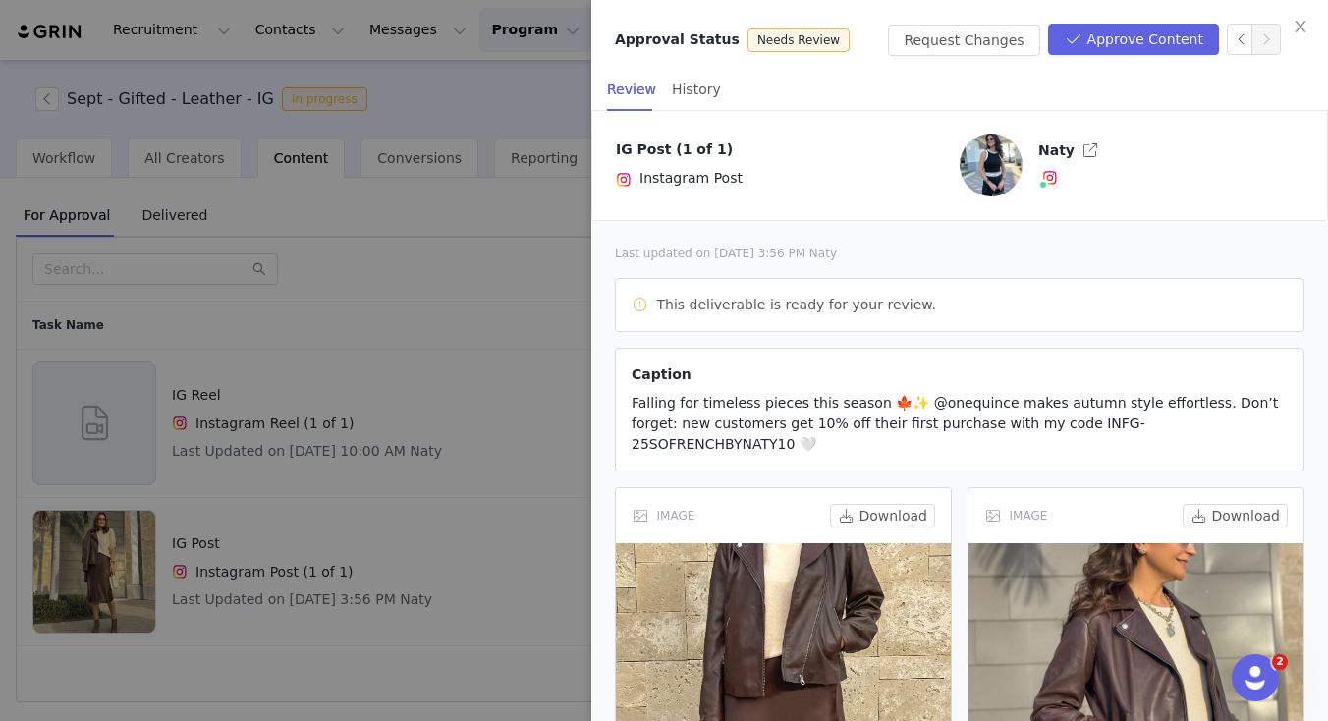
click at [443, 527] on div at bounding box center [664, 360] width 1328 height 721
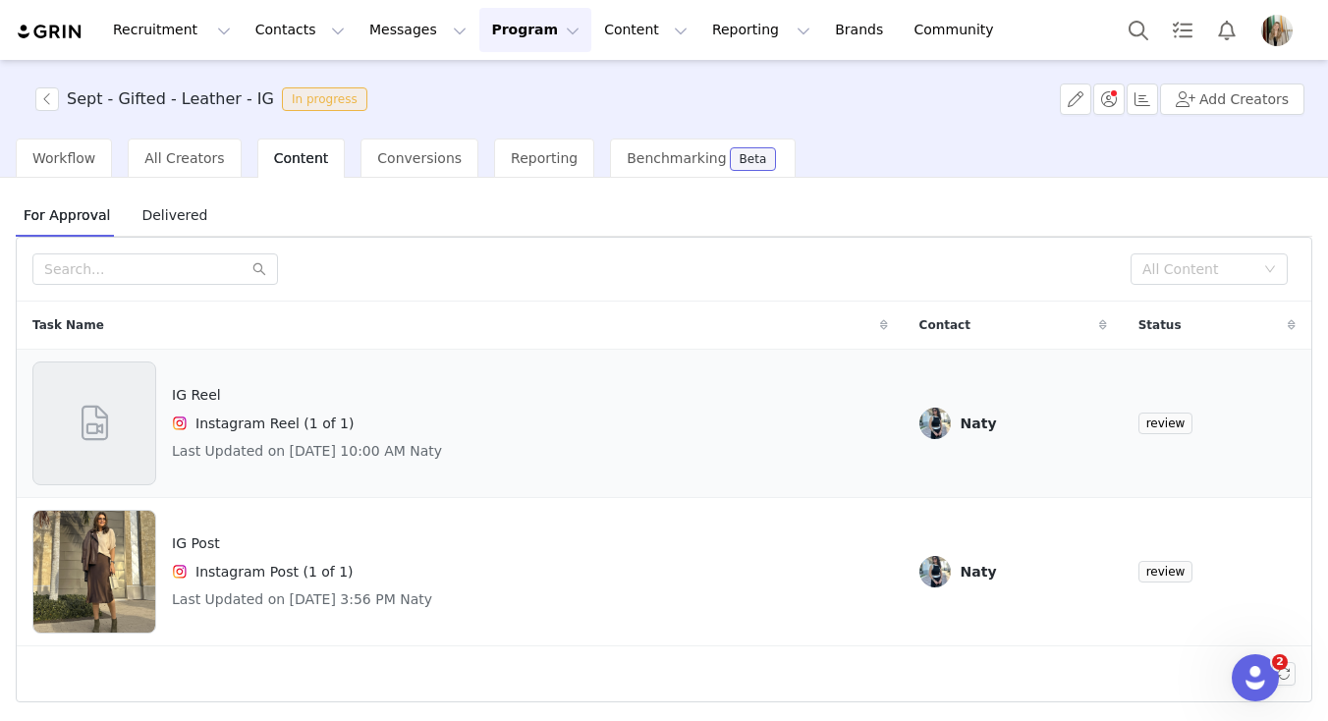
click at [888, 405] on div "IG Reel Instagram Reel (1 of 1) Last Updated on [DATE] 10:00 AM Naty" at bounding box center [459, 423] width 855 height 124
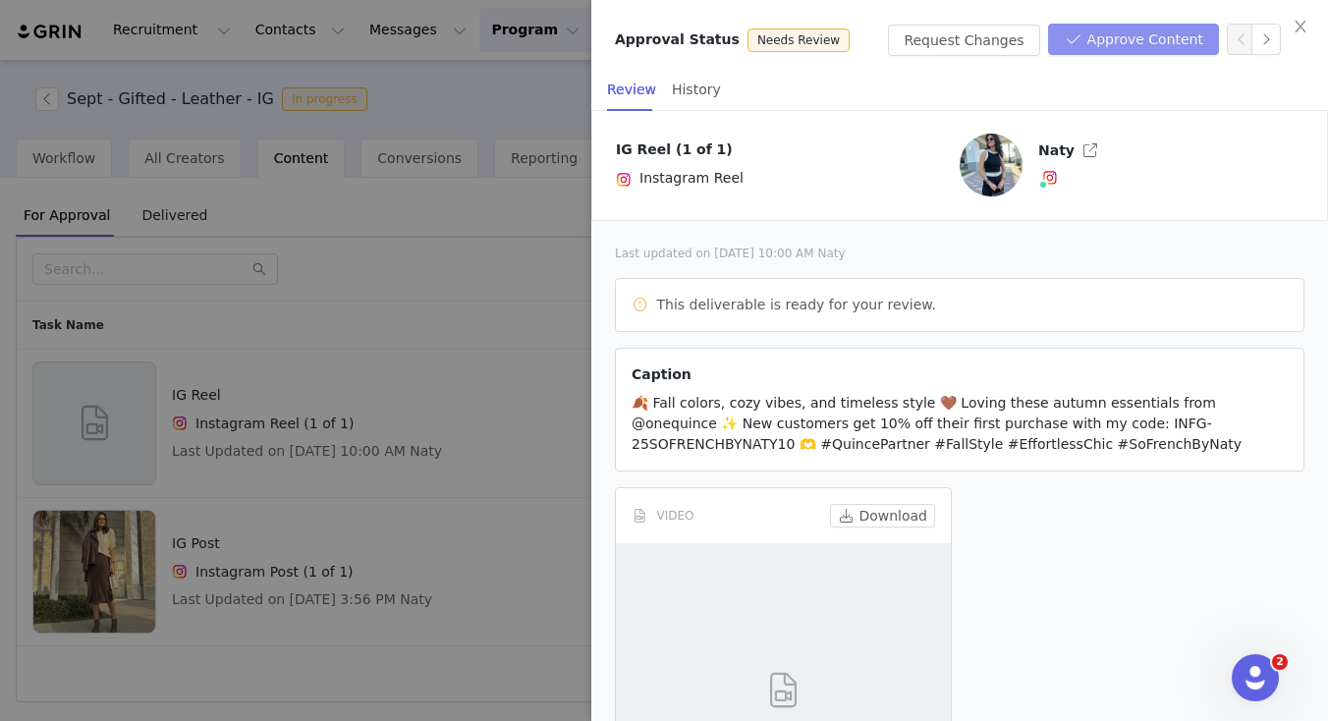
click at [1129, 35] on button "Approve Content" at bounding box center [1133, 39] width 171 height 31
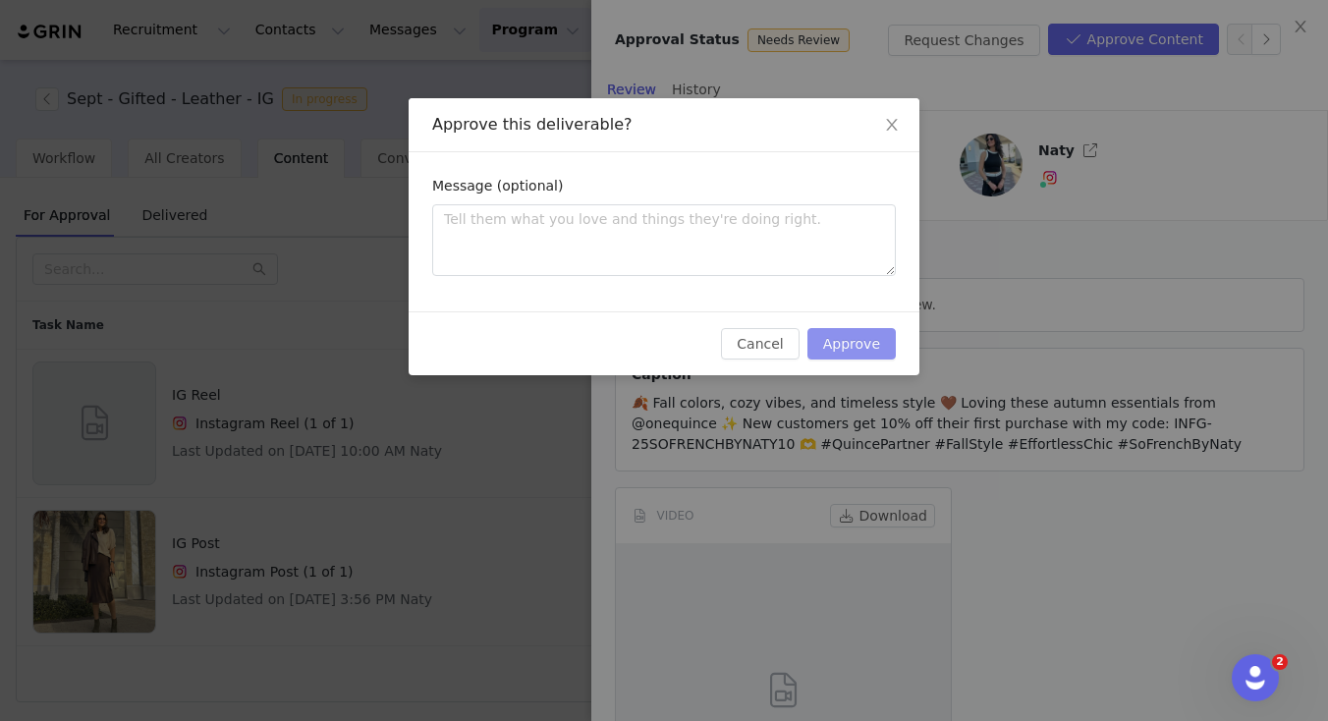
click at [841, 349] on button "Approve" at bounding box center [851, 343] width 88 height 31
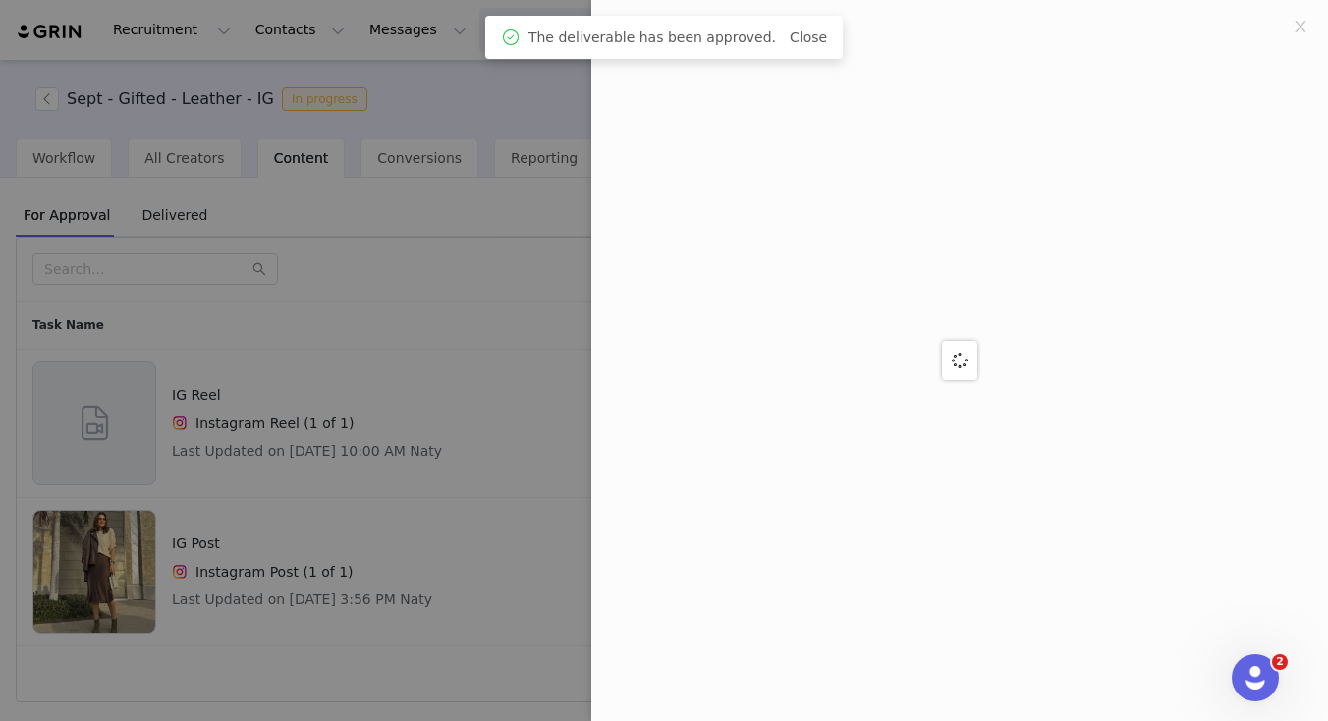
click at [479, 510] on div at bounding box center [664, 360] width 1328 height 721
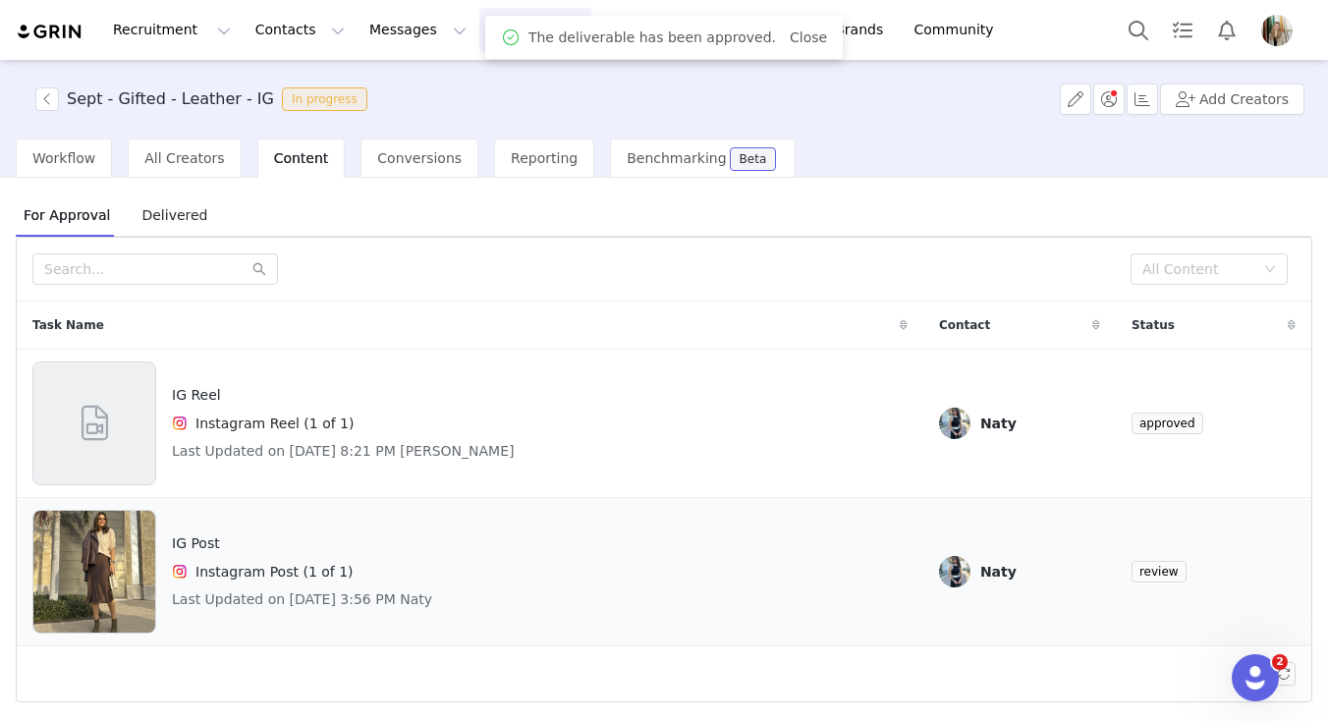
click at [695, 547] on div "IG Post Instagram Post (1 of 1) Last Updated on [DATE] 3:56 PM Naty" at bounding box center [469, 572] width 875 height 124
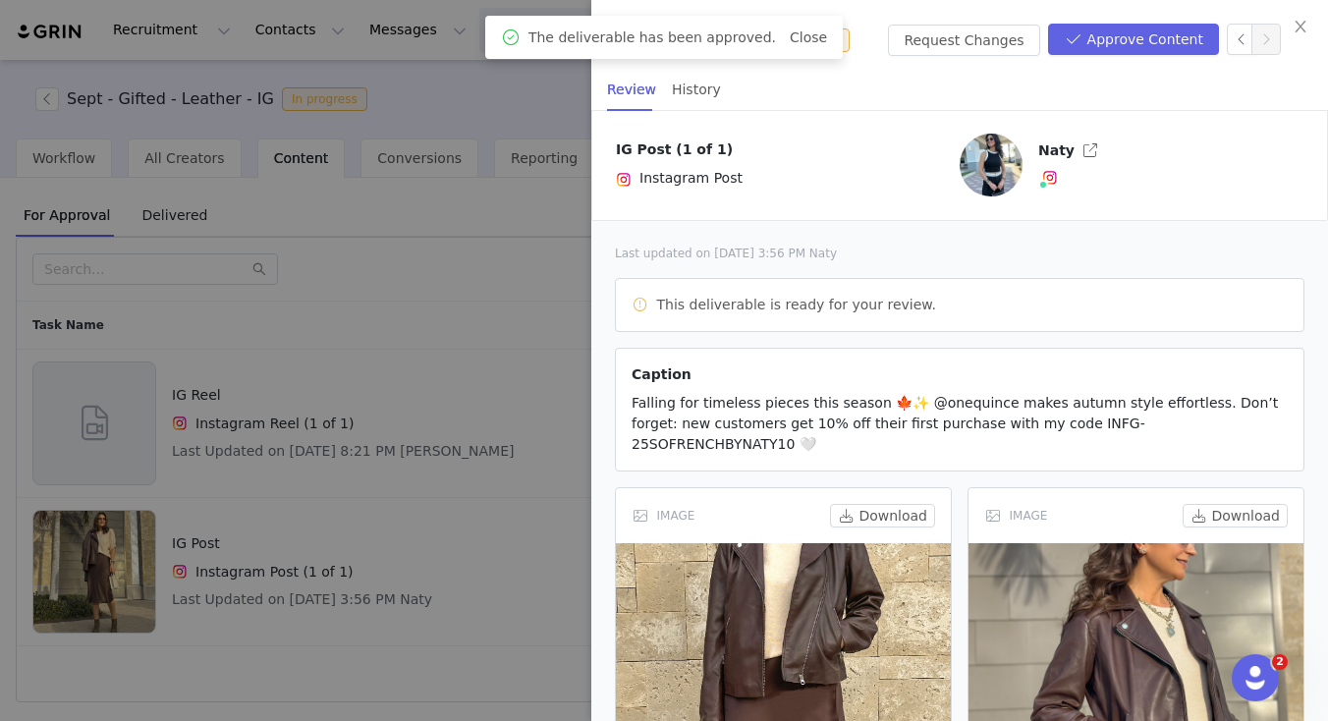
click at [380, 504] on div at bounding box center [664, 360] width 1328 height 721
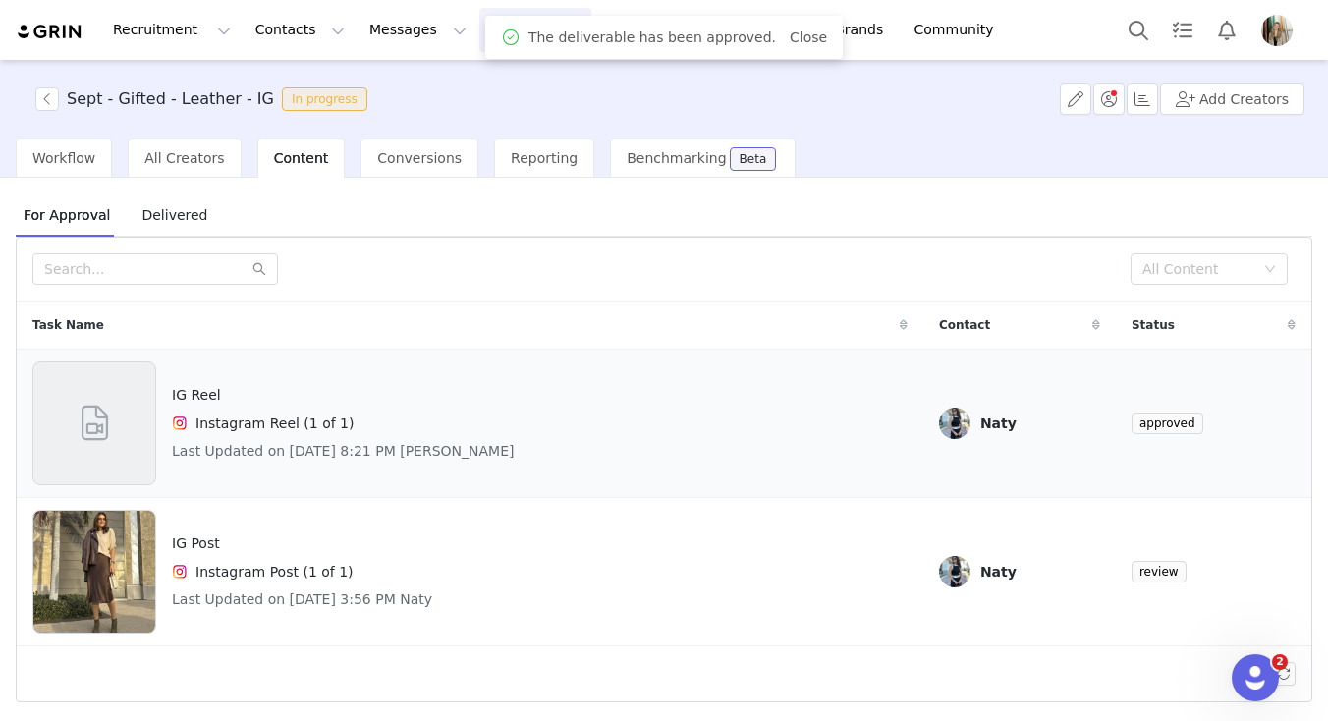
click at [688, 396] on div "IG Reel Instagram Reel (1 of 1) Last Updated on [DATE] 8:21 PM [PERSON_NAME]" at bounding box center [469, 423] width 875 height 124
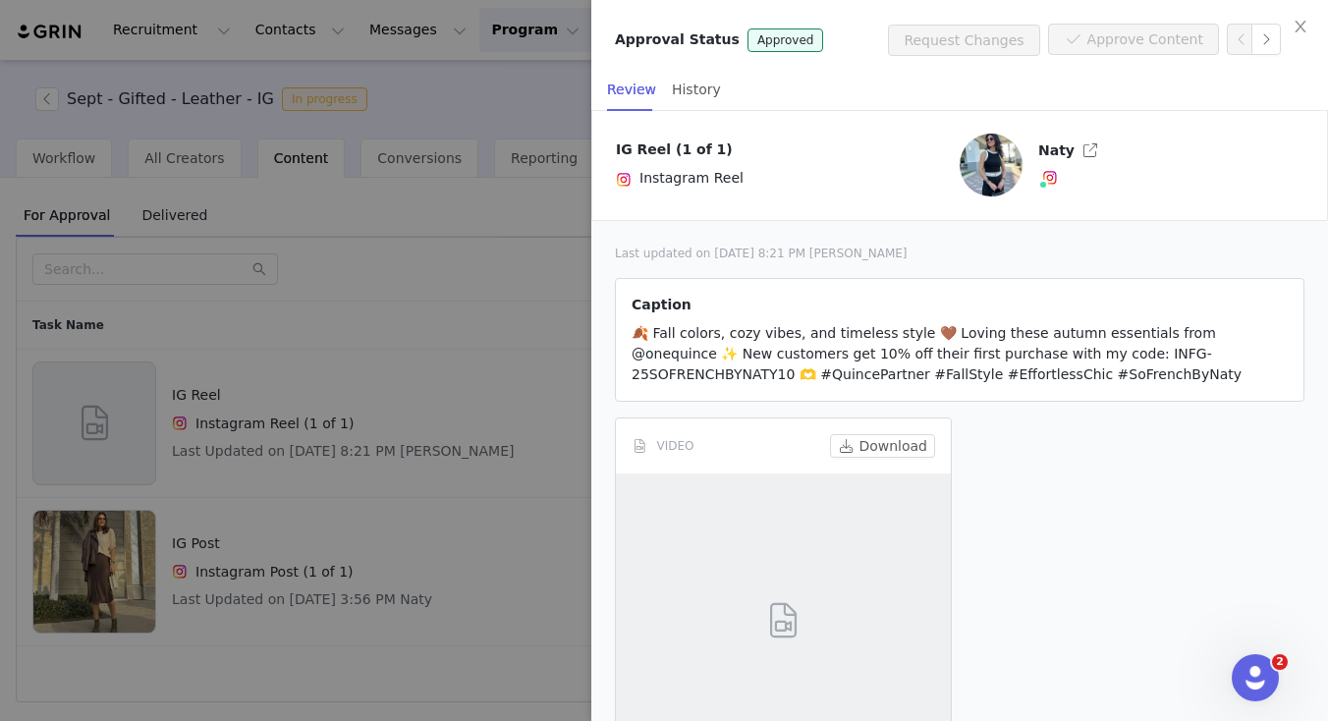
click at [422, 508] on div at bounding box center [664, 360] width 1328 height 721
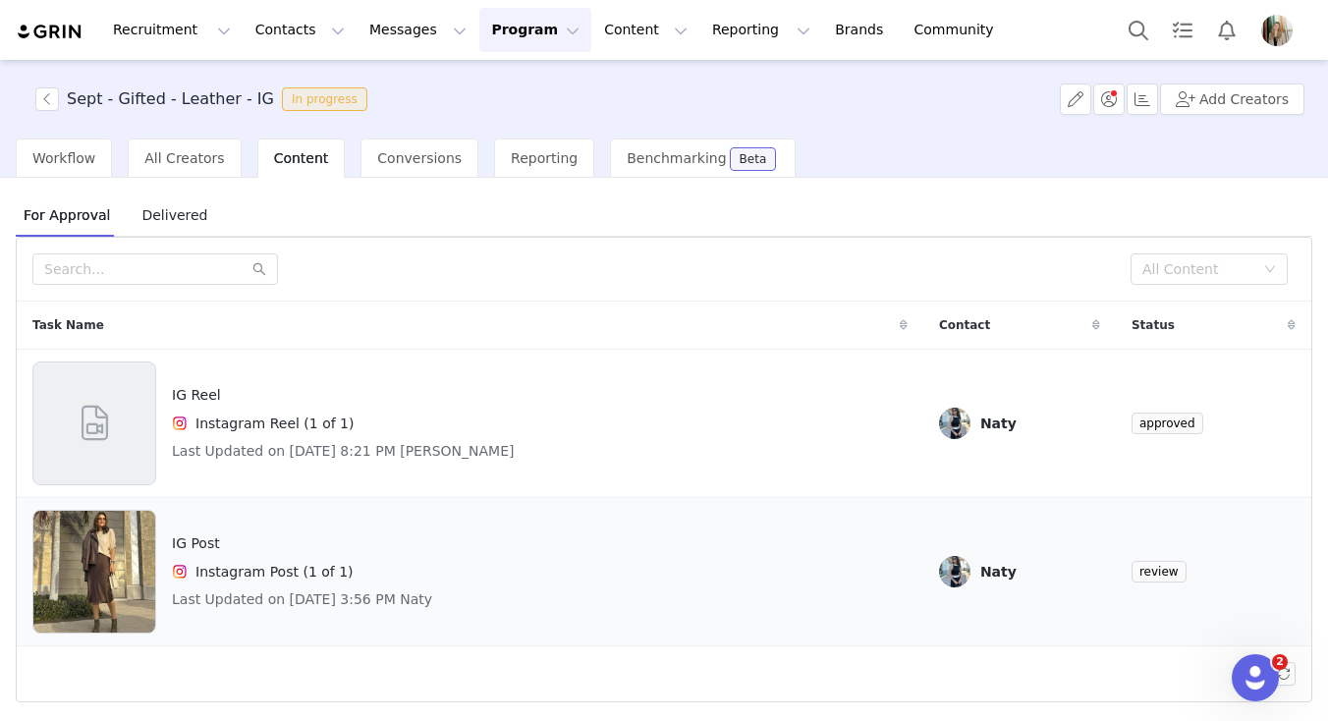
click at [546, 571] on div "IG Post Instagram Post (1 of 1) Last Updated on [DATE] 3:56 PM Naty" at bounding box center [469, 572] width 875 height 124
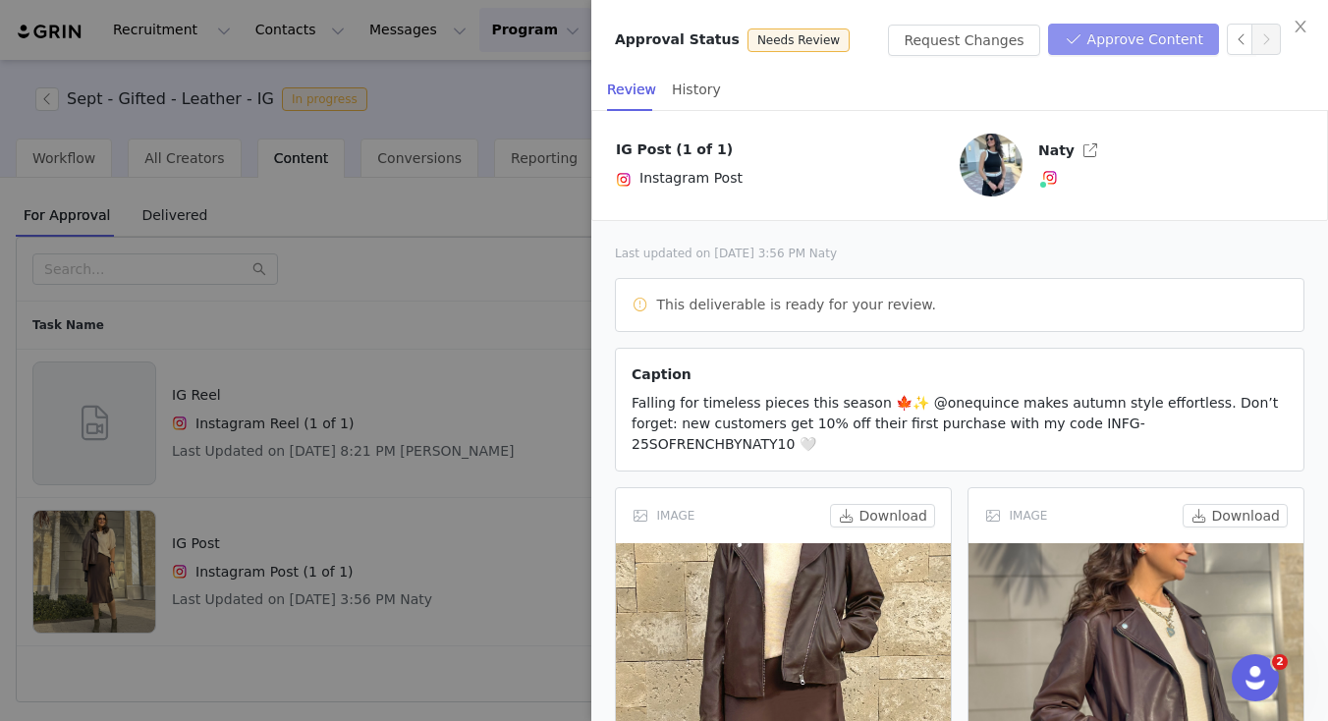
click at [1159, 39] on button "Approve Content" at bounding box center [1133, 39] width 171 height 31
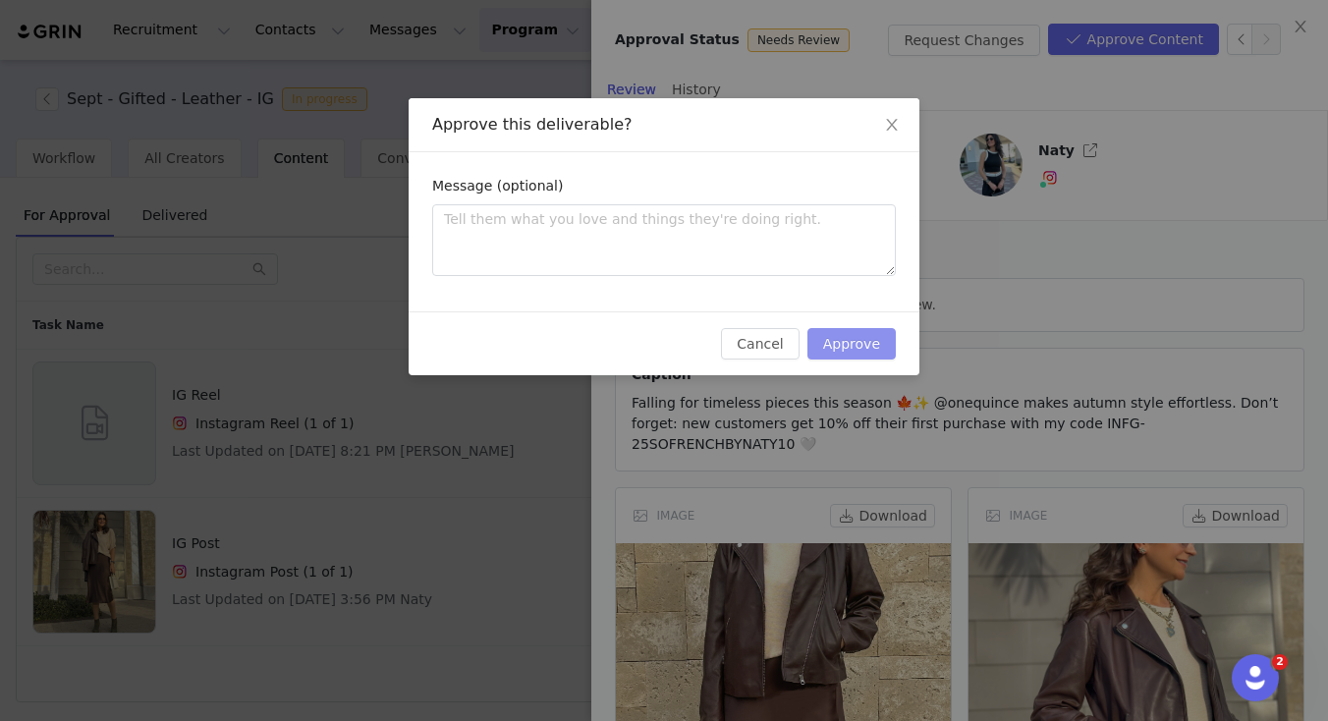
click at [869, 350] on button "Approve" at bounding box center [851, 343] width 88 height 31
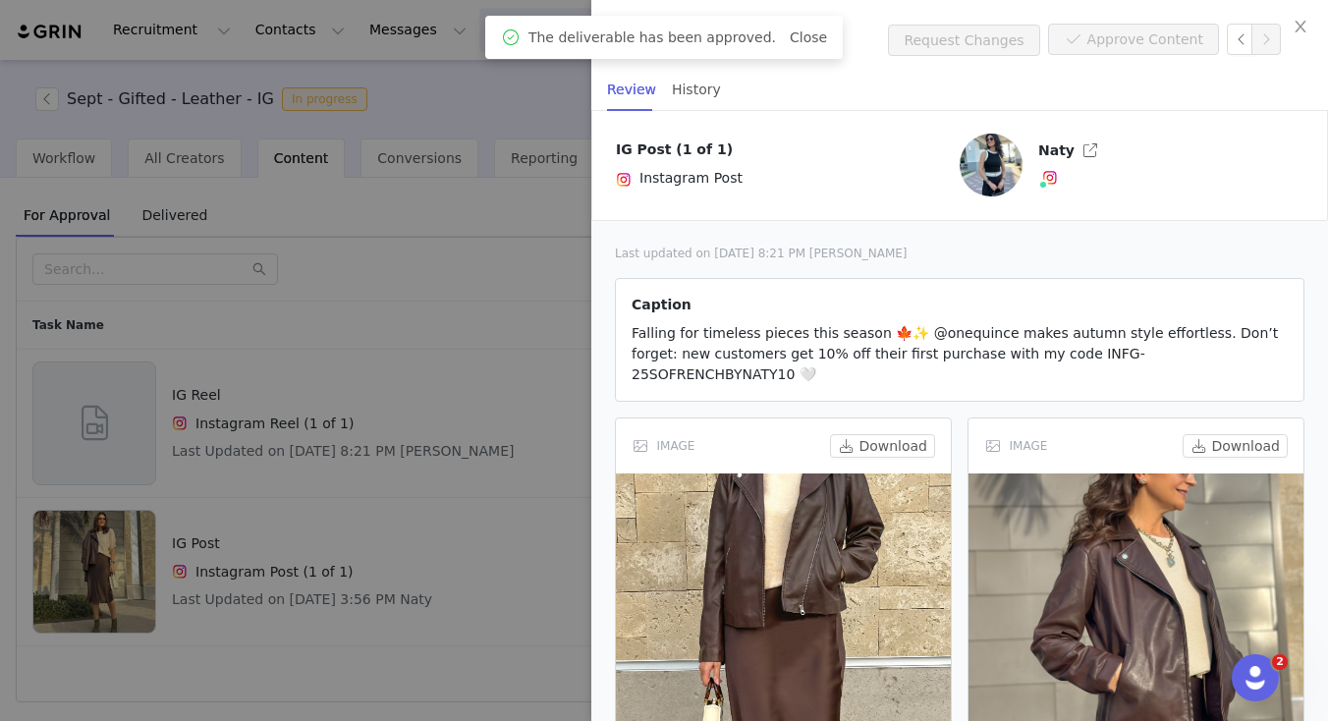
click at [435, 337] on div at bounding box center [664, 360] width 1328 height 721
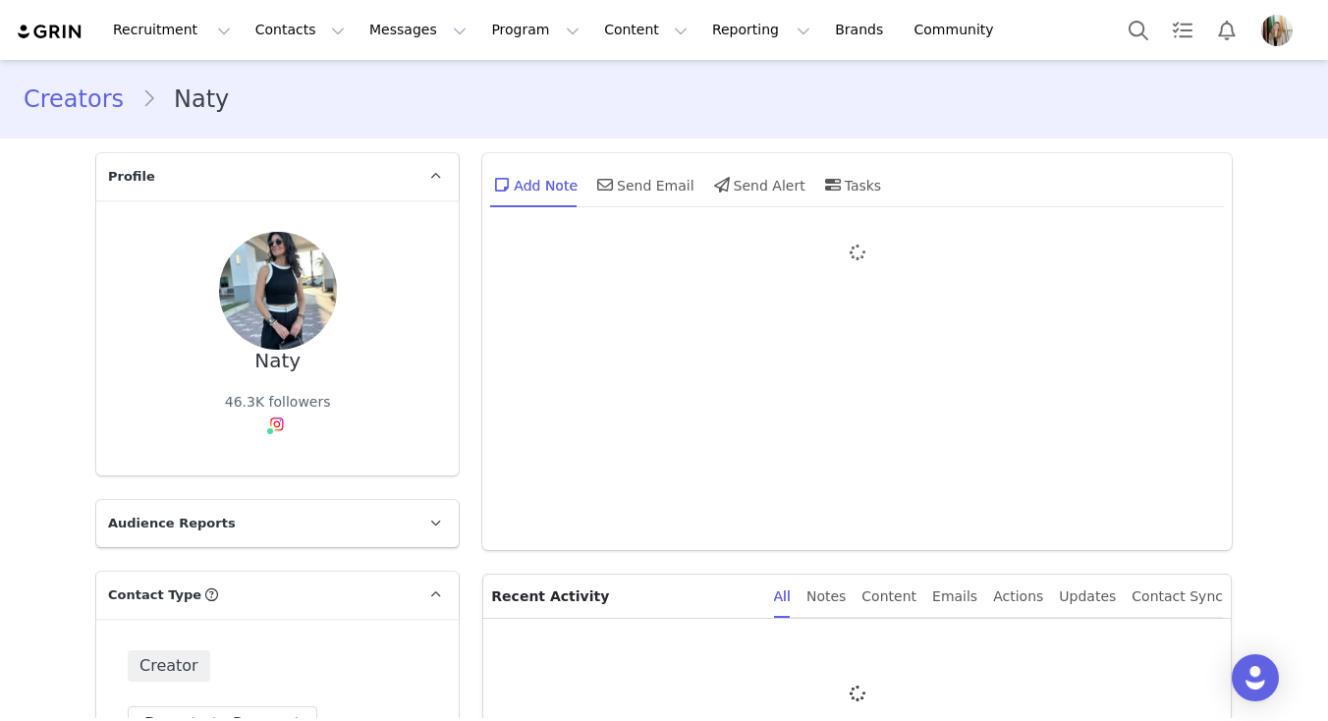
type input "+1 ([GEOGRAPHIC_DATA])"
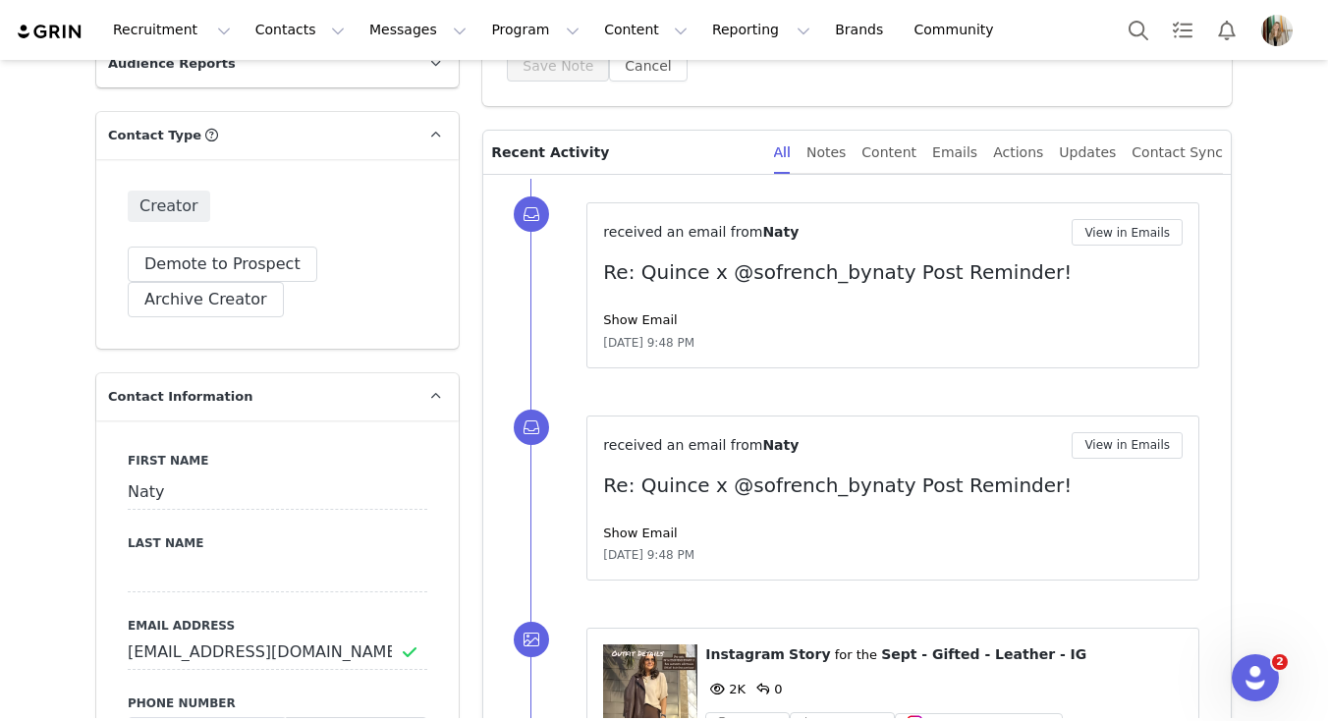
scroll to position [502, 0]
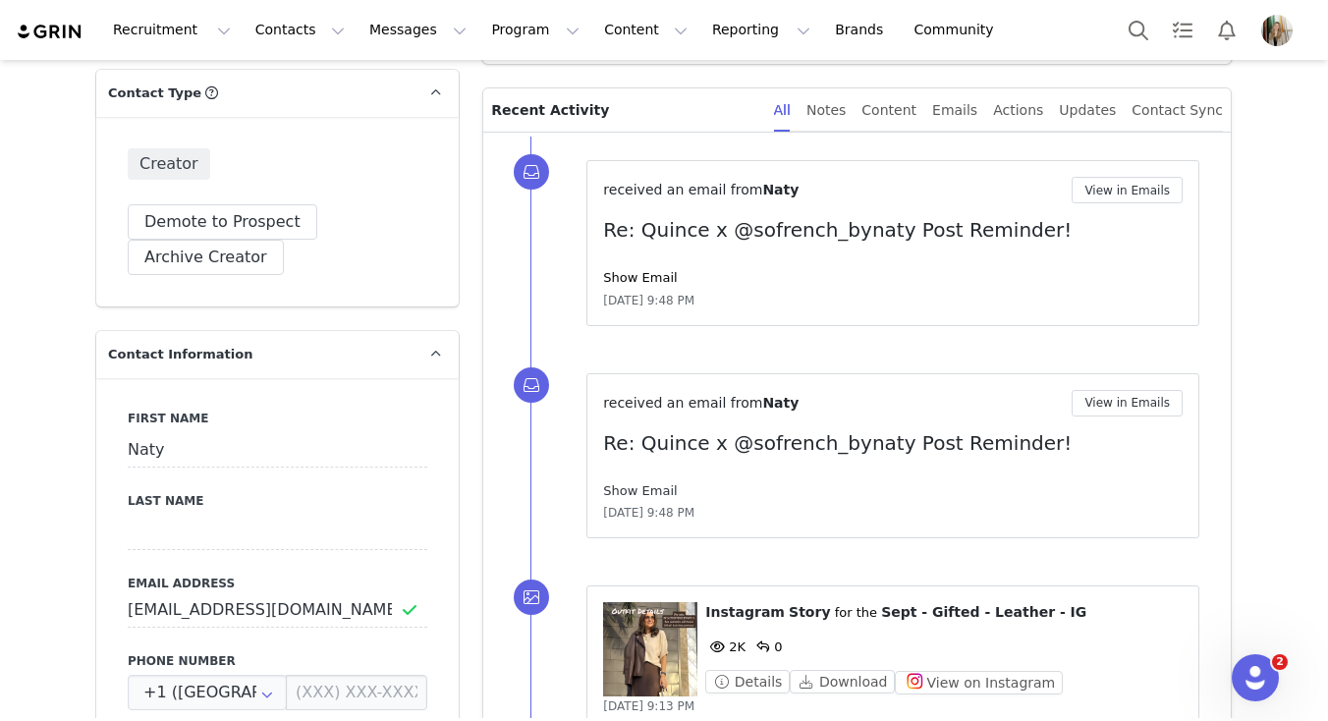
click at [646, 496] on link "Show Email" at bounding box center [640, 490] width 74 height 15
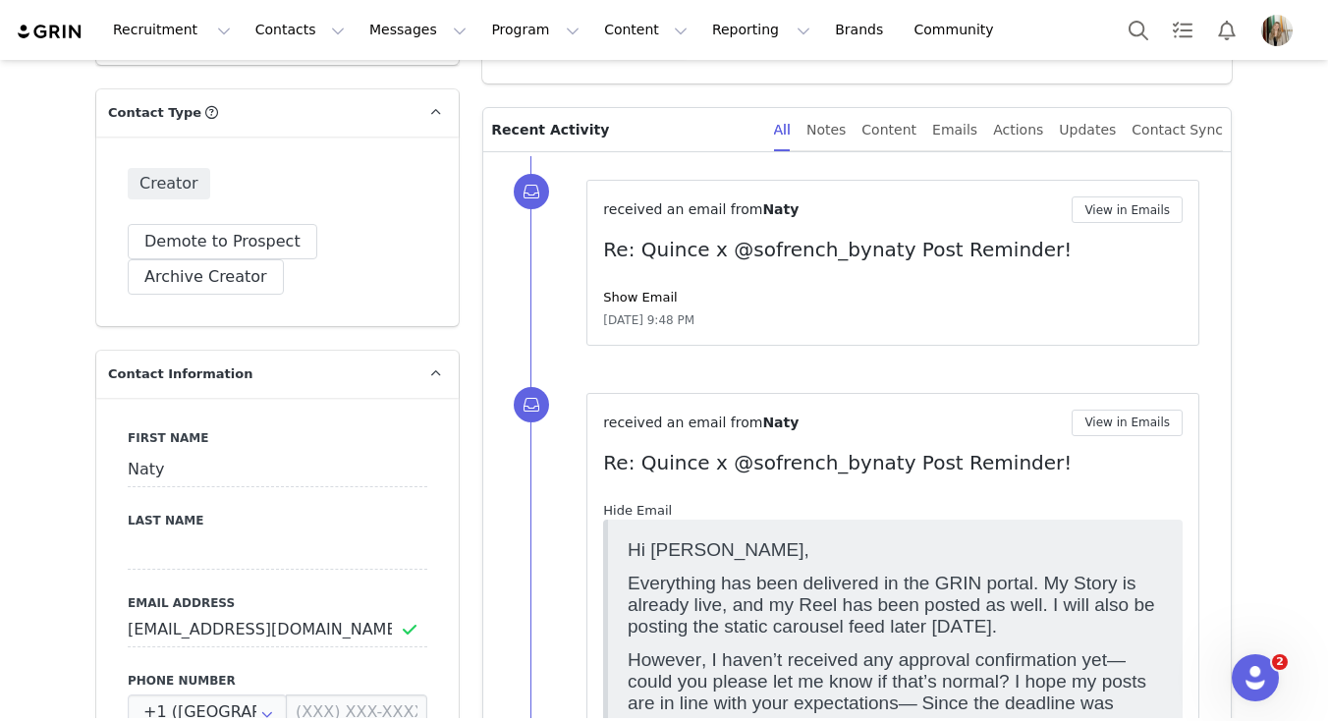
scroll to position [480, 0]
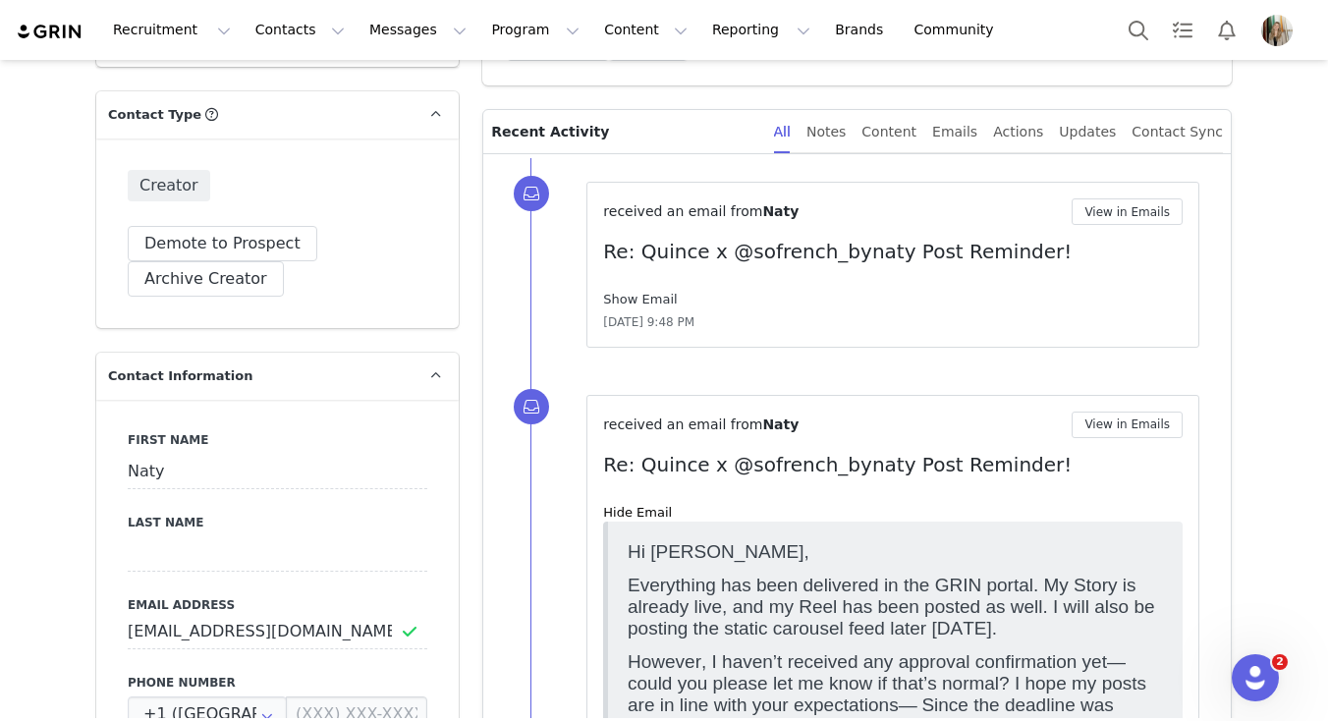
click at [642, 301] on link "Show Email" at bounding box center [640, 299] width 74 height 15
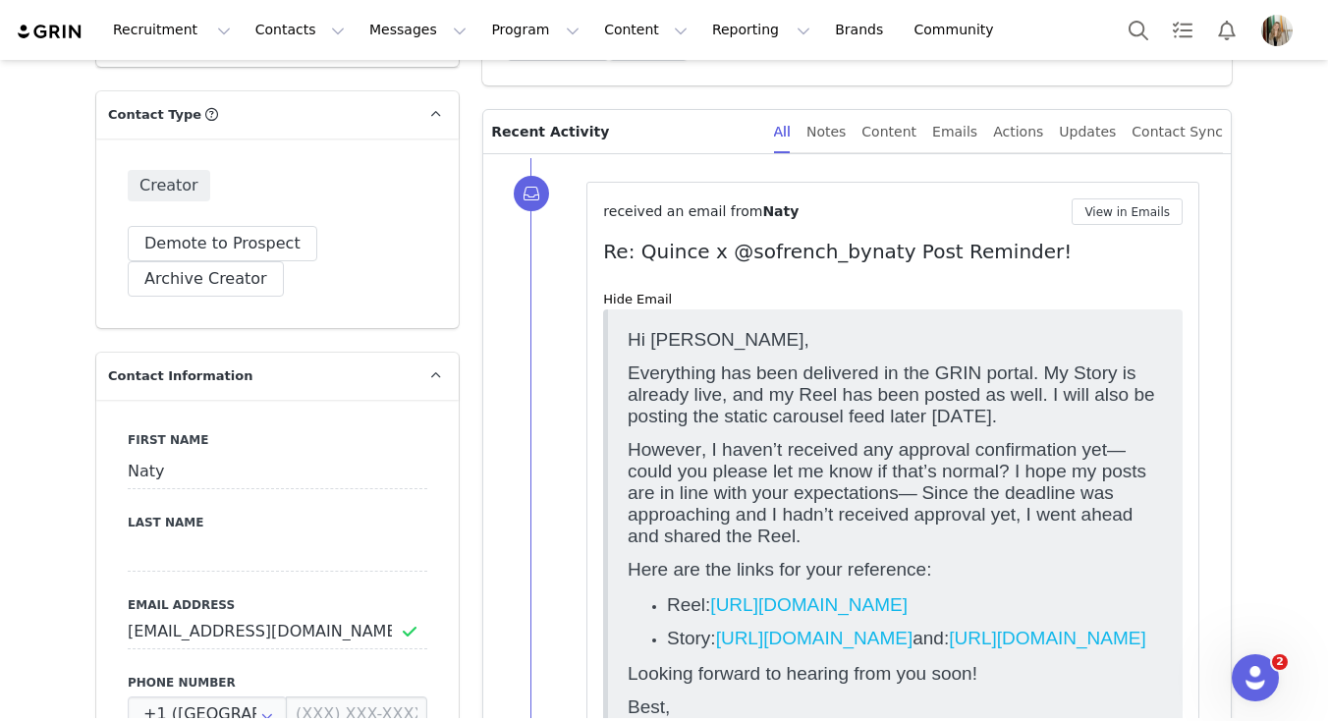
scroll to position [790, 0]
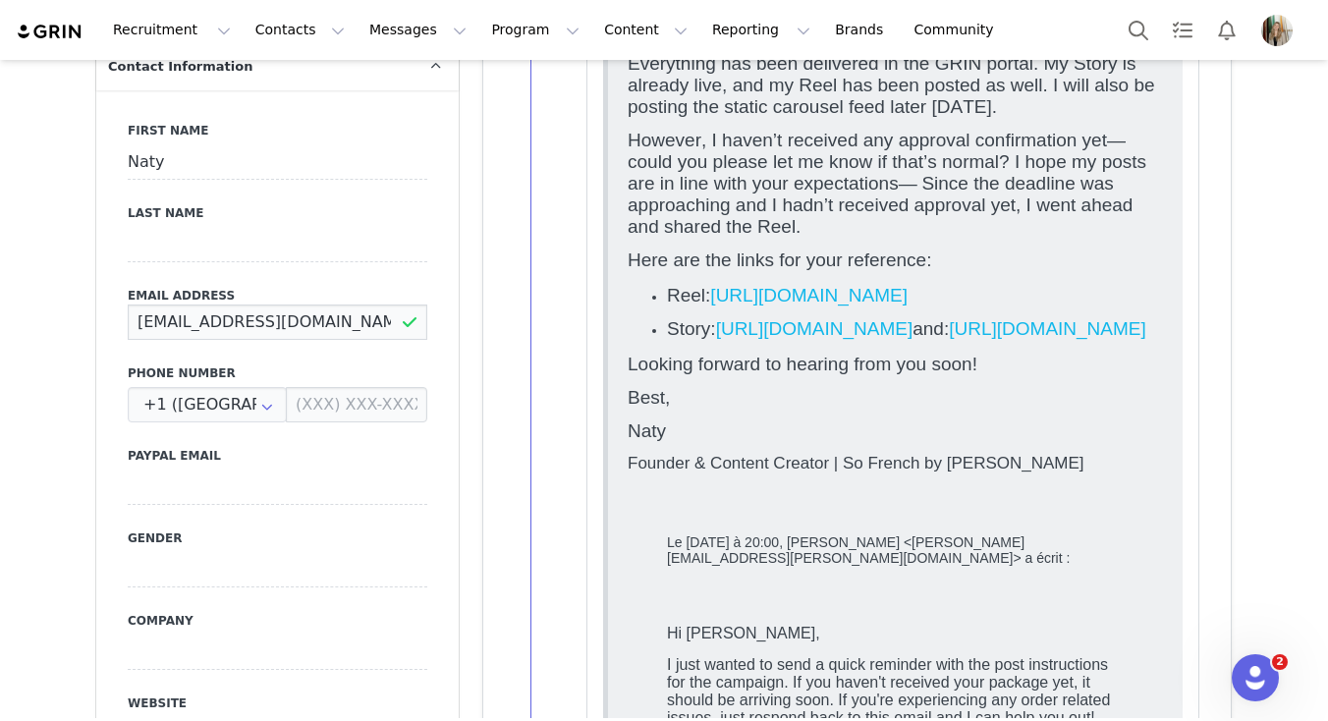
click at [208, 321] on input "[EMAIL_ADDRESS][DOMAIN_NAME]" at bounding box center [278, 321] width 300 height 35
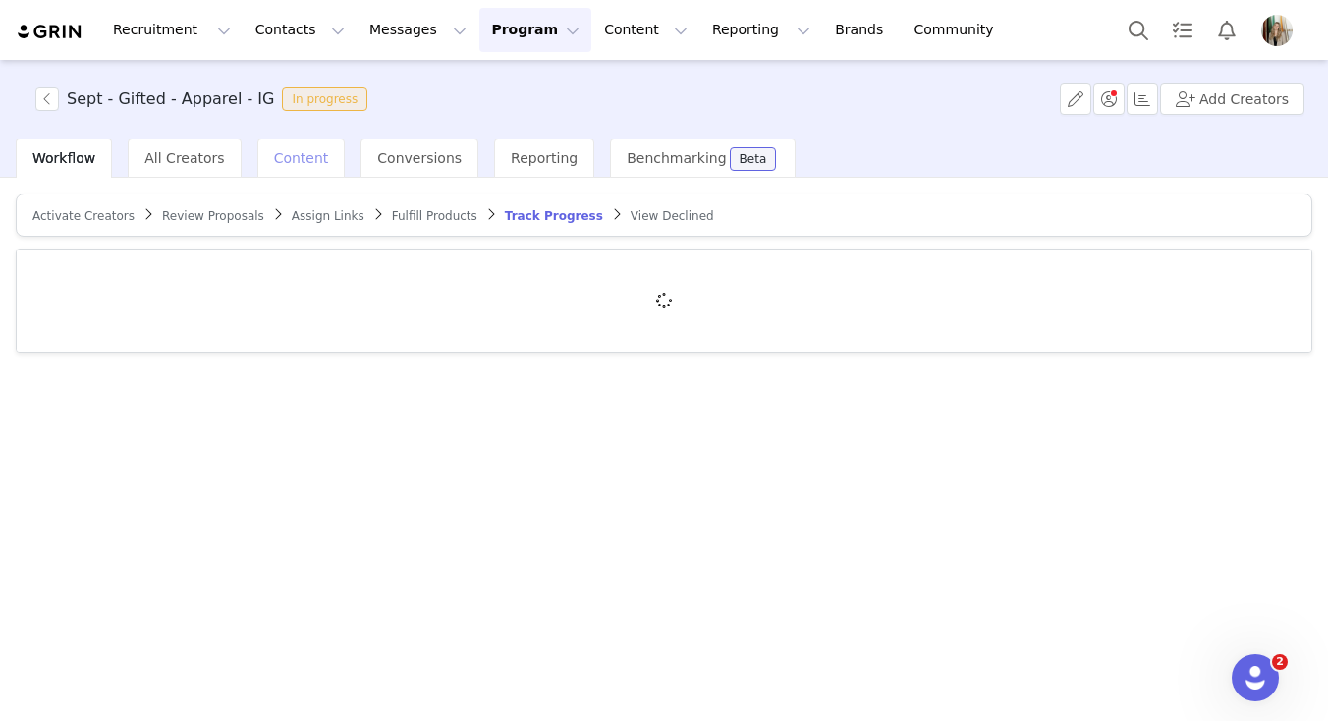
click at [257, 148] on div "Content" at bounding box center [301, 157] width 88 height 39
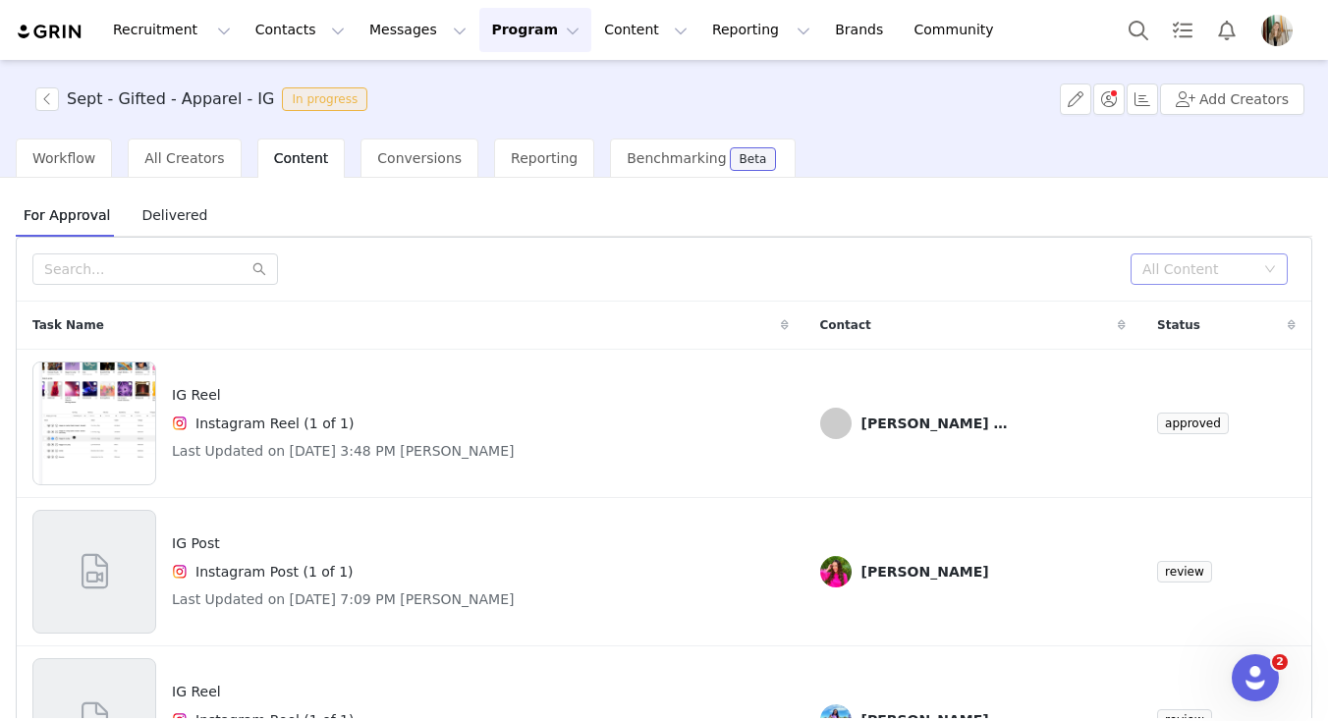
click at [1221, 268] on div "All Content" at bounding box center [1198, 269] width 112 height 20
click at [1188, 307] on li "Needs Review" at bounding box center [1208, 308] width 157 height 31
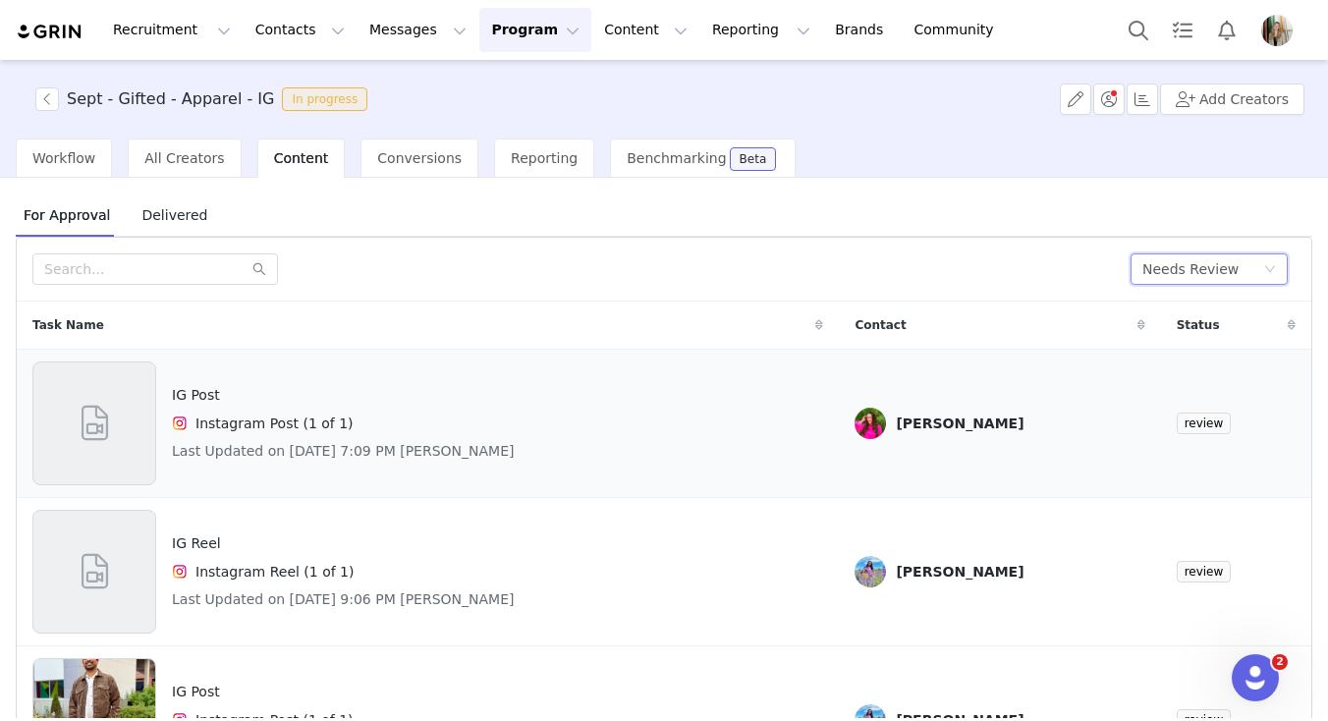
scroll to position [66, 0]
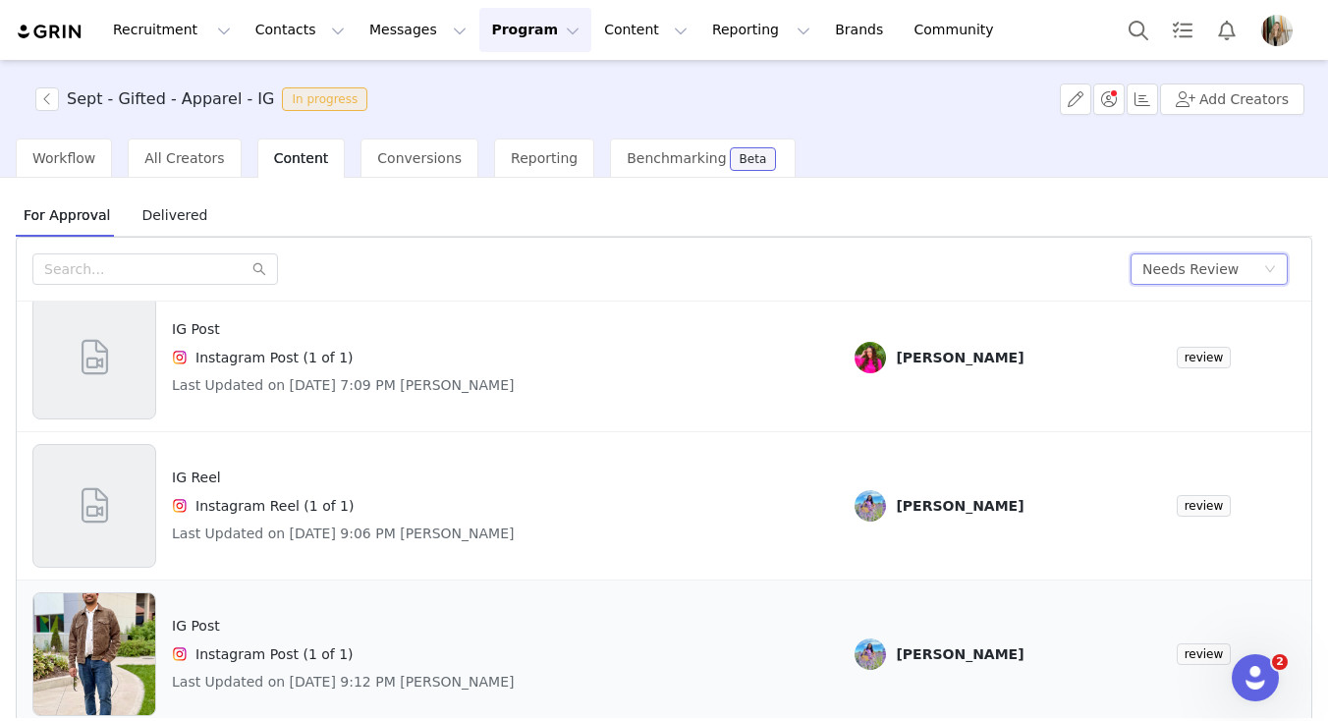
click at [731, 657] on div "IG Post Instagram Post (1 of 1) Last Updated on [DATE] 9:12 PM [PERSON_NAME]" at bounding box center [427, 654] width 791 height 124
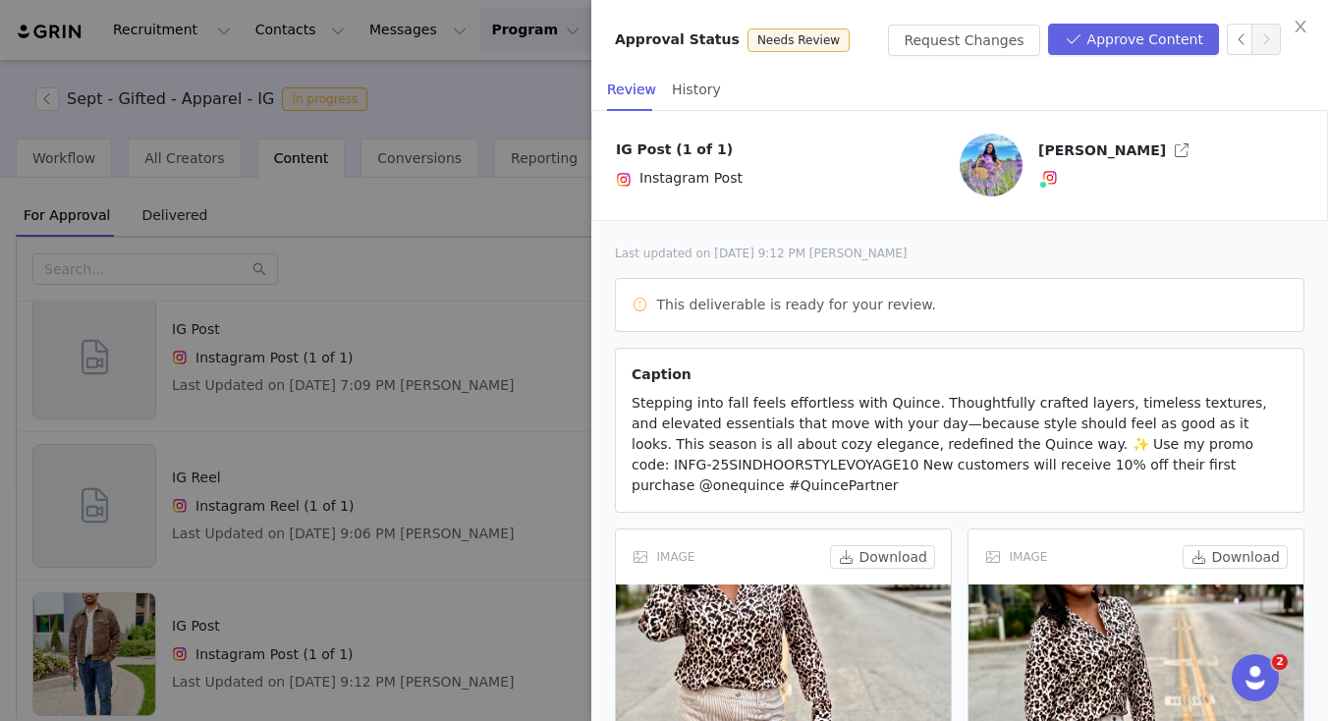
click at [503, 624] on div at bounding box center [664, 360] width 1328 height 721
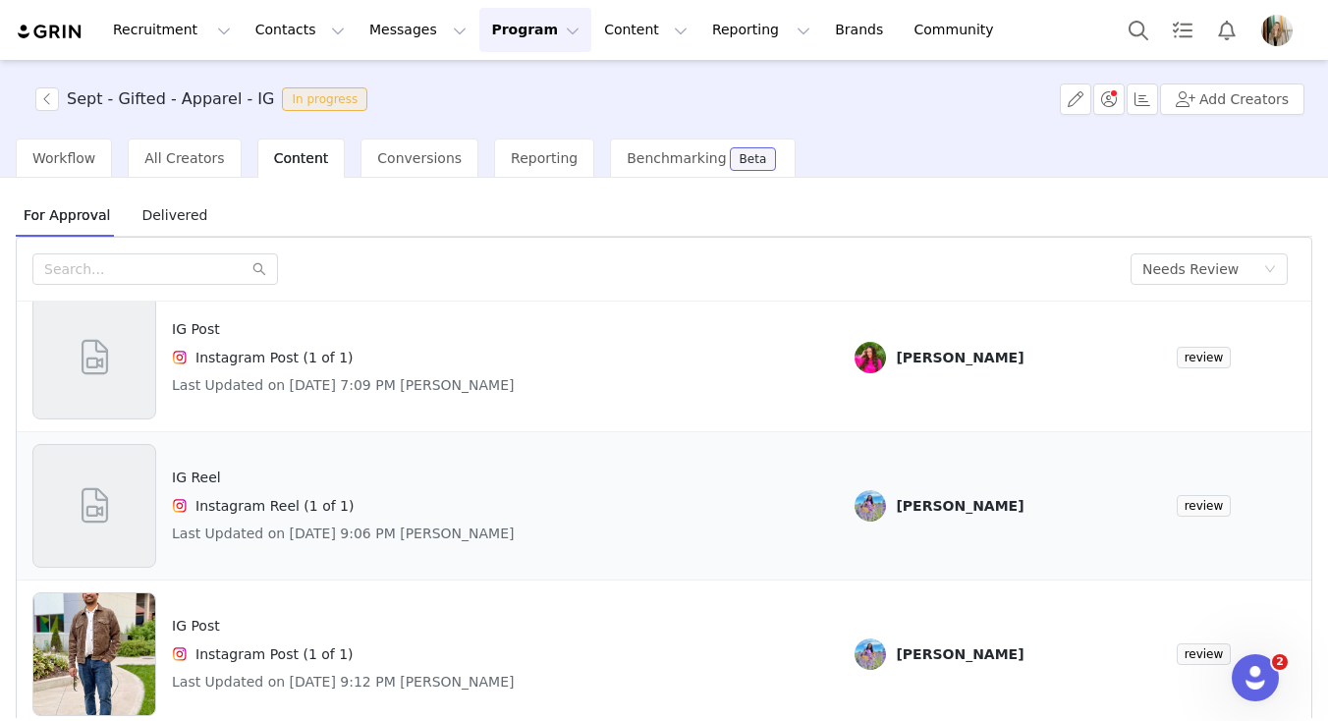
click at [572, 468] on div "IG Reel Instagram Reel (1 of 1) Last Updated on [DATE] 9:06 PM [PERSON_NAME]" at bounding box center [427, 506] width 791 height 124
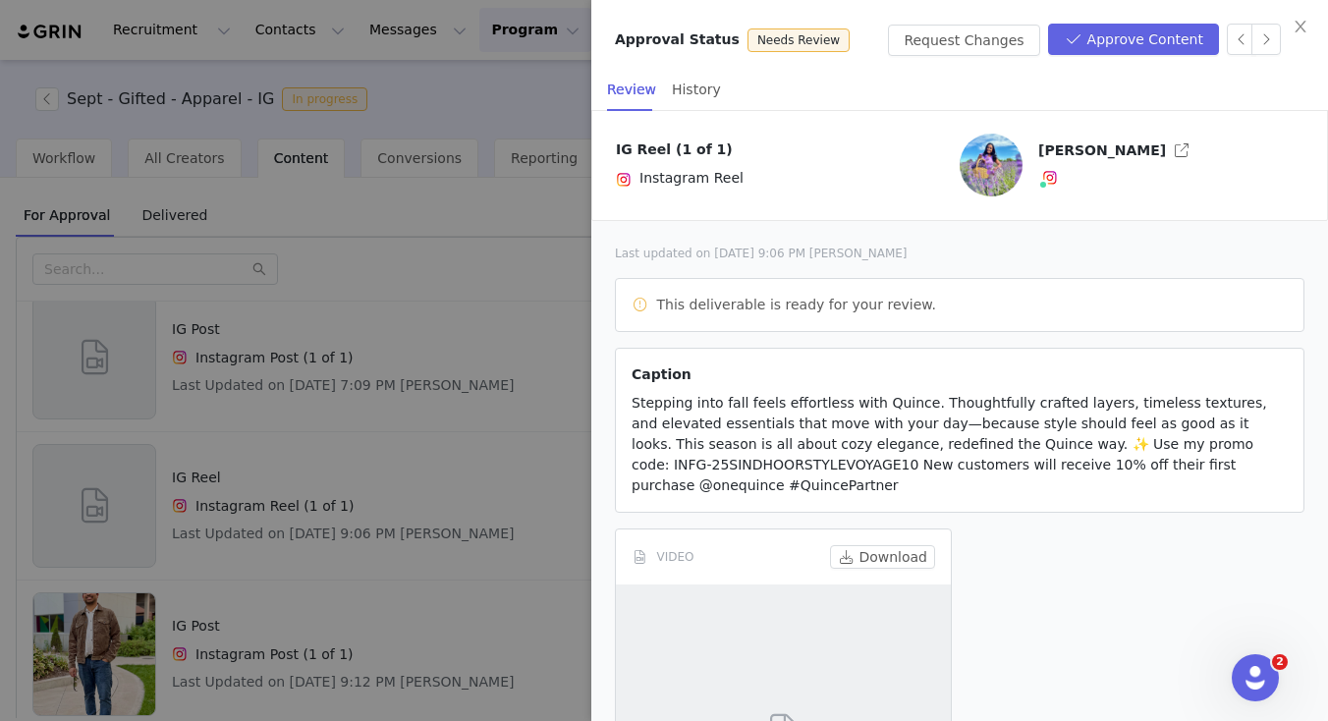
scroll to position [263, 0]
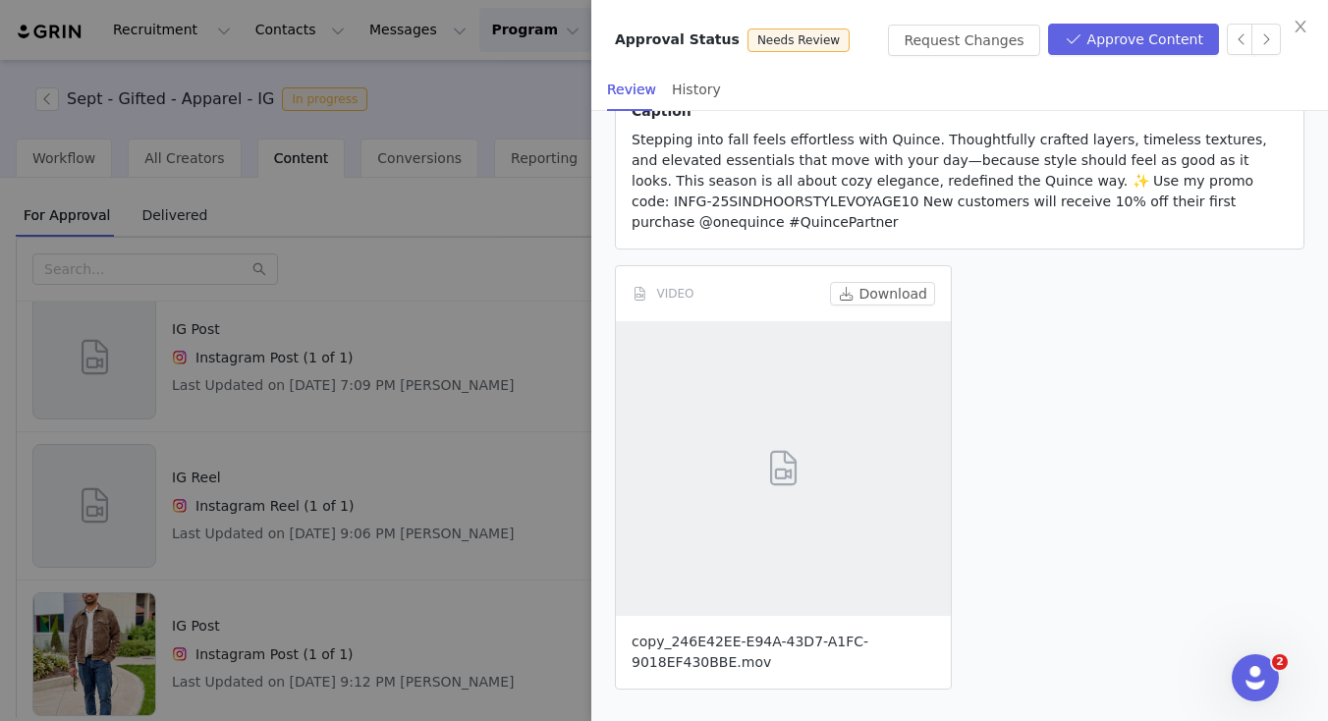
click at [695, 658] on link "copy_246E42EE-E94A-43D7-A1FC-9018EF430BBE.mov" at bounding box center [750, 651] width 237 height 36
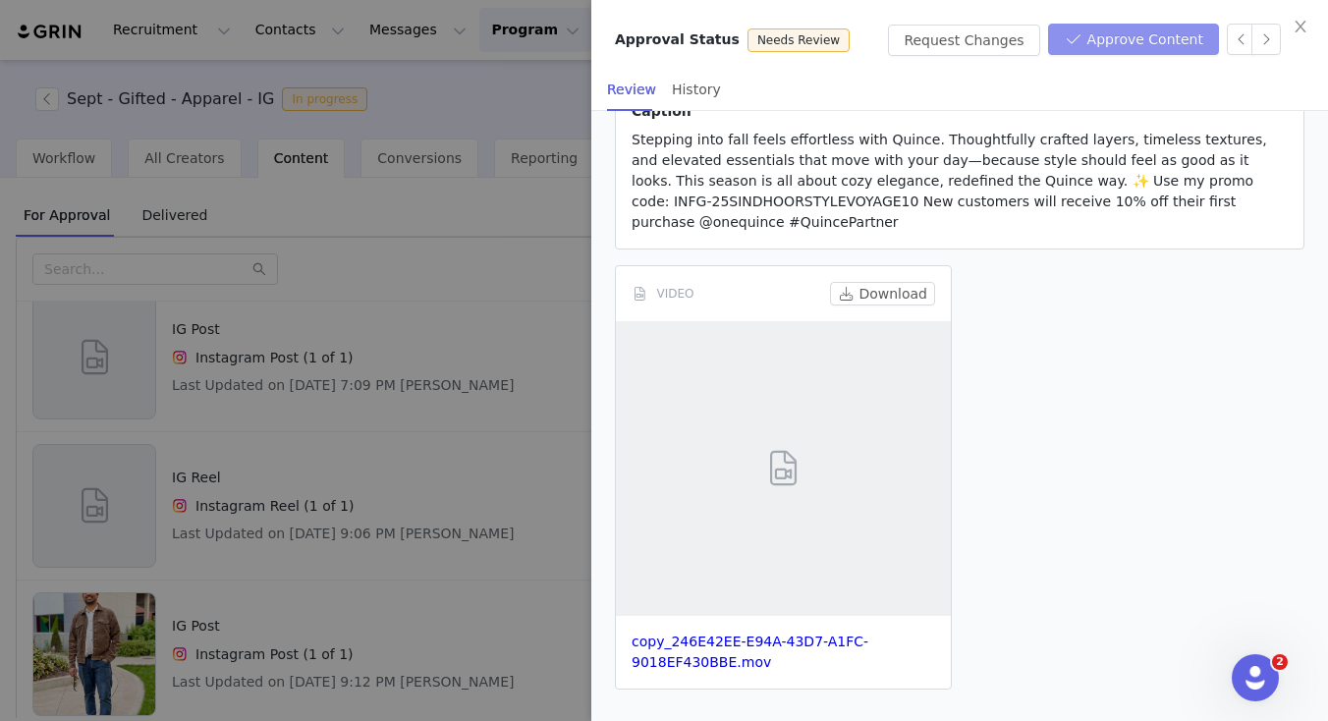
click at [1098, 52] on button "Approve Content" at bounding box center [1133, 39] width 171 height 31
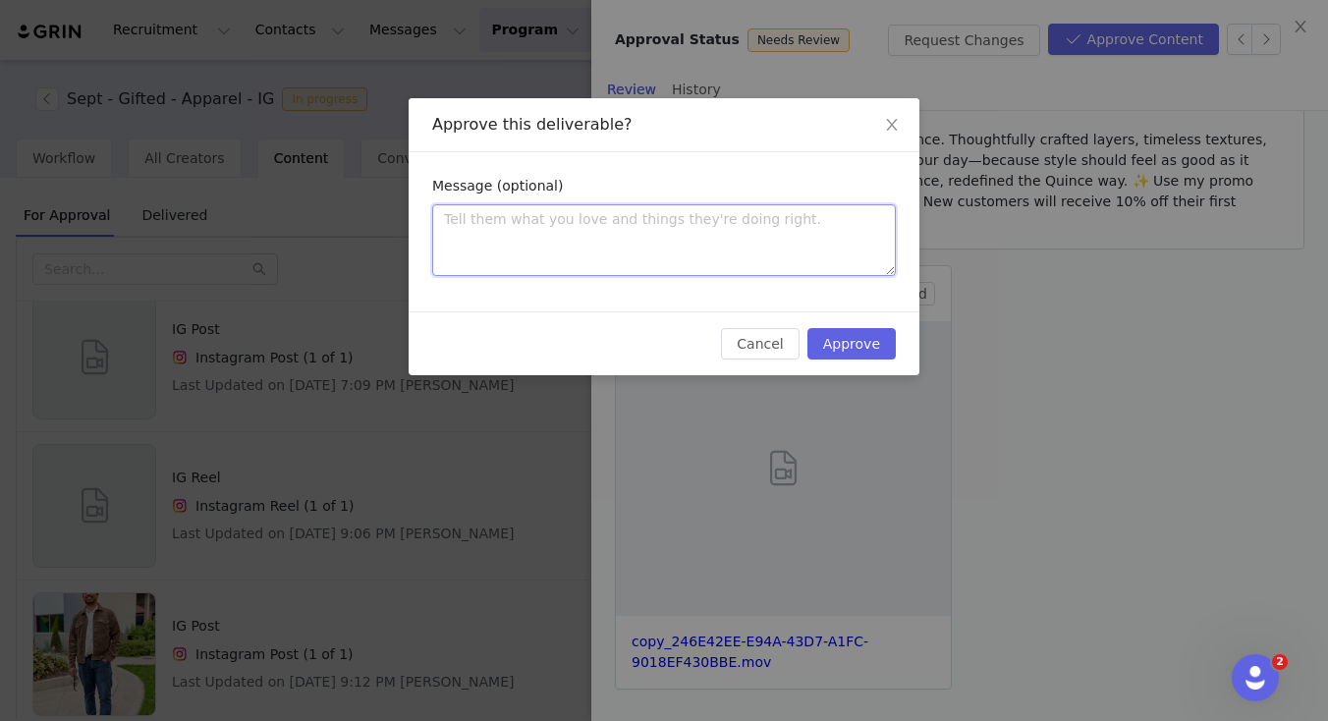
click at [810, 255] on textarea at bounding box center [664, 240] width 464 height 72
type textarea "L"
type textarea "Lo"
type textarea "Lov"
type textarea "Love"
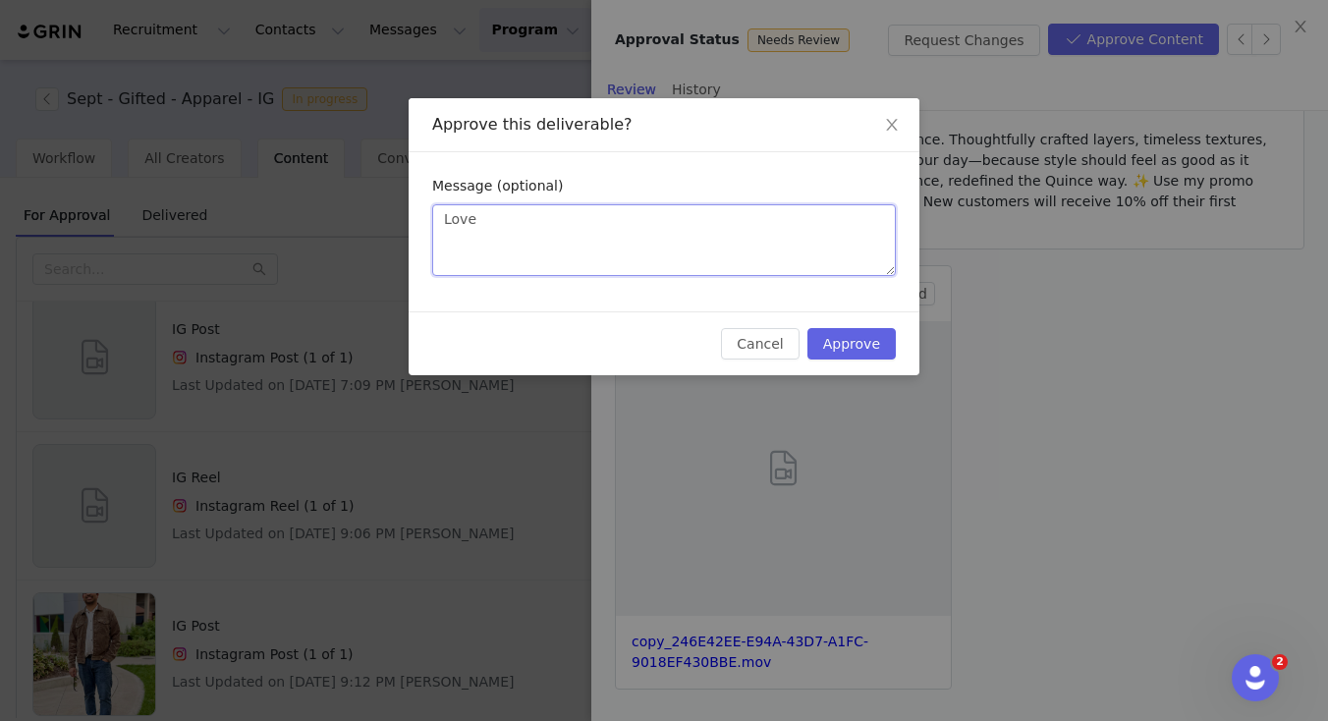
type textarea "Love"
type textarea "Love i"
type textarea "Love it"
type textarea "Love it!"
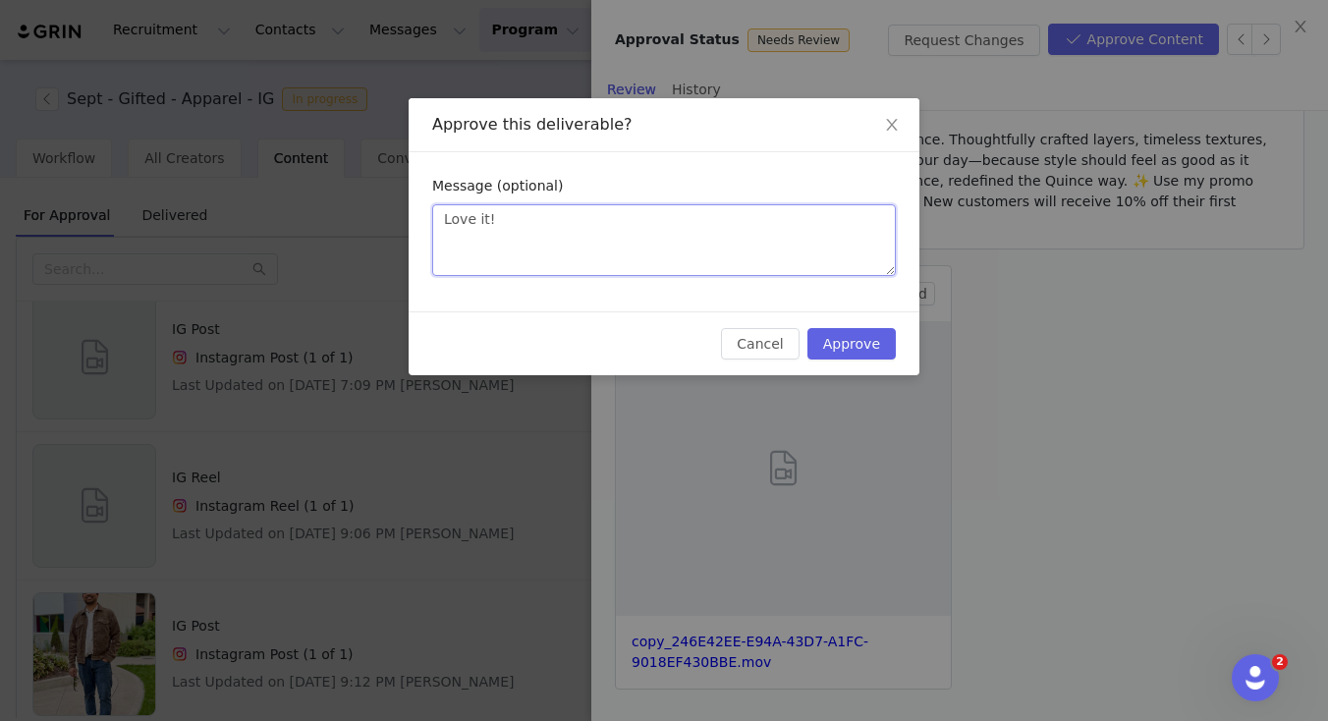
type textarea "Love it! L"
type textarea "Love it! Lo"
type textarea "Love it! Loo"
type textarea "Love it! Look"
type textarea "Love it! Looks"
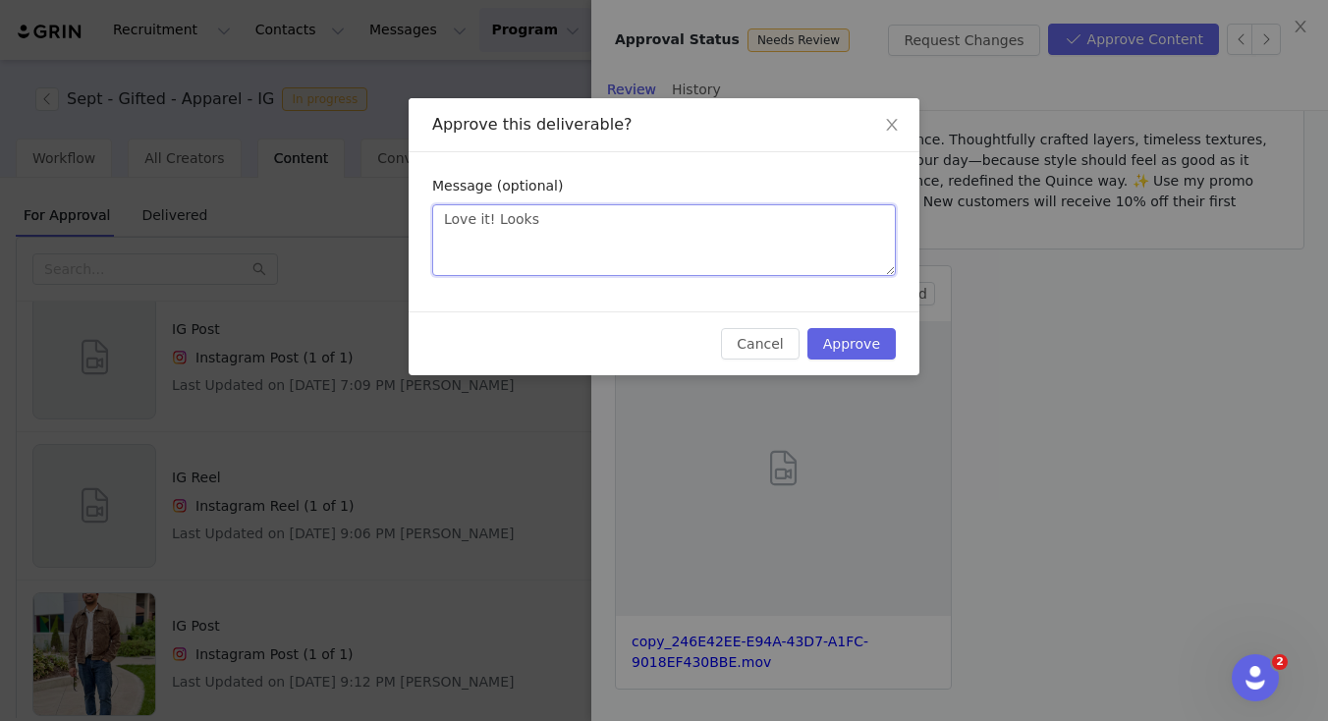
type textarea "Love it! Looks"
type textarea "Love it! Looks a"
type textarea "Love it! Looks am"
type textarea "Love it! Looks ama"
type textarea "Love it! Looks amaz"
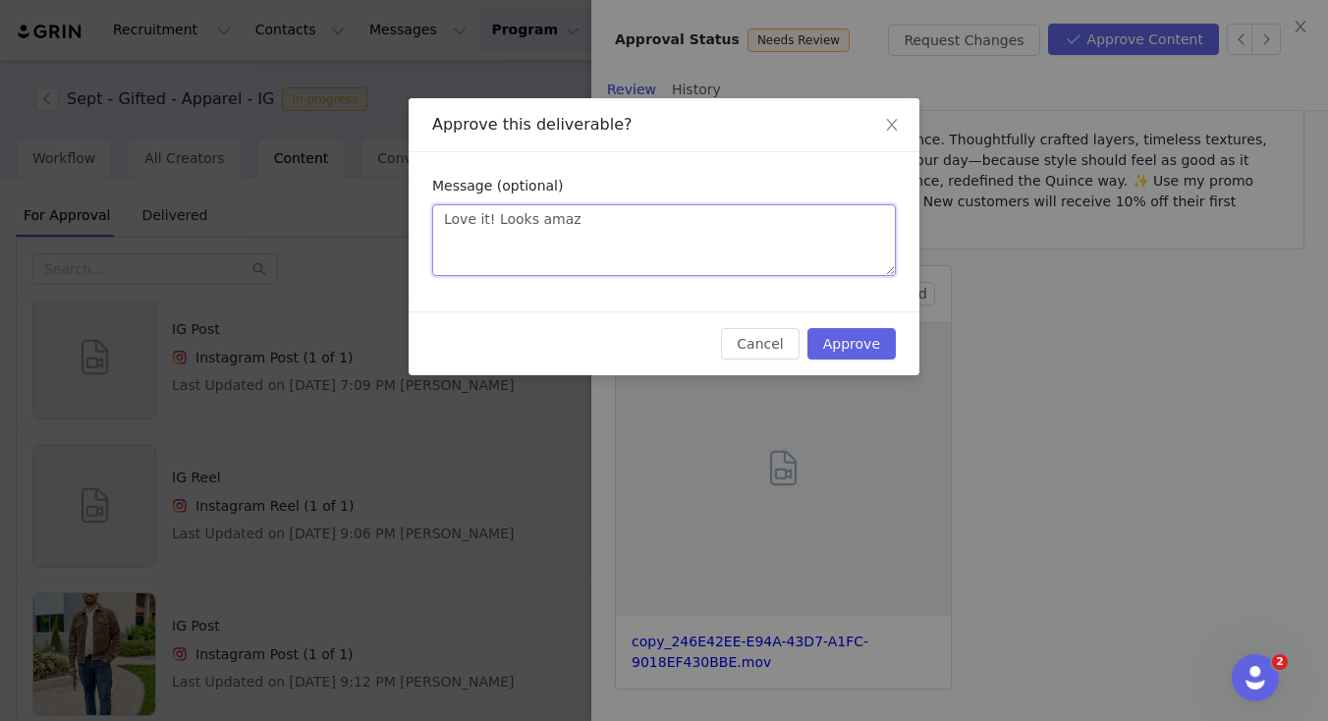
type textarea "Love it! Looks amazi"
type textarea "Love it! Looks amazin"
type textarea "Love it! Looks amazing"
type textarea "Love it! Looks amazing,"
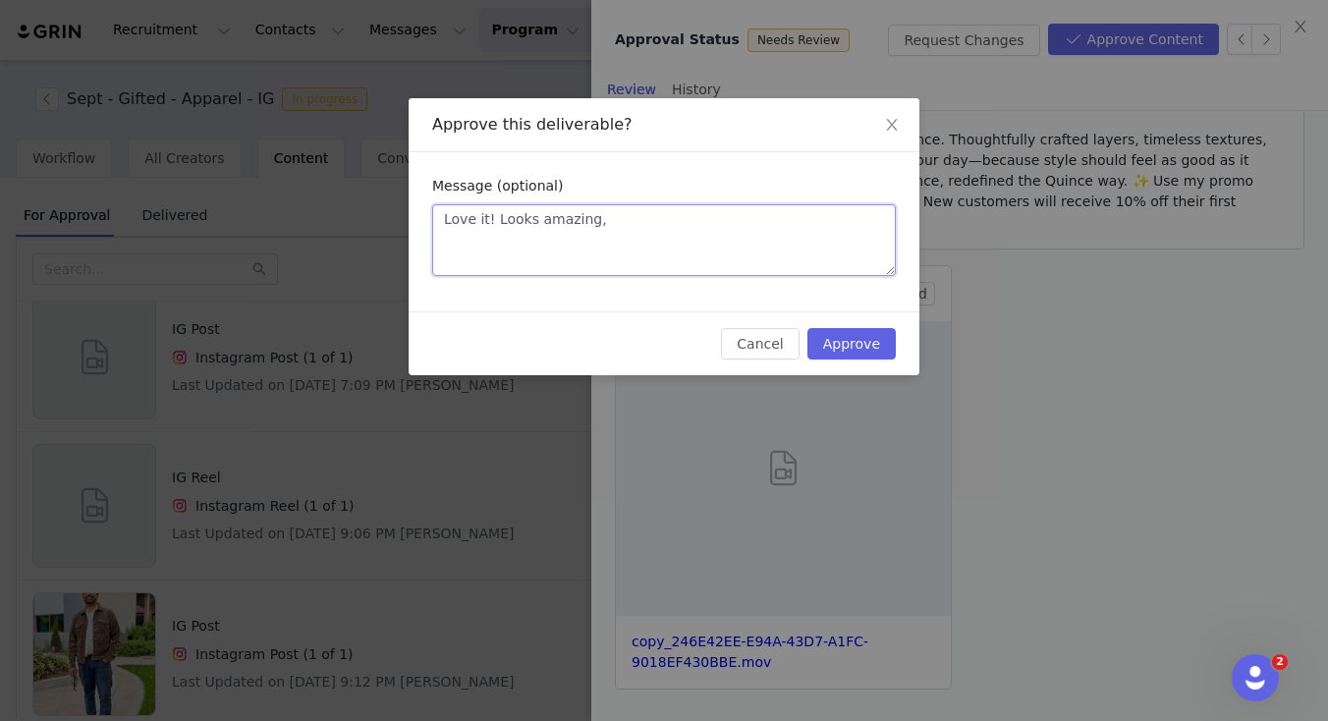
type textarea "Love it! Looks amazing,"
type textarea "Love it! Looks amazing"
type textarea "Love it! Looks amazing :"
type textarea "Love it! Looks amazing :)"
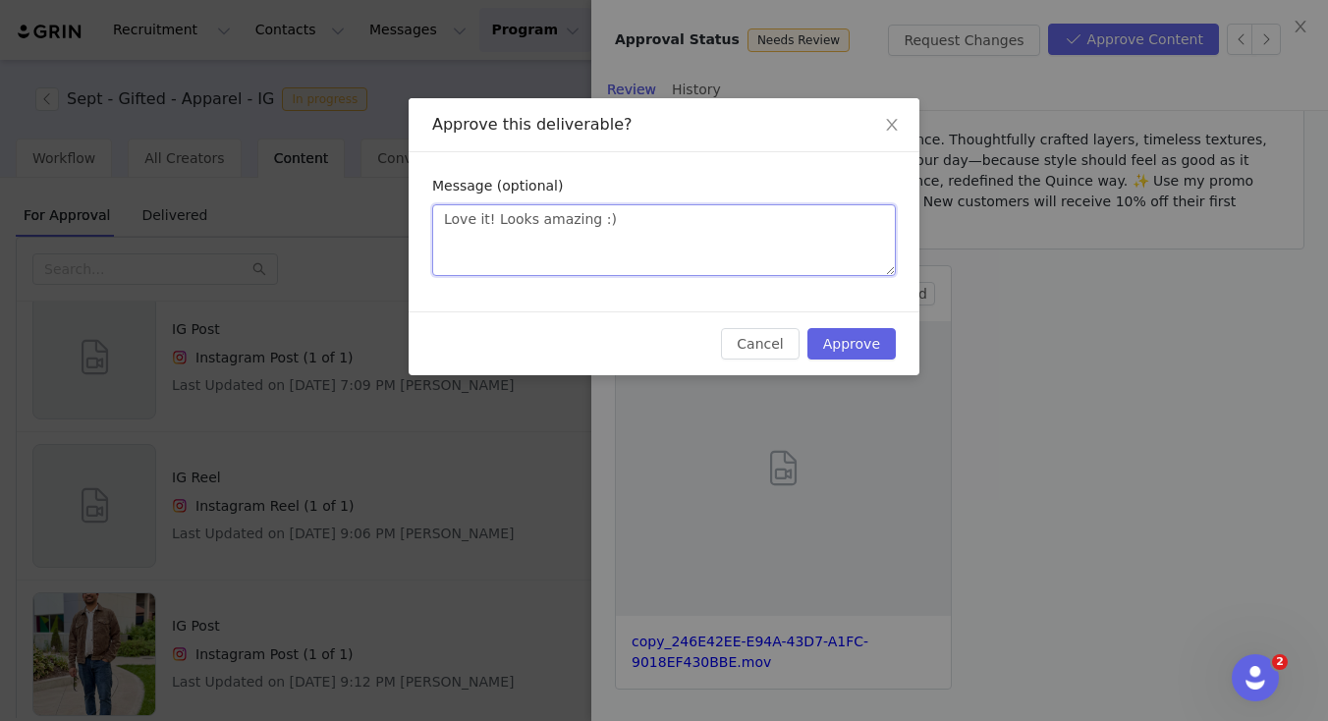
type textarea "Love it! Looks amazing :)"
type textarea "Love it! Looks amazing :) A"
type textarea "Love it! Looks amazing :) As"
type textarea "Love it! Looks amazing :) As l"
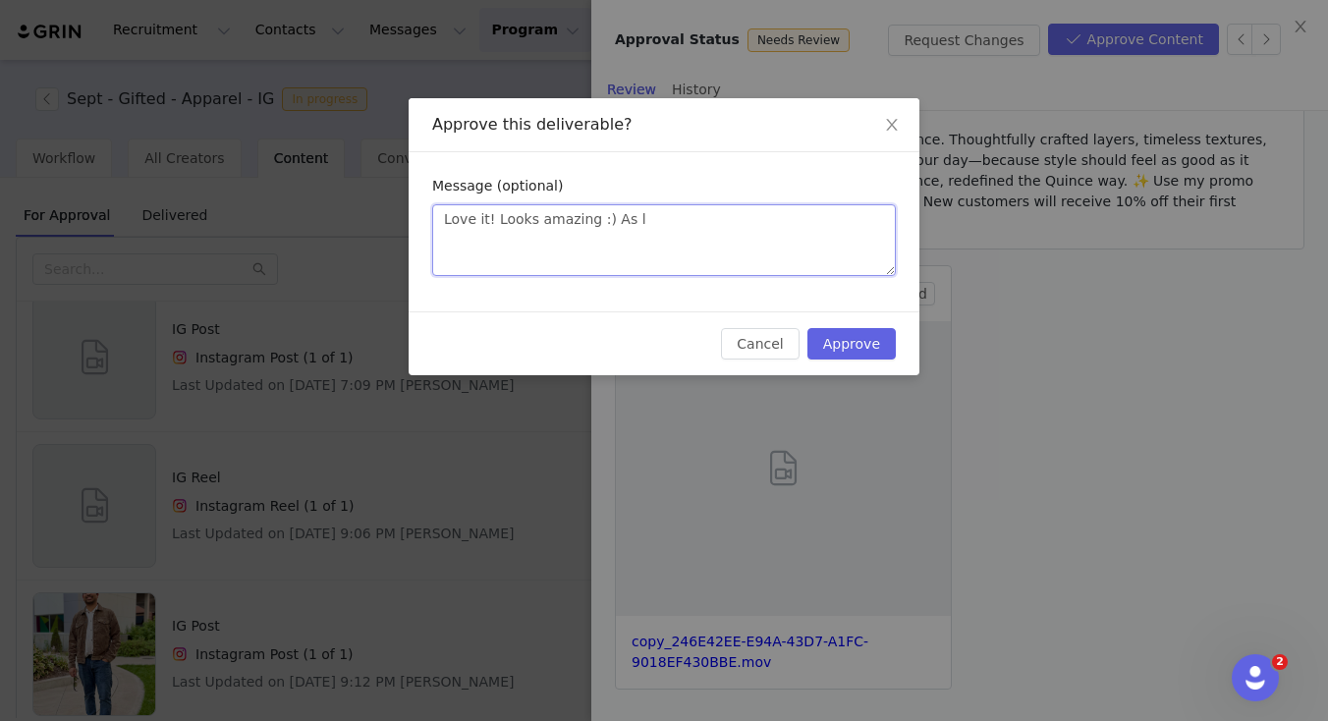
type textarea "Love it! Looks amazing :) As lo"
type textarea "Love it! Looks amazing :) As lon"
type textarea "Love it! Looks amazing :) As long"
type textarea "Love it! Looks amazing :) As long a"
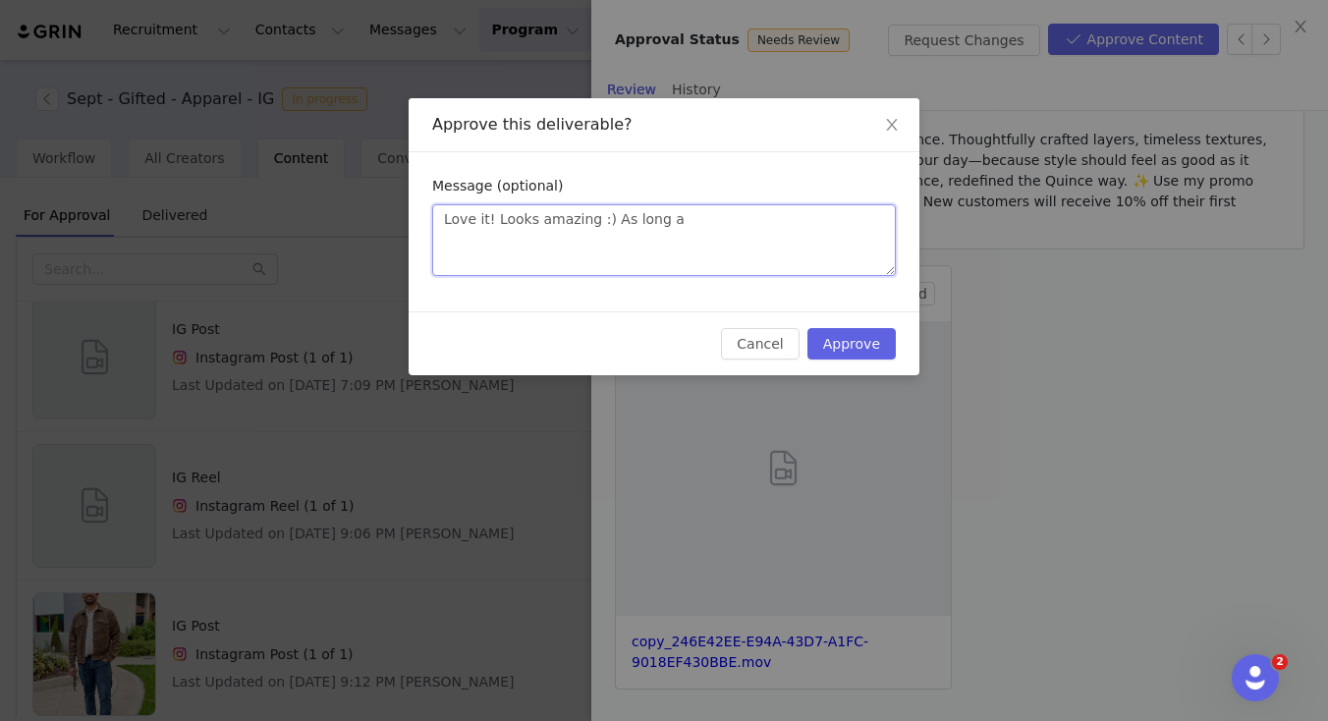
type textarea "Love it! Looks amazing :) As long as"
type textarea "Love it! Looks amazing :) As long as y"
type textarea "Love it! Looks amazing :) As long as yo"
type textarea "Love it! Looks amazing :) As long as you"
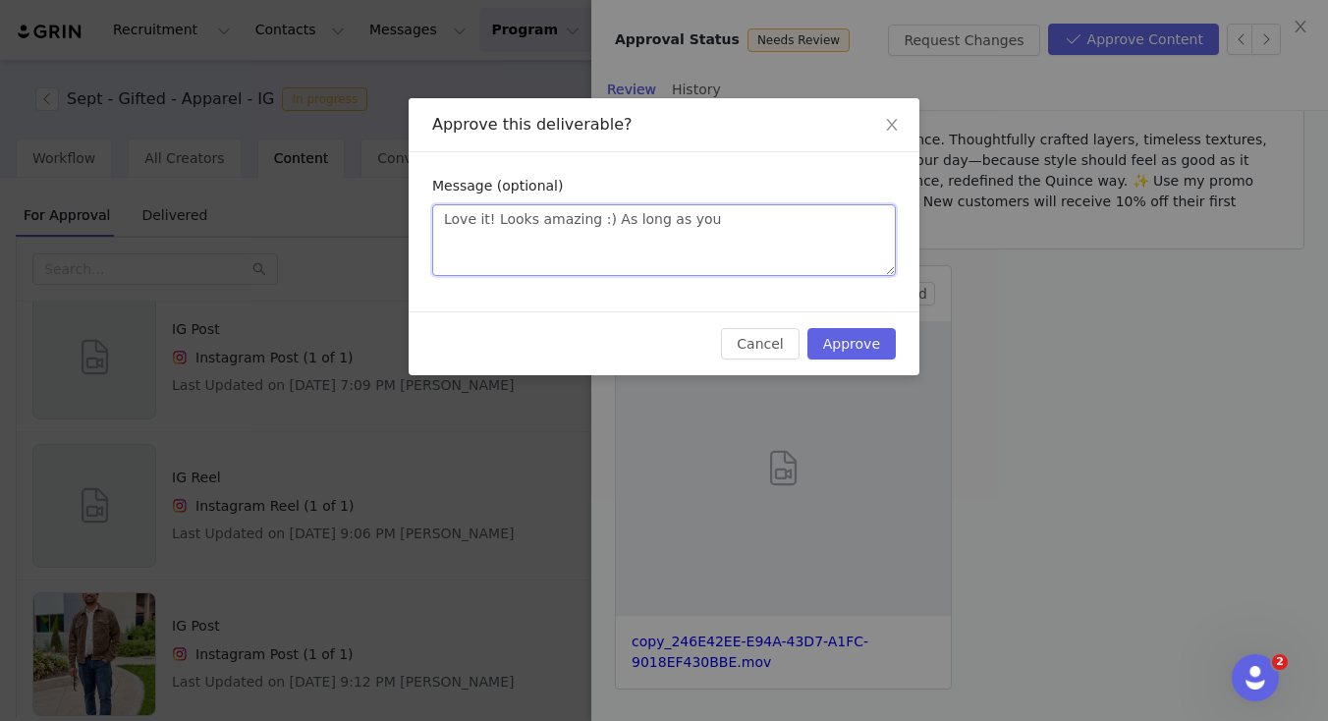
type textarea "Love it! Looks amazing :) As long as your"
type textarea "Love it! Looks amazing :) As long as your m"
type textarea "Love it! Looks amazing :) As long as your mu"
type textarea "Love it! Looks amazing :) As long as your mus"
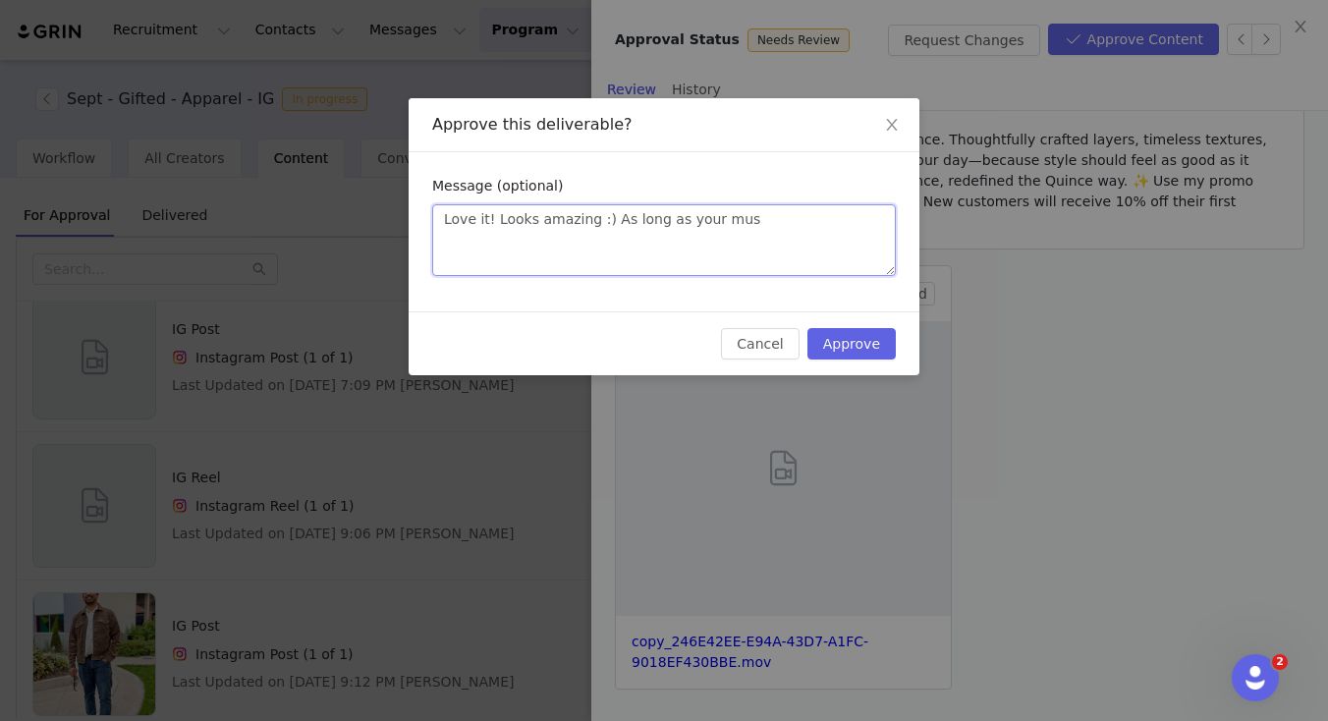
type textarea "Love it! Looks amazing :) As long as your musi"
type textarea "Love it! Looks amazing :) As long as your music"
type textarea "Love it! Looks amazing :) As long as your music i"
type textarea "Love it! Looks amazing :) As long as your music is"
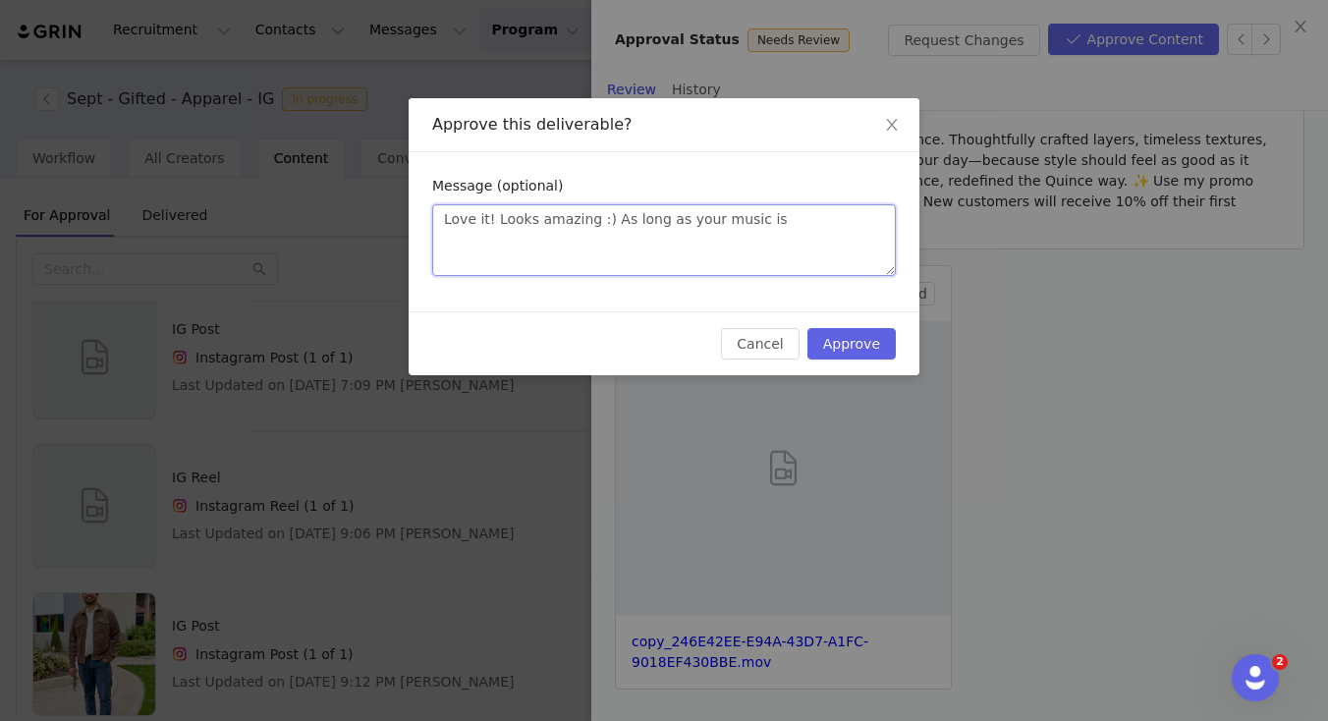
type textarea "Love it! Looks amazing :) As long as your music is"
type textarea "Love it! Looks amazing :) As long as your music is f"
type textarea "Love it! Looks amazing :) As long as your music is fr"
type textarea "Love it! Looks amazing :) As long as your music is fro"
type textarea "Love it! Looks amazing :) As long as your music is from"
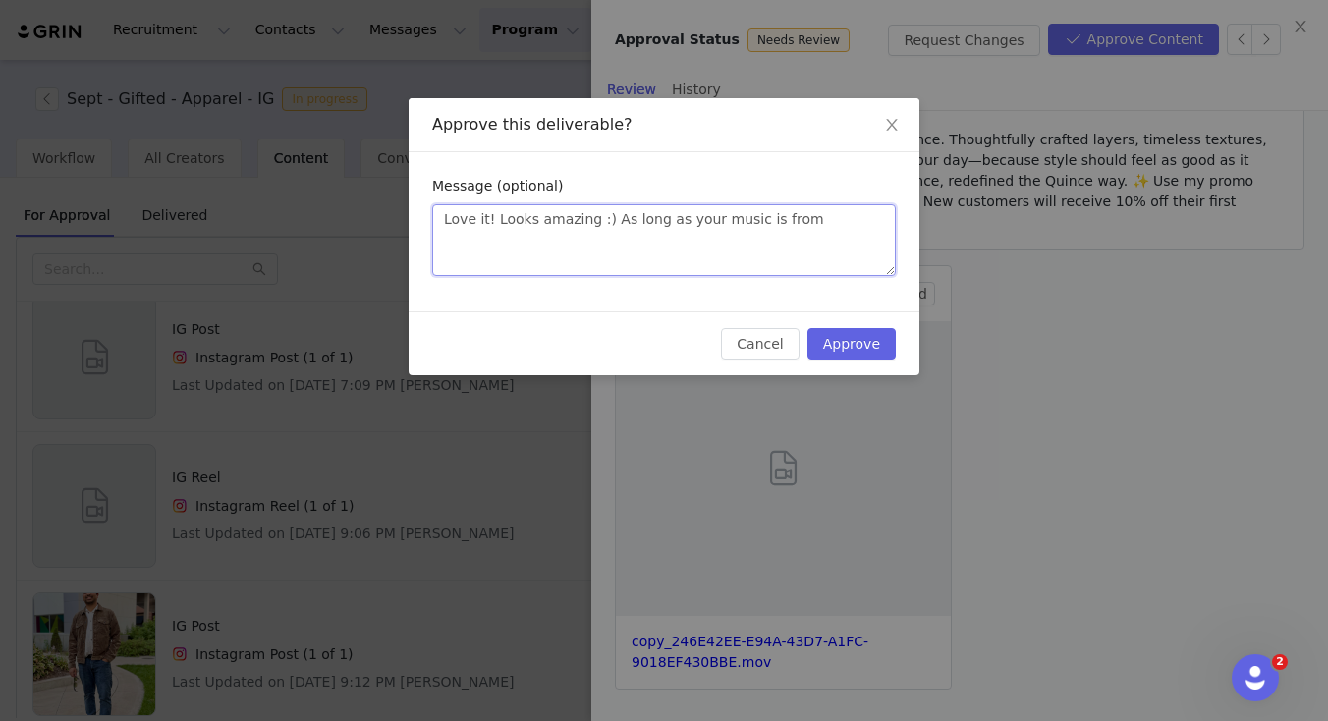
type textarea "Love it! Looks amazing :) As long as your music is from"
type textarea "Love it! Looks amazing :) As long as your music is from t"
type textarea "Love it! Looks amazing :) As long as your music is from th"
type textarea "Love it! Looks amazing :) As long as your music is from the"
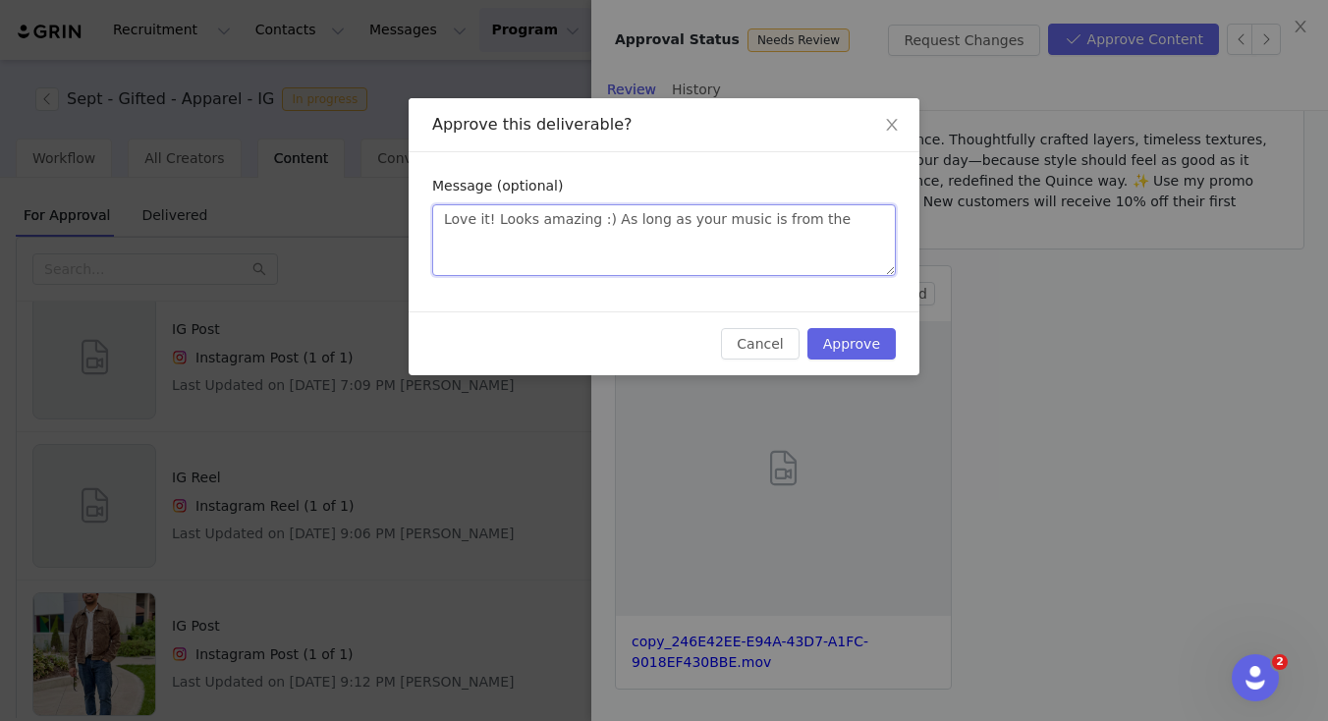
type textarea "Love it! Looks amazing :) As long as your music is from the M"
type textarea "Love it! Looks amazing :) As long as your music is from the Me"
type textarea "Love it! Looks amazing :) As long as your music is from the Met"
type textarea "Love it! Looks amazing :) As long as your music is from the Meta"
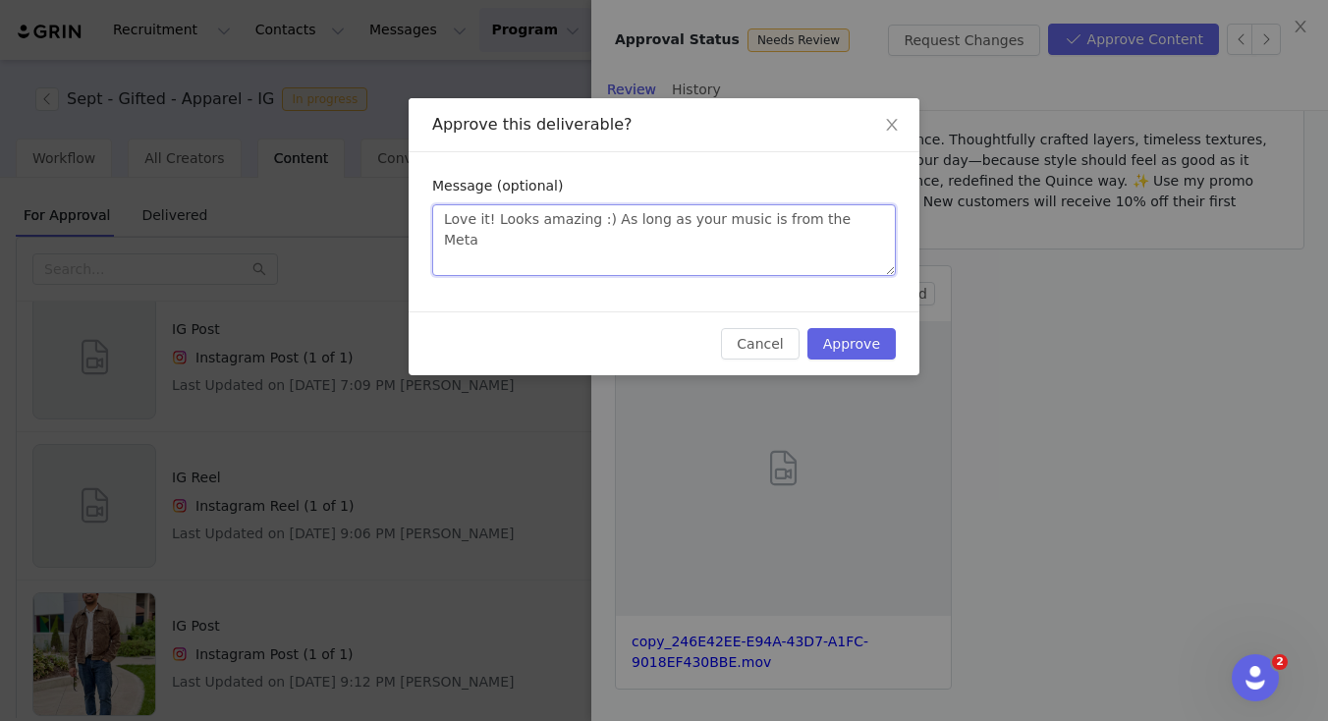
type textarea "Love it! Looks amazing :) As long as your music is from the Meta S"
type textarea "Love it! Looks amazing :) As long as your music is from the Meta SO"
type textarea "Love it! Looks amazing :) As long as your music is from the Meta SOu"
type textarea "Love it! Looks amazing :) As long as your music is from the Meta SOun"
type textarea "Love it! Looks amazing :) As long as your music is from the Meta SOund"
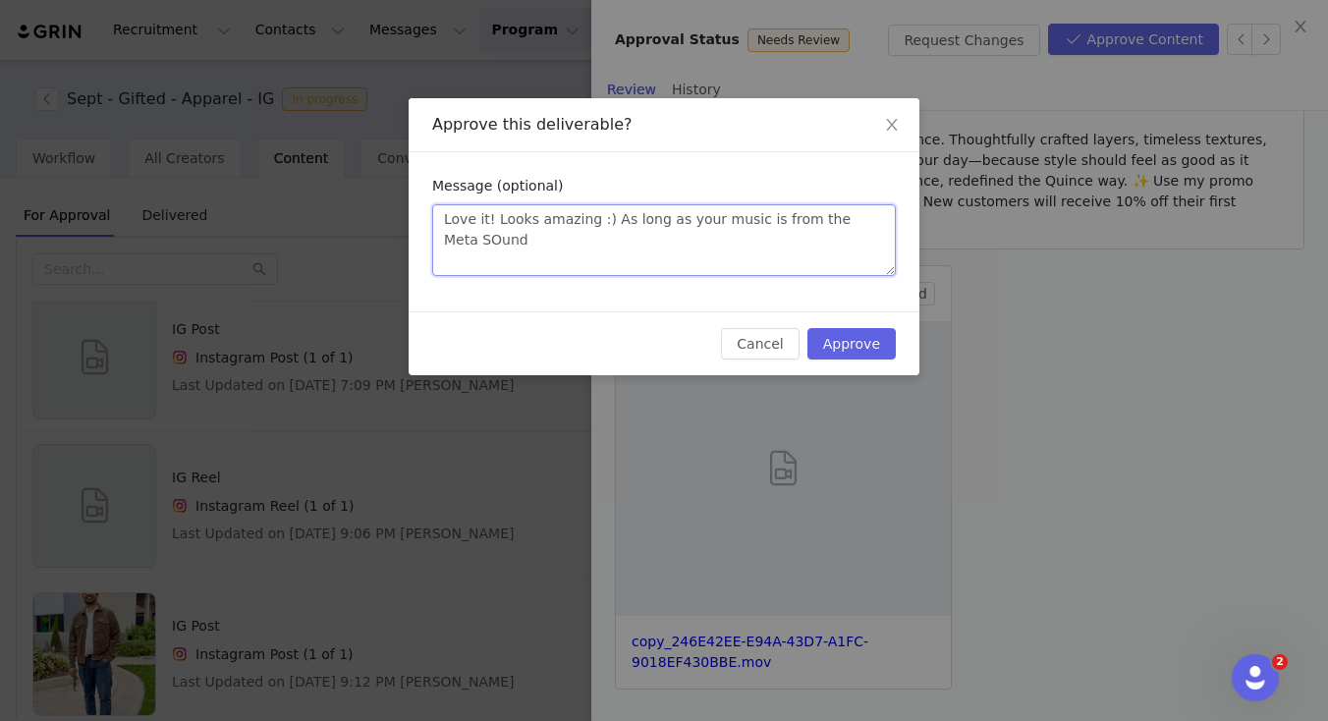
type textarea "Love it! Looks amazing :) As long as your music is from the Meta SOund"
type textarea "Love it! Looks amazing :) As long as your music is from the Meta SOund L"
type textarea "Love it! Looks amazing :) As long as your music is from the Meta SOund [PERSON_…"
type textarea "Love it! Looks amazing :) As long as your music is from the Meta SOund Lib"
type textarea "Love it! Looks amazing :) As long as your music is from the Meta SOund Libr"
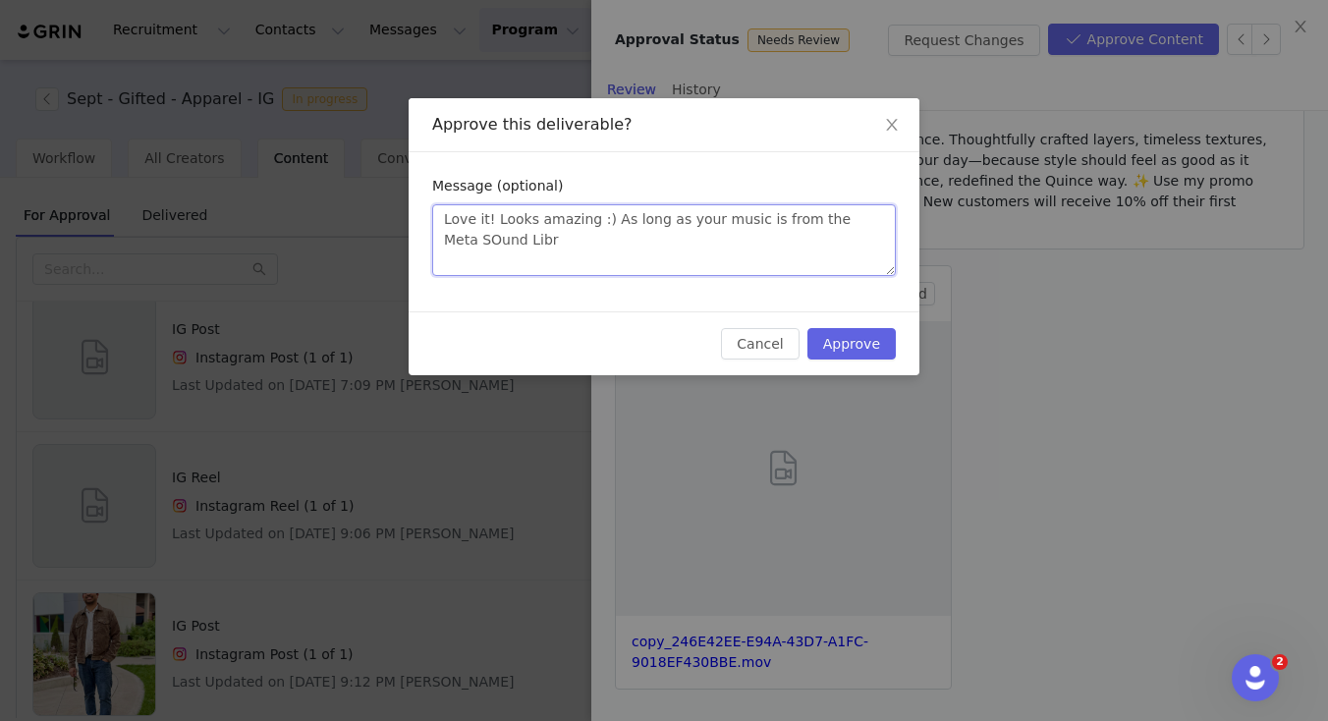
type textarea "Love it! Looks amazing :) As long as your music is from the Meta SOund Libra"
type textarea "Love it! Looks amazing :) As long as your music is from the Meta SOund Librar"
type textarea "Love it! Looks amazing :) As long as your music is from the [GEOGRAPHIC_DATA]"
type textarea "Love it! Looks amazing :) As long as your music is from the [GEOGRAPHIC_DATA] ("
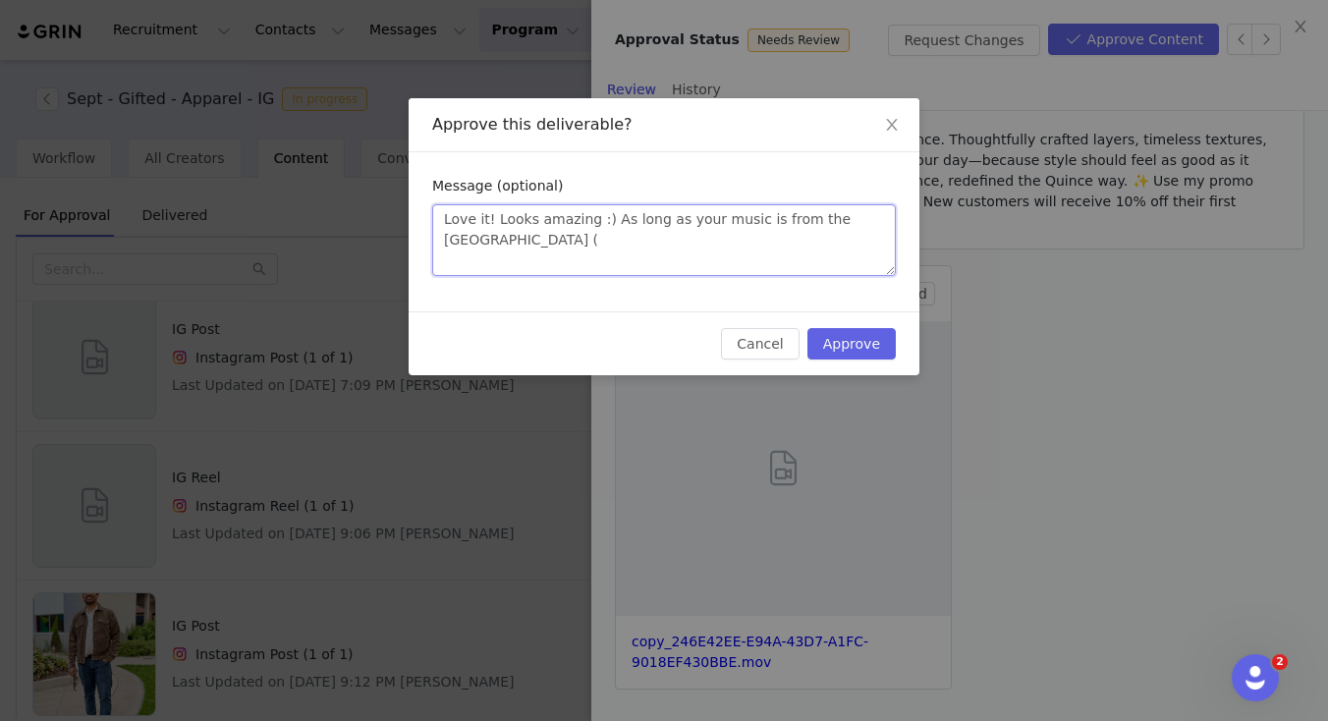
click at [461, 242] on textarea "Love it! Looks amazing :) As long as your music is from the Meta SOund Library (" at bounding box center [664, 240] width 464 height 72
type textarea "Love it! Looks amazing :) As long as your music is from the Meta Sund Library ("
type textarea "Love it! Looks amazing :) As long as your music is from the Meta Sound Library ("
click at [590, 240] on textarea "Love it! Looks amazing :) As long as your music is from the Meta Sound Library (" at bounding box center [664, 240] width 464 height 72
paste textarea "https://www.facebook.com/sound"
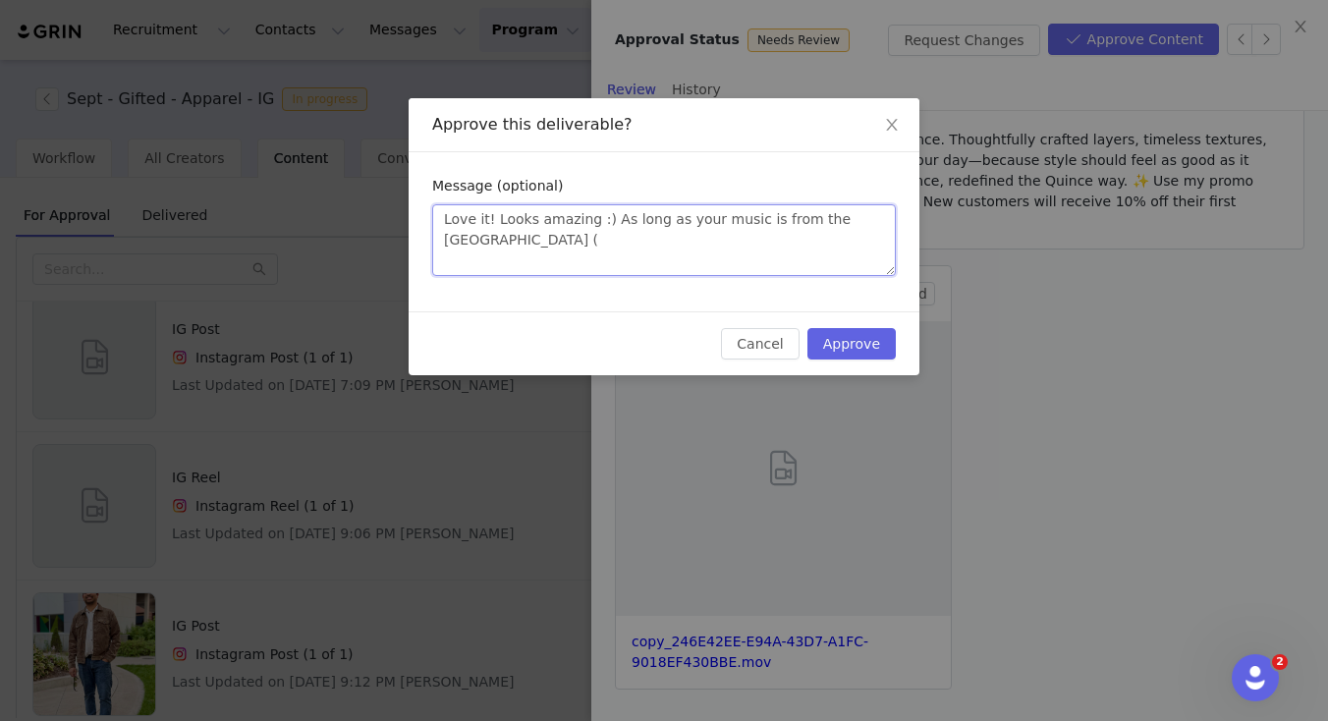
type textarea "Love it! Looks amazing :) As long as your music is from the Meta Sound Library …"
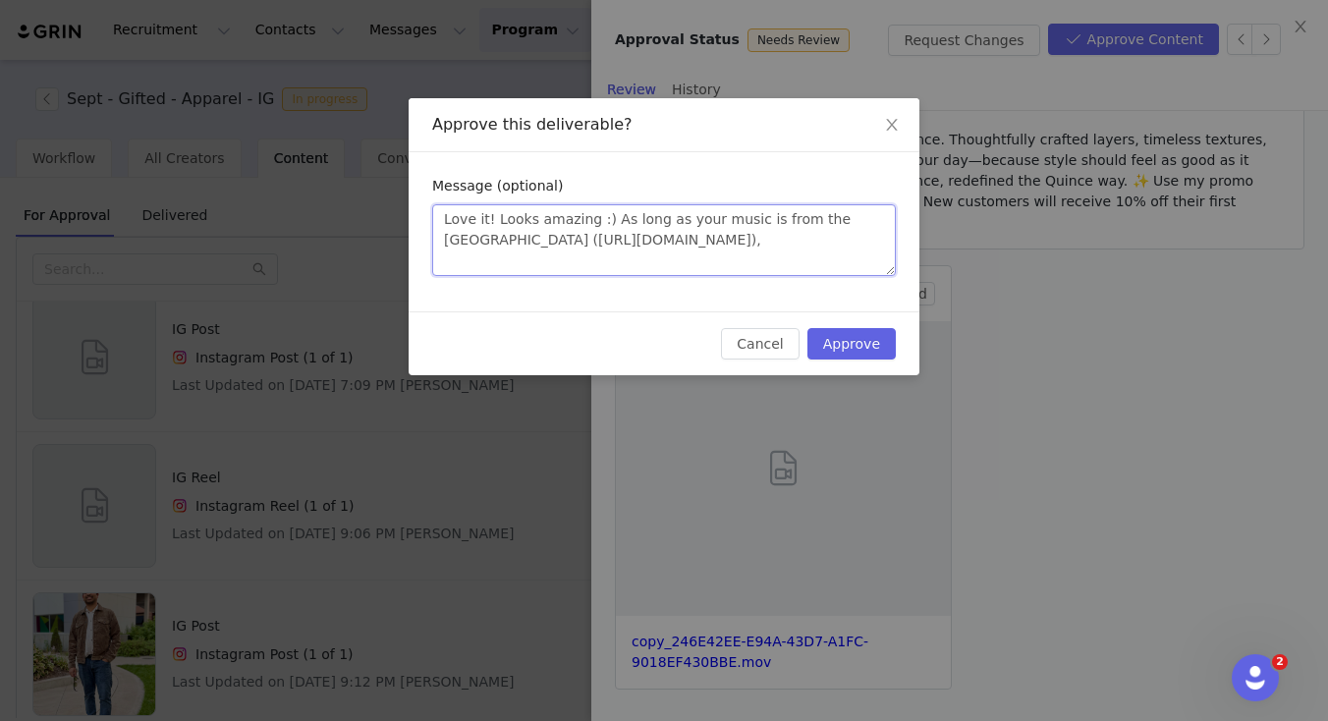
type textarea "Love it! Looks amazing :) As long as your music is from the Meta Sound Library …"
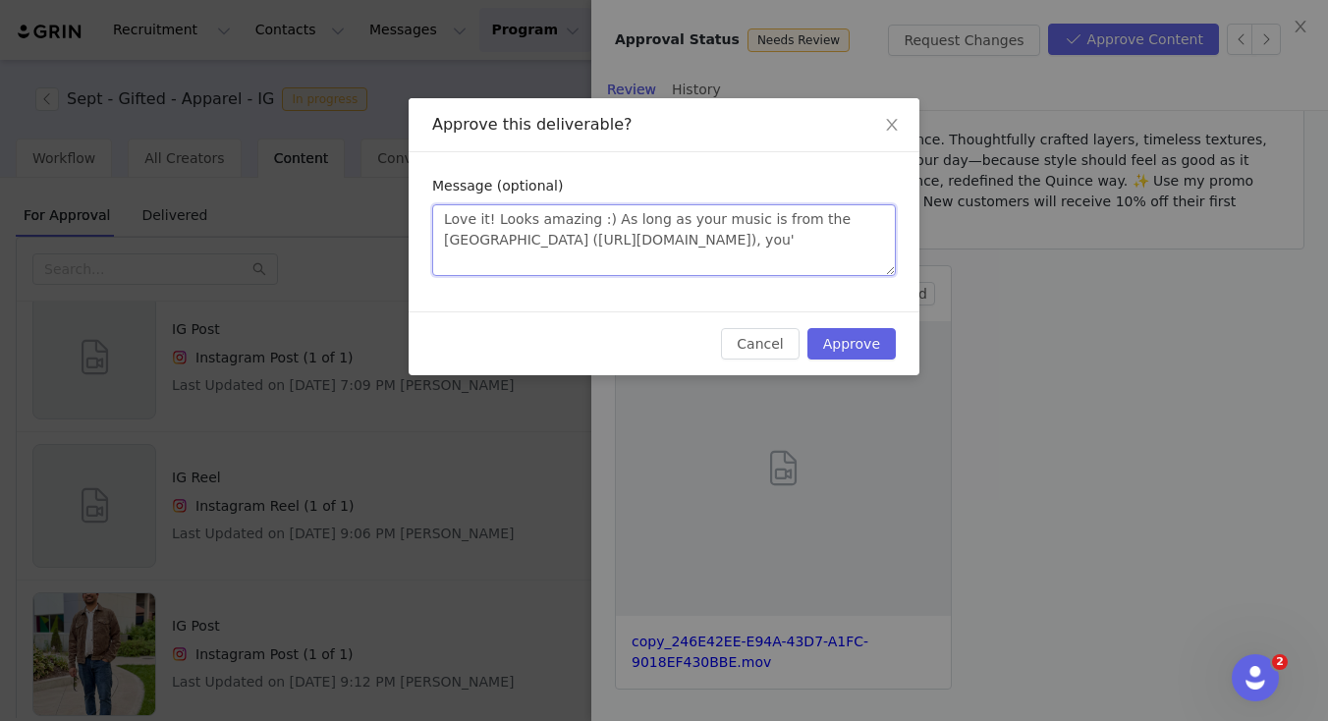
type textarea "Love it! Looks amazing :) As long as your music is from the Meta Sound Library …"
click at [841, 346] on button "Approve" at bounding box center [851, 343] width 88 height 31
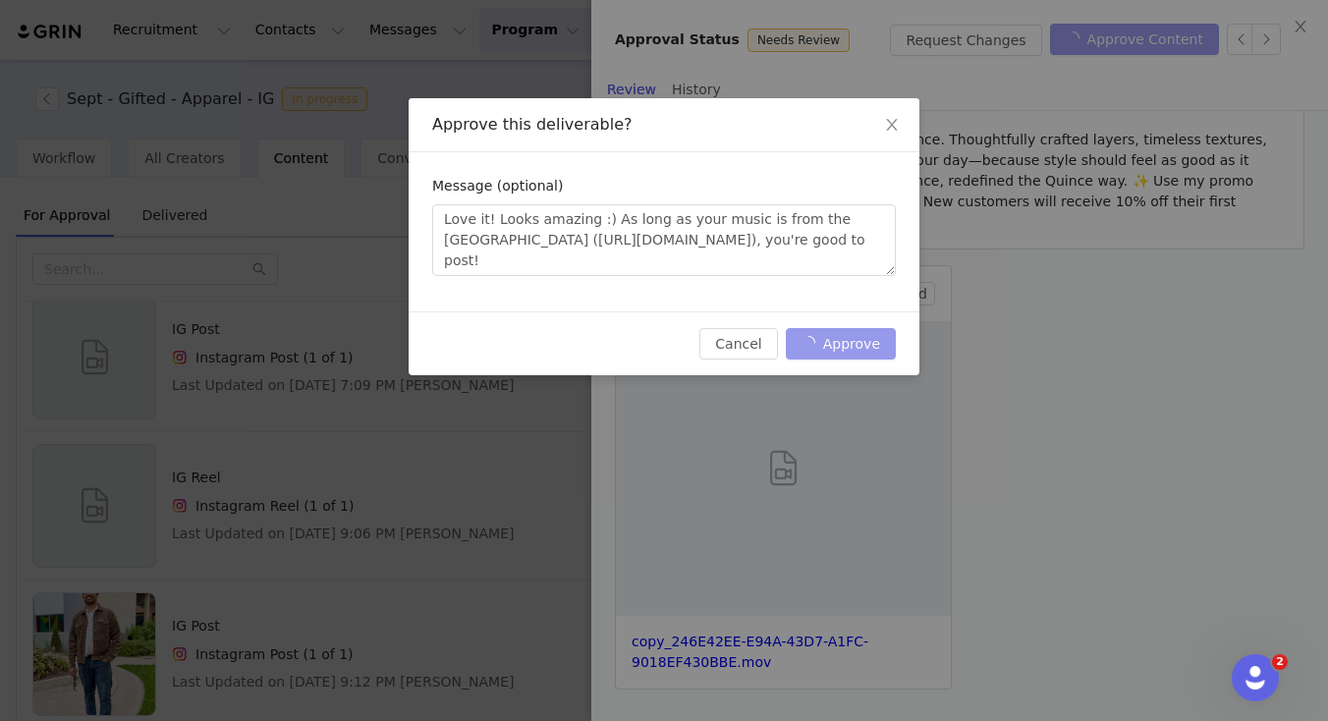
scroll to position [0, 0]
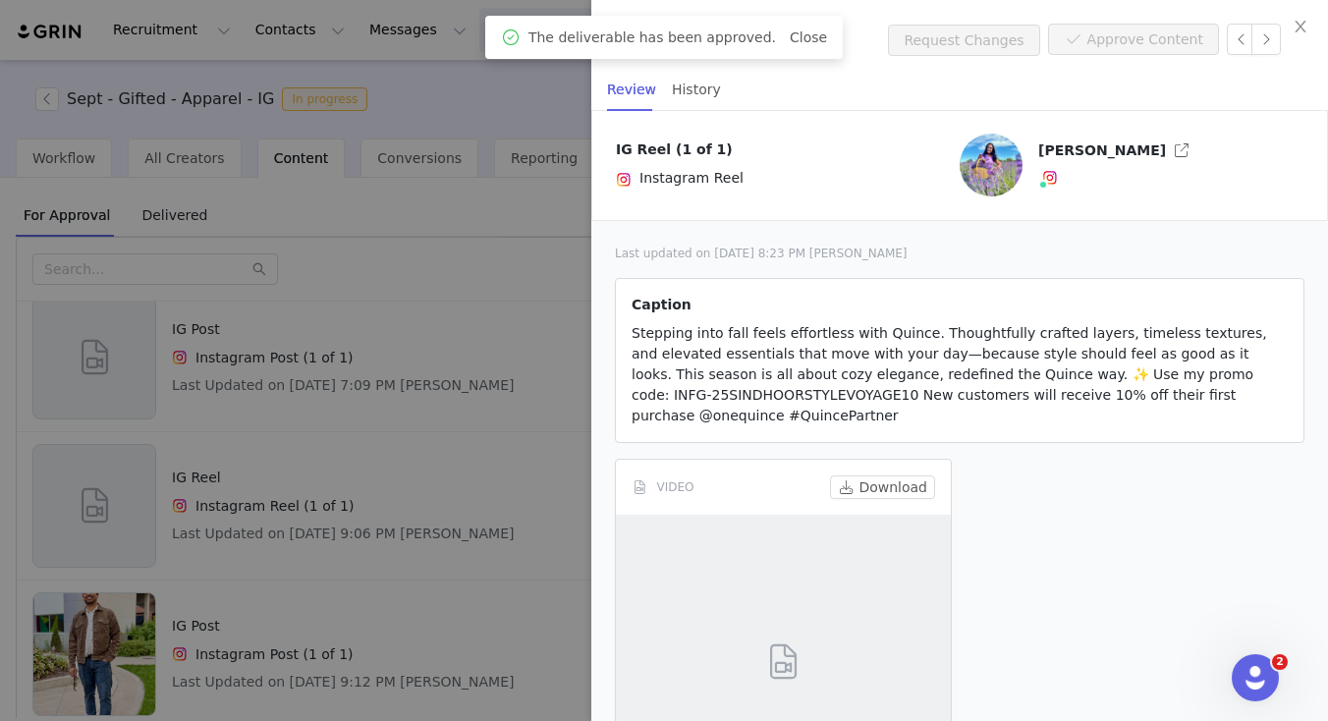
click at [469, 589] on div at bounding box center [664, 360] width 1328 height 721
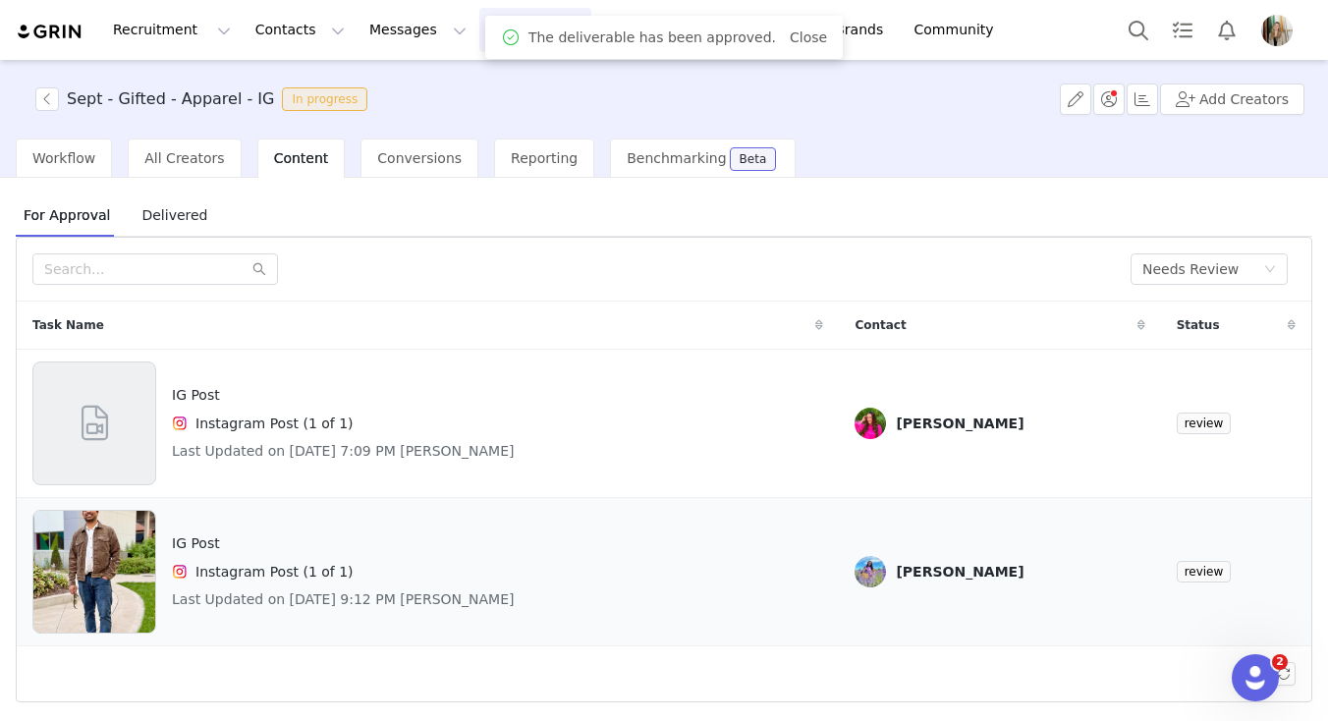
click at [470, 581] on div "Instagram Post (1 of 1)" at bounding box center [343, 572] width 343 height 24
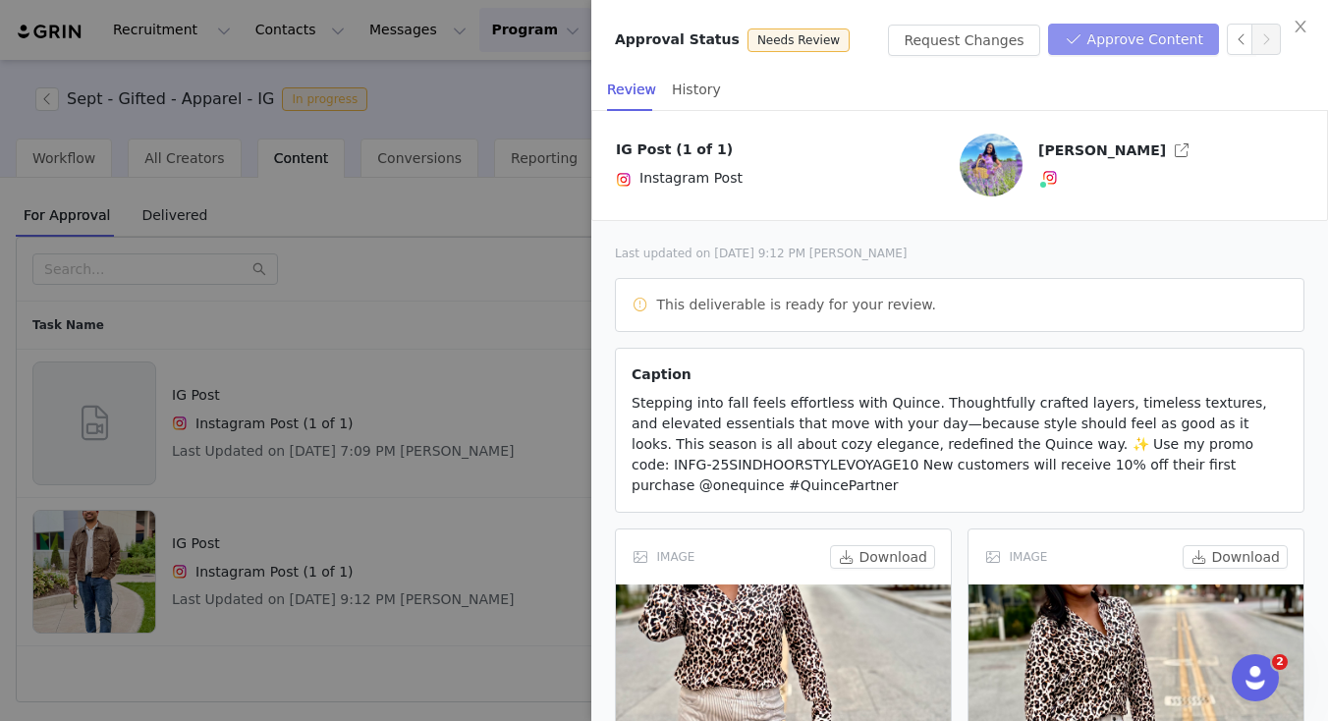
click at [1090, 40] on button "Approve Content" at bounding box center [1133, 39] width 171 height 31
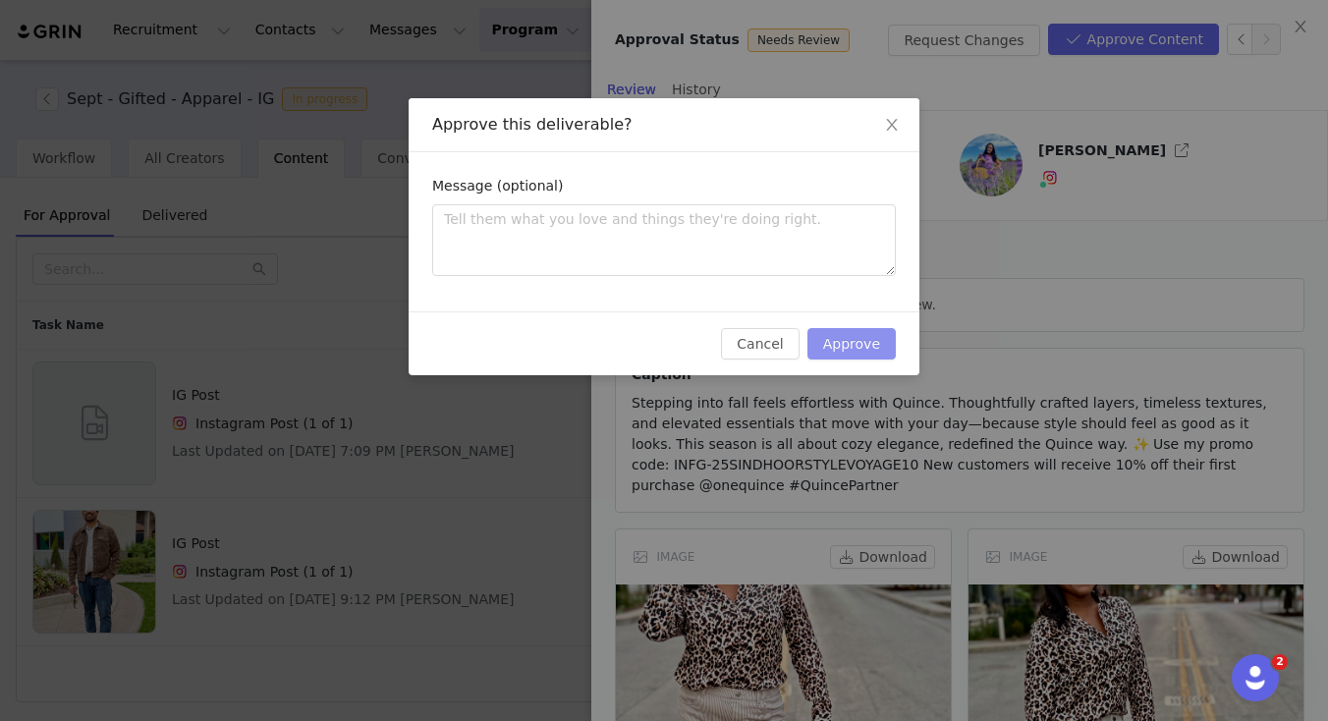
click at [838, 340] on button "Approve" at bounding box center [851, 343] width 88 height 31
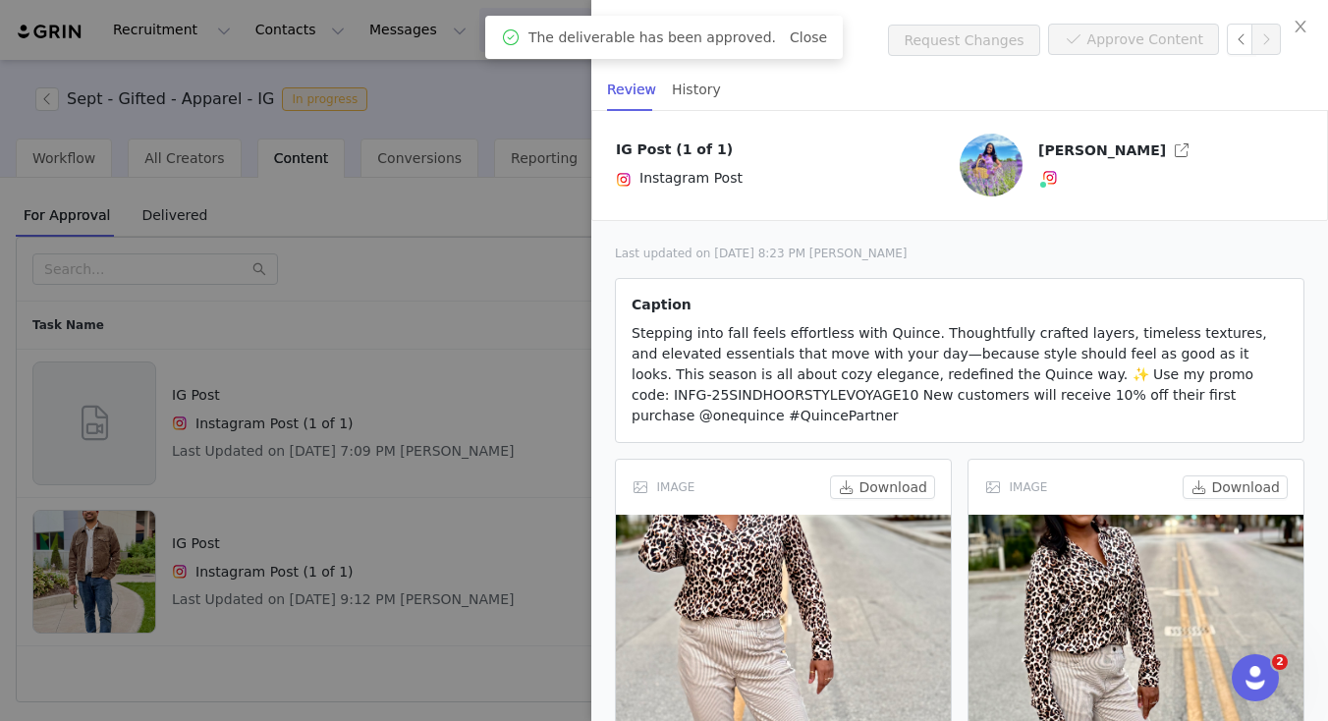
click at [441, 412] on div at bounding box center [664, 360] width 1328 height 721
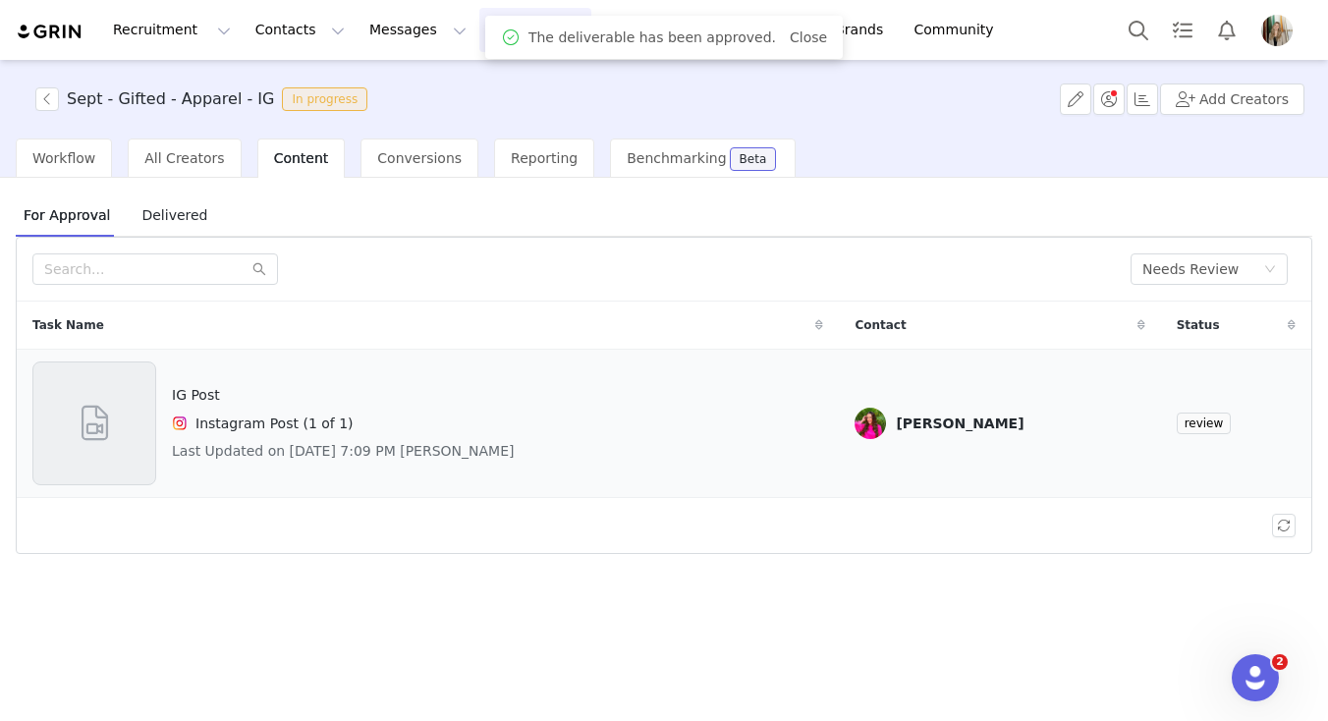
click at [561, 420] on div "IG Post Instagram Post (1 of 1) Last Updated on Sep 30, 2025 7:09 PM Jenna Sone…" at bounding box center [427, 423] width 791 height 124
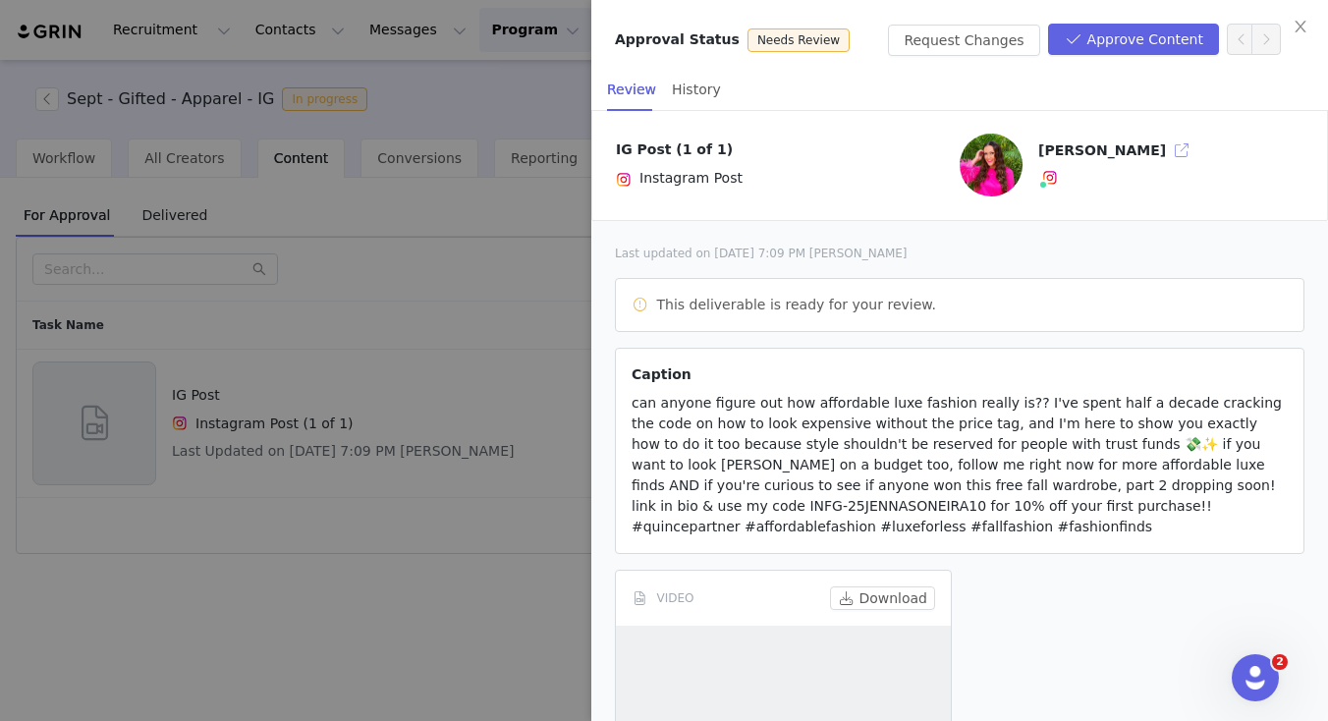
scroll to position [284, 0]
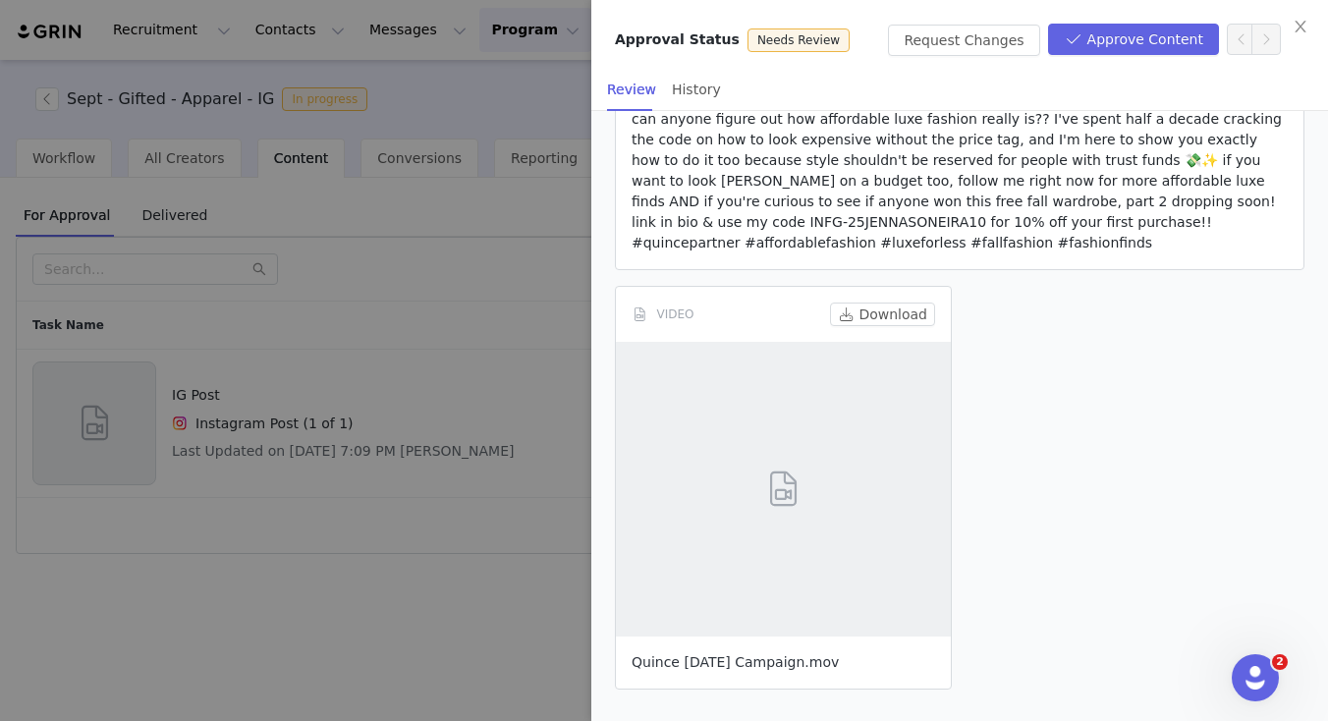
click at [745, 665] on link "Quince Sept 2025 Campaign.mov" at bounding box center [735, 662] width 207 height 16
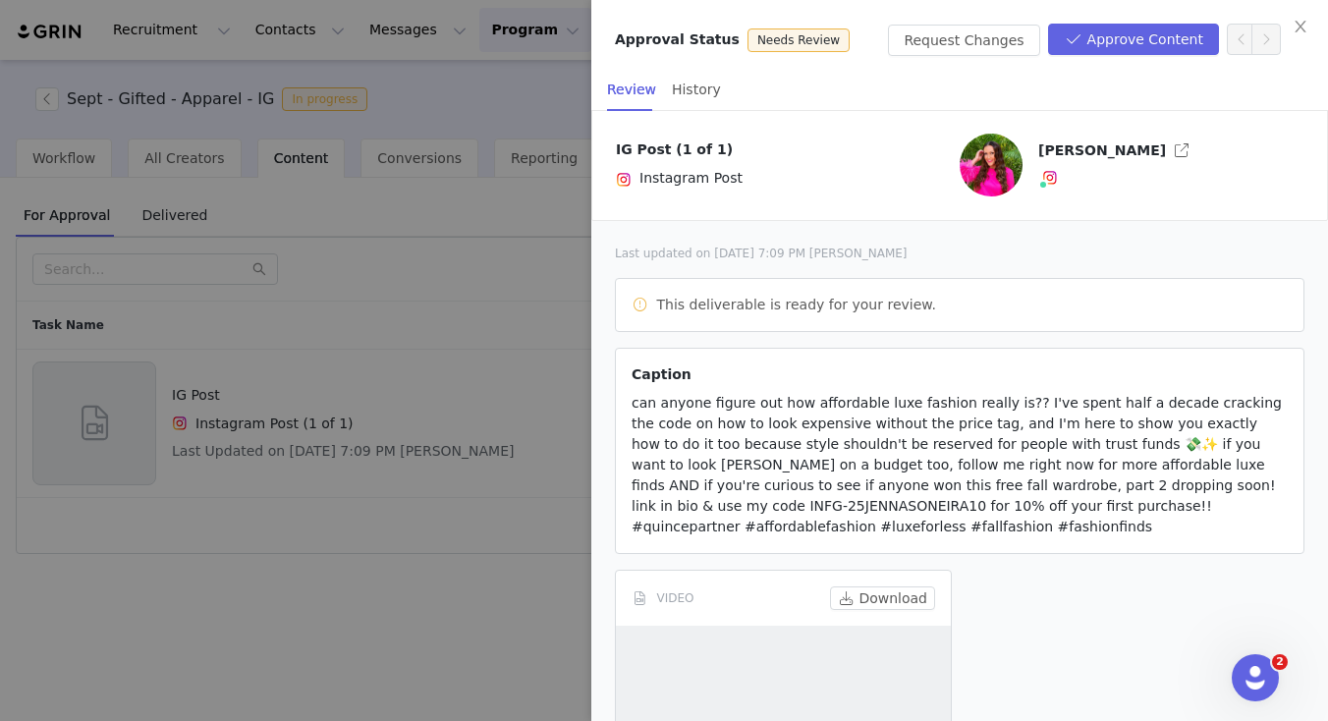
click at [452, 530] on div at bounding box center [664, 360] width 1328 height 721
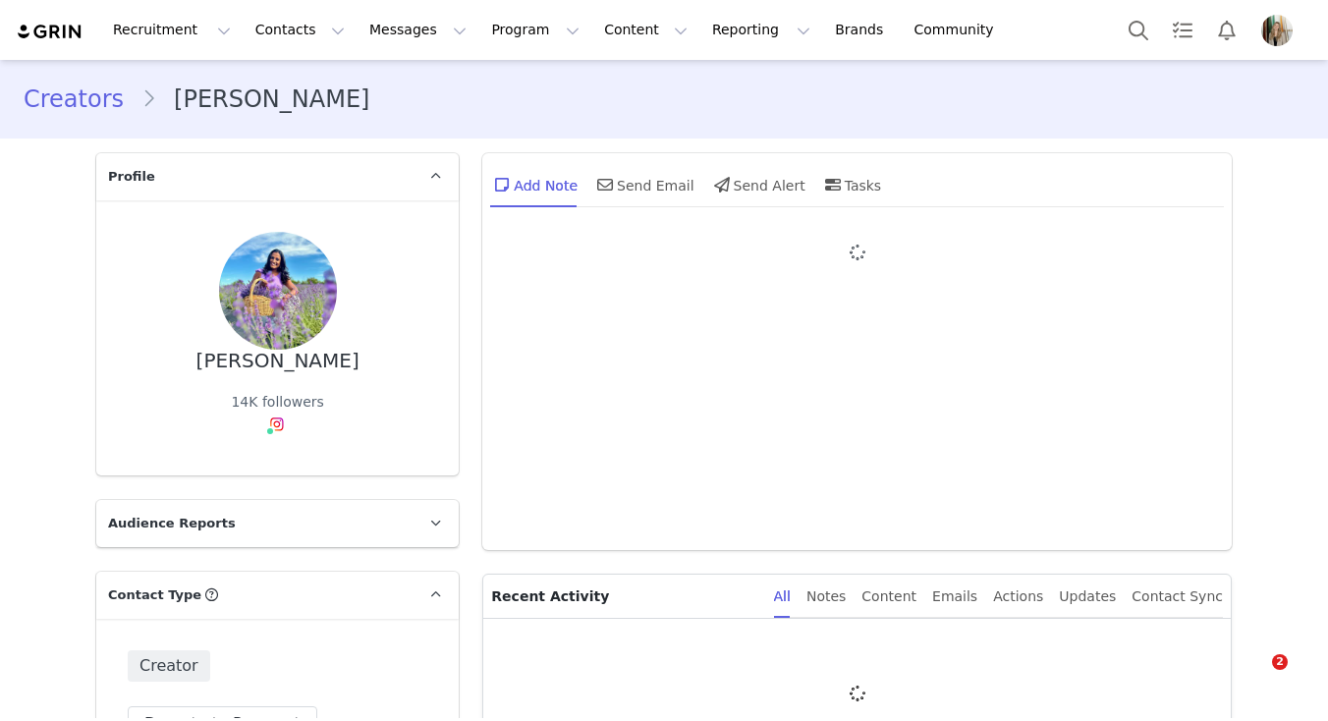
type input "+1 ([GEOGRAPHIC_DATA])"
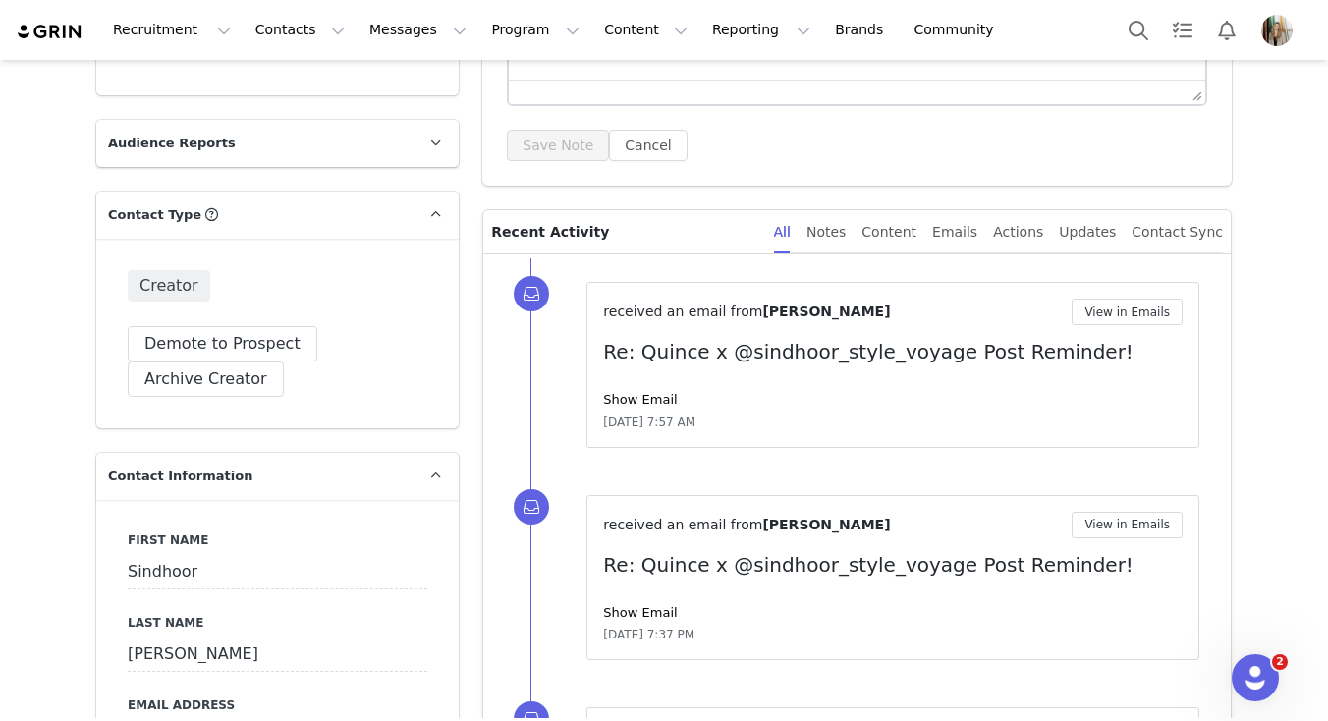
scroll to position [383, 0]
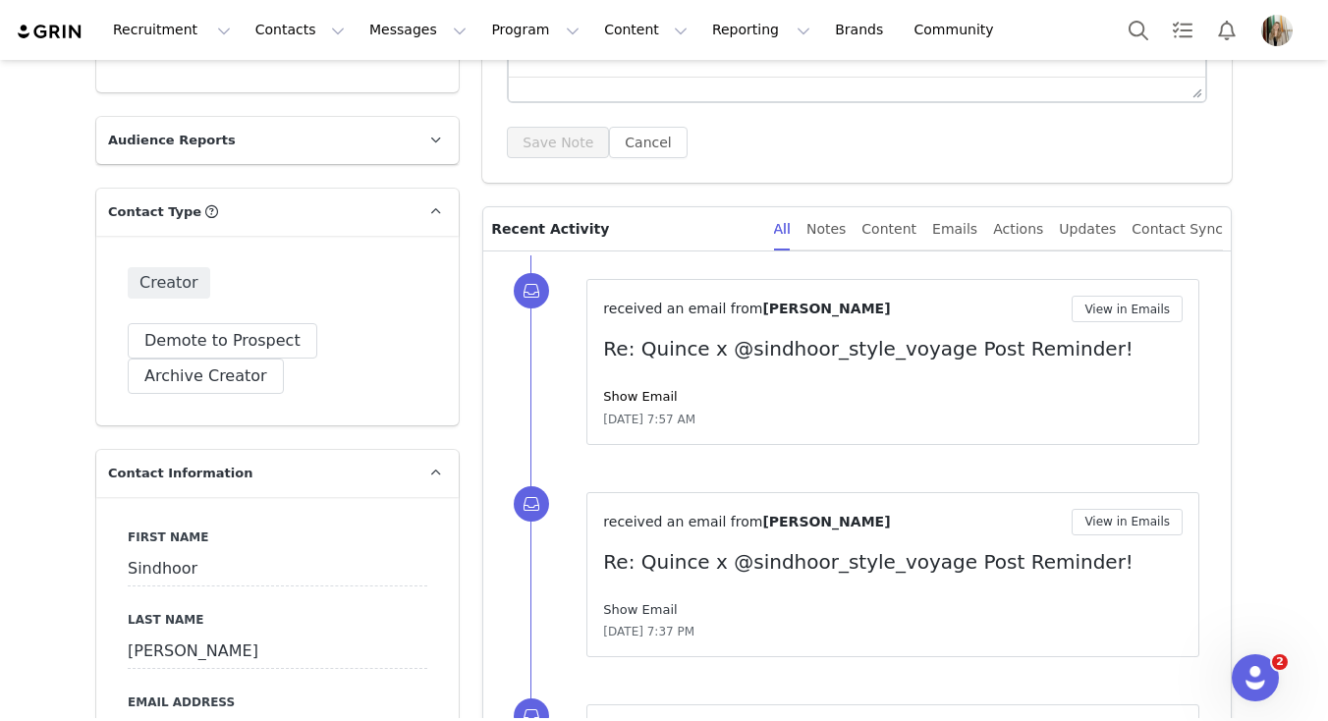
click at [633, 605] on link "Show Email" at bounding box center [640, 609] width 74 height 15
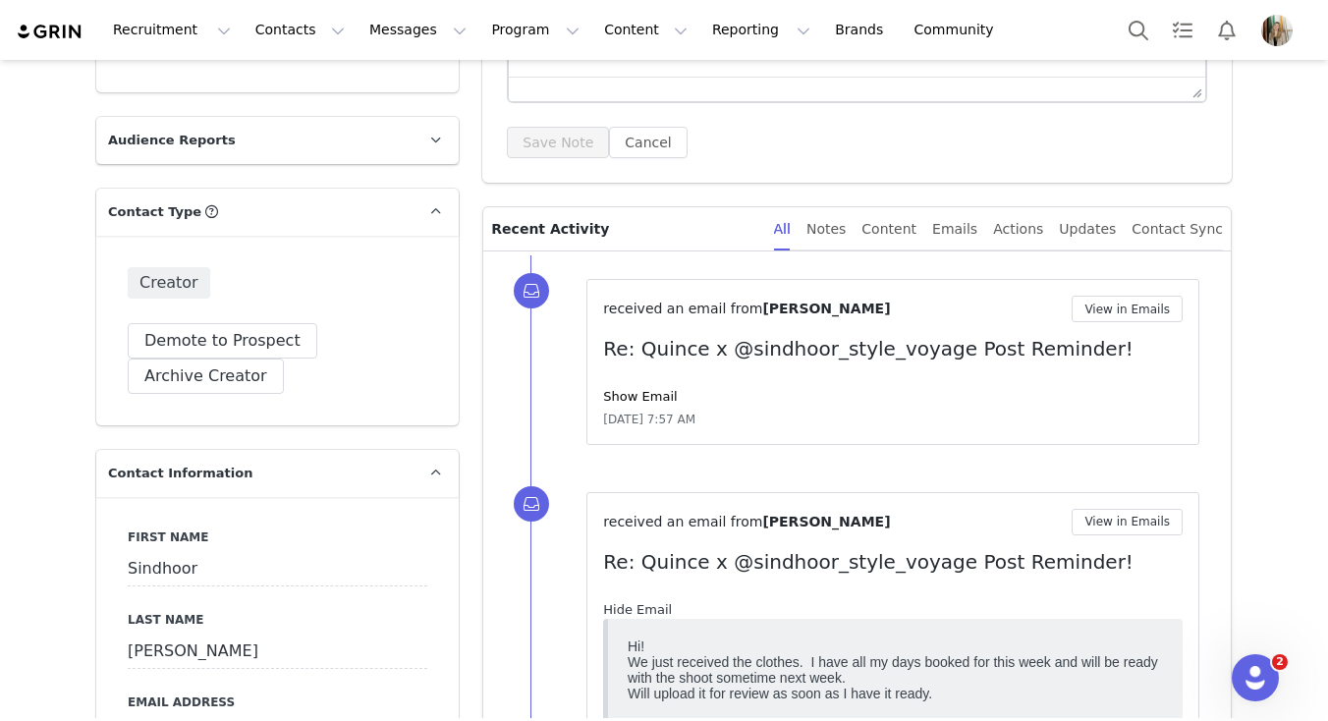
scroll to position [0, 0]
click at [646, 389] on link "Show Email" at bounding box center [640, 396] width 74 height 15
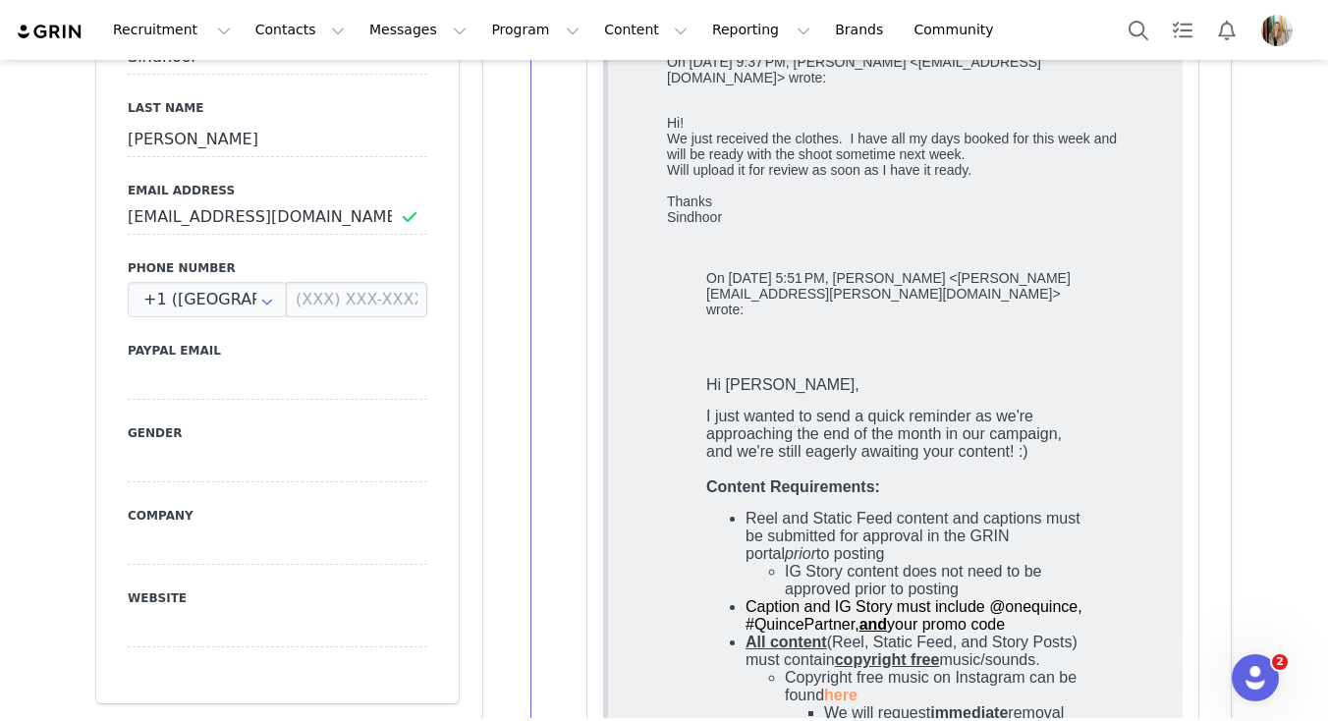
scroll to position [903, 0]
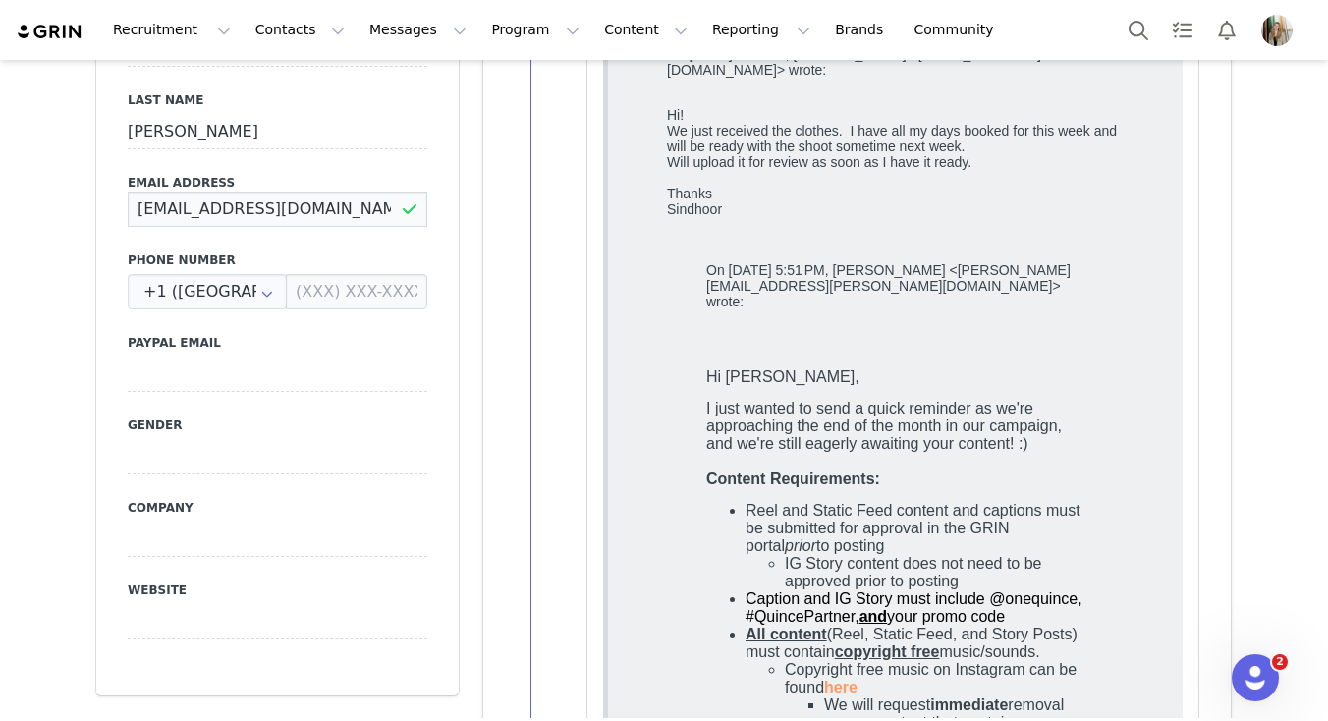
click at [247, 210] on input "[EMAIL_ADDRESS][DOMAIN_NAME]" at bounding box center [278, 209] width 300 height 35
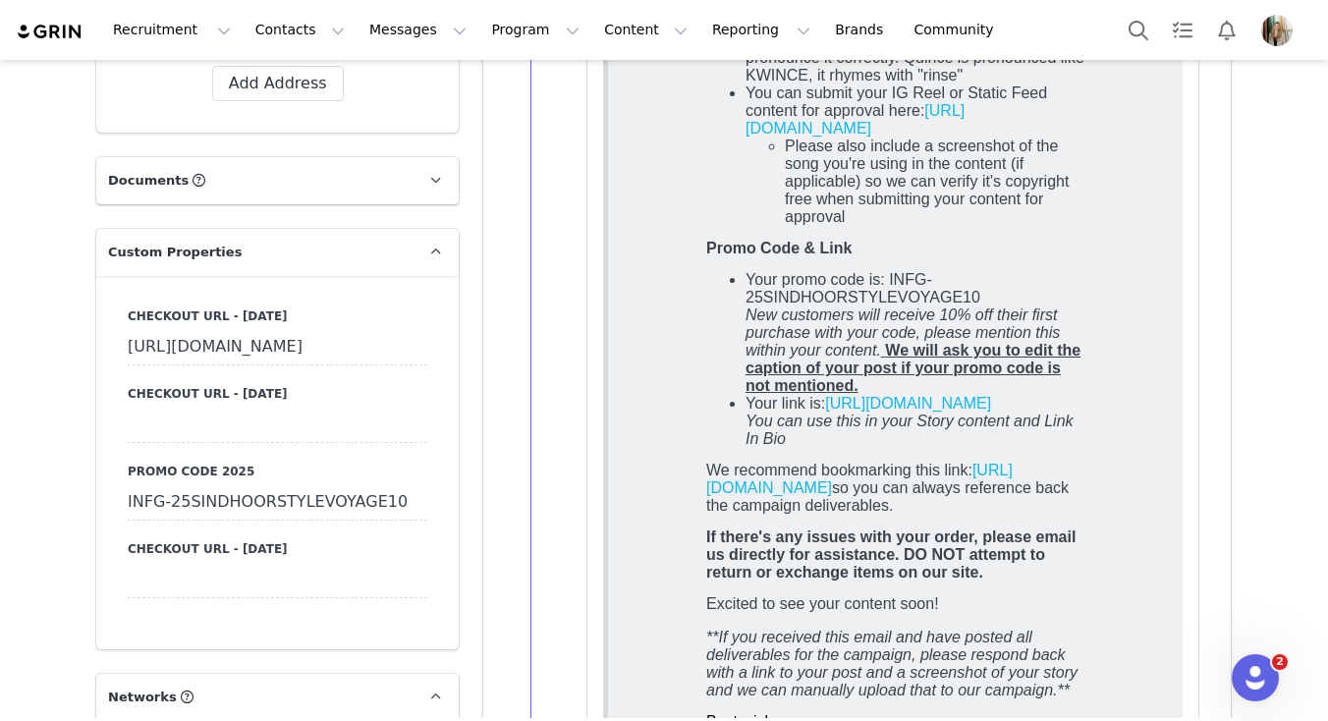
scroll to position [1683, 0]
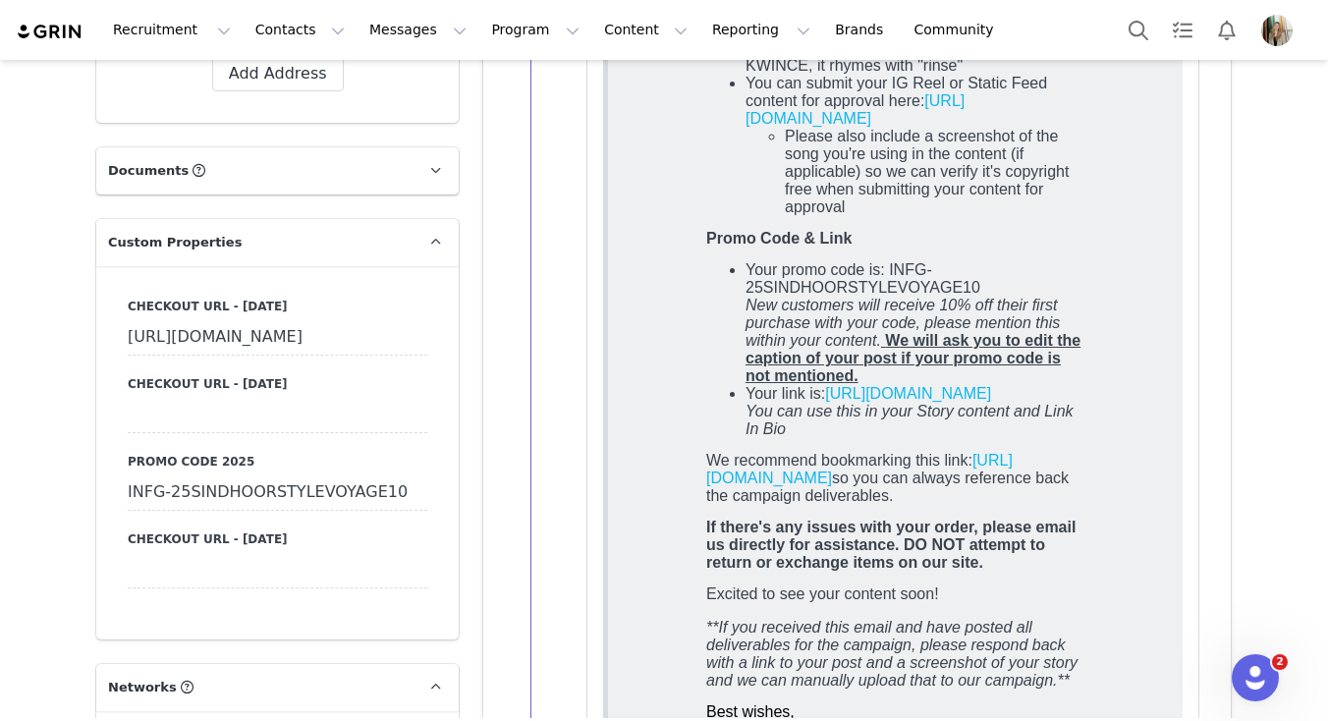
click at [229, 511] on div "INFG-25SINDHOORSTYLEVOYAGE10" at bounding box center [278, 492] width 300 height 35
click at [229, 511] on input "INFG-25SINDHOORSTYLEVOYAGE10" at bounding box center [278, 492] width 300 height 35
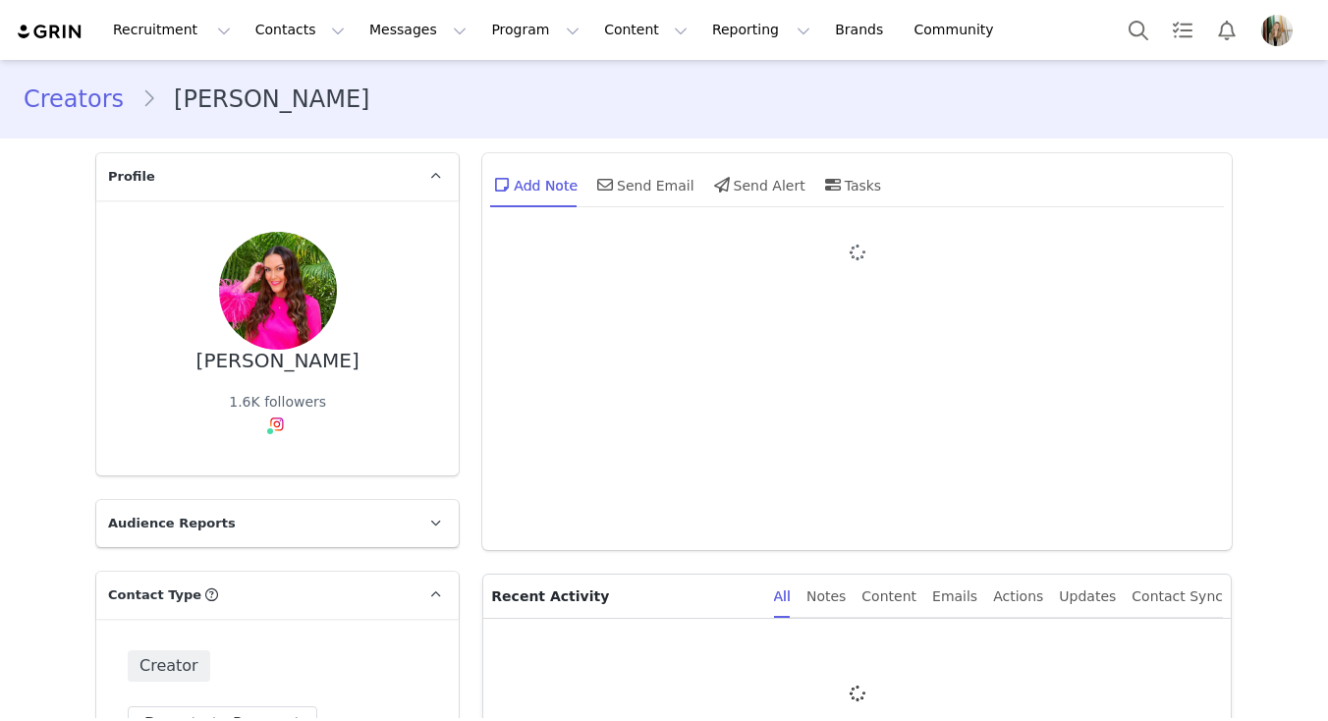
type input "+1 ([GEOGRAPHIC_DATA])"
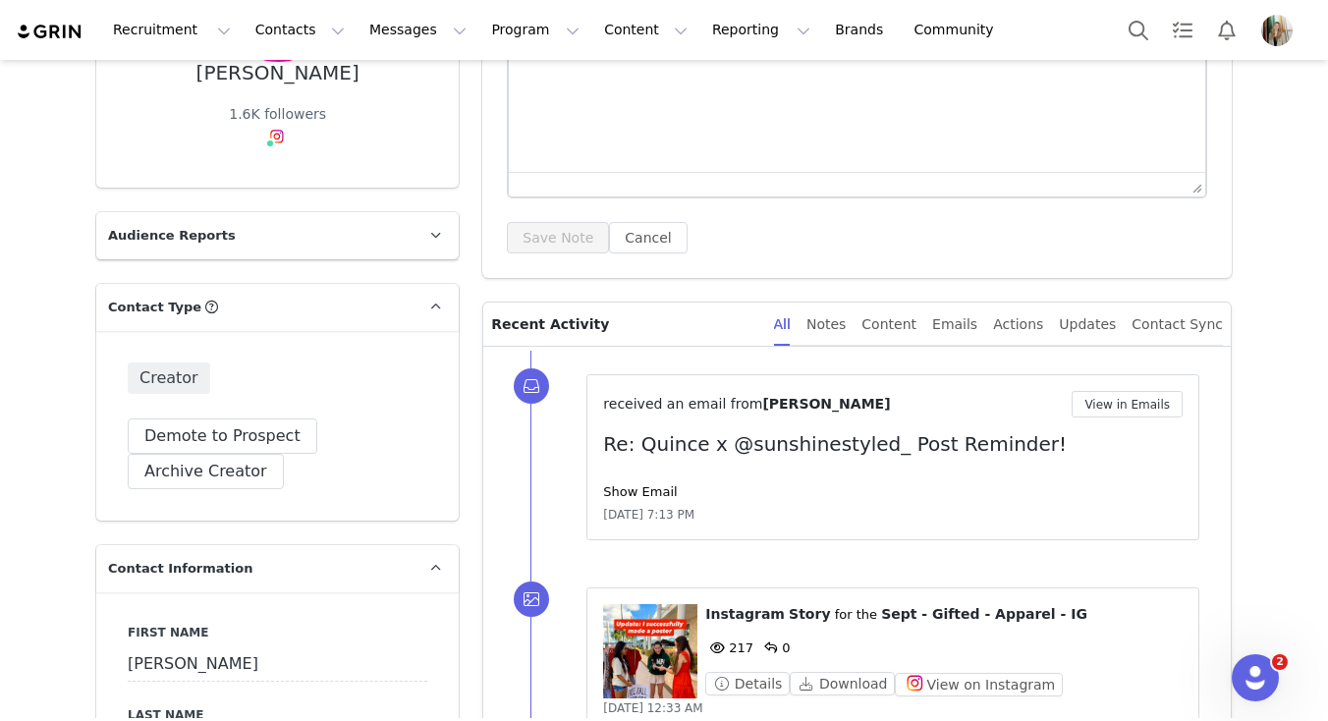
scroll to position [319, 0]
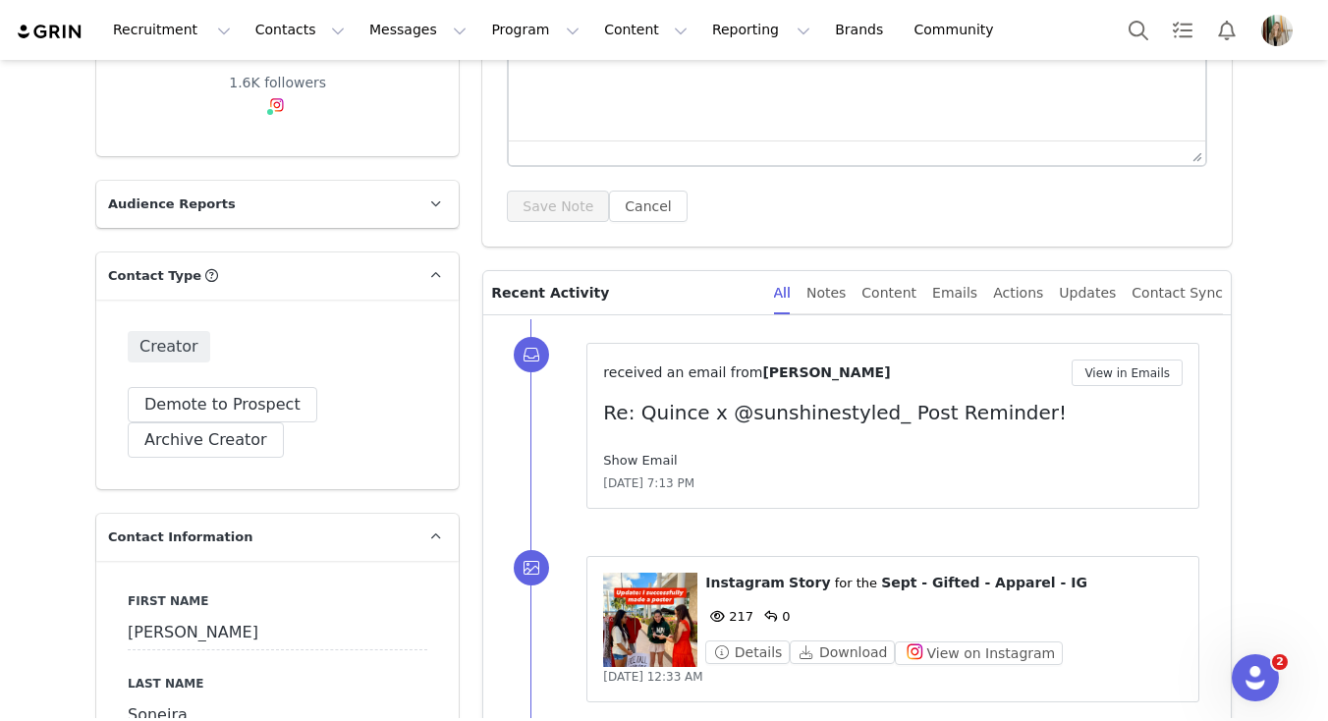
click at [637, 459] on link "Show Email" at bounding box center [640, 460] width 74 height 15
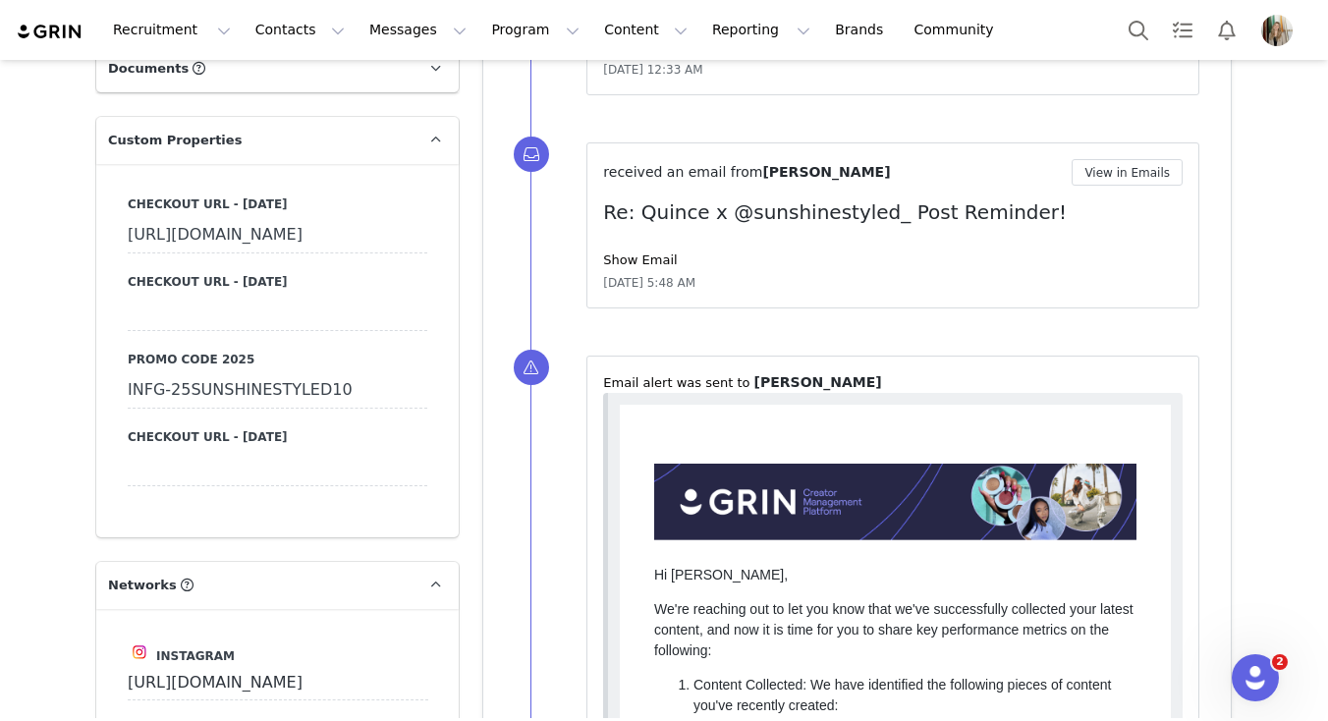
scroll to position [1840, 0]
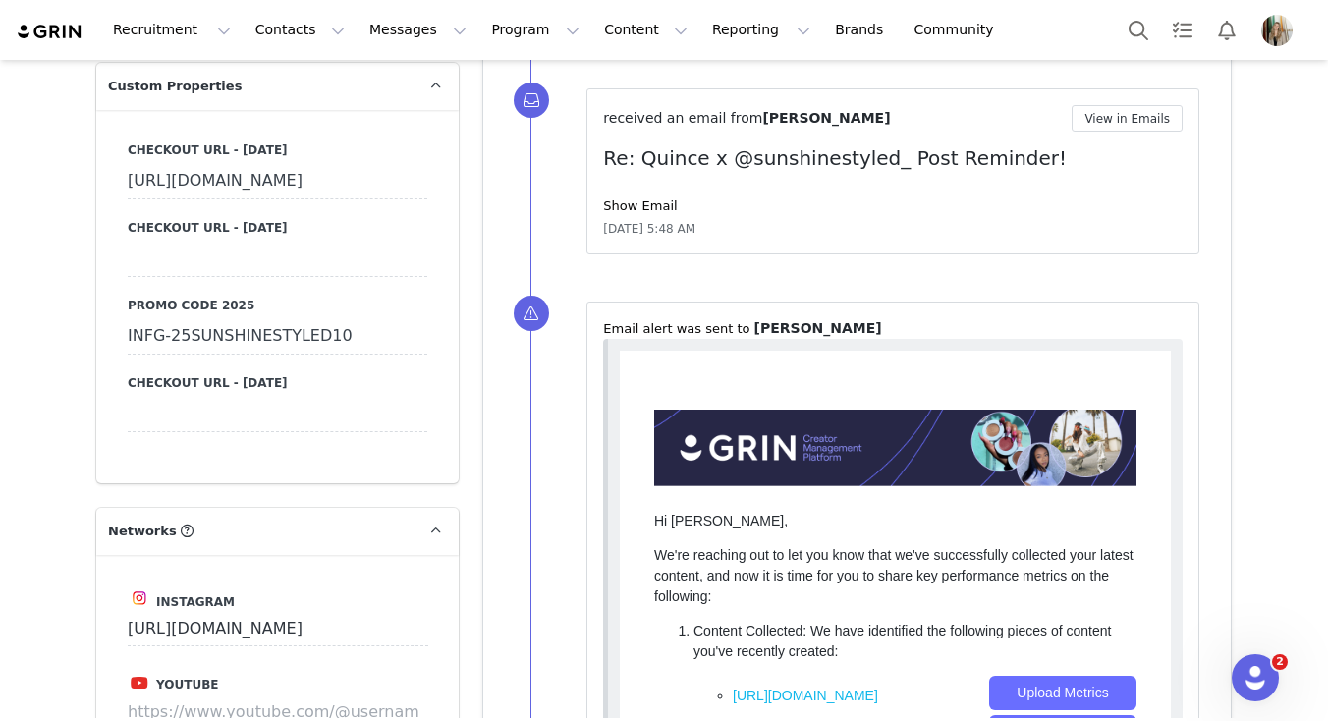
click at [264, 355] on div "INFG-25SUNSHINESTYLED10" at bounding box center [278, 336] width 300 height 35
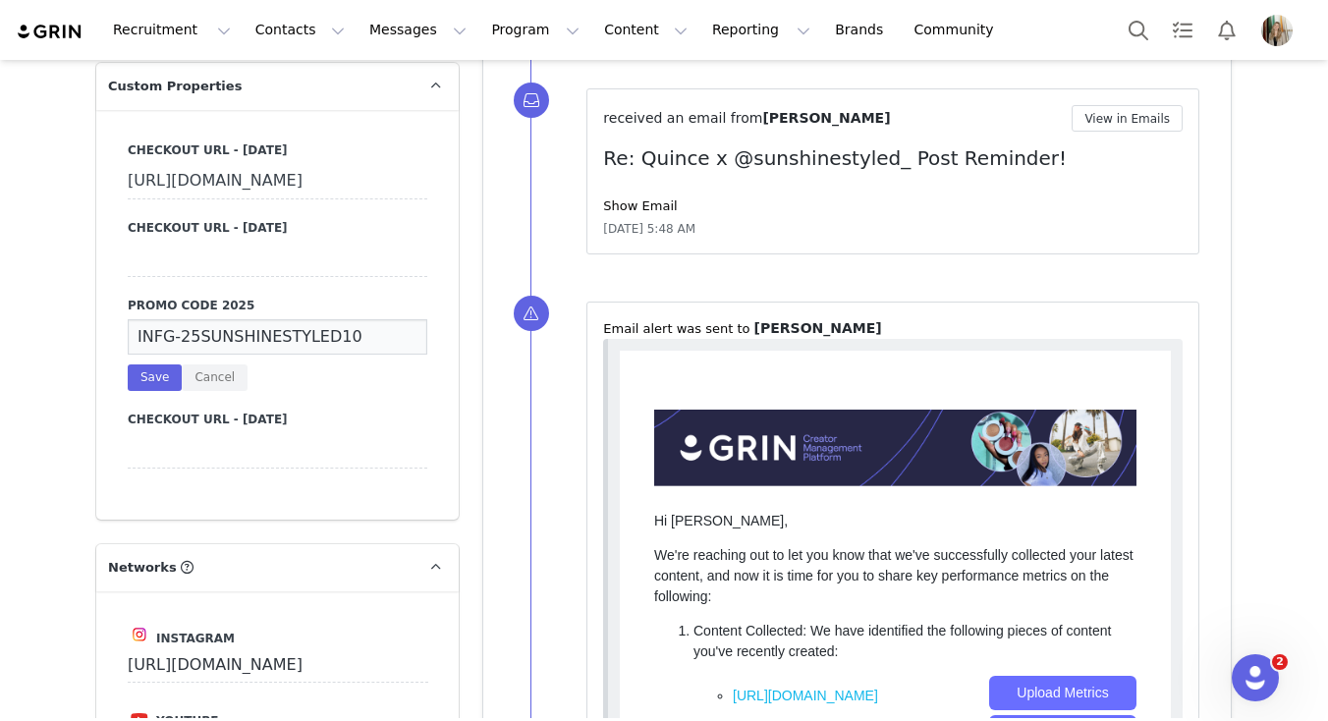
click at [264, 355] on input "INFG-25SUNSHINESTYLED10" at bounding box center [278, 336] width 300 height 35
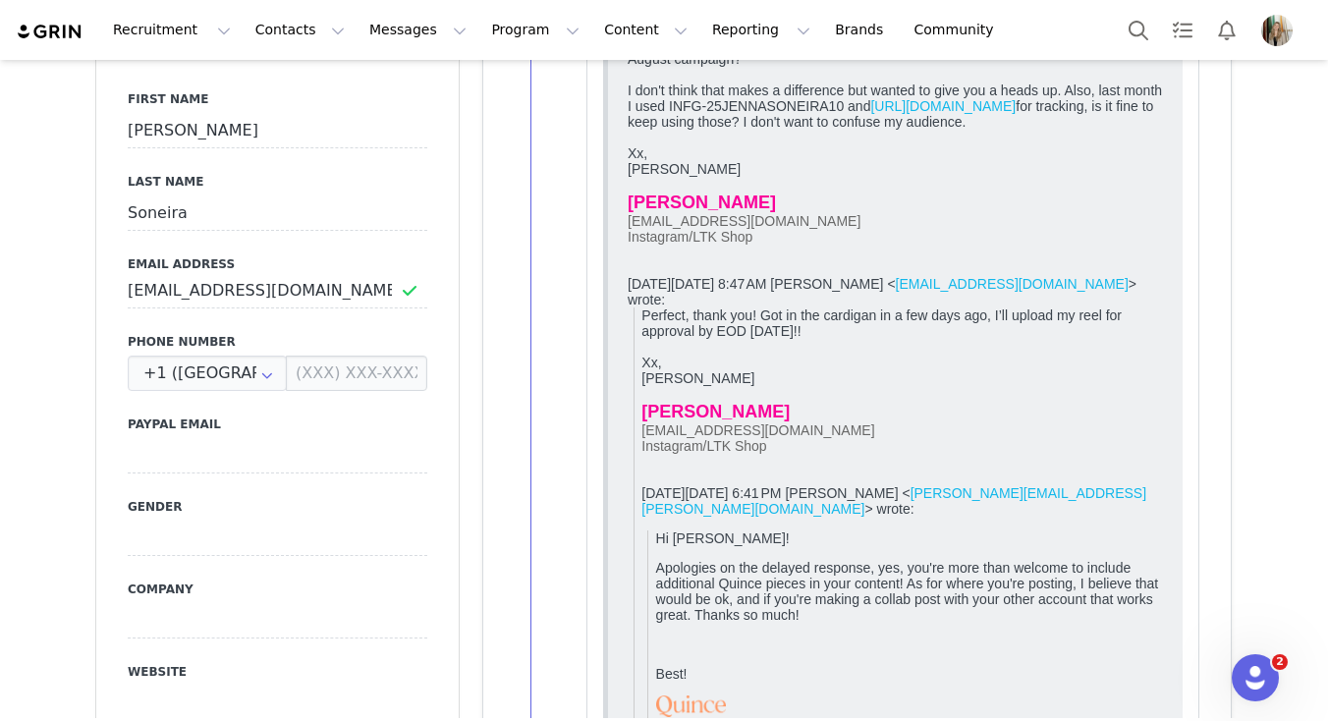
scroll to position [798, 0]
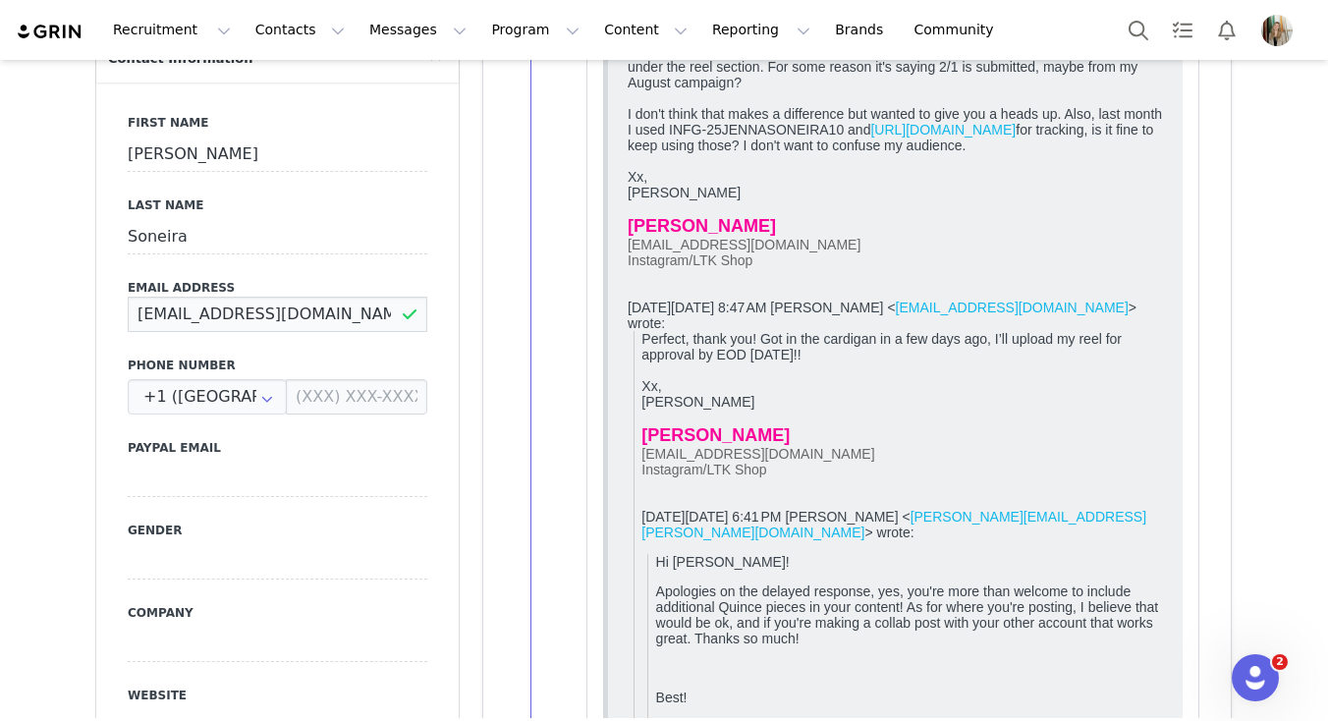
click at [254, 310] on input "[EMAIL_ADDRESS][DOMAIN_NAME]" at bounding box center [278, 314] width 300 height 35
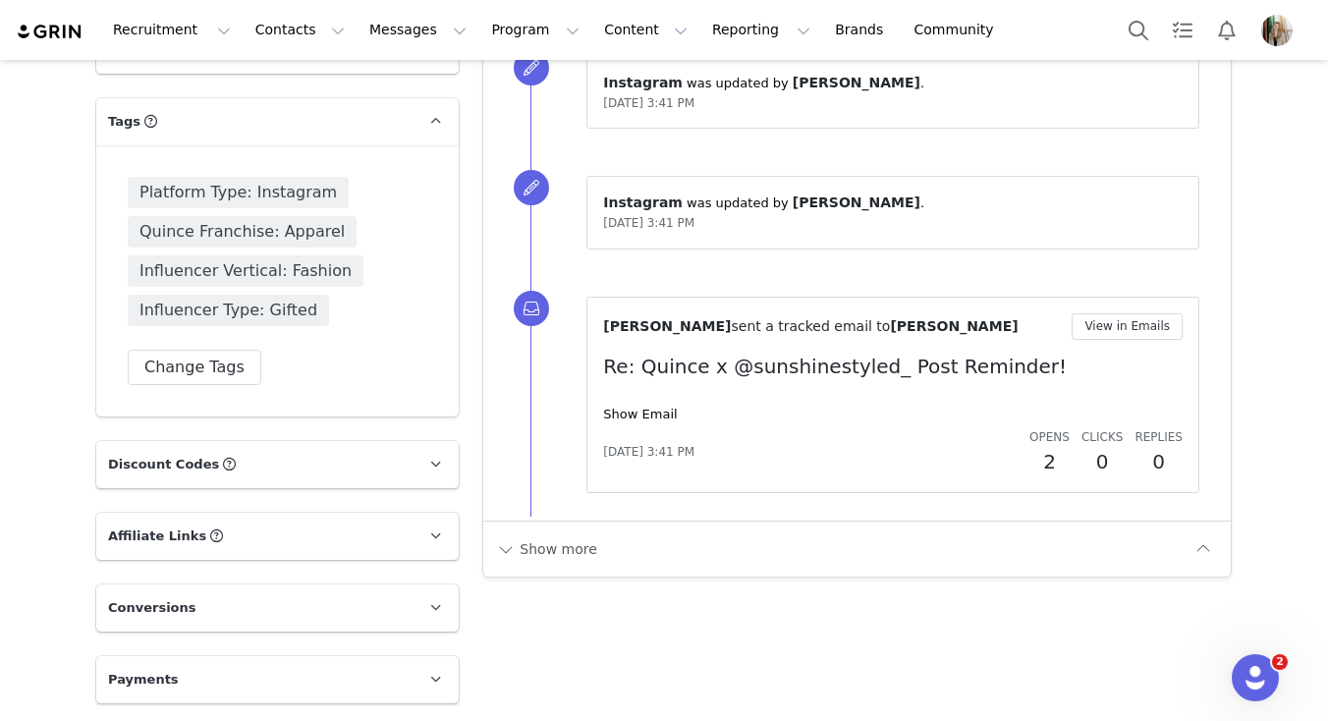
scroll to position [4280, 0]
click at [529, 533] on button "Show more" at bounding box center [546, 548] width 103 height 31
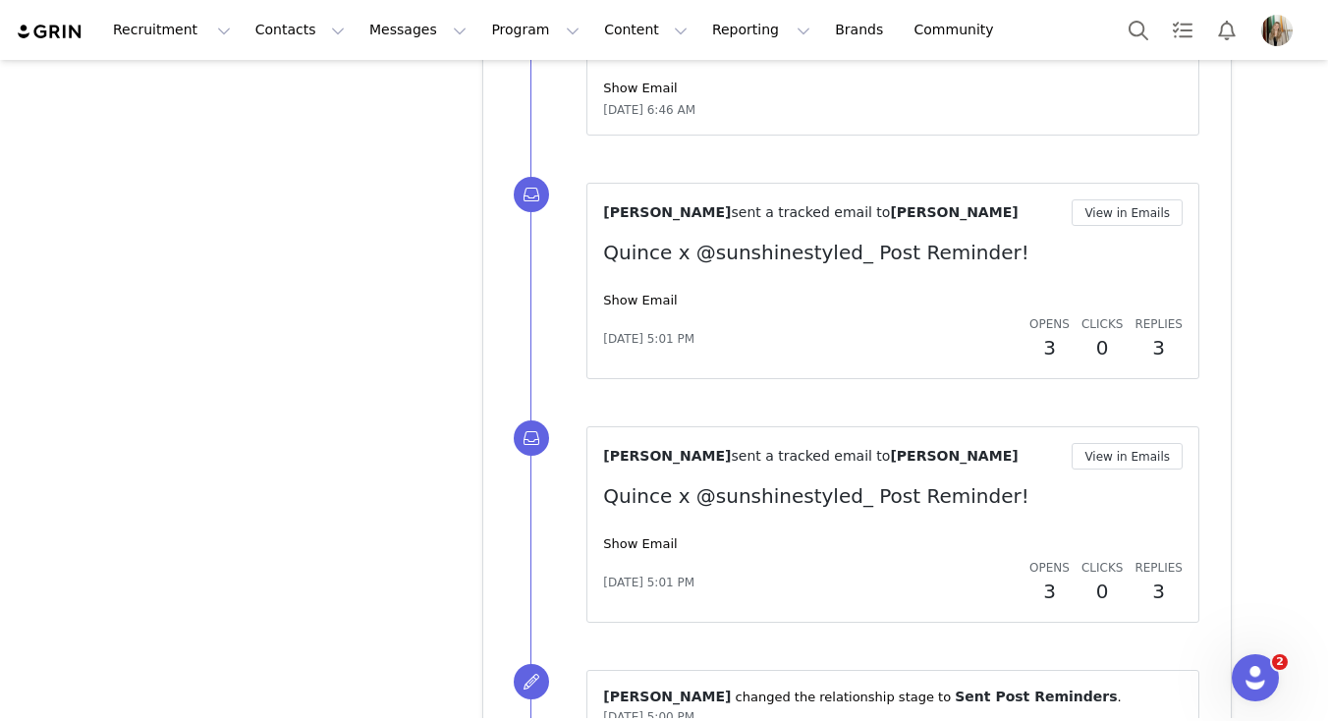
scroll to position [6084, 0]
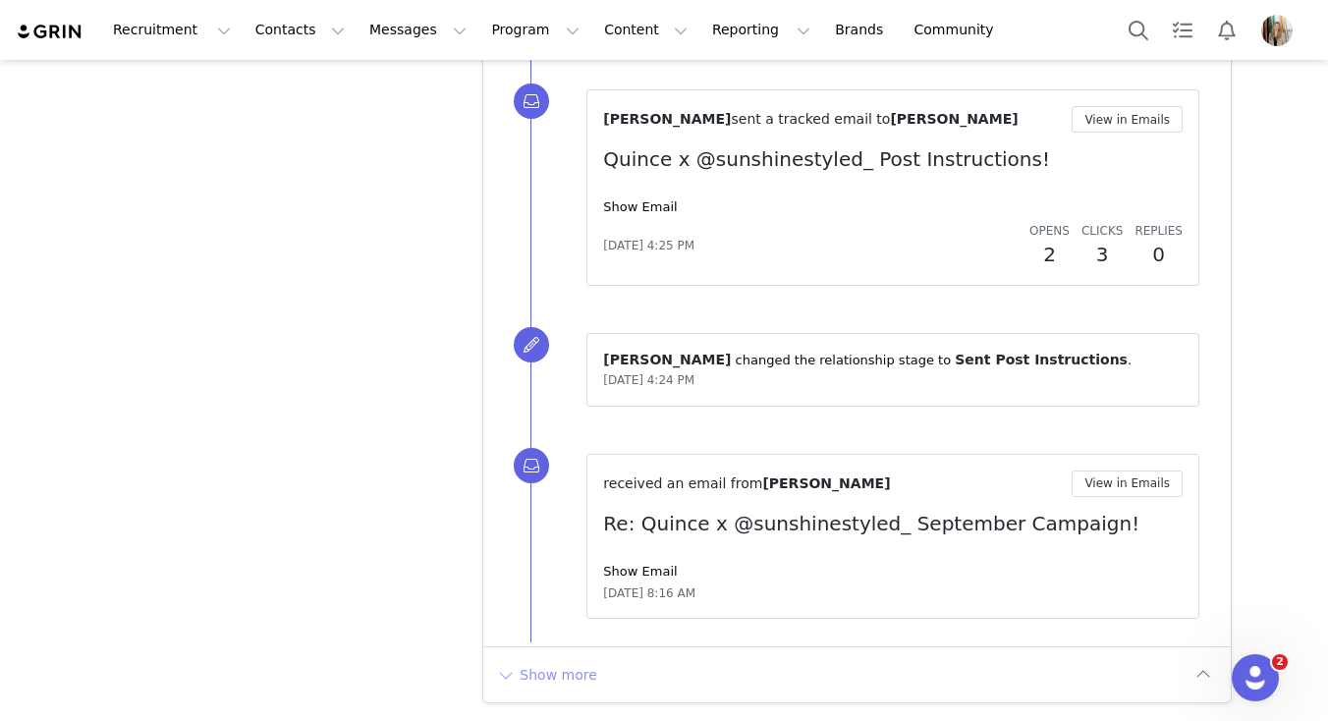
click at [538, 674] on button "Show more" at bounding box center [546, 674] width 103 height 31
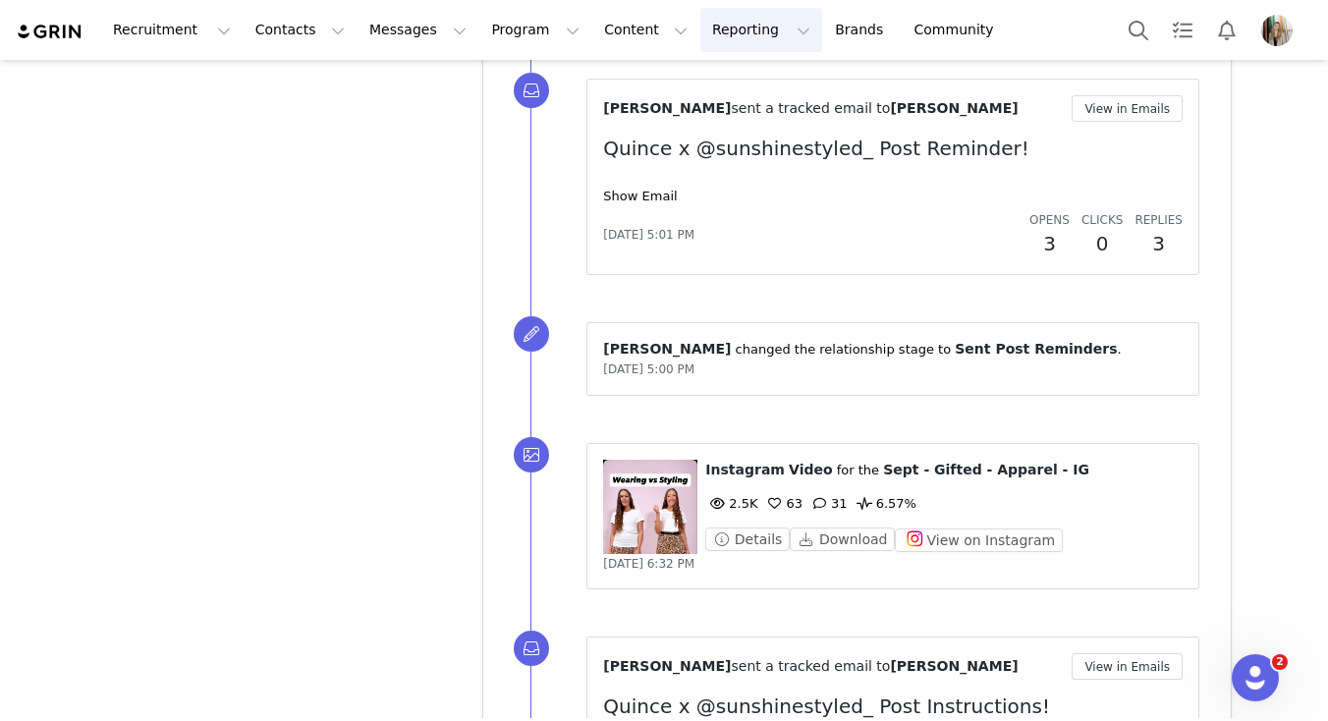
scroll to position [5139, 0]
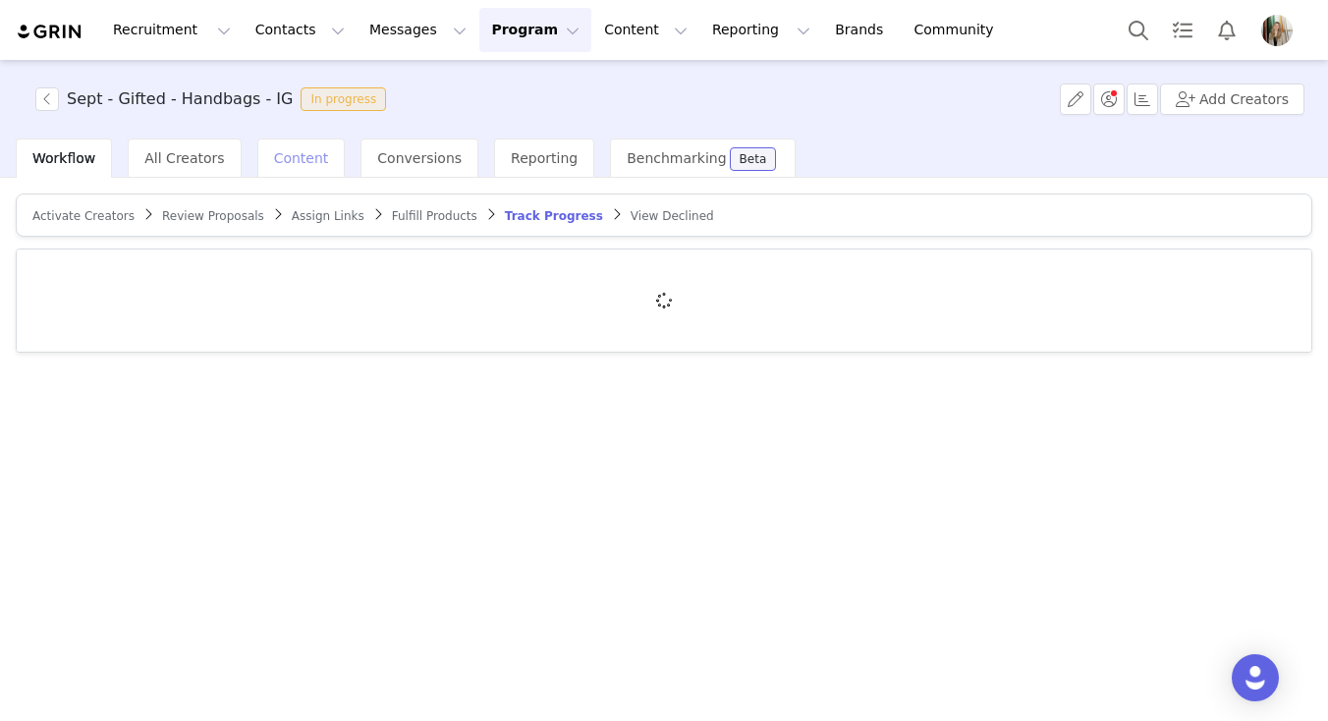
click at [283, 167] on div "Content" at bounding box center [301, 157] width 88 height 39
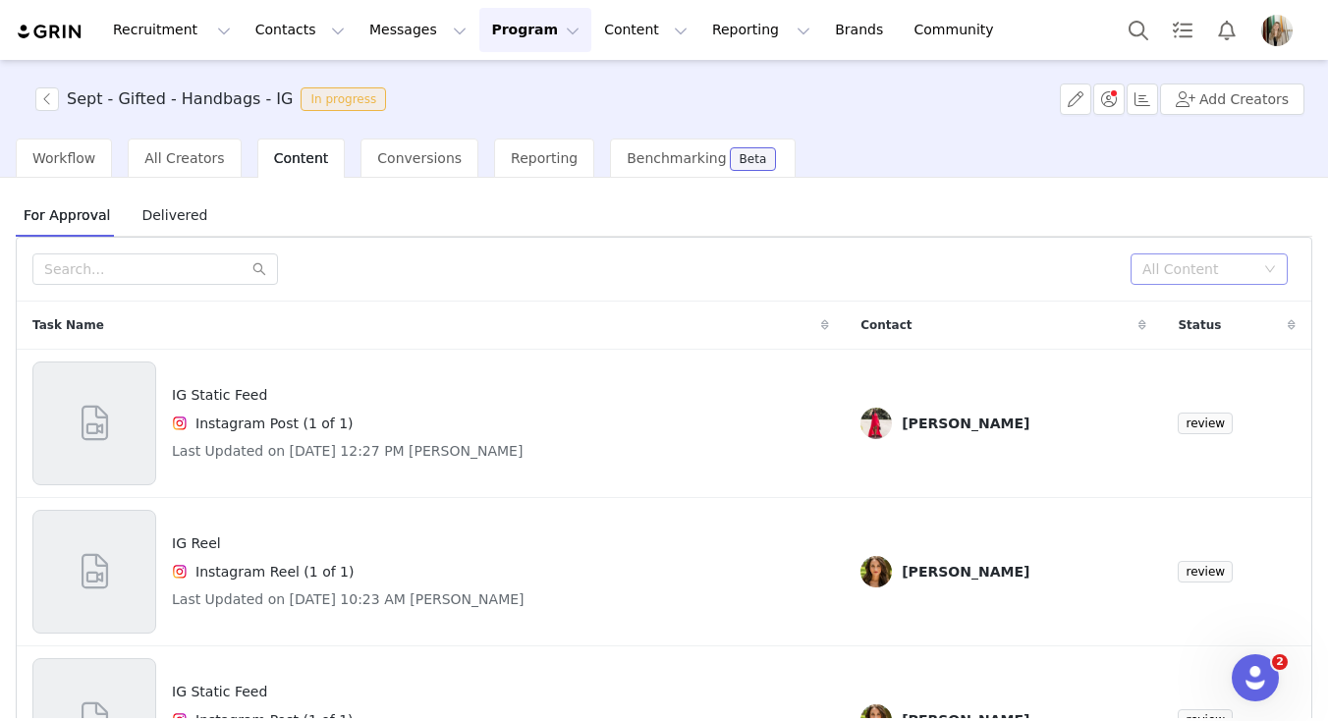
click at [1239, 267] on div "All Content" at bounding box center [1198, 269] width 112 height 20
click at [1211, 314] on li "Needs Review" at bounding box center [1208, 308] width 157 height 31
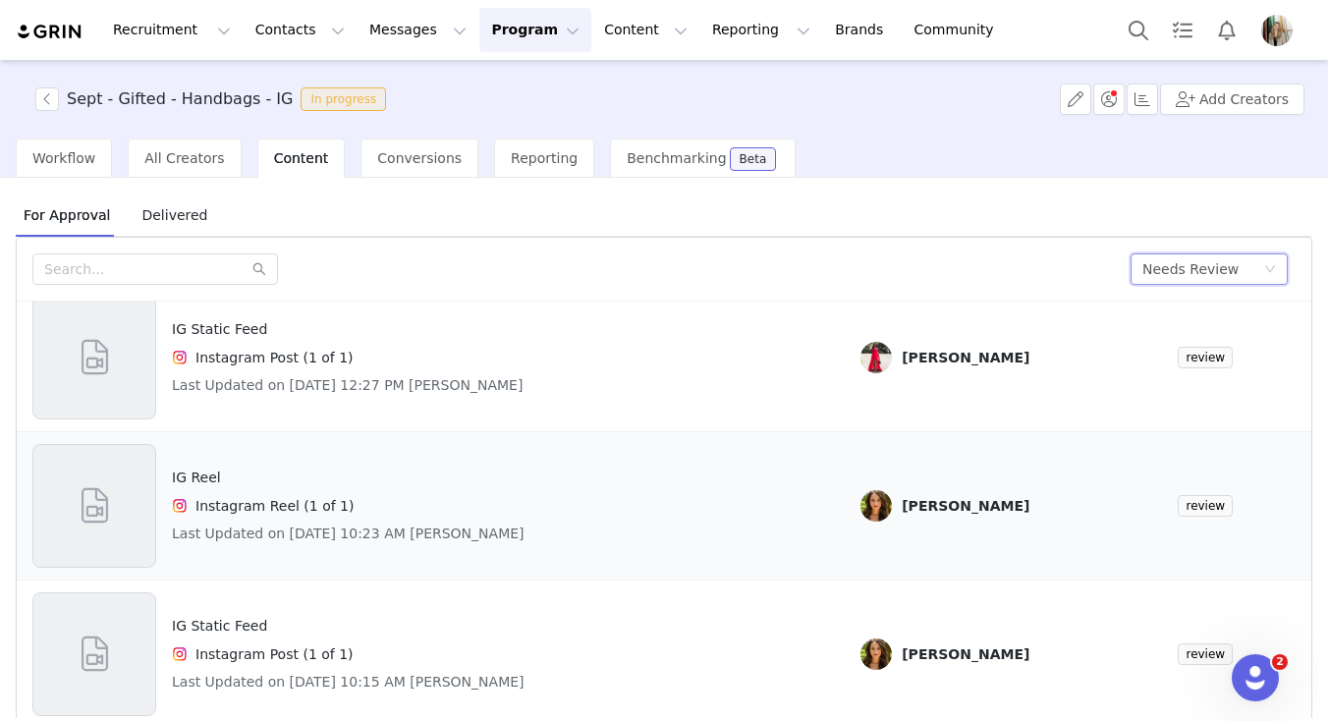
click at [763, 509] on div "IG Reel Instagram Reel (1 of 1) Last Updated on [DATE] 10:23 AM [PERSON_NAME]" at bounding box center [430, 506] width 797 height 124
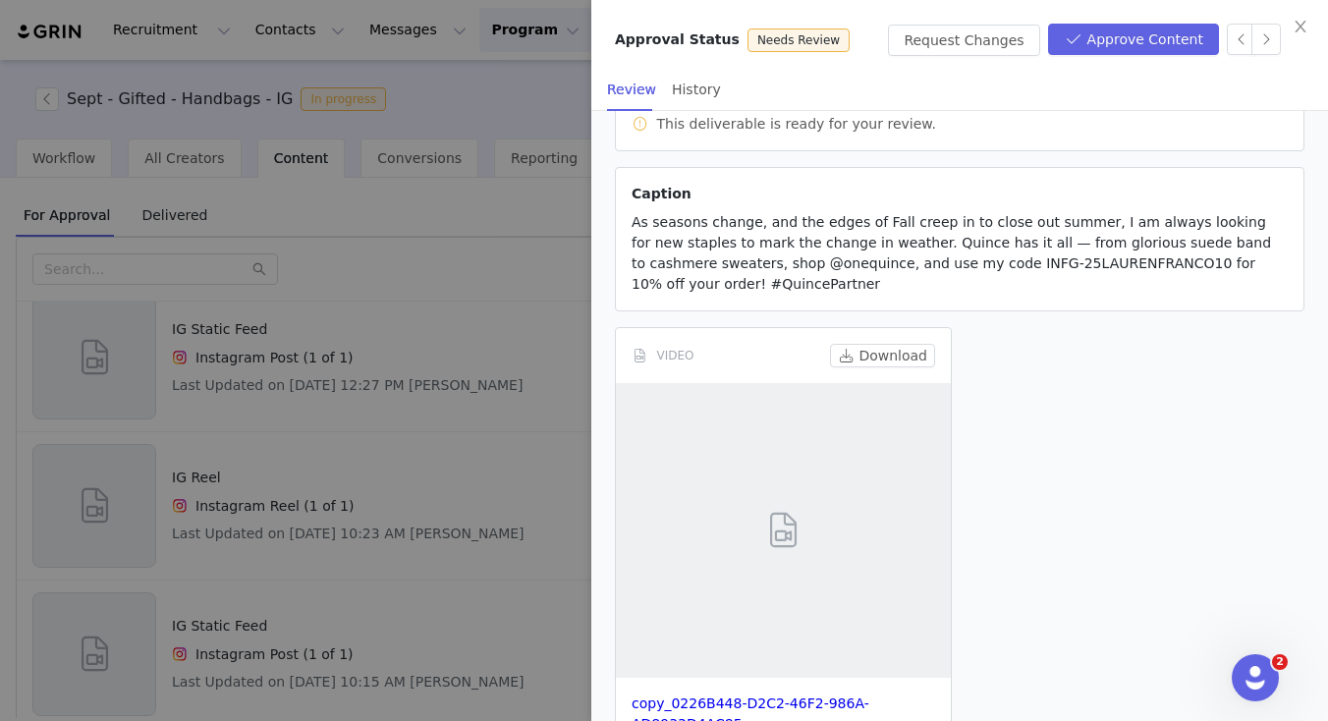
scroll to position [243, 0]
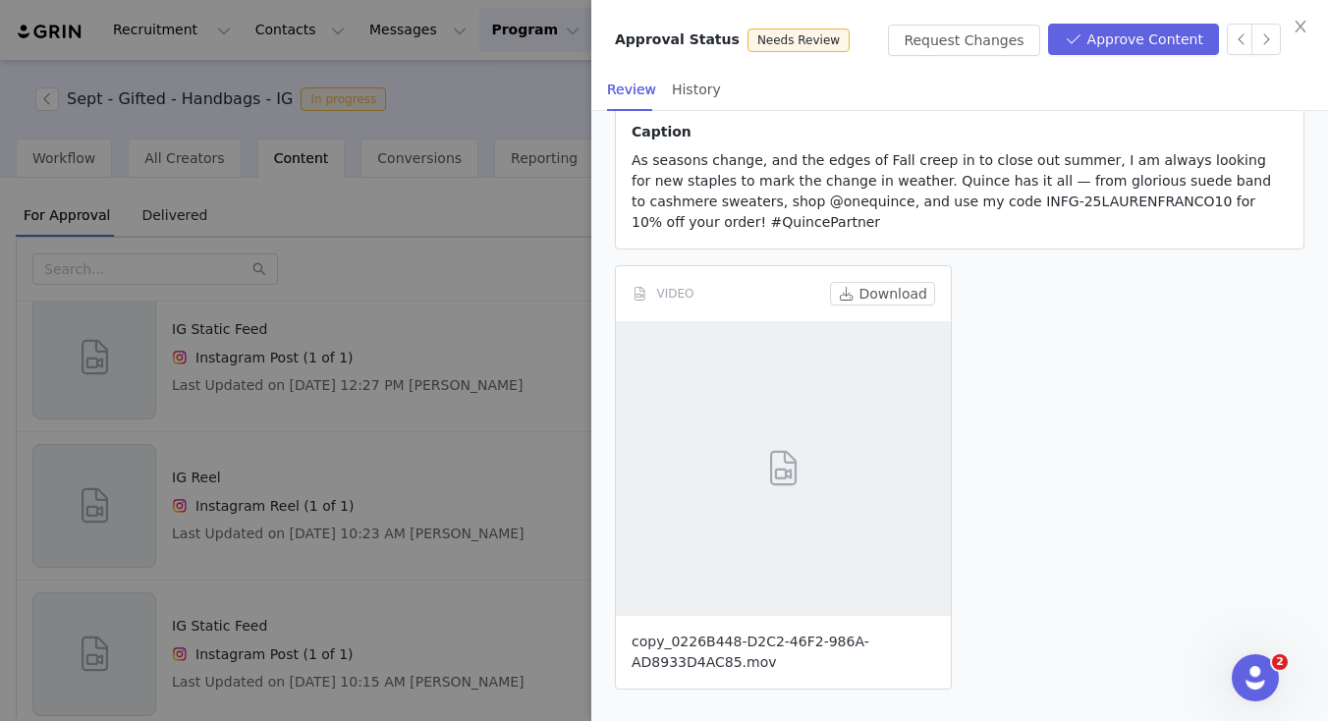
click at [701, 658] on link "copy_0226B448-D2C2-46F2-986A-AD8933D4AC85.mov" at bounding box center [751, 651] width 238 height 36
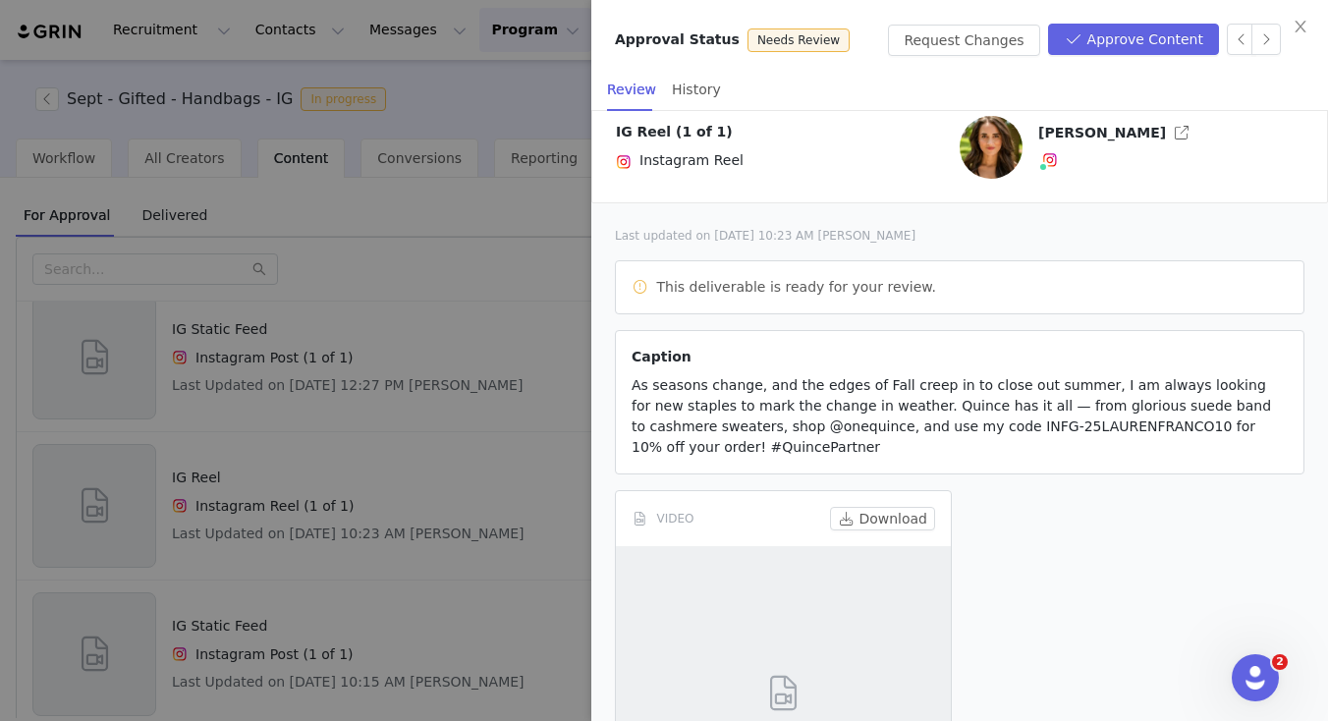
scroll to position [0, 0]
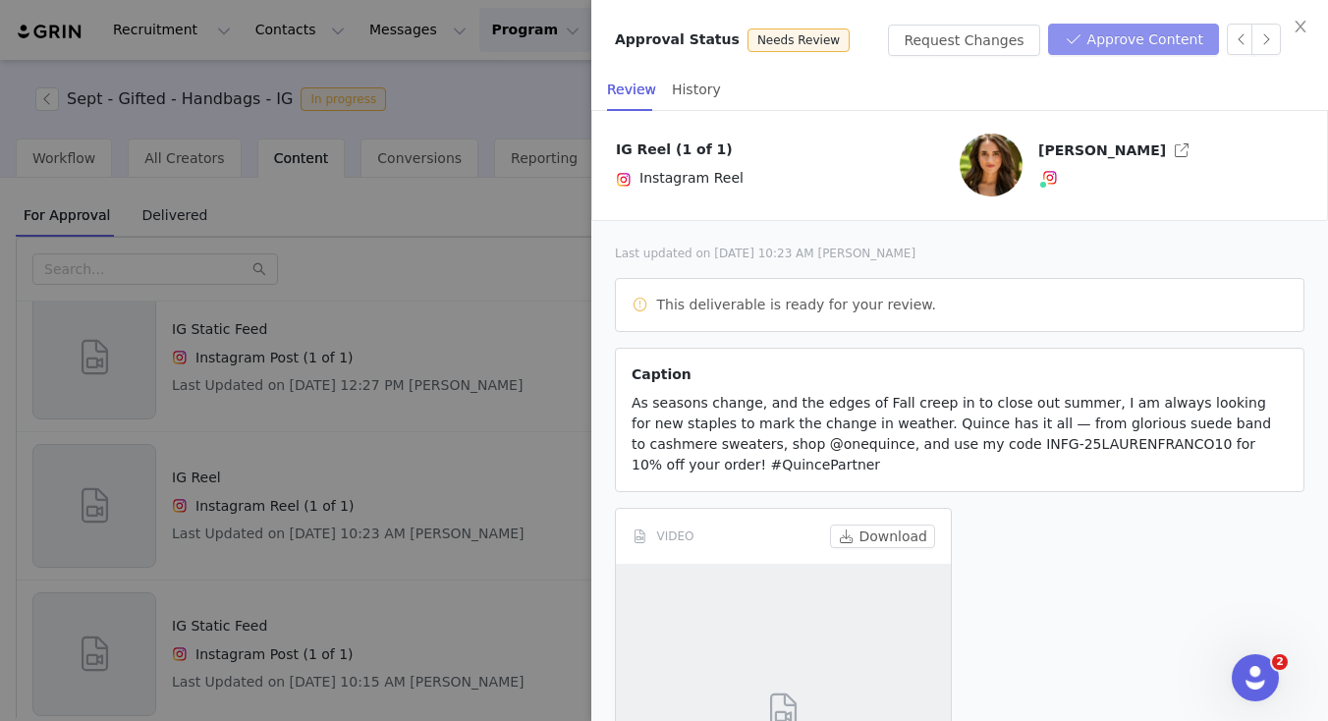
click at [1133, 35] on button "Approve Content" at bounding box center [1133, 39] width 171 height 31
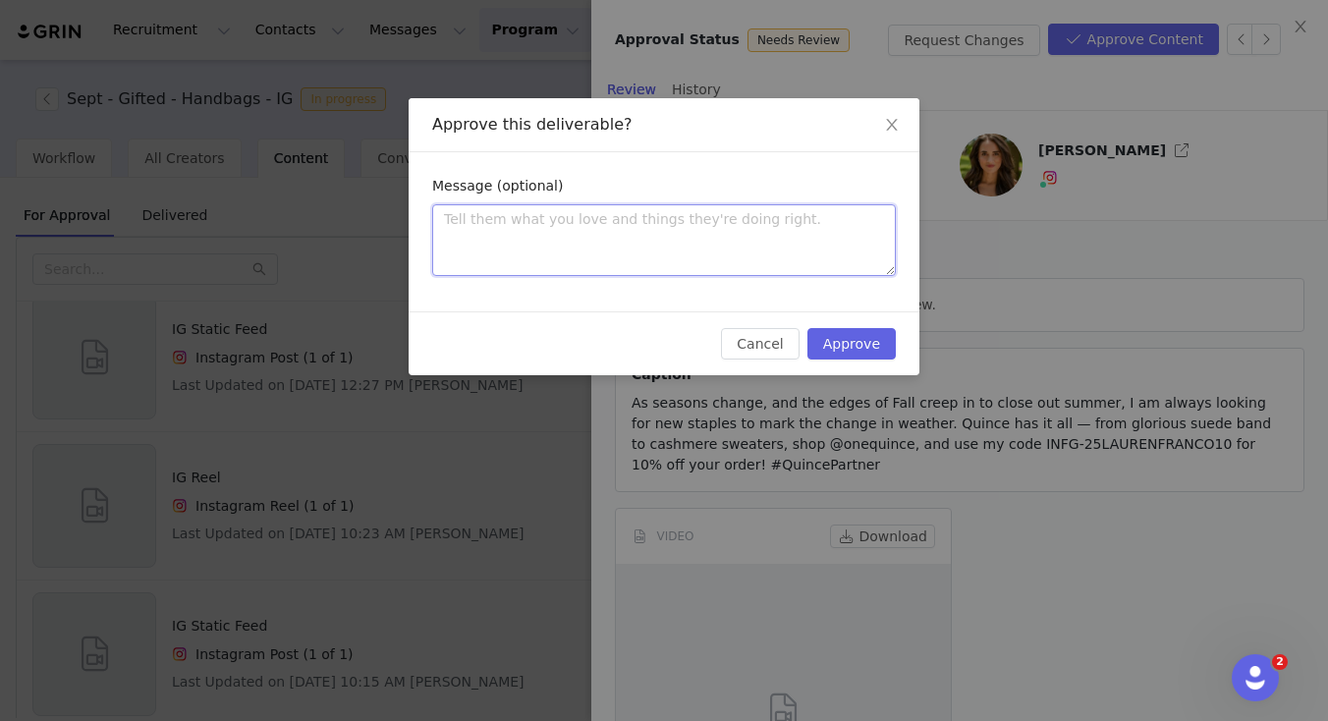
click at [657, 223] on textarea at bounding box center [664, 240] width 464 height 72
type textarea "L"
type textarea "Lo"
type textarea "Lov"
type textarea "Love"
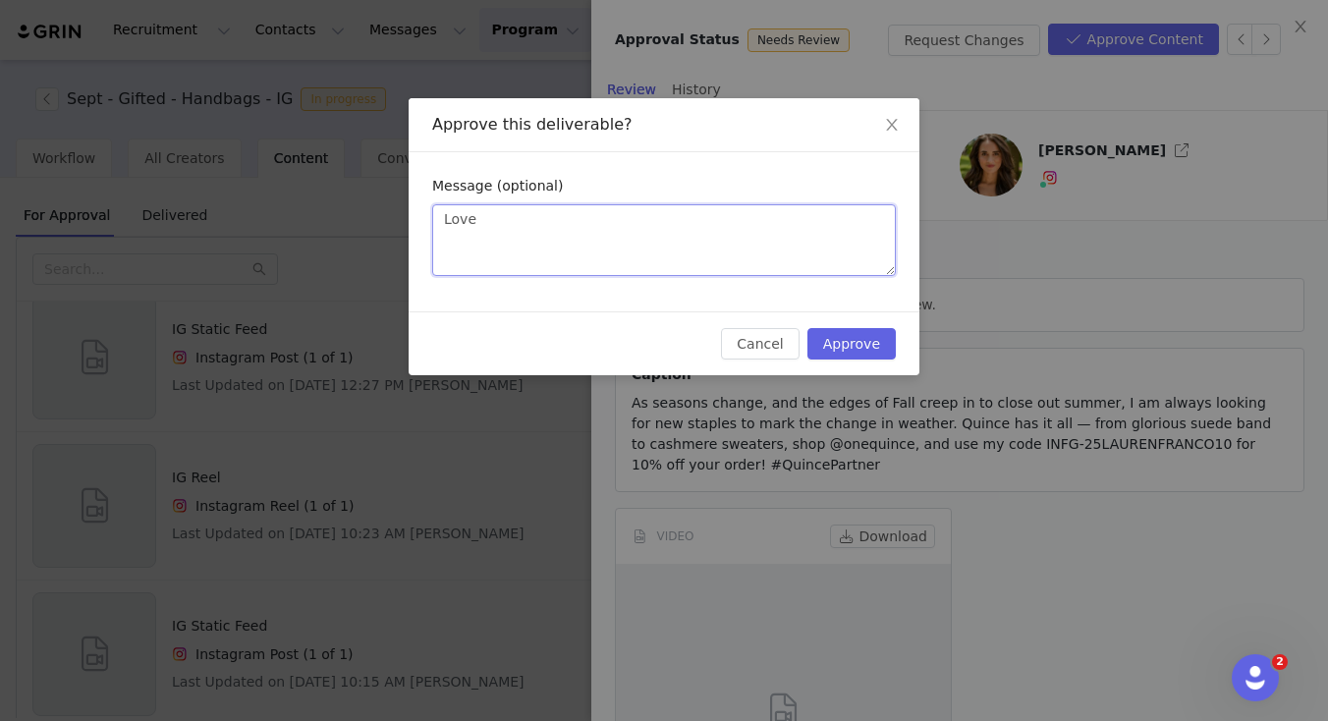
type textarea "Love"
type textarea "Love i"
type textarea "Love it"
type textarea "Love it L"
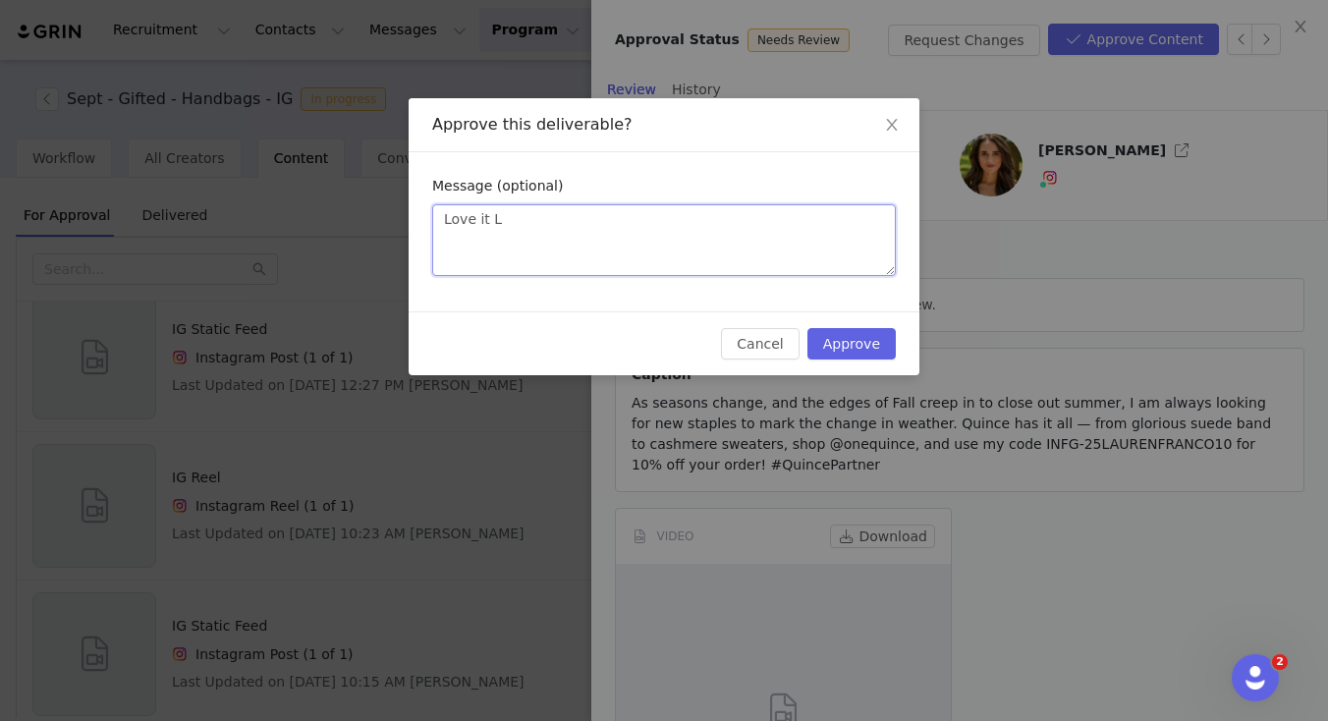
type textarea "Love it Lu"
type textarea "Love it Lua"
type textarea "Love it Lu"
type textarea "Love it L"
type textarea "Love it La"
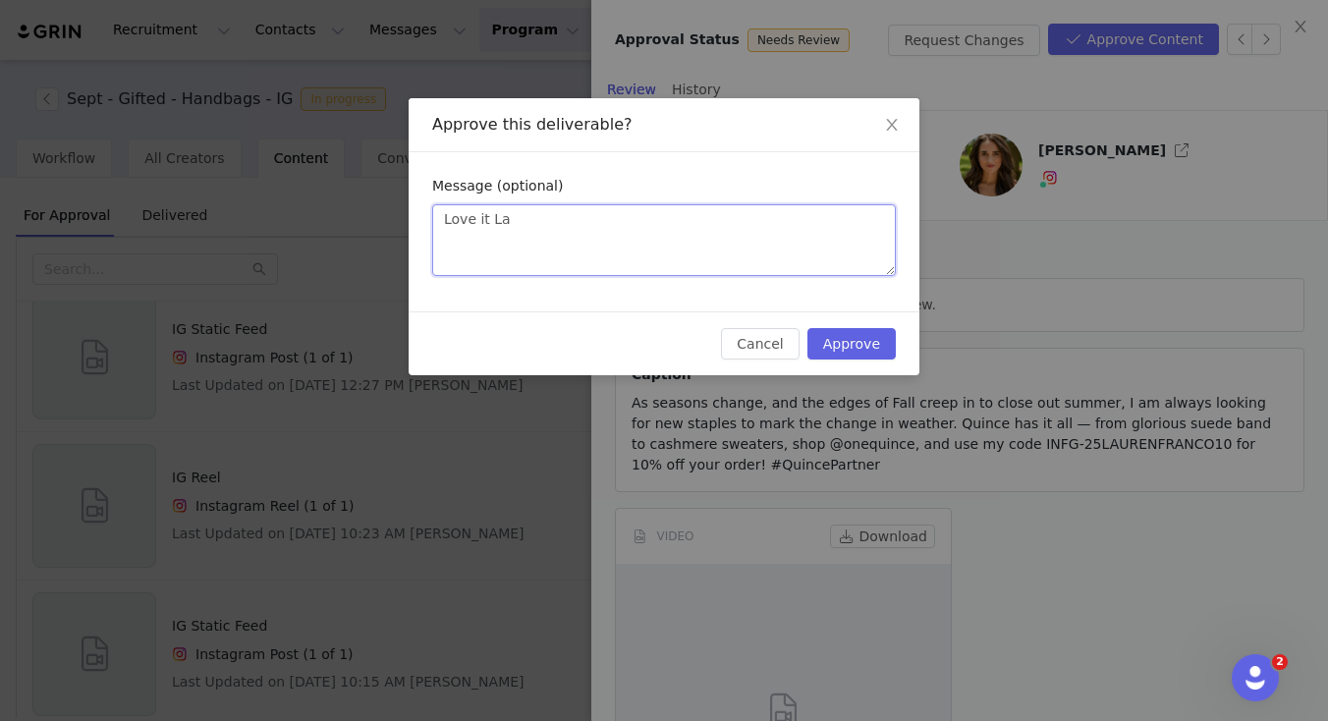
type textarea "Love it Lau"
type textarea "Love it Laur"
type textarea "Love it Laure"
type textarea "Love it Lauren"
type textarea "Love it Lauren!"
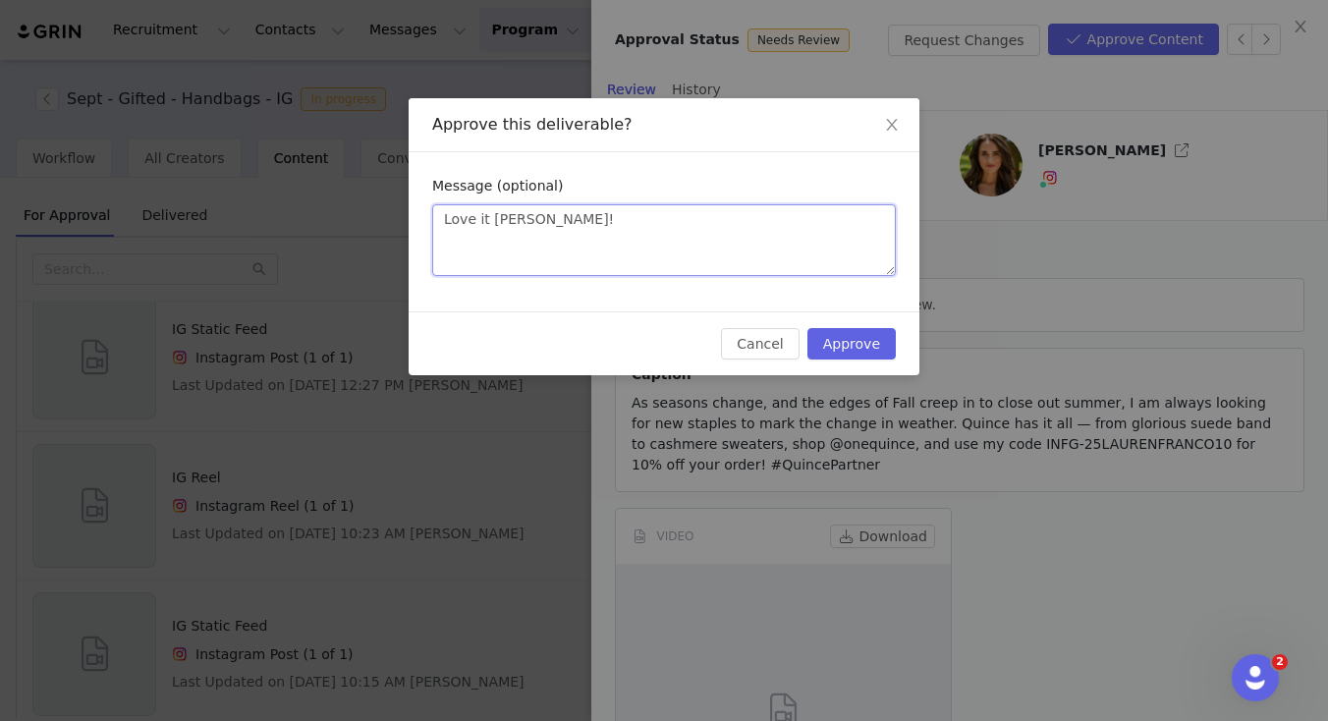
type textarea "Love it Lauren!"
type textarea "Love it Lauren! A"
type textarea "Love it Lauren! As"
type textarea "Love it Lauren! As l"
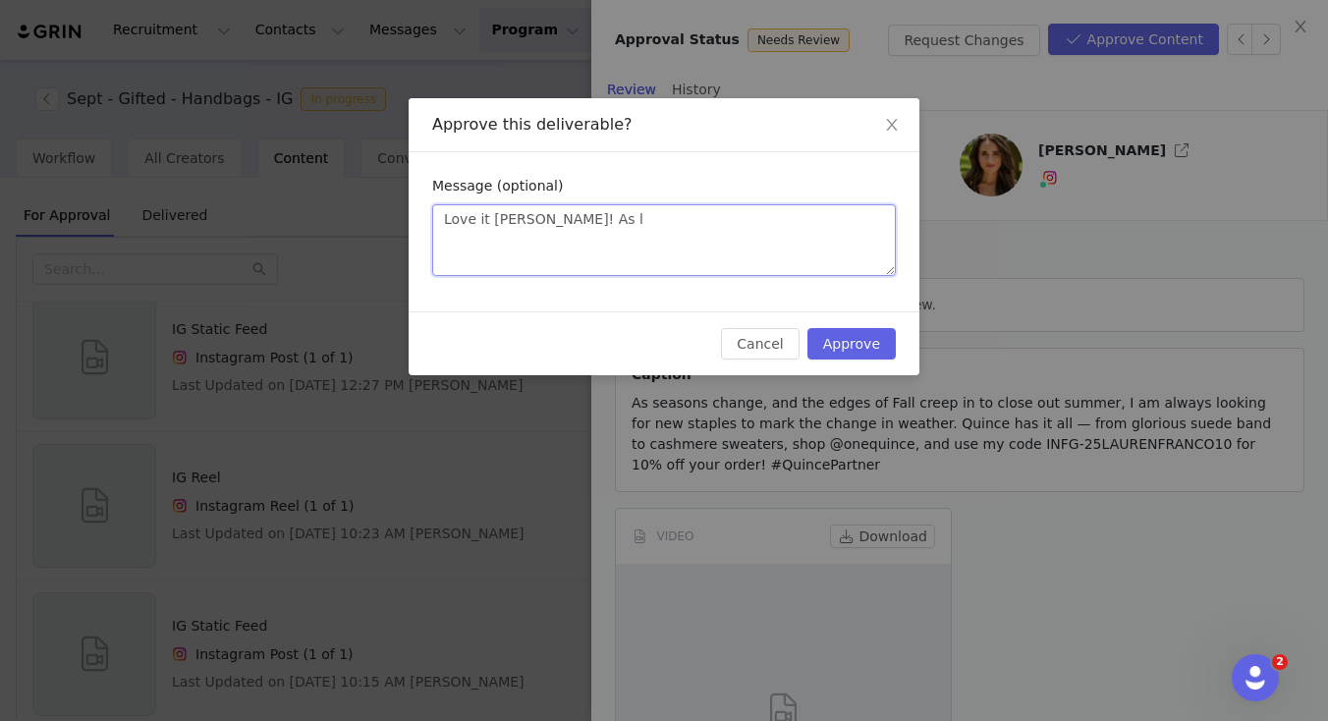
type textarea "Love it Lauren! As lo"
type textarea "Love it Lauren! As lon"
type textarea "Love it Lauren! As long"
type textarea "Love it Lauren! As long a"
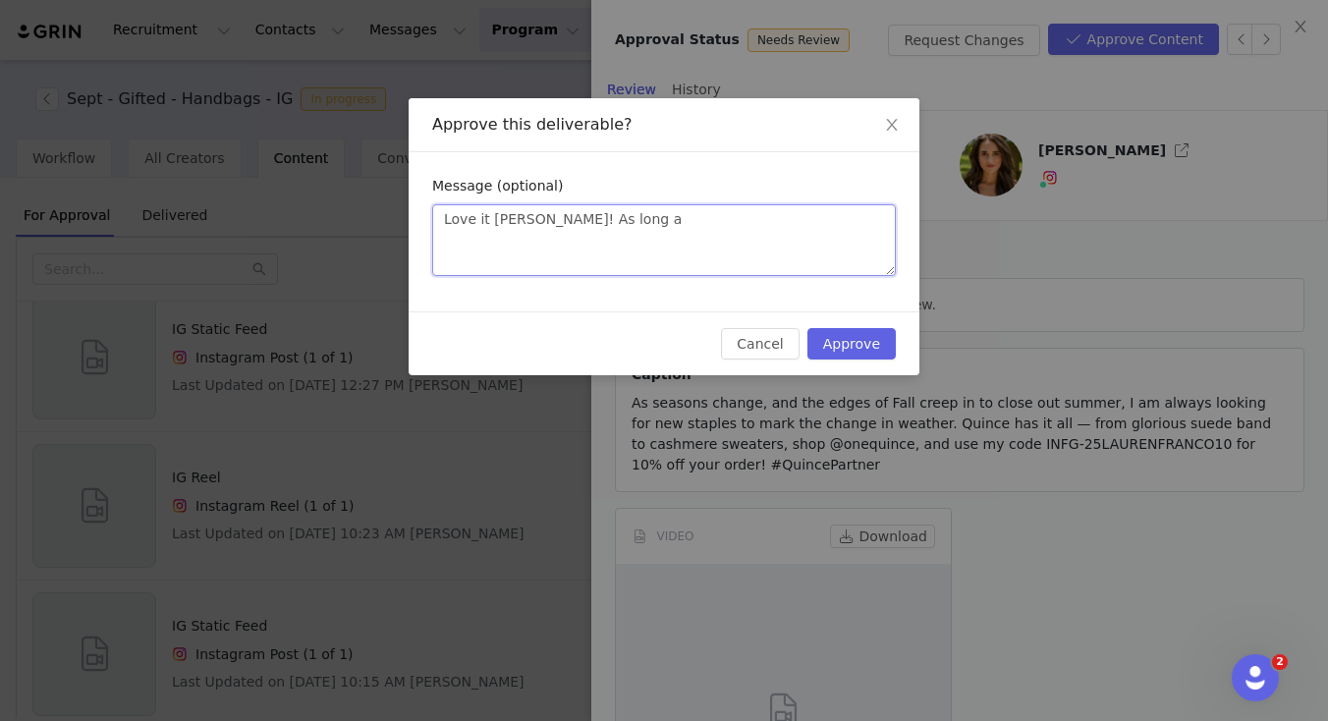
type textarea "Love it Lauren! As long as"
type textarea "Love it Lauren! As long as y"
type textarea "Love it Lauren! As long as yo"
type textarea "Love it Lauren! As long as you"
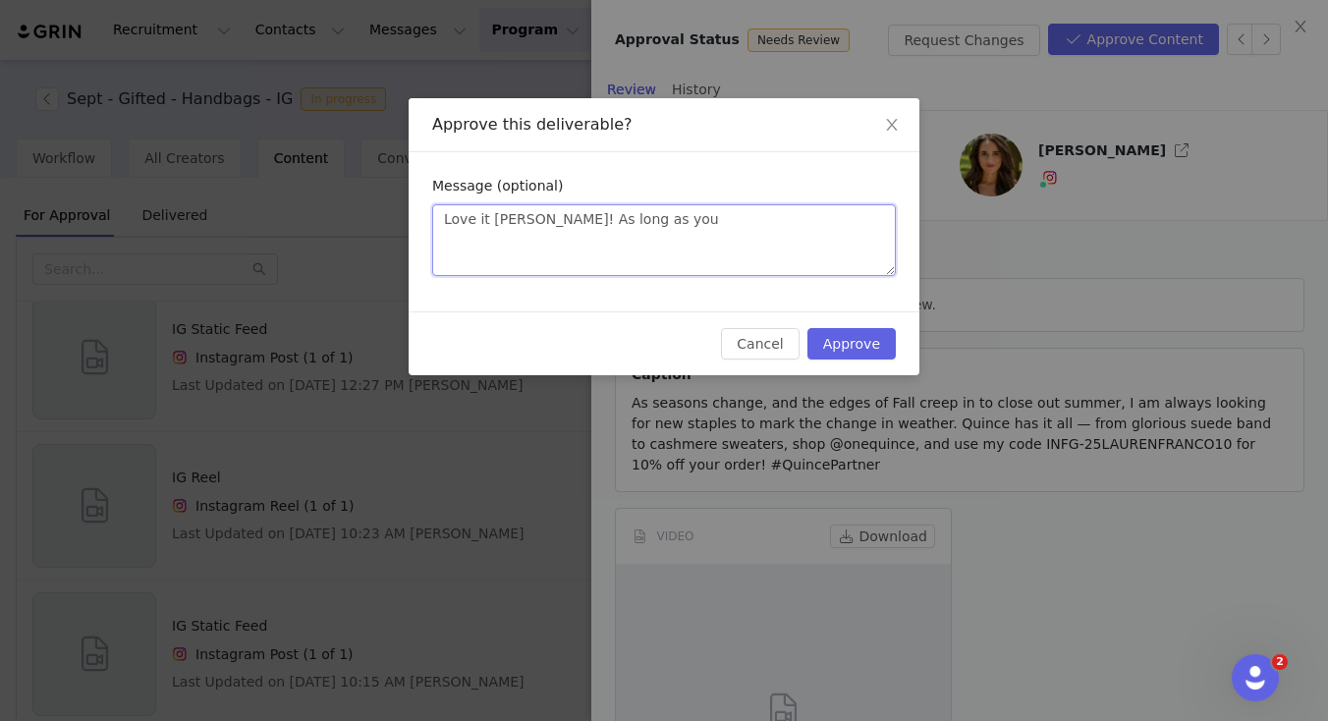
type textarea "Love it Lauren! As long as your"
type textarea "Love it Lauren! As long as your m"
type textarea "Love it Lauren! As long as your mu"
type textarea "Love it Lauren! As long as your mus"
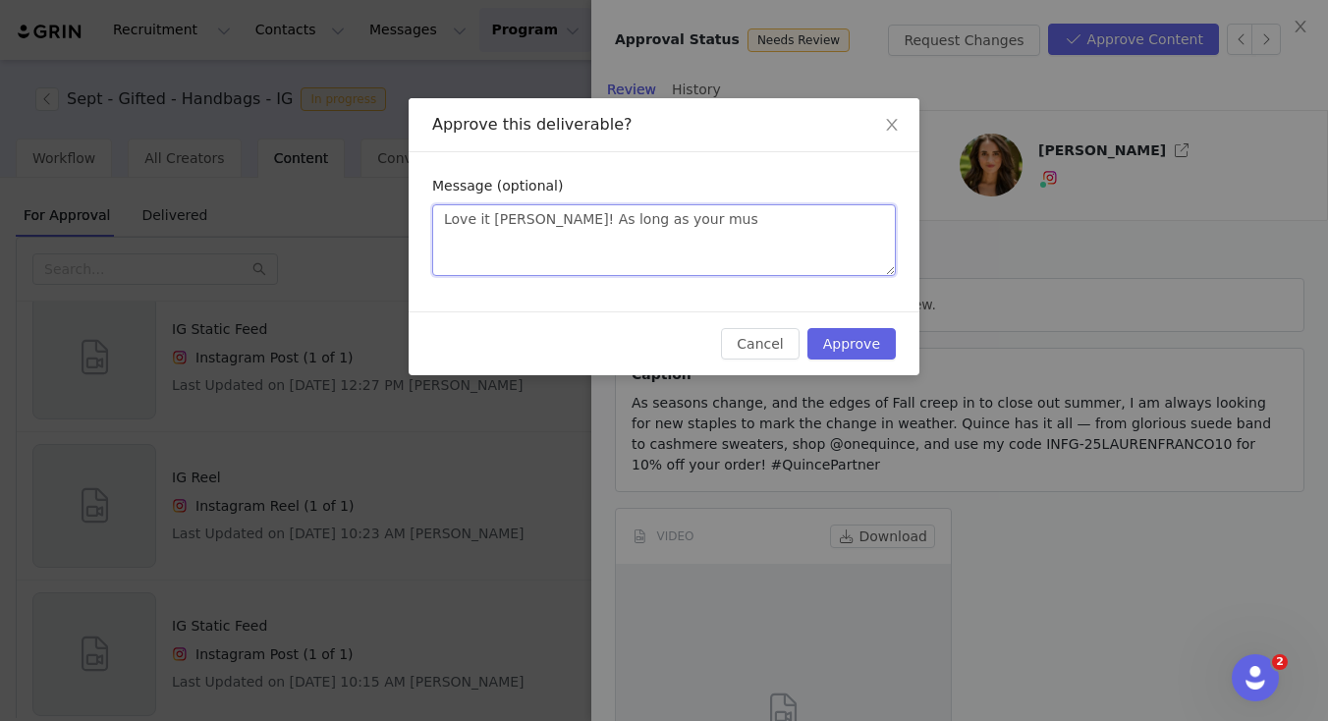
type textarea "Love it Lauren! As long as your musi"
type textarea "Love it Lauren! As long as your music"
type textarea "Love it Lauren! As long as your music i"
type textarea "Love it Lauren! As long as your music is"
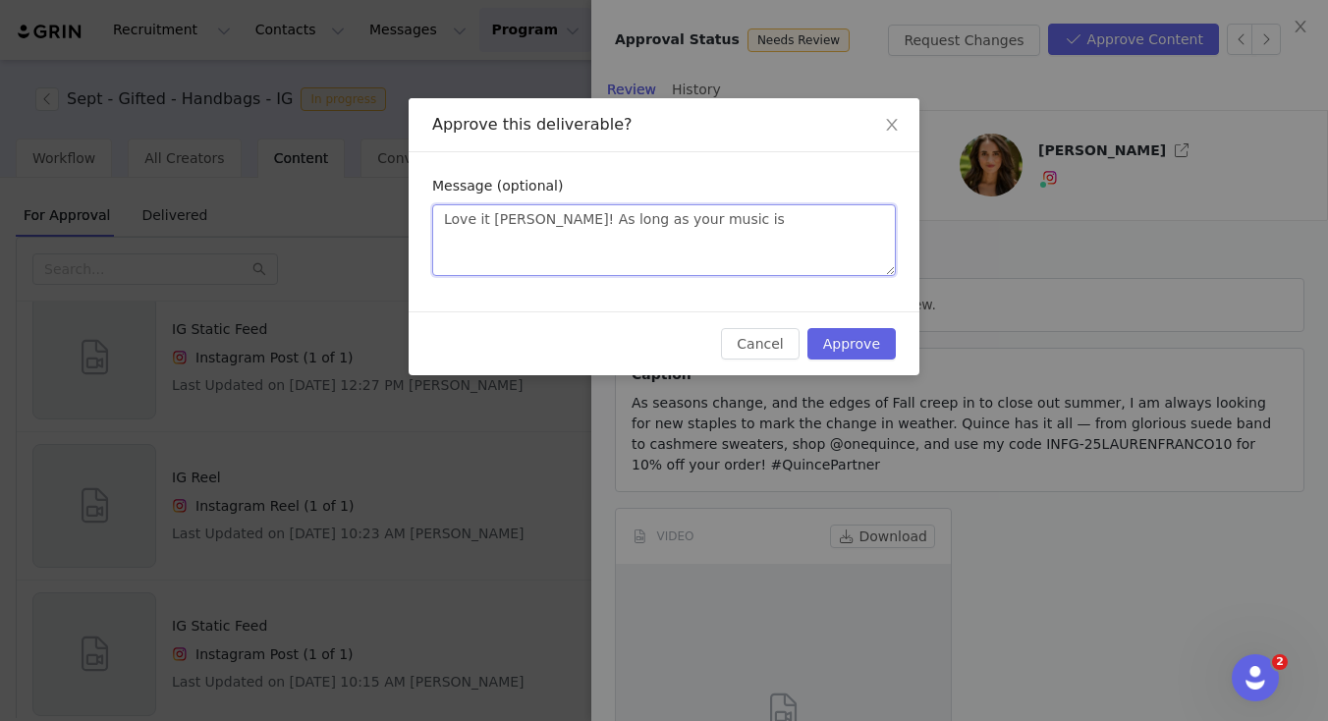
type textarea "Love it Lauren! As long as your music is"
type textarea "Love it Lauren! As long as your music is f"
type textarea "Love it Lauren! As long as your music is fr"
type textarea "Love it Lauren! As long as your music is fro"
type textarea "Love it Lauren! As long as your music is from"
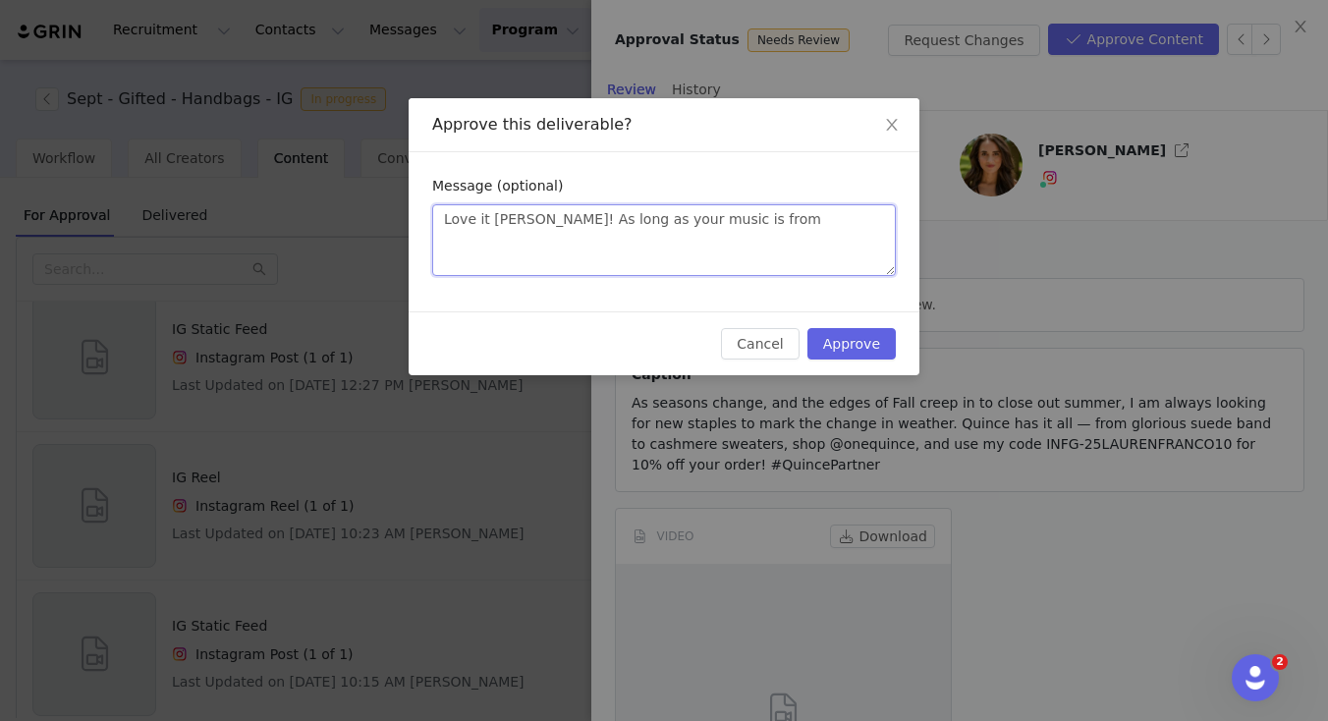
type textarea "Love it Lauren! As long as your music is from"
type textarea "Love it Lauren! As long as your music is from t"
type textarea "Love it Lauren! As long as your music is from th"
type textarea "Love it Lauren! As long as your music is from the"
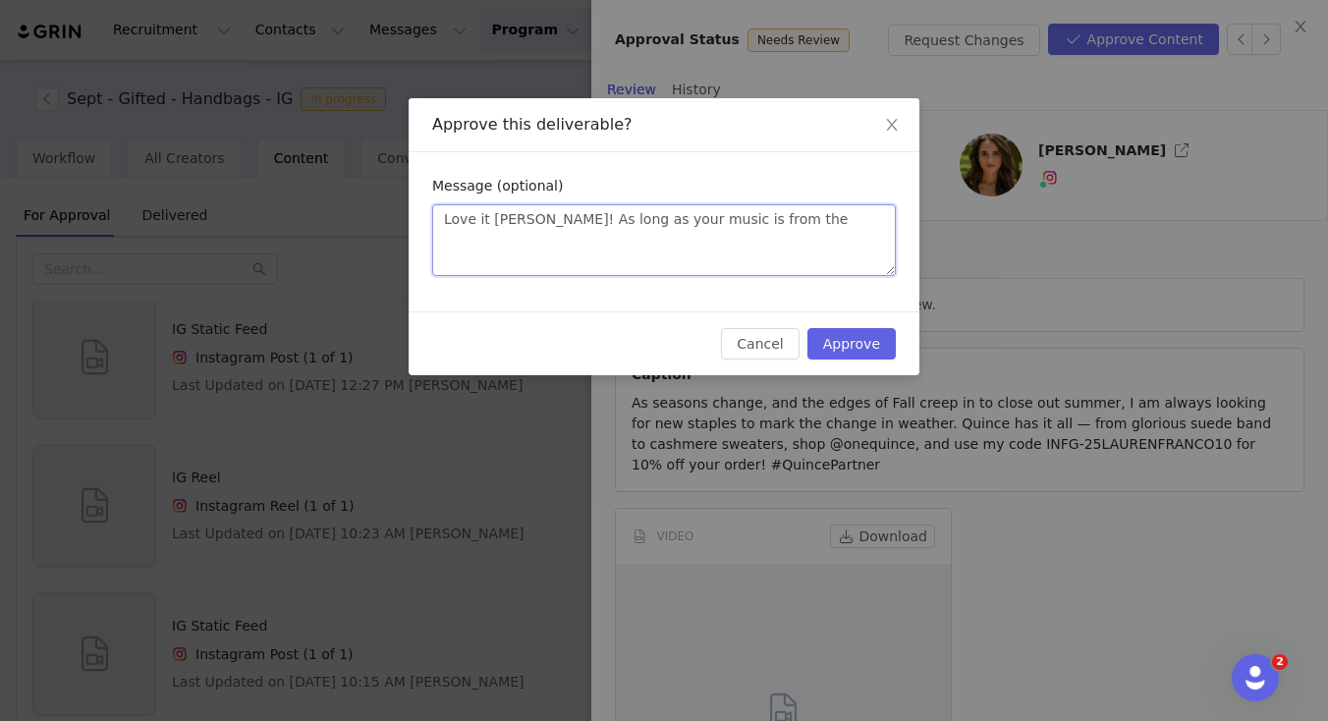
type textarea "Love it Lauren! As long as your music is from the M"
type textarea "Love it Lauren! As long as your music is from the Me"
type textarea "Love it Lauren! As long as your music is from the Met"
type textarea "Love it Lauren! As long as your music is from the Meta"
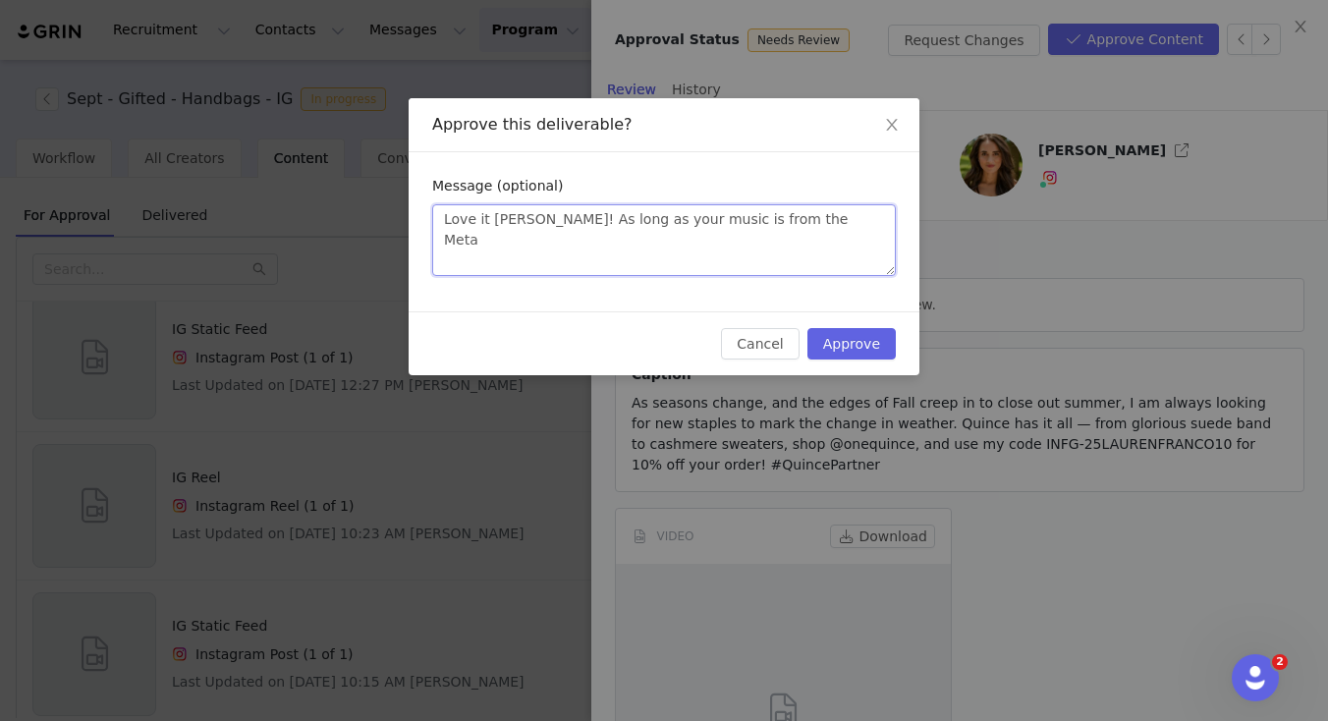
type textarea "Love it Lauren! As long as your music is from the Meta S"
type textarea "Love it Lauren! As long as your music is from the Meta So"
type textarea "Love it Lauren! As long as your music is from the Meta Sou"
type textarea "Love it Lauren! As long as your music is from the Meta Soun"
type textarea "Love it Lauren! As long as your music is from the Meta Sound"
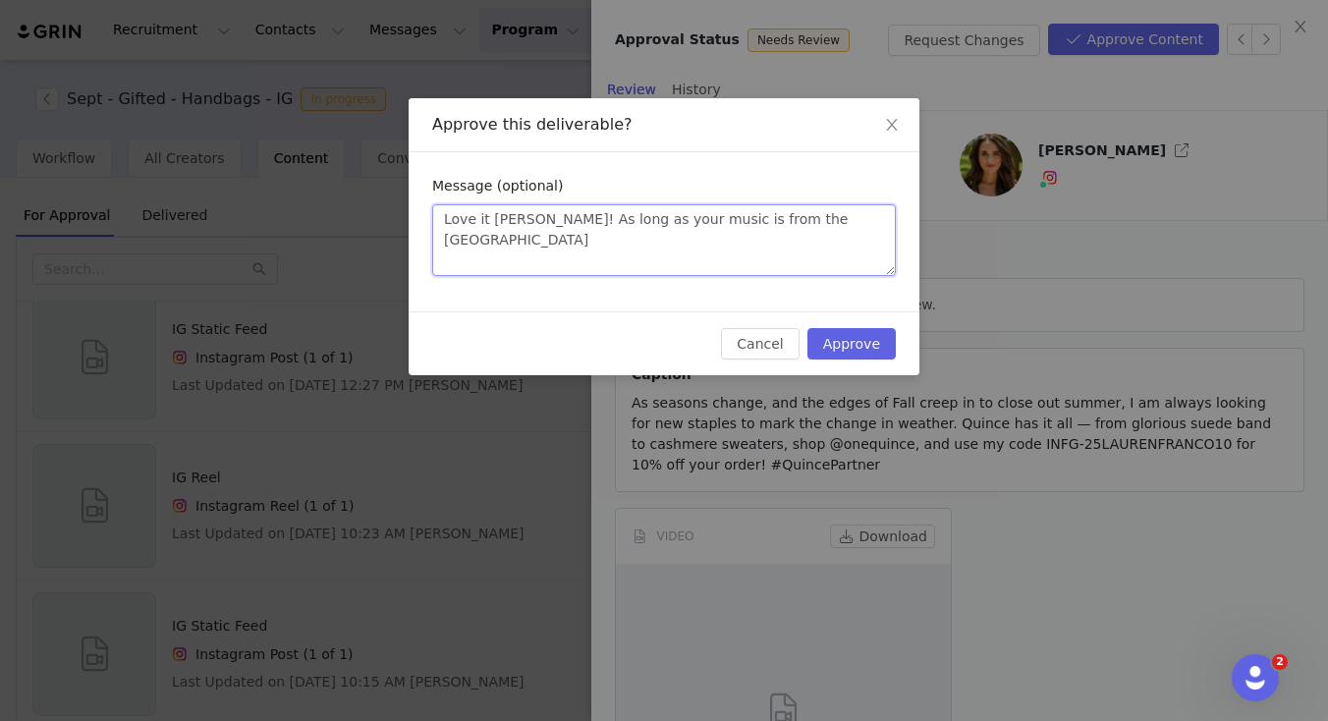
type textarea "Love it Lauren! As long as your music is from the Meta Sound"
type textarea "Love it Lauren! As long as your music is from the Meta Sound L"
type textarea "Love it Lauren! As long as your music is from the Meta Sound Li"
type textarea "Love it Lauren! As long as your music is from the Meta Sound Lib"
type textarea "Love it Lauren! As long as your music is from the Meta Sound Libr"
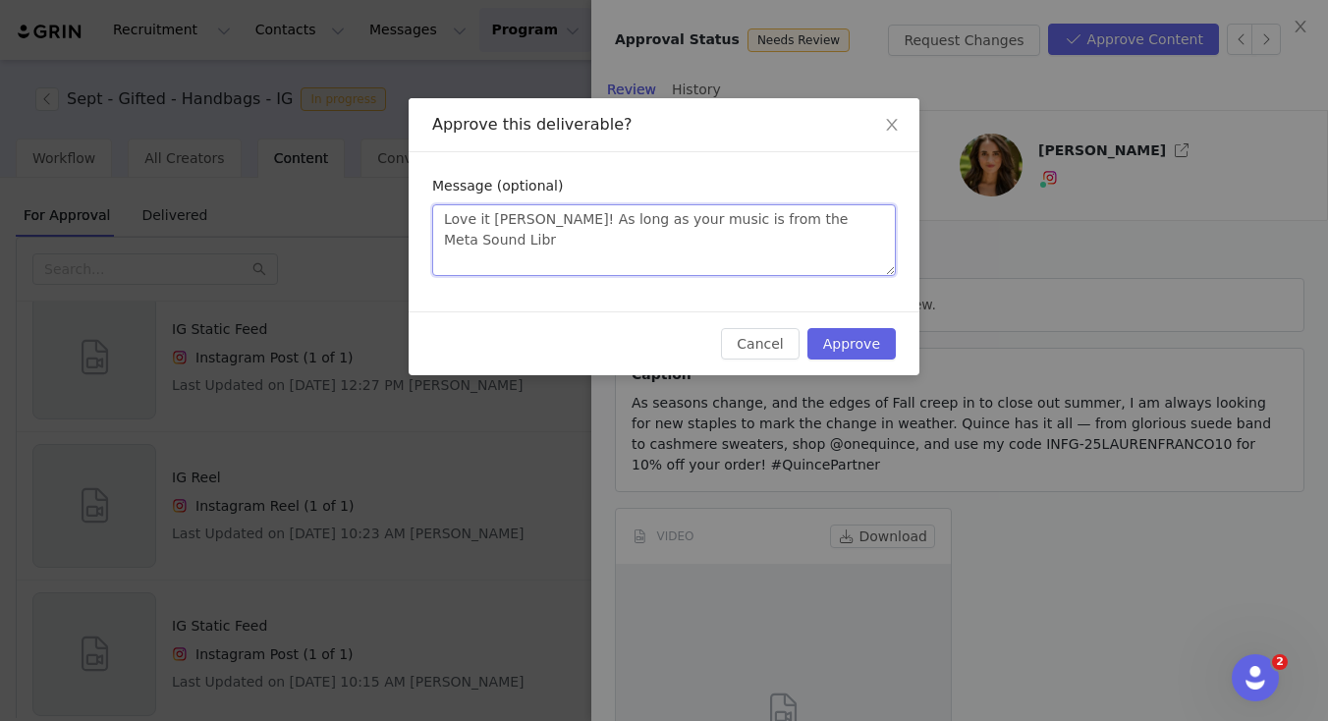
type textarea "Love it Lauren! As long as your music is from the Meta Sound Libra"
type textarea "Love it Lauren! As long as your music is from the Meta Sound Librar"
type textarea "Love it Lauren! As long as your music is from the Meta Sound Library"
type textarea "Love it Lauren! As long as your music is from the Meta Sound Library ("
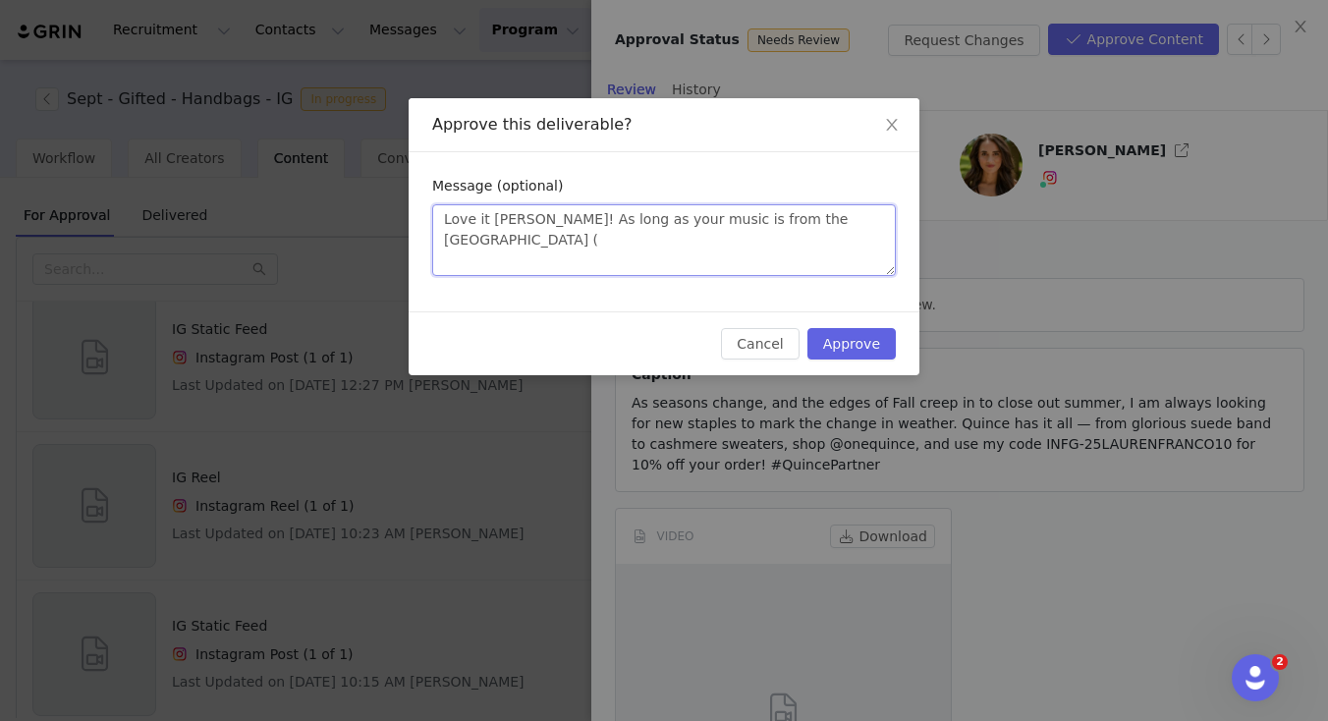
paste textarea "https://www.facebook.com/sound"
type textarea "Love it Lauren! As long as your music is from the Meta Sound Library (https://w…"
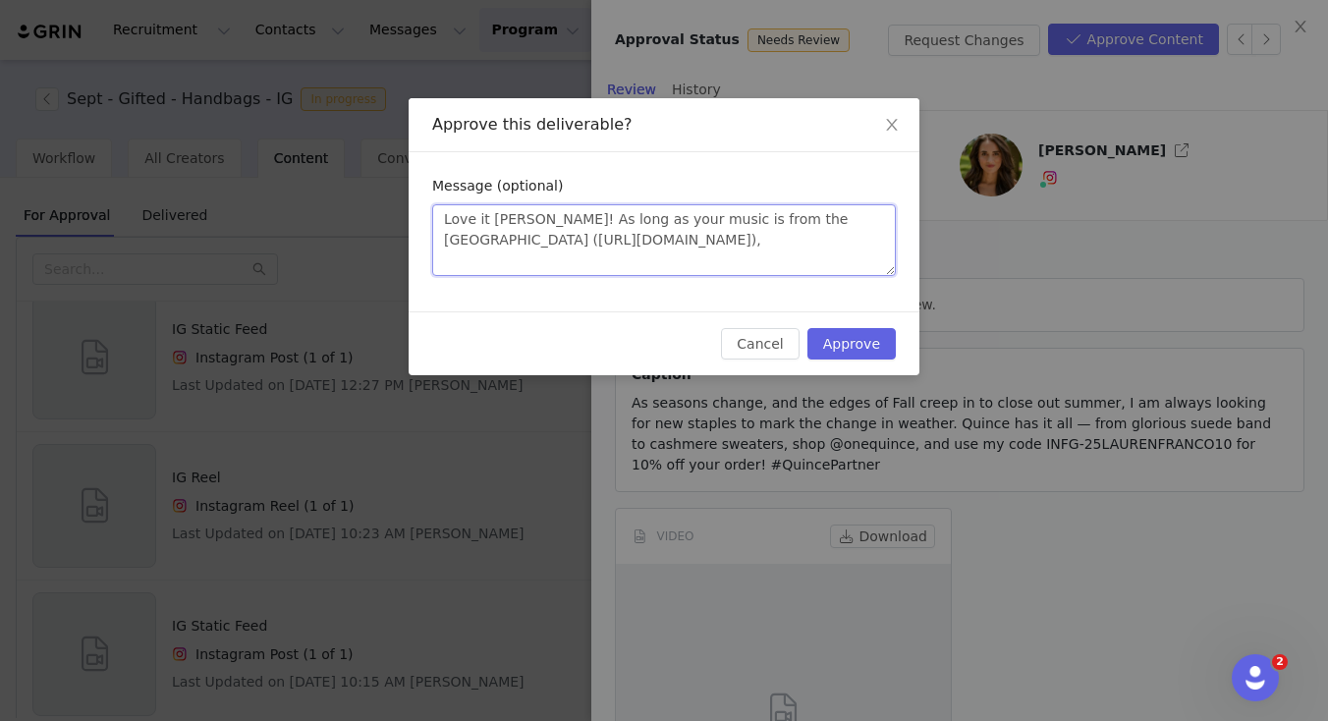
type textarea "Love it Lauren! As long as your music is from the Meta Sound Library (https://w…"
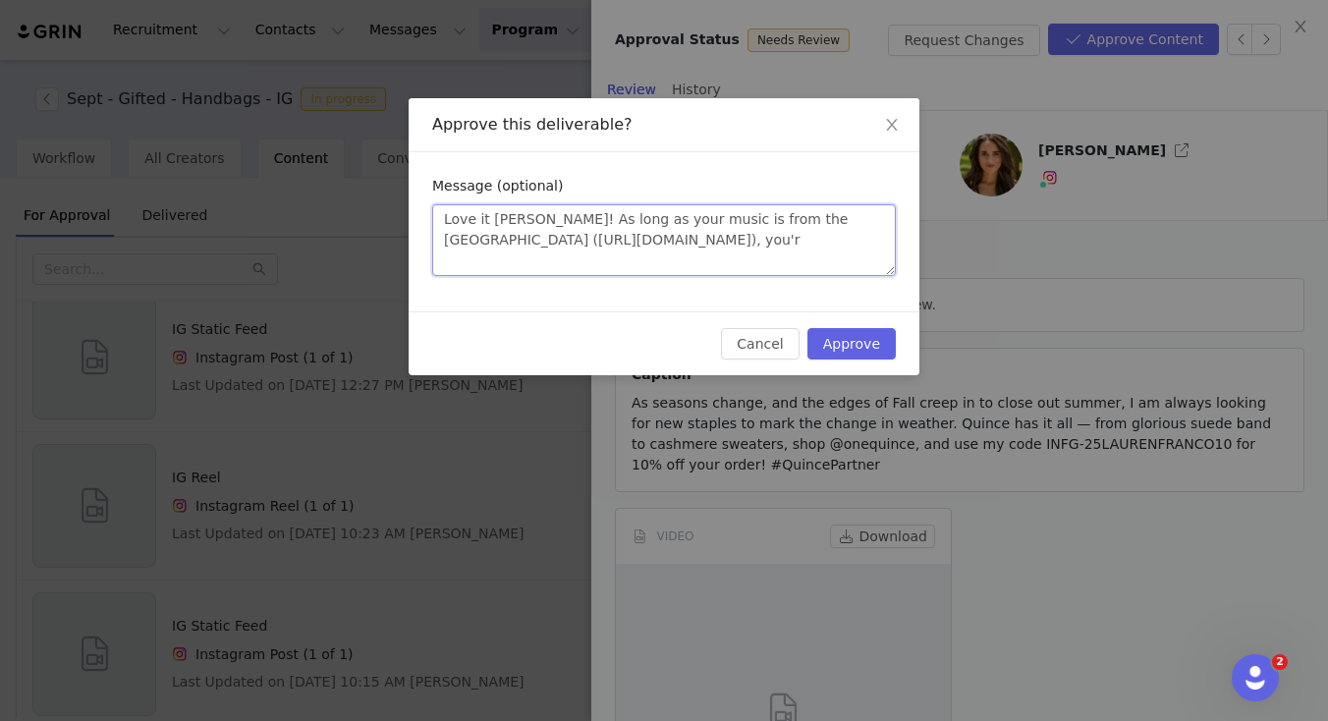
type textarea "Love it Lauren! As long as your music is from the Meta Sound Library (https://w…"
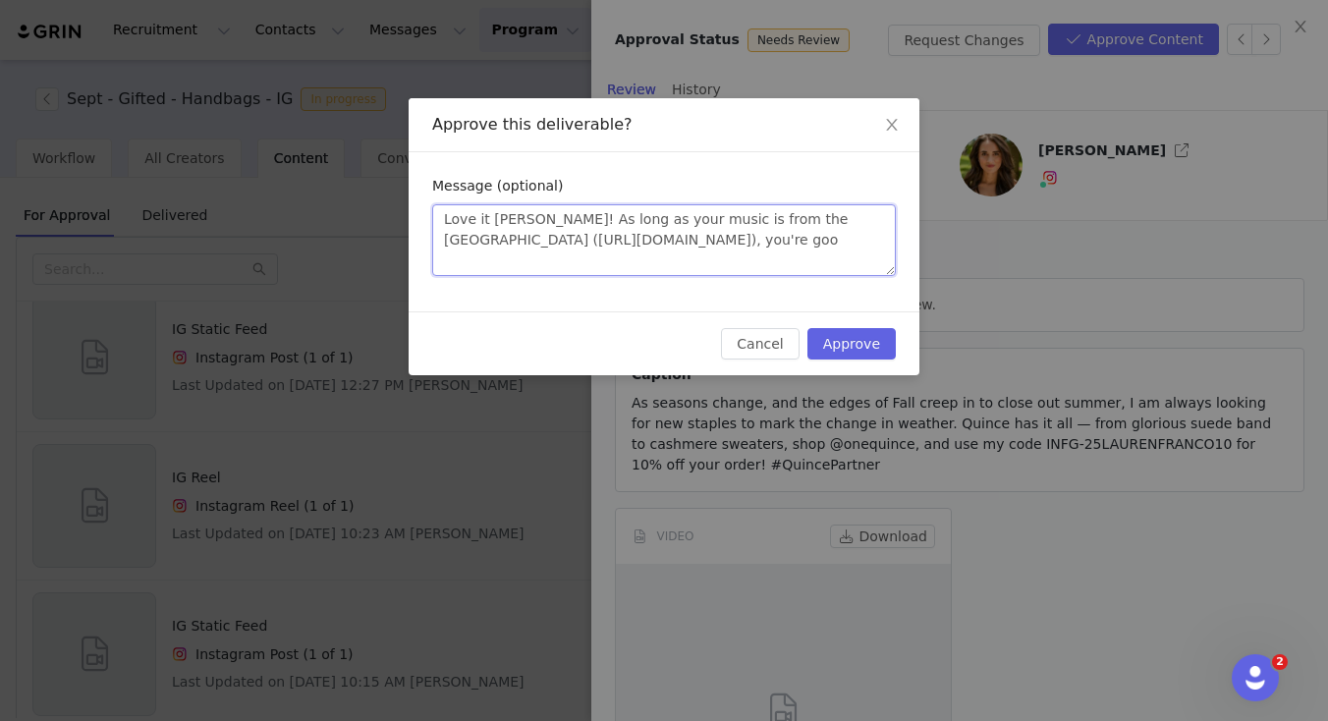
type textarea "Love it Lauren! As long as your music is from the Meta Sound Library (https://w…"
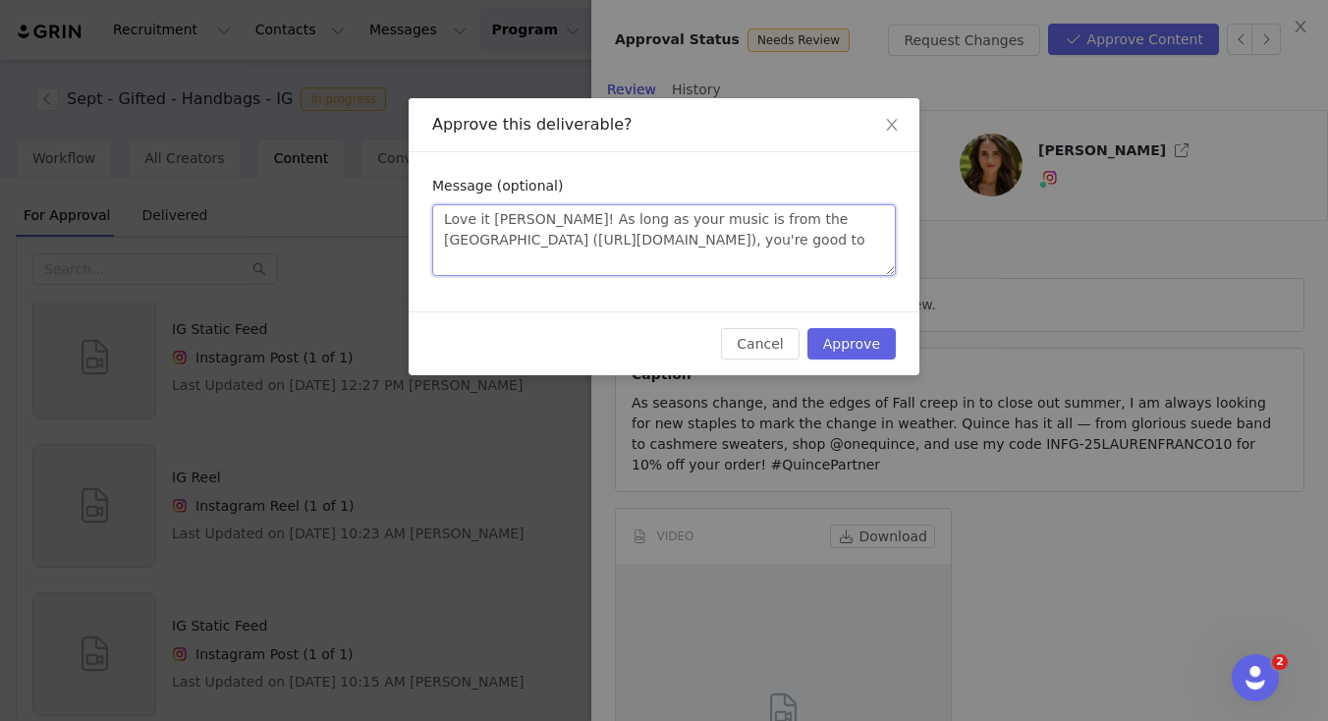
type textarea "Love it Lauren! As long as your music is from the Meta Sound Library (https://w…"
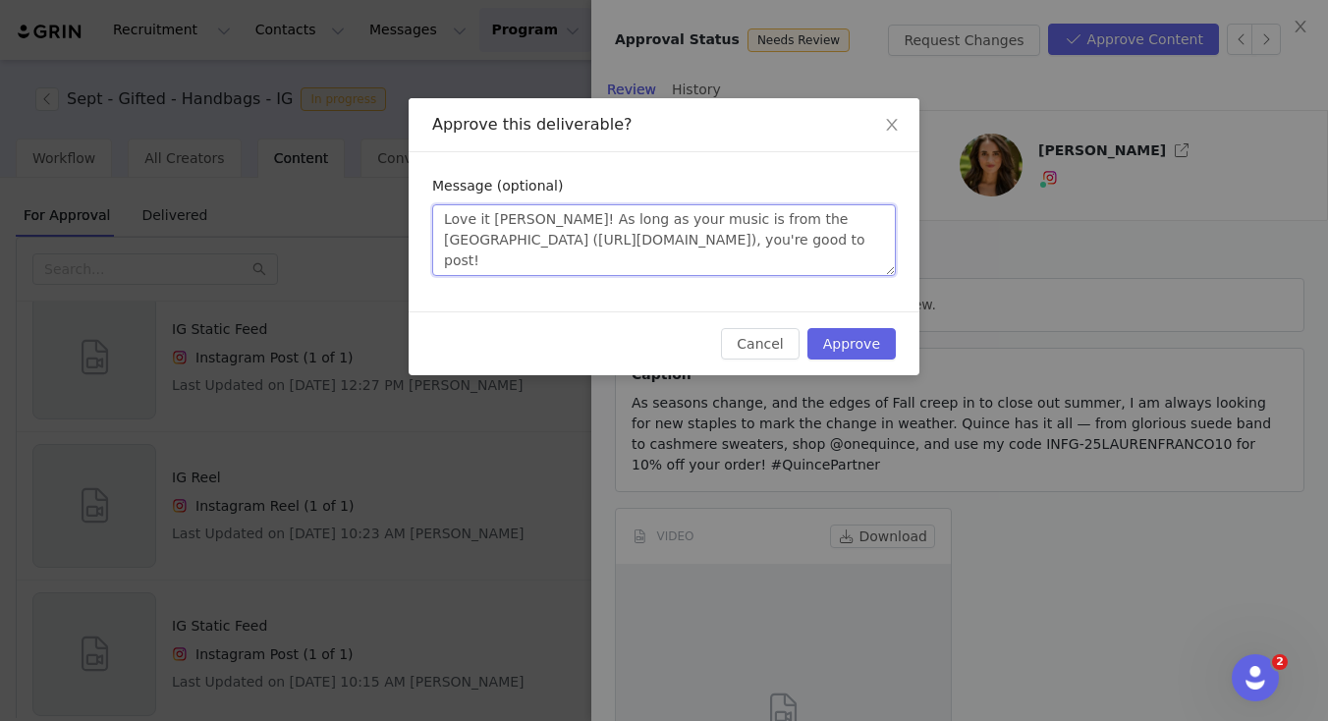
type textarea "Love it Lauren! As long as your music is from the Meta Sound Library (https://w…"
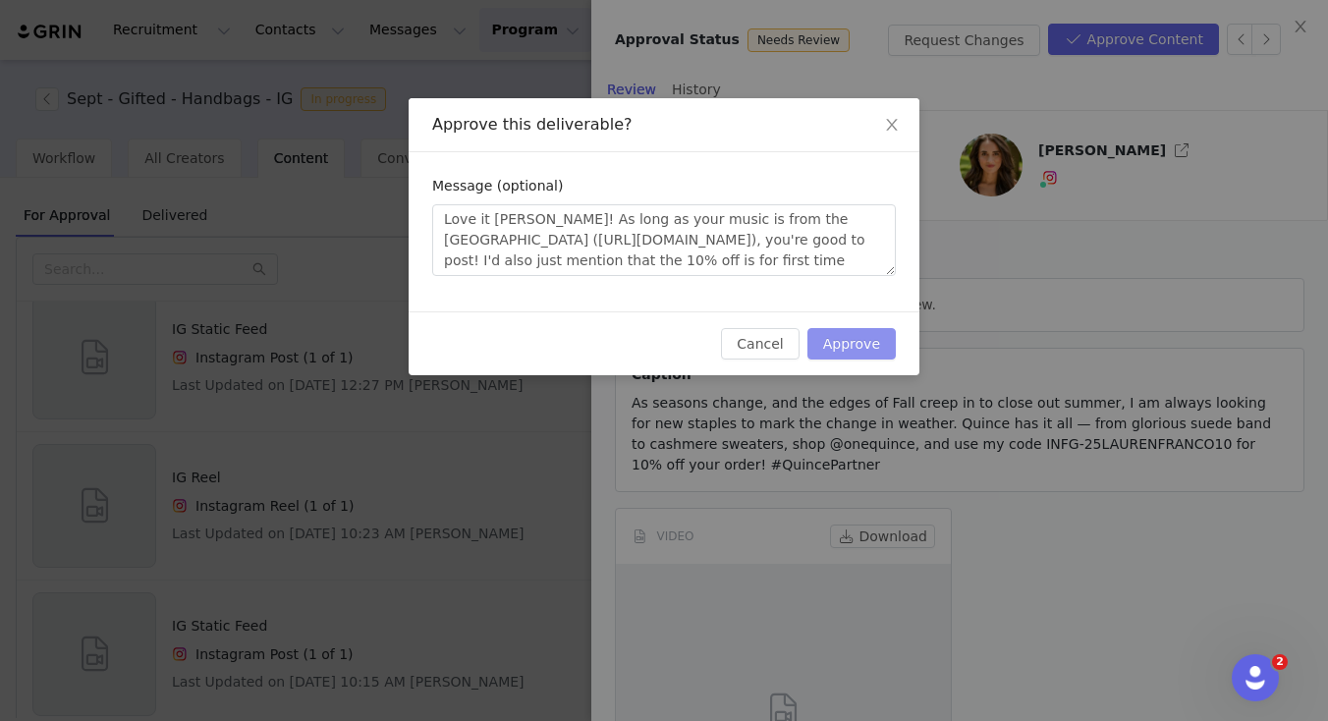
click at [843, 329] on button "Approve" at bounding box center [851, 343] width 88 height 31
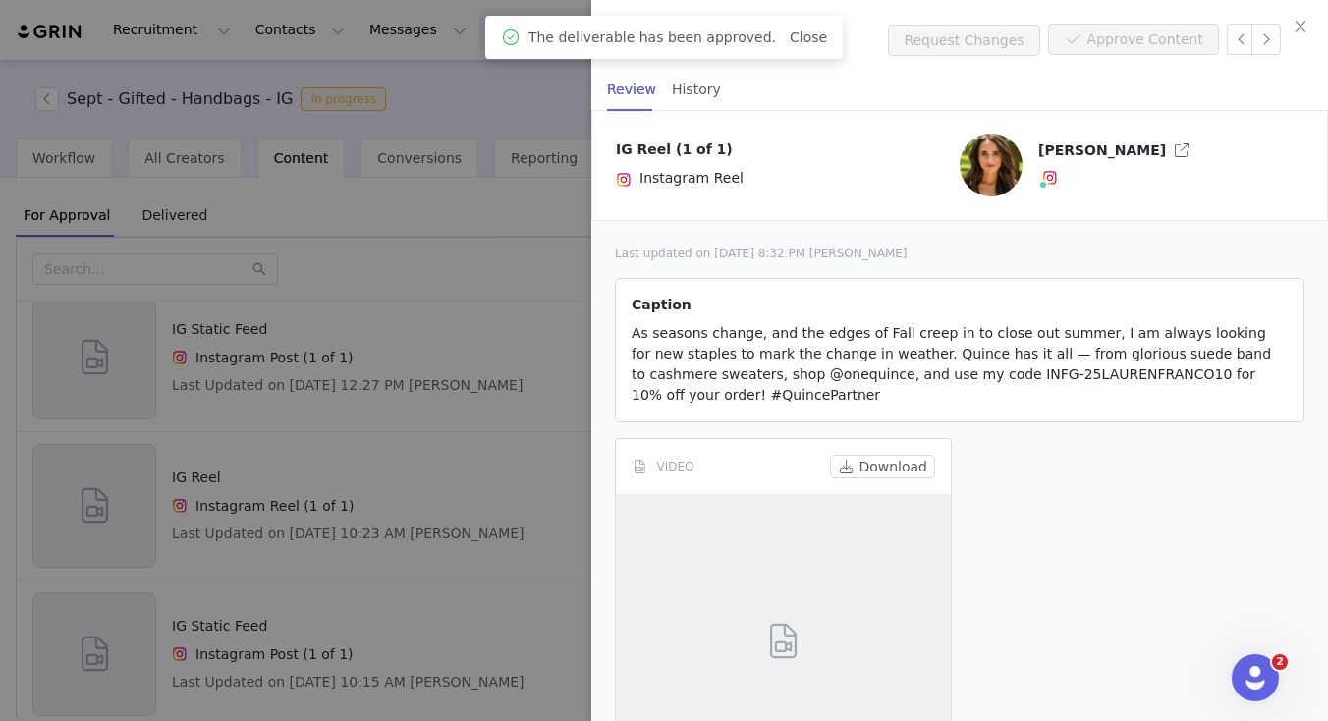
click at [434, 494] on div at bounding box center [664, 360] width 1328 height 721
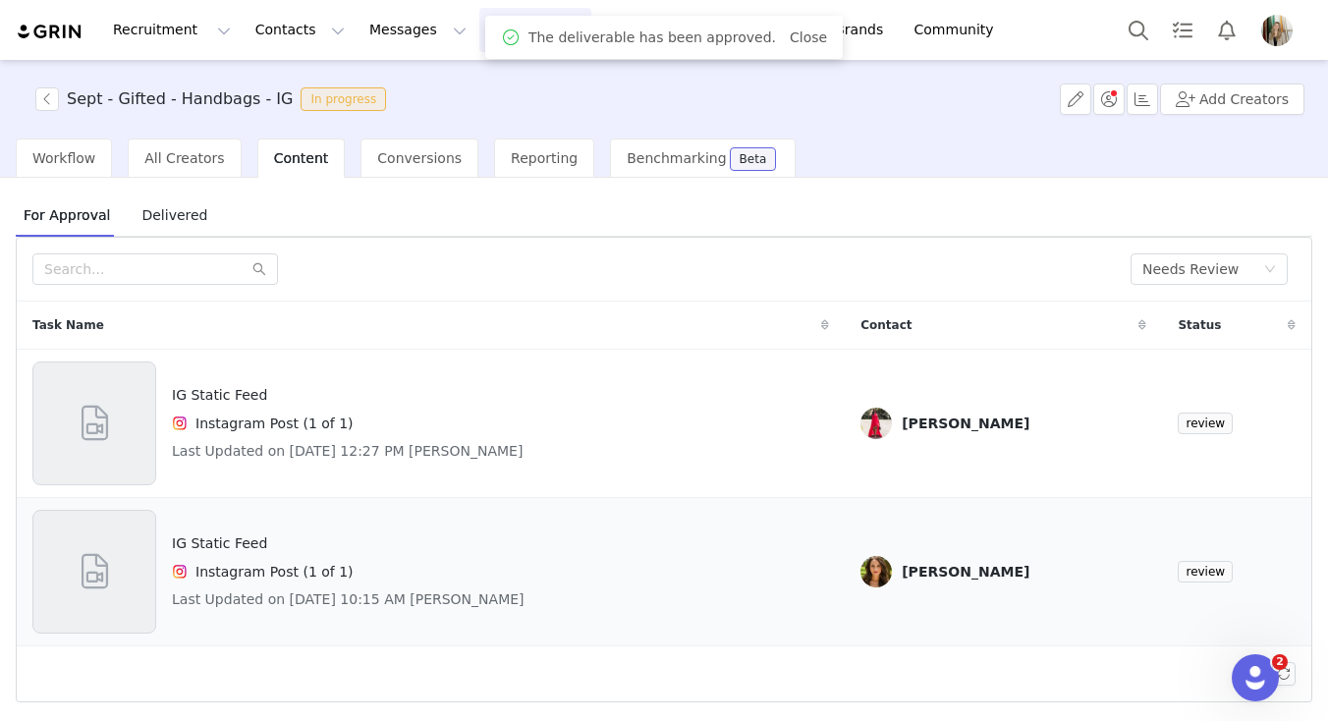
click at [490, 548] on h4 "IG Static Feed" at bounding box center [348, 543] width 353 height 21
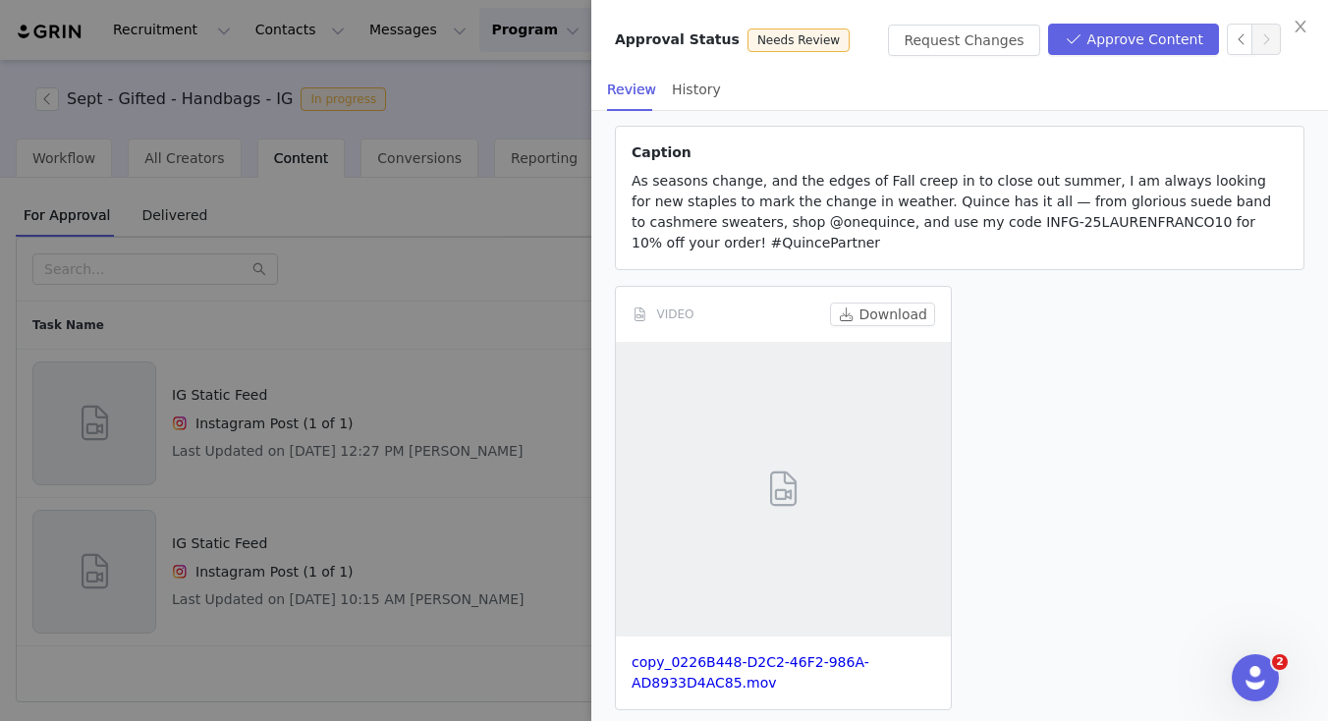
scroll to position [223, 0]
click at [659, 675] on link "copy_0226B448-D2C2-46F2-986A-AD8933D4AC85.mov" at bounding box center [751, 671] width 238 height 36
click at [476, 525] on div at bounding box center [664, 360] width 1328 height 721
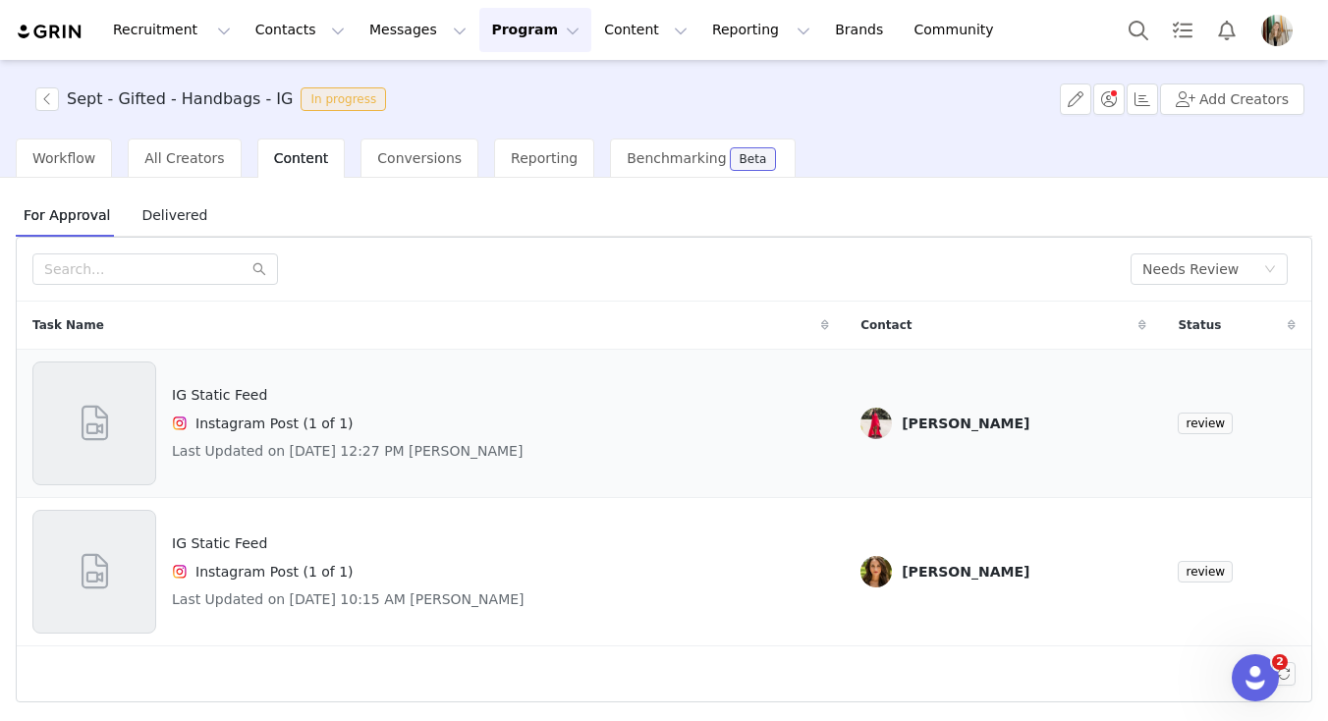
scroll to position [580, 0]
click at [523, 408] on div "IG Static Feed Instagram Post (1 of 1) Last Updated on Sep 27, 2025 12:27 PM Sh…" at bounding box center [347, 423] width 351 height 124
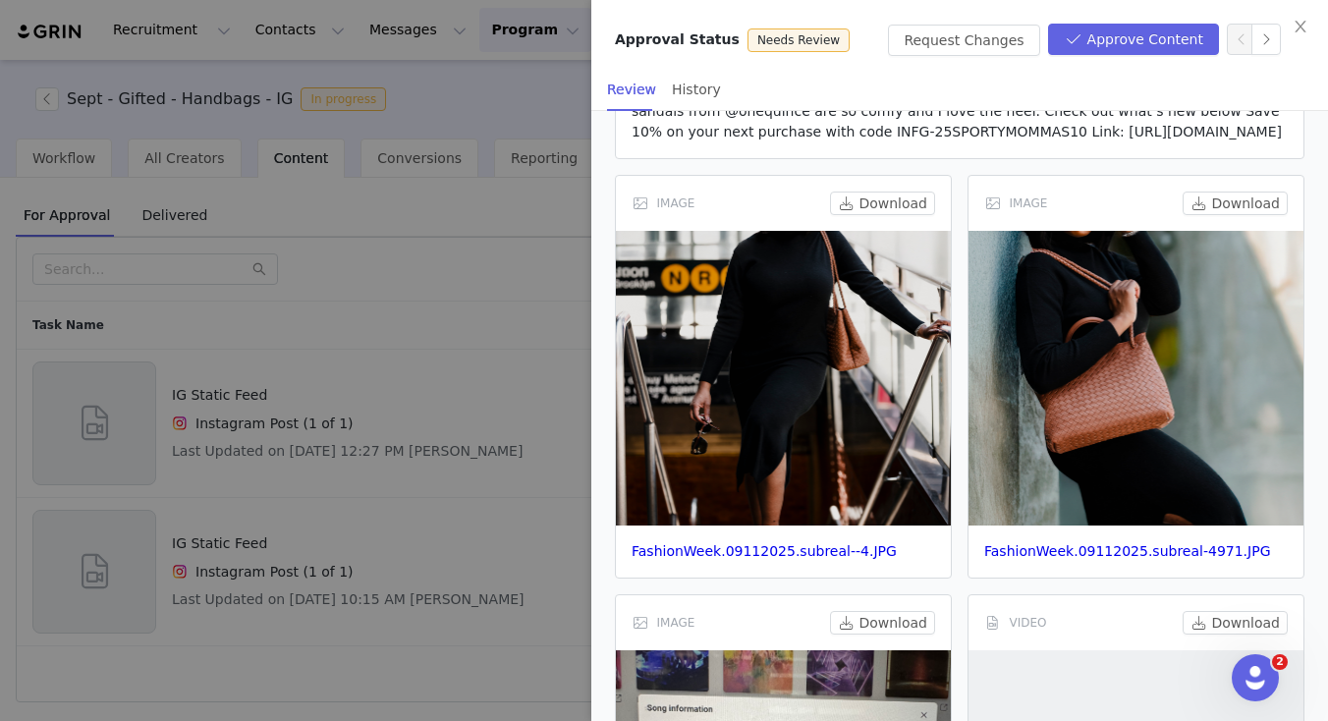
scroll to position [662, 0]
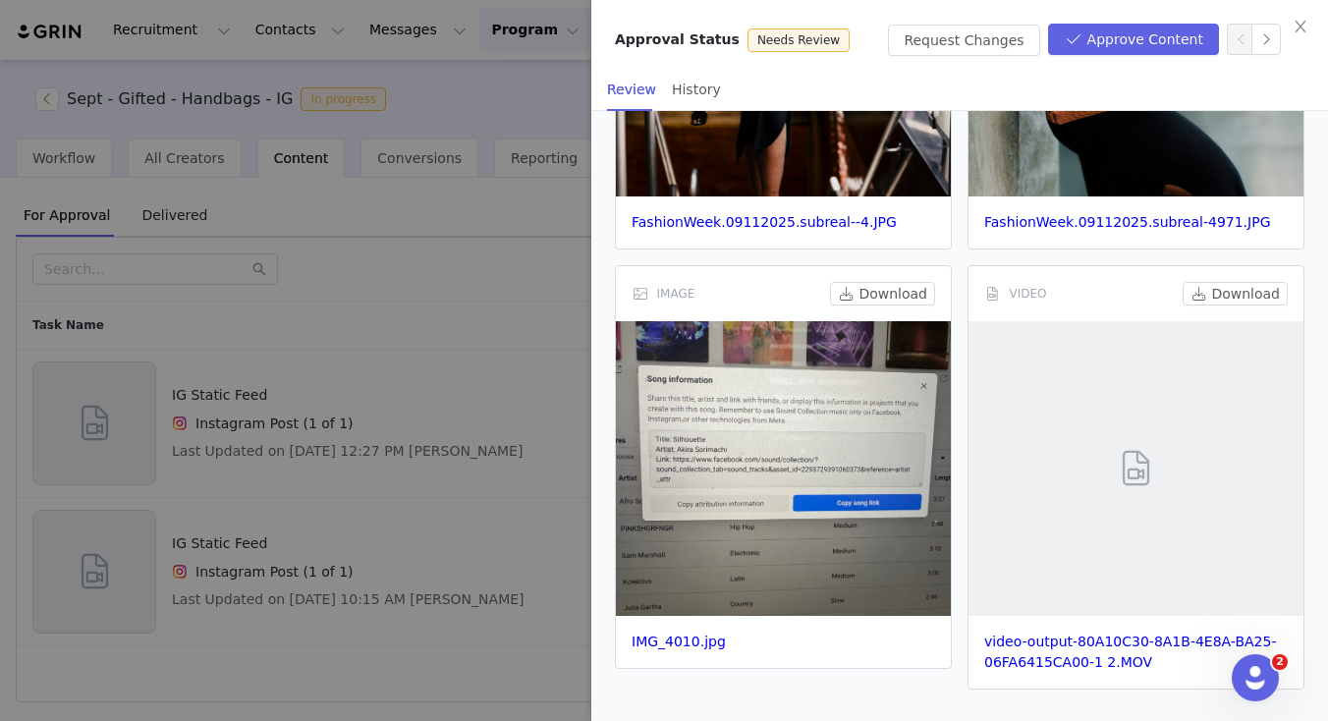
click at [1006, 652] on div "video-output-80A10C30-8A1B-4E8A-BA25-06FA6415CA00-1 2.MOV" at bounding box center [1135, 652] width 335 height 73
click at [1015, 638] on link "video-output-80A10C30-8A1B-4E8A-BA25-06FA6415CA00-1 2.MOV" at bounding box center [1130, 651] width 292 height 36
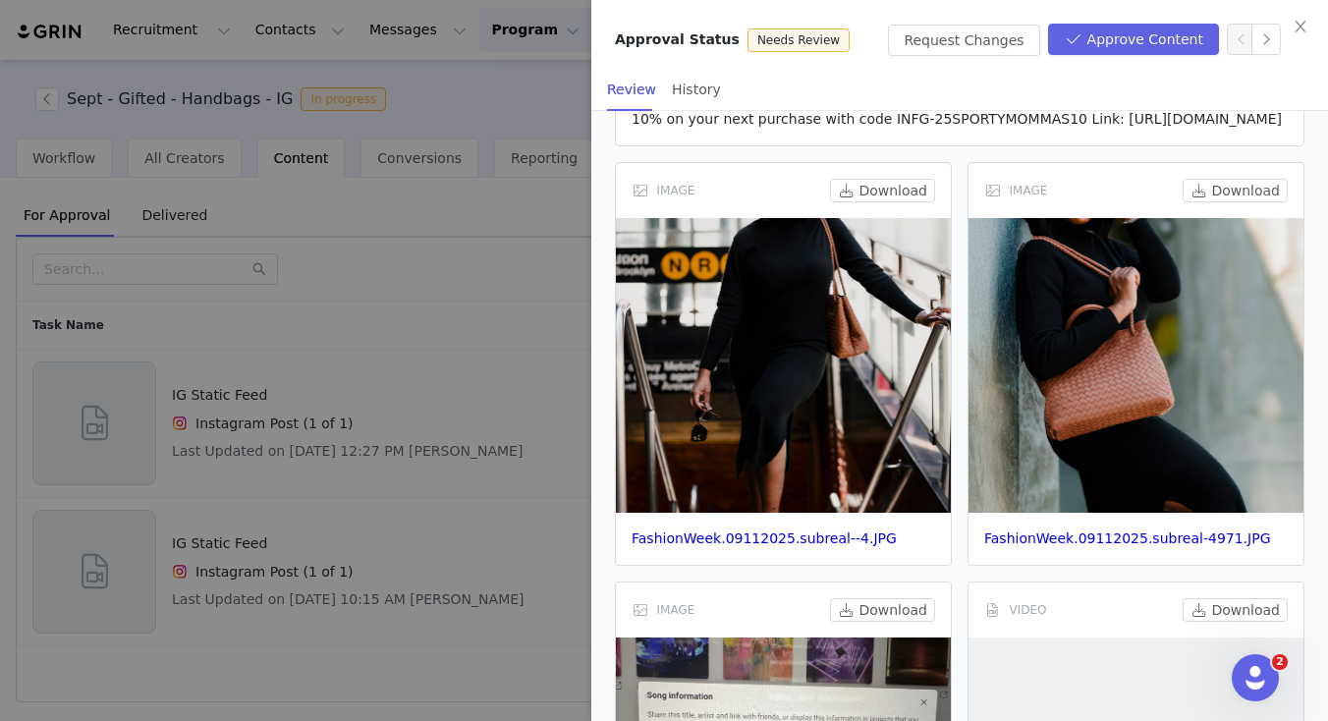
scroll to position [0, 0]
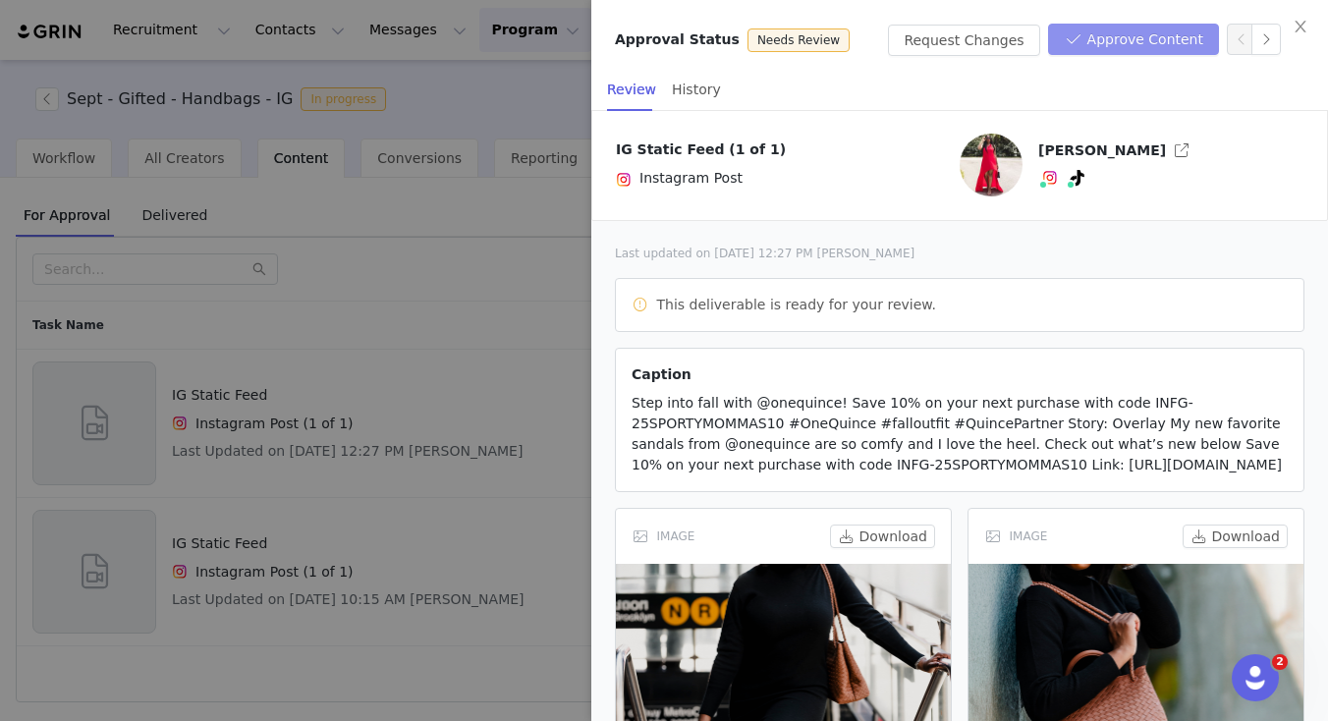
click at [1133, 41] on button "Approve Content" at bounding box center [1133, 39] width 171 height 31
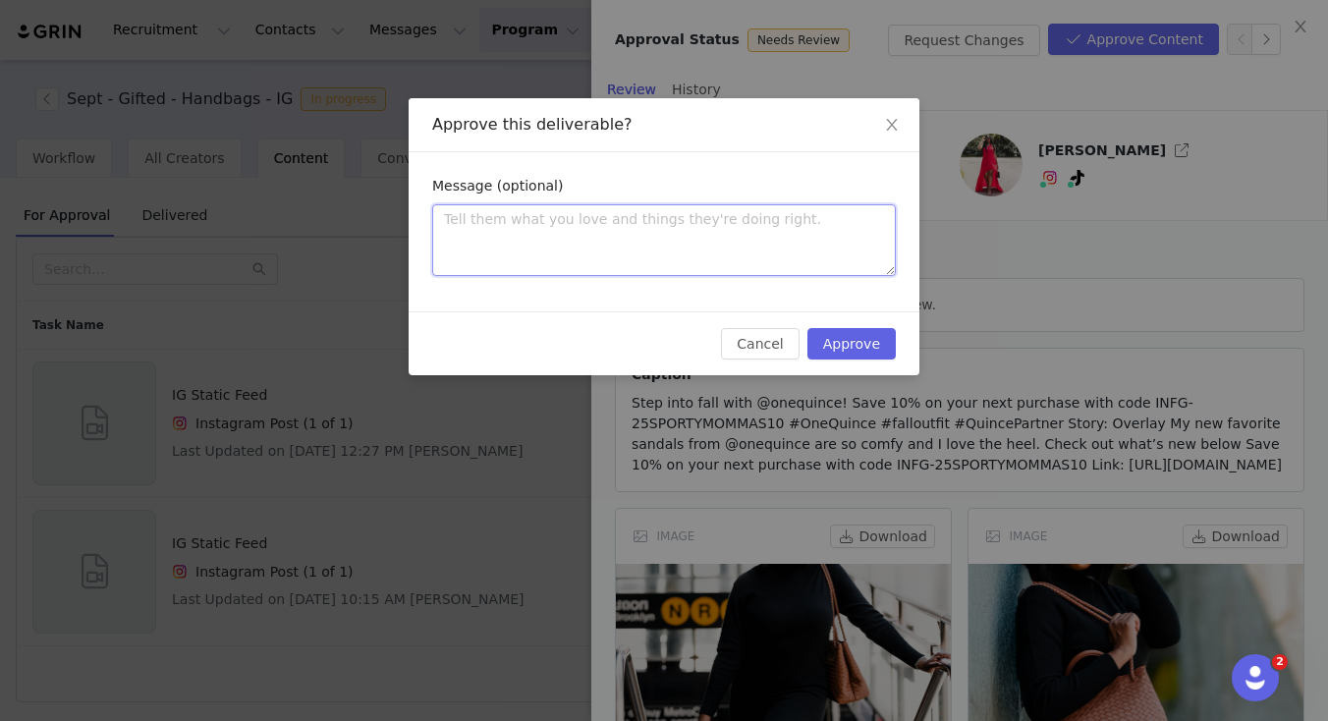
click at [799, 254] on textarea at bounding box center [664, 240] width 464 height 72
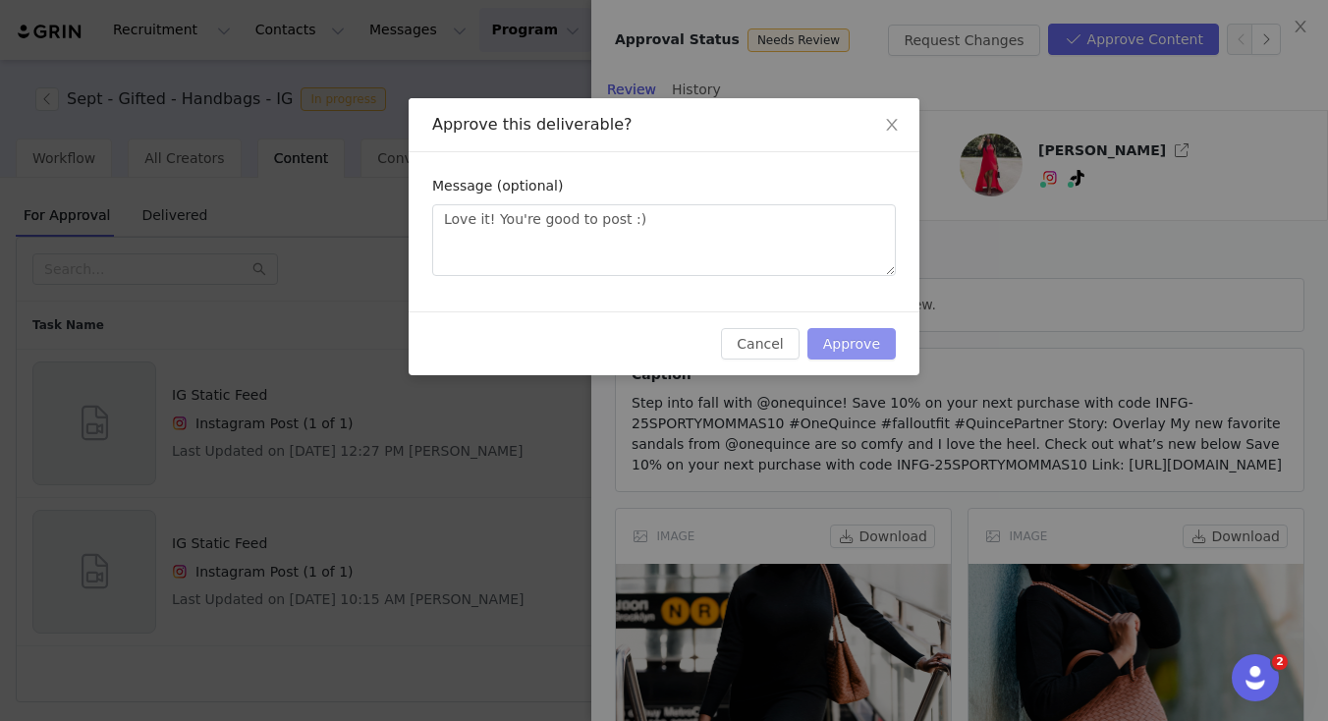
click at [863, 344] on button "Approve" at bounding box center [851, 343] width 88 height 31
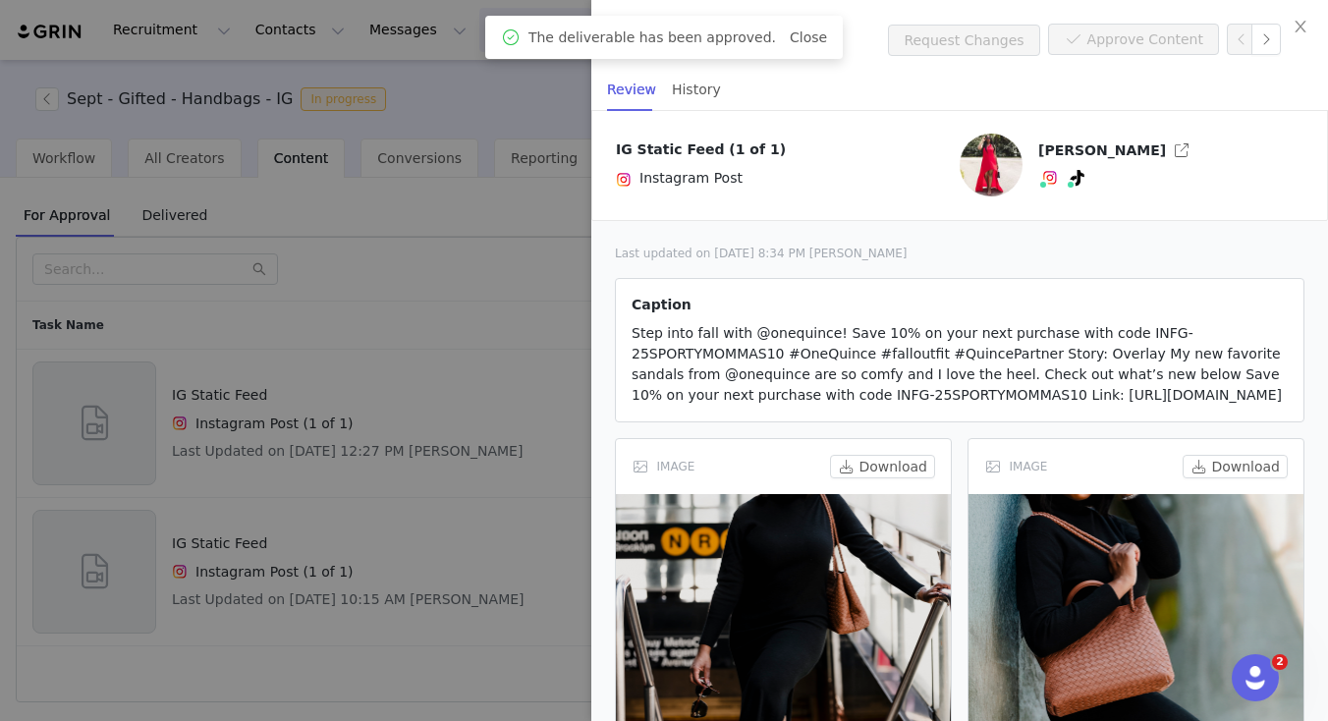
click at [485, 429] on div at bounding box center [664, 360] width 1328 height 721
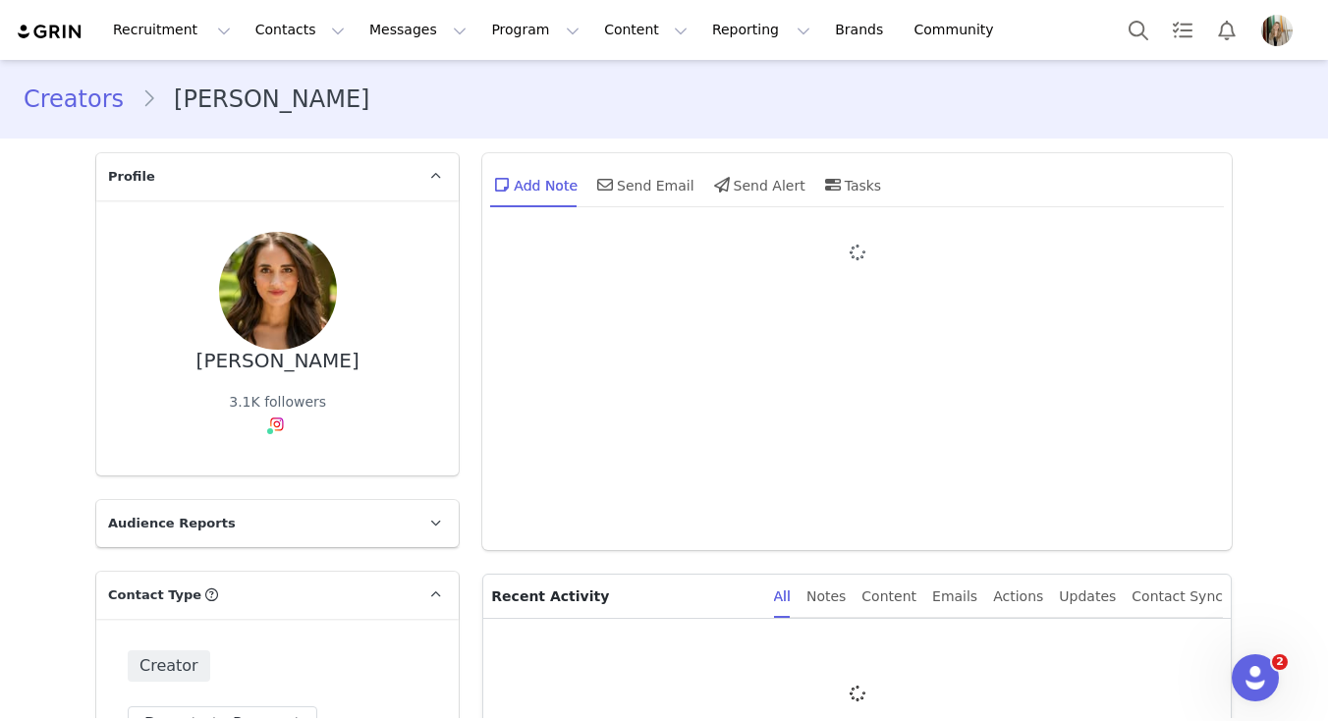
type input "+1 ([GEOGRAPHIC_DATA])"
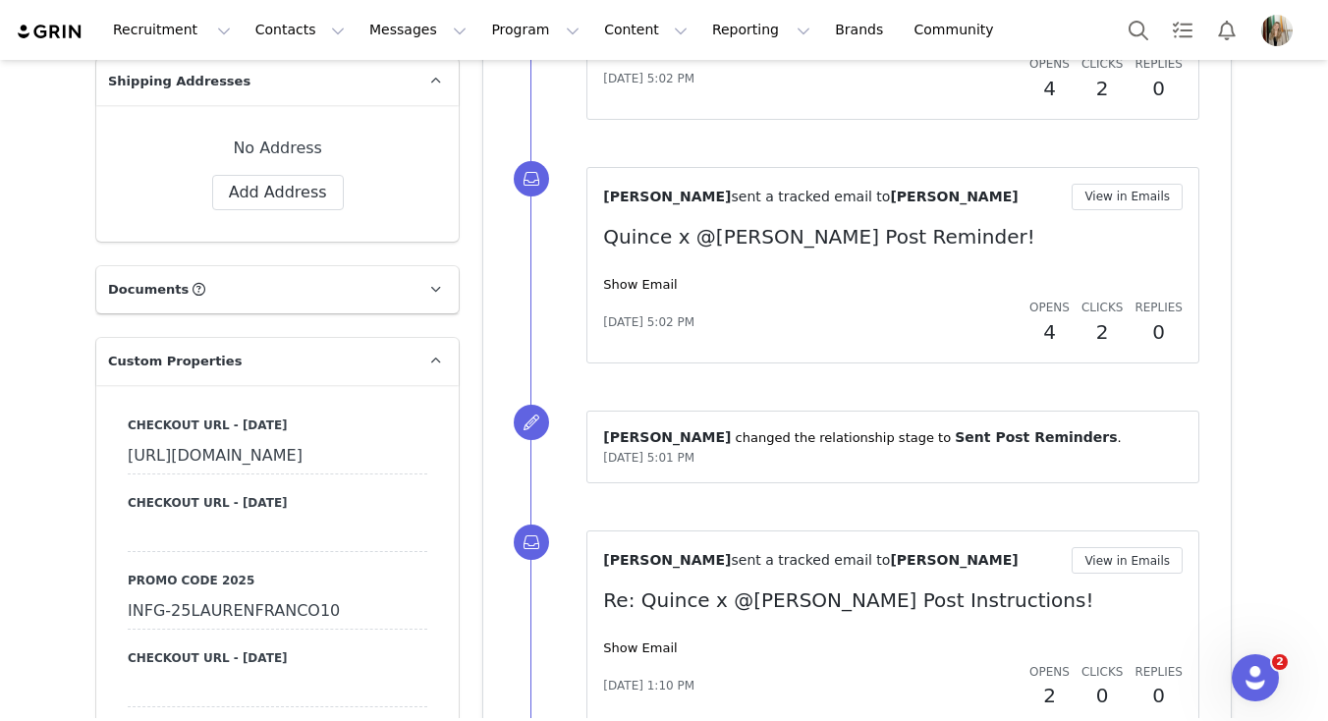
scroll to position [1835, 0]
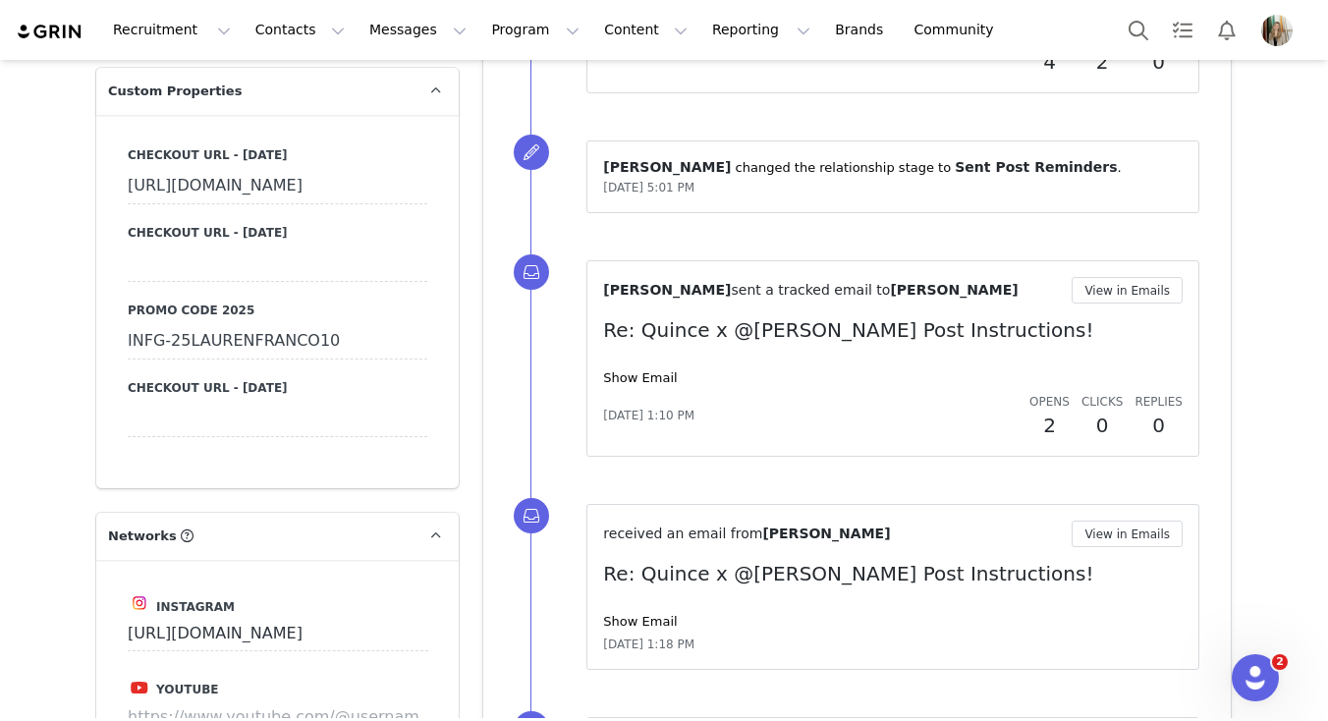
click at [217, 359] on div "INFG-25LAURENFRANCO10" at bounding box center [278, 341] width 300 height 35
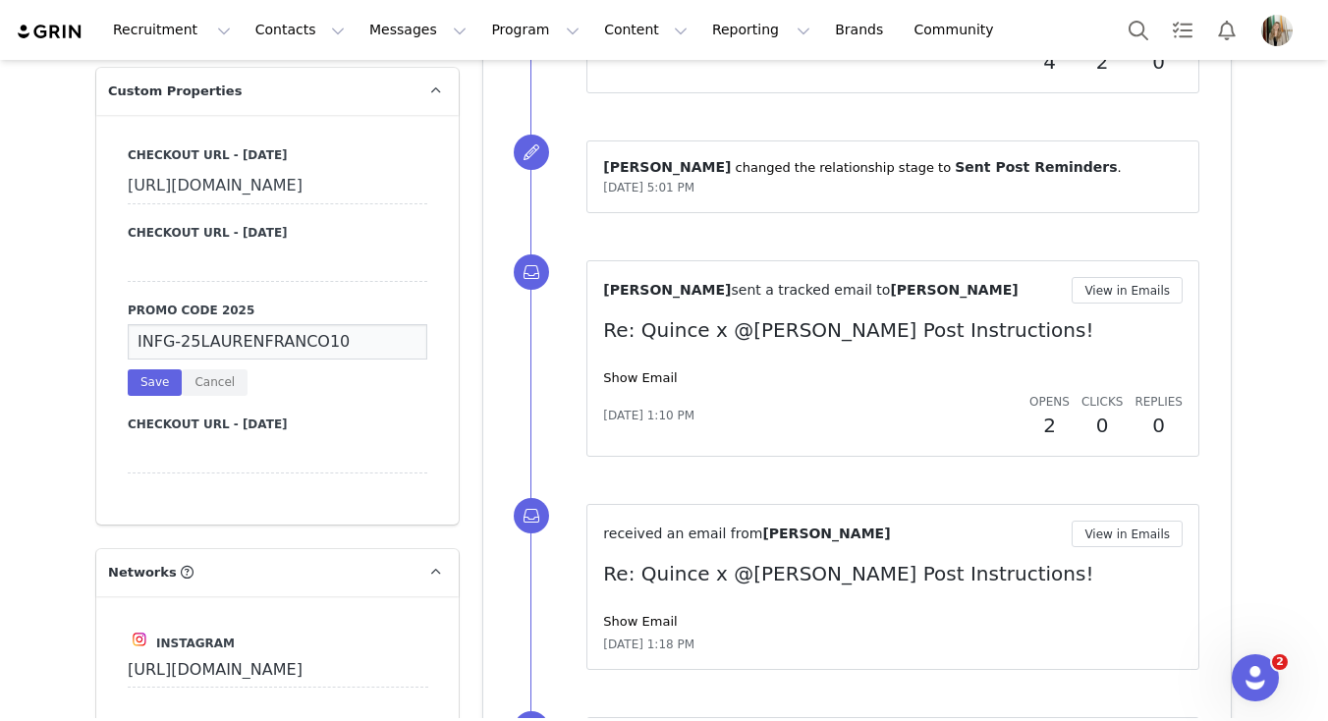
click at [217, 359] on input "INFG-25LAURENFRANCO10" at bounding box center [278, 341] width 300 height 35
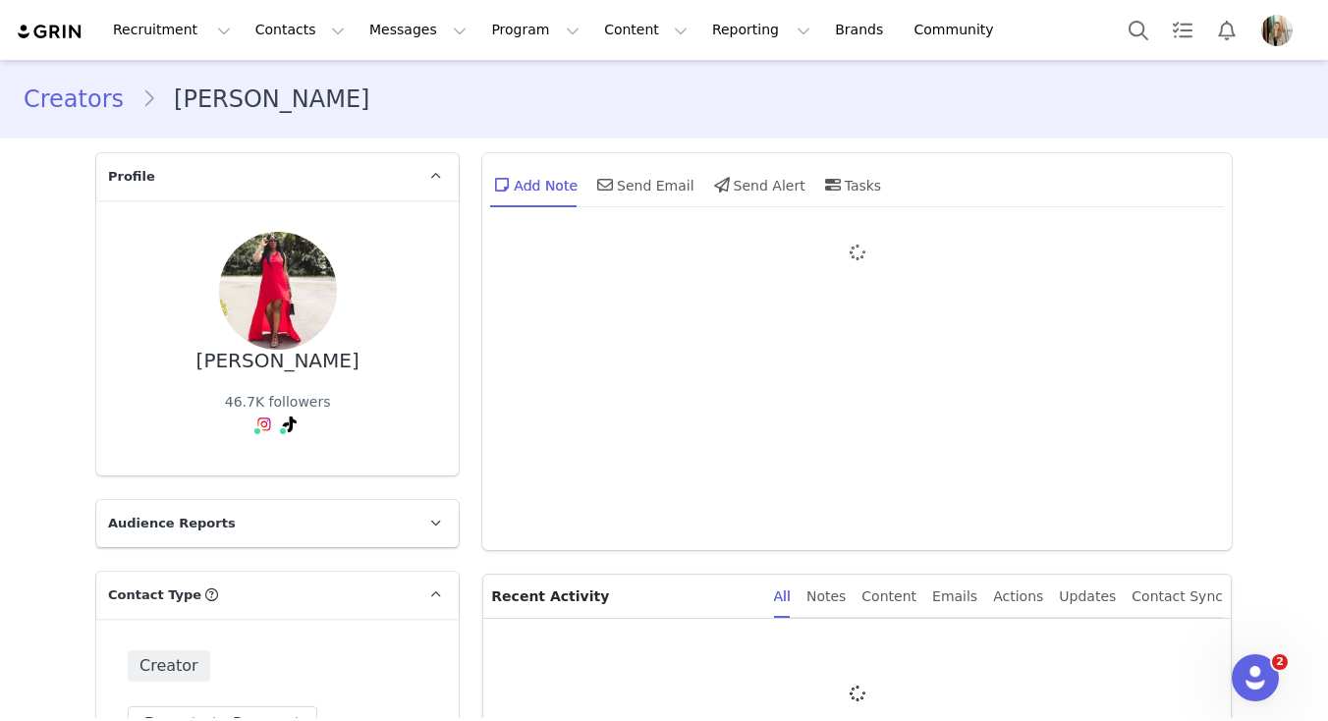
type input "+1 ([GEOGRAPHIC_DATA])"
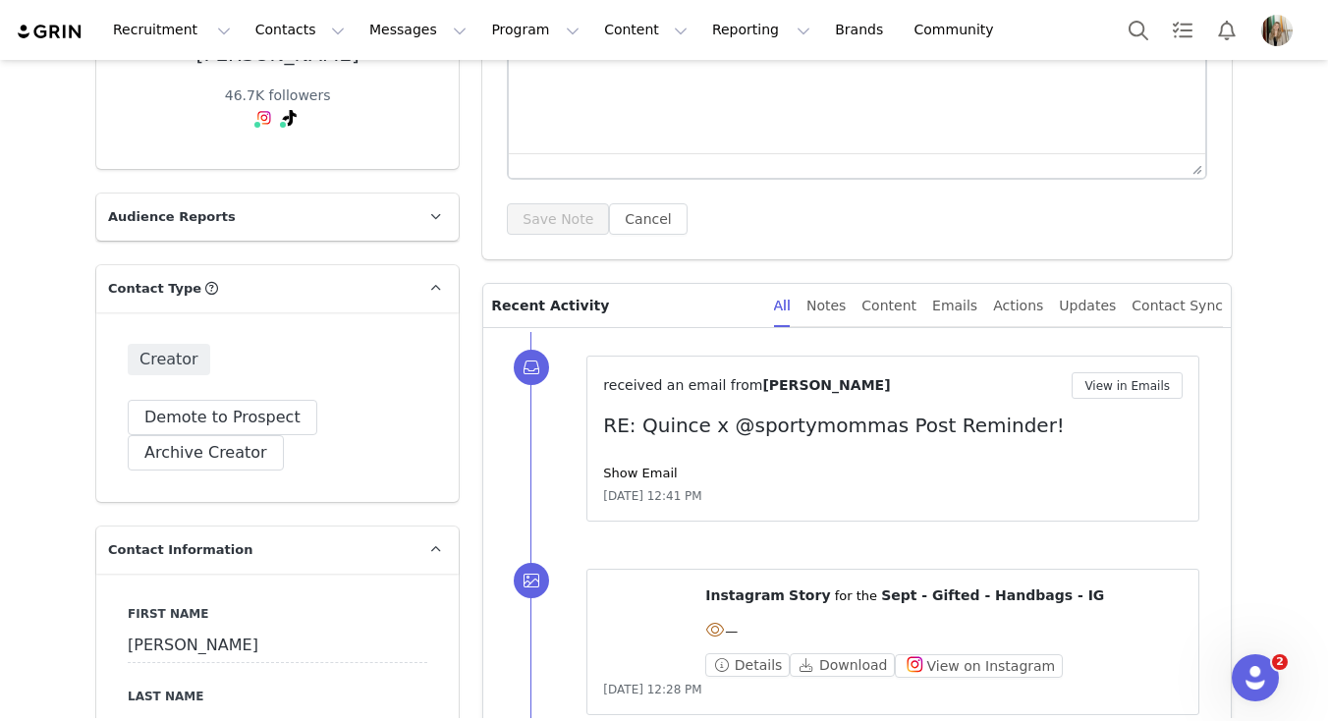
click at [629, 461] on div "received an email from [PERSON_NAME] View in Emails RE: Quince x @sportymommas …" at bounding box center [892, 438] width 579 height 133
click at [630, 471] on link "Show Email" at bounding box center [640, 473] width 74 height 15
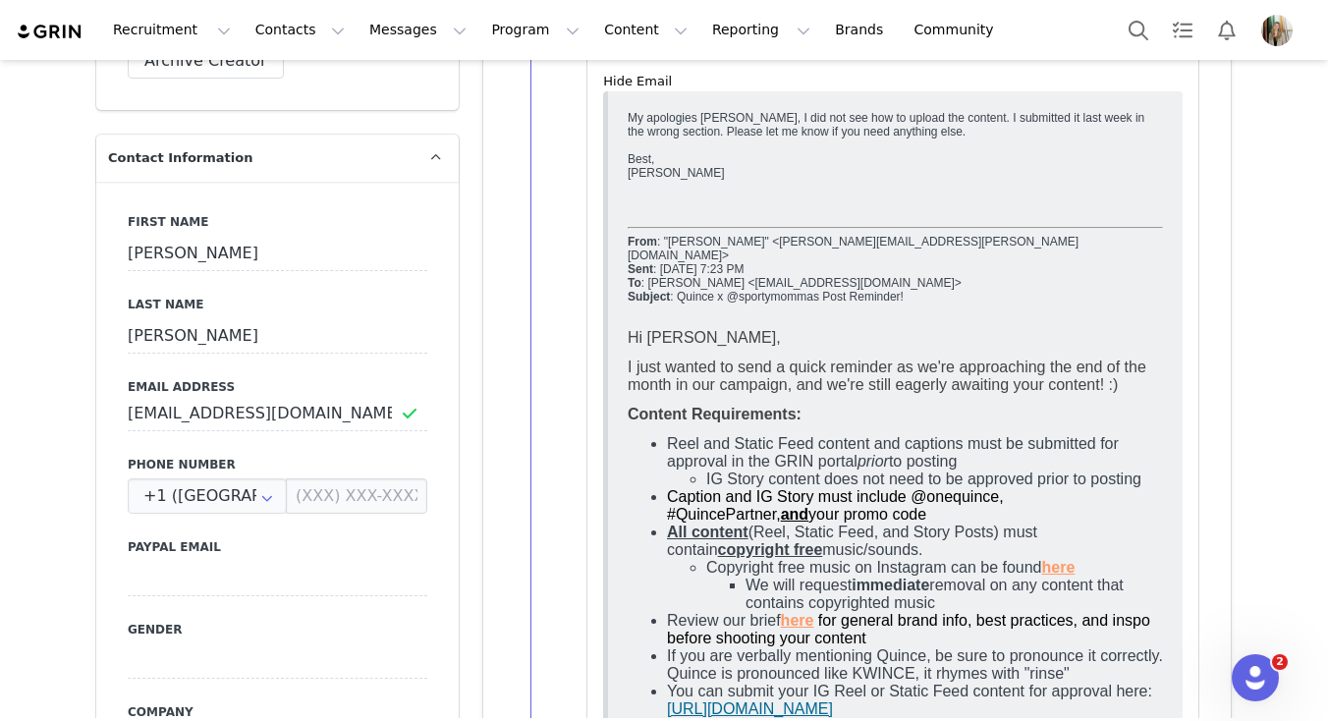
scroll to position [723, 0]
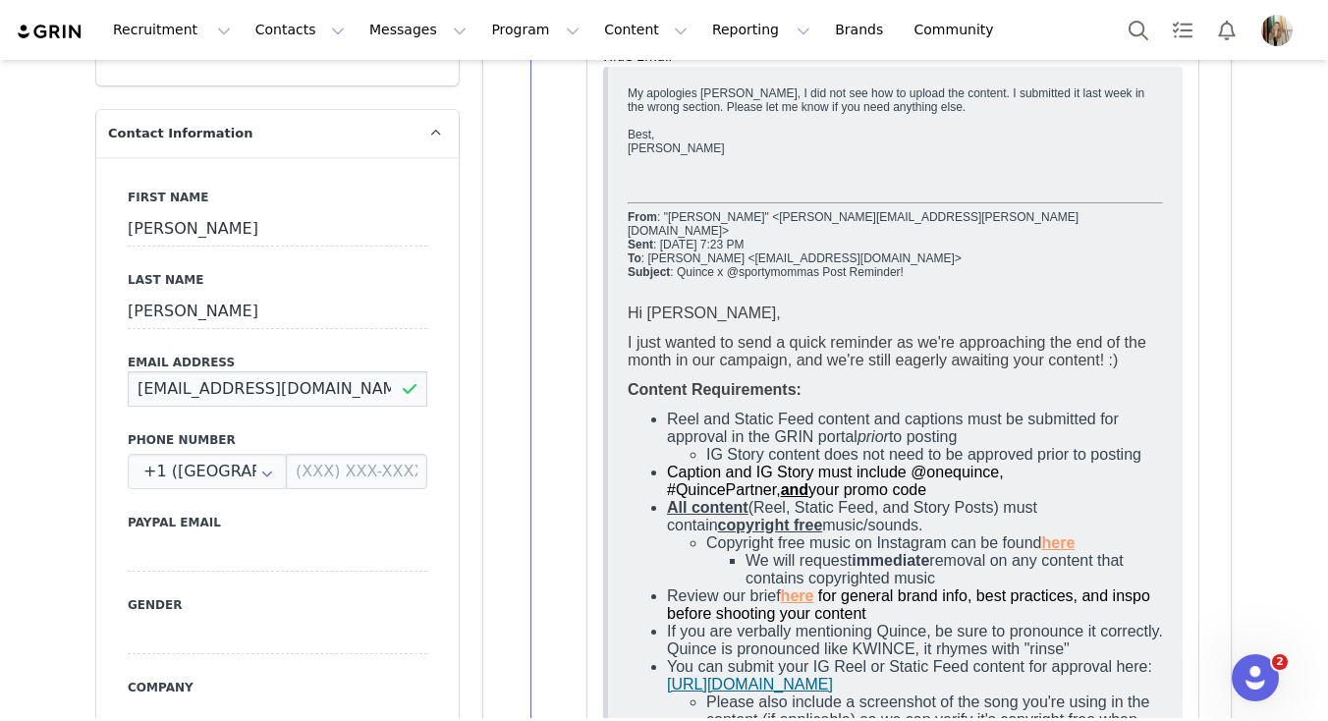
click at [267, 395] on input "[EMAIL_ADDRESS][DOMAIN_NAME]" at bounding box center [278, 388] width 300 height 35
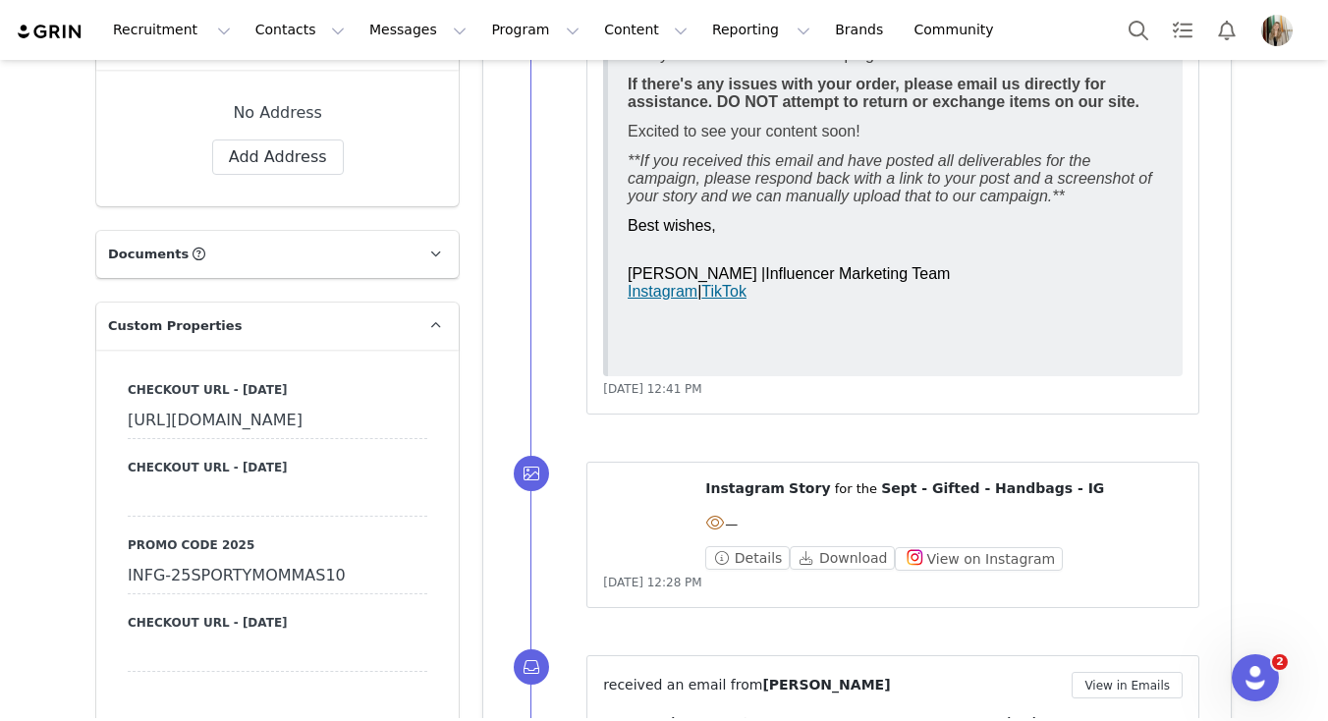
scroll to position [1932, 0]
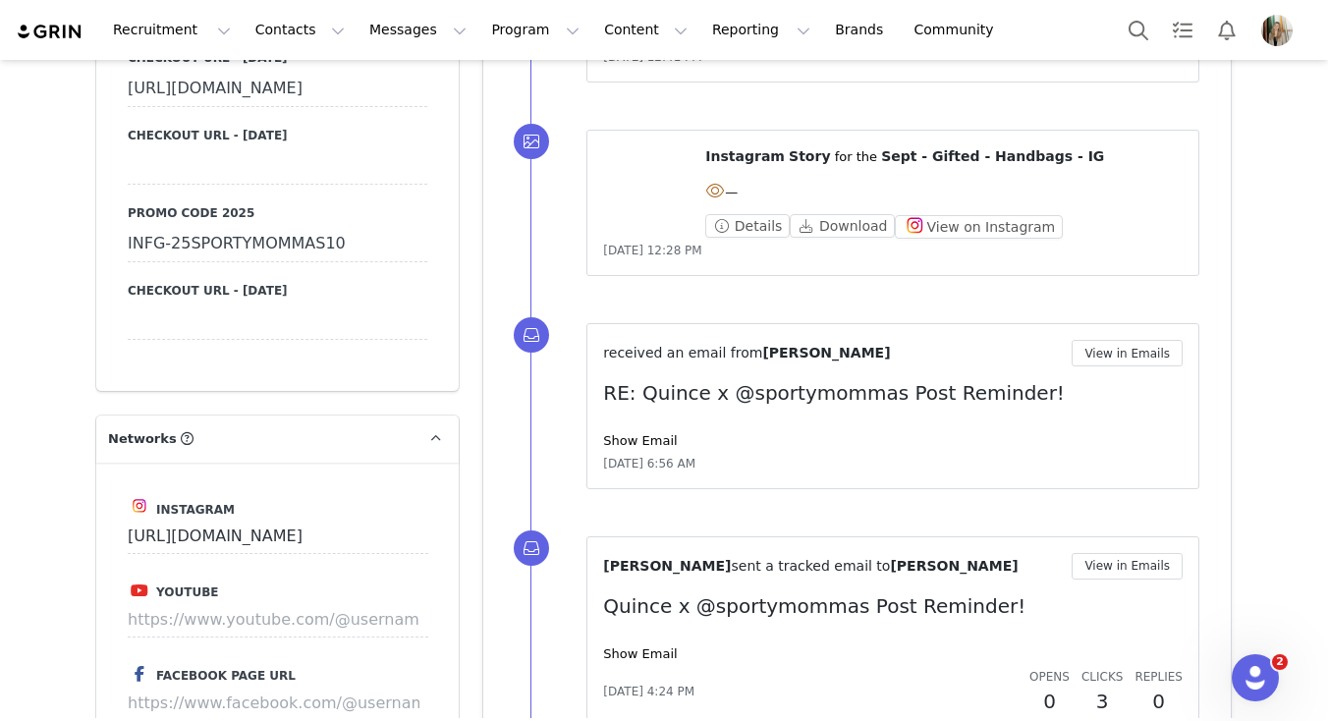
click at [274, 262] on div "INFG-25SPORTYMOMMAS10" at bounding box center [278, 244] width 300 height 35
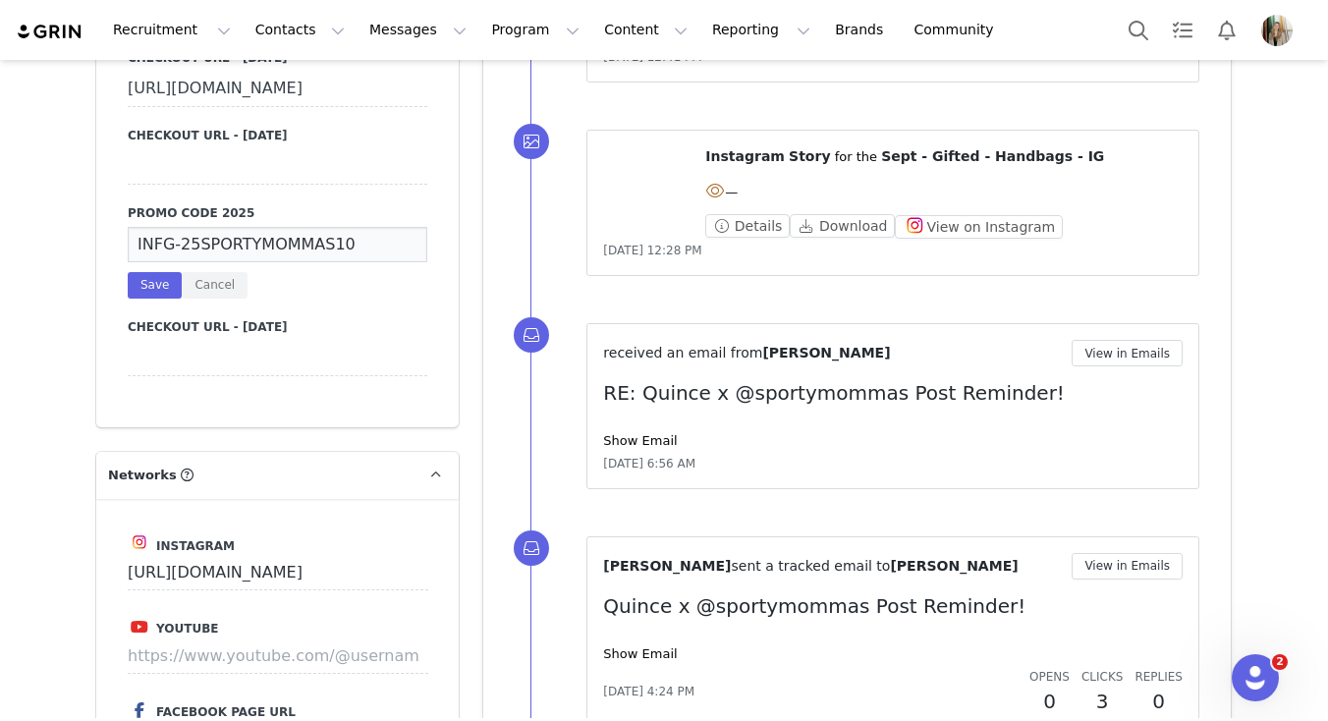
click at [274, 262] on input "INFG-25SPORTYMOMMAS10" at bounding box center [278, 244] width 300 height 35
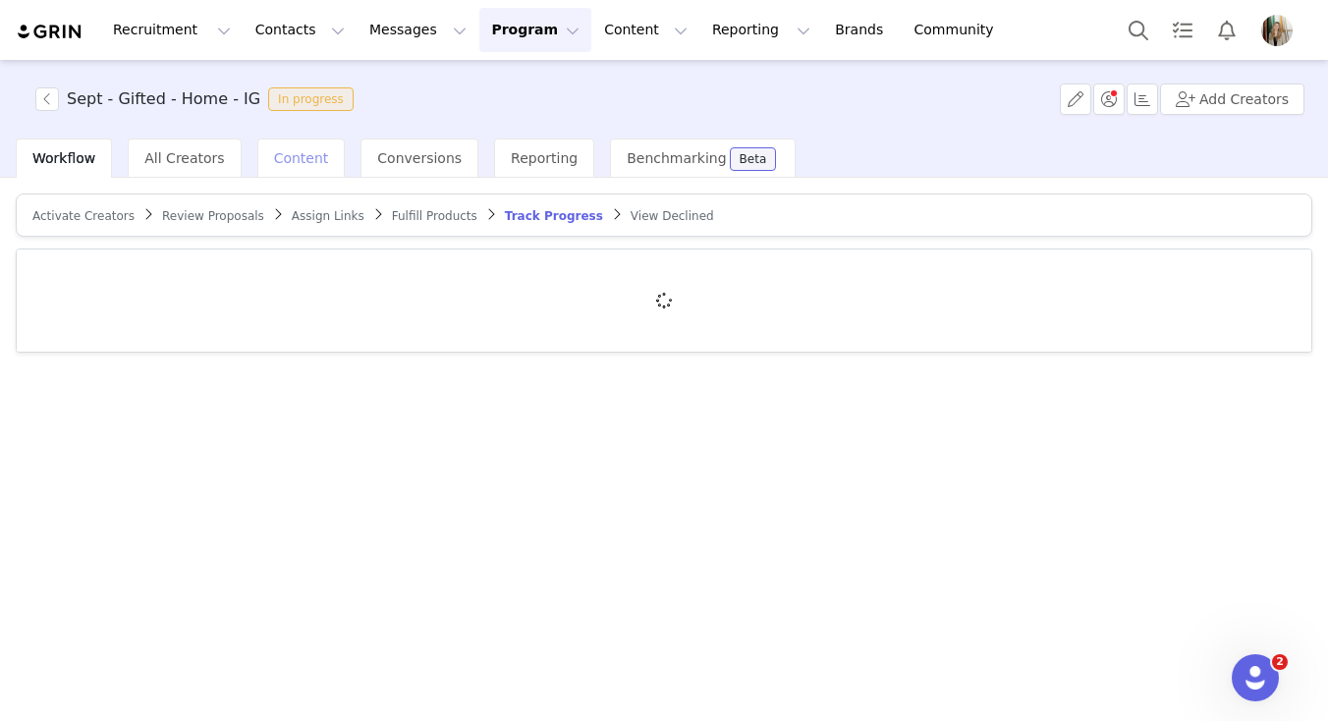
click at [293, 155] on span "Content" at bounding box center [301, 158] width 55 height 16
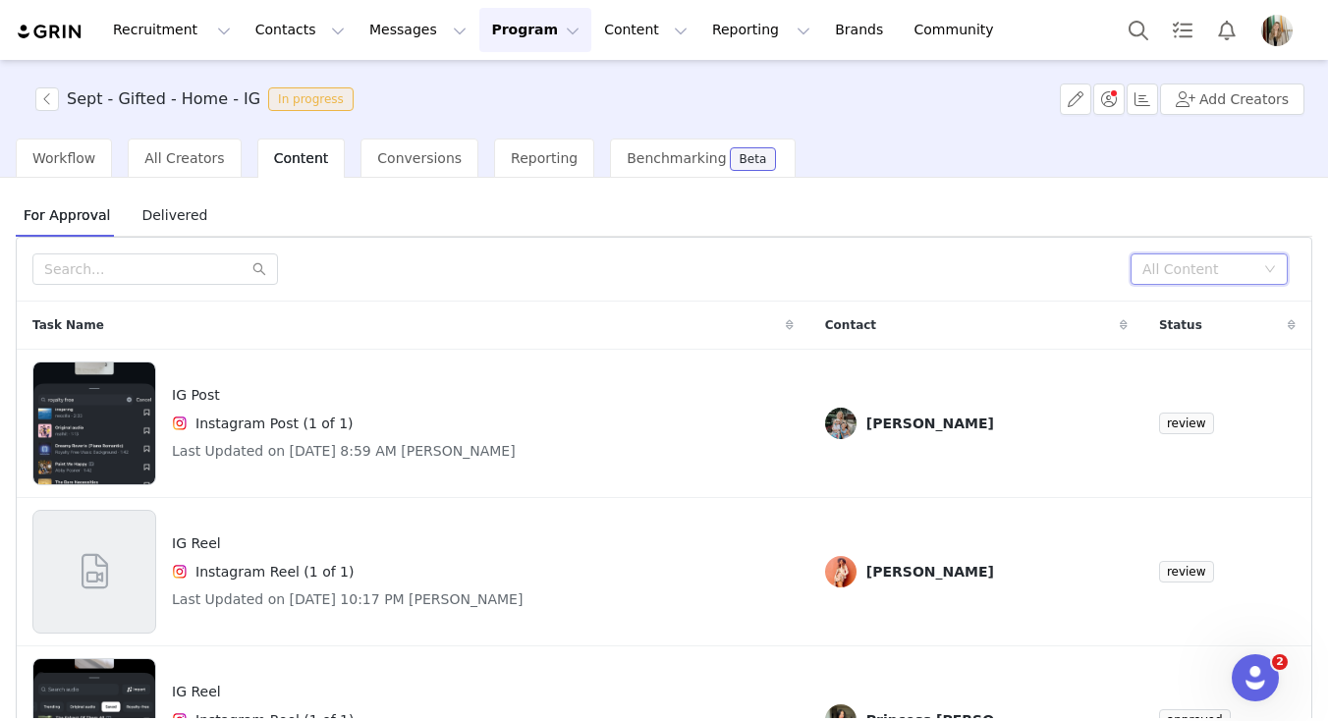
click at [1233, 282] on div "All Content" at bounding box center [1202, 268] width 121 height 29
click at [1209, 314] on li "Needs Review" at bounding box center [1208, 308] width 157 height 31
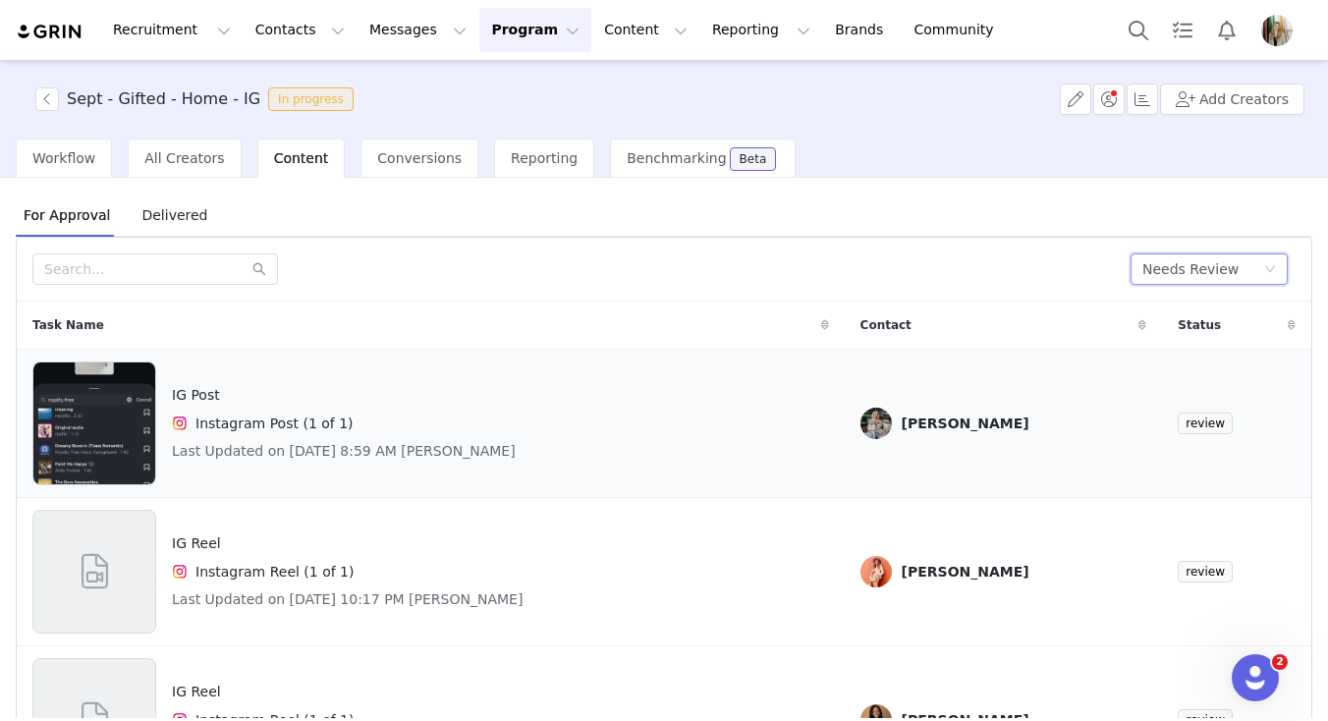
scroll to position [66, 0]
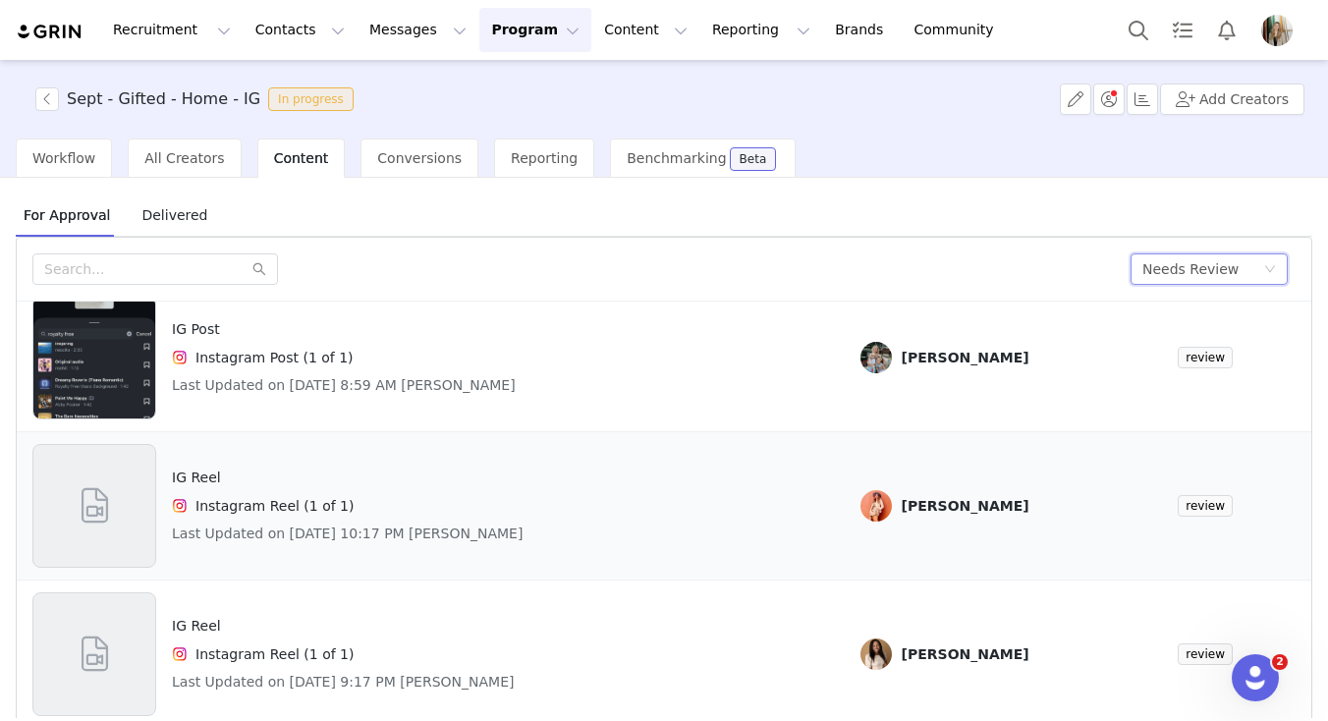
click at [783, 491] on div "IG Reel Instagram Reel (1 of 1) Last Updated on [DATE] 10:17 PM [PERSON_NAME]" at bounding box center [430, 506] width 797 height 124
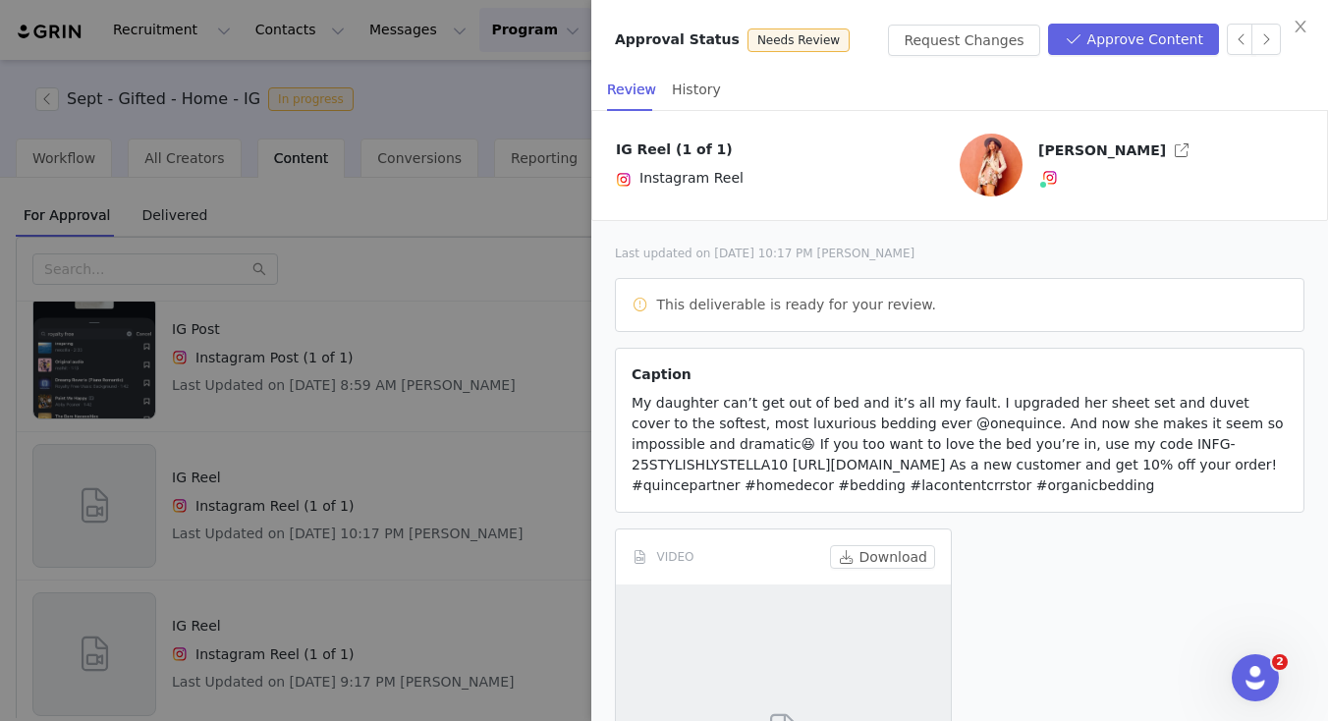
scroll to position [263, 0]
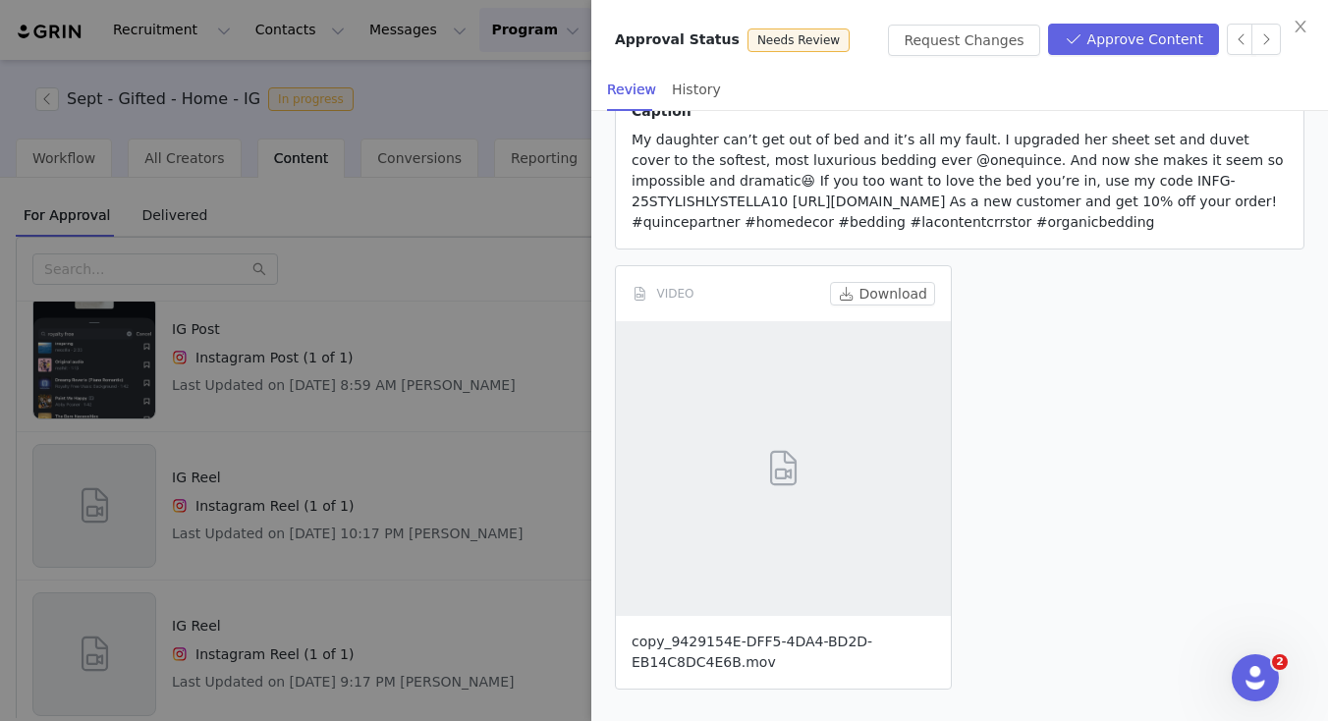
click at [751, 640] on link "copy_9429154E-DFF5-4DA4-BD2D-EB14C8DC4E6B.mov" at bounding box center [752, 651] width 241 height 36
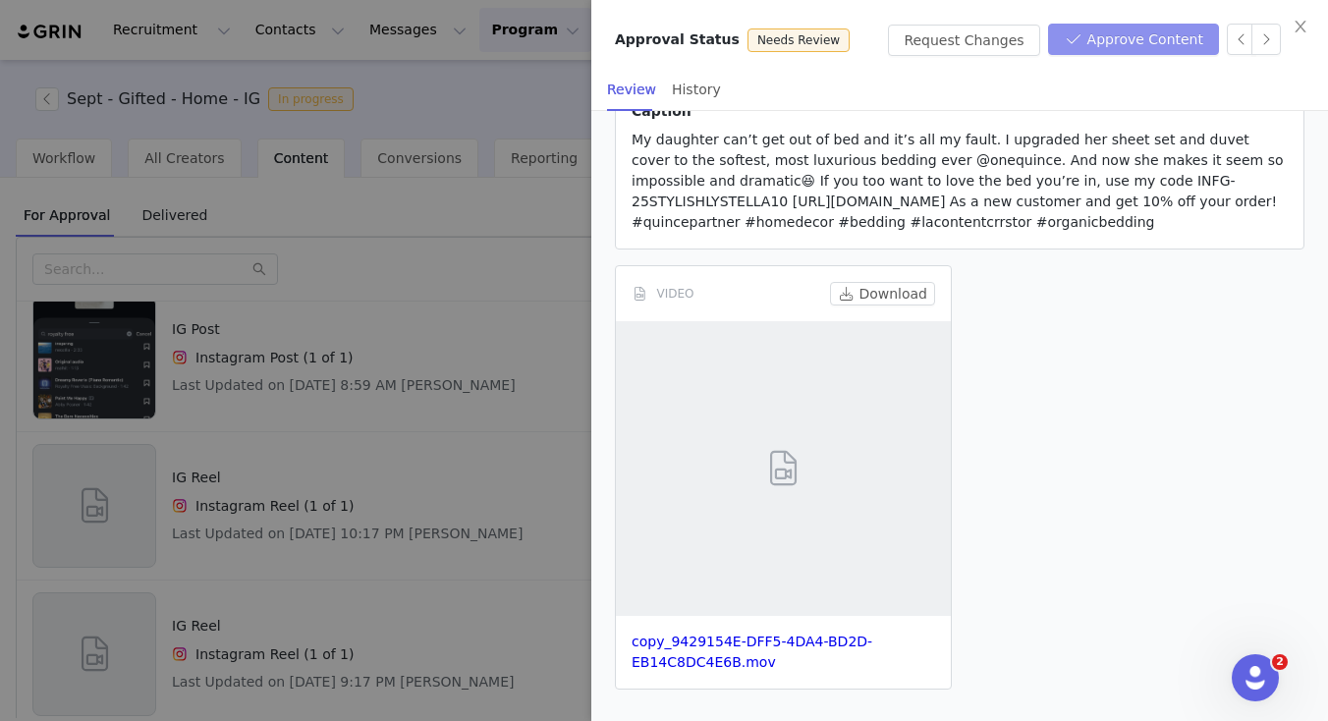
click at [1143, 36] on button "Approve Content" at bounding box center [1133, 39] width 171 height 31
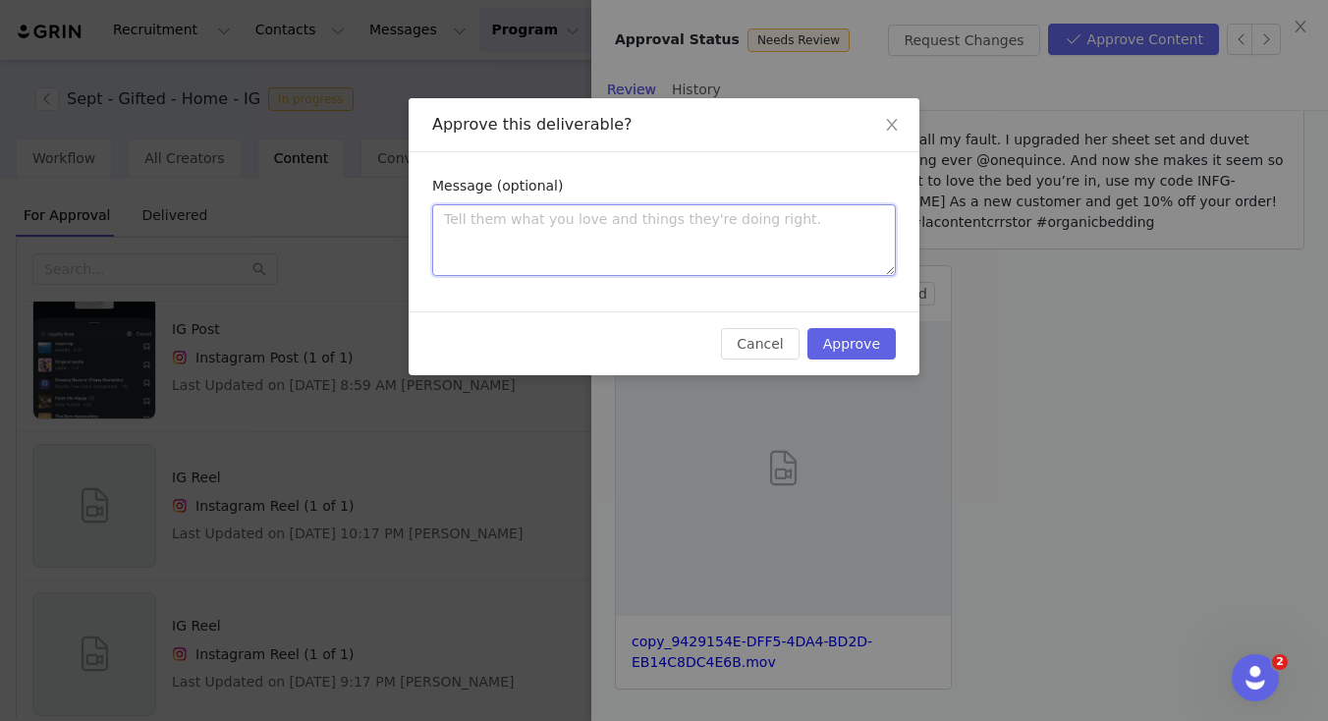
click at [718, 222] on textarea at bounding box center [664, 240] width 464 height 72
type textarea "P"
type textarea "Pe"
type textarea "Per"
type textarea "Perf"
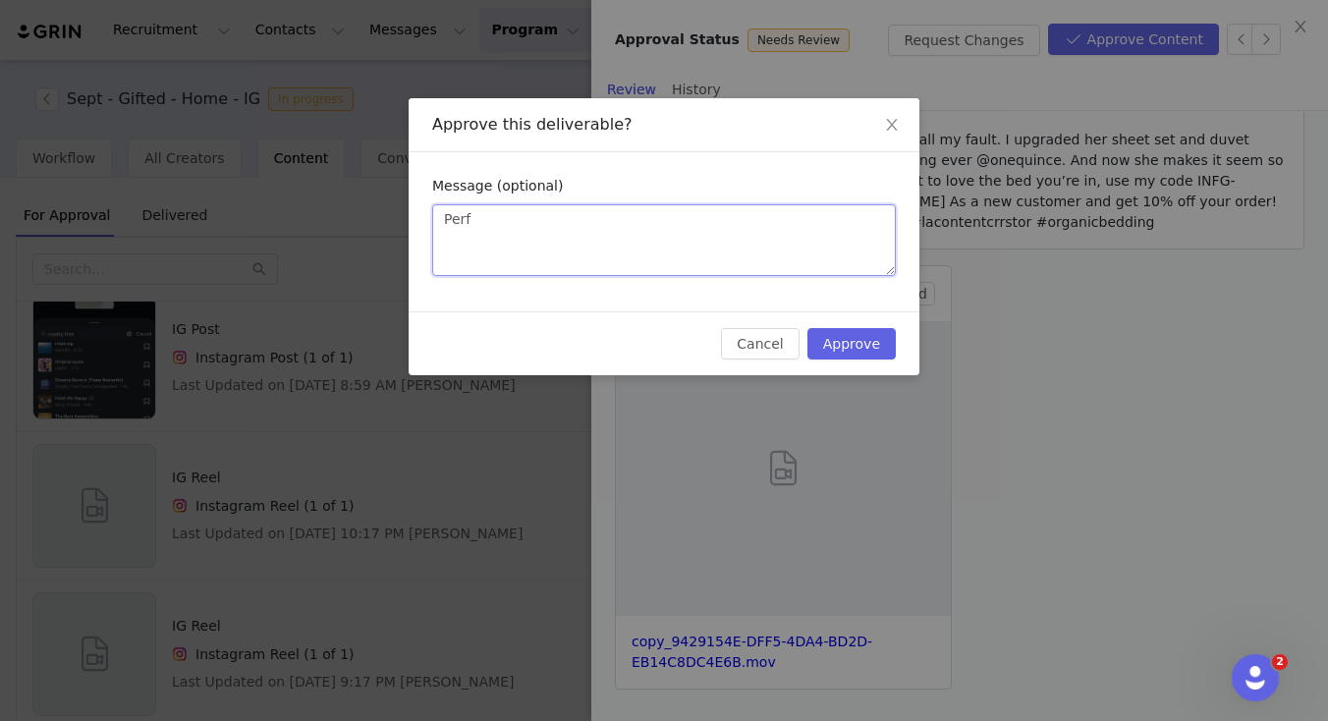
type textarea "Perfe"
type textarea "Perfec"
type textarea "Perfect"
type textarea "Perfect!"
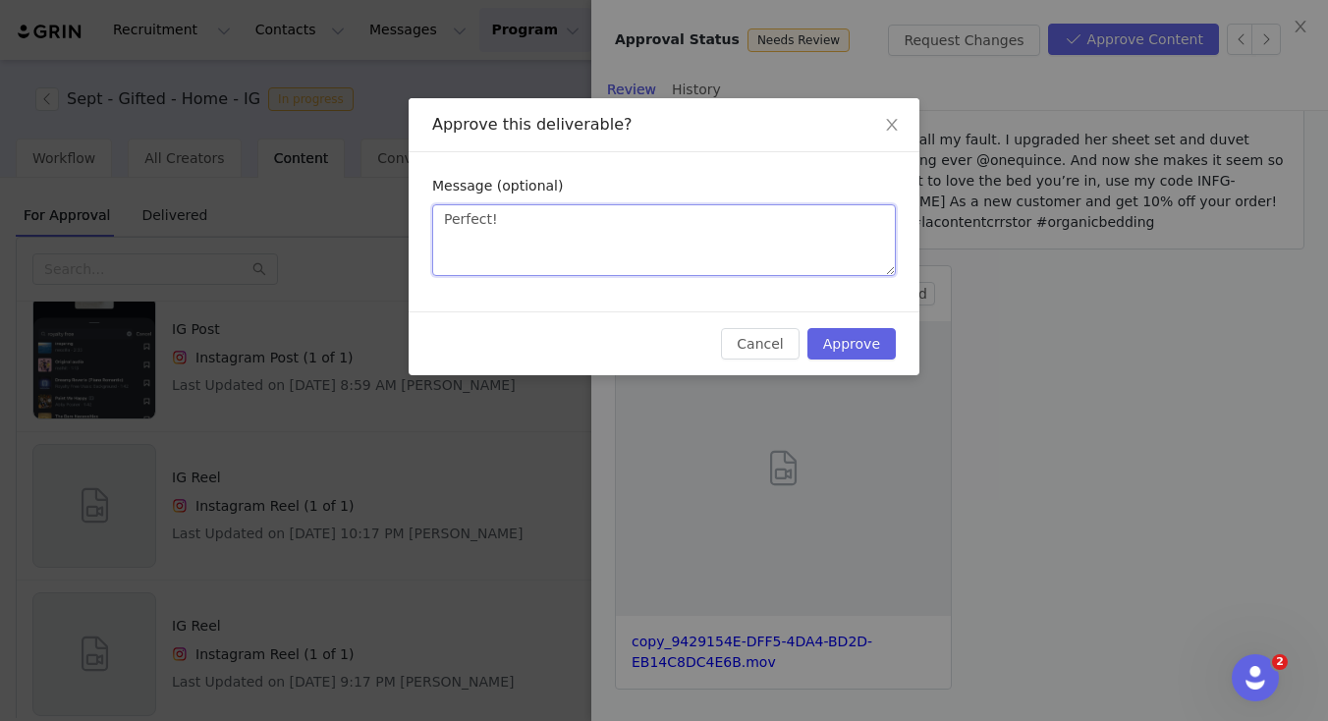
type textarea "Perfect! G"
type textarea "Perfect! Go"
type textarea "Perfect! Goo"
type textarea "Perfect! Good"
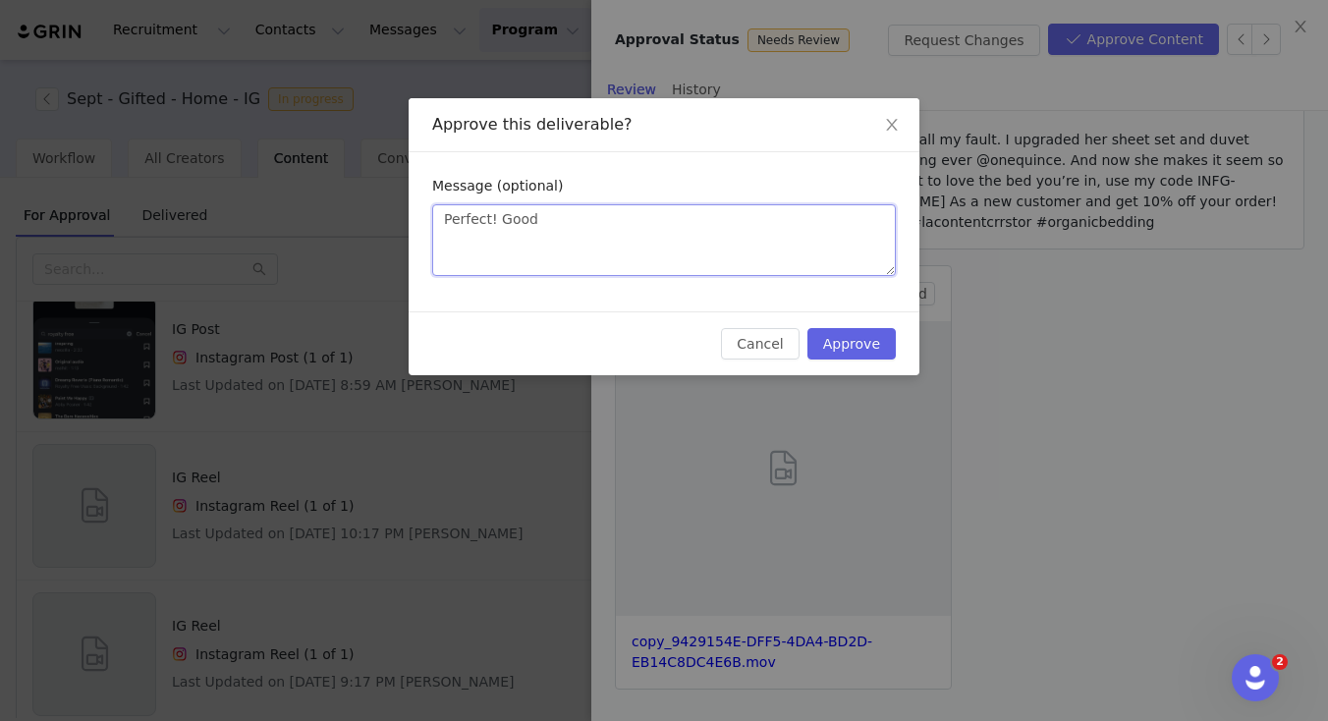
type textarea "Perfect! Good t"
type textarea "Perfect! Good to"
type textarea "Perfect! Good to p"
type textarea "Perfect! Good to po"
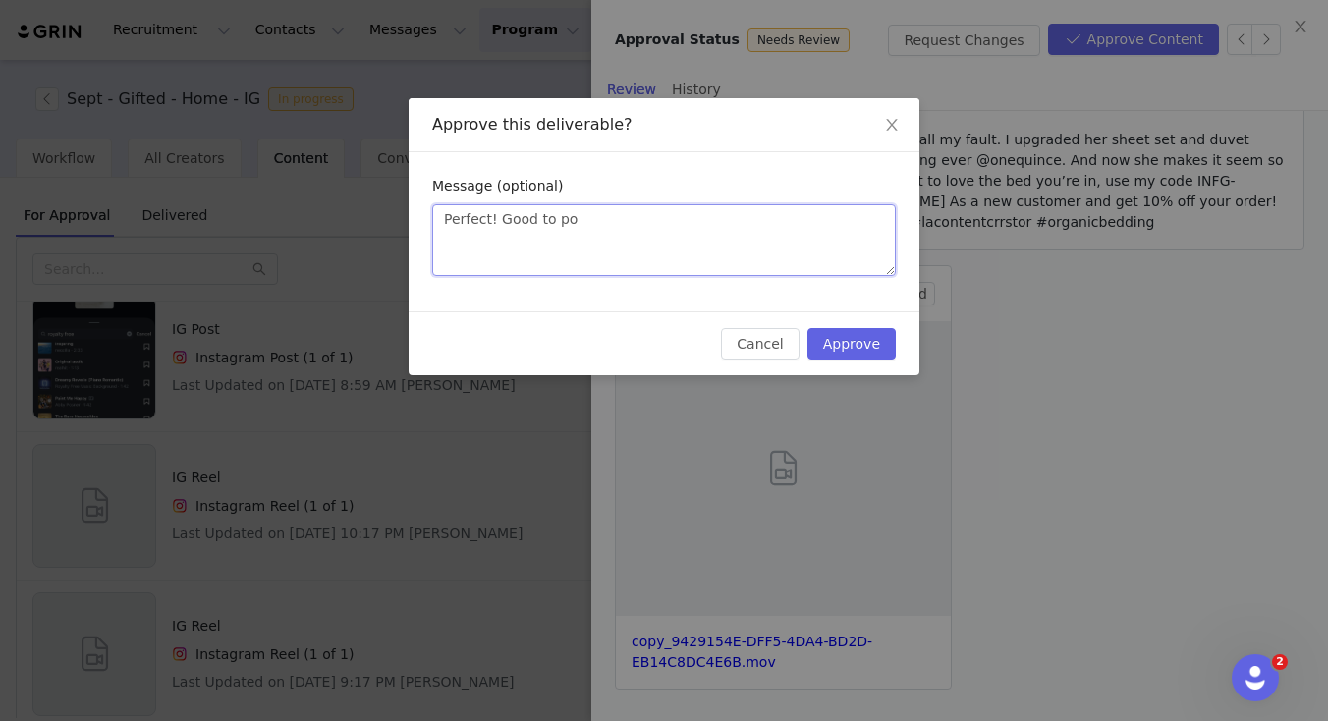
type textarea "Perfect! Good to pos"
type textarea "Perfect! Good to post"
type textarea "Perfect! Good to post :"
type textarea "Perfect! Good to post :)"
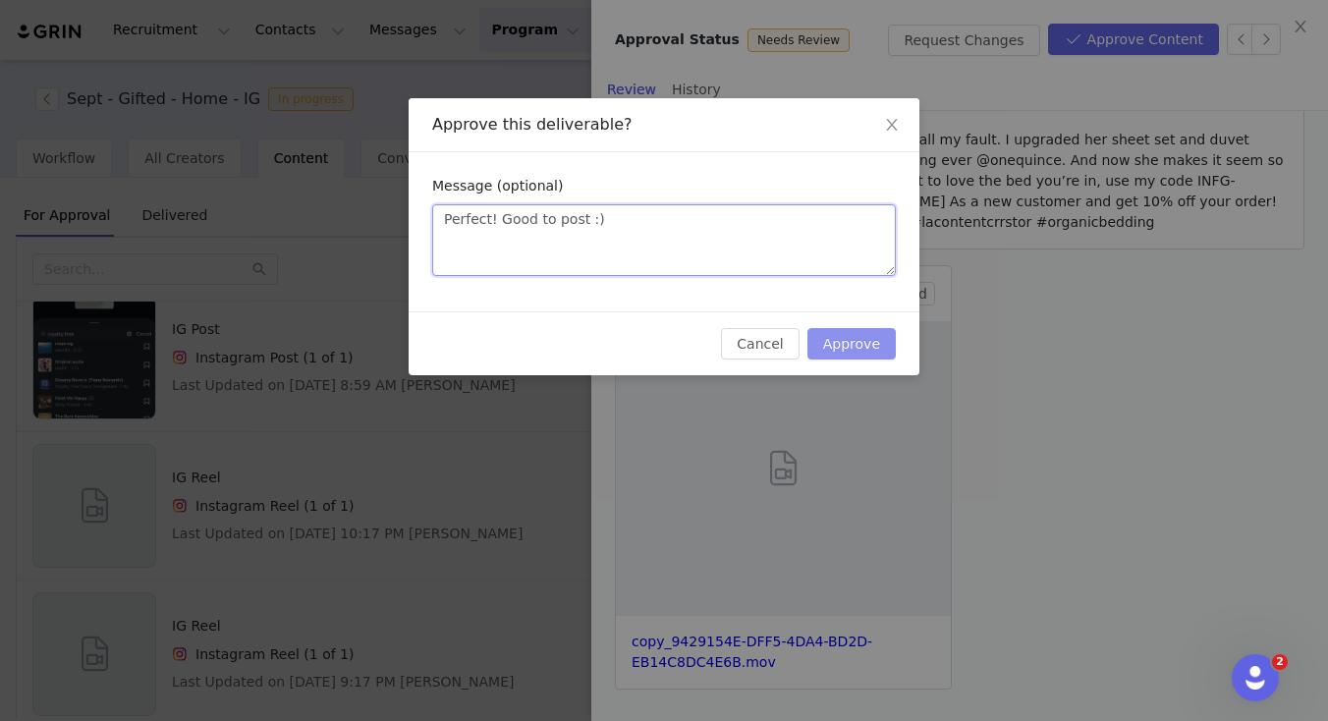
type textarea "Perfect! Good to post :)"
click at [861, 337] on button "Approve" at bounding box center [851, 343] width 88 height 31
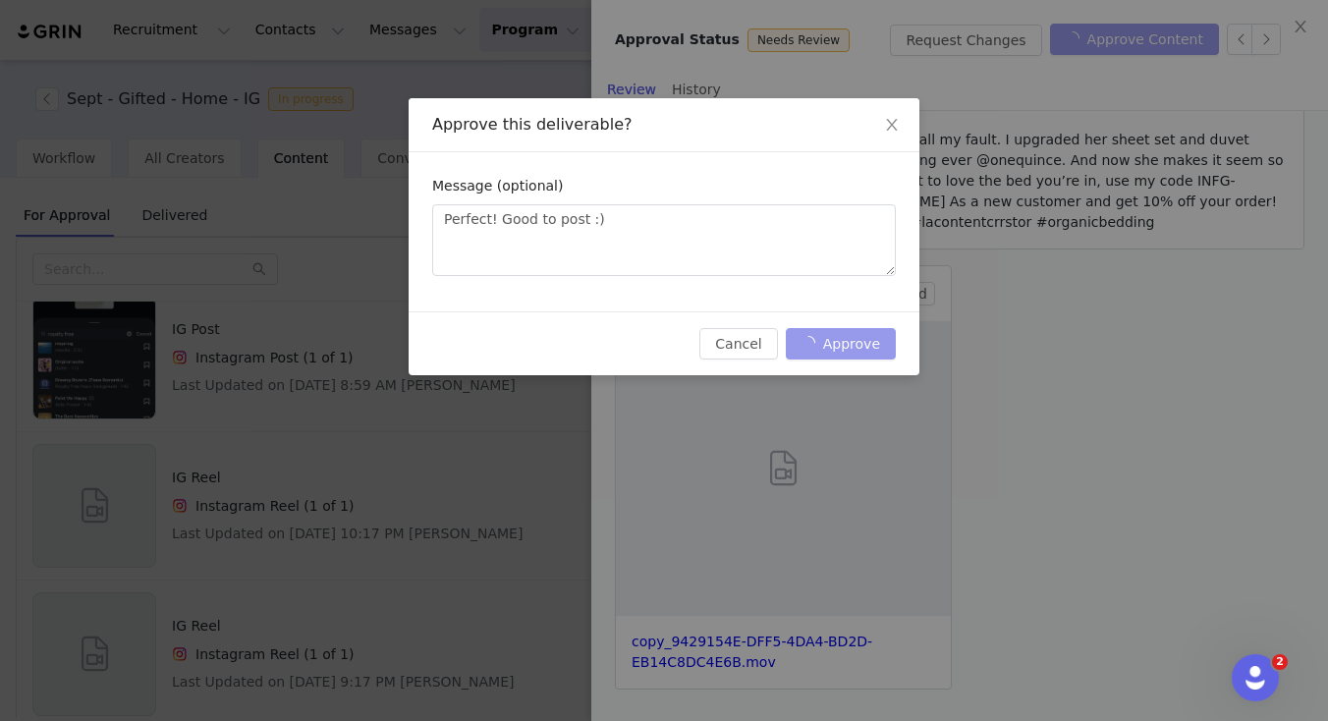
scroll to position [0, 0]
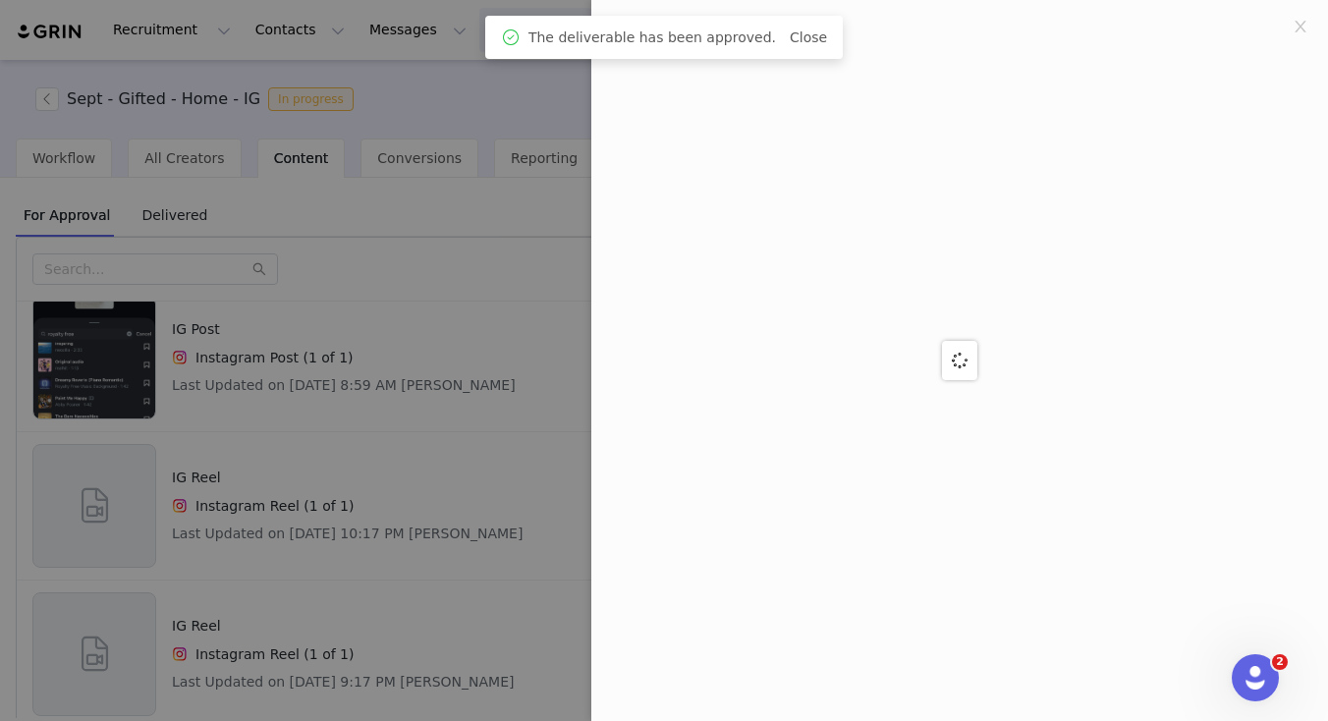
click at [471, 452] on div at bounding box center [664, 360] width 1328 height 721
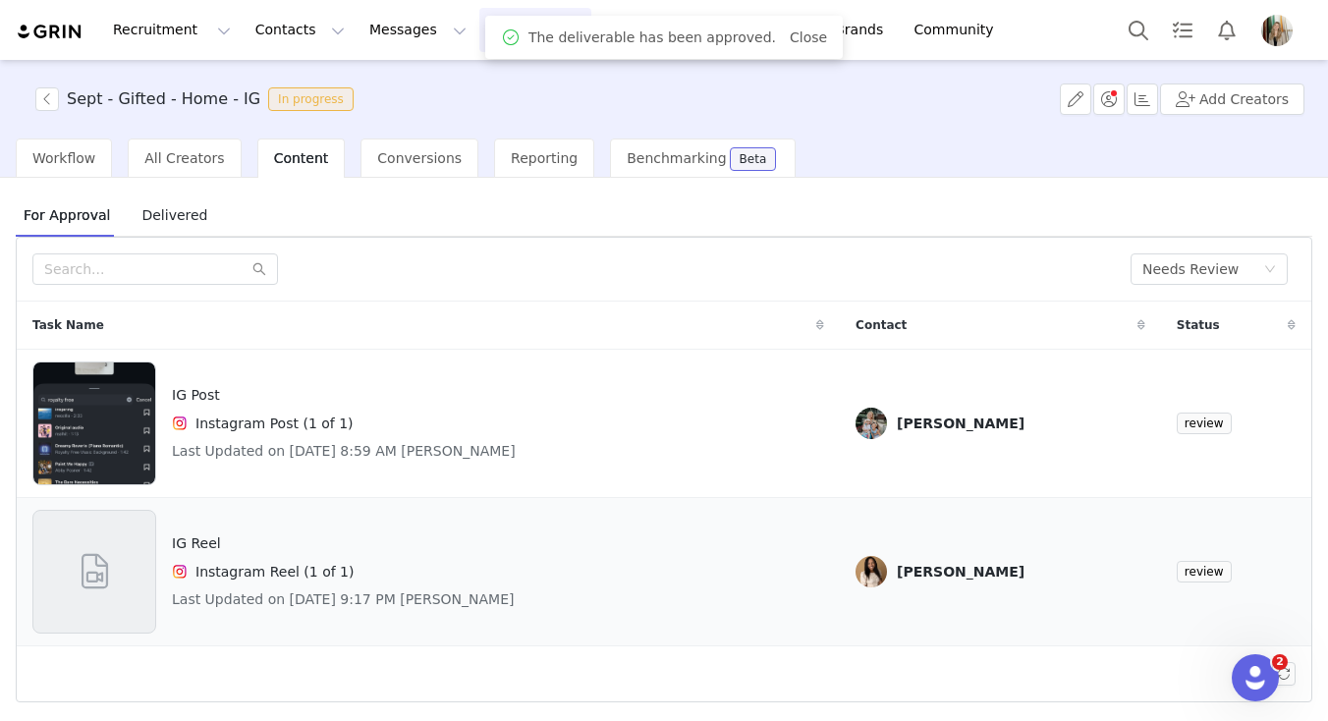
click at [591, 563] on div "IG Reel Instagram Reel (1 of 1) Last Updated on Sep 29, 2025 9:17 PM Patricia H…" at bounding box center [428, 572] width 792 height 124
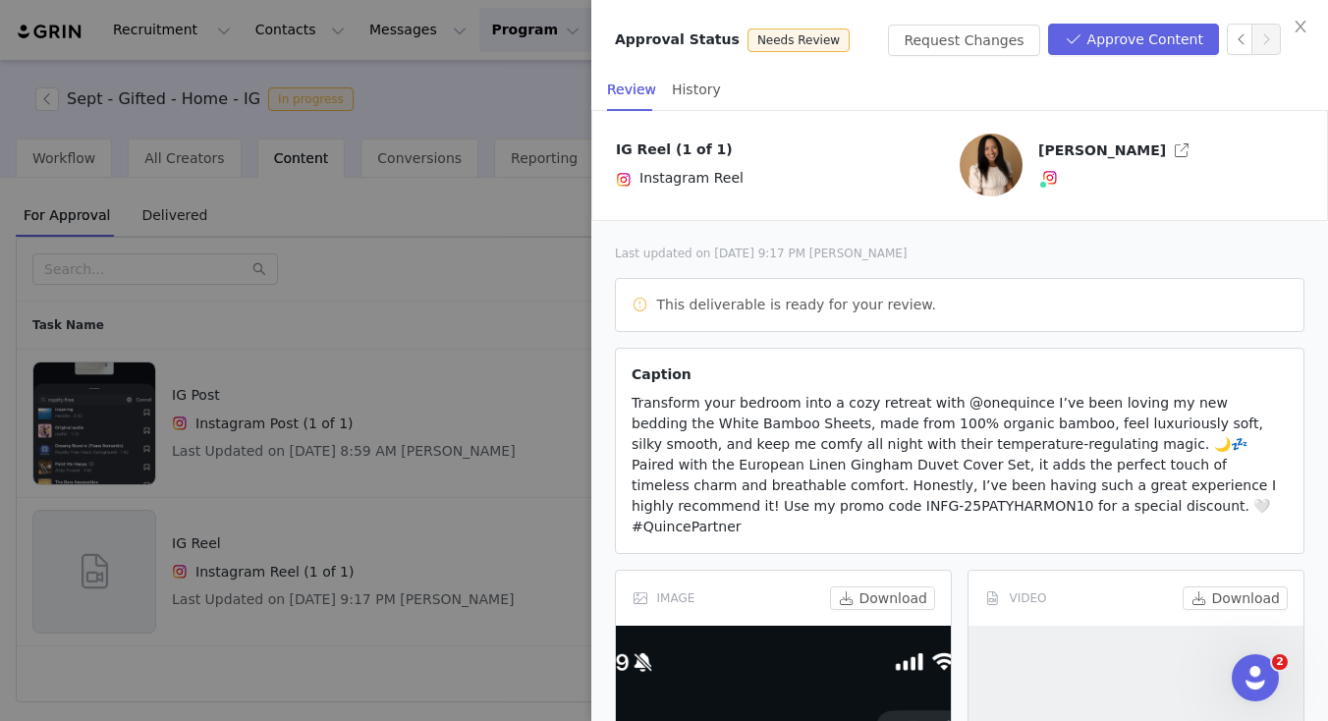
scroll to position [263, 0]
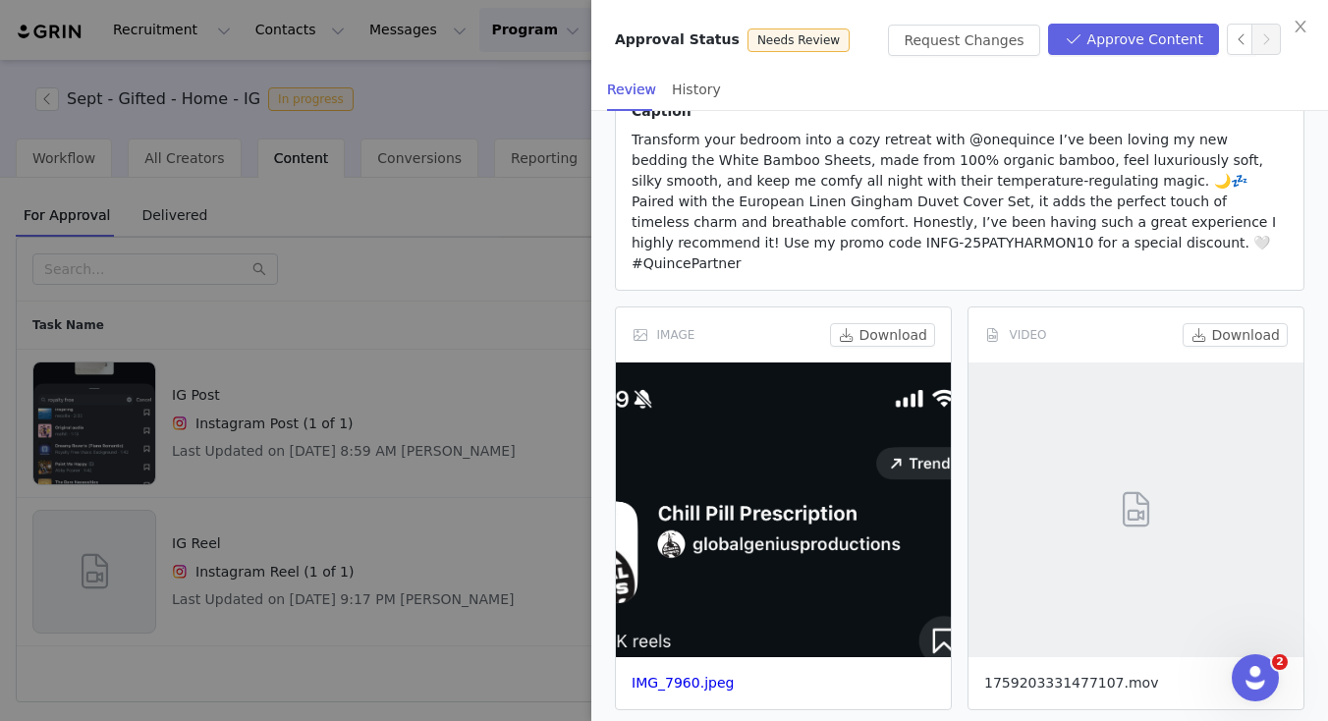
click at [1099, 675] on link "1759203331477107.mov" at bounding box center [1071, 683] width 174 height 16
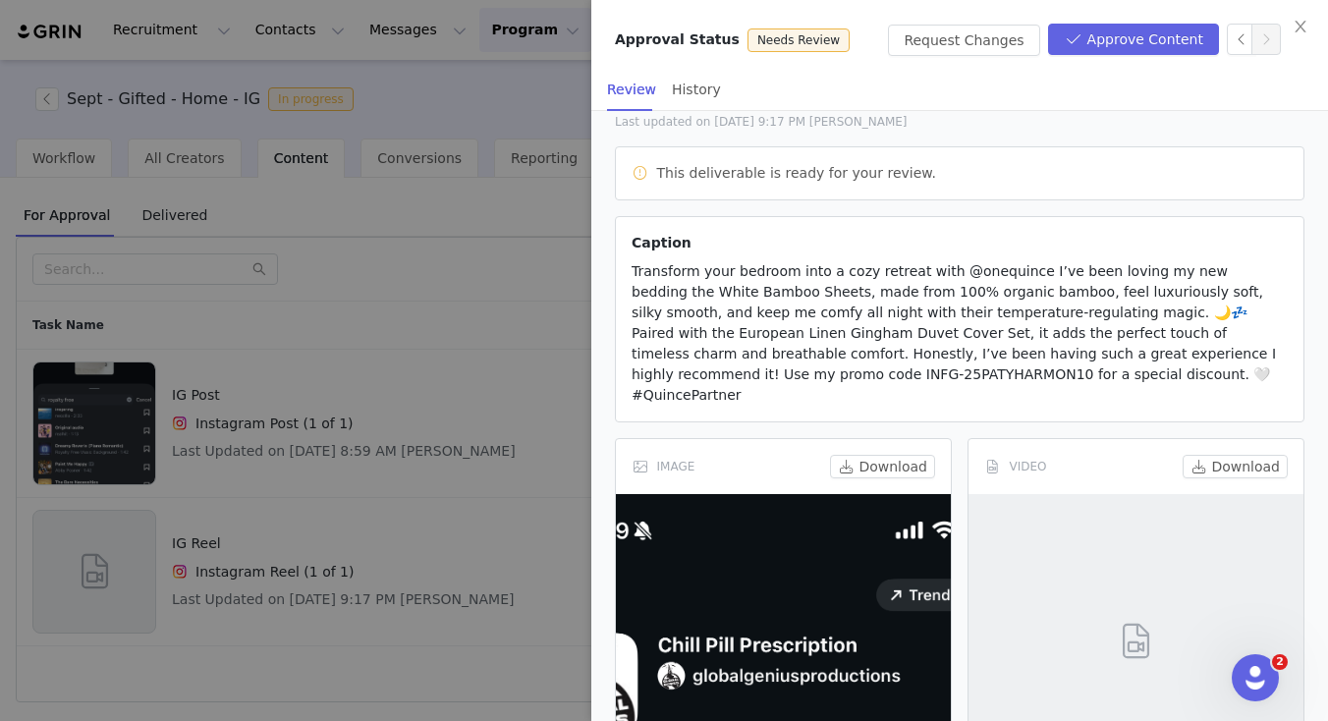
scroll to position [130, 0]
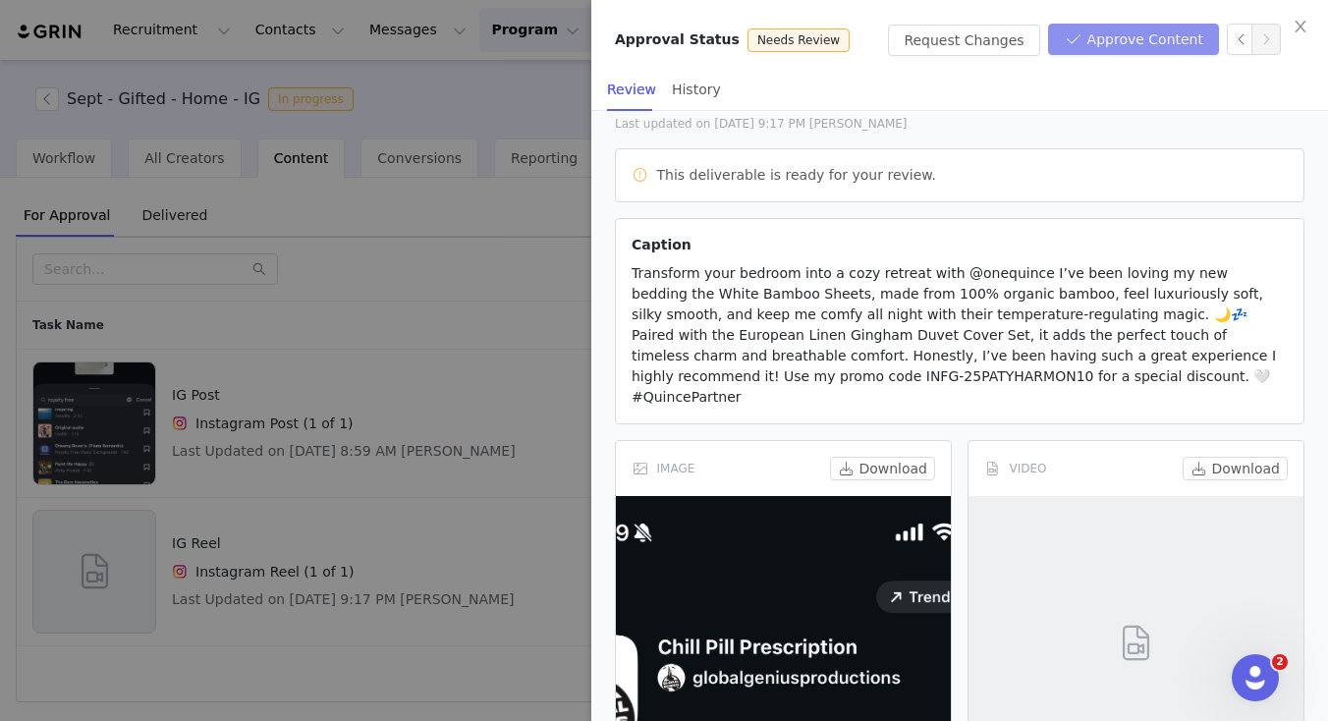
click at [1117, 37] on button "Approve Content" at bounding box center [1133, 39] width 171 height 31
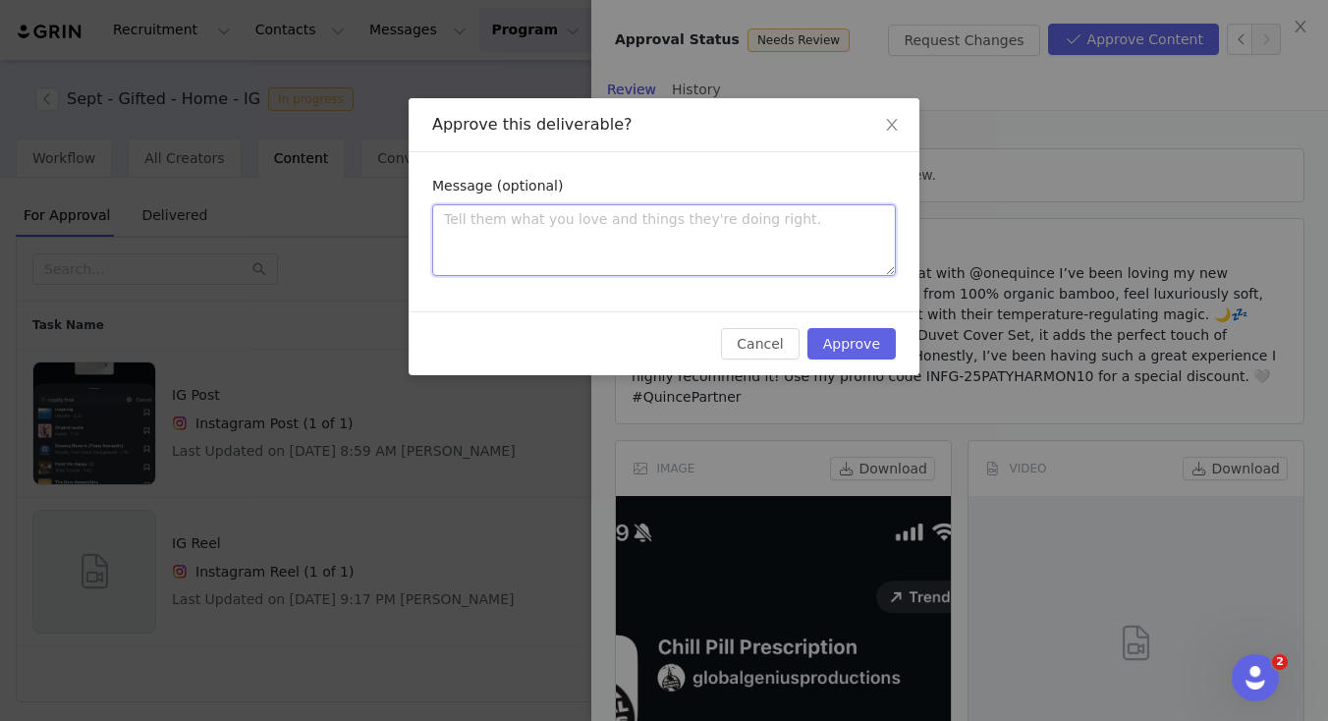
click at [723, 242] on textarea at bounding box center [664, 240] width 464 height 72
type textarea "L"
type textarea "Lo"
type textarea "Loo"
type textarea "Look"
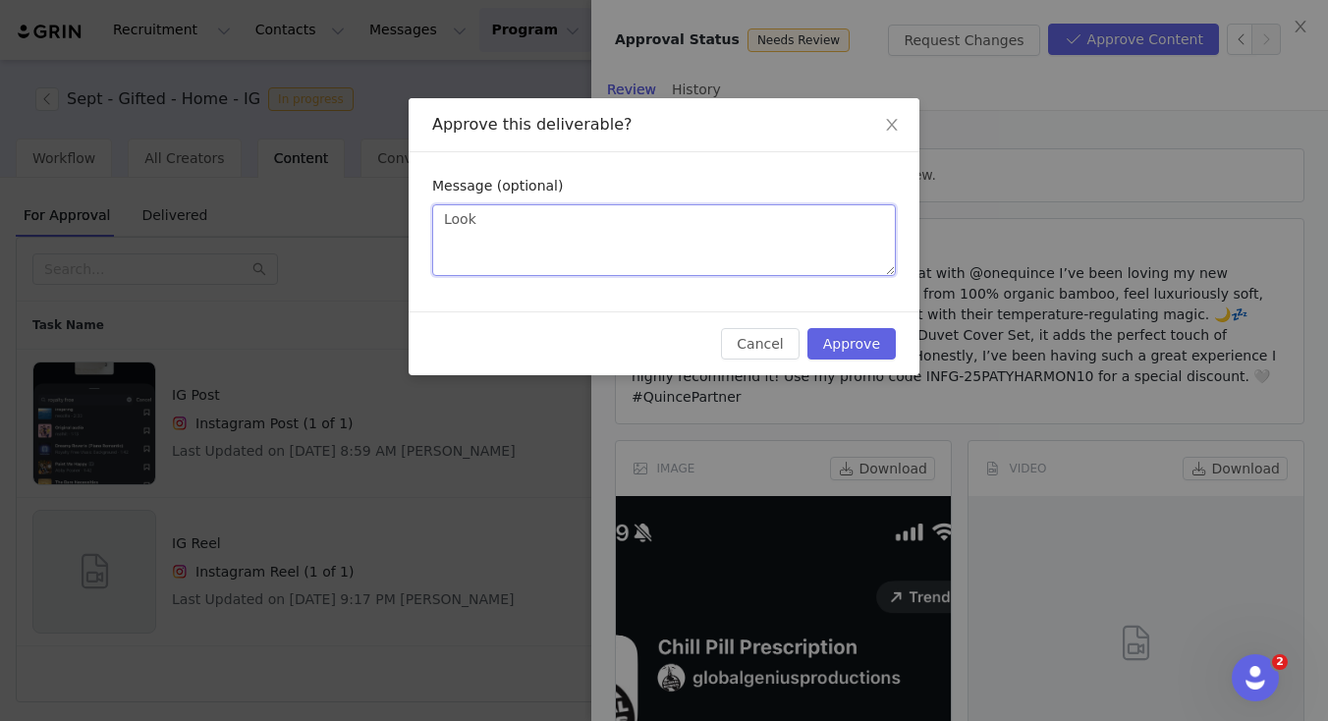
type textarea "Looks"
type textarea "Looks g"
type textarea "Looks gr"
type textarea "Looks gre"
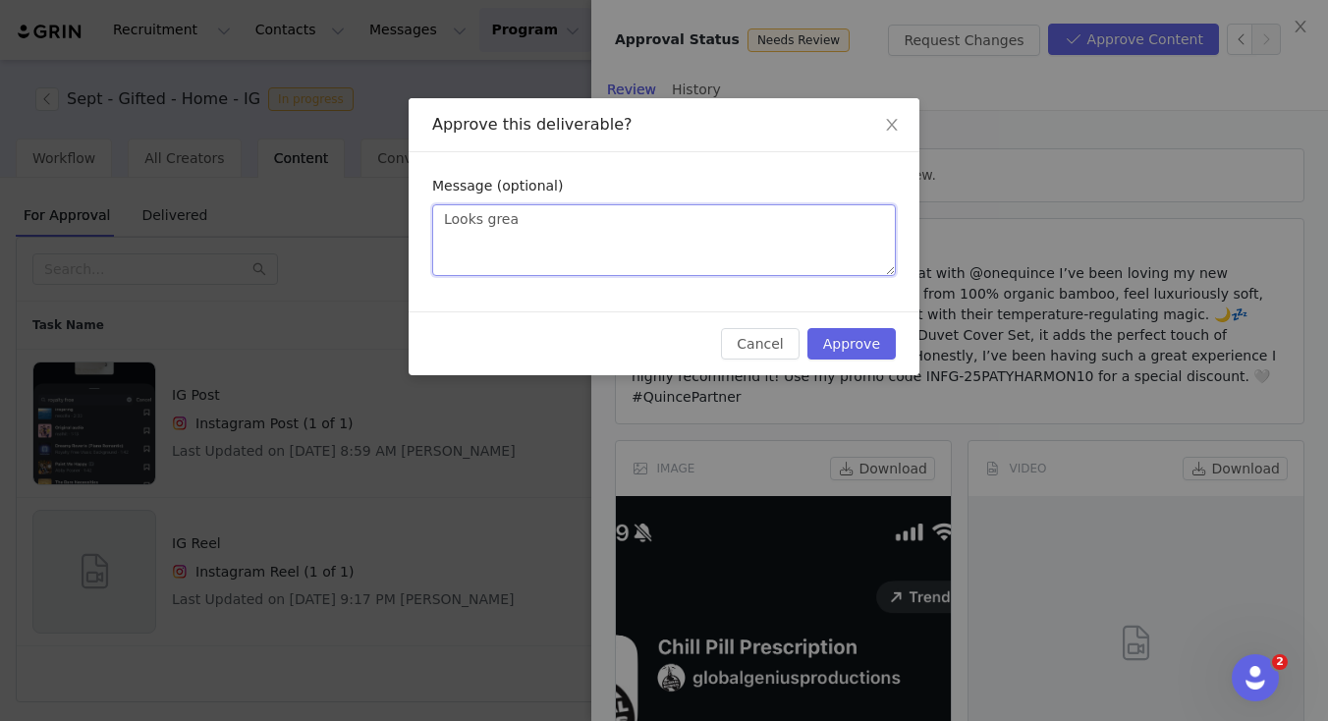
type textarea "Looks great"
type textarea "Looks great!"
type textarea "Looks great! I"
type textarea "Looks great! I'"
type textarea "Looks great! I'd"
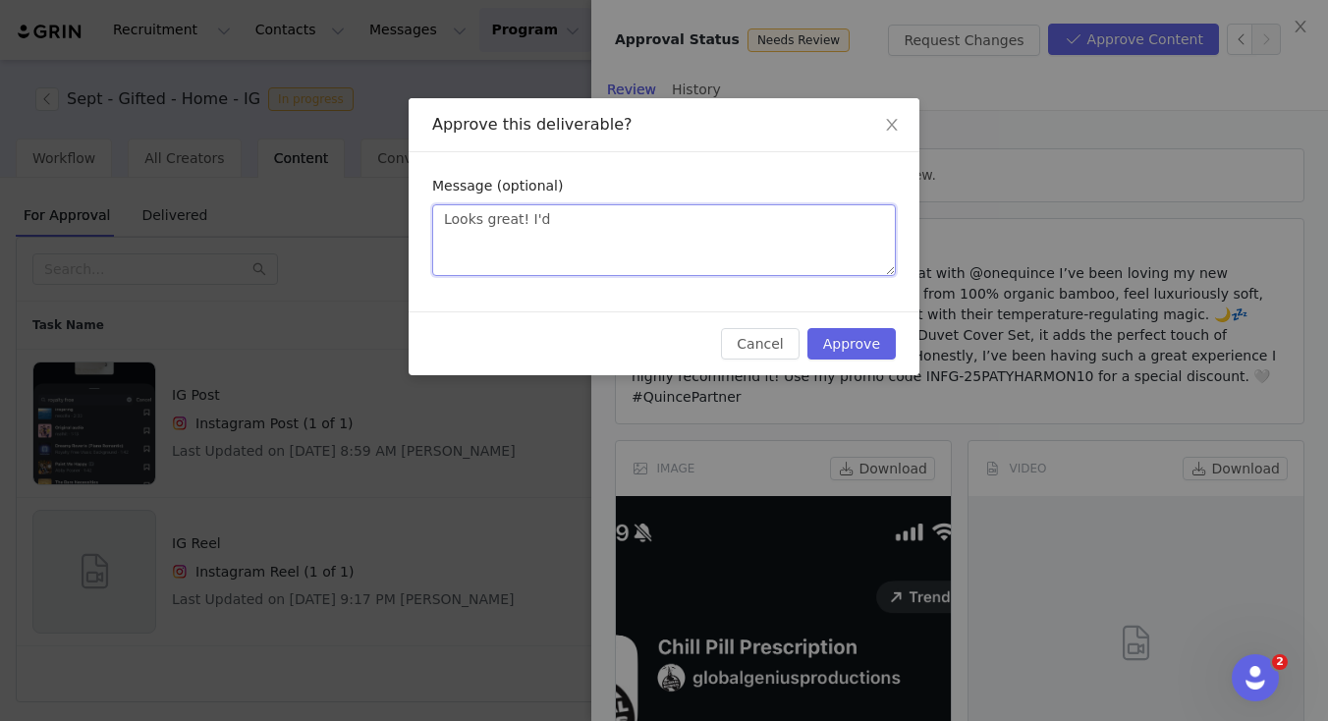
type textarea "Looks great! I'd j"
type textarea "Looks great! I'd ju"
type textarea "Looks great! I'd jus"
type textarea "Looks great! I'd just"
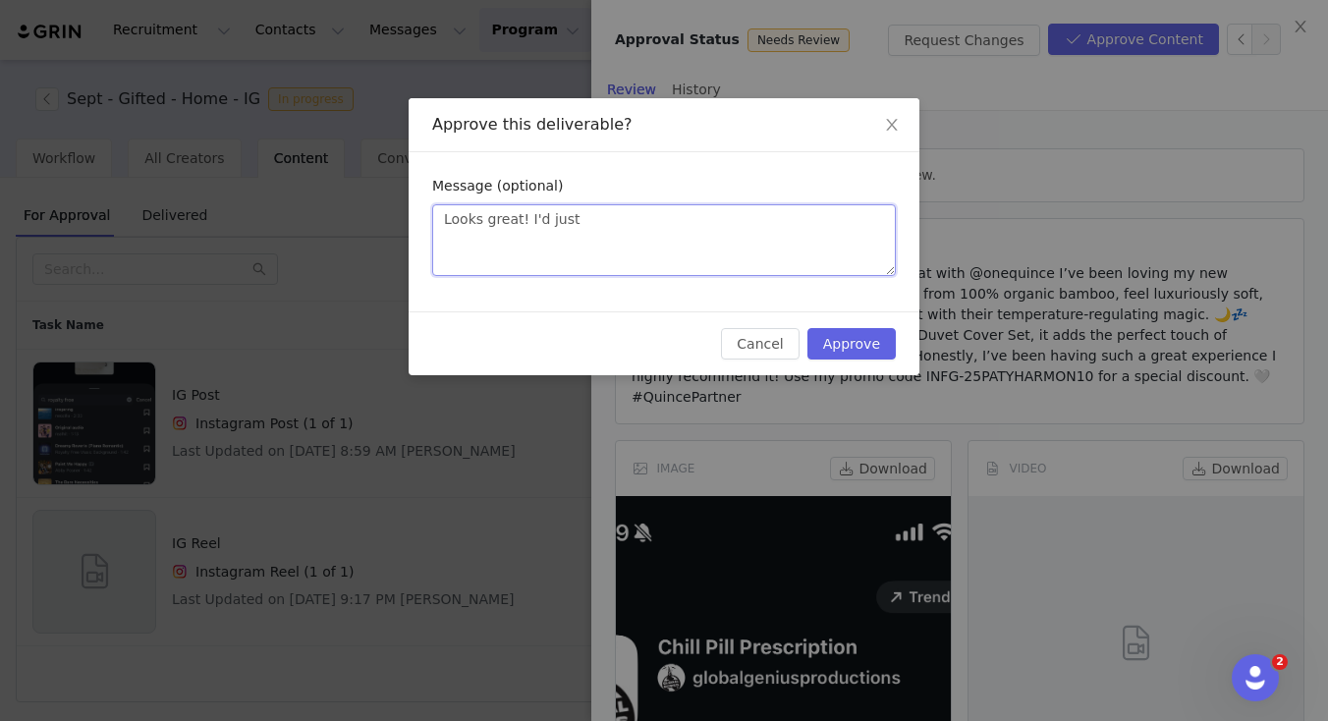
type textarea "Looks great! I'd just m"
type textarea "Looks great! I'd just mn"
type textarea "Looks great! I'd just m"
type textarea "Looks great! I'd just"
type textarea "Looks great! I'd just m"
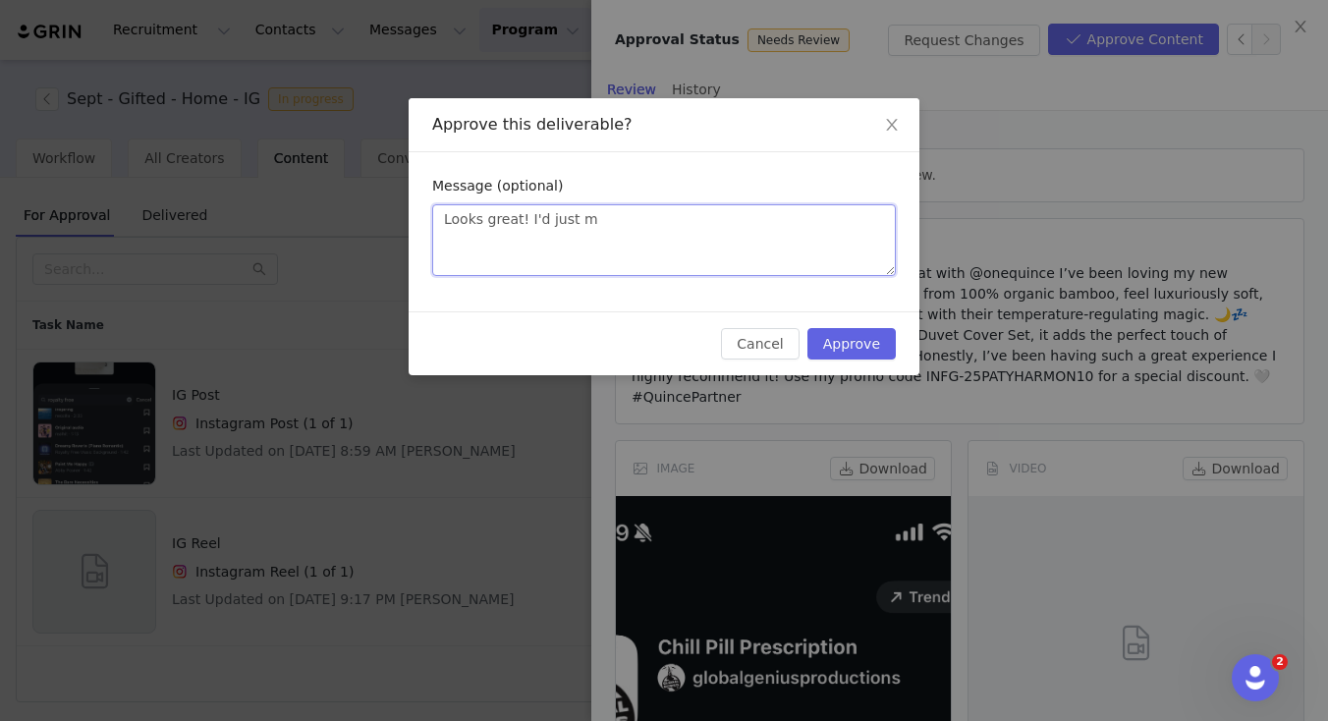
type textarea "Looks great! I'd just me"
type textarea "Looks great! I'd just men"
type textarea "Looks great! I'd just ment"
type textarea "Looks great! I'd just menti"
type textarea "Looks great! I'd just mentio"
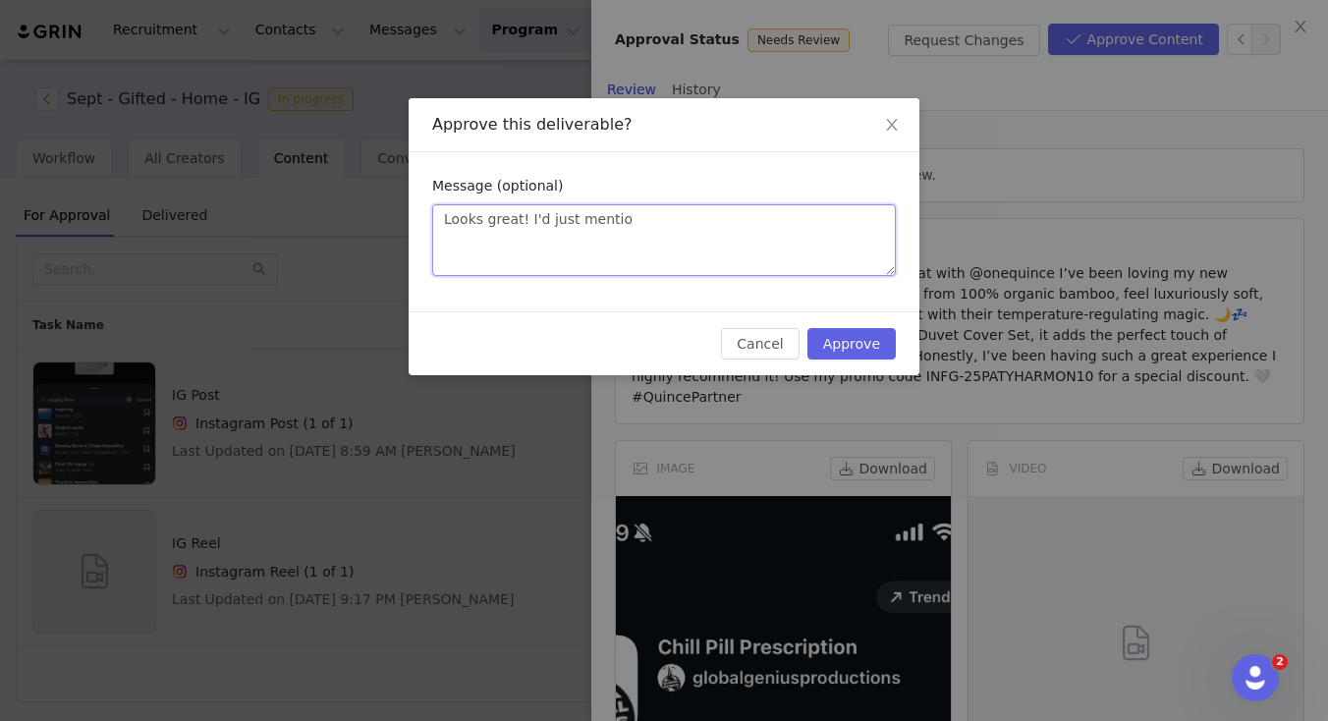
type textarea "Looks great! I'd just mention"
type textarea "Looks great! I'd just mention t"
type textarea "Looks great! I'd just mention th"
type textarea "Looks great! I'd just mention tha"
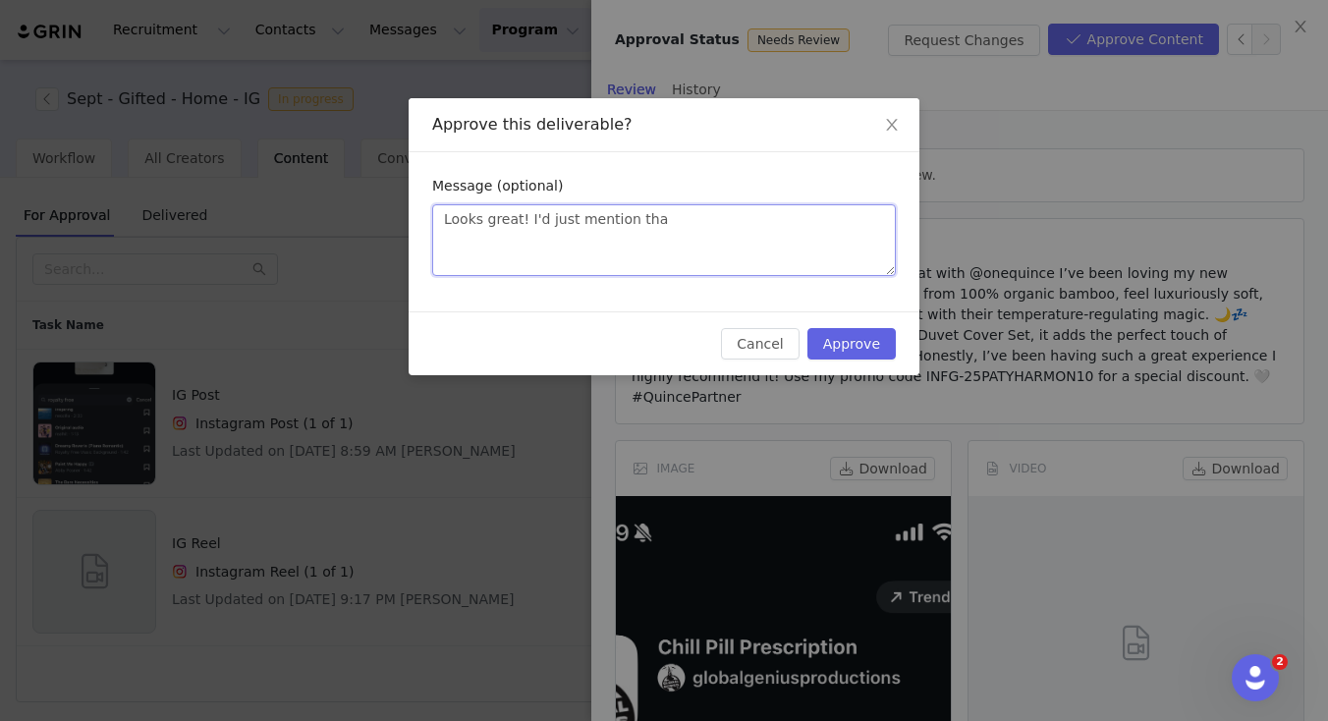
type textarea "Looks great! I'd just mention that"
type textarea "Looks great! I'd just mention that t"
type textarea "Looks great! I'd just mention that th"
type textarea "Looks great! I'd just mention that the"
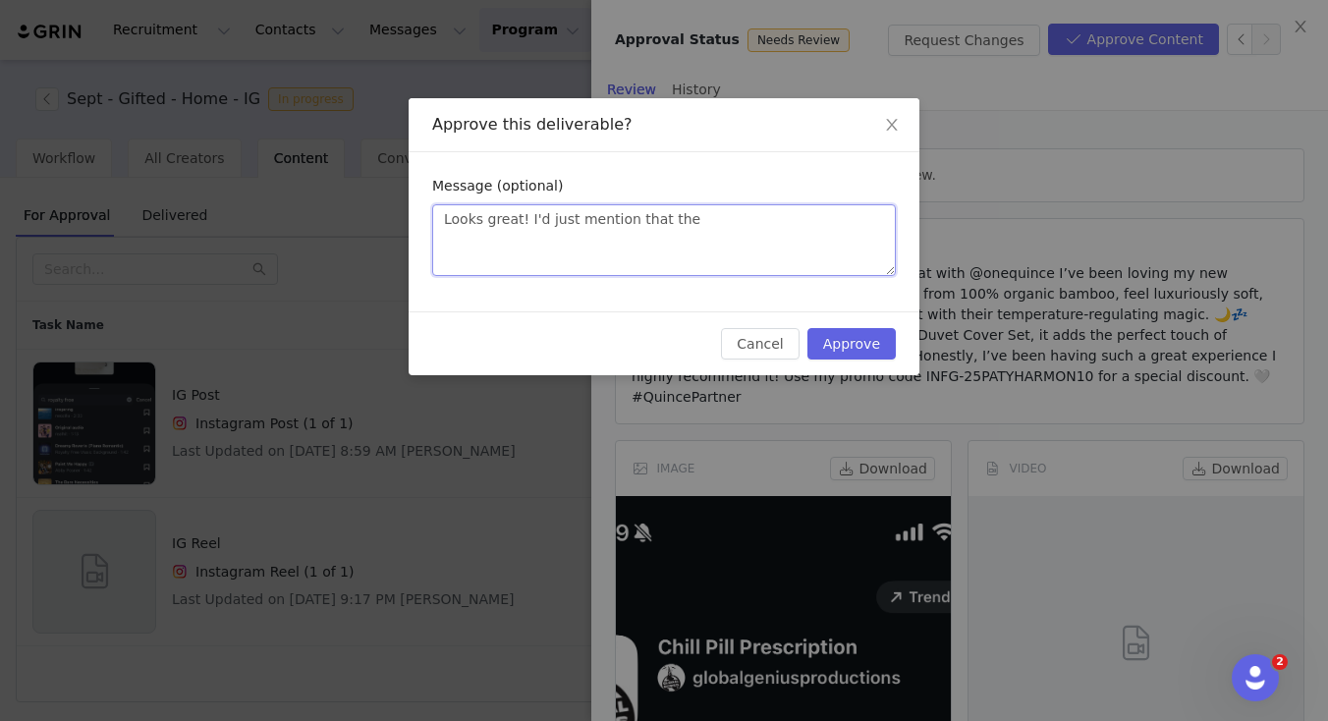
type textarea "Looks great! I'd just mention that the"
type textarea "Looks great! I'd just mention that the 1"
type textarea "Looks great! I'd just mention that the 10"
type textarea "Looks great! I'd just mention that the 10%"
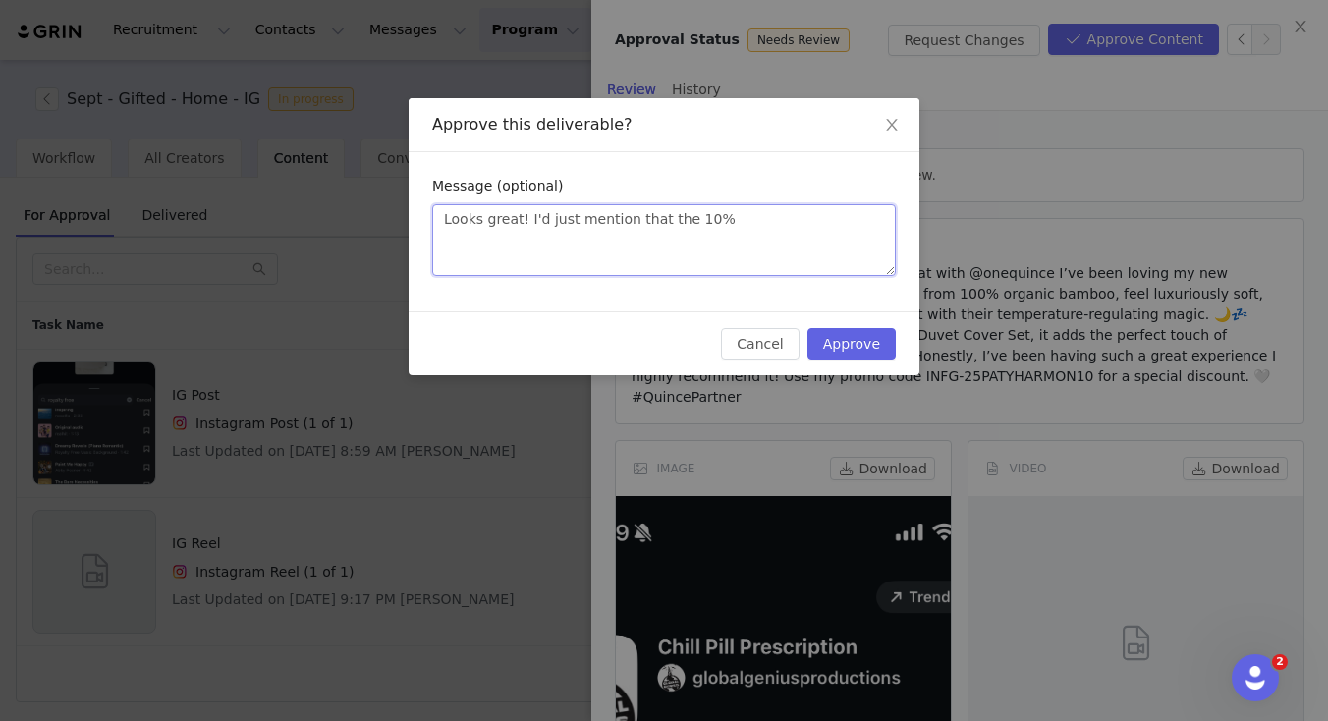
type textarea "Looks great! I'd just mention that the 10% o"
type textarea "Looks great! I'd just mention that the 10% of"
type textarea "Looks great! I'd just mention that the 10% off"
type textarea "Looks great! I'd just mention that the 10% off i"
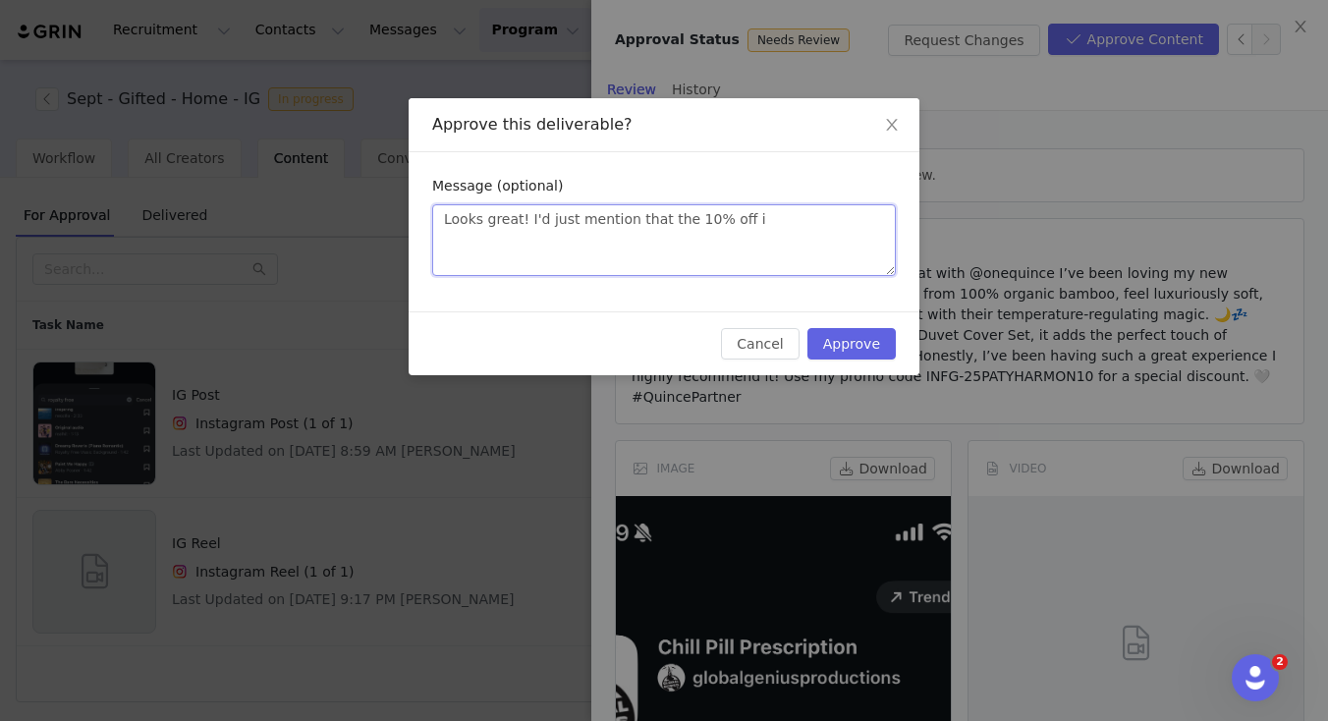
type textarea "Looks great! I'd just mention that the 10% off is"
type textarea "Looks great! I'd just mention that the 10% off is f"
type textarea "Looks great! I'd just mention that the 10% off is fo"
type textarea "Looks great! I'd just mention that the 10% off is for"
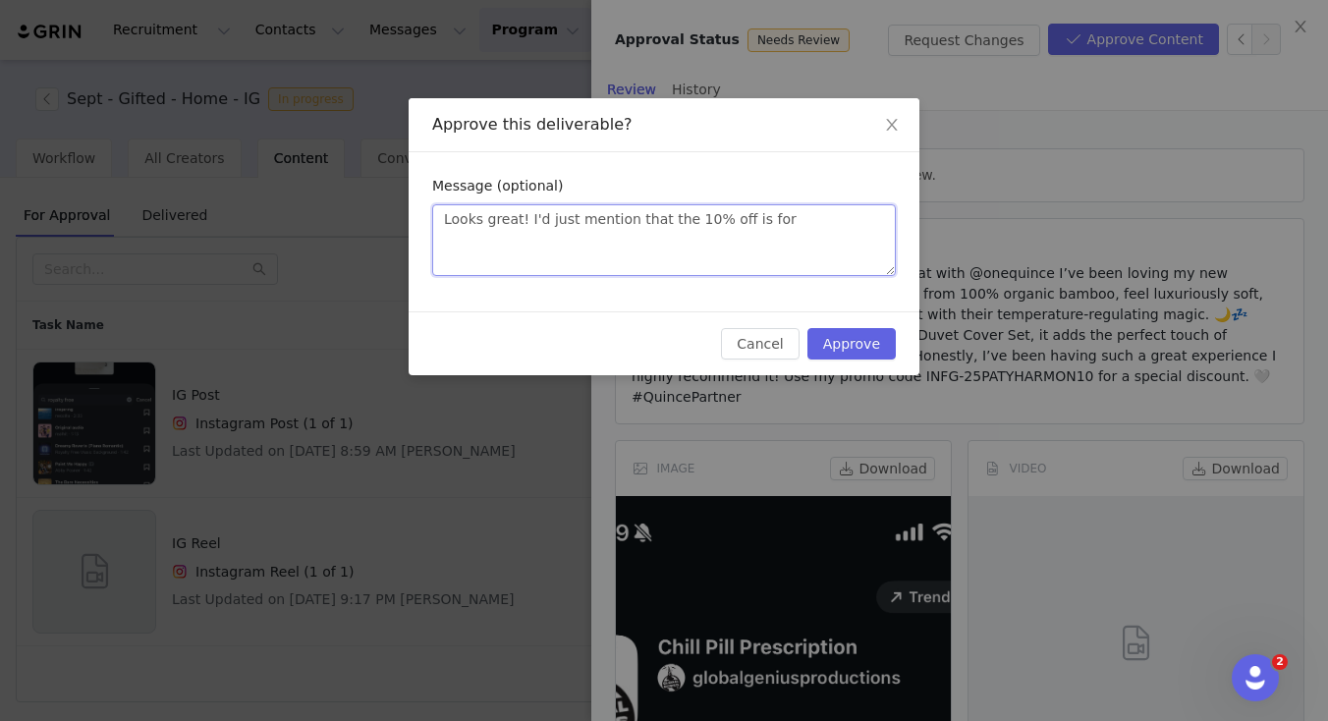
type textarea "Looks great! I'd just mention that the 10% off is for"
type textarea "Looks great! I'd just mention that the 10% off is for n"
type textarea "Looks great! I'd just mention that the 10% off is for ne"
type textarea "Looks great! I'd just mention that the 10% off is for new"
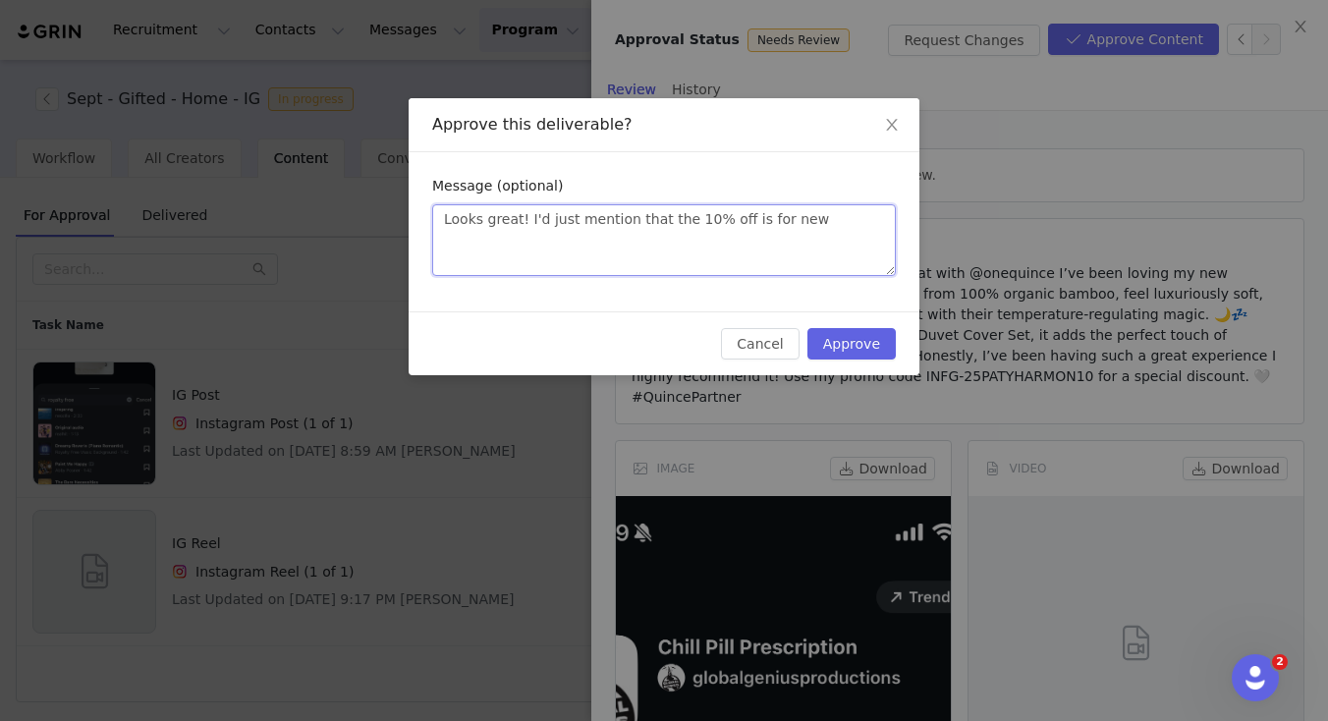
type textarea "Looks great! I'd just mention that the 10% off is for new c"
type textarea "Looks great! I'd just mention that the 10% off is for new cu"
type textarea "Looks great! I'd just mention that the 10% off is for new cus"
type textarea "Looks great! I'd just mention that the 10% off is for new cust"
type textarea "Looks great! I'd just mention that the 10% off is for new custo"
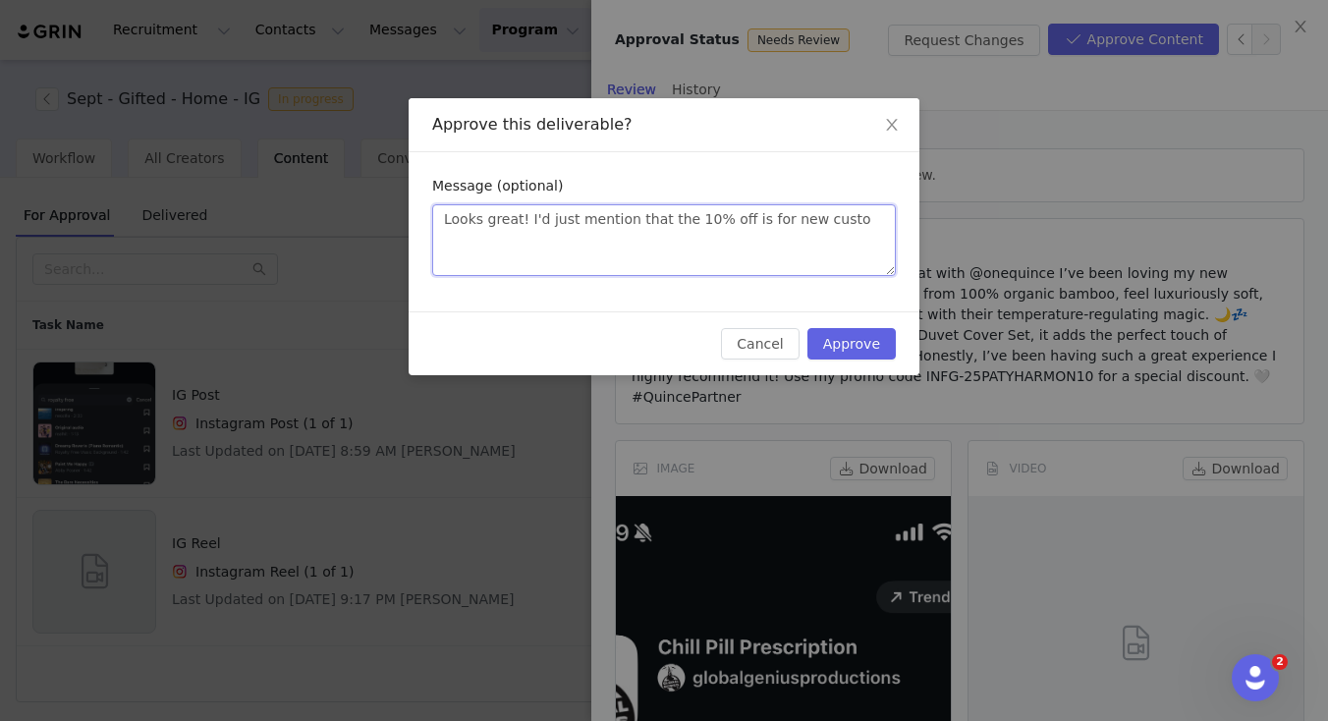
type textarea "Looks great! I'd just mention that the 10% off is for new custom"
type textarea "Looks great! I'd just mention that the 10% off is for new custome"
type textarea "Looks great! I'd just mention that the 10% off is for new customer"
type textarea "Looks great! I'd just mention that the 10% off is for new customers"
type textarea "Looks great! I'd just mention that the 10% off is for new customers/"
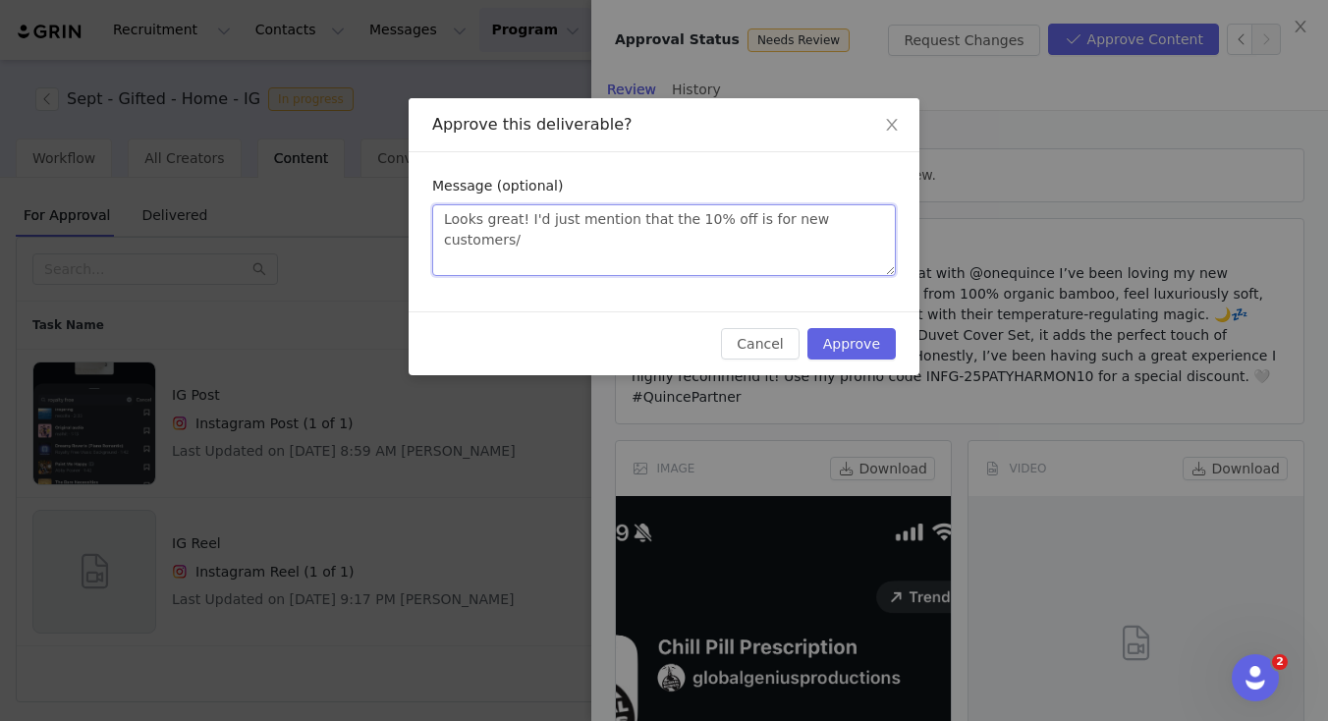
type textarea "Looks great! I'd just mention that the 10% off is for new customers/f"
type textarea "Looks great! I'd just mention that the 10% off is for new customers/fir"
type textarea "Looks great! I'd just mention that the 10% off is for new customers/firs"
type textarea "Looks great! I'd just mention that the 10% off is for new customers/first"
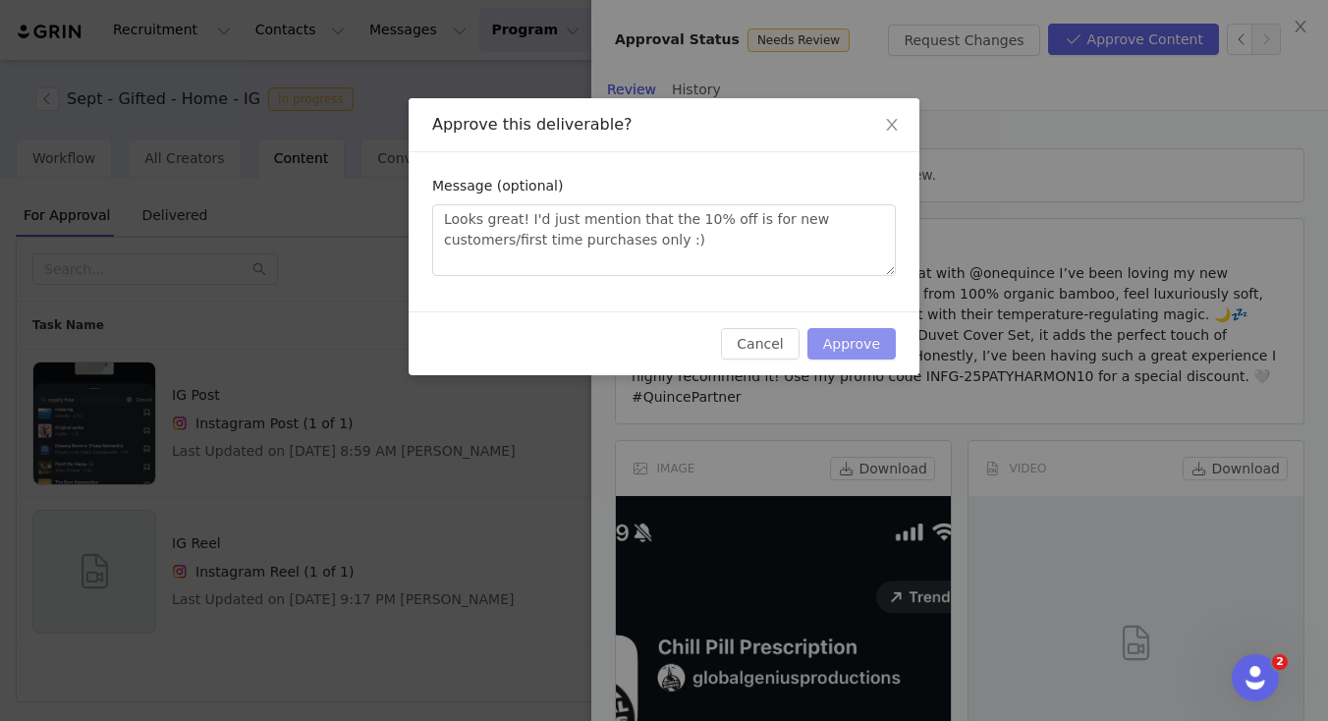
click at [872, 349] on button "Approve" at bounding box center [851, 343] width 88 height 31
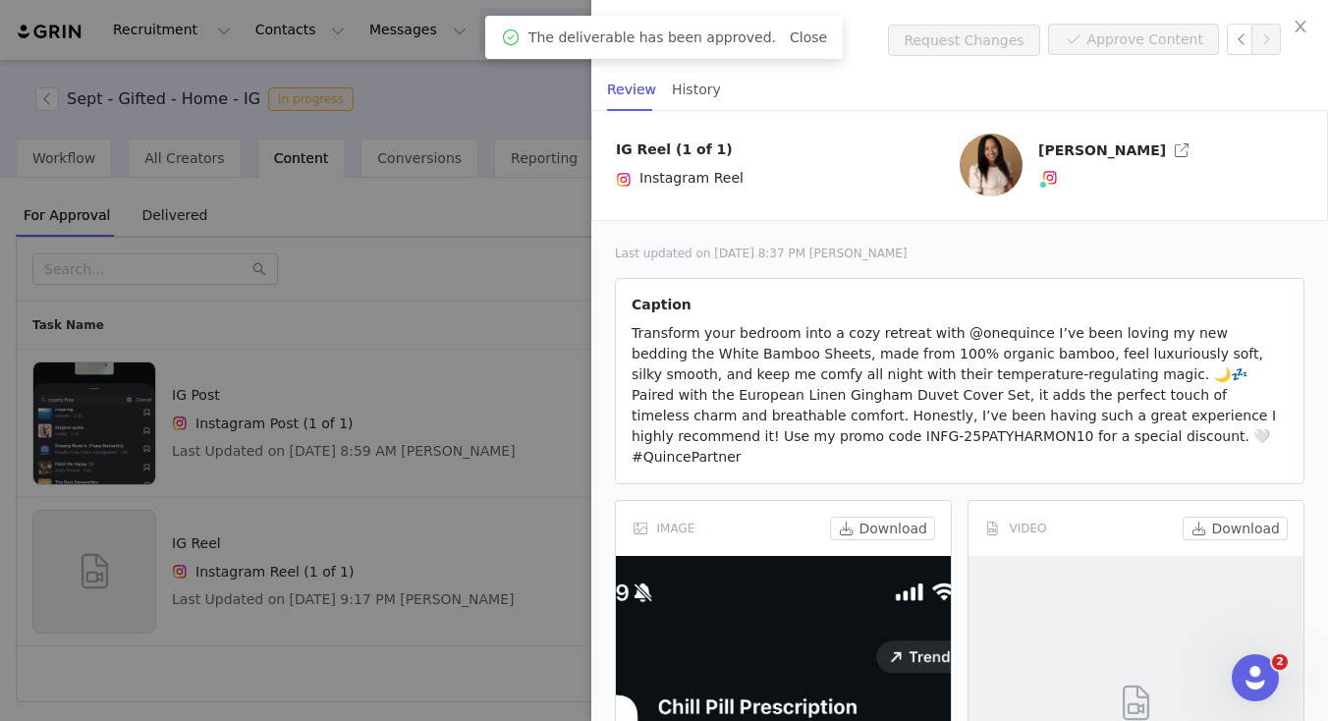
click at [513, 512] on div at bounding box center [664, 360] width 1328 height 721
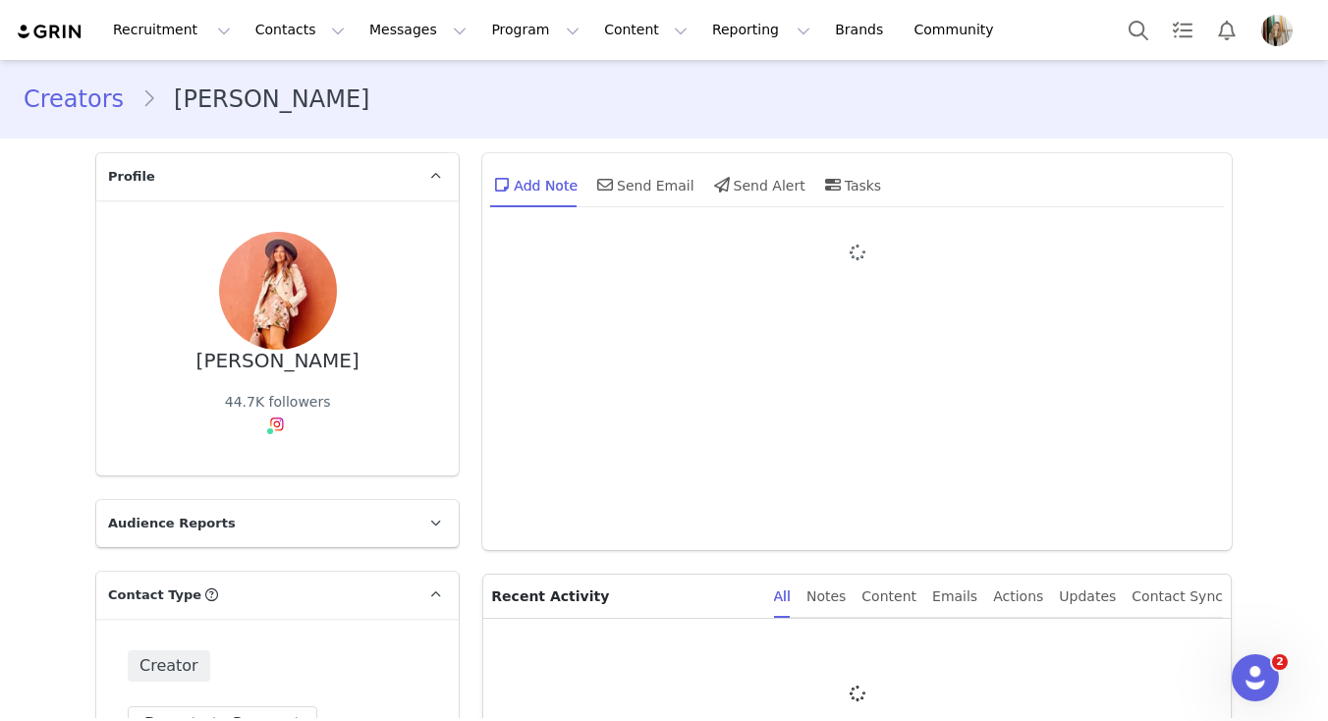
type input "+1 ([GEOGRAPHIC_DATA])"
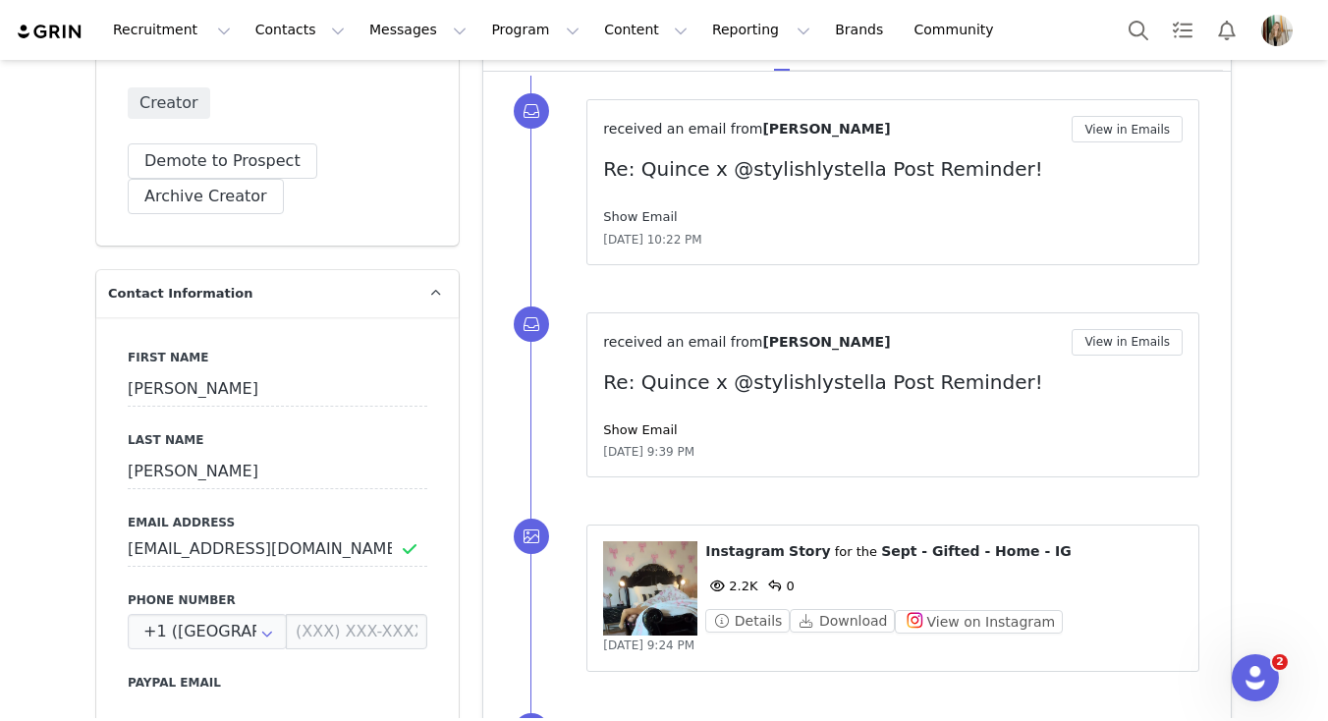
scroll to position [567, 0]
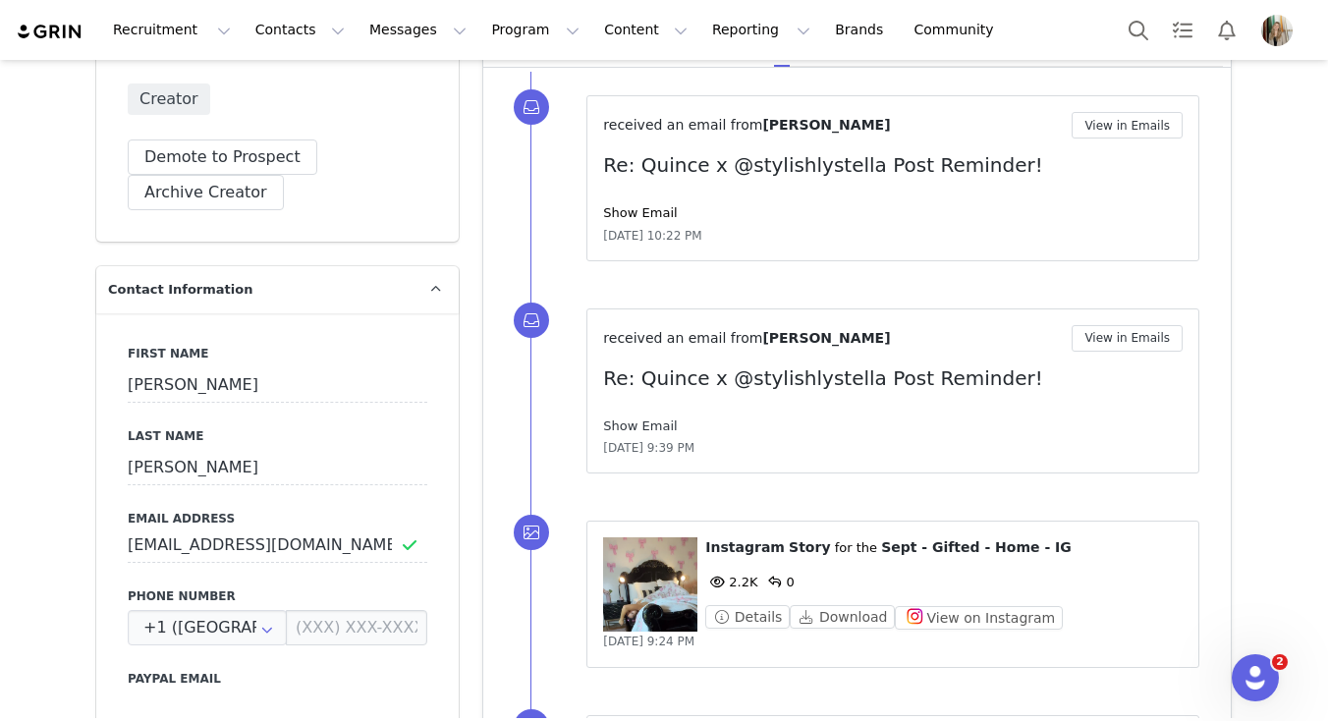
click at [631, 423] on link "Show Email" at bounding box center [640, 425] width 74 height 15
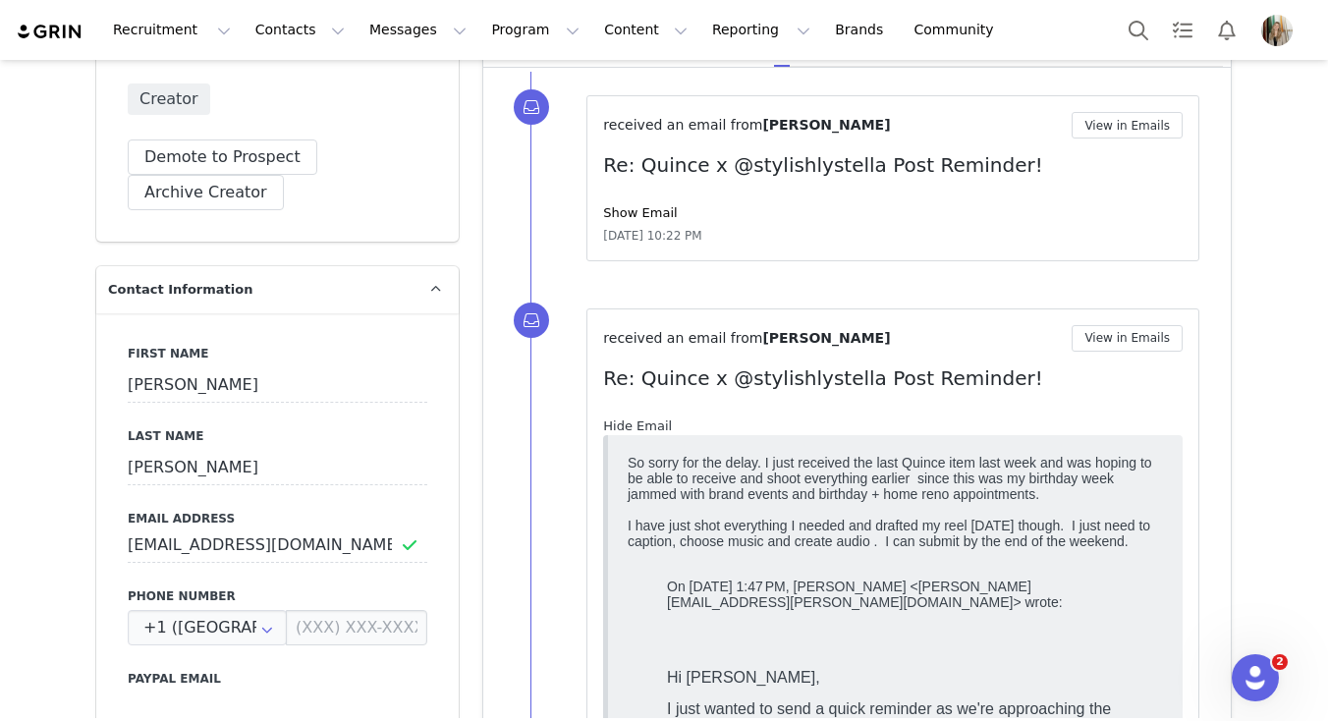
scroll to position [0, 0]
click at [644, 208] on link "Show Email" at bounding box center [640, 212] width 74 height 15
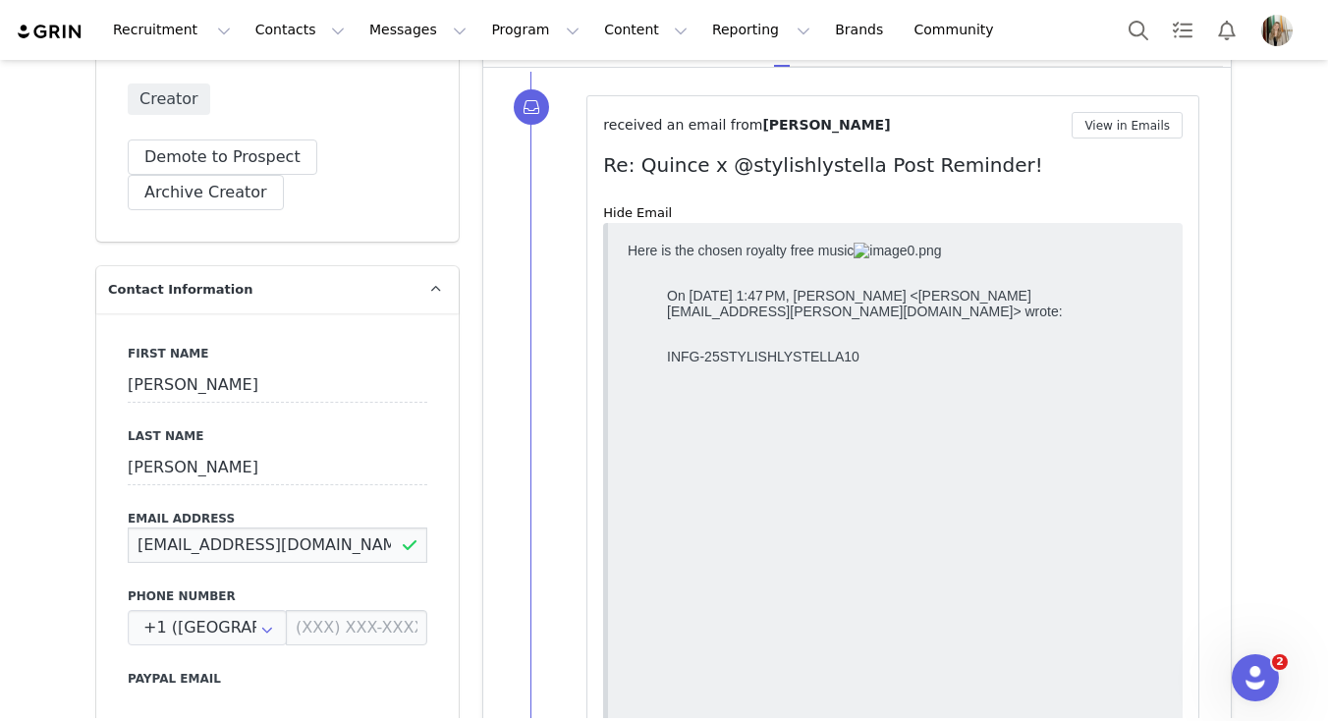
click at [249, 543] on input "[EMAIL_ADDRESS][DOMAIN_NAME]" at bounding box center [278, 544] width 300 height 35
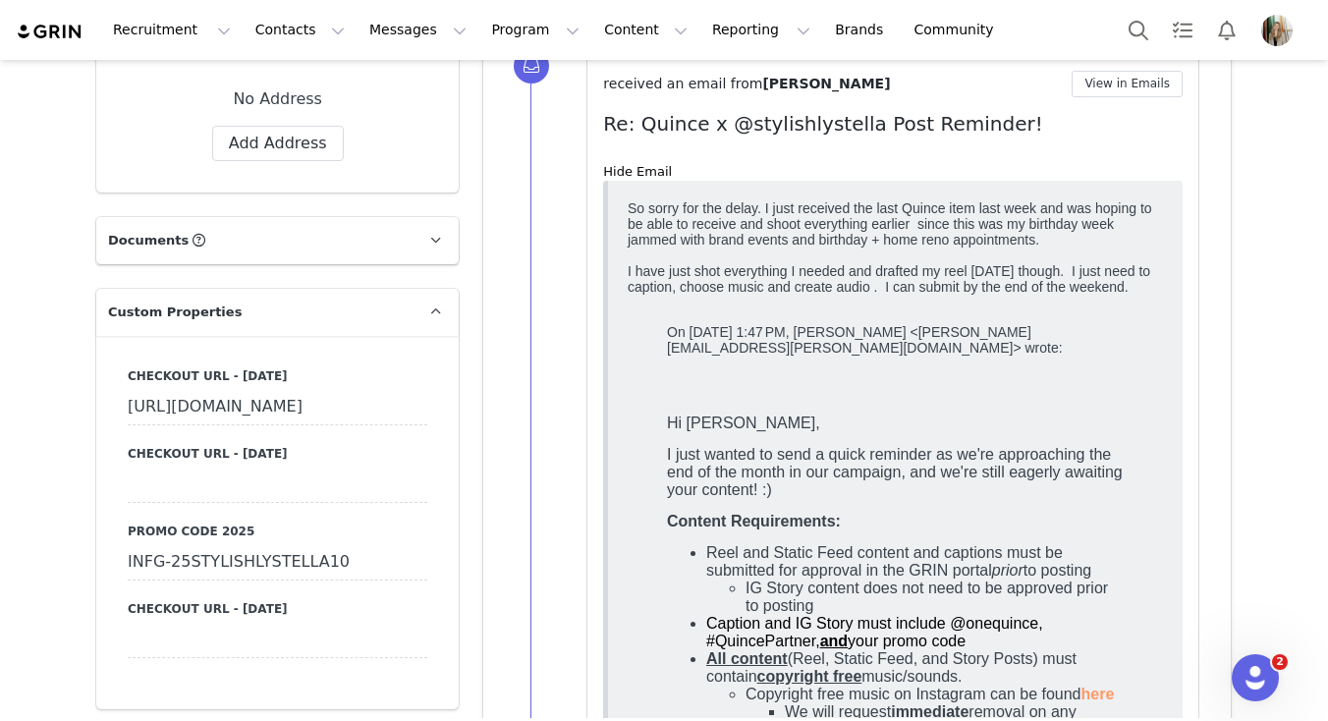
scroll to position [1901, 0]
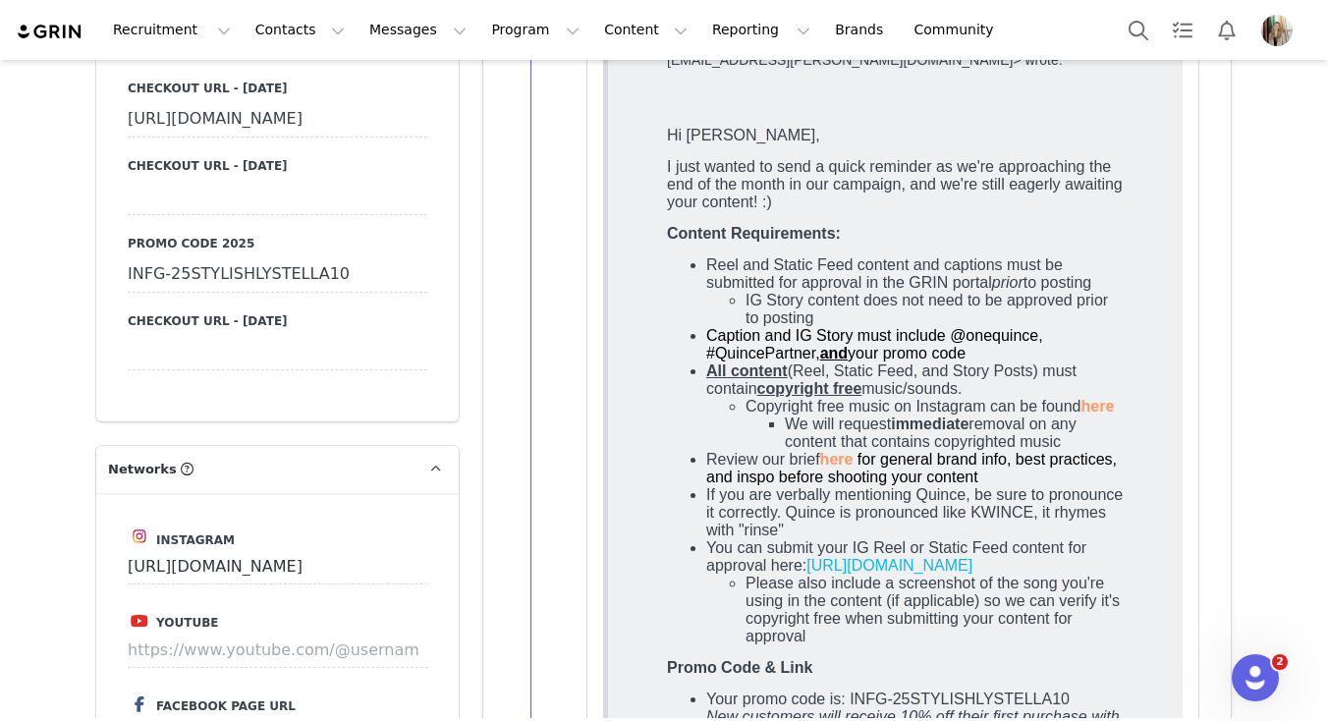
click at [294, 293] on div "INFG-25STYLISHLYSTELLA10" at bounding box center [278, 274] width 300 height 35
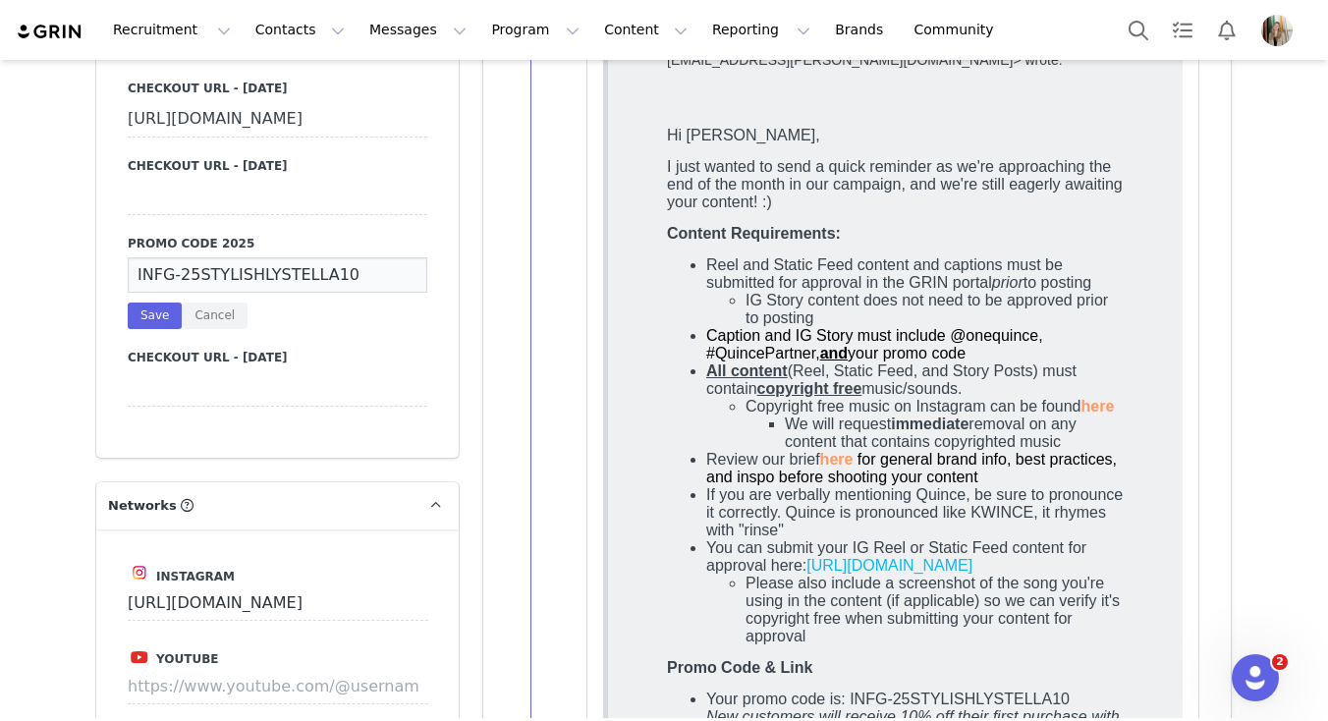
click at [294, 293] on input "INFG-25STYLISHLYSTELLA10" at bounding box center [278, 274] width 300 height 35
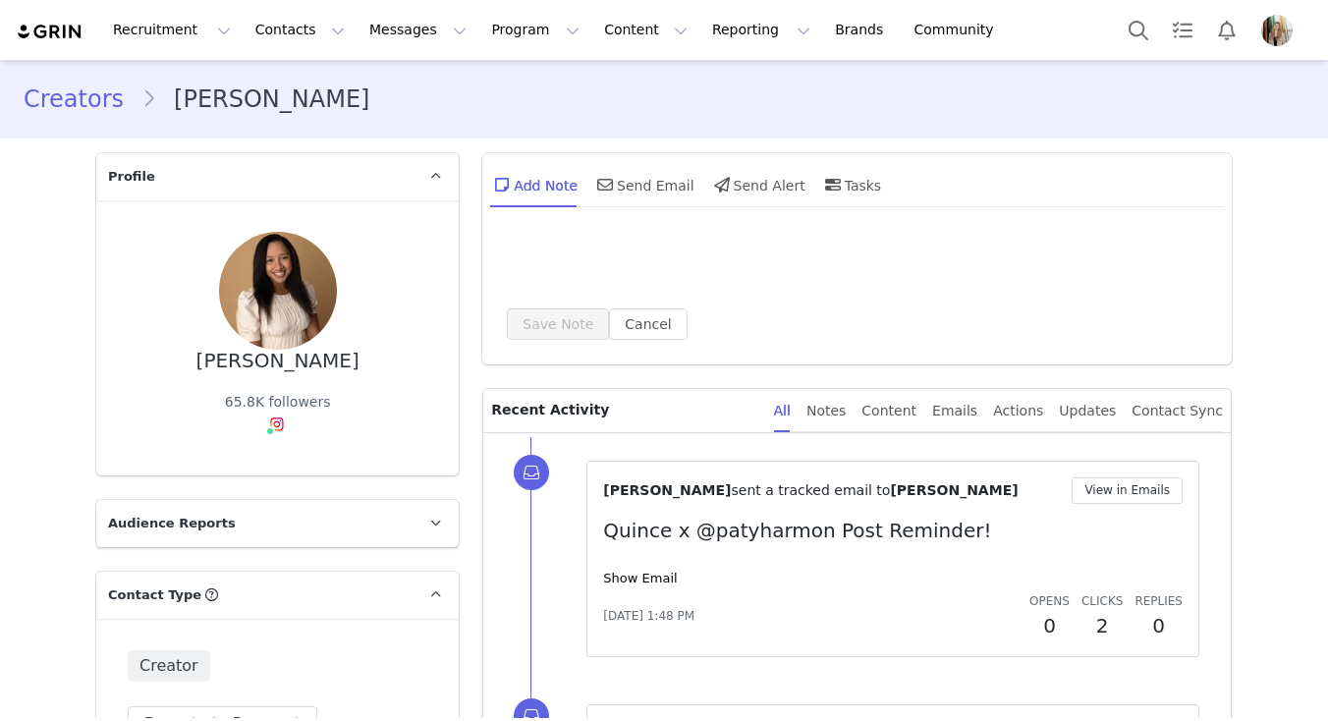
type input "+1 ([GEOGRAPHIC_DATA])"
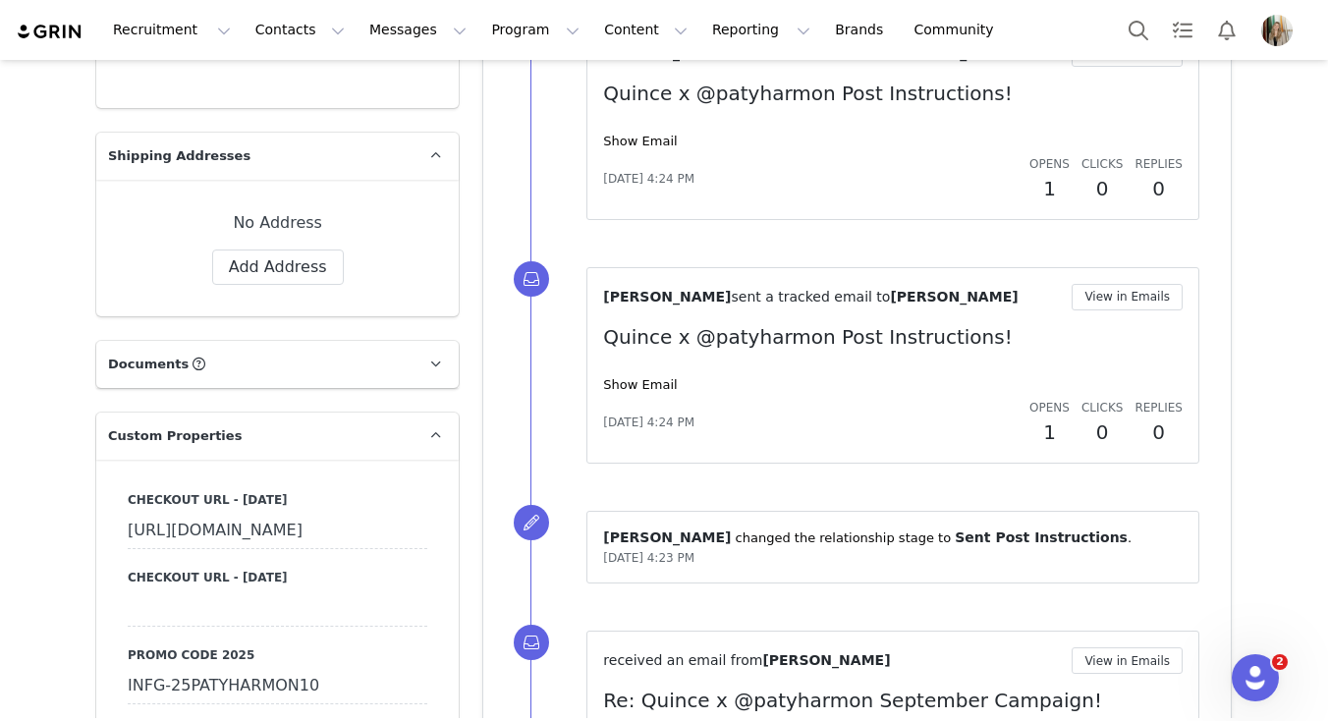
scroll to position [1799, 0]
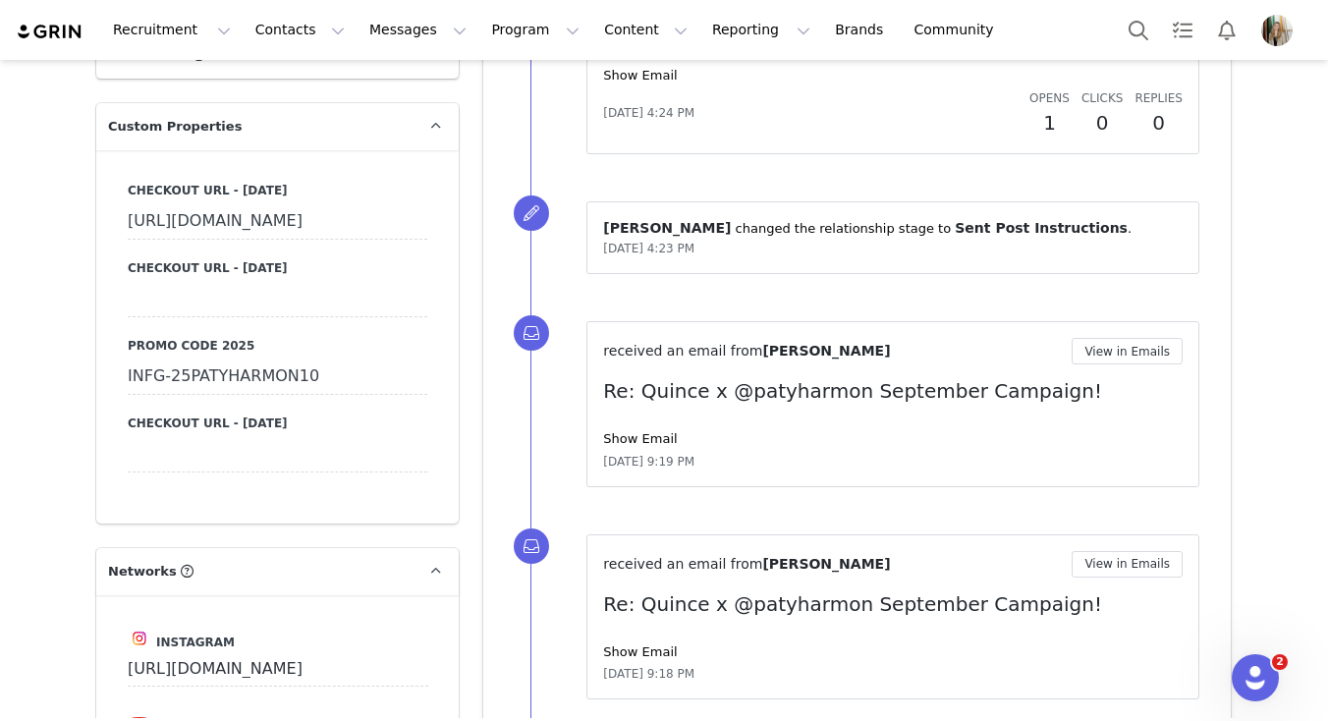
click at [245, 395] on div "INFG-25PATYHARMON10" at bounding box center [278, 376] width 300 height 35
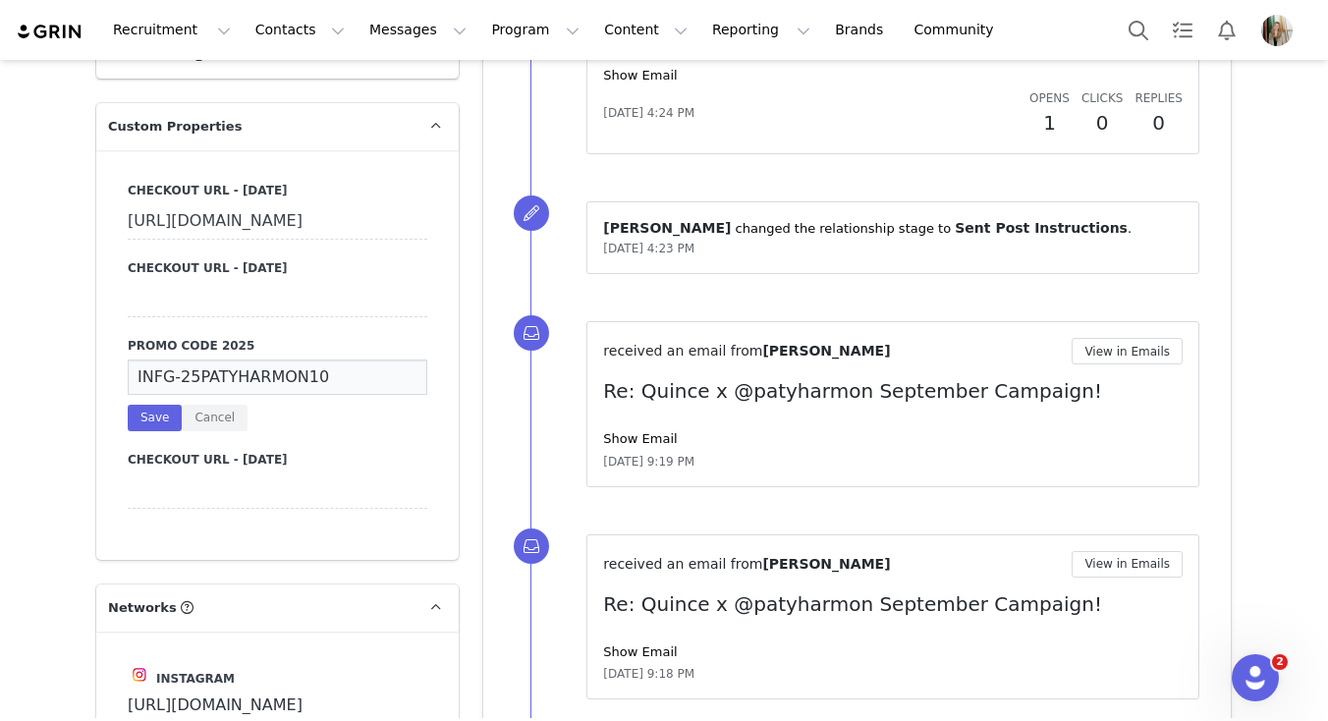
click at [245, 395] on input "INFG-25PATYHARMON10" at bounding box center [278, 376] width 300 height 35
